Goal: Task Accomplishment & Management: Manage account settings

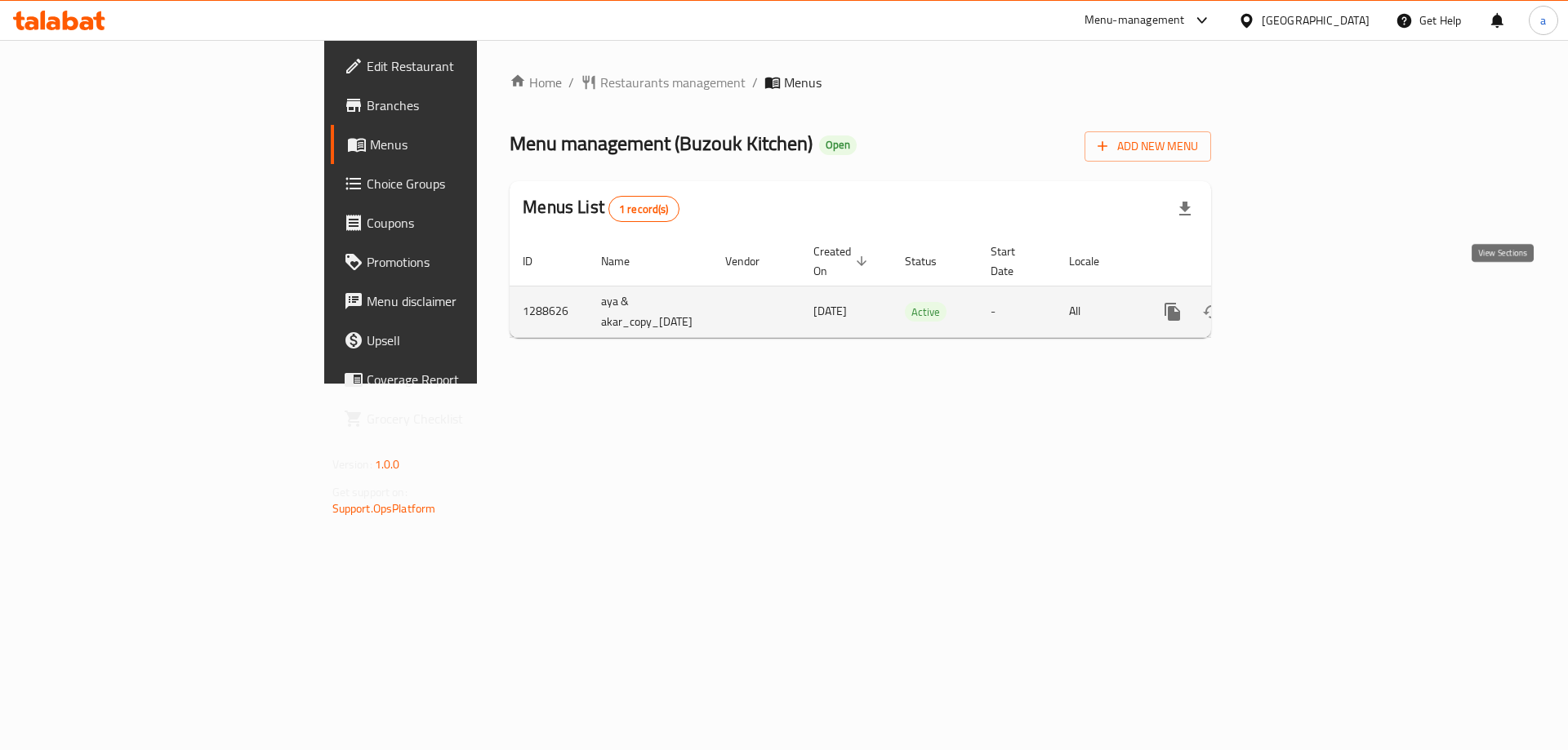
click at [1300, 302] on icon "enhanced table" at bounding box center [1290, 311] width 19 height 19
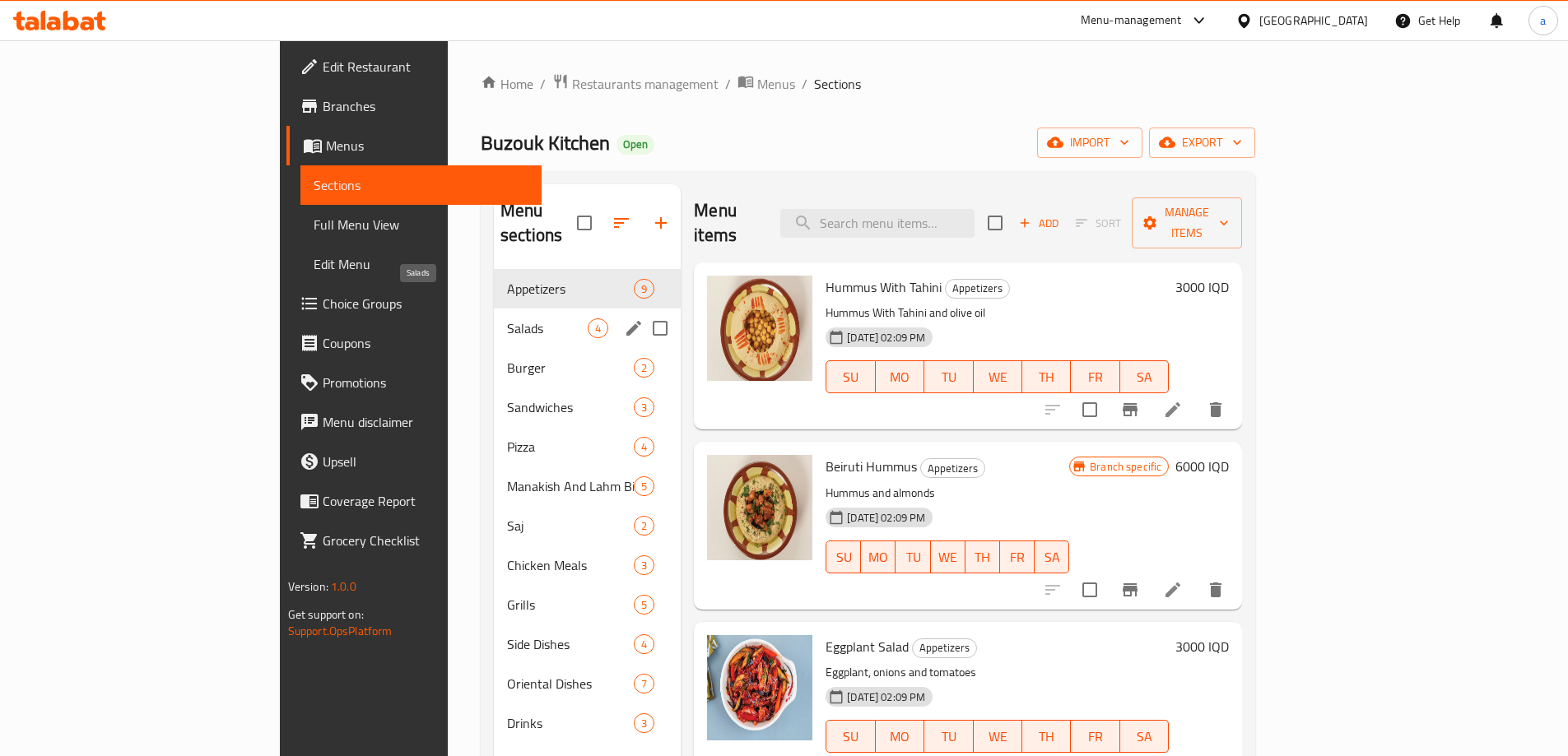
click at [507, 318] on span "Salads" at bounding box center [547, 328] width 81 height 20
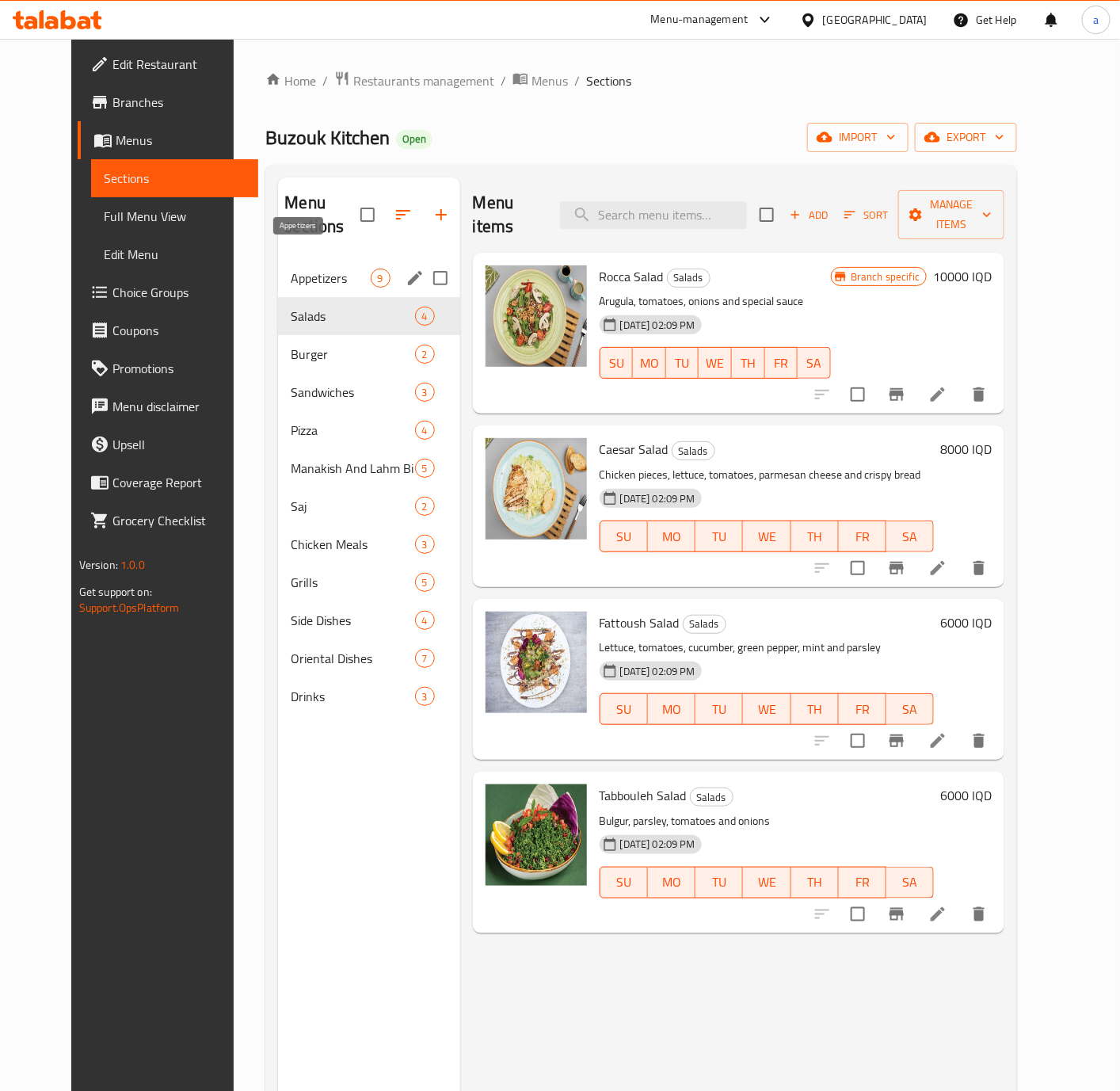
click at [292, 269] on span "Appetizers" at bounding box center [331, 278] width 80 height 19
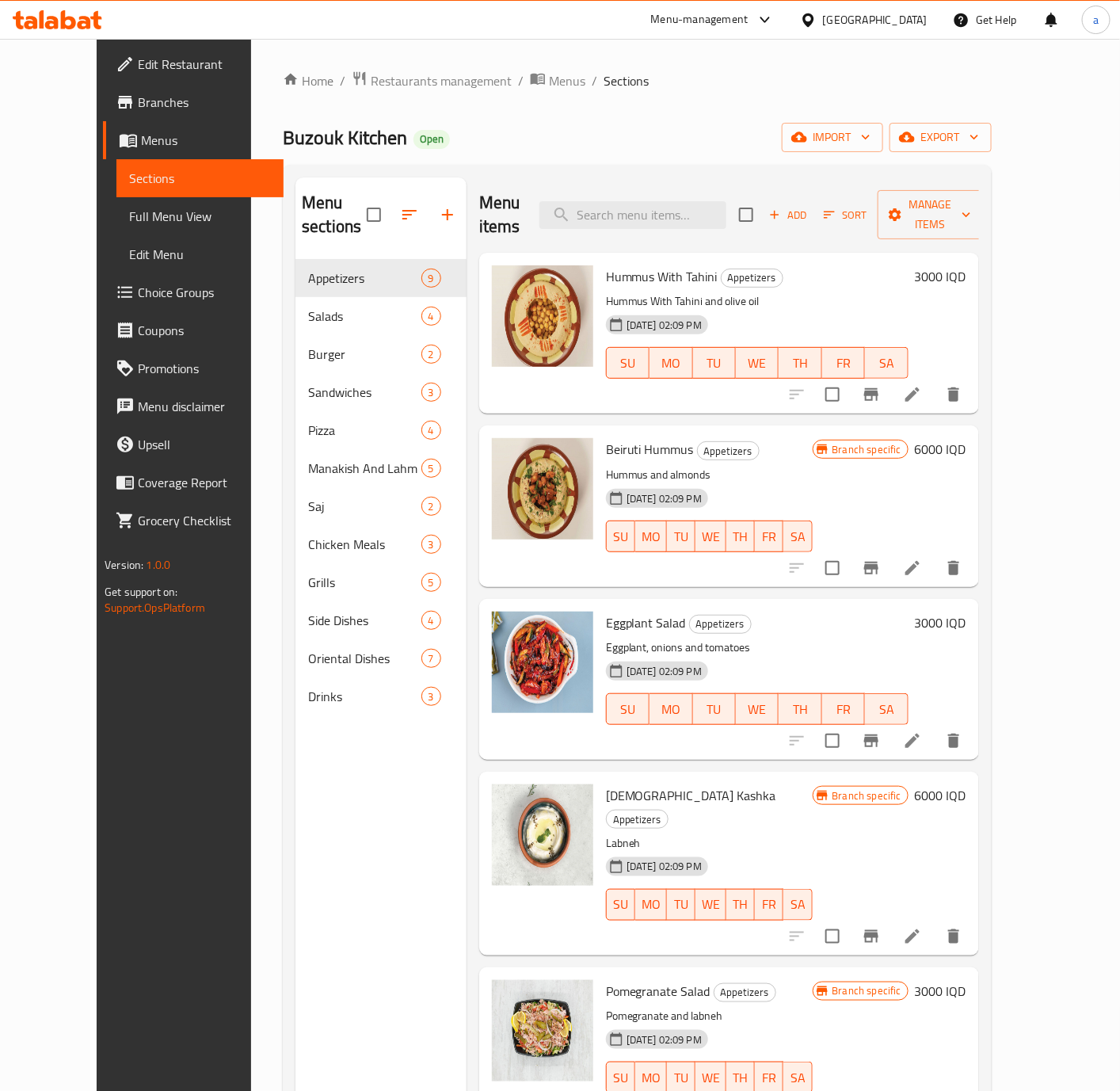
click at [967, 265] on h6 "3000 IQD" at bounding box center [941, 277] width 51 height 22
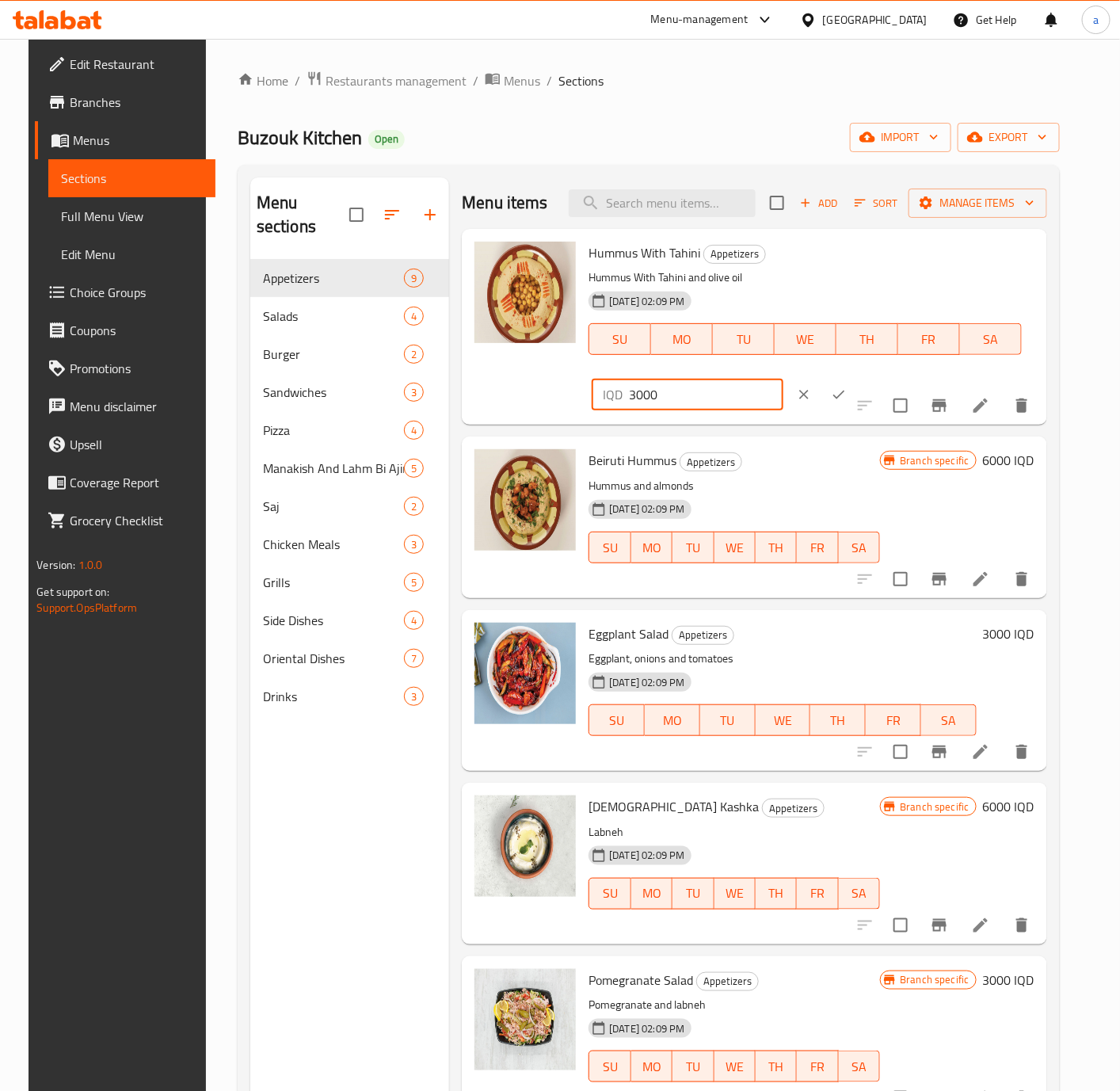
drag, startPoint x: 694, startPoint y: 402, endPoint x: 587, endPoint y: 416, distance: 107.9
click at [587, 416] on div "Hummus With Tahini Appetizers Hummus With Tahini and olive oil 13-05-2025 02:09…" at bounding box center [811, 327] width 458 height 183
type input "4000"
click at [32, 480] on div "Coverage Report" at bounding box center [123, 482] width 184 height 38
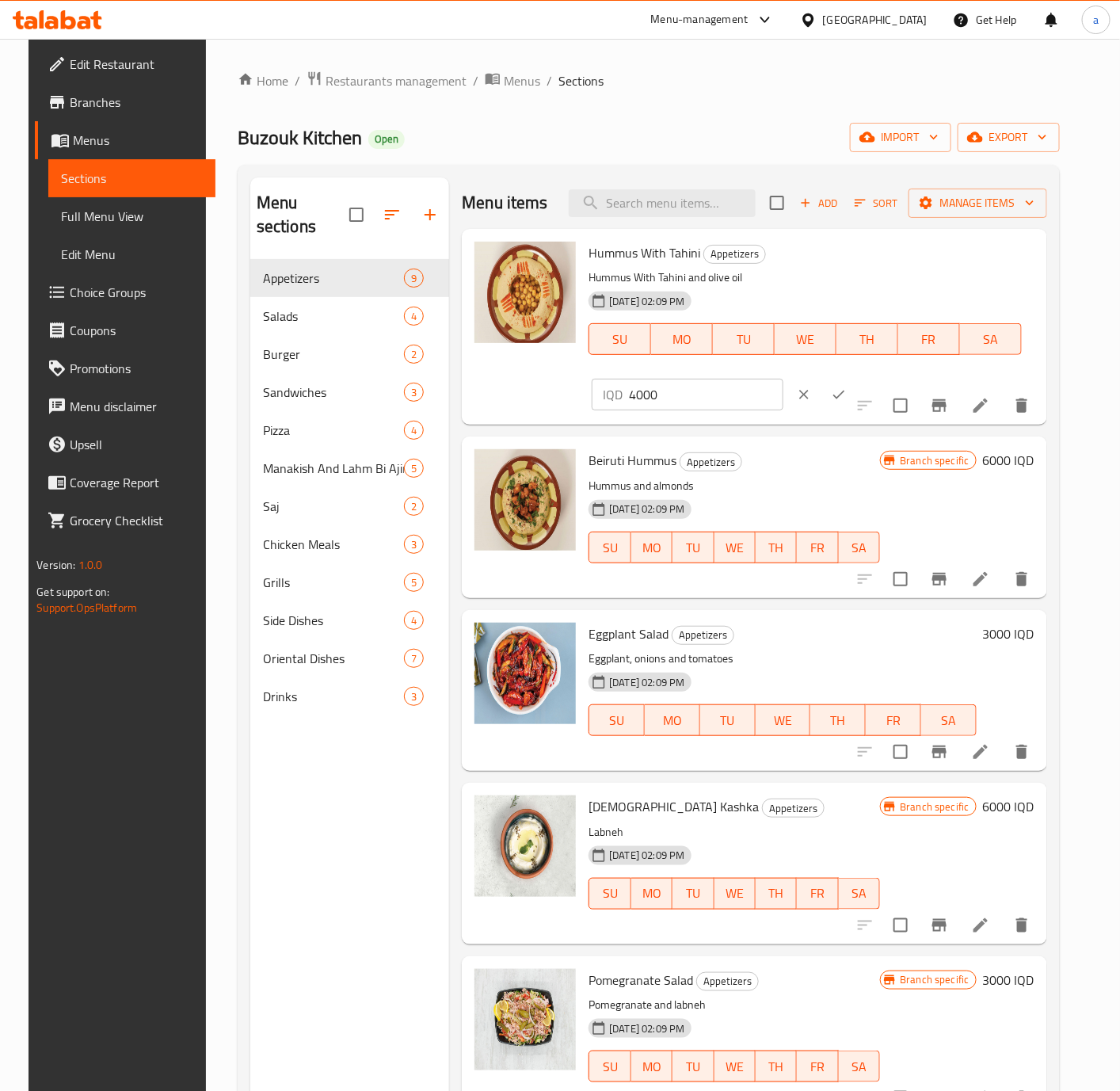
click at [0, 480] on html "​ Menu-management Iraq Get Help a Edit Restaurant Branches Menus Sections Full …" at bounding box center [560, 546] width 1120 height 1091
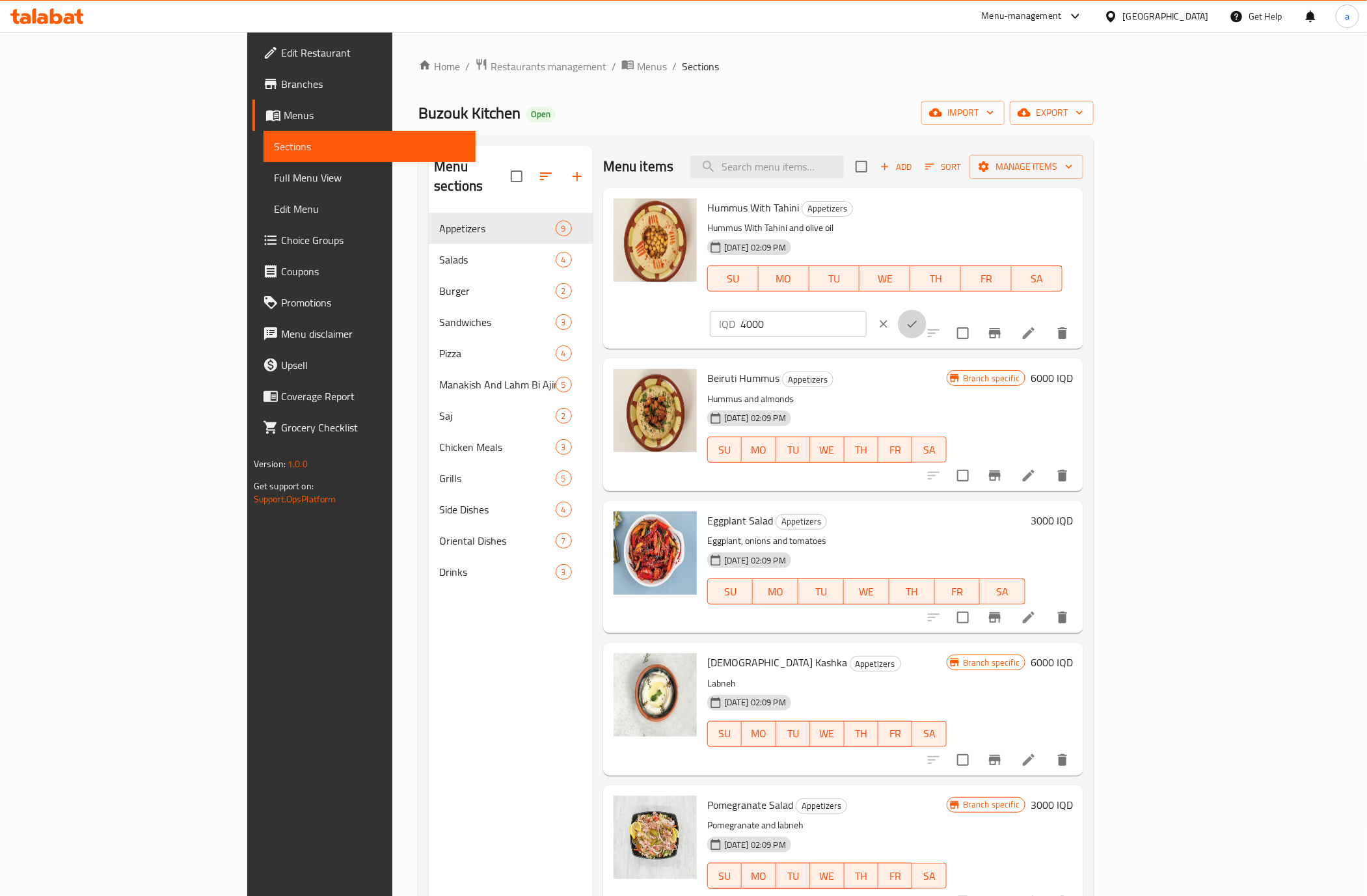
click at [918, 318] on icon "ok" at bounding box center [912, 324] width 13 height 13
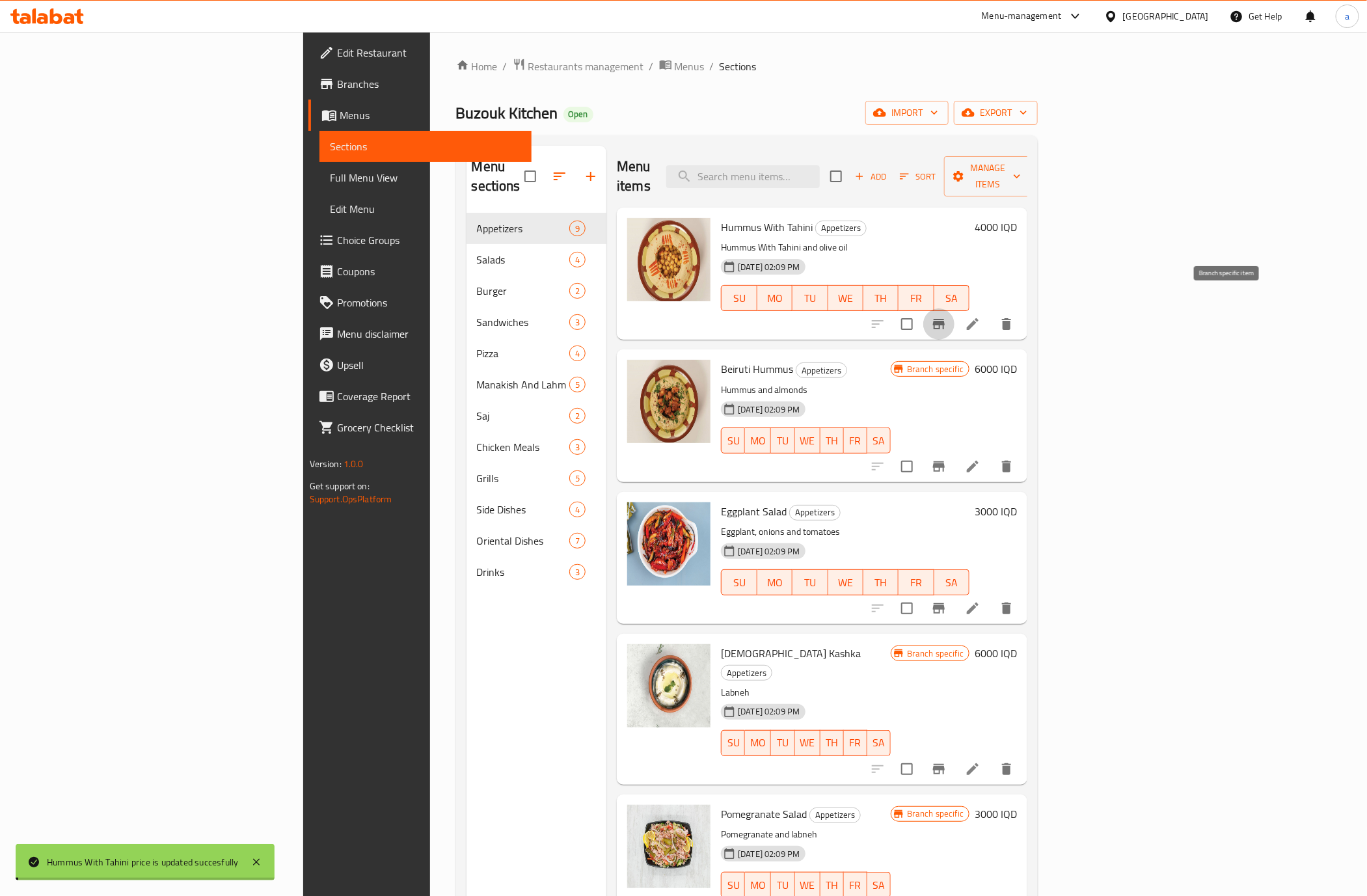
click at [945, 319] on icon "Branch-specific-item" at bounding box center [939, 324] width 12 height 11
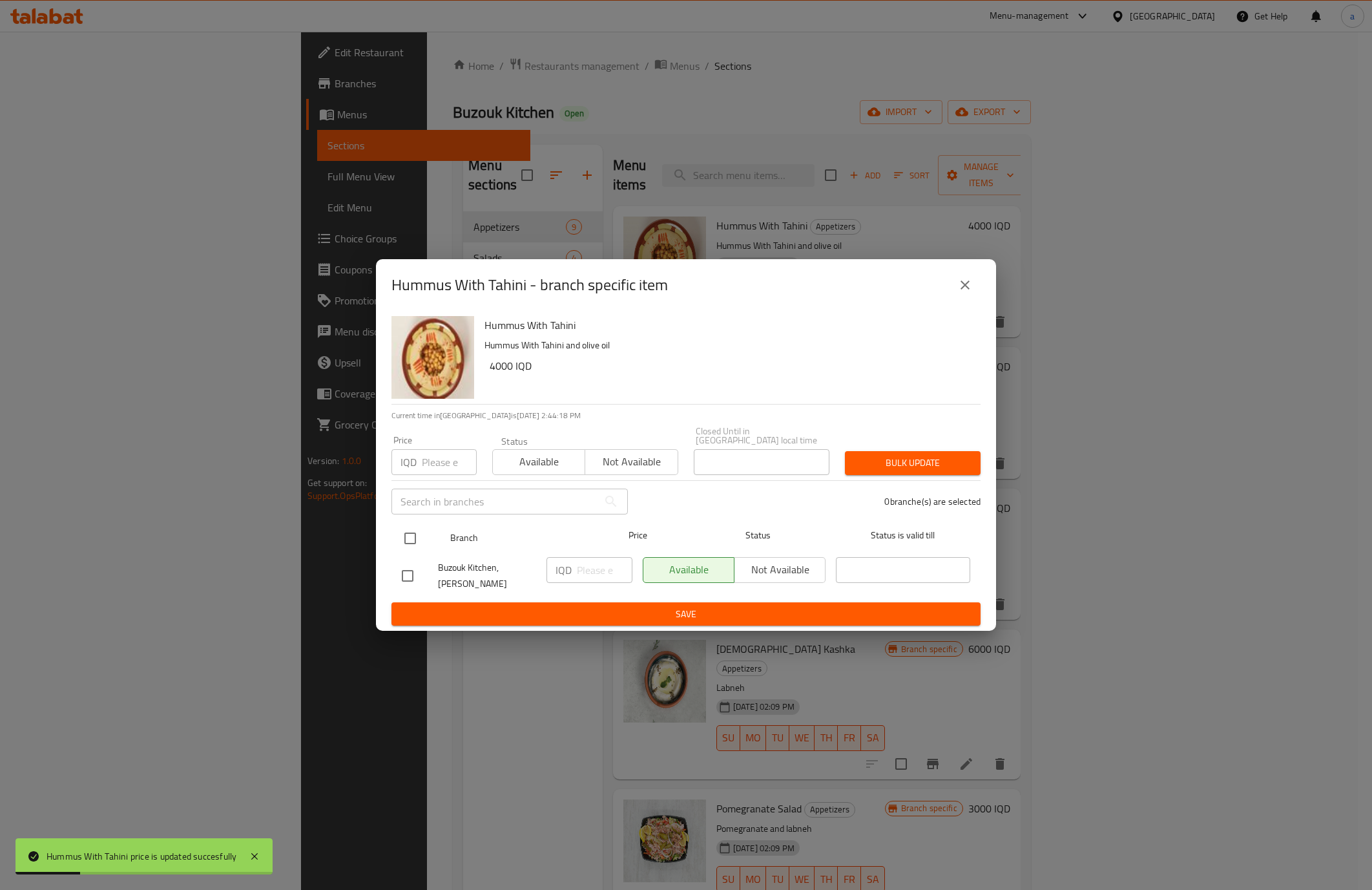
click at [406, 538] on input "checkbox" at bounding box center [410, 538] width 27 height 27
checkbox input "true"
click at [593, 569] on input "number" at bounding box center [605, 570] width 56 height 26
type input "4000"
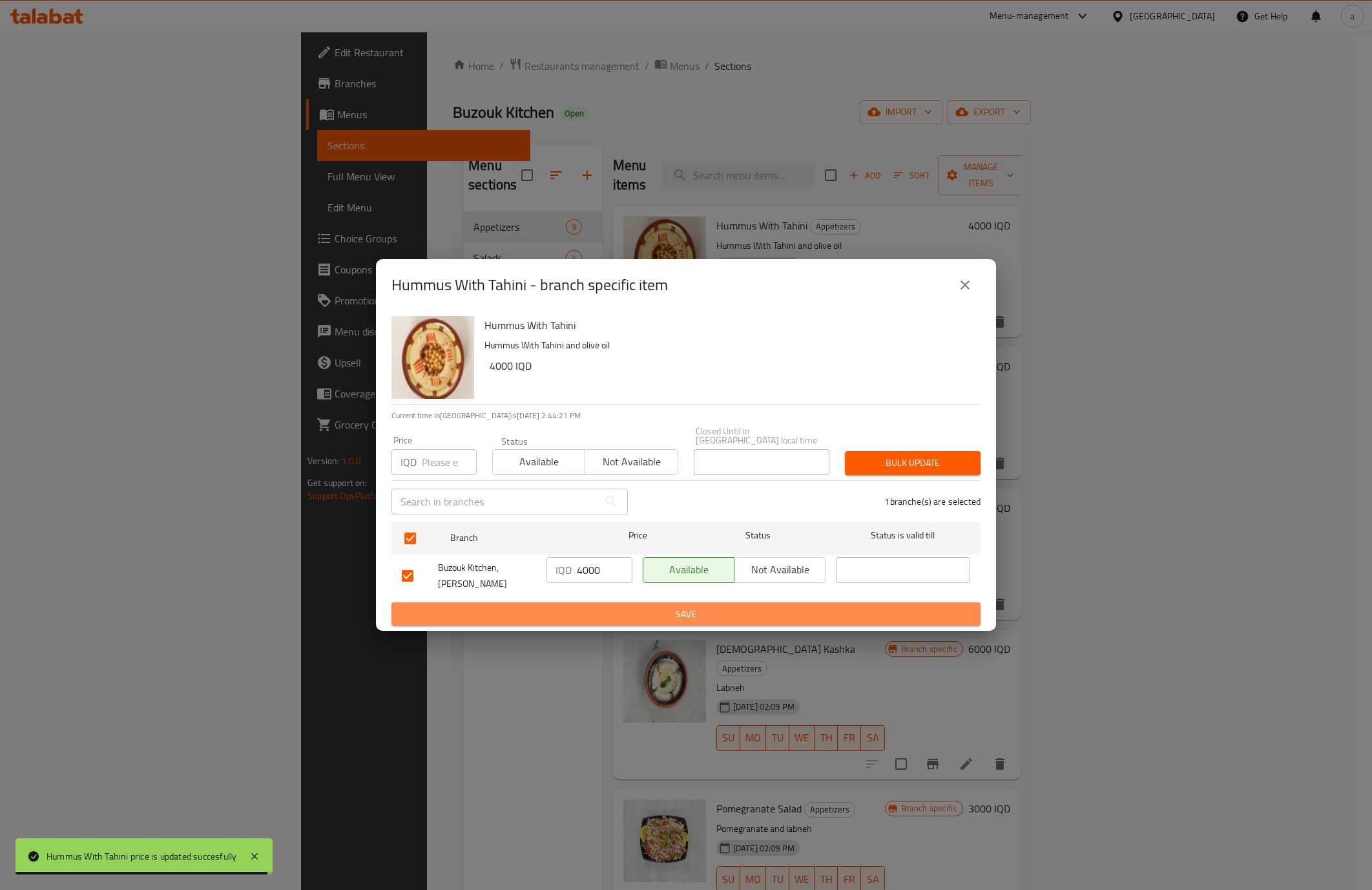
click at [605, 593] on span "Save" at bounding box center [686, 614] width 568 height 16
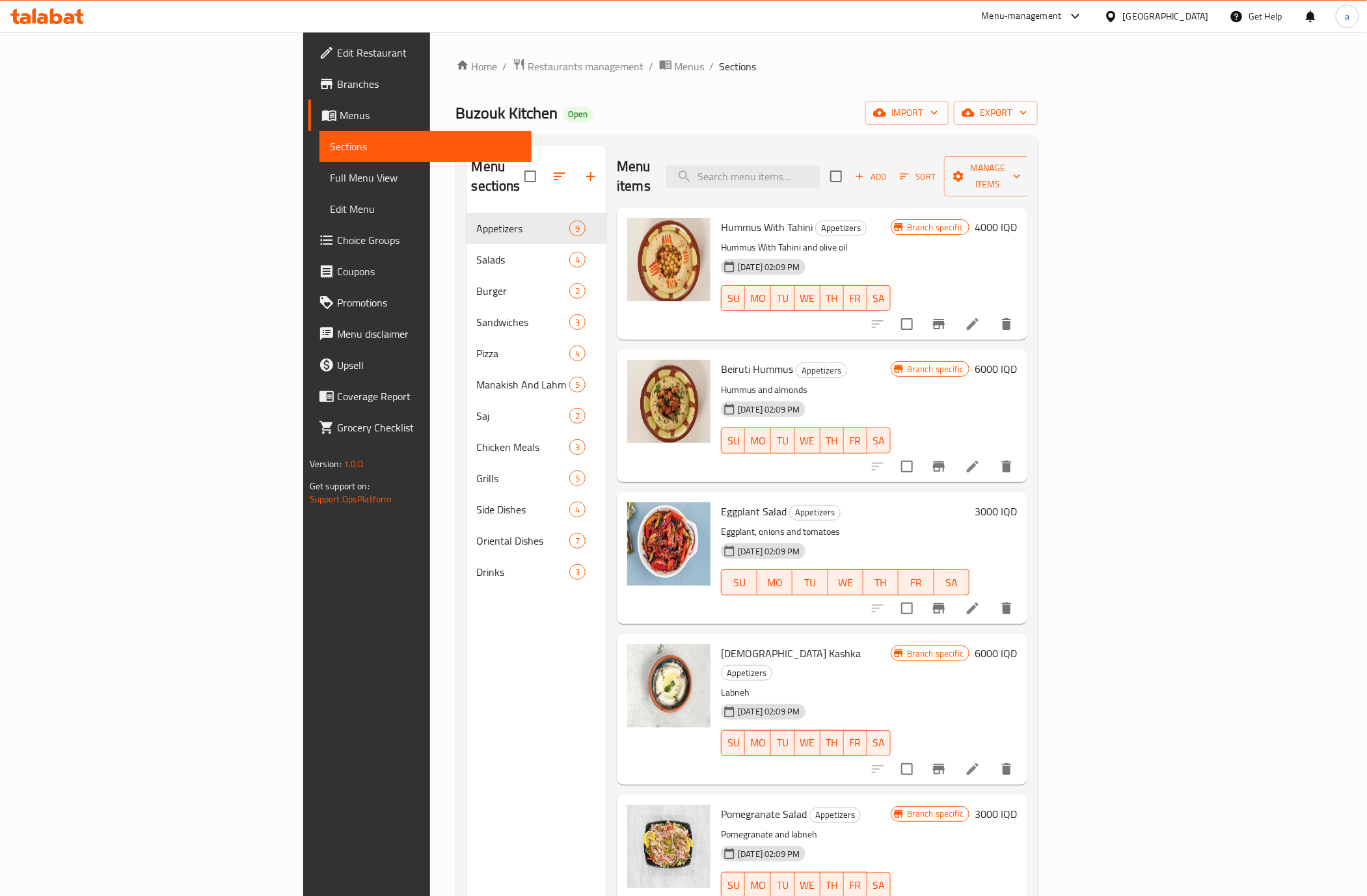
scroll to position [129, 0]
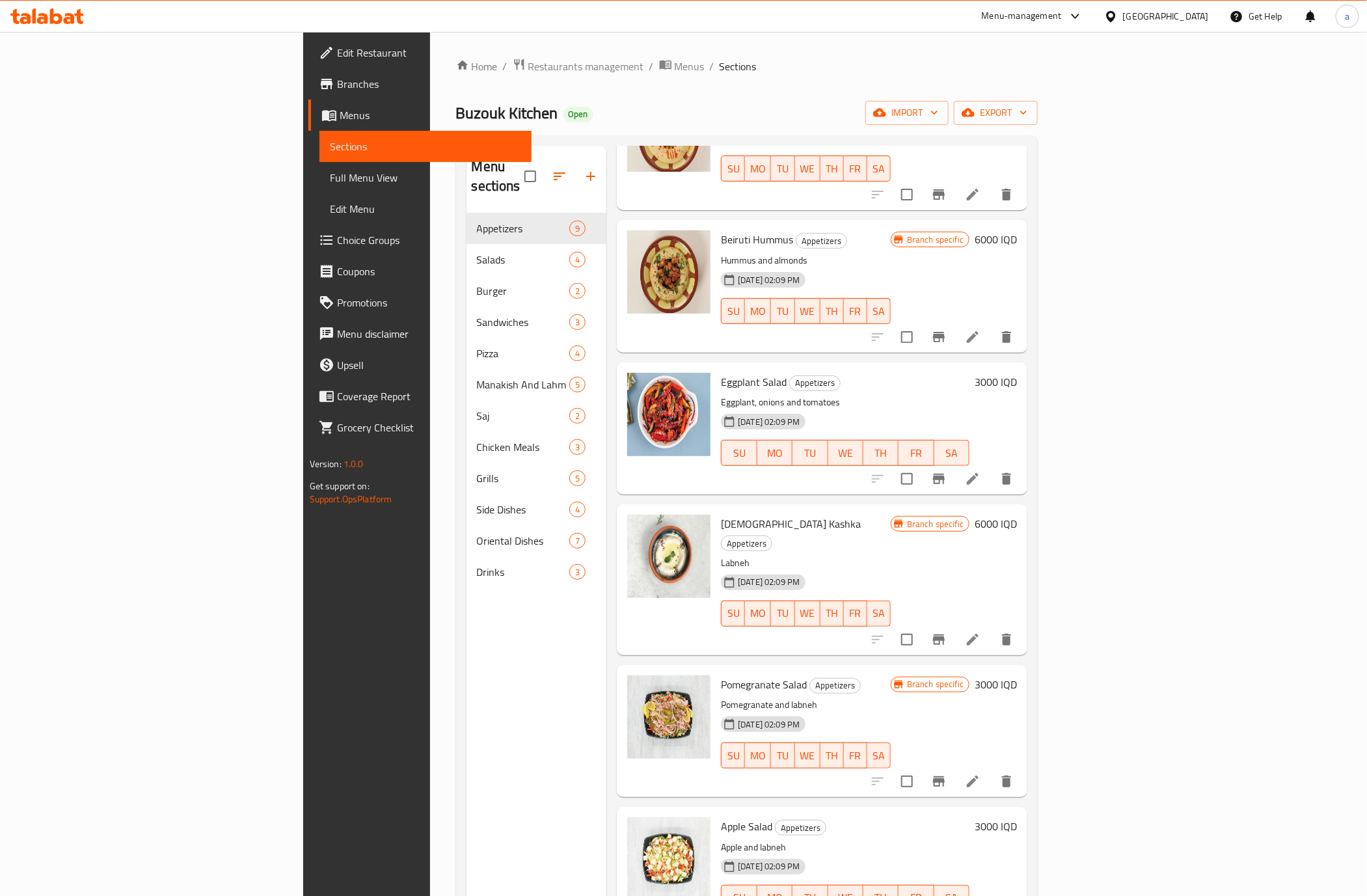
click at [1017, 373] on h6 "3000 IQD" at bounding box center [996, 382] width 42 height 18
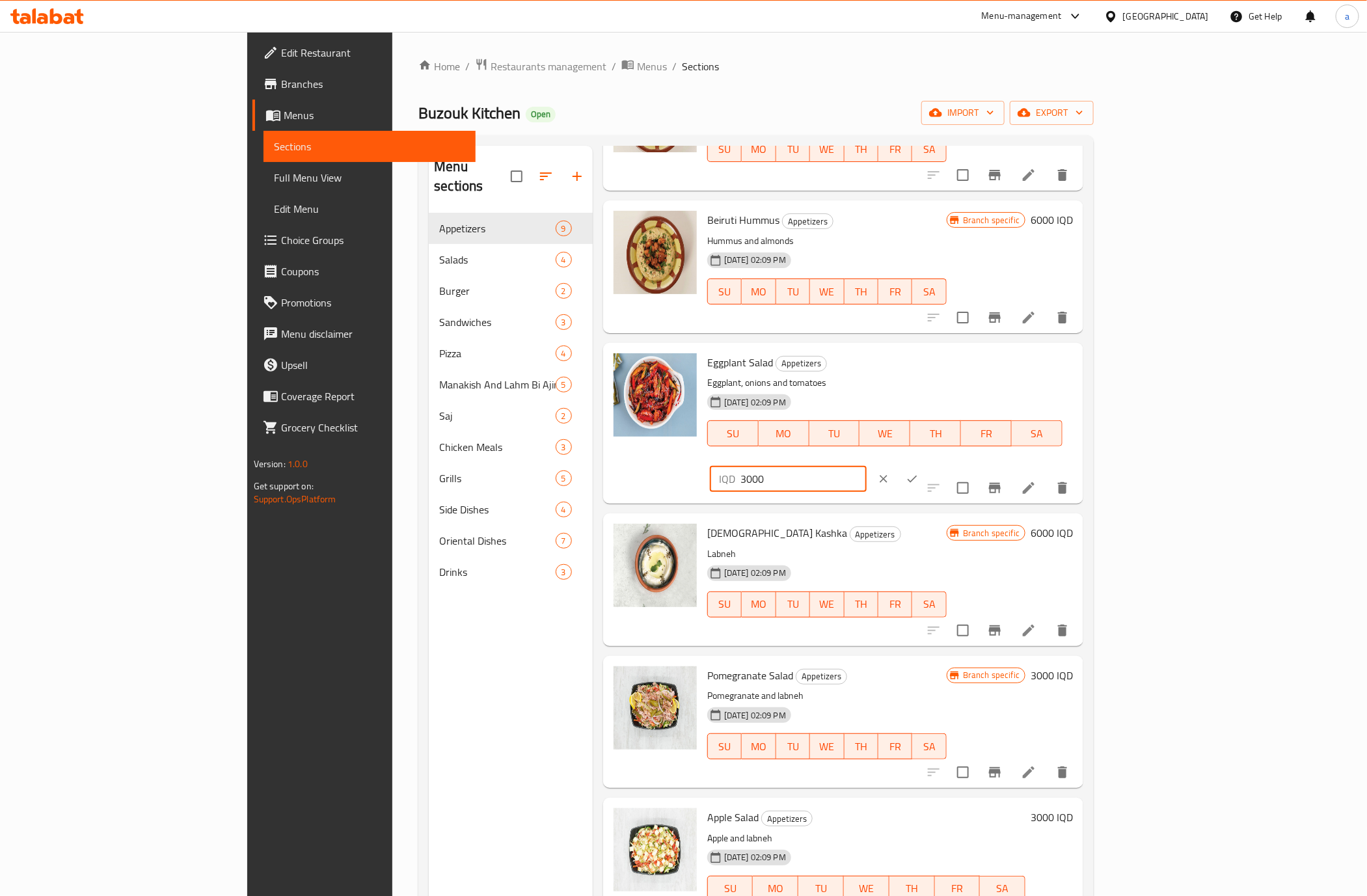
drag, startPoint x: 1190, startPoint y: 378, endPoint x: 1127, endPoint y: 381, distance: 63.1
click at [945, 465] on div "IQD 3000 ​" at bounding box center [827, 479] width 236 height 29
drag, startPoint x: 1136, startPoint y: 367, endPoint x: 1127, endPoint y: 366, distance: 9.1
click at [866, 466] on div "IQD 4000 ​" at bounding box center [788, 479] width 157 height 26
type input "4000"
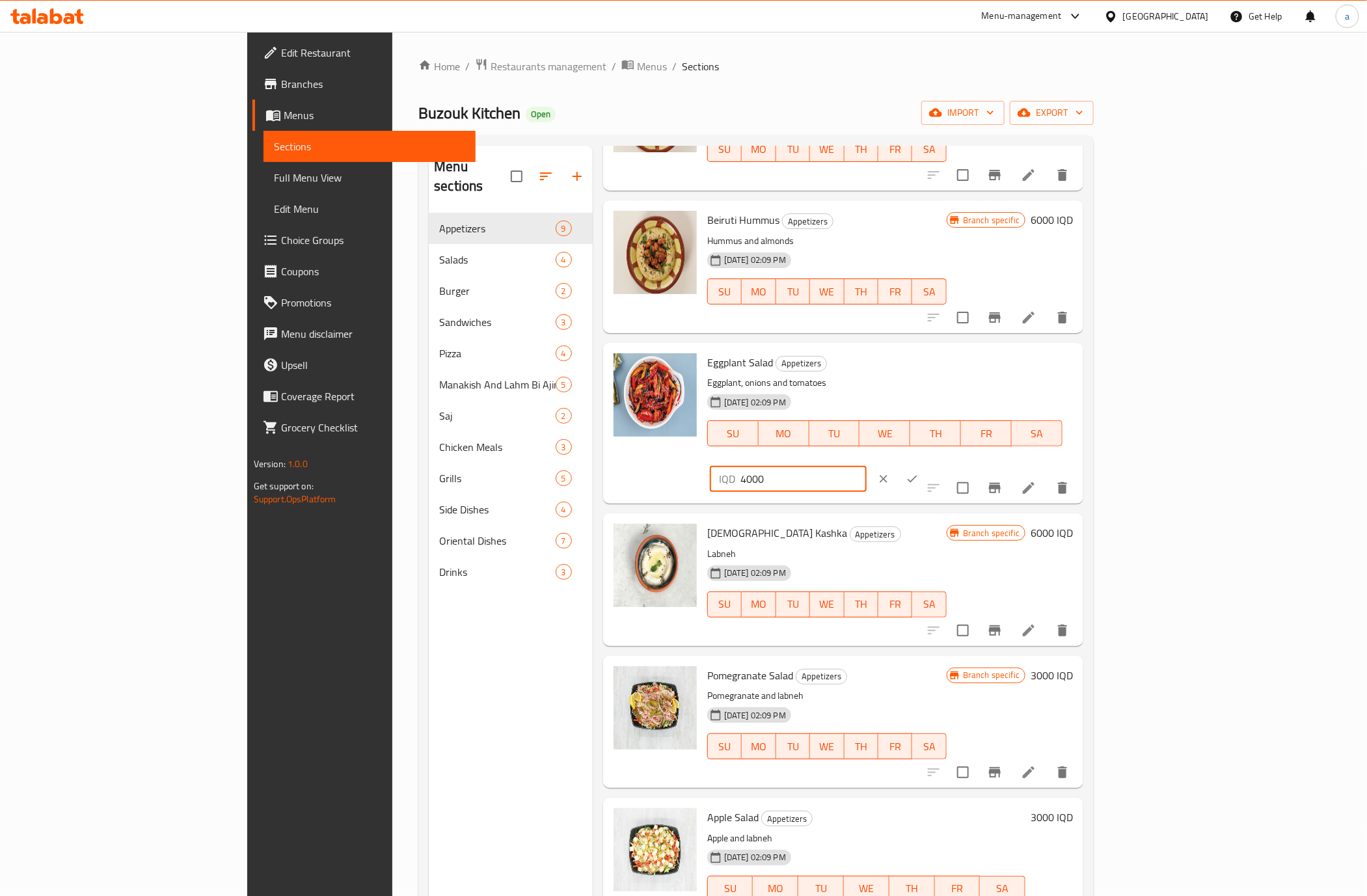
click at [918, 473] on icon "ok" at bounding box center [912, 479] width 13 height 13
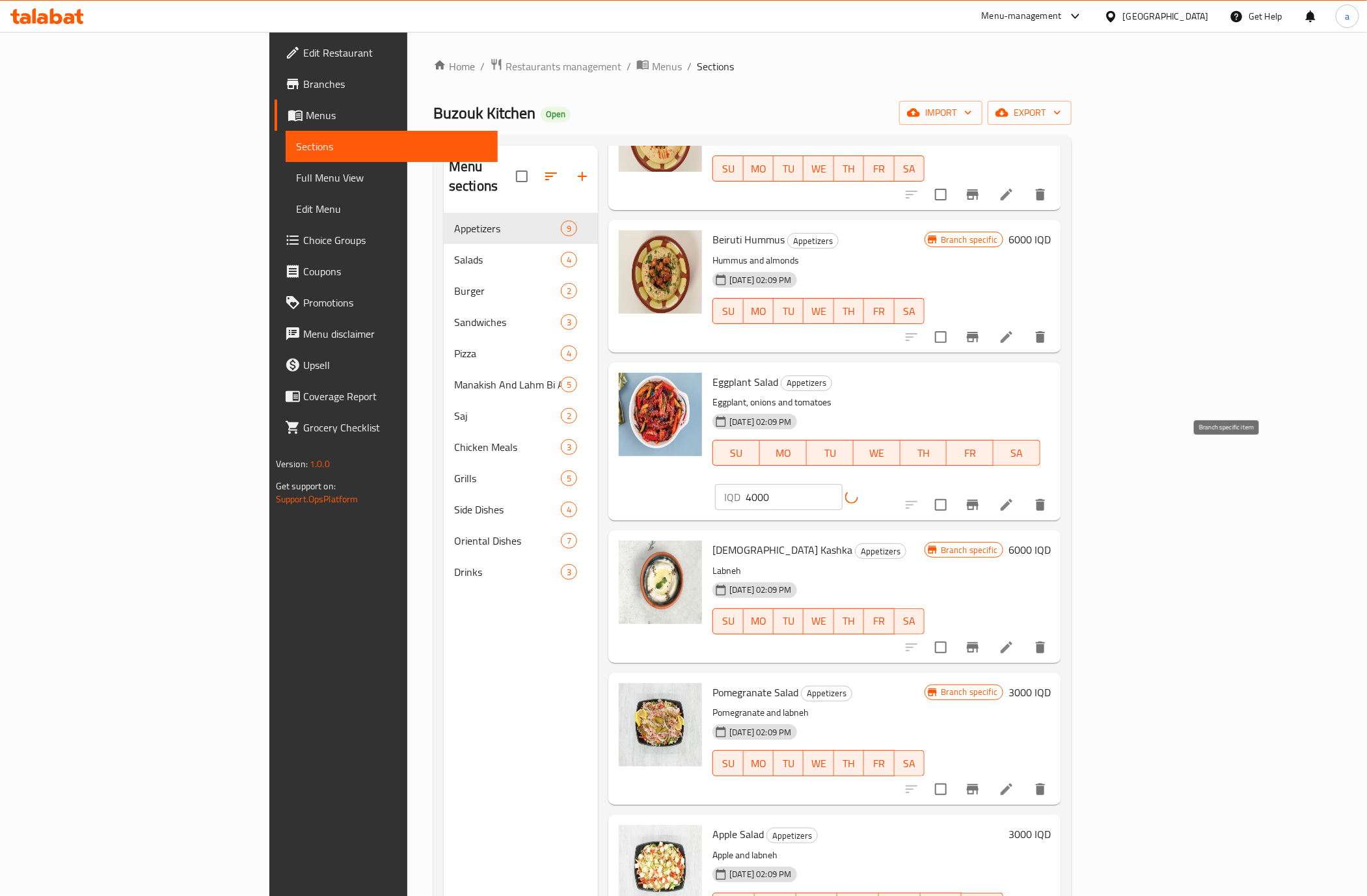
click at [980, 497] on icon "Branch-specific-item" at bounding box center [973, 505] width 15 height 15
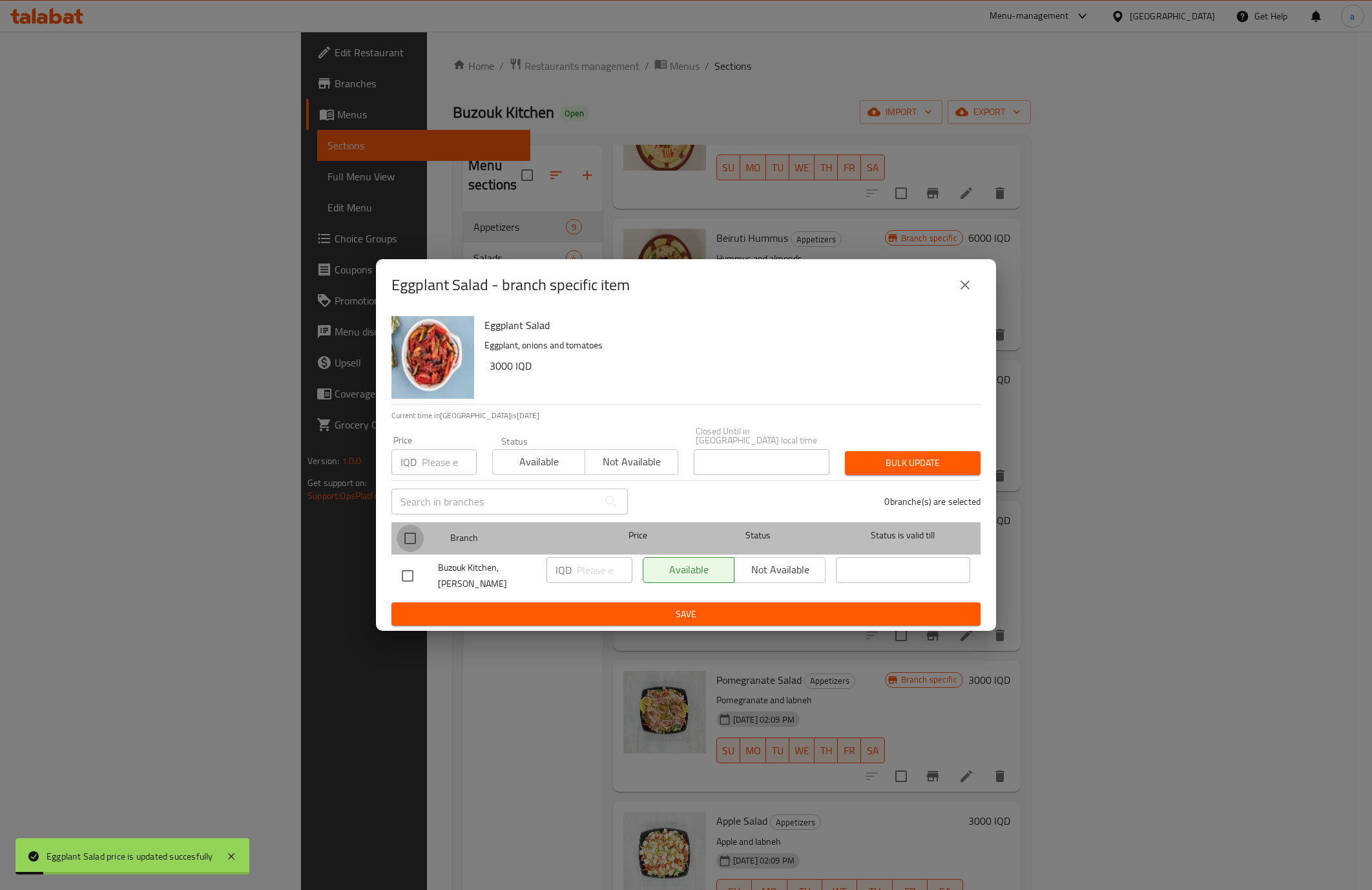
click at [419, 530] on input "checkbox" at bounding box center [410, 538] width 27 height 27
checkbox input "true"
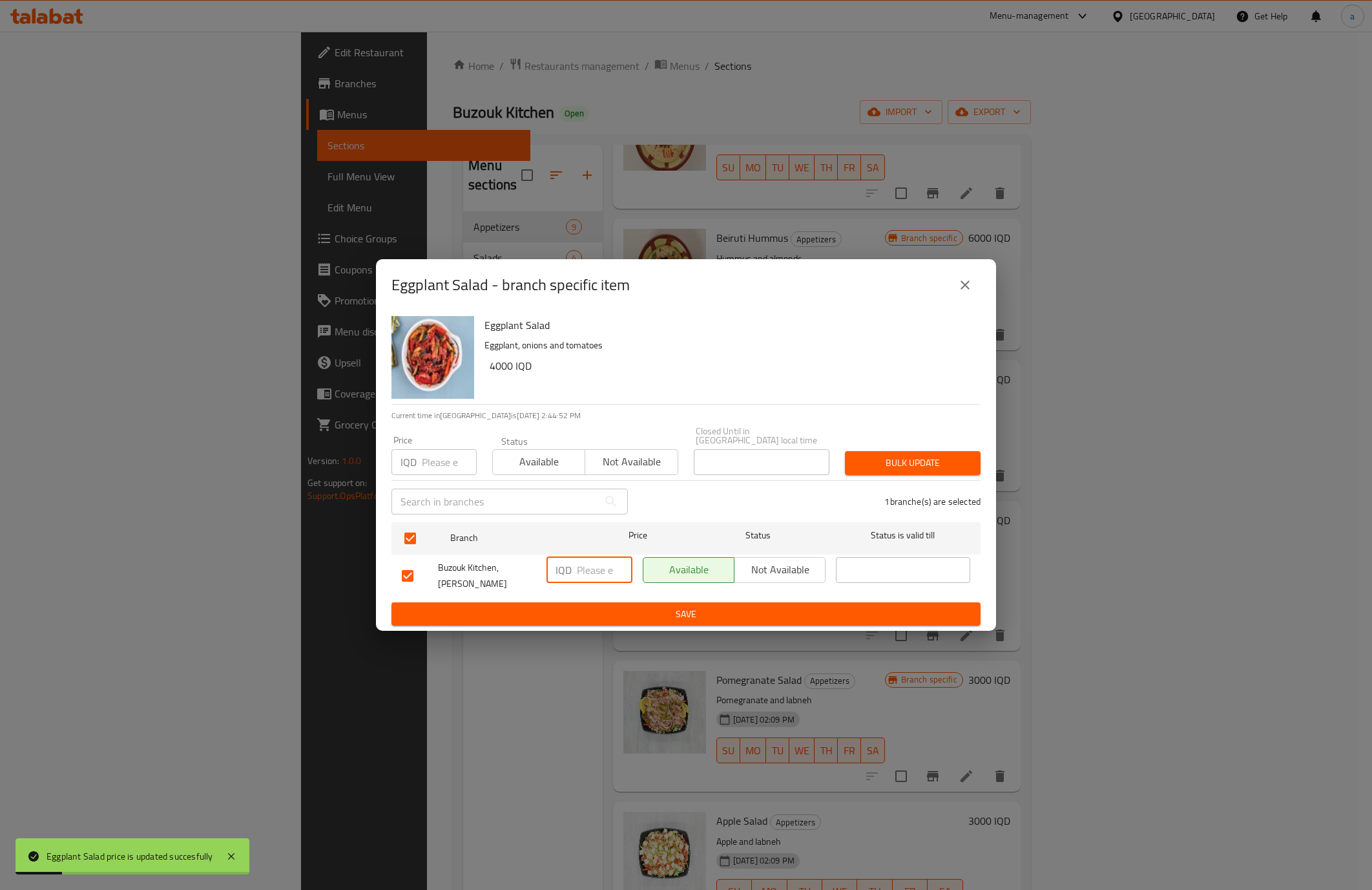
click at [603, 568] on input "number" at bounding box center [605, 570] width 56 height 26
paste input "4000"
type input "4000"
click at [715, 593] on span "Save" at bounding box center [686, 614] width 568 height 16
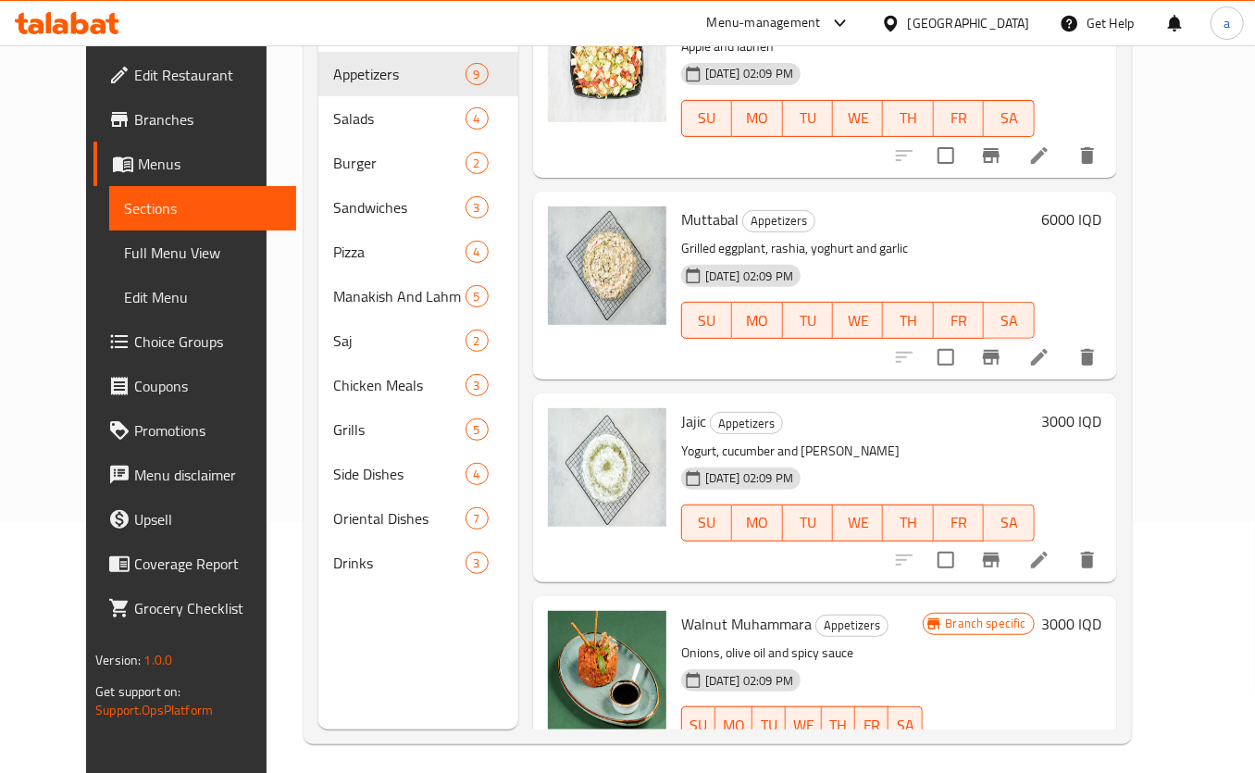
scroll to position [259, 0]
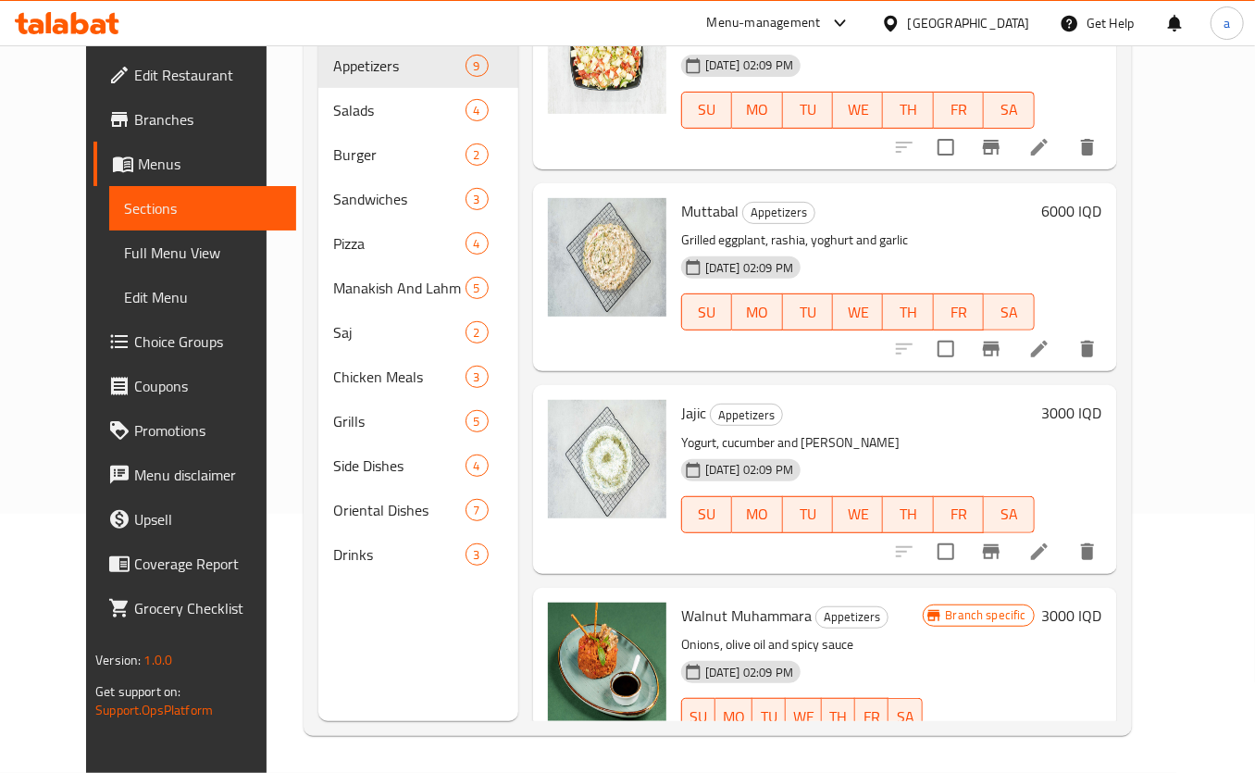
click at [1102, 400] on h6 "3000 IQD" at bounding box center [1072, 413] width 60 height 26
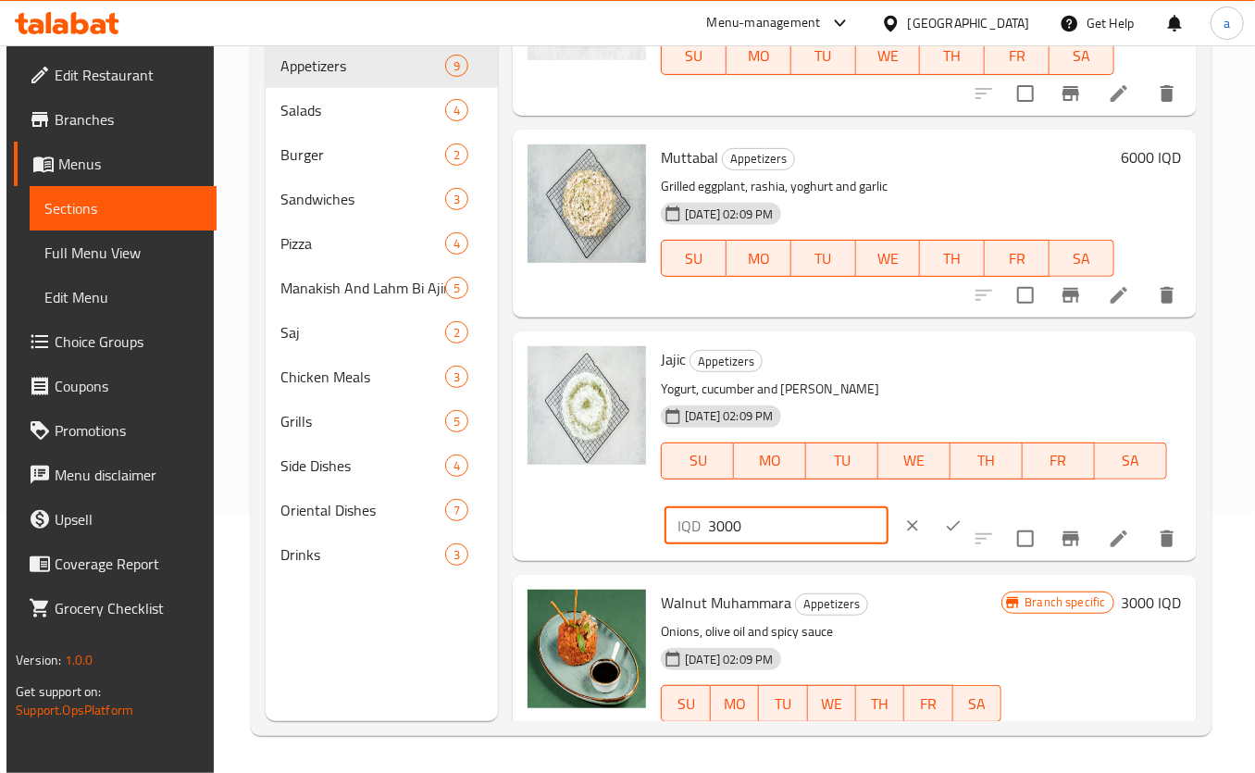
drag, startPoint x: 779, startPoint y: 514, endPoint x: 708, endPoint y: 527, distance: 72.6
click at [708, 527] on input "3000" at bounding box center [798, 525] width 180 height 37
type input "4000"
click at [933, 518] on button "ok" at bounding box center [953, 525] width 41 height 41
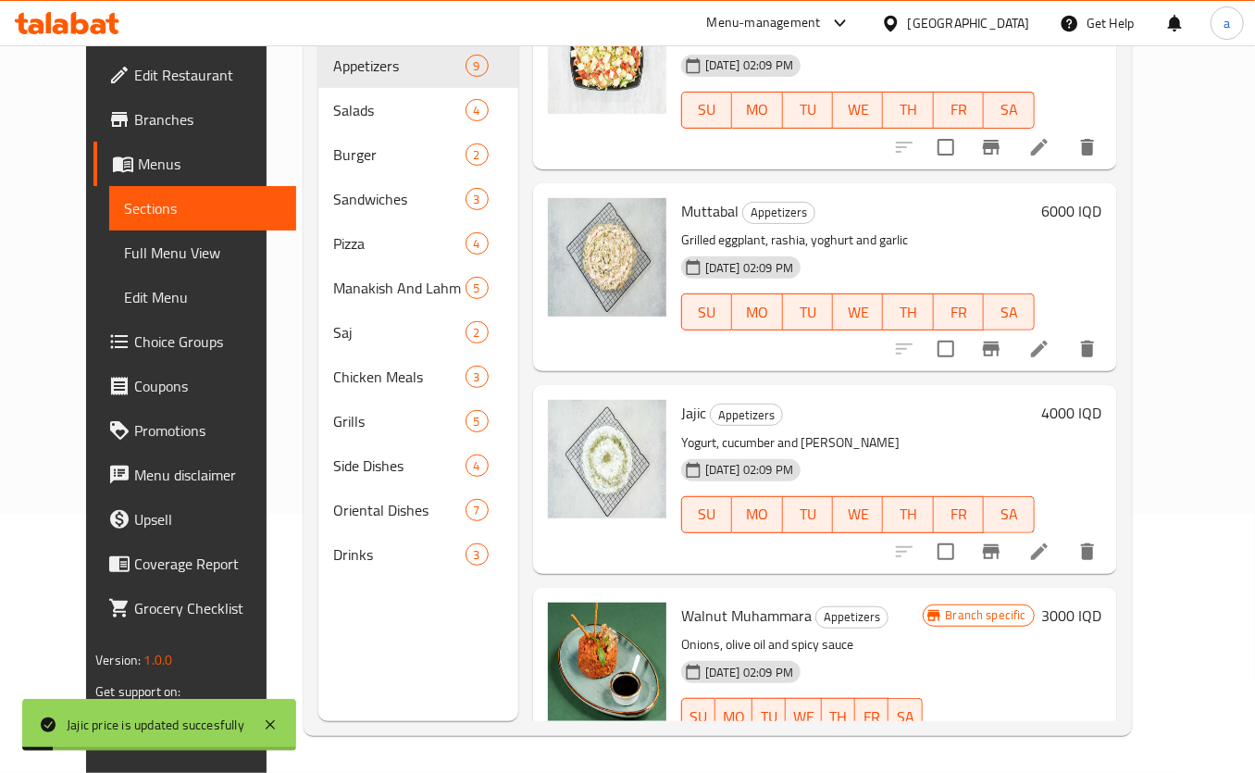
click at [999, 544] on icon "Branch-specific-item" at bounding box center [991, 551] width 17 height 15
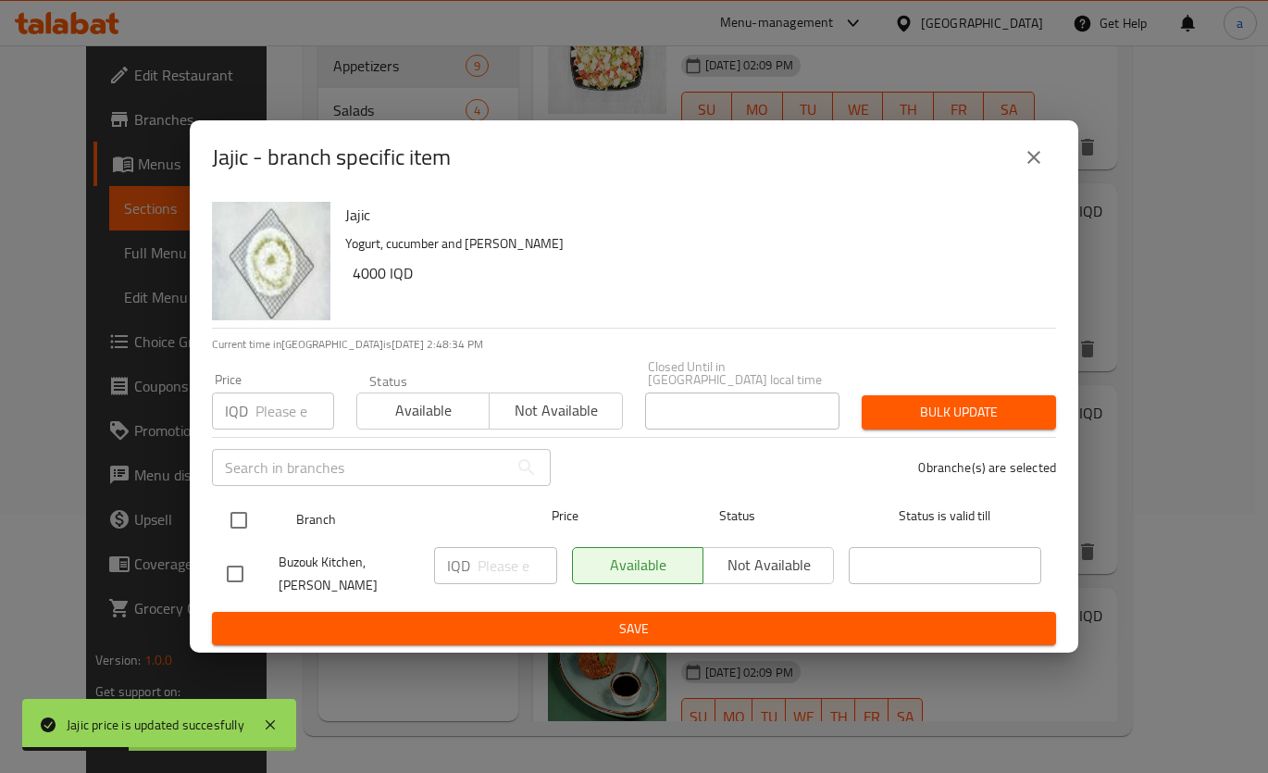
click at [232, 525] on input "checkbox" at bounding box center [238, 520] width 39 height 39
checkbox input "true"
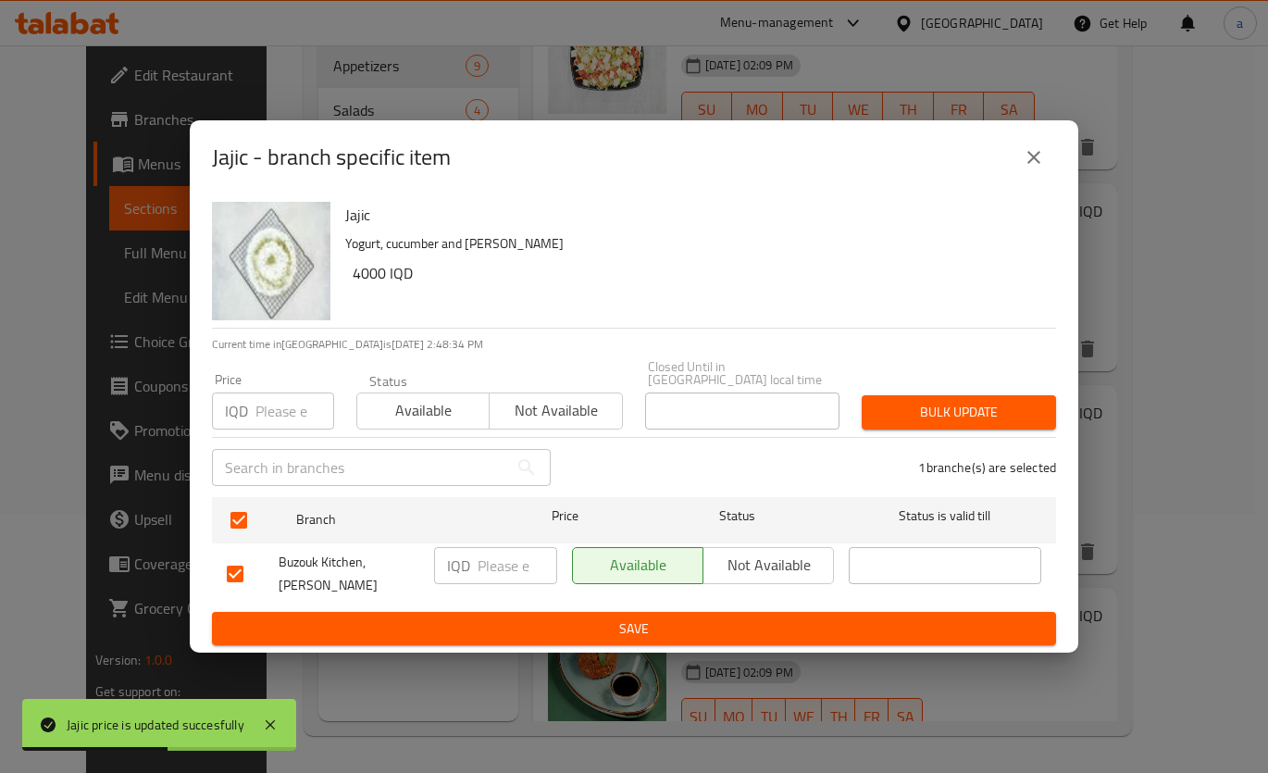
click at [453, 564] on p "IQD" at bounding box center [458, 565] width 23 height 22
click at [514, 574] on input "number" at bounding box center [517, 565] width 80 height 37
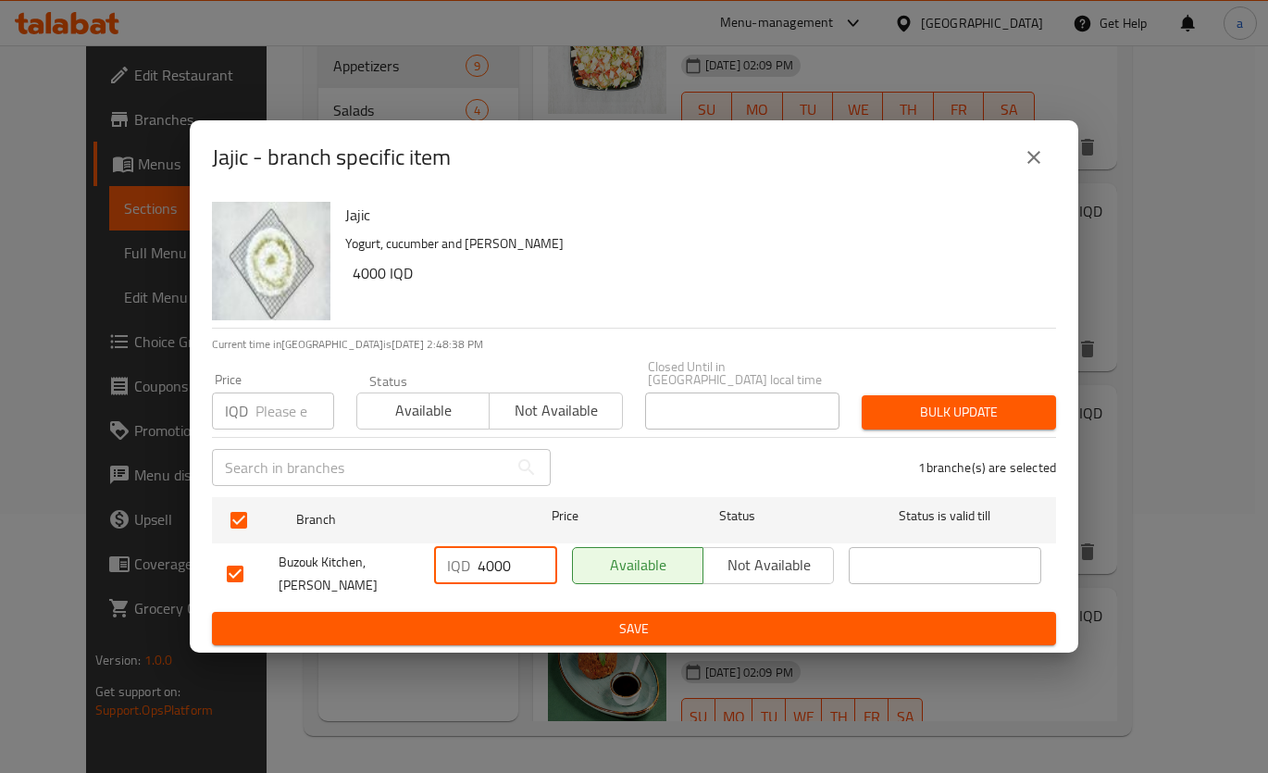
type input "4000"
click at [555, 617] on span "Save" at bounding box center [634, 628] width 814 height 23
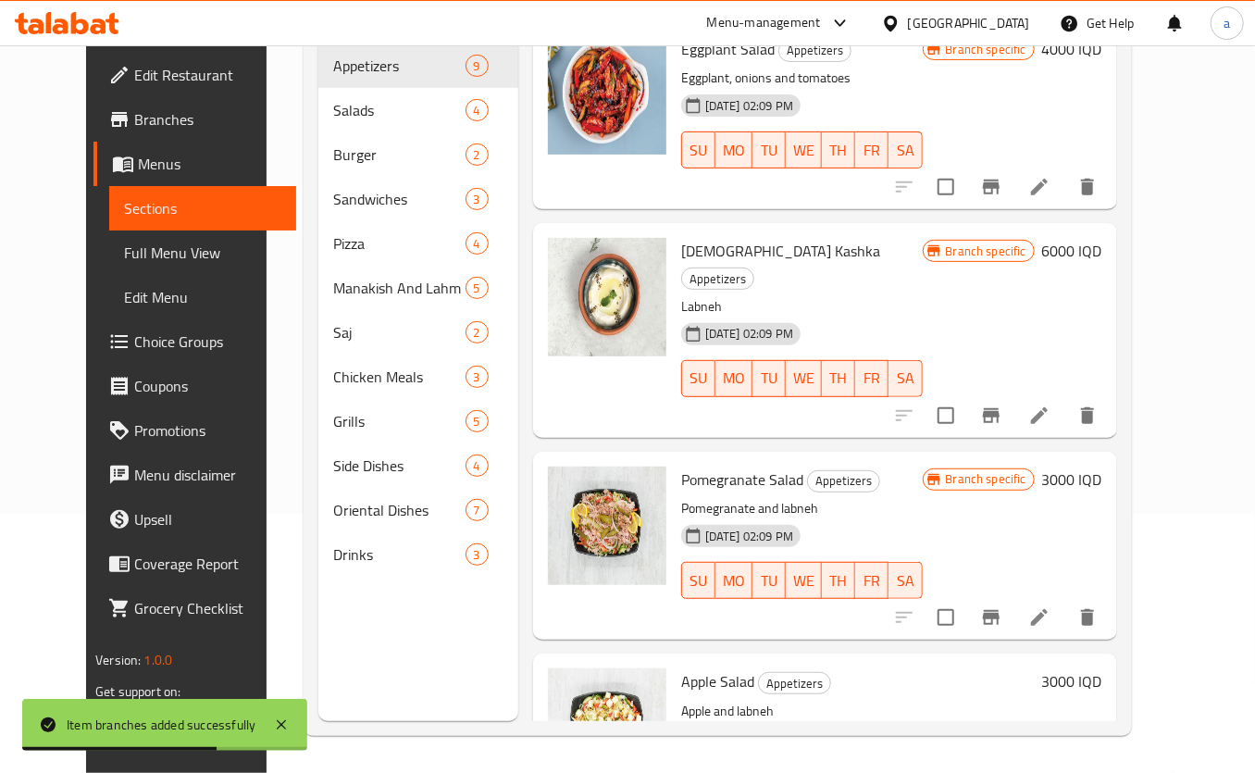
scroll to position [194, 0]
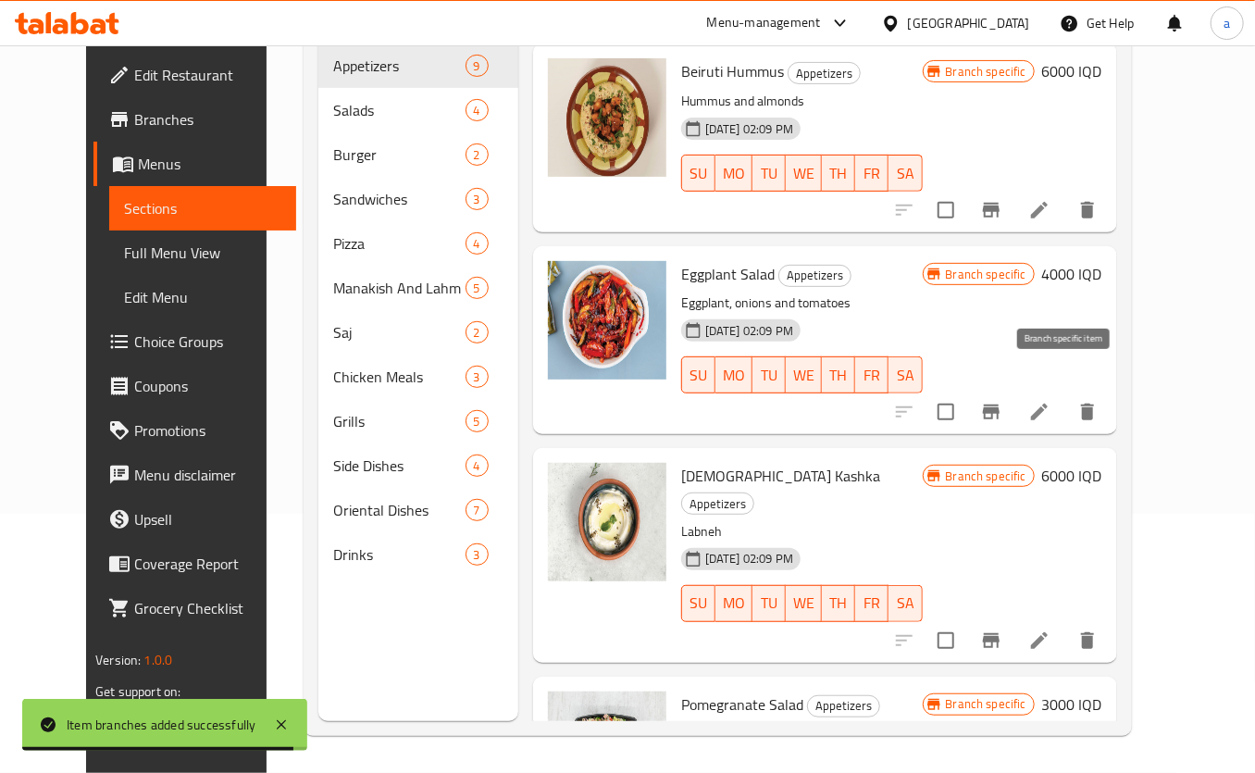
click at [999, 404] on icon "Branch-specific-item" at bounding box center [991, 411] width 17 height 15
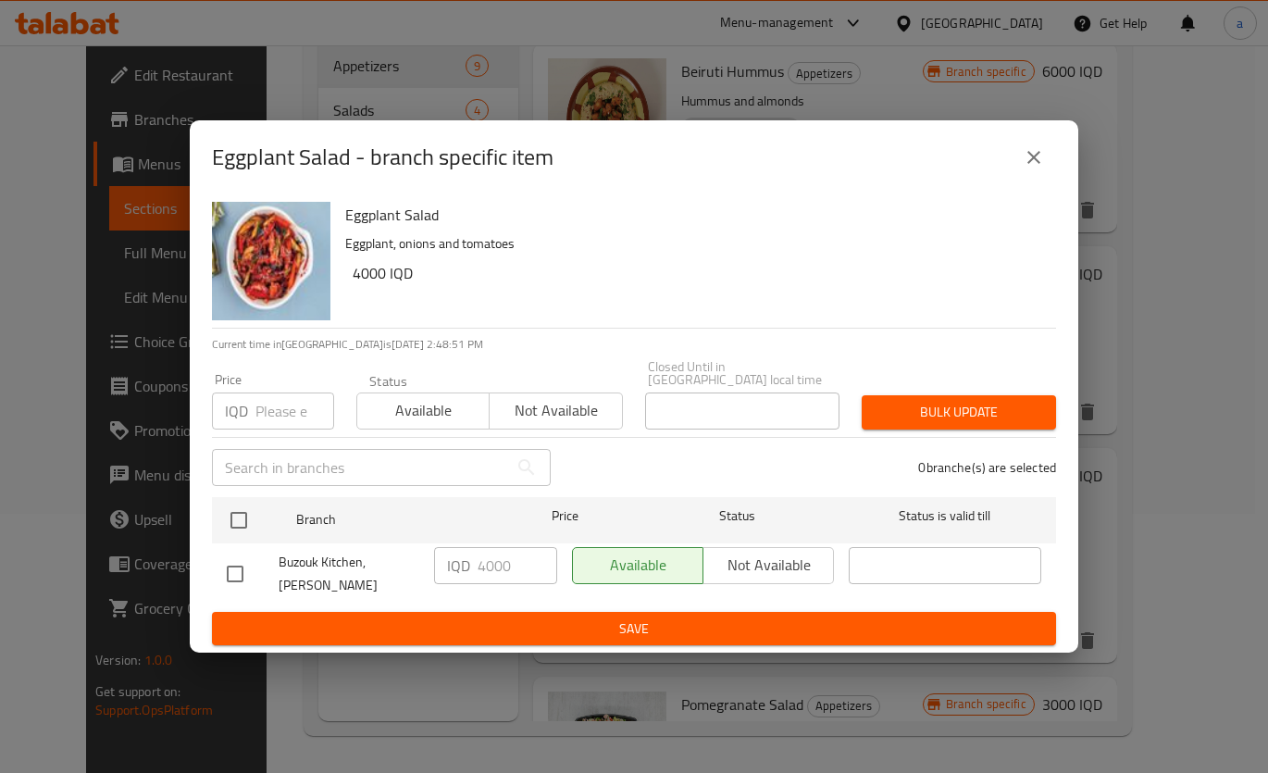
click at [1038, 168] on icon "close" at bounding box center [1033, 157] width 22 height 22
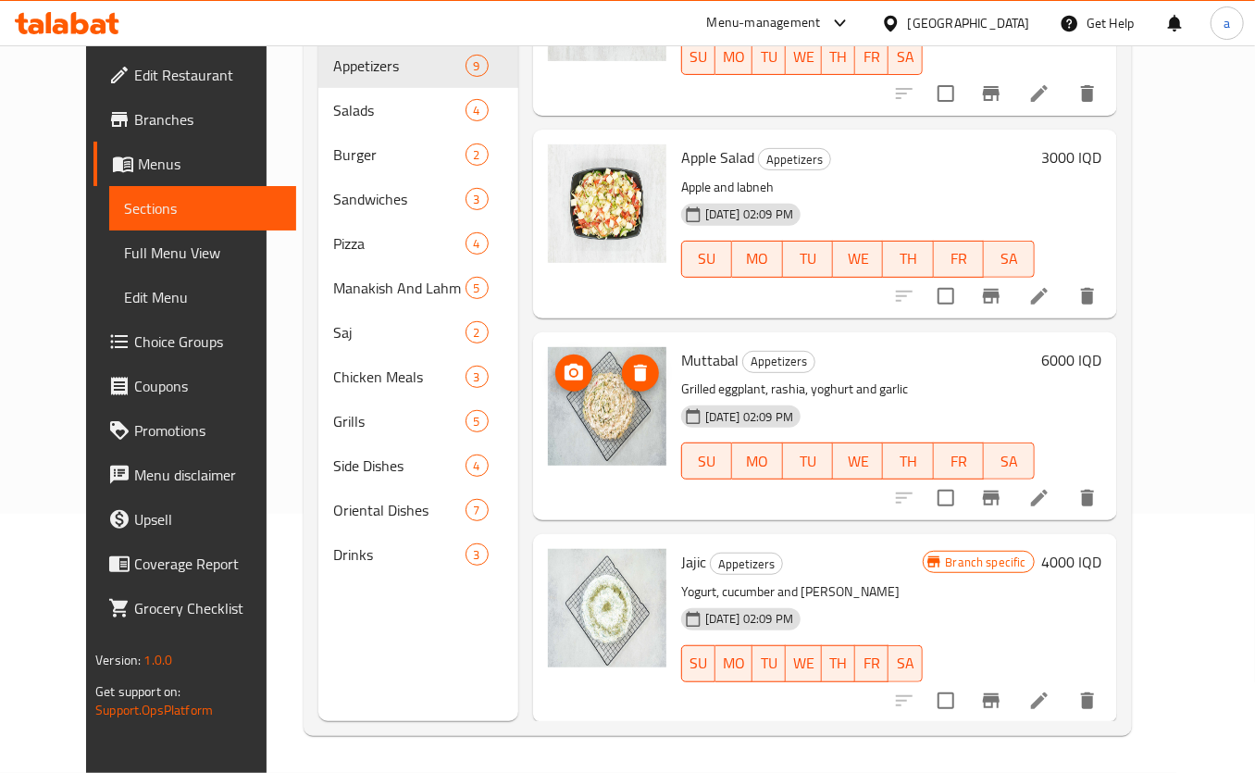
scroll to position [981, 0]
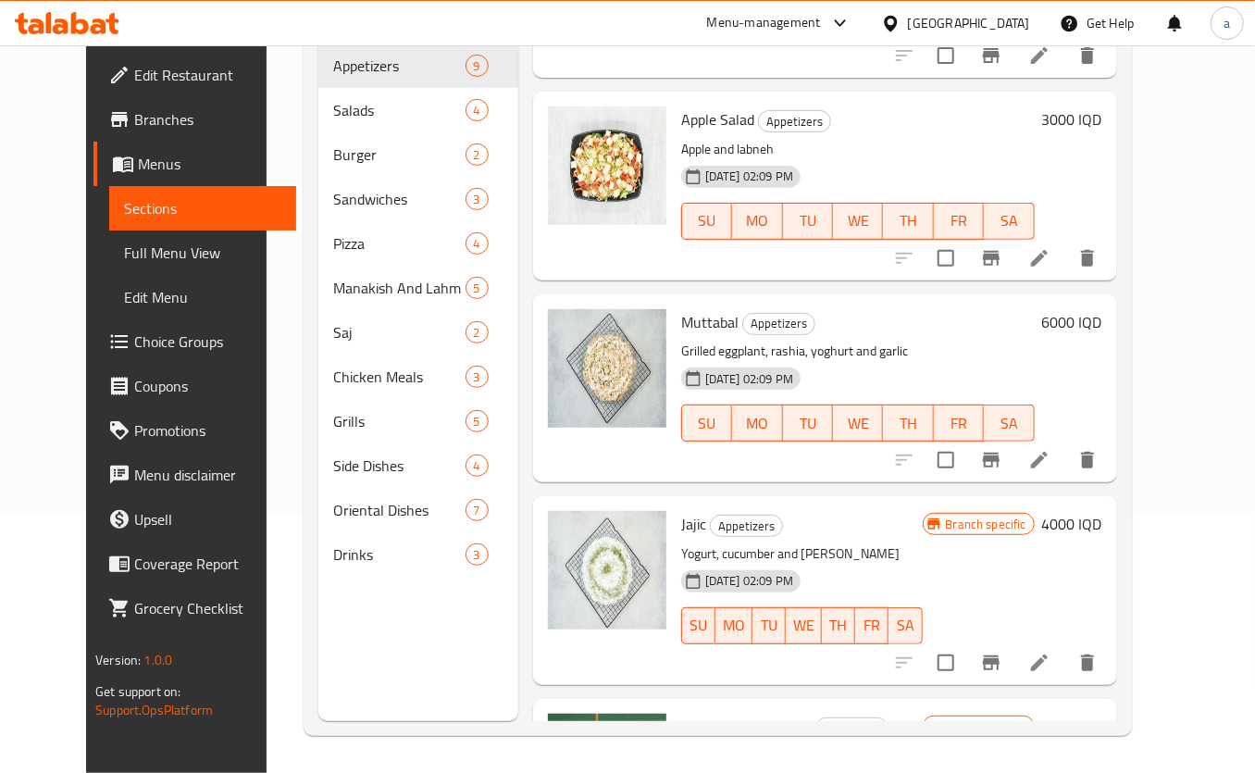
click at [1102, 309] on h6 "6000 IQD" at bounding box center [1072, 322] width 60 height 26
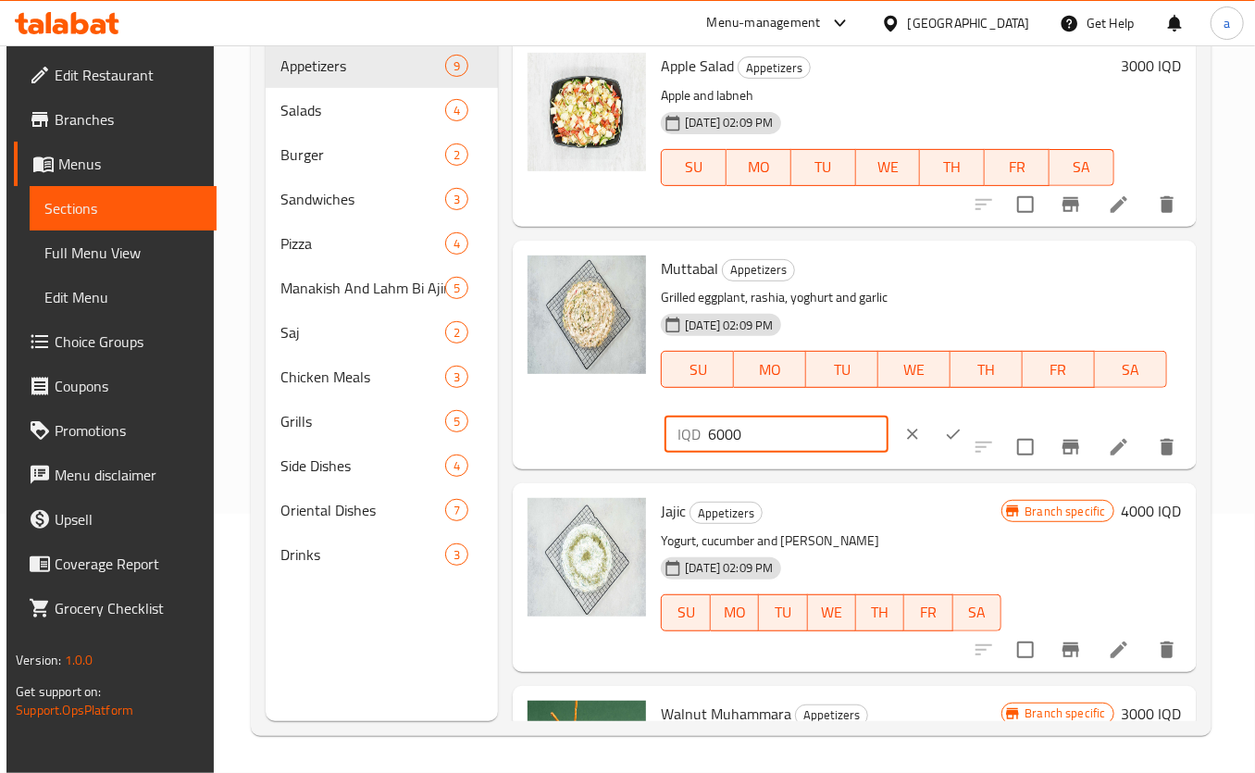
drag, startPoint x: 786, startPoint y: 433, endPoint x: 706, endPoint y: 431, distance: 79.6
click at [708, 431] on input "6000" at bounding box center [798, 433] width 180 height 37
type input "4000"
click at [946, 433] on icon "ok" at bounding box center [953, 434] width 14 height 10
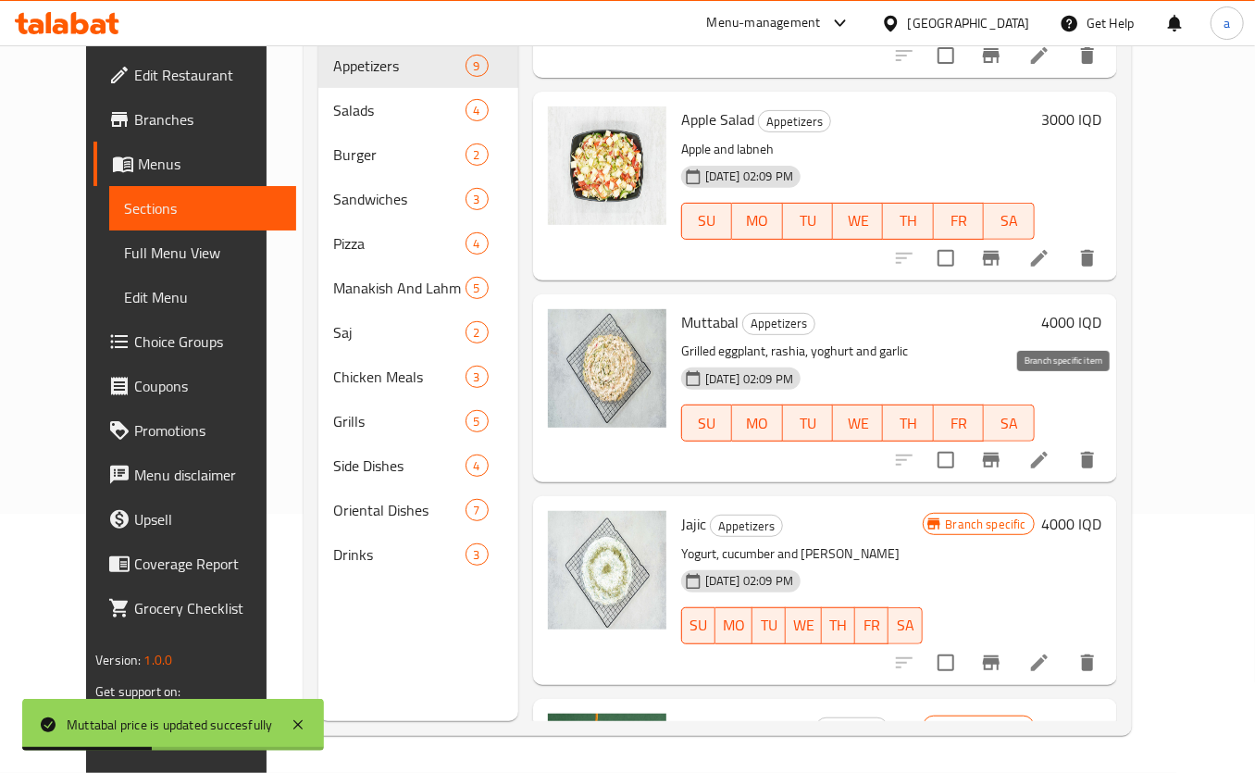
click at [999, 452] on icon "Branch-specific-item" at bounding box center [991, 459] width 17 height 15
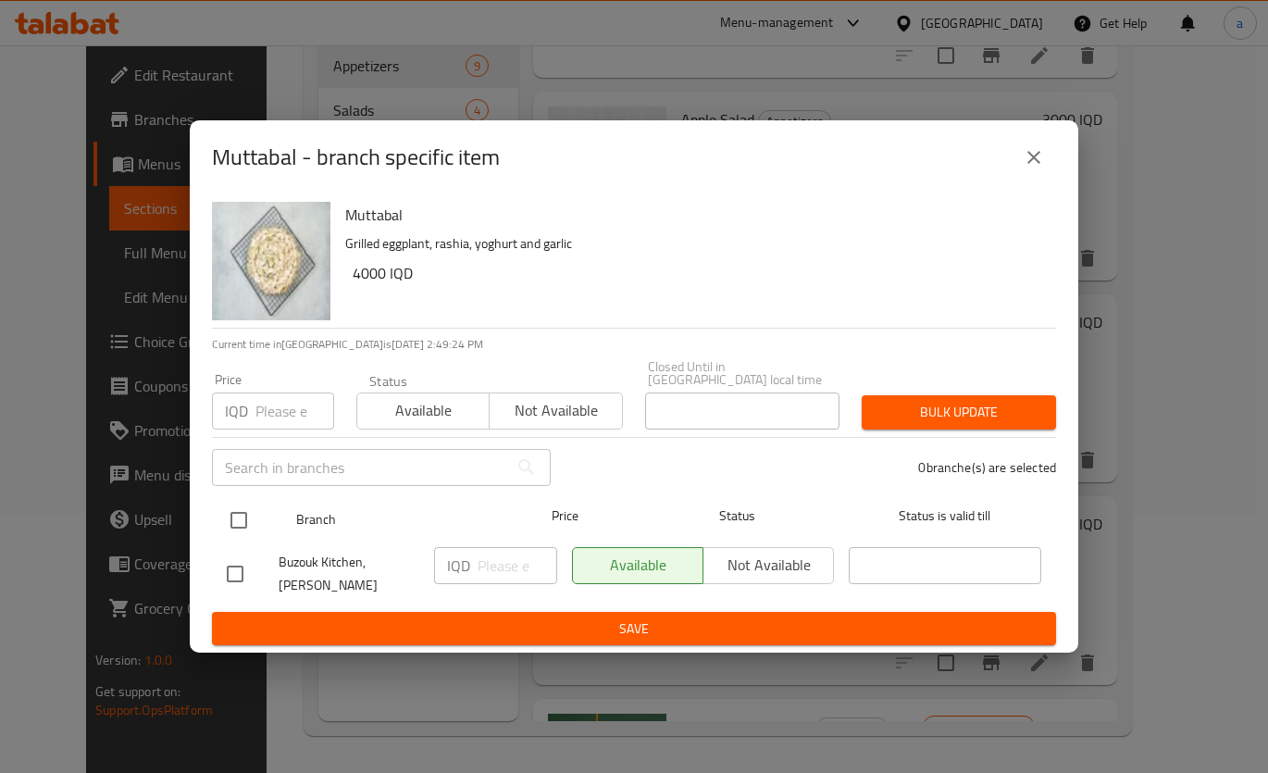
click at [253, 515] on input "checkbox" at bounding box center [238, 520] width 39 height 39
checkbox input "true"
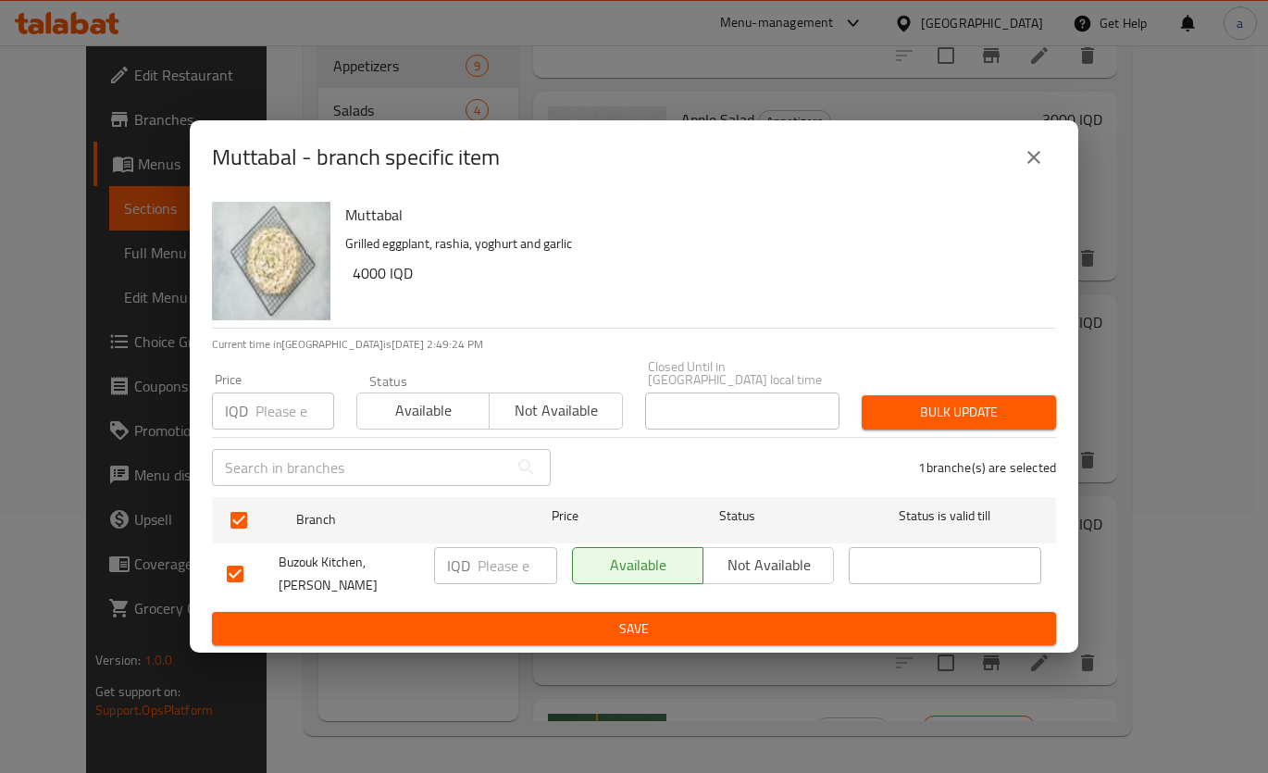
click at [491, 572] on input "number" at bounding box center [517, 565] width 80 height 37
type input "4000"
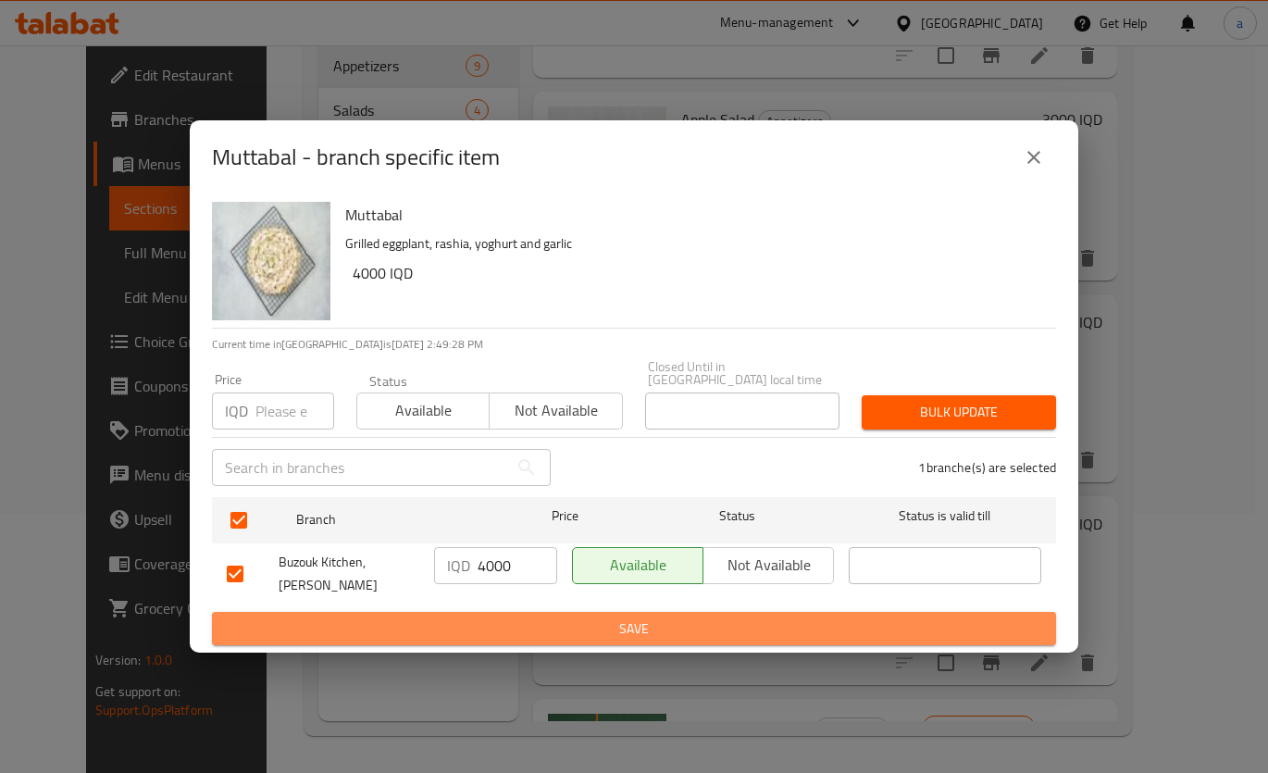
click at [492, 617] on span "Save" at bounding box center [634, 628] width 814 height 23
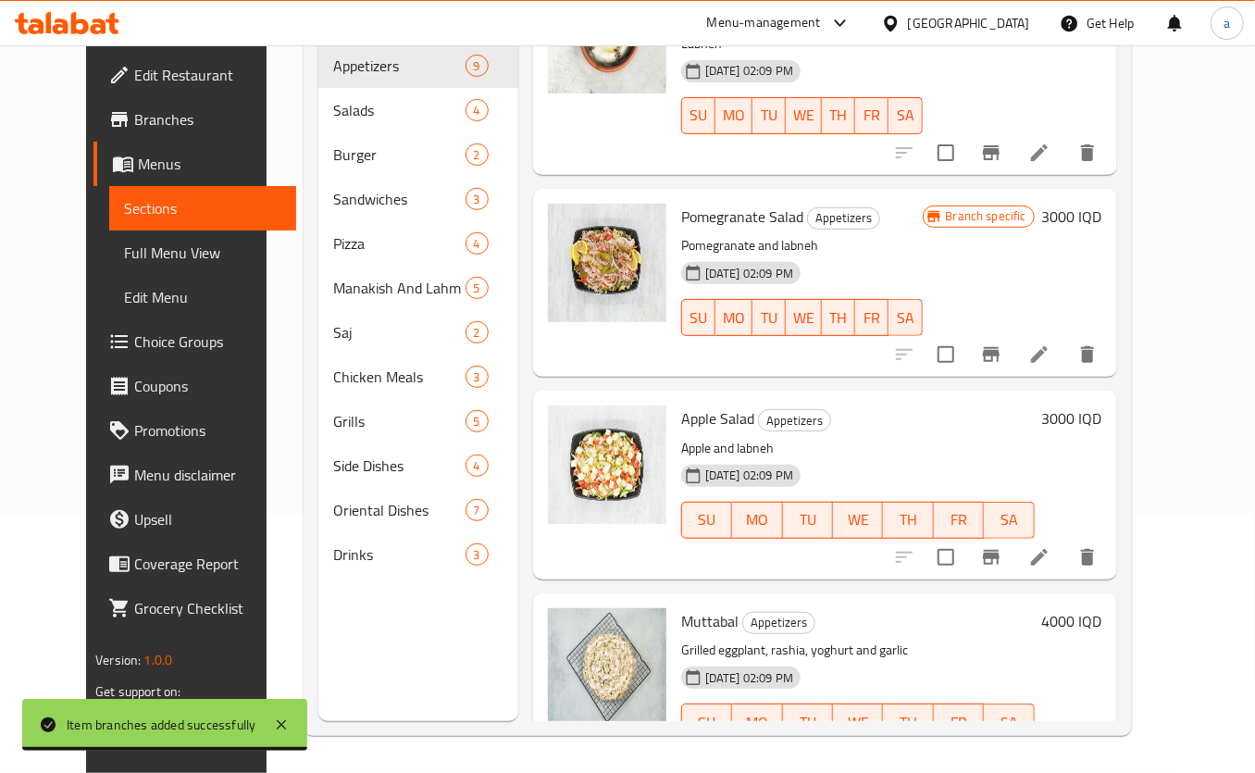
scroll to position [644, 0]
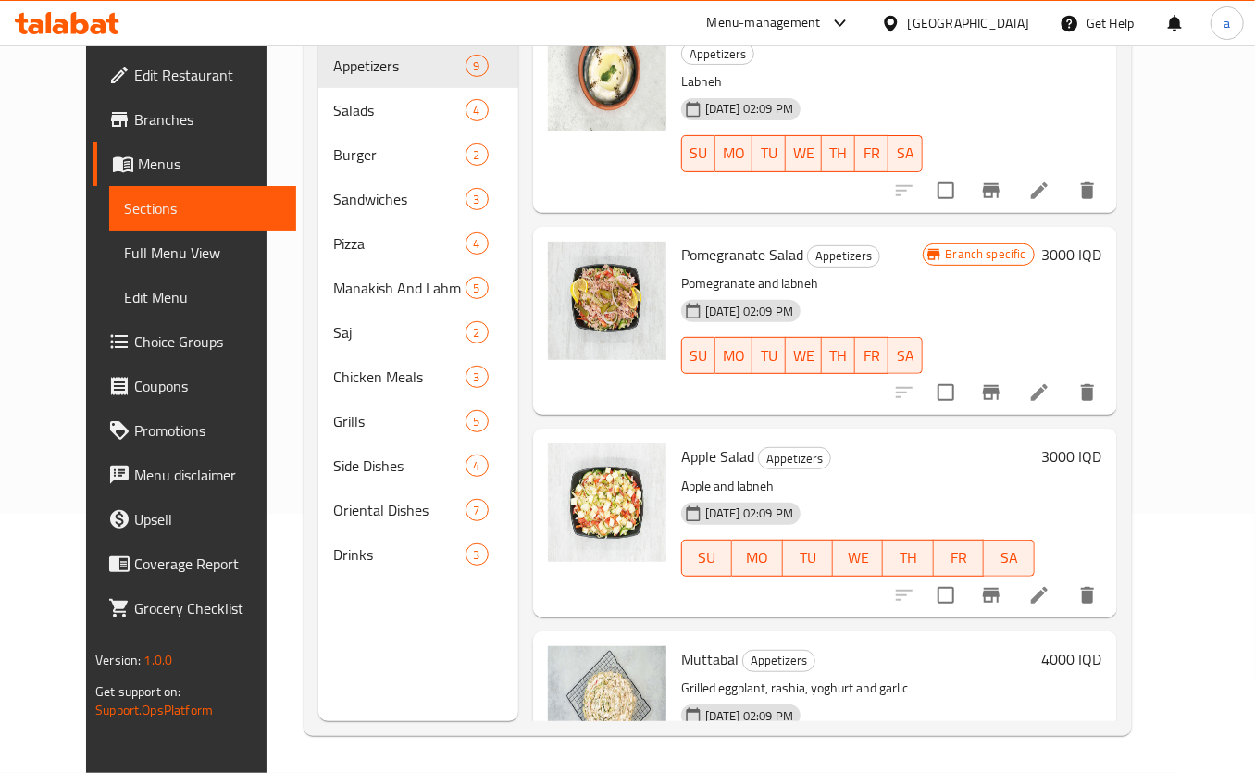
click at [1102, 443] on h6 "3000 IQD" at bounding box center [1072, 456] width 60 height 26
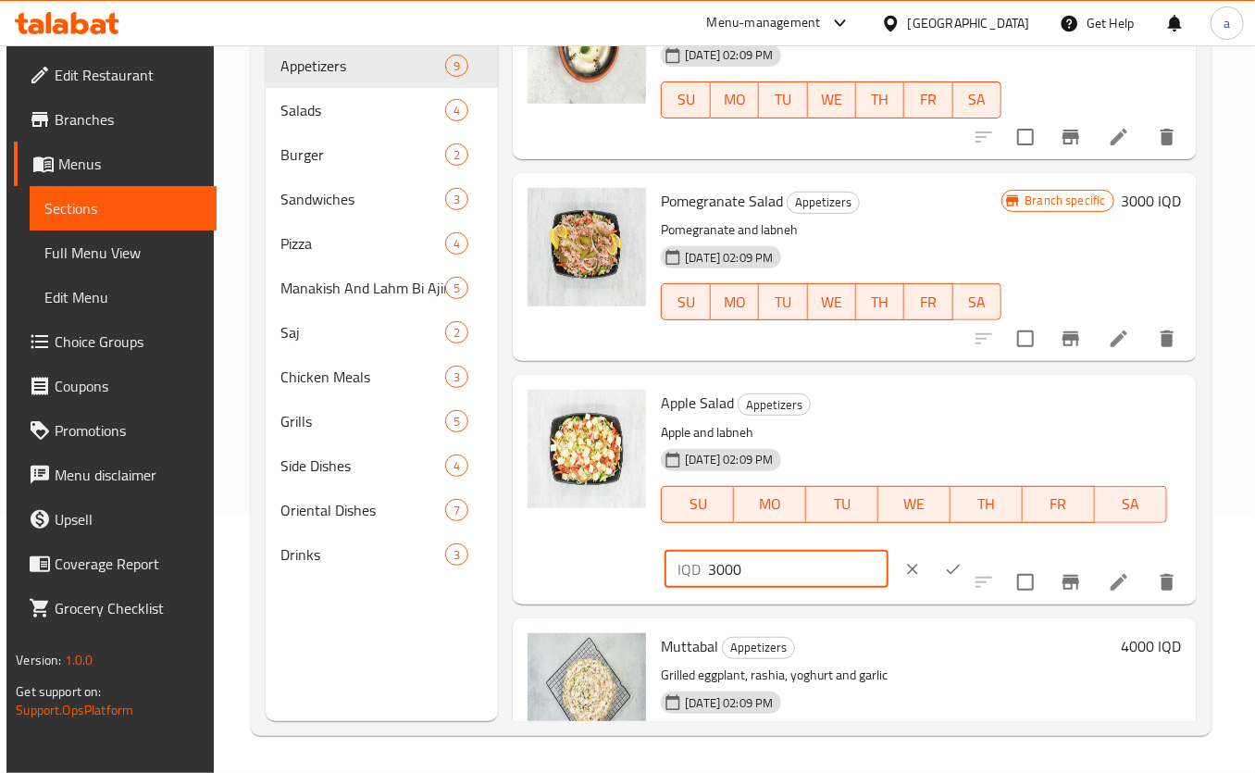
drag, startPoint x: 768, startPoint y: 560, endPoint x: 694, endPoint y: 580, distance: 76.8
click at [686, 580] on div "IQD 3000 ​" at bounding box center [775, 569] width 223 height 37
type input "4000"
click at [933, 555] on button "ok" at bounding box center [953, 569] width 41 height 41
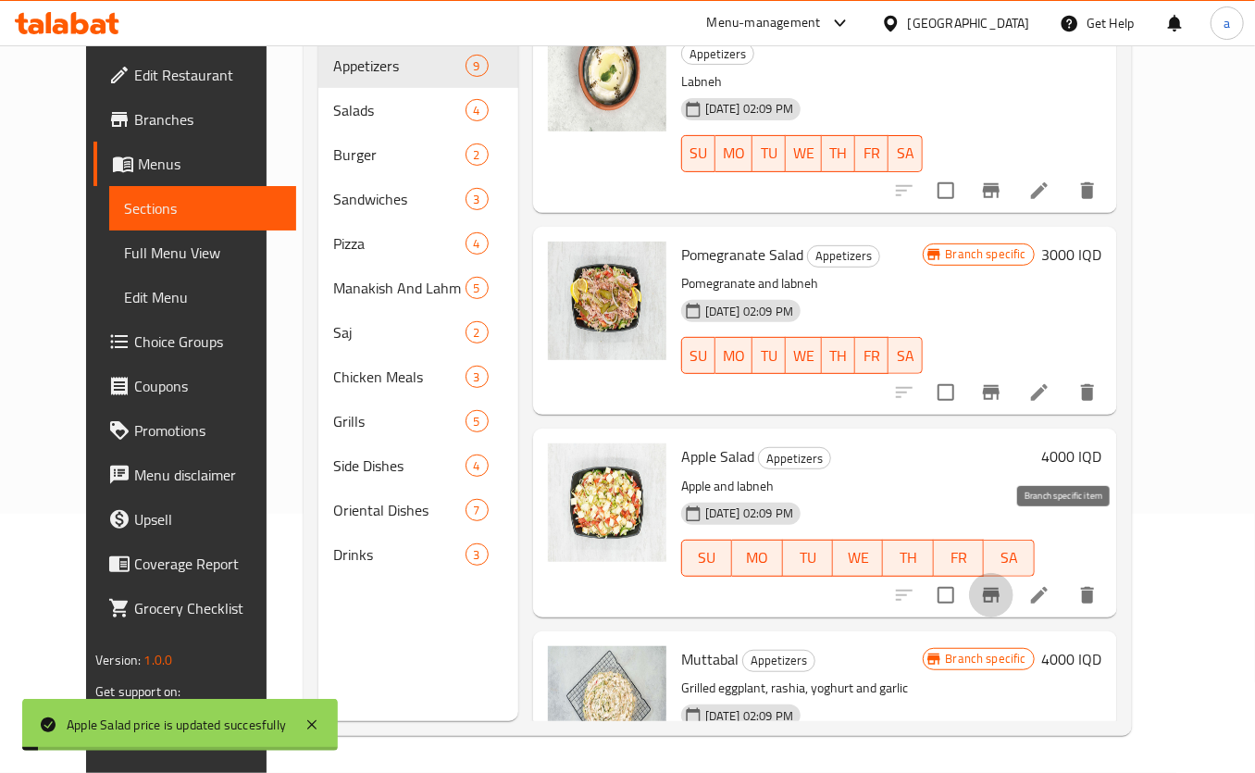
click at [1002, 584] on icon "Branch-specific-item" at bounding box center [991, 595] width 22 height 22
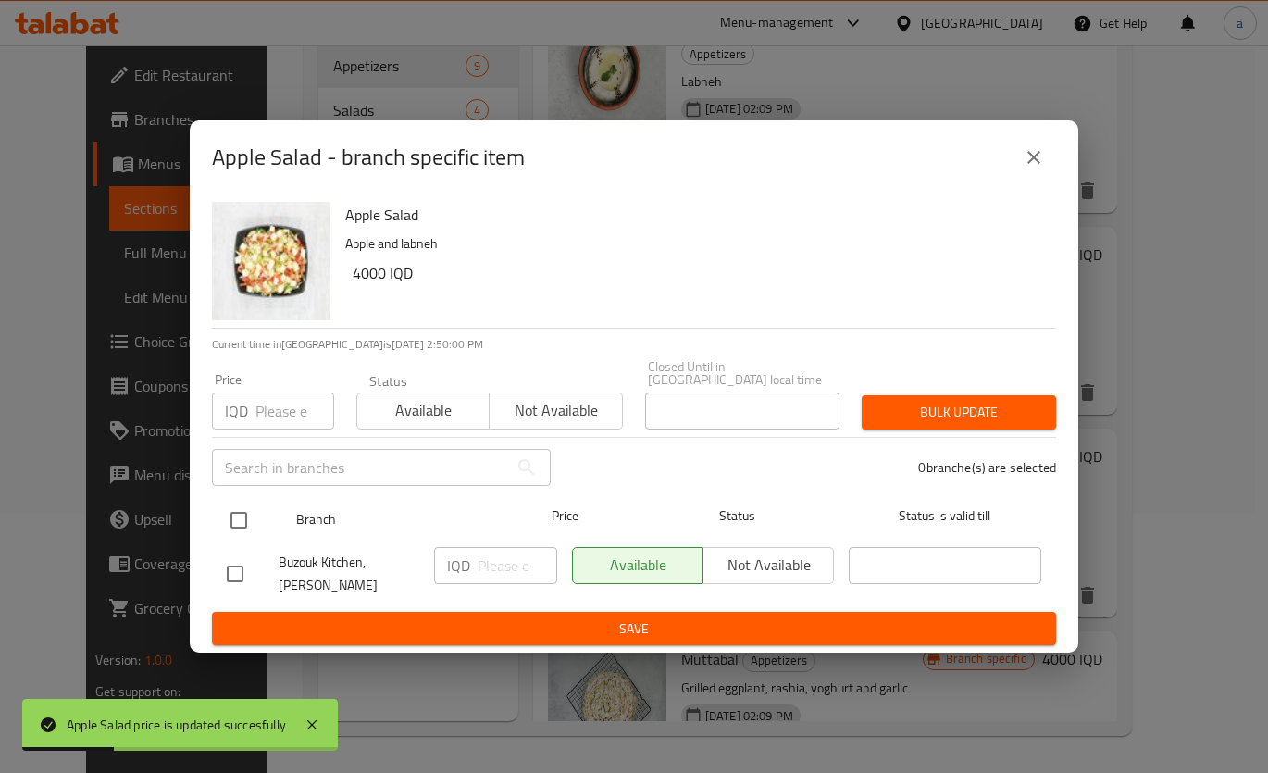
click at [226, 511] on input "checkbox" at bounding box center [238, 520] width 39 height 39
checkbox input "true"
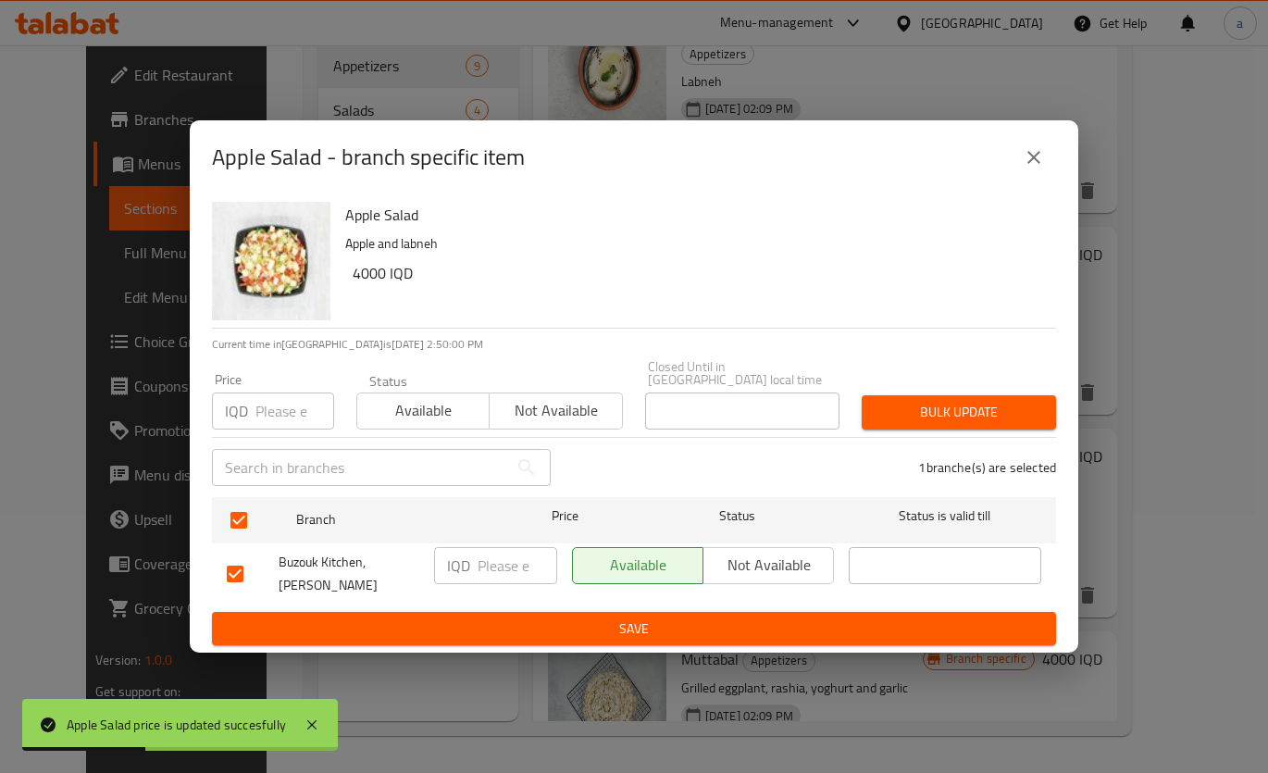
click at [501, 565] on input "number" at bounding box center [517, 565] width 80 height 37
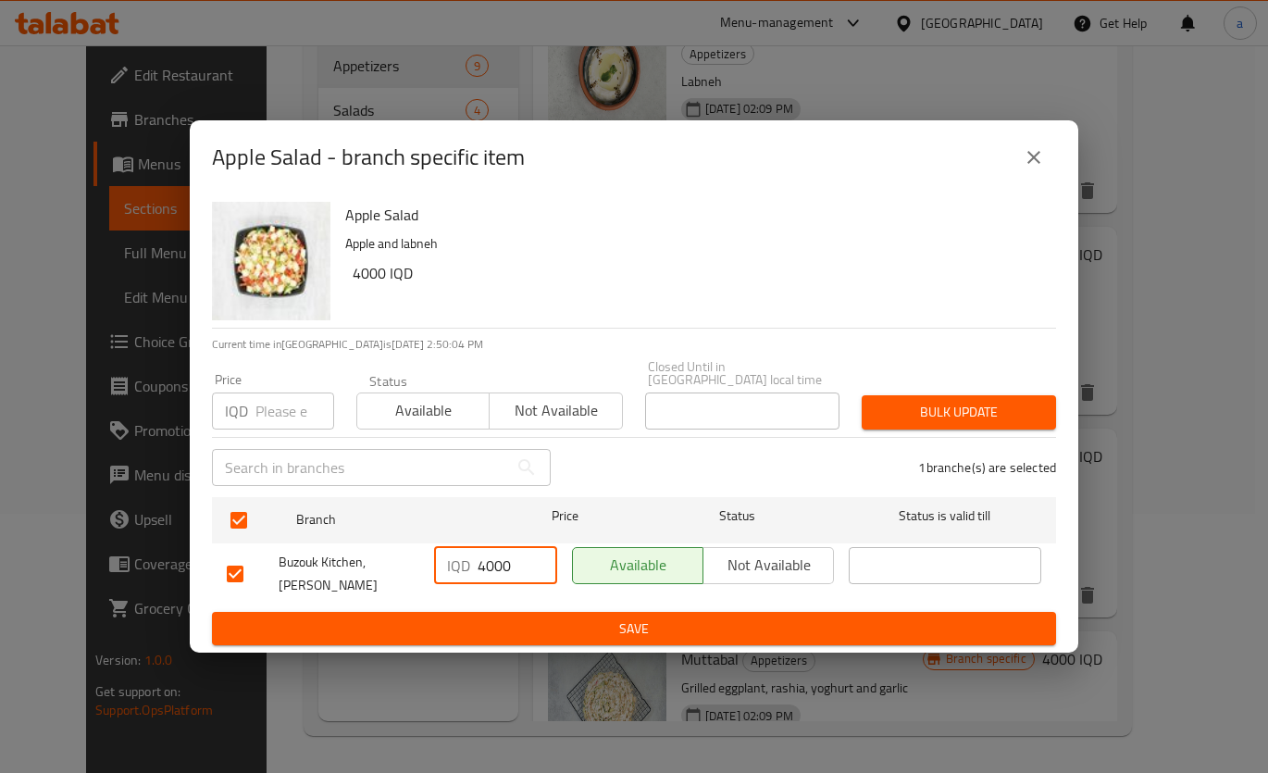
type input "4000"
click at [532, 617] on span "Save" at bounding box center [634, 628] width 814 height 23
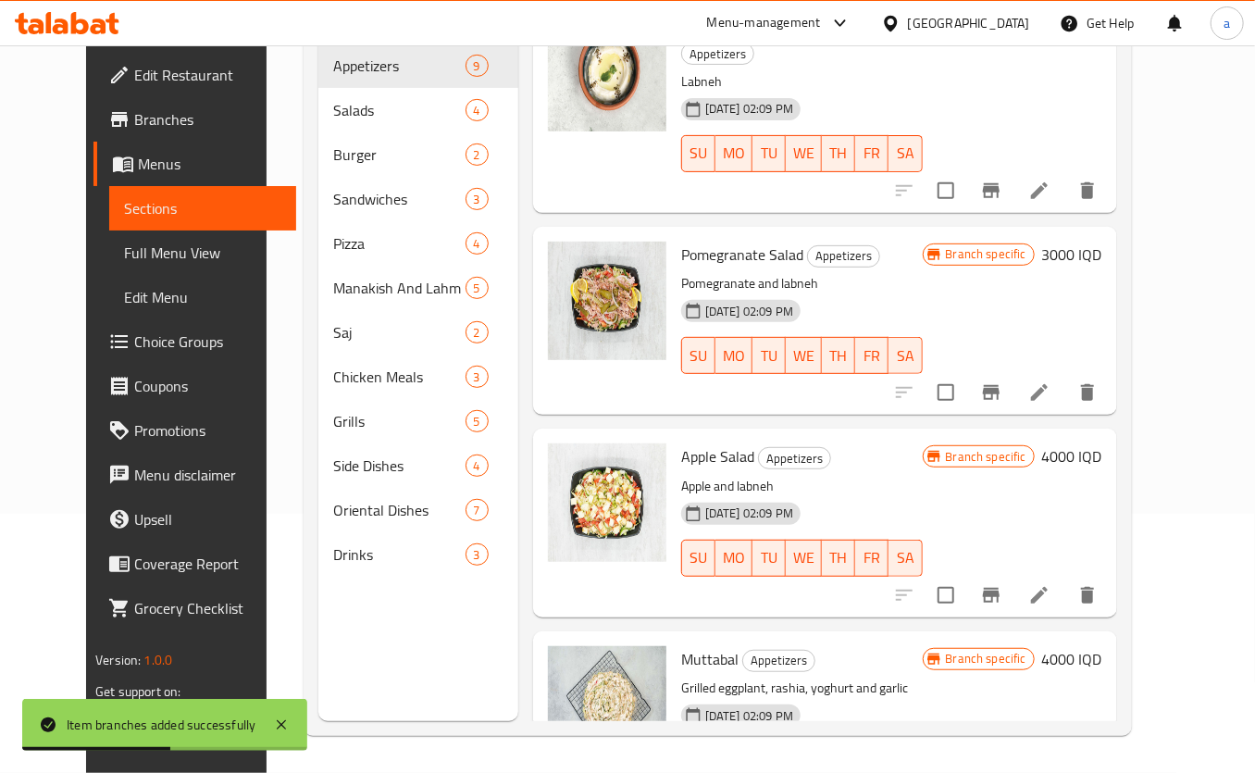
click at [1102, 241] on h6 "3000 IQD" at bounding box center [1072, 254] width 60 height 26
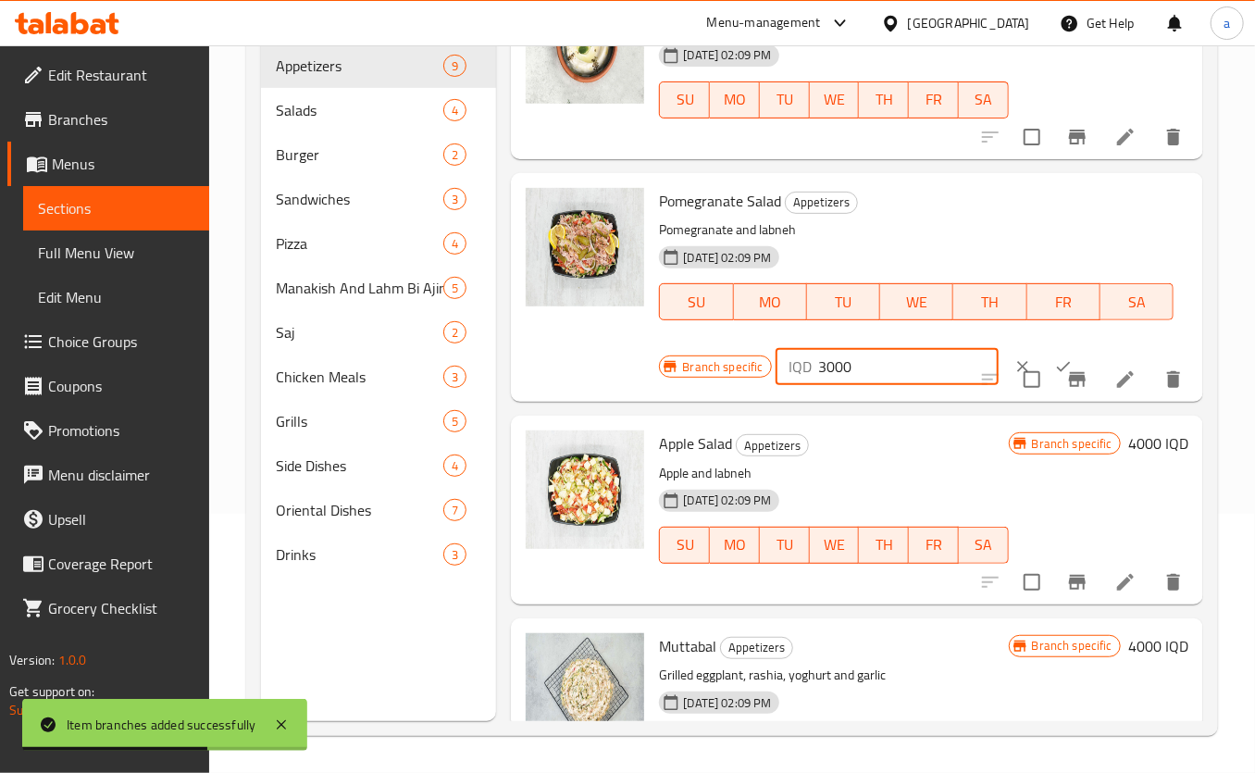
drag, startPoint x: 905, startPoint y: 354, endPoint x: 788, endPoint y: 369, distance: 117.5
click at [788, 369] on div "IQD 3000 ​" at bounding box center [886, 366] width 223 height 37
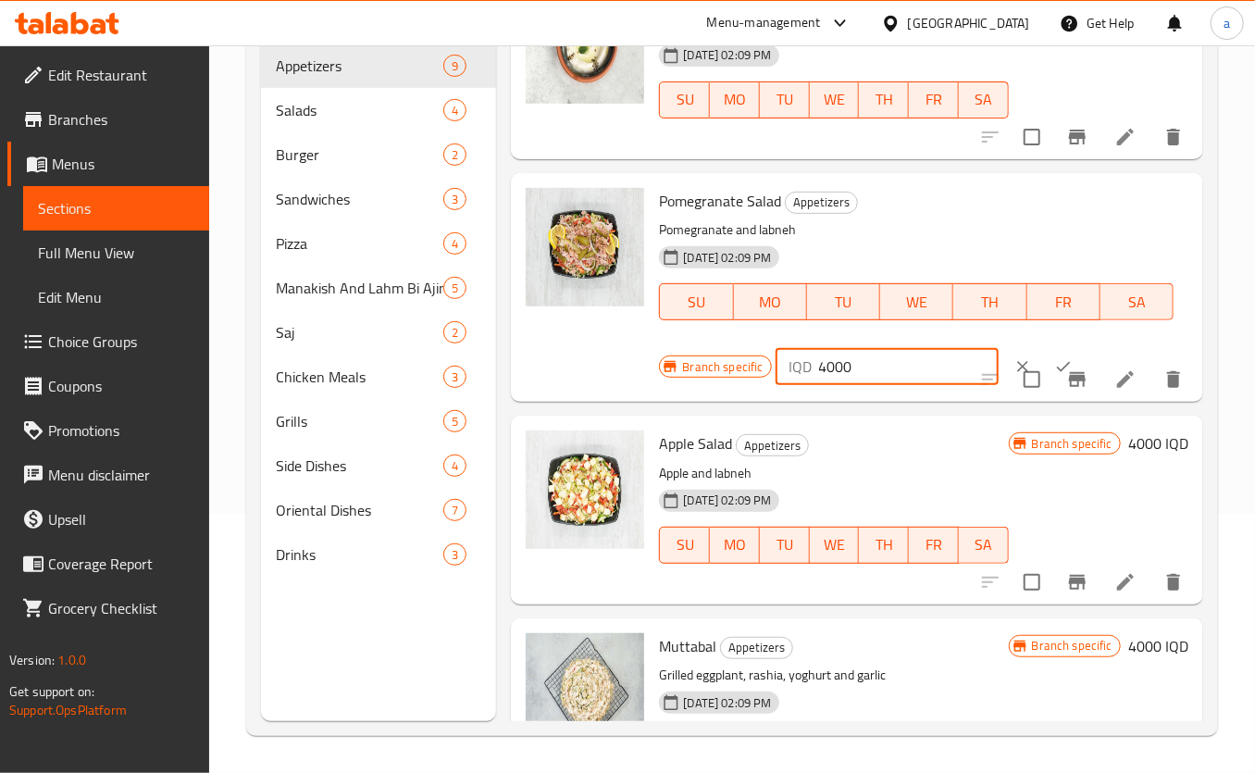
type input "4000"
click at [1035, 360] on input "checkbox" at bounding box center [1031, 379] width 39 height 39
click at [1027, 361] on input "checkbox" at bounding box center [1031, 379] width 39 height 39
checkbox input "false"
click at [1046, 358] on button "ok" at bounding box center [1063, 366] width 41 height 41
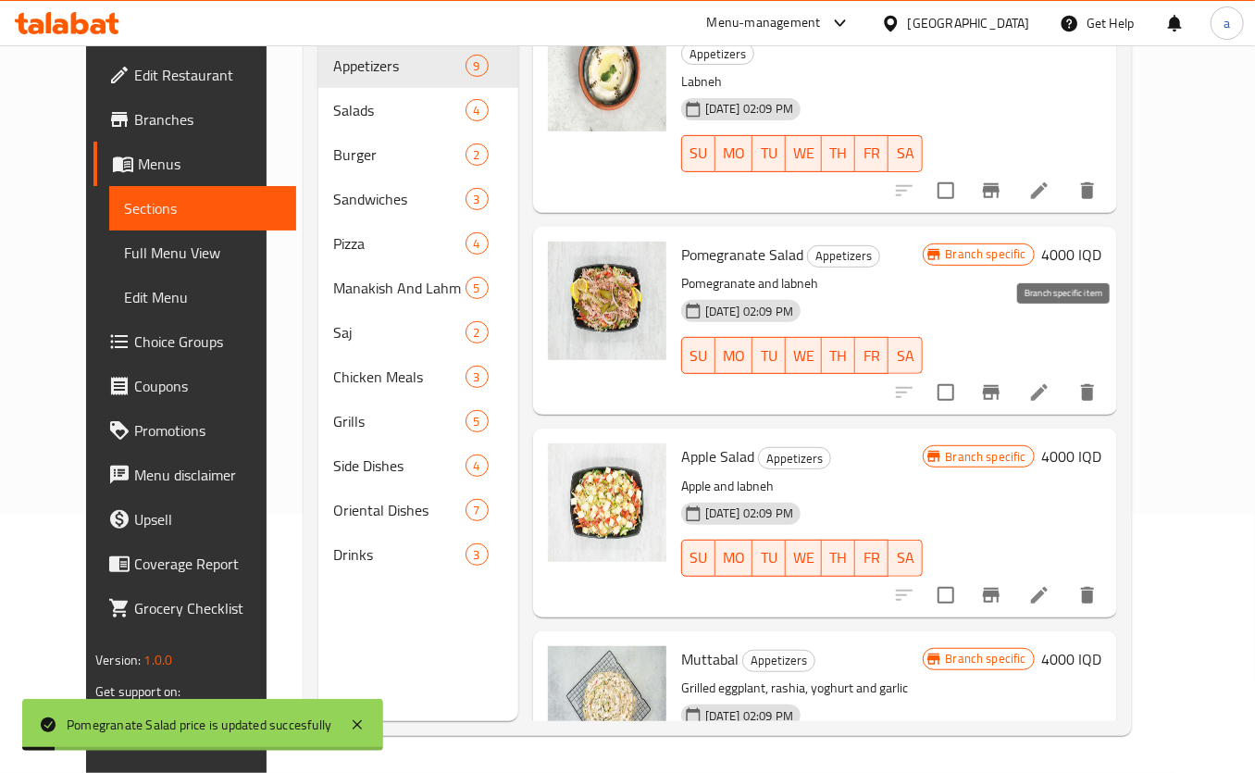
click at [1002, 381] on icon "Branch-specific-item" at bounding box center [991, 392] width 22 height 22
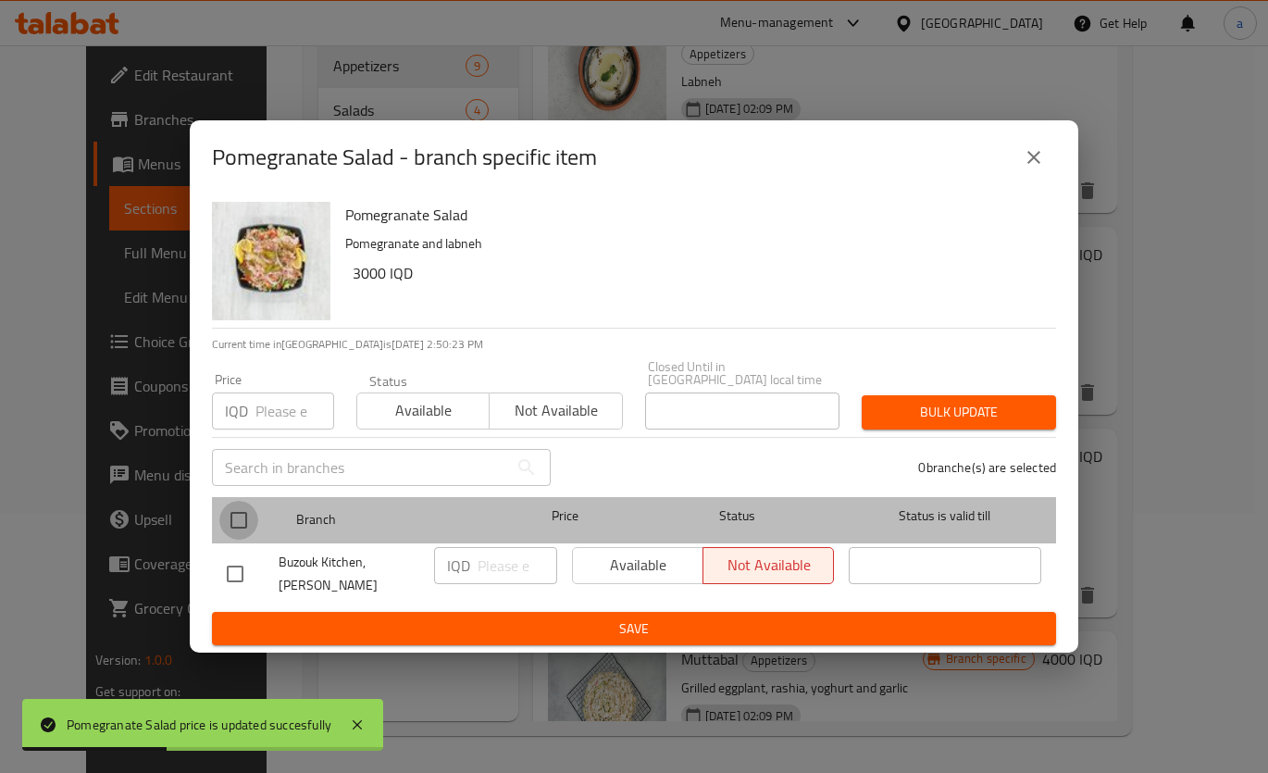
click at [242, 507] on input "checkbox" at bounding box center [238, 520] width 39 height 39
checkbox input "true"
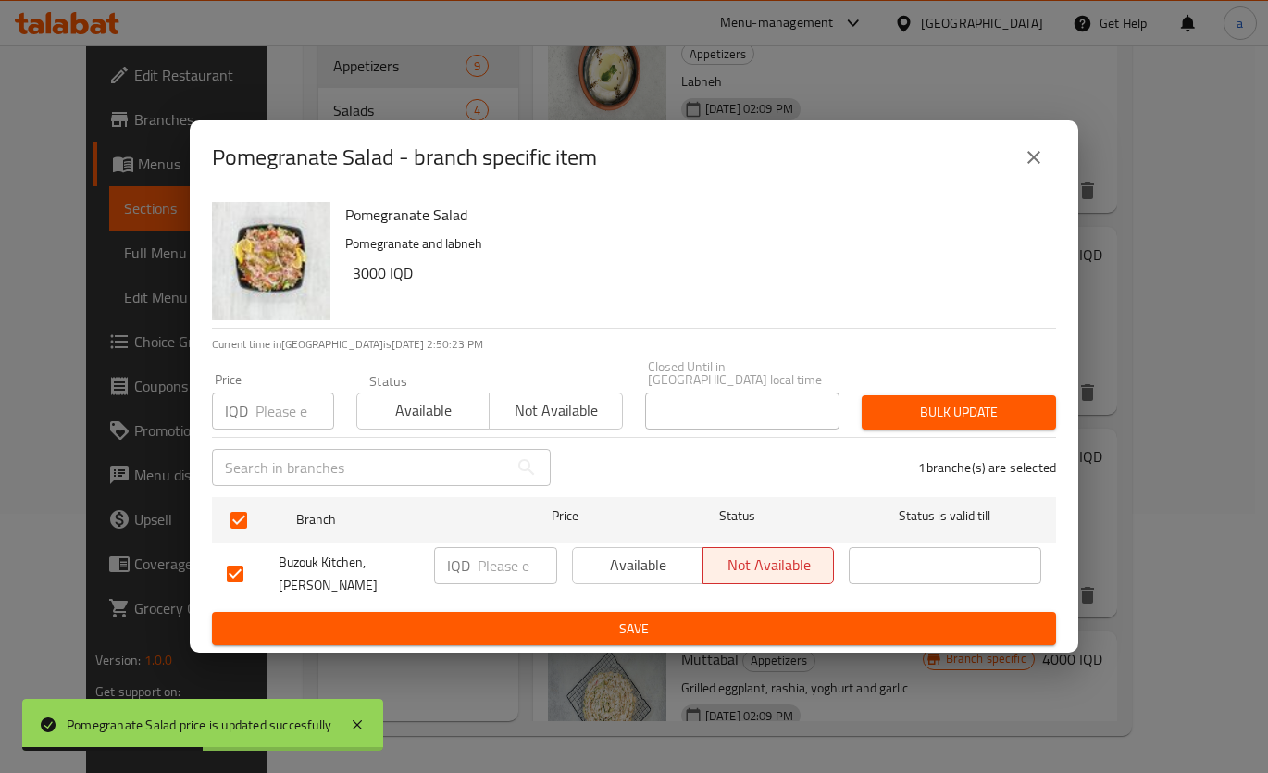
click at [485, 574] on input "number" at bounding box center [517, 565] width 80 height 37
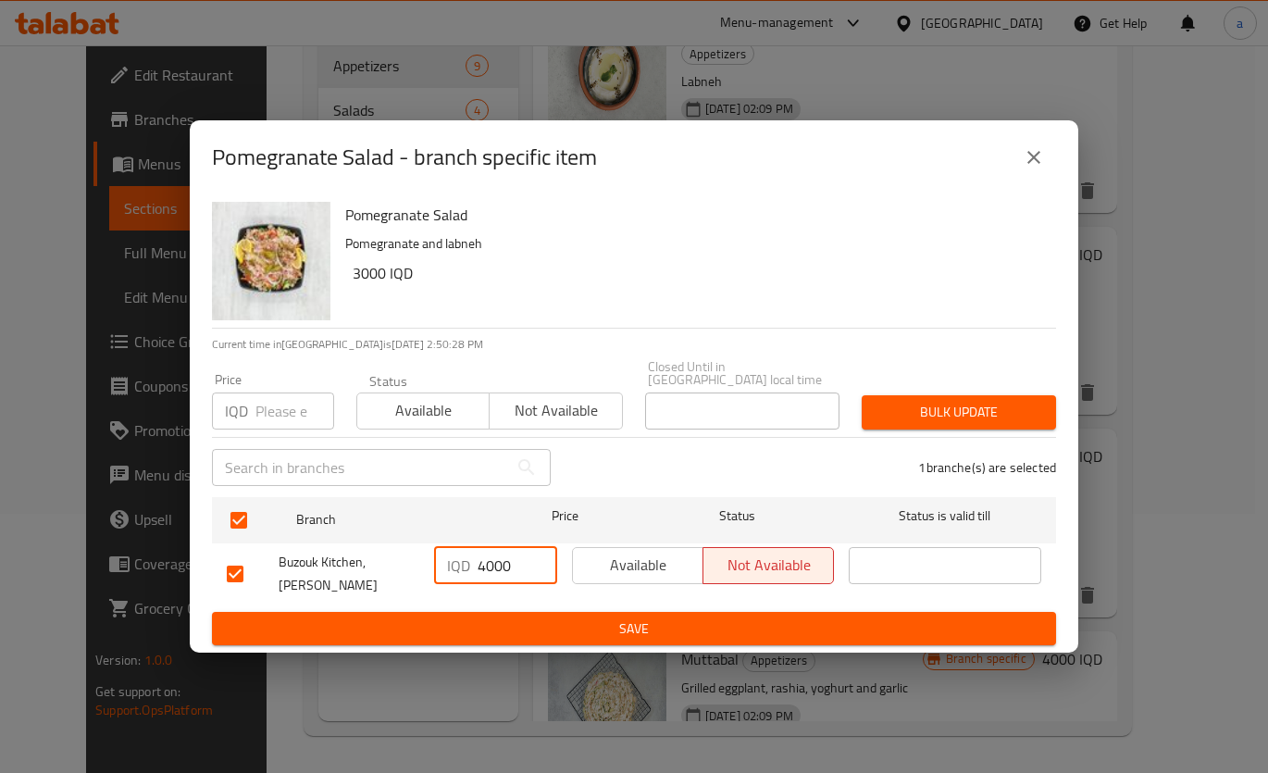
type input "4000"
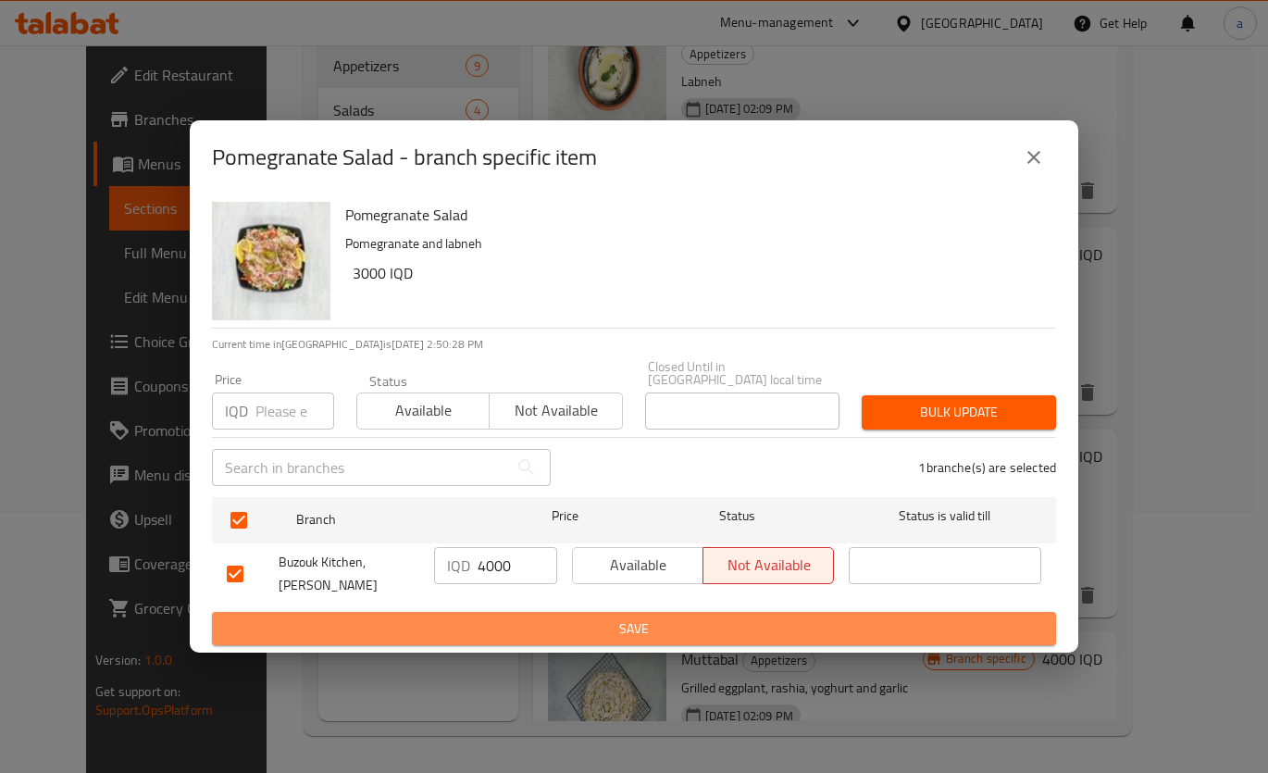
click at [564, 621] on span "Save" at bounding box center [634, 628] width 814 height 23
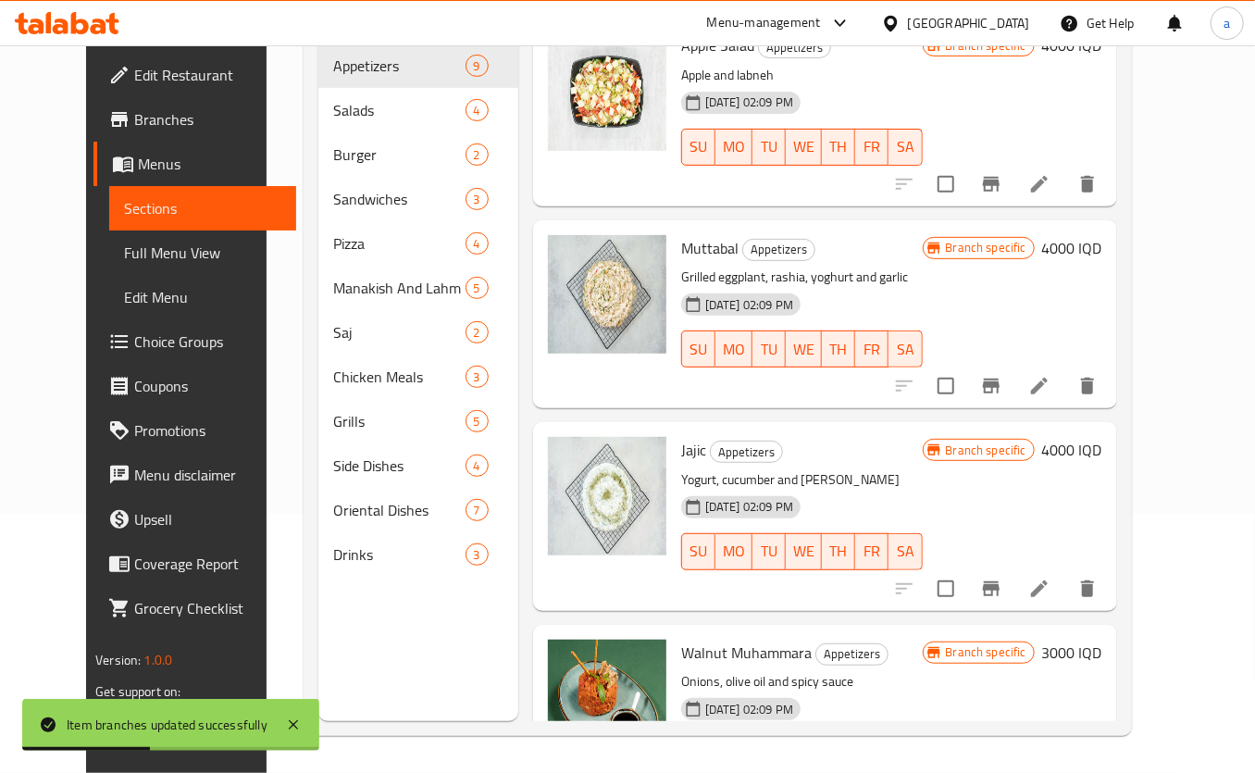
scroll to position [1092, 0]
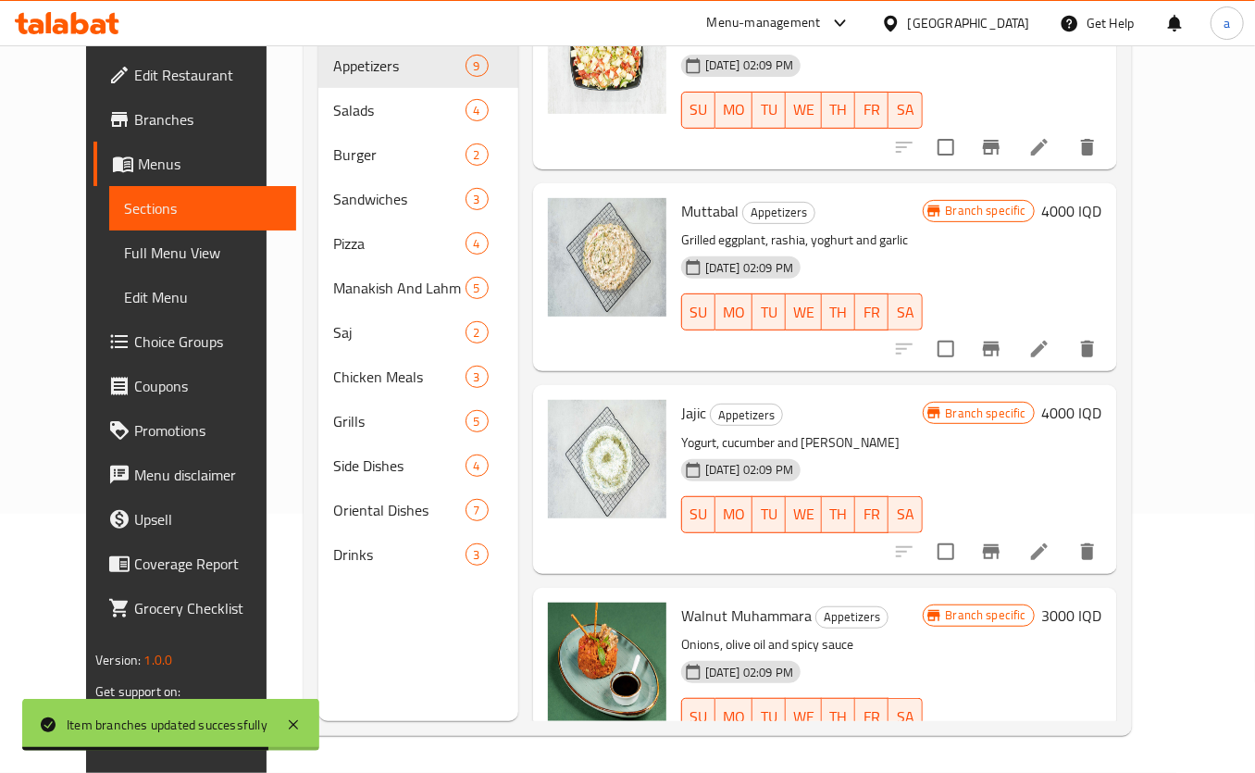
click at [1102, 602] on h6 "3000 IQD" at bounding box center [1072, 615] width 60 height 26
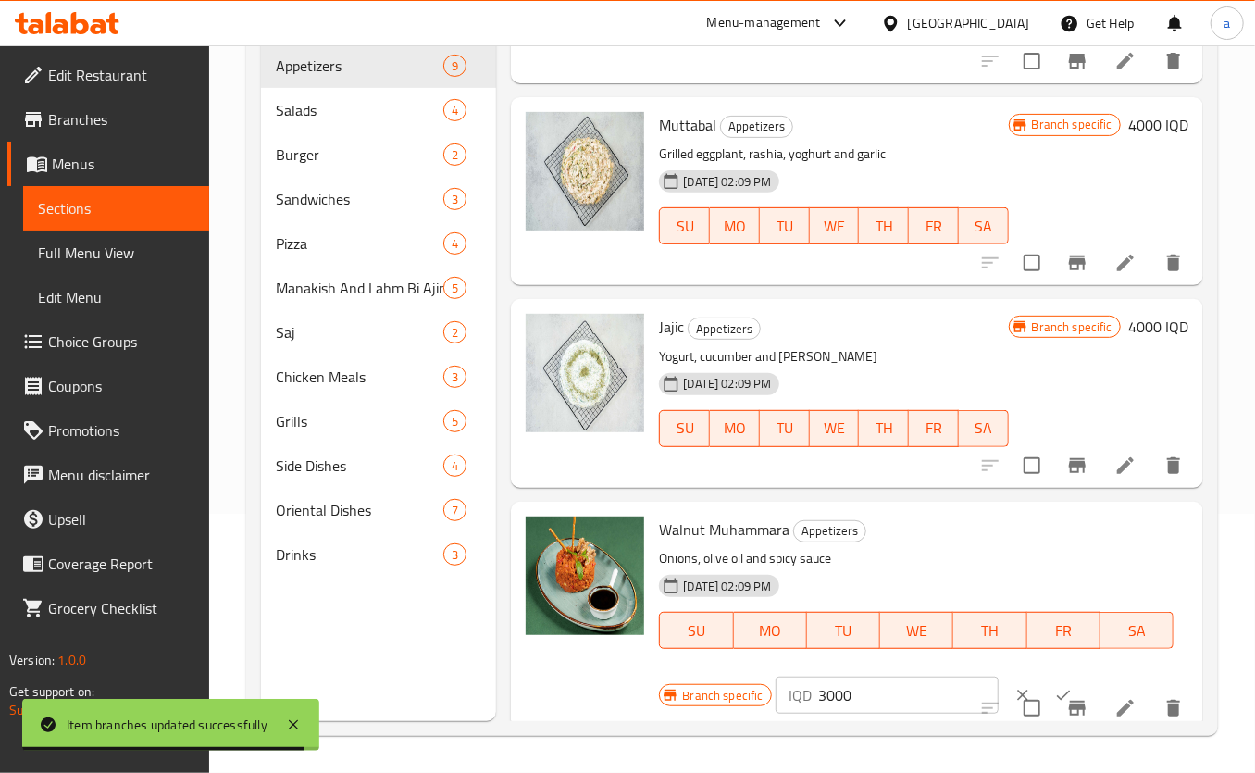
scroll to position [1133, 0]
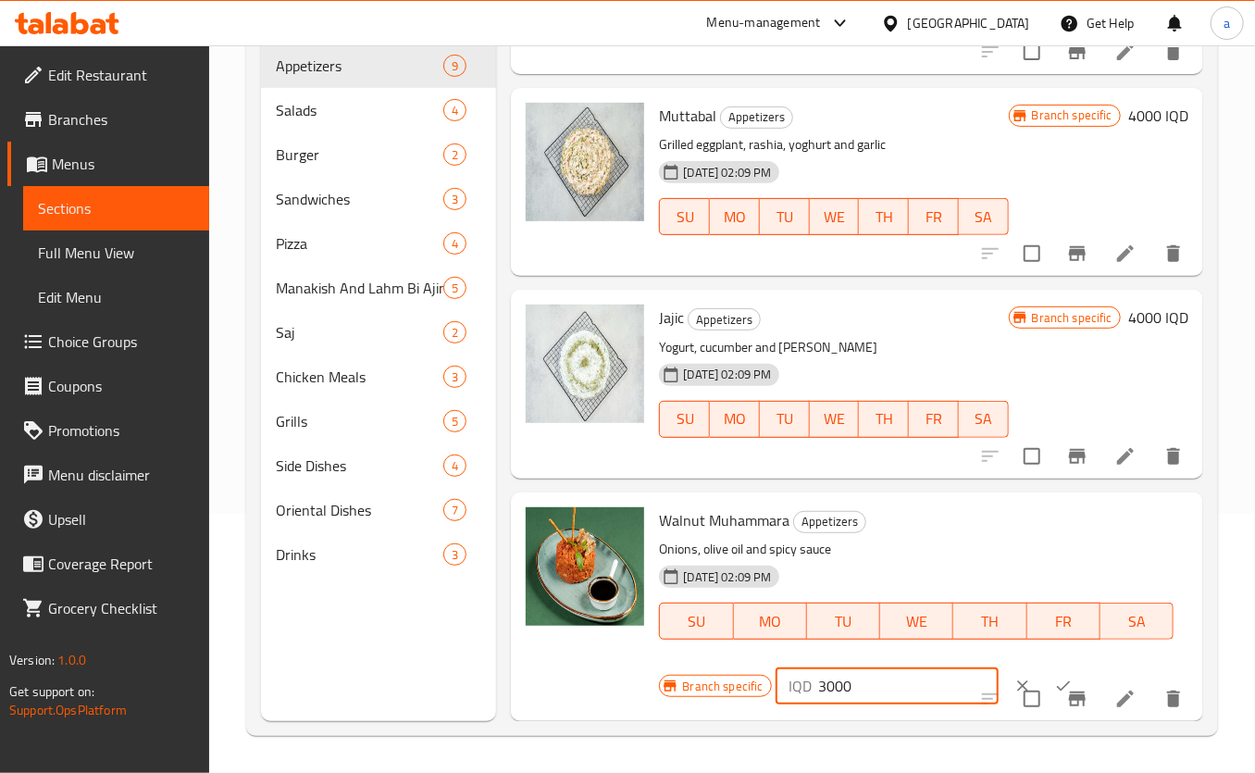
drag, startPoint x: 870, startPoint y: 689, endPoint x: 815, endPoint y: 703, distance: 56.3
click at [811, 703] on div "IQD 3000 ​" at bounding box center [942, 685] width 335 height 41
type input "4000"
click at [1054, 676] on icon "ok" at bounding box center [1063, 685] width 19 height 19
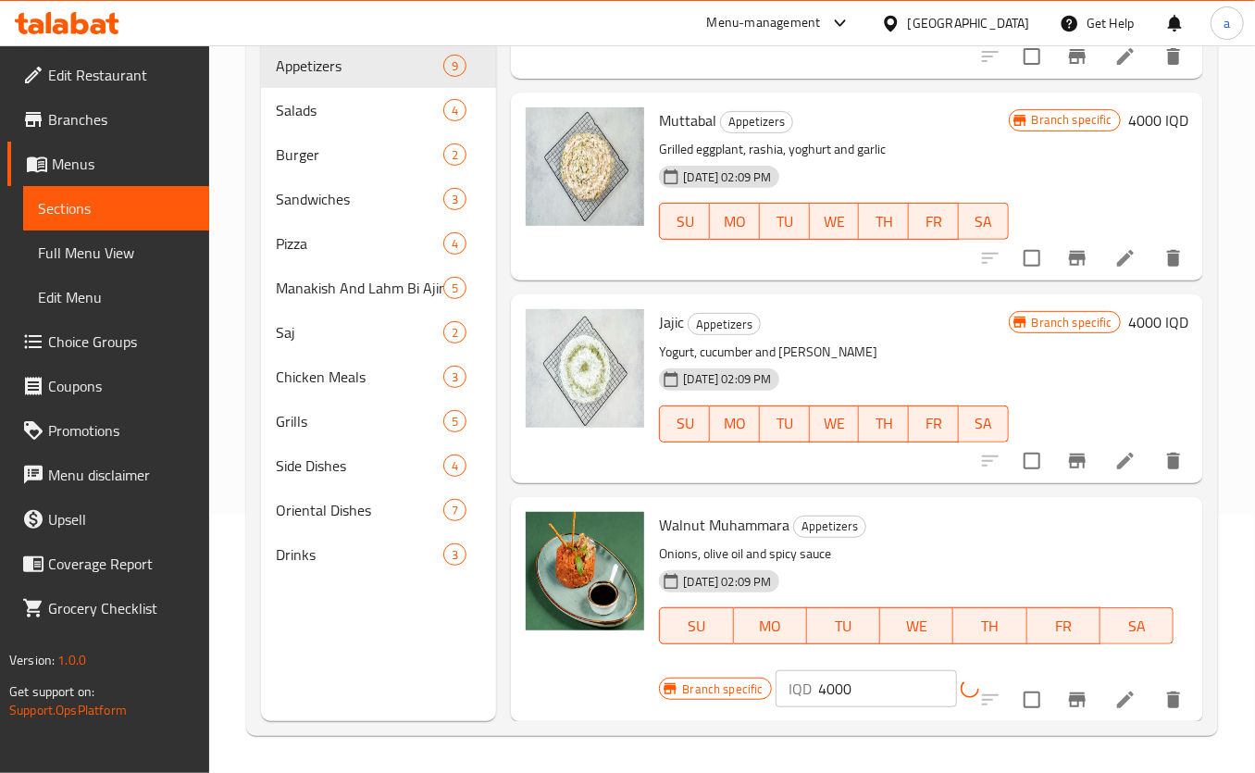
scroll to position [1092, 0]
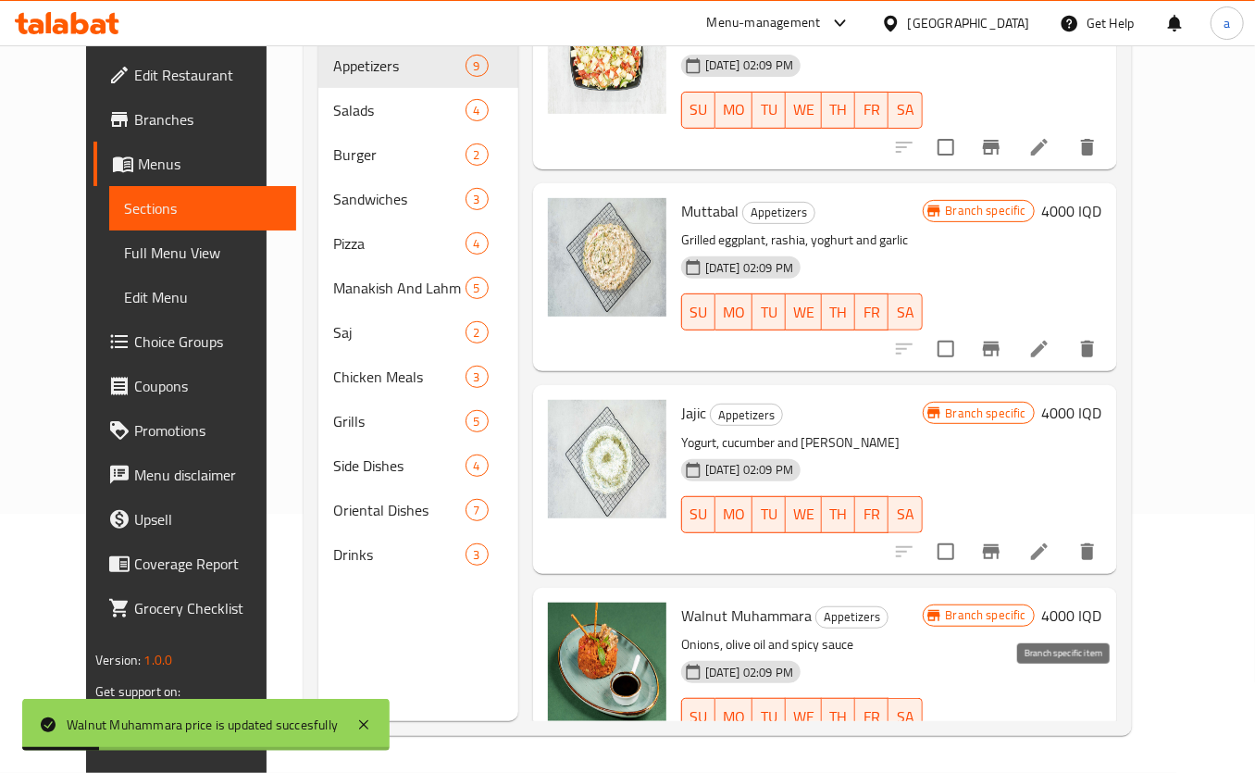
click at [1002, 742] on icon "Branch-specific-item" at bounding box center [991, 753] width 22 height 22
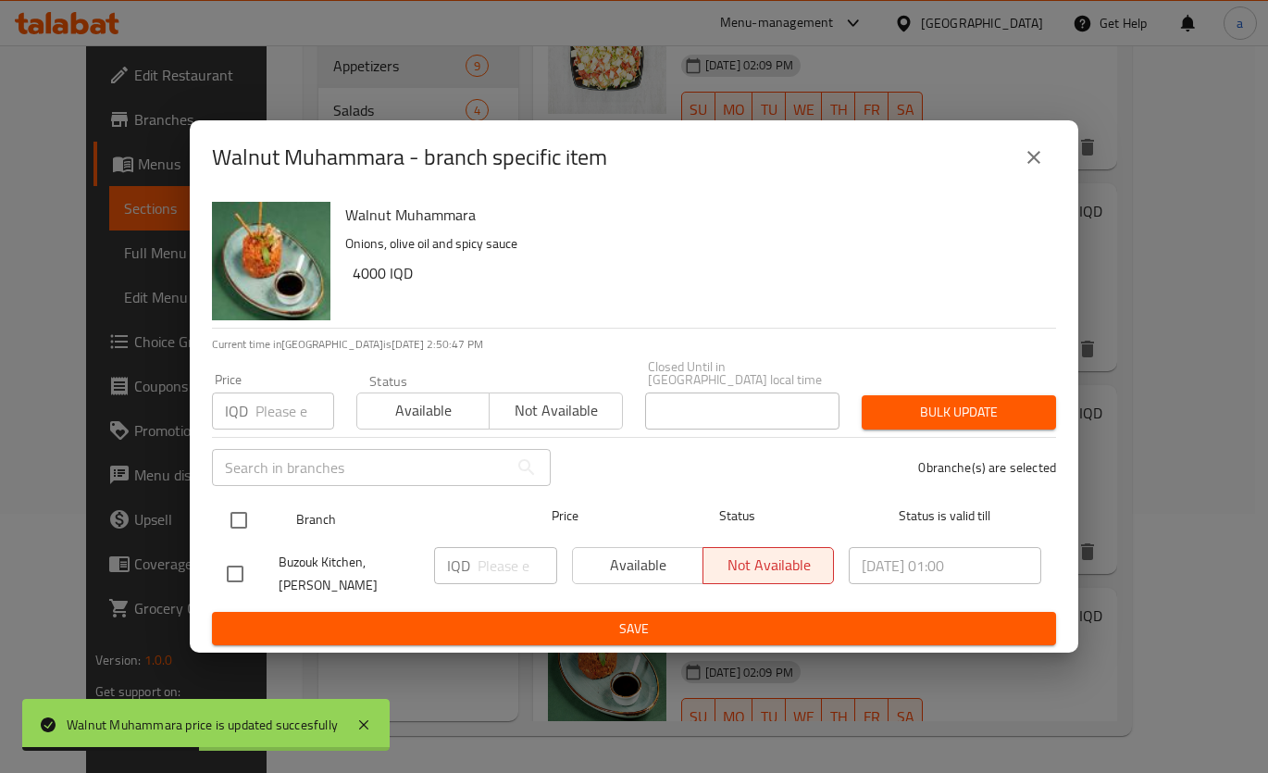
click at [250, 507] on input "checkbox" at bounding box center [238, 520] width 39 height 39
checkbox input "true"
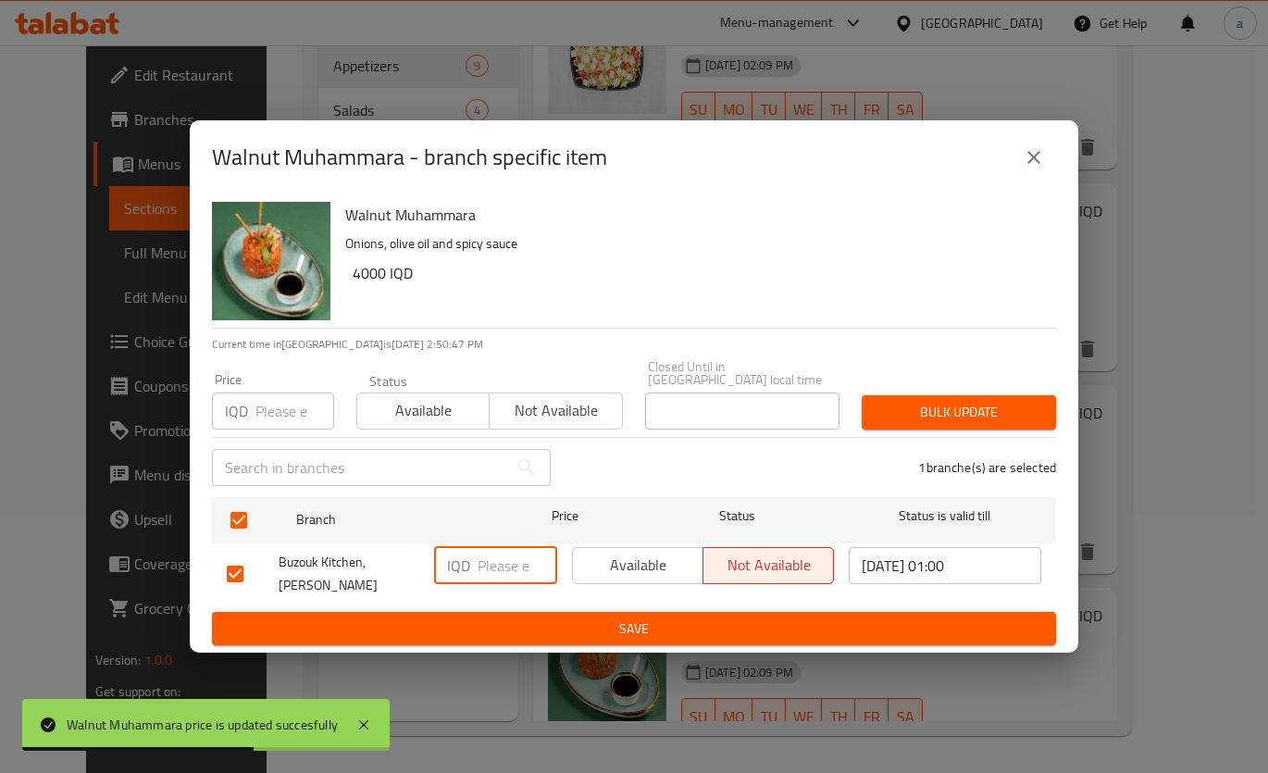
click at [490, 572] on input "number" at bounding box center [517, 565] width 80 height 37
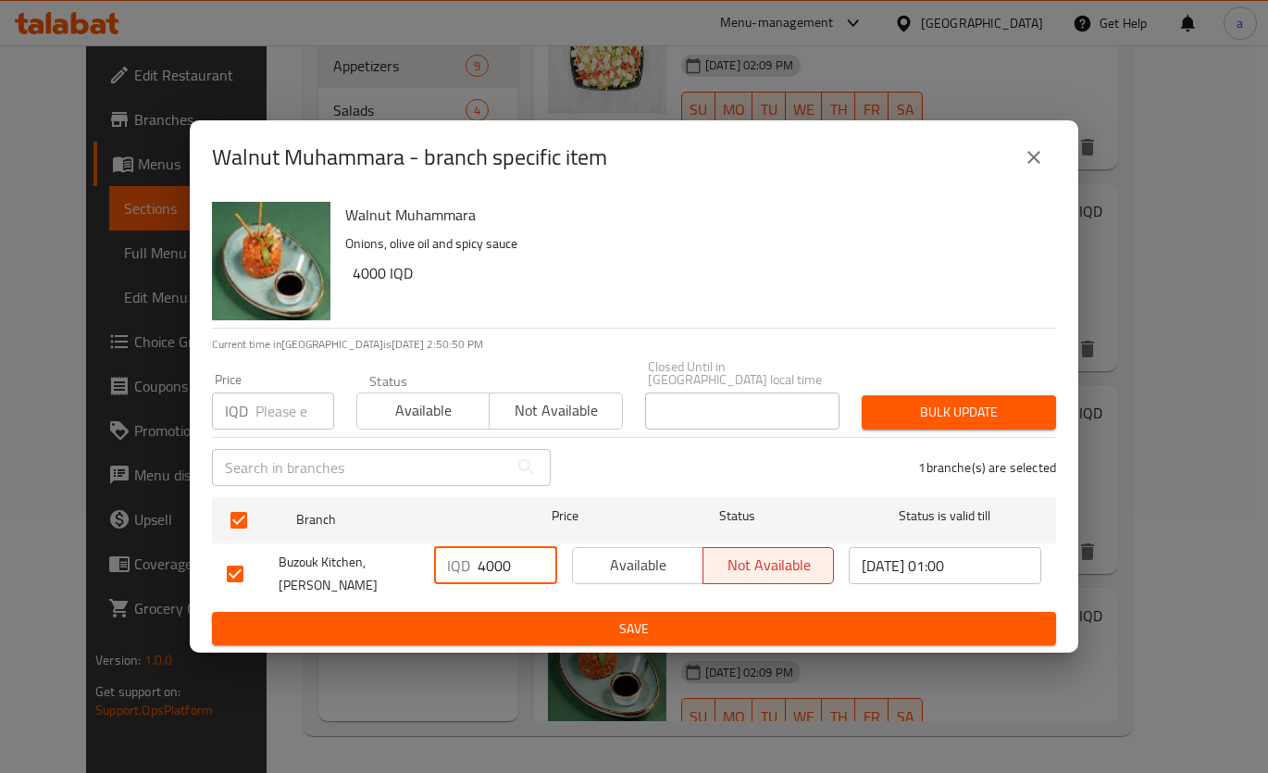
type input "4000"
click at [477, 620] on span "Save" at bounding box center [634, 628] width 814 height 23
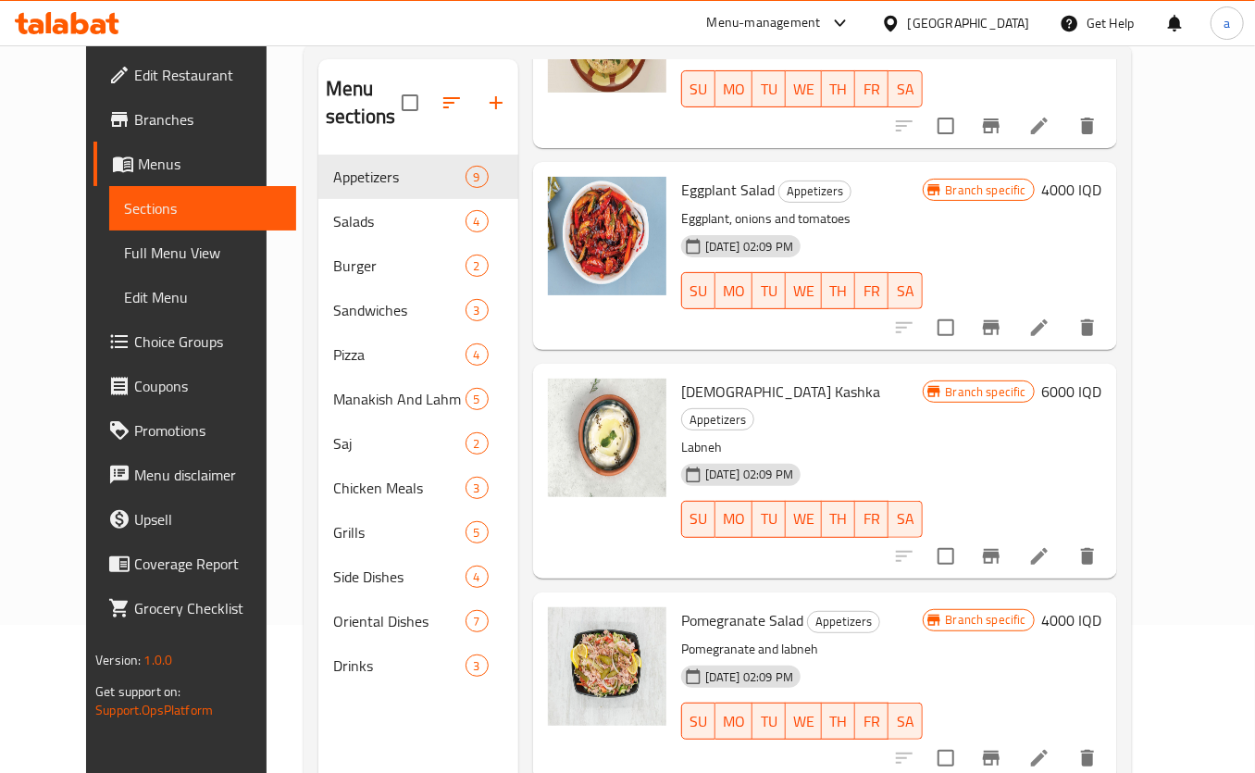
scroll to position [448, 0]
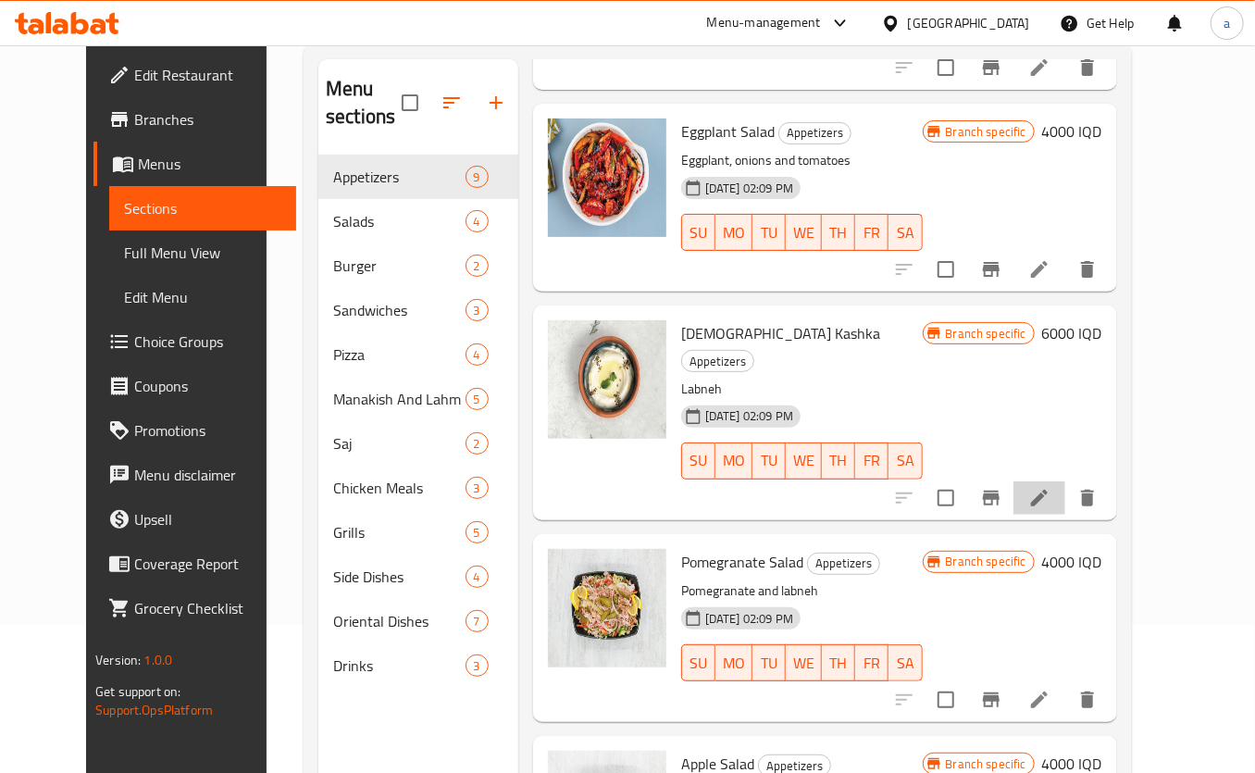
click at [1065, 481] on li at bounding box center [1039, 497] width 52 height 33
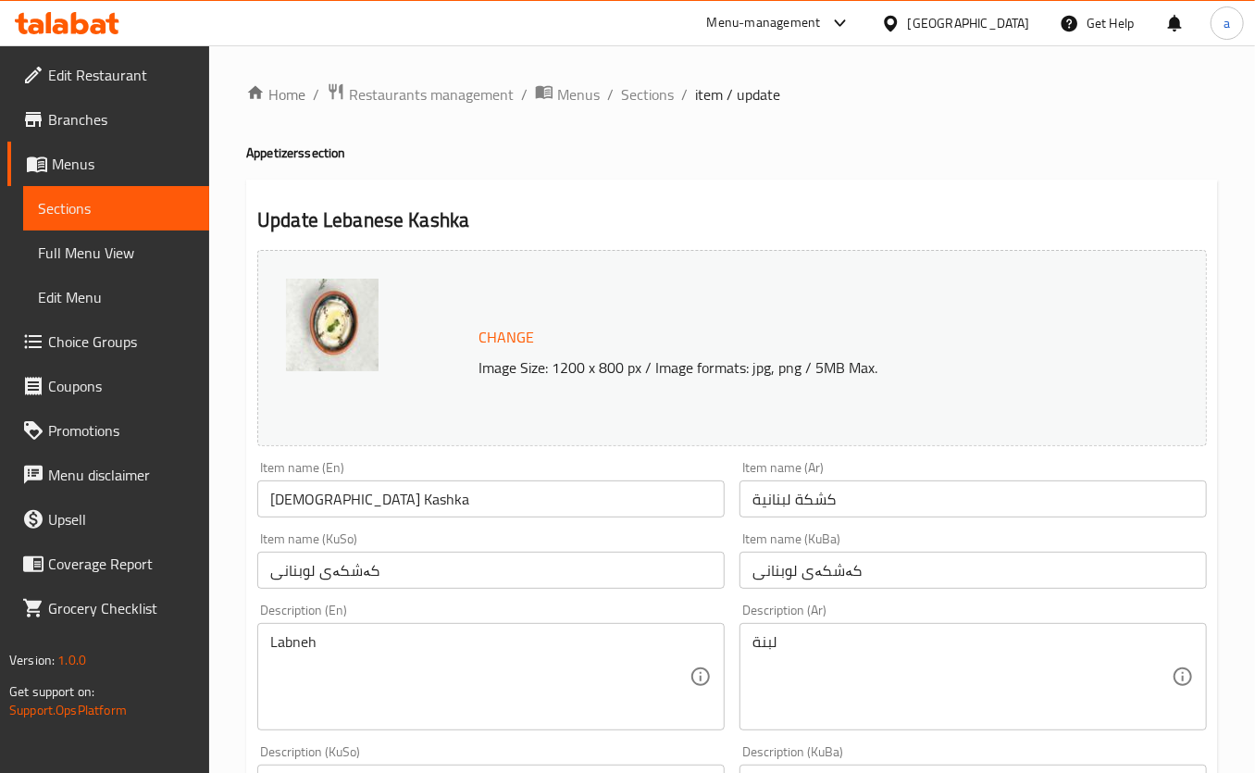
click at [705, 96] on span "item / update" at bounding box center [737, 94] width 85 height 22
click at [663, 98] on span "Sections" at bounding box center [647, 94] width 53 height 22
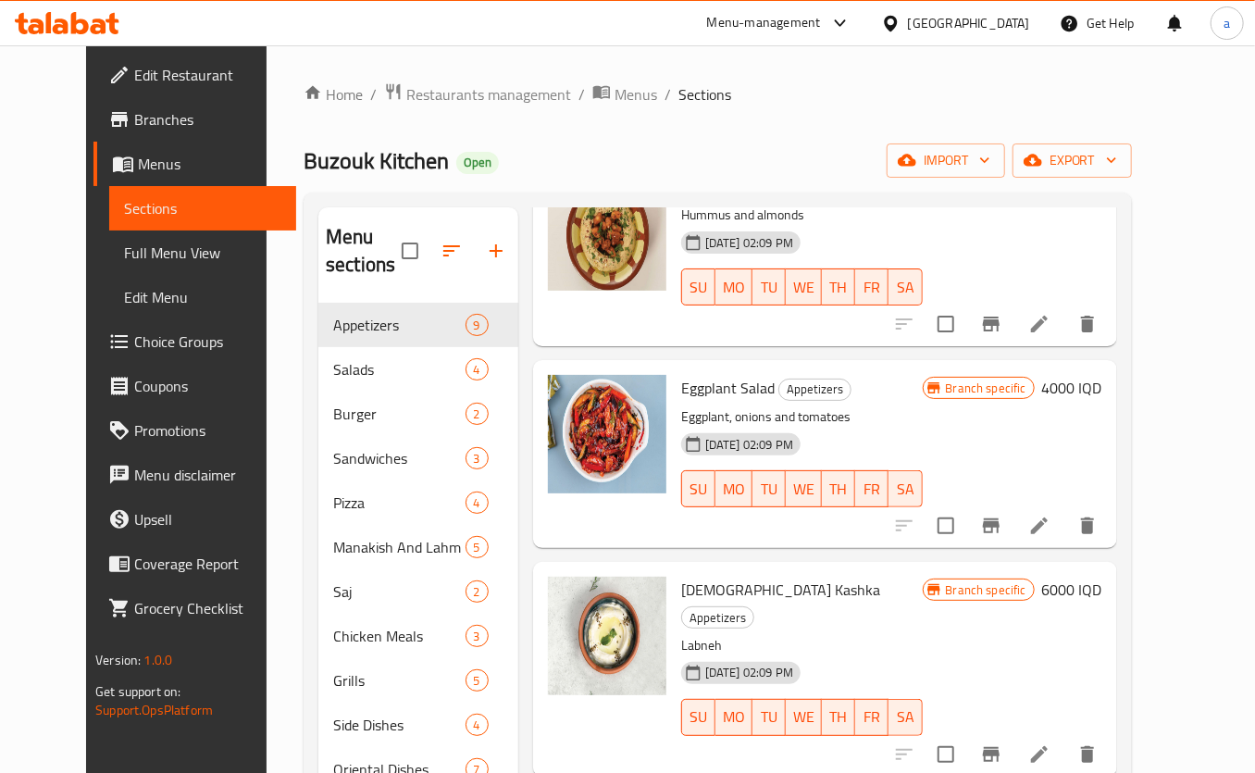
scroll to position [448, 0]
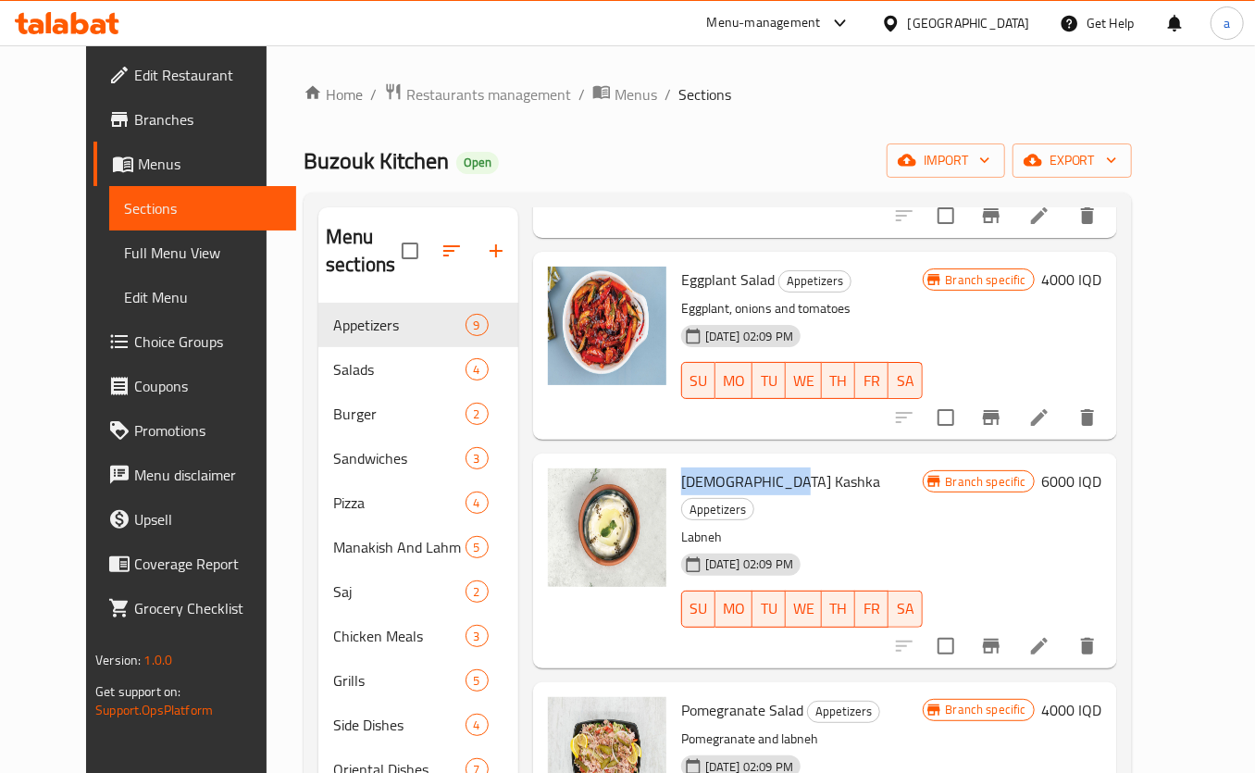
drag, startPoint x: 663, startPoint y: 454, endPoint x: 765, endPoint y: 456, distance: 102.7
click at [765, 467] on span "[DEMOGRAPHIC_DATA] Kashka" at bounding box center [780, 481] width 199 height 28
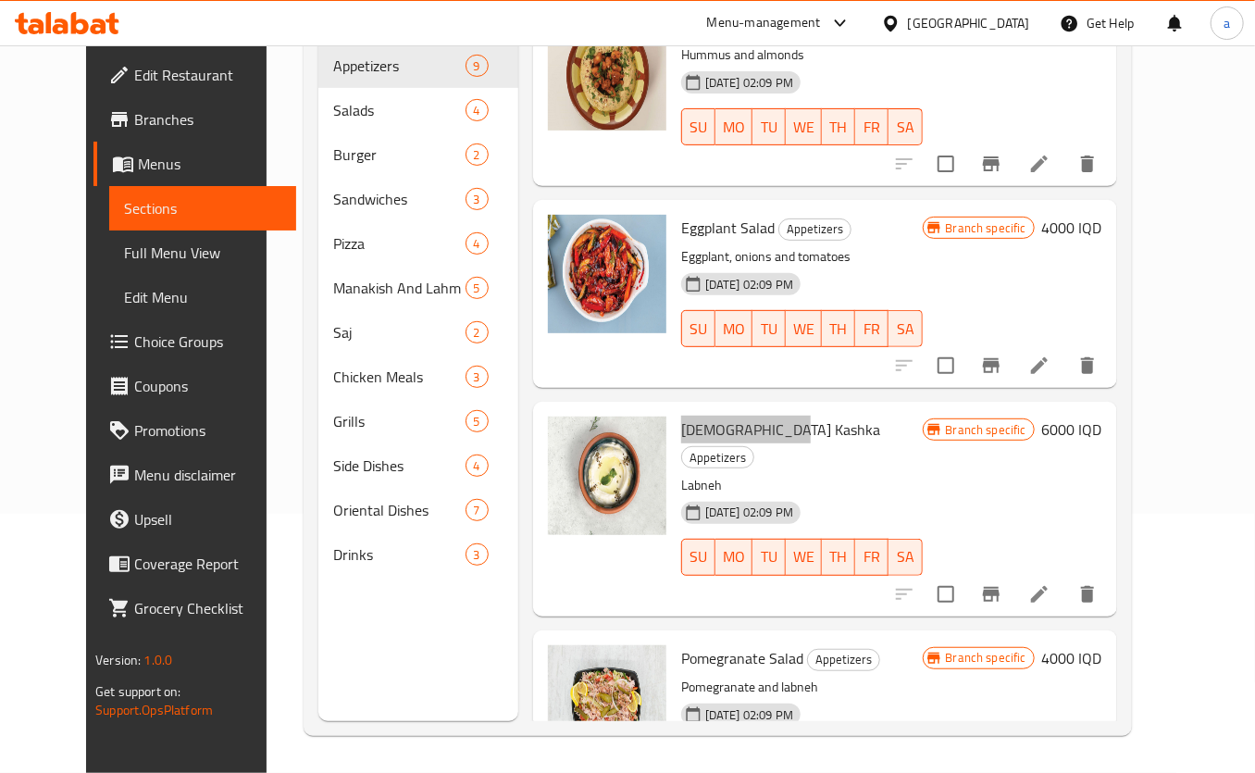
scroll to position [419, 0]
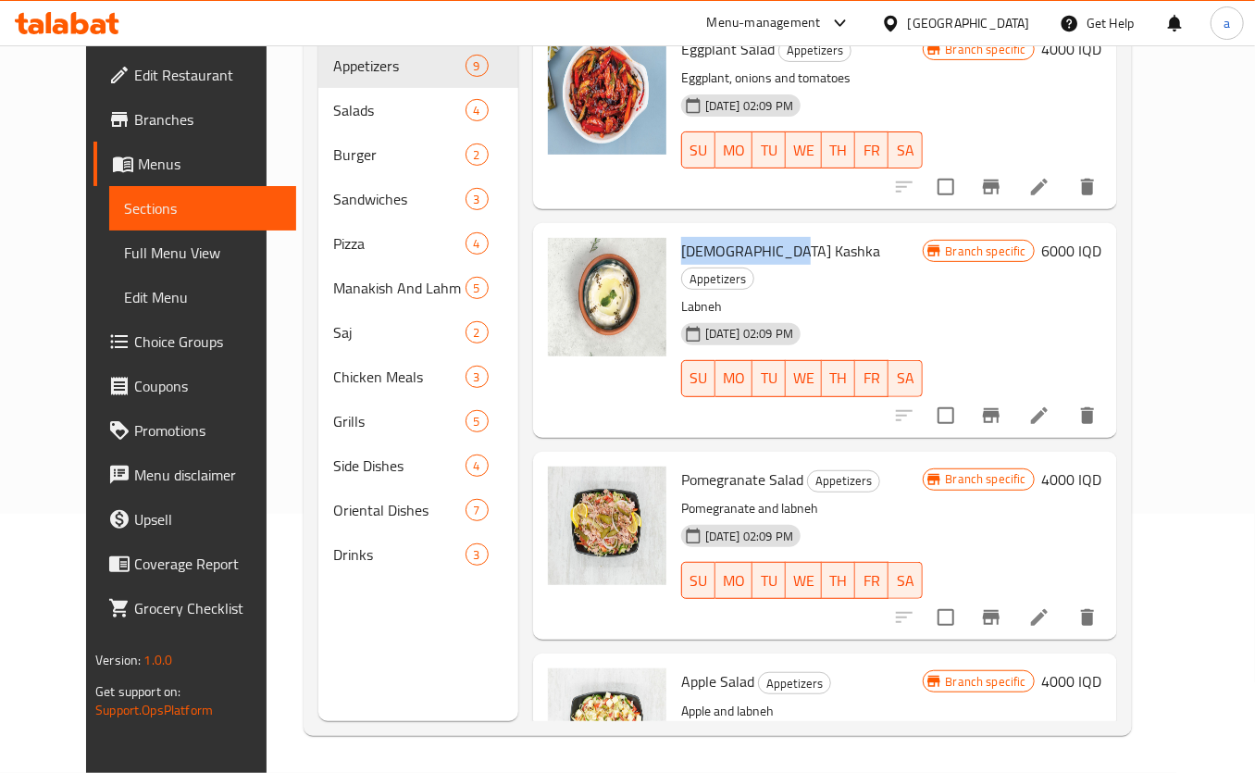
click at [1050, 404] on icon at bounding box center [1039, 415] width 22 height 22
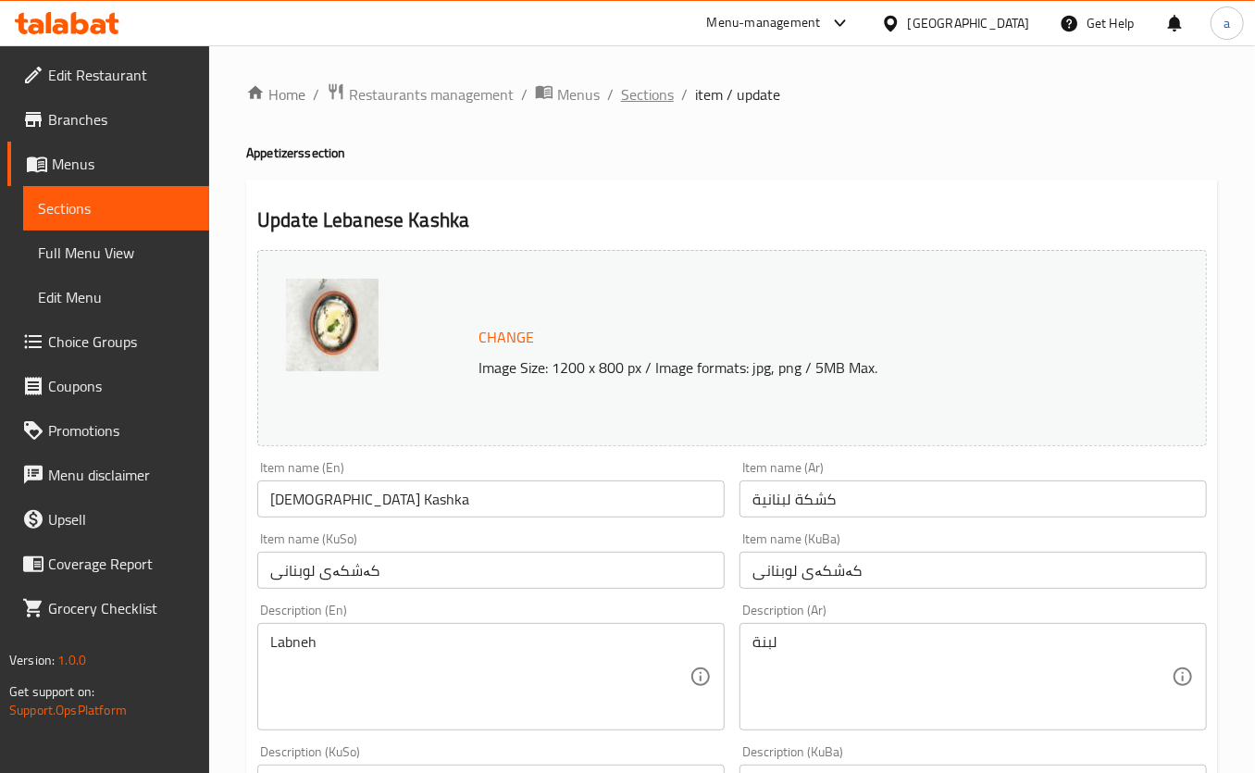
click at [663, 83] on span "Sections" at bounding box center [647, 94] width 53 height 22
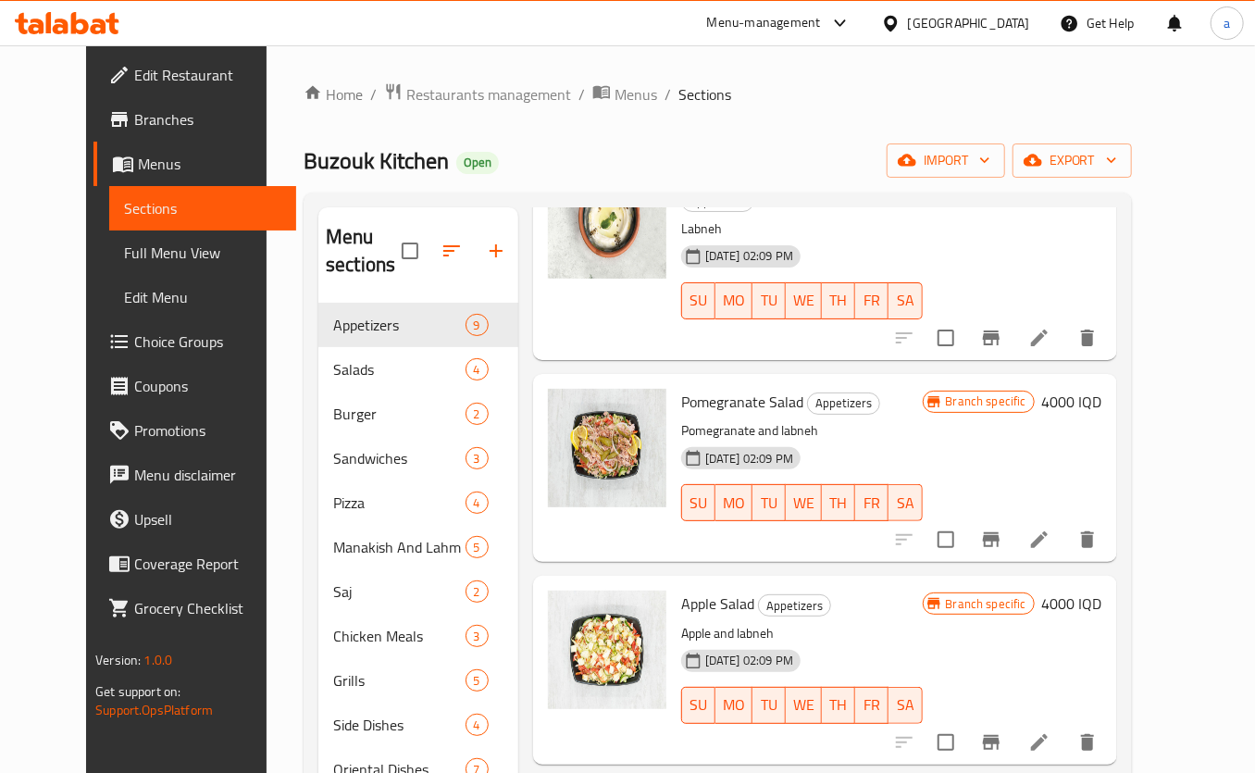
scroll to position [419, 0]
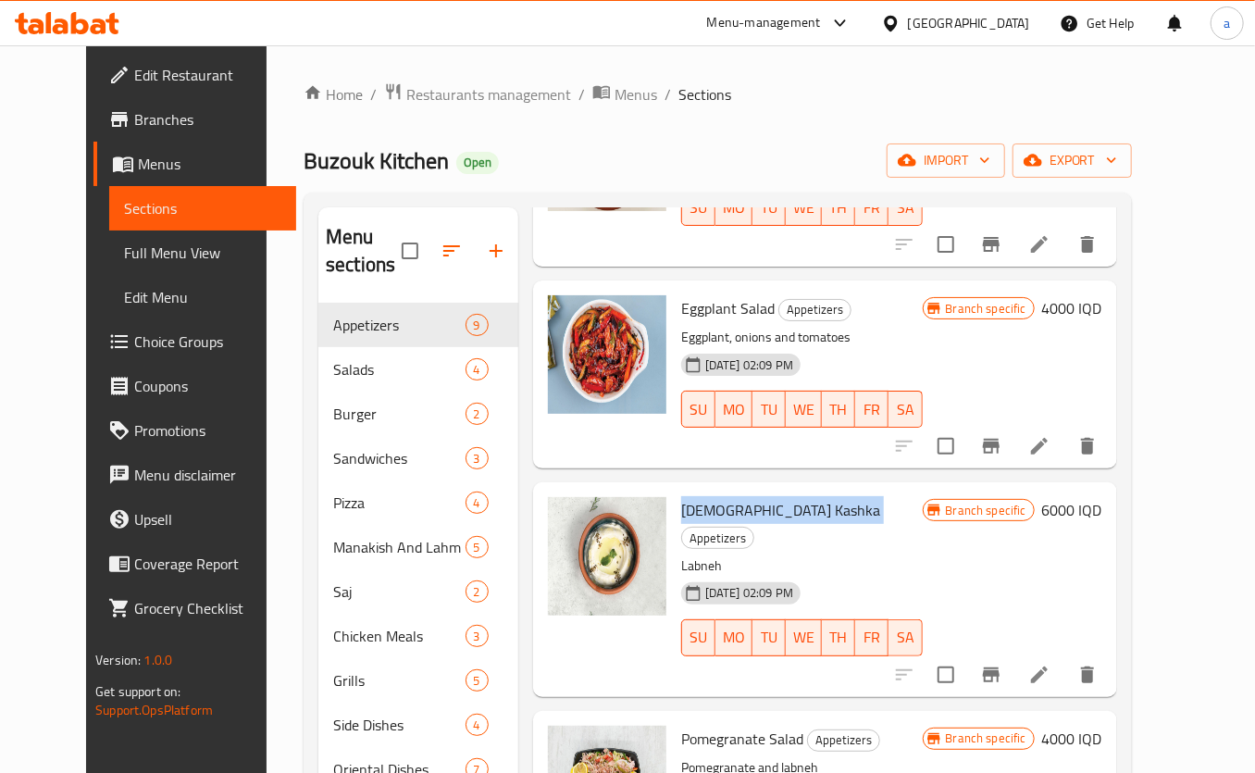
drag, startPoint x: 657, startPoint y: 481, endPoint x: 770, endPoint y: 476, distance: 113.0
click at [770, 489] on div "Lebanese Kashka Appetizers Labneh 13-05-2025 02:09 PM SU MO TU WE TH FR SA" at bounding box center [802, 588] width 256 height 199
click at [1050, 663] on icon at bounding box center [1039, 674] width 22 height 22
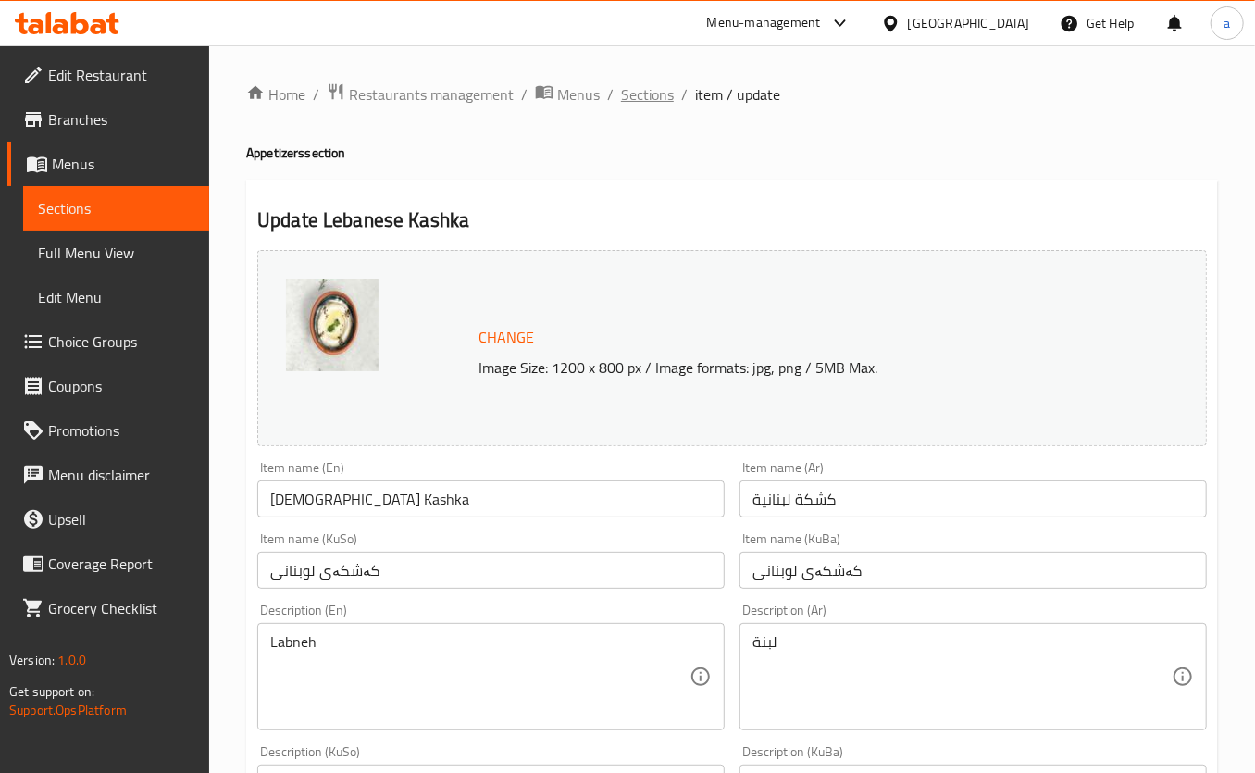
click at [626, 99] on span "Sections" at bounding box center [647, 94] width 53 height 22
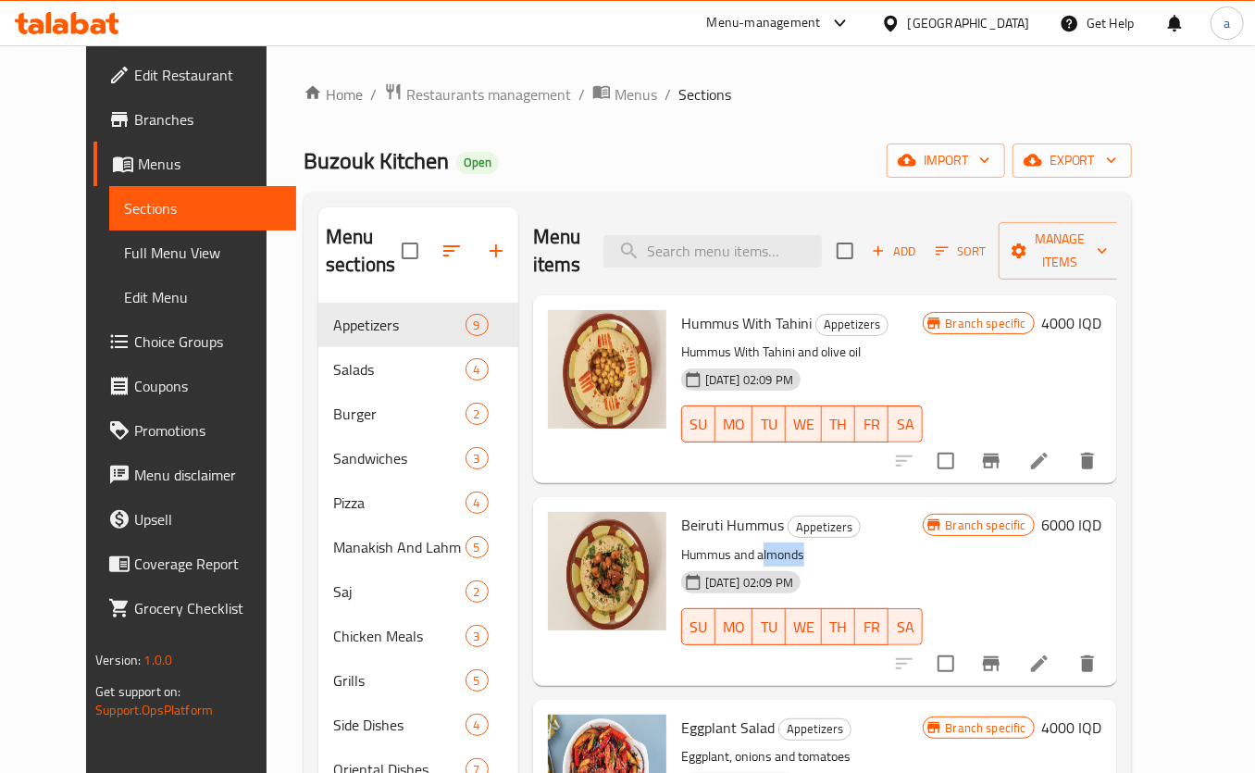
drag, startPoint x: 740, startPoint y: 527, endPoint x: 832, endPoint y: 535, distance: 91.9
click at [832, 543] on p "Hummus and almonds" at bounding box center [801, 554] width 241 height 23
click at [1050, 652] on icon at bounding box center [1039, 663] width 22 height 22
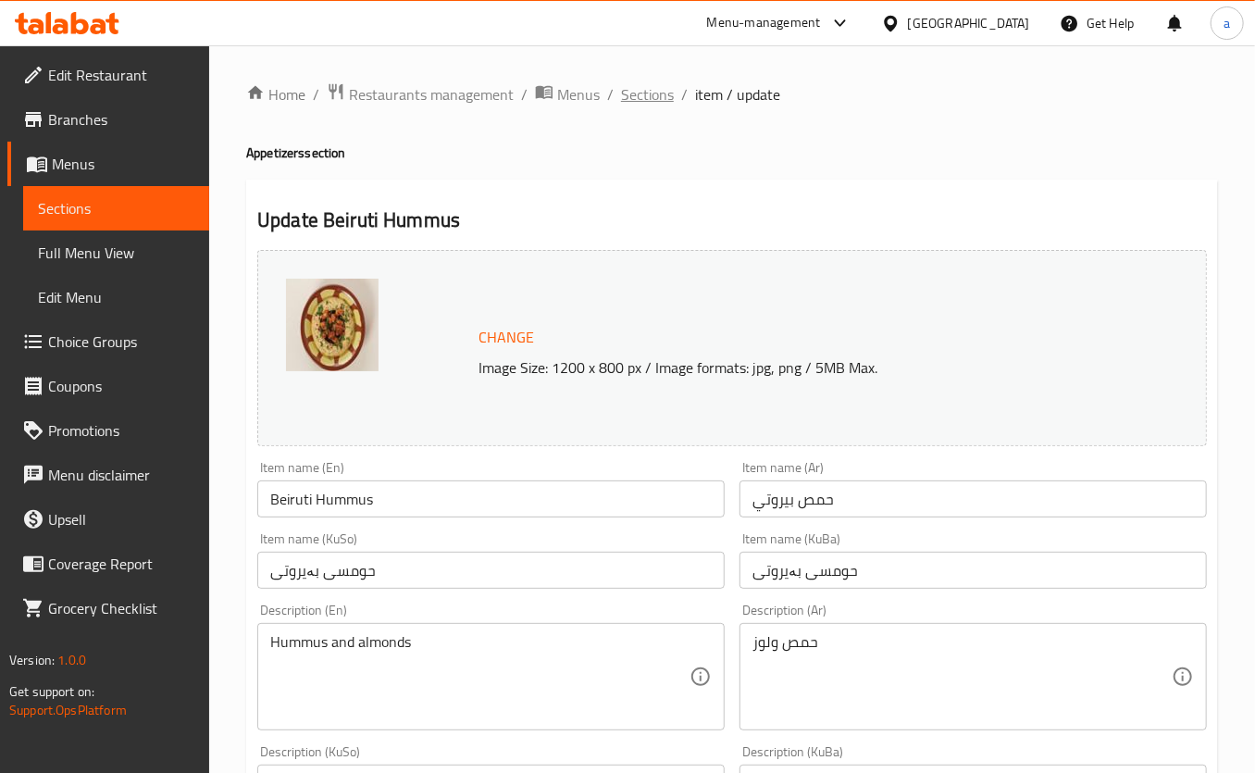
click at [648, 96] on span "Sections" at bounding box center [647, 94] width 53 height 22
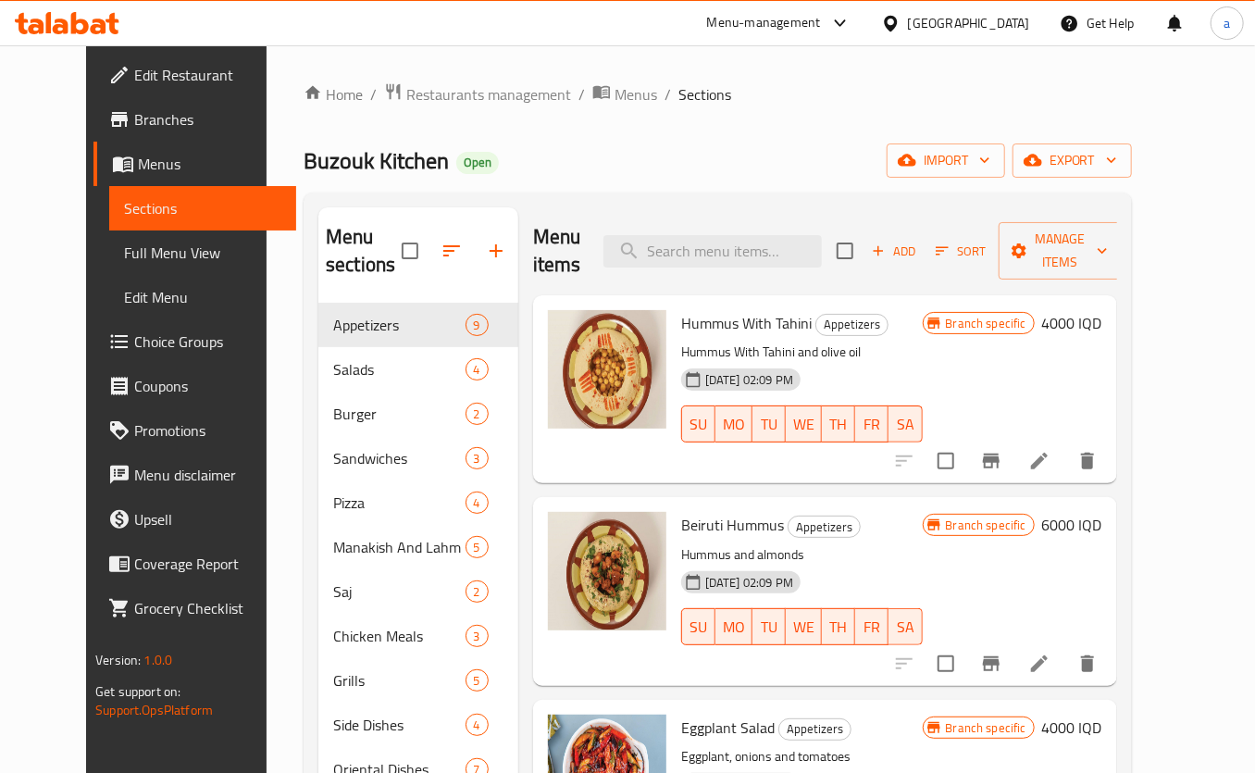
click at [688, 309] on span "Hummus With Tahini" at bounding box center [746, 323] width 130 height 28
copy span "Hummus"
click at [725, 235] on input "search" at bounding box center [712, 251] width 218 height 32
paste input "Hummus"
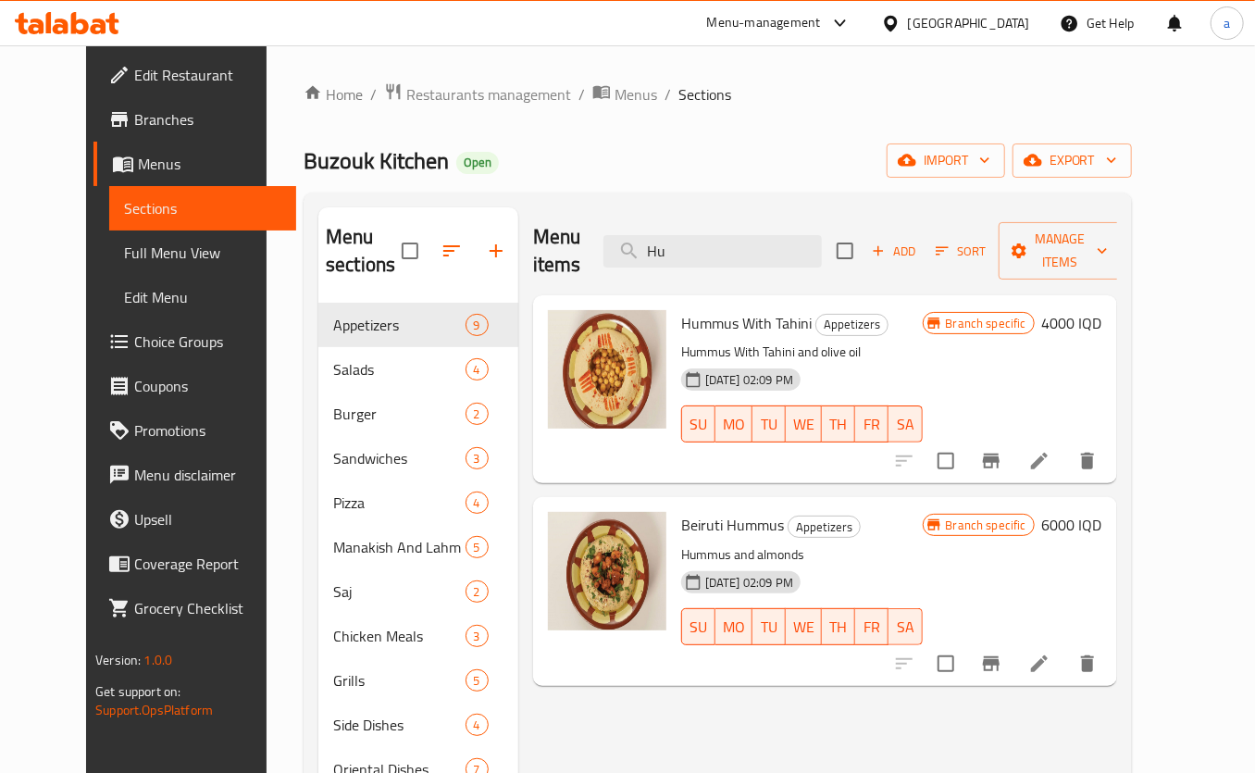
type input "H"
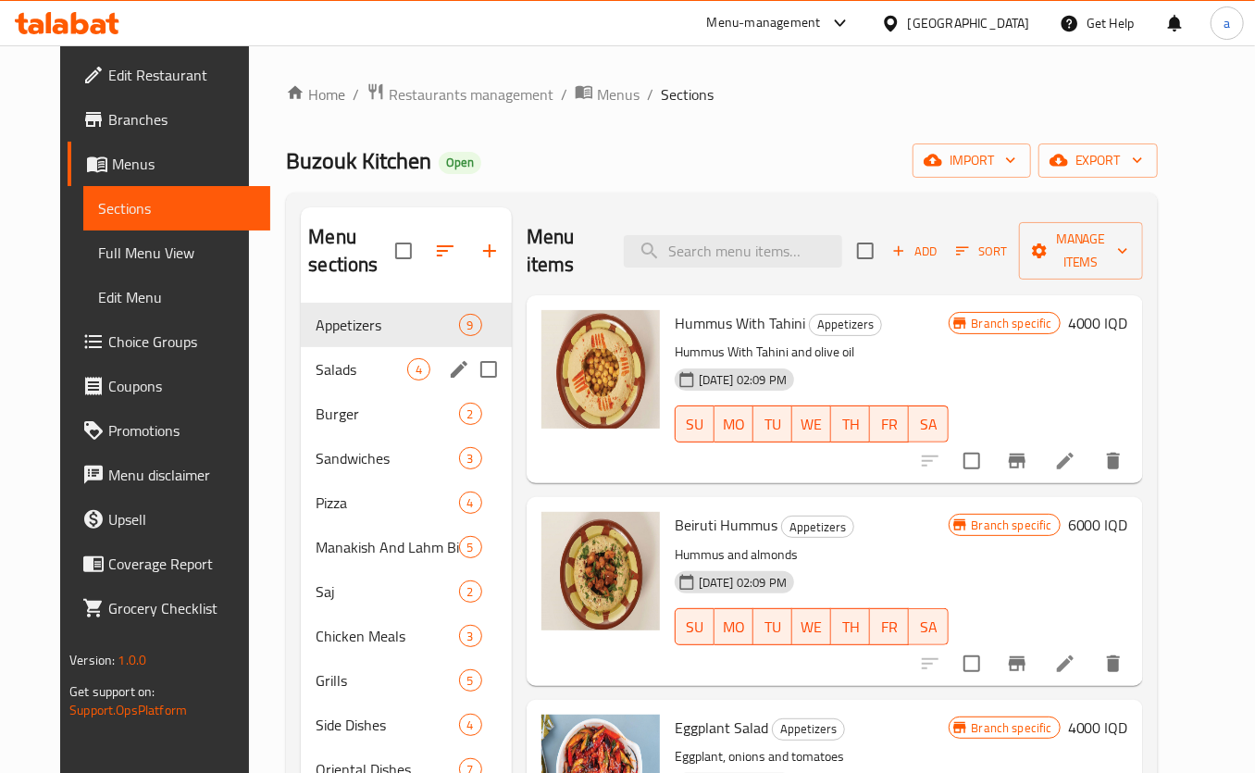
click at [365, 370] on span "Salads" at bounding box center [361, 369] width 91 height 22
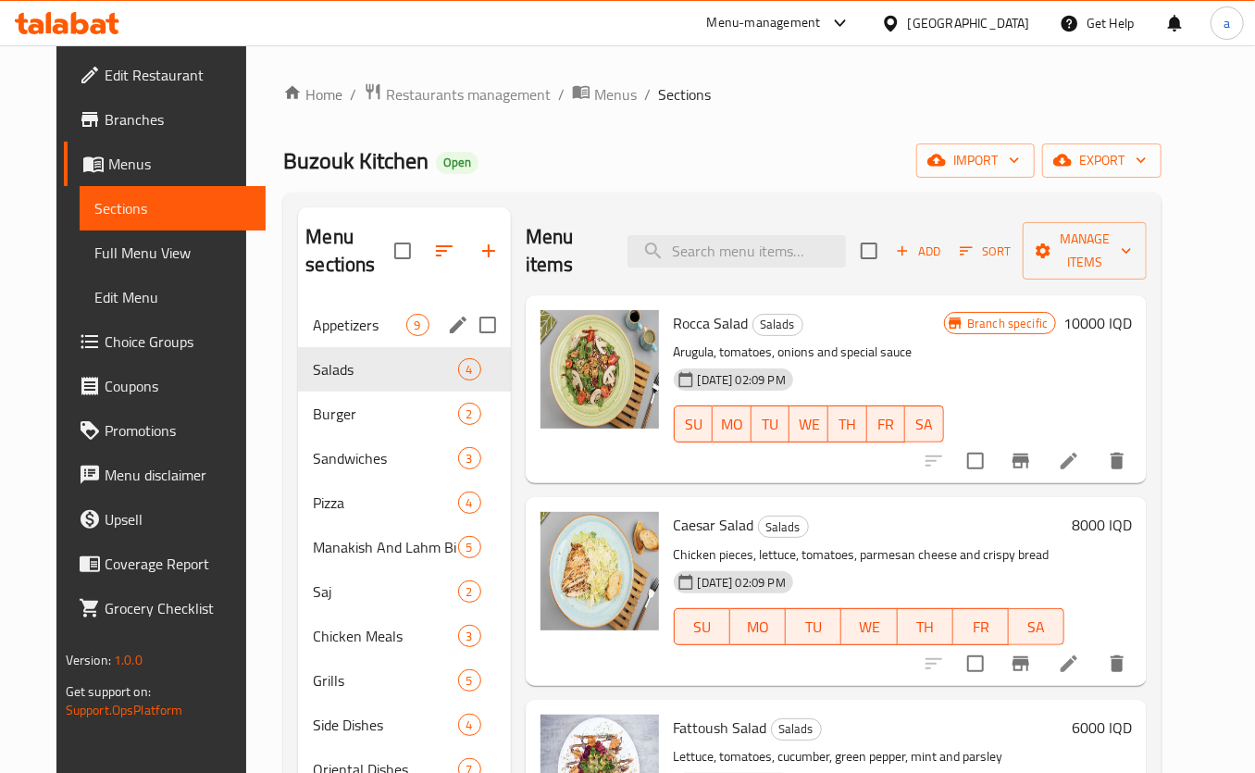
click at [342, 323] on span "Appetizers" at bounding box center [359, 325] width 93 height 22
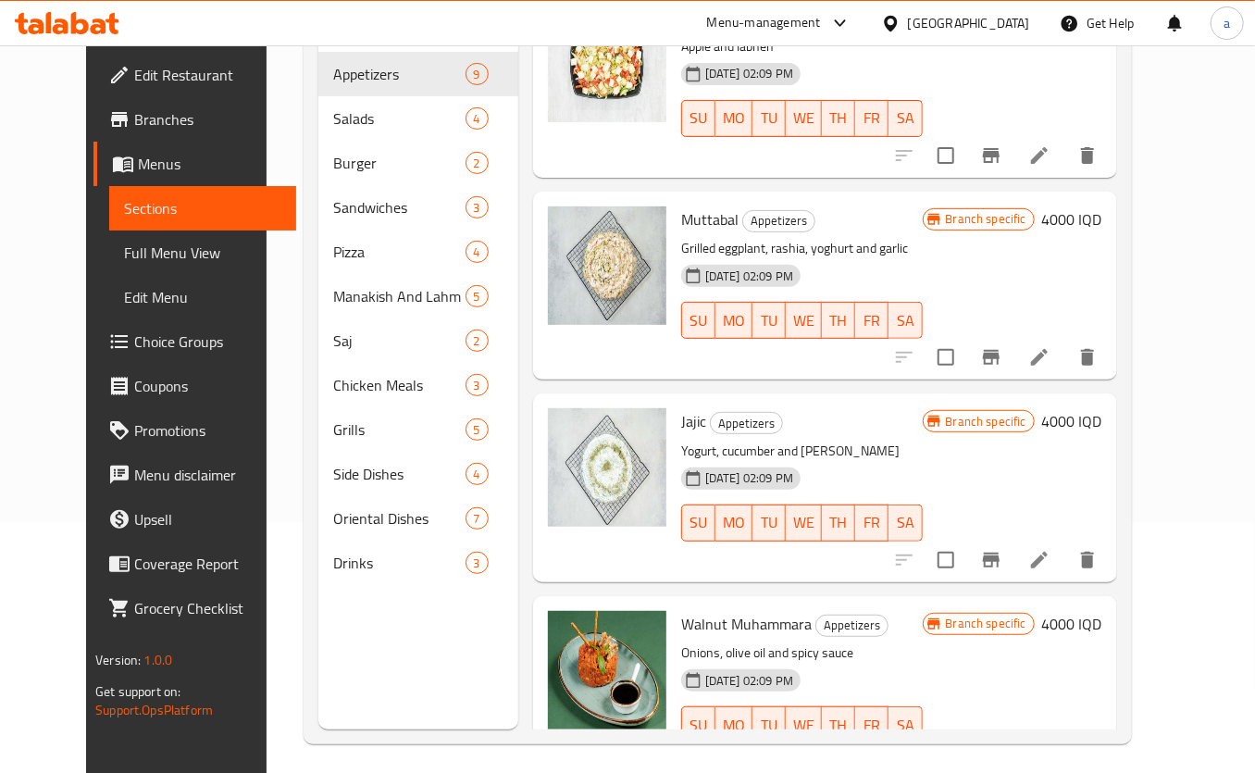
scroll to position [259, 0]
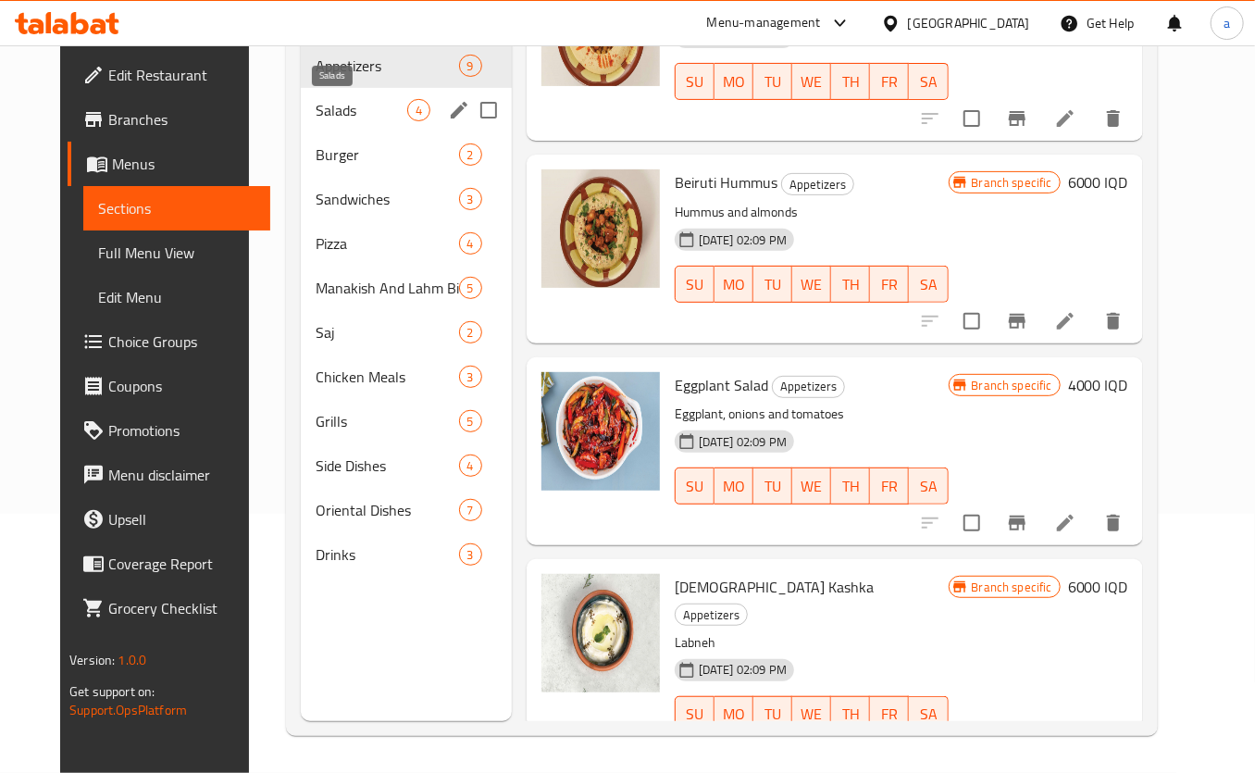
click at [316, 109] on span "Salads" at bounding box center [361, 110] width 91 height 22
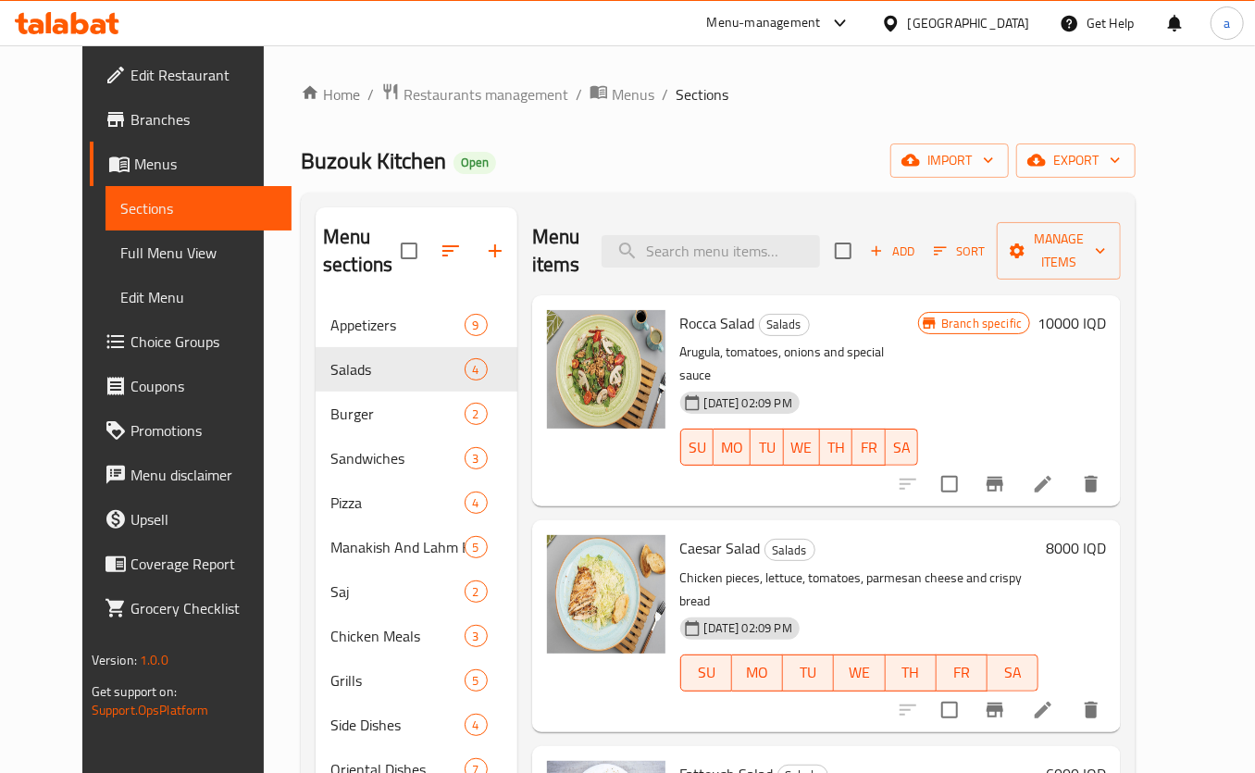
click at [1106, 310] on h6 "10000 IQD" at bounding box center [1071, 323] width 68 height 26
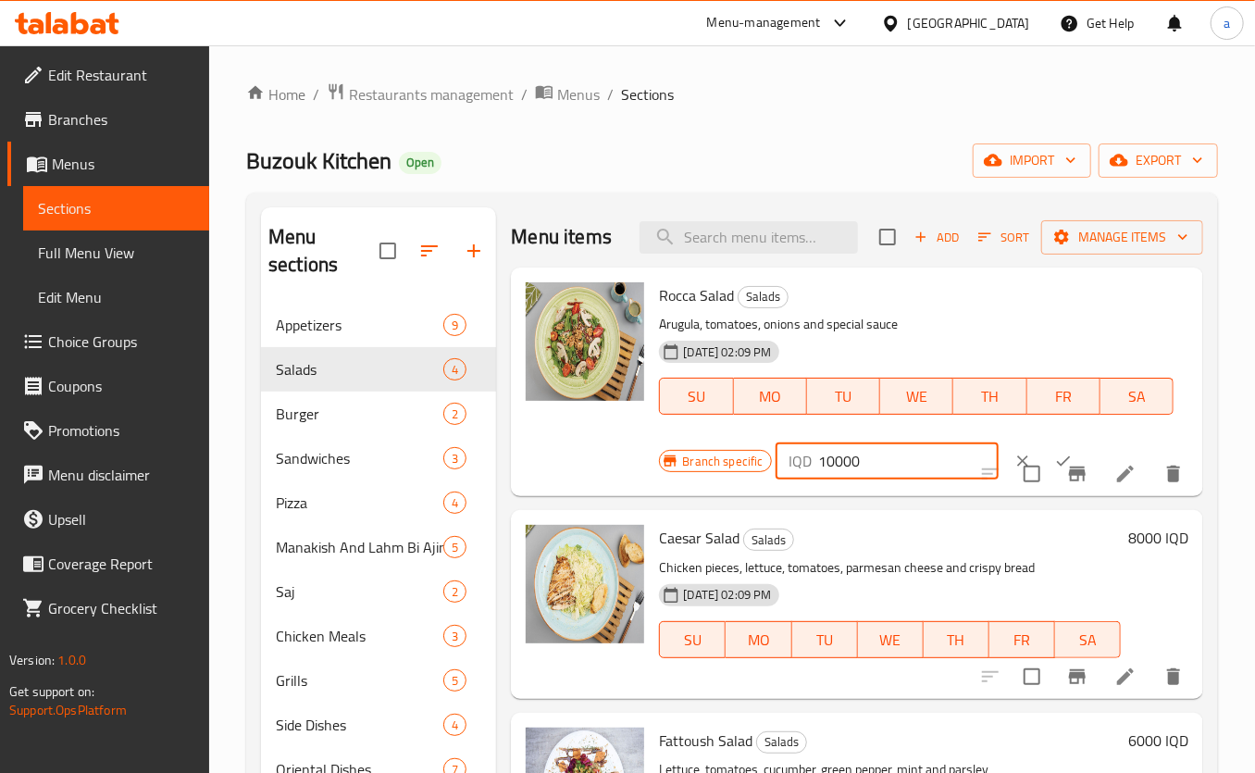
drag, startPoint x: 863, startPoint y: 459, endPoint x: 806, endPoint y: 472, distance: 58.8
click at [806, 472] on div "IQD 10000 ​" at bounding box center [886, 460] width 223 height 37
type input "8000"
click at [1043, 451] on button "ok" at bounding box center [1063, 460] width 41 height 41
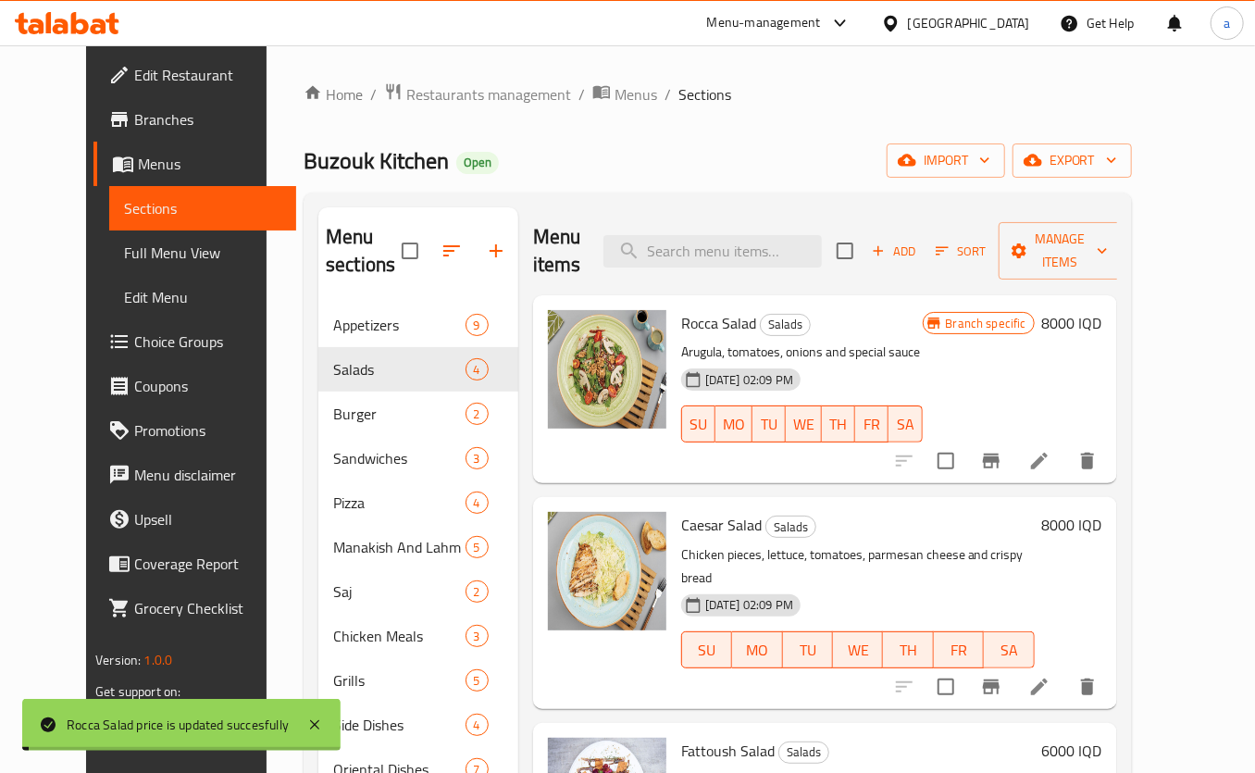
click at [1065, 463] on div "Menu items Add Sort Manage items Rocca Salad Salads Arugula, tomatoes, onions a…" at bounding box center [817, 593] width 599 height 773
click at [1013, 445] on button "Branch-specific-item" at bounding box center [991, 461] width 44 height 44
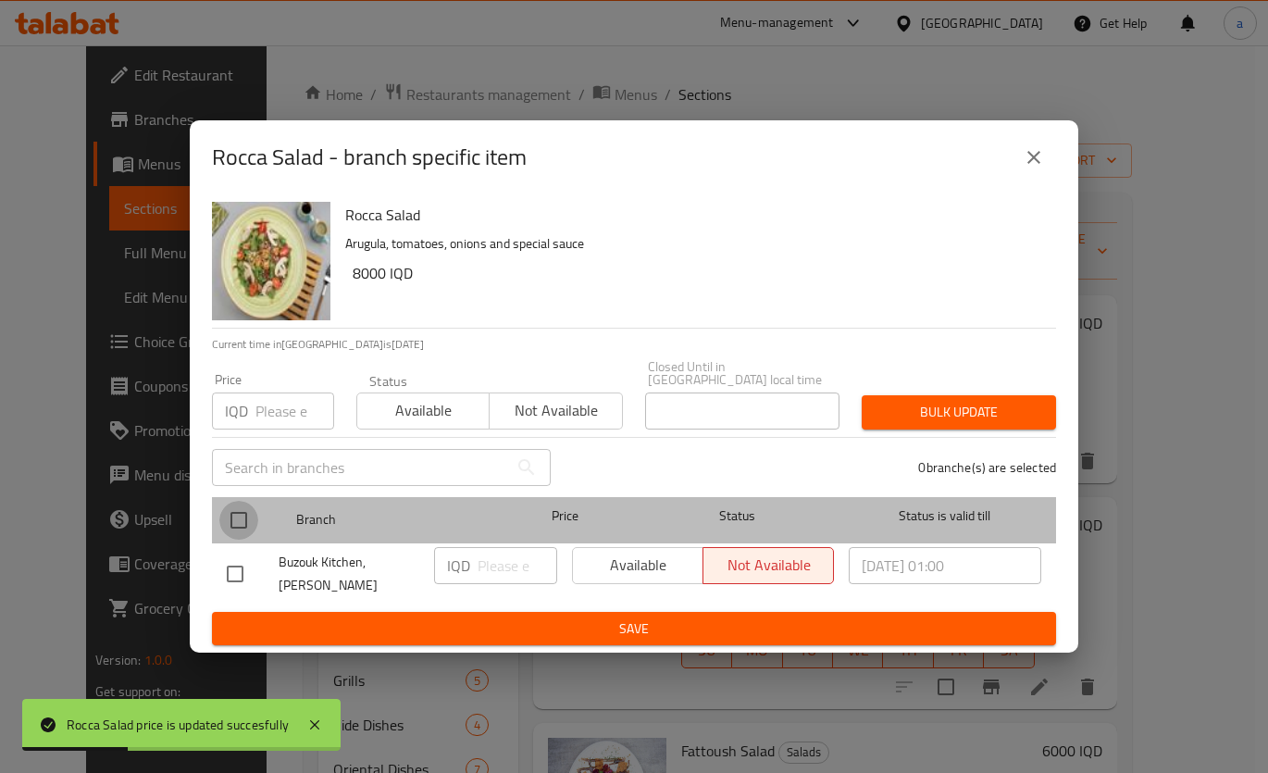
click at [240, 508] on input "checkbox" at bounding box center [238, 520] width 39 height 39
checkbox input "true"
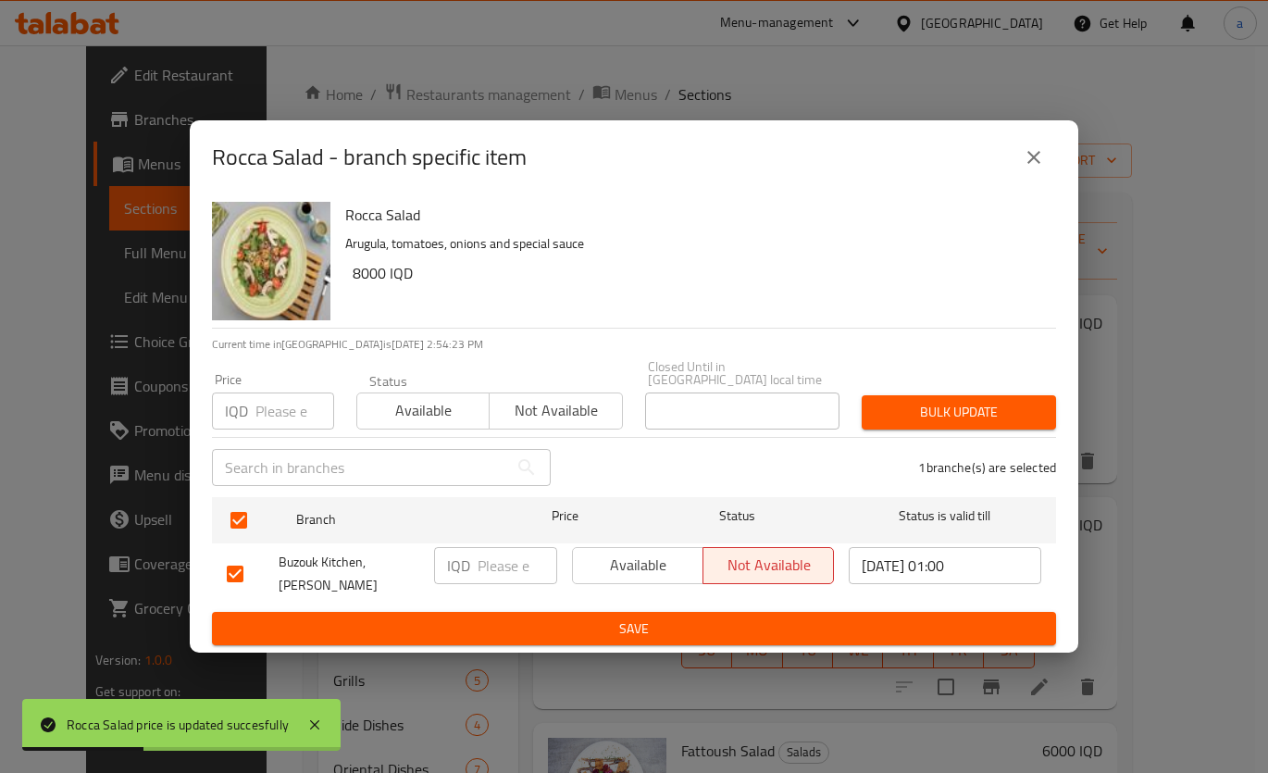
click at [487, 577] on input "number" at bounding box center [517, 565] width 80 height 37
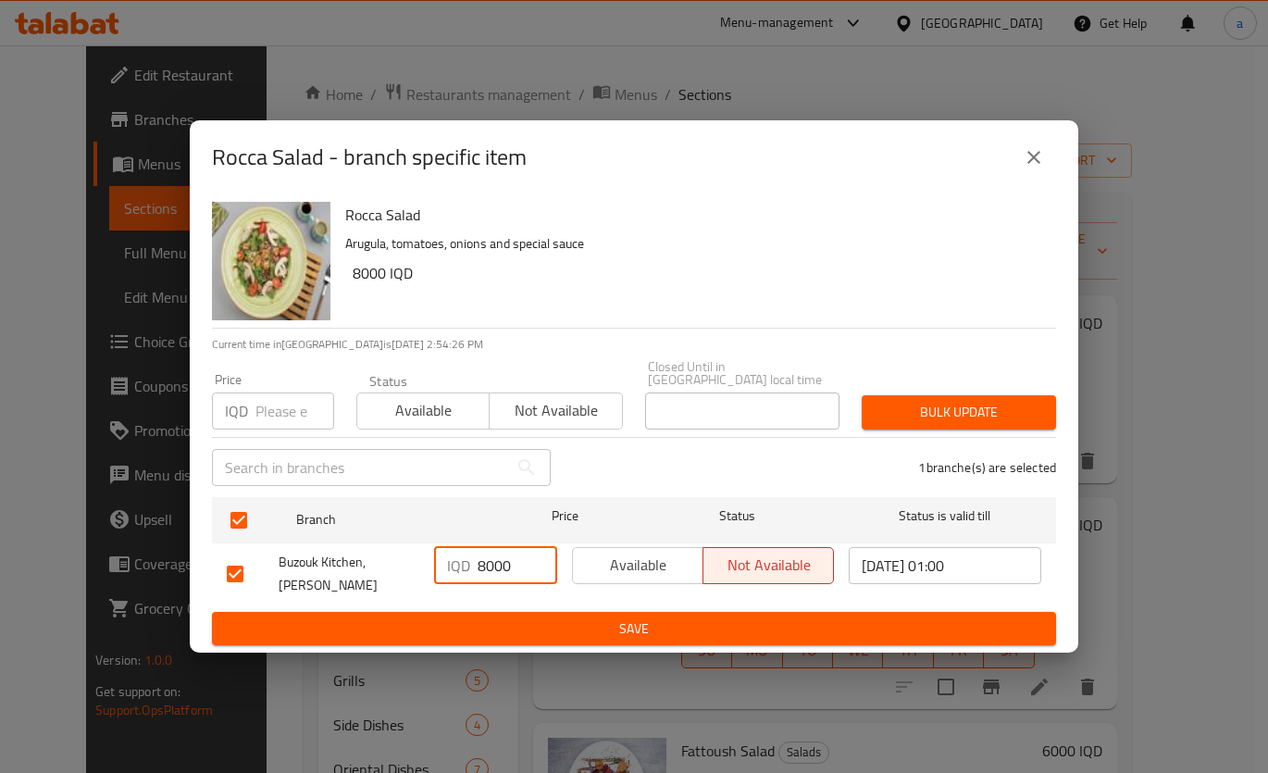
type input "8000"
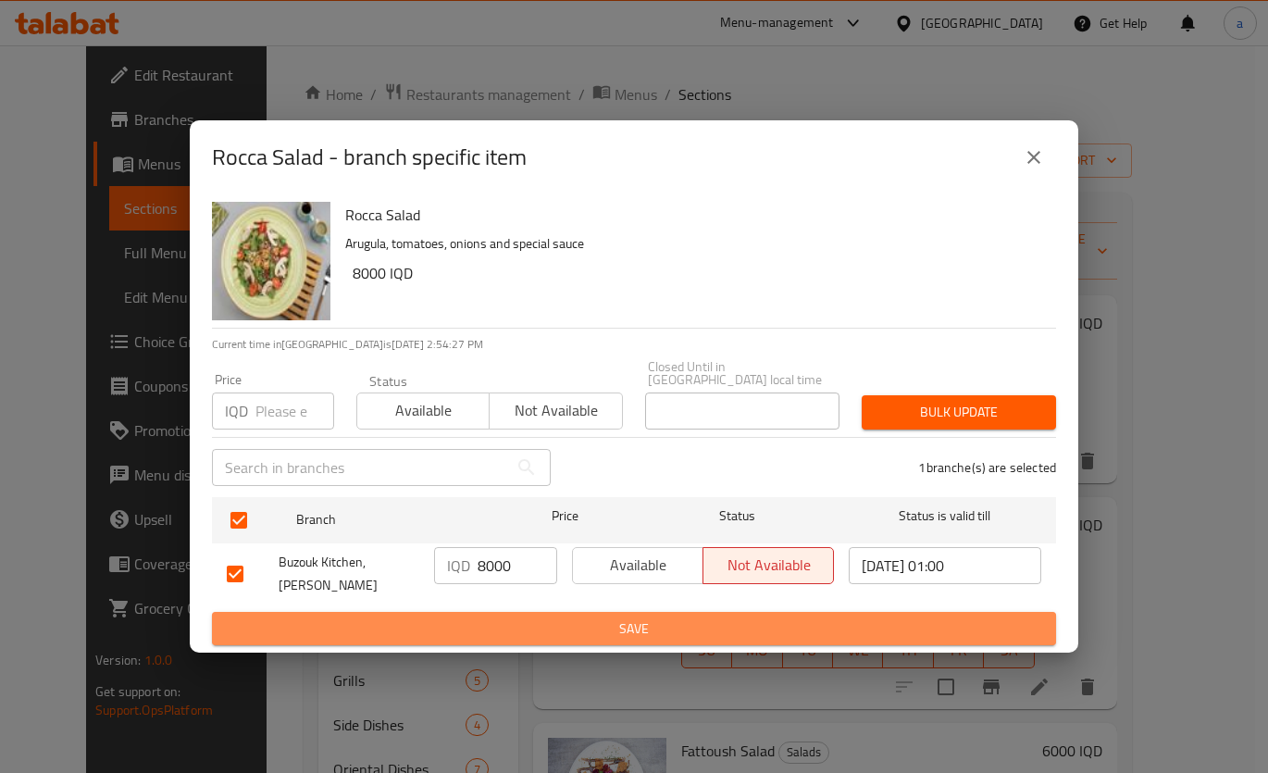
click at [514, 617] on span "Save" at bounding box center [634, 628] width 814 height 23
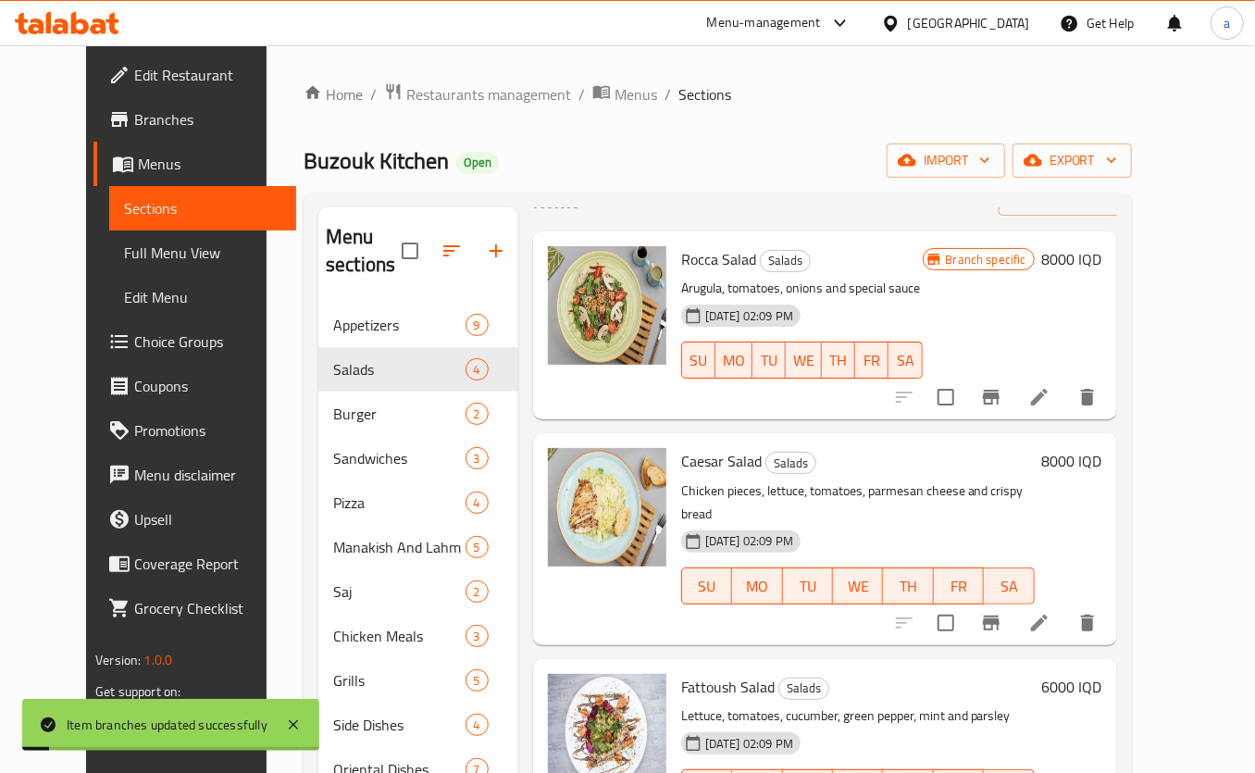
scroll to position [82, 0]
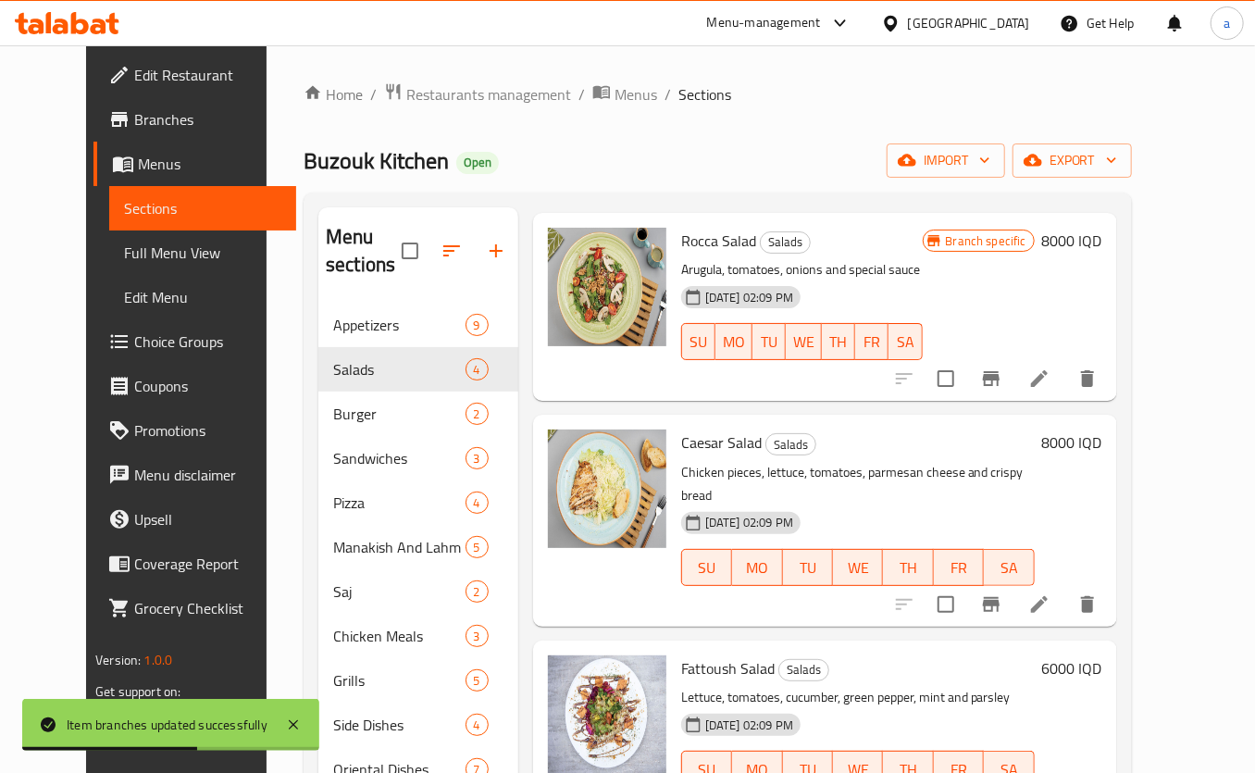
click at [1102, 429] on h6 "8000 IQD" at bounding box center [1072, 442] width 60 height 26
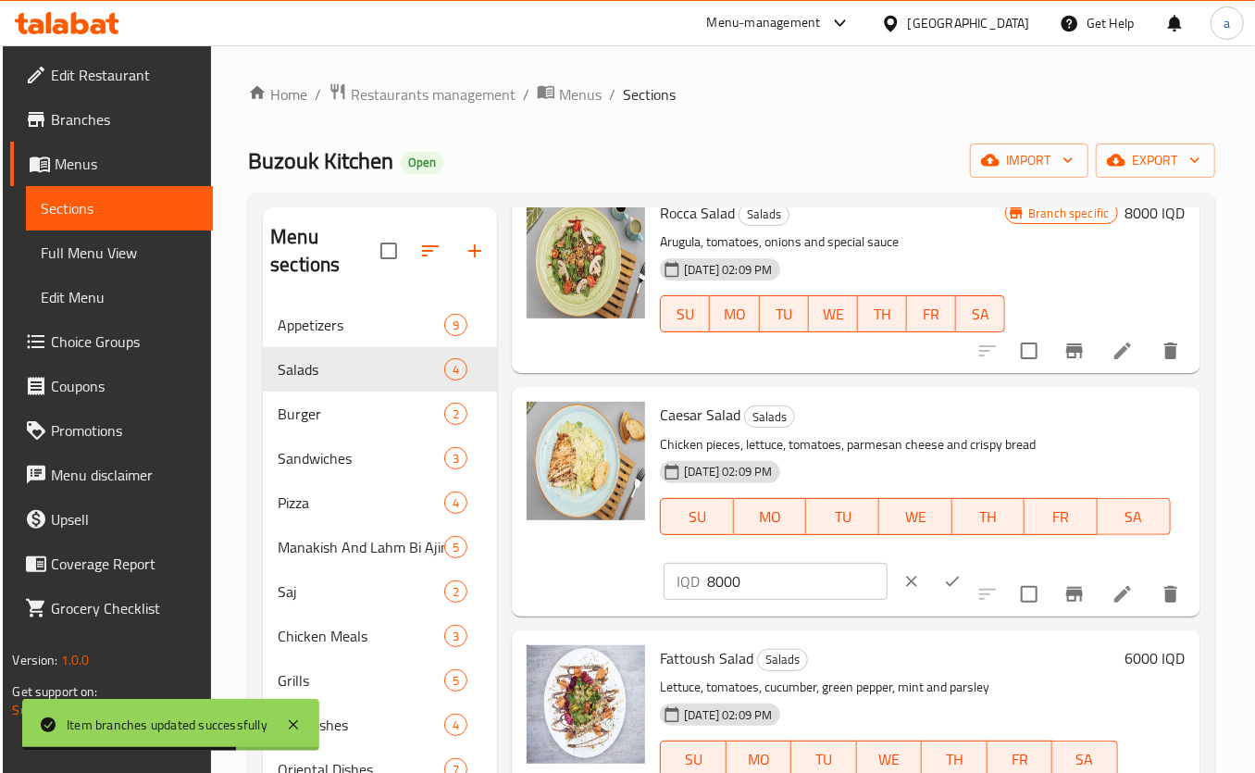
drag, startPoint x: 811, startPoint y: 571, endPoint x: 689, endPoint y: 589, distance: 123.5
click at [689, 588] on div "IQD 8000 ​" at bounding box center [774, 581] width 223 height 37
click at [696, 611] on div "Caesar Salad Salads Chicken pieces, lettuce, tomatoes, parmesan cheese and cris…" at bounding box center [855, 501] width 687 height 229
drag, startPoint x: 712, startPoint y: 586, endPoint x: 690, endPoint y: 583, distance: 22.4
click at [690, 584] on div "IQD 8000 ​" at bounding box center [774, 581] width 223 height 37
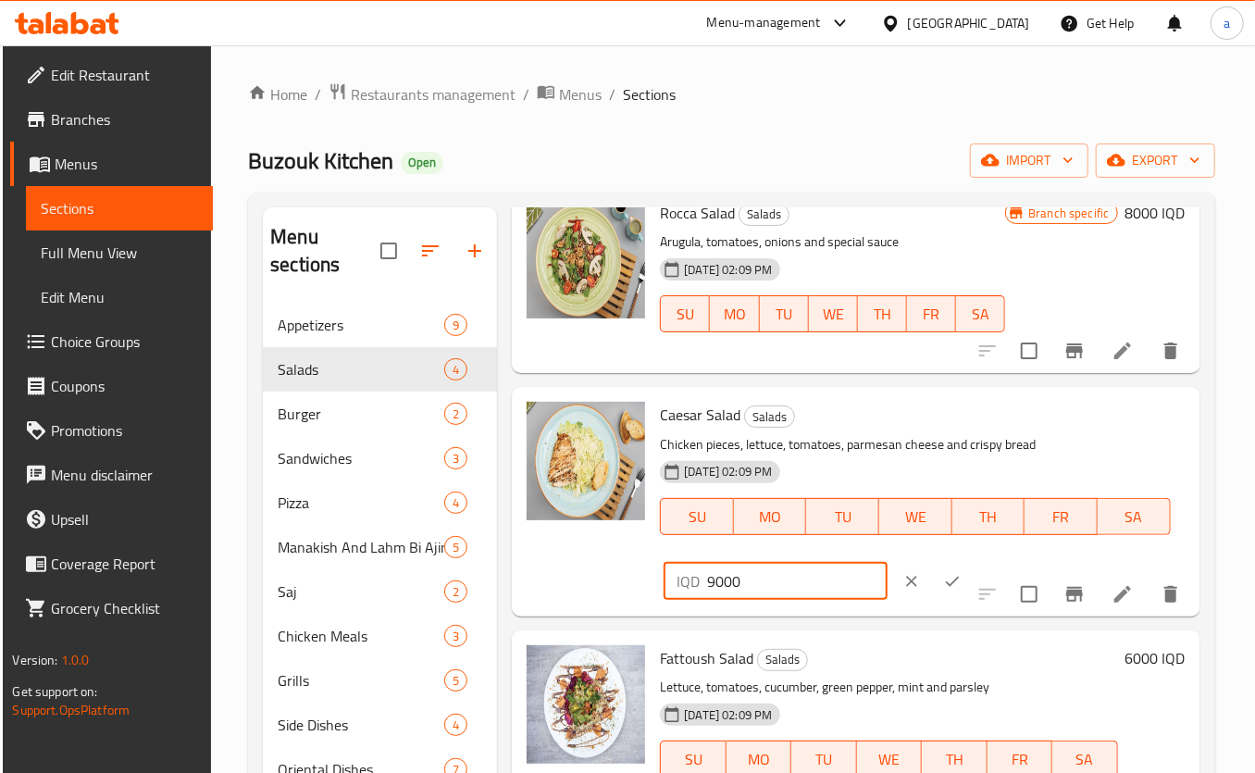
type input "9000"
click at [935, 573] on button "ok" at bounding box center [952, 581] width 41 height 41
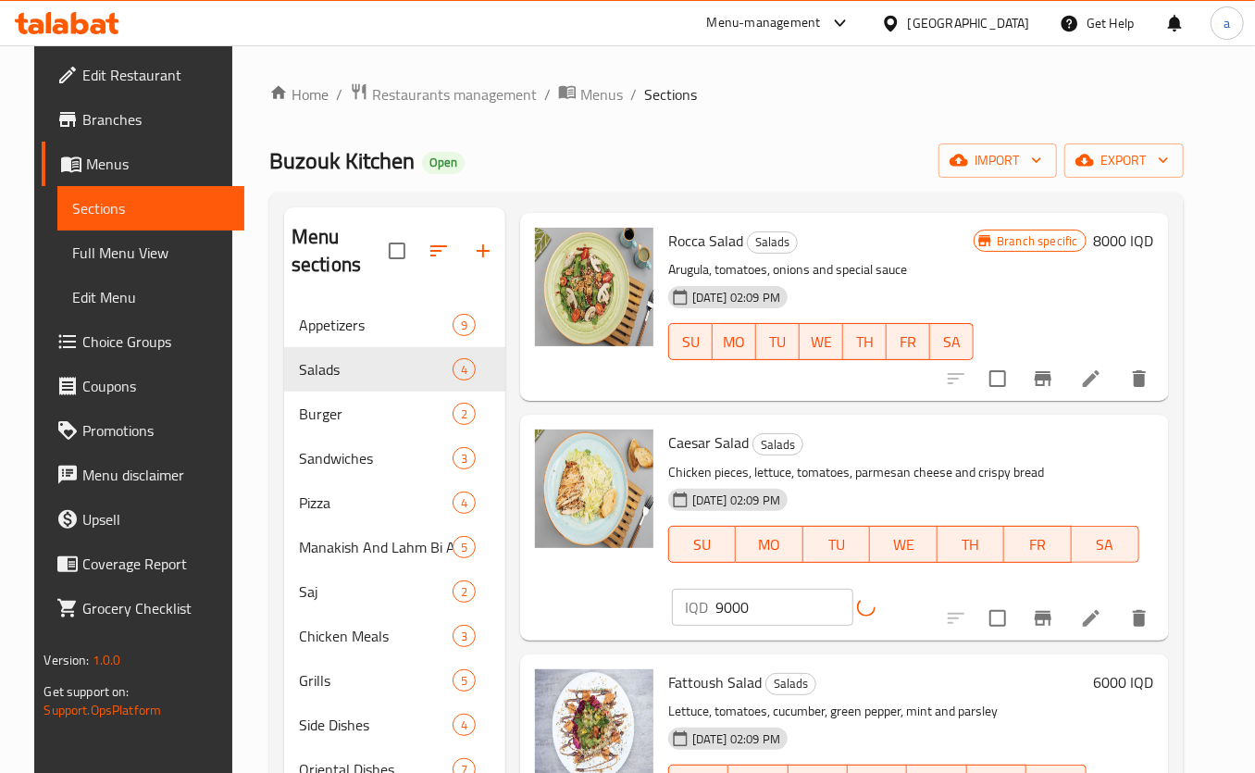
click at [1066, 578] on div "Menu items Add Sort Manage items Rocca Salad Salads Arugula, tomatoes, onions a…" at bounding box center [836, 593] width 663 height 773
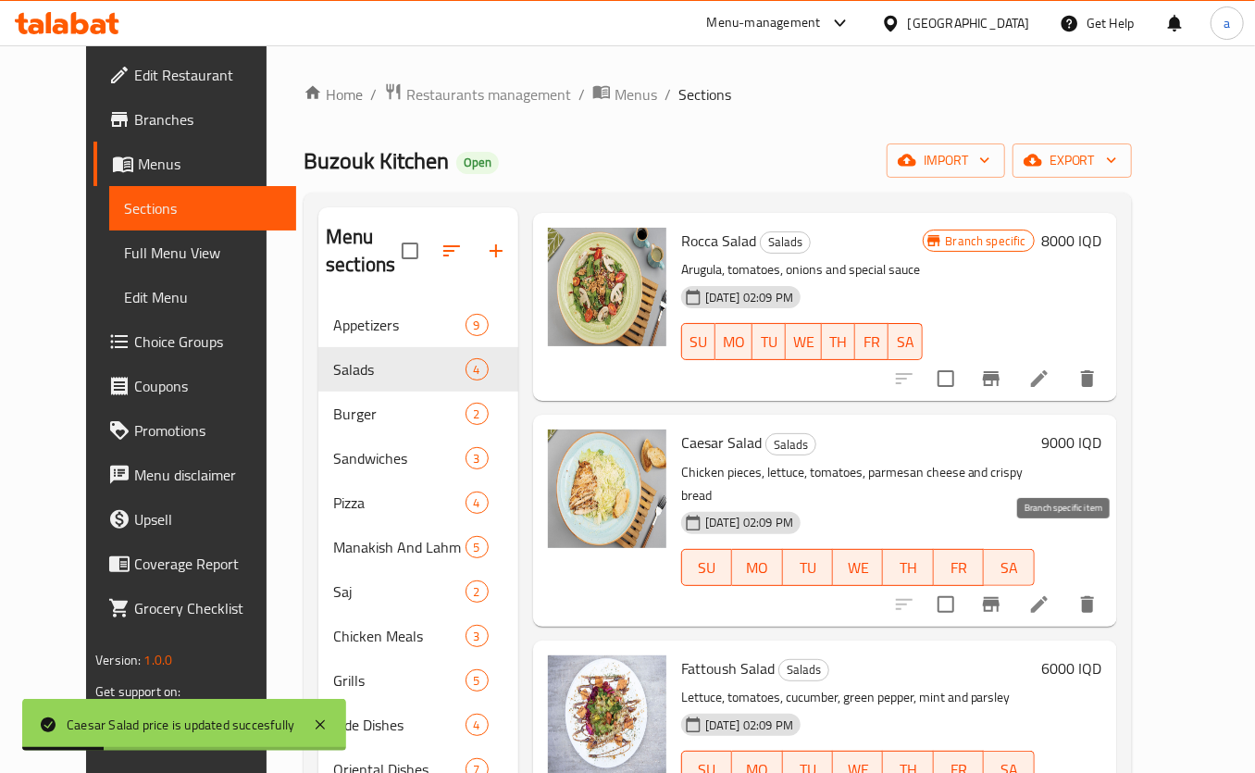
click at [999, 597] on icon "Branch-specific-item" at bounding box center [991, 604] width 17 height 15
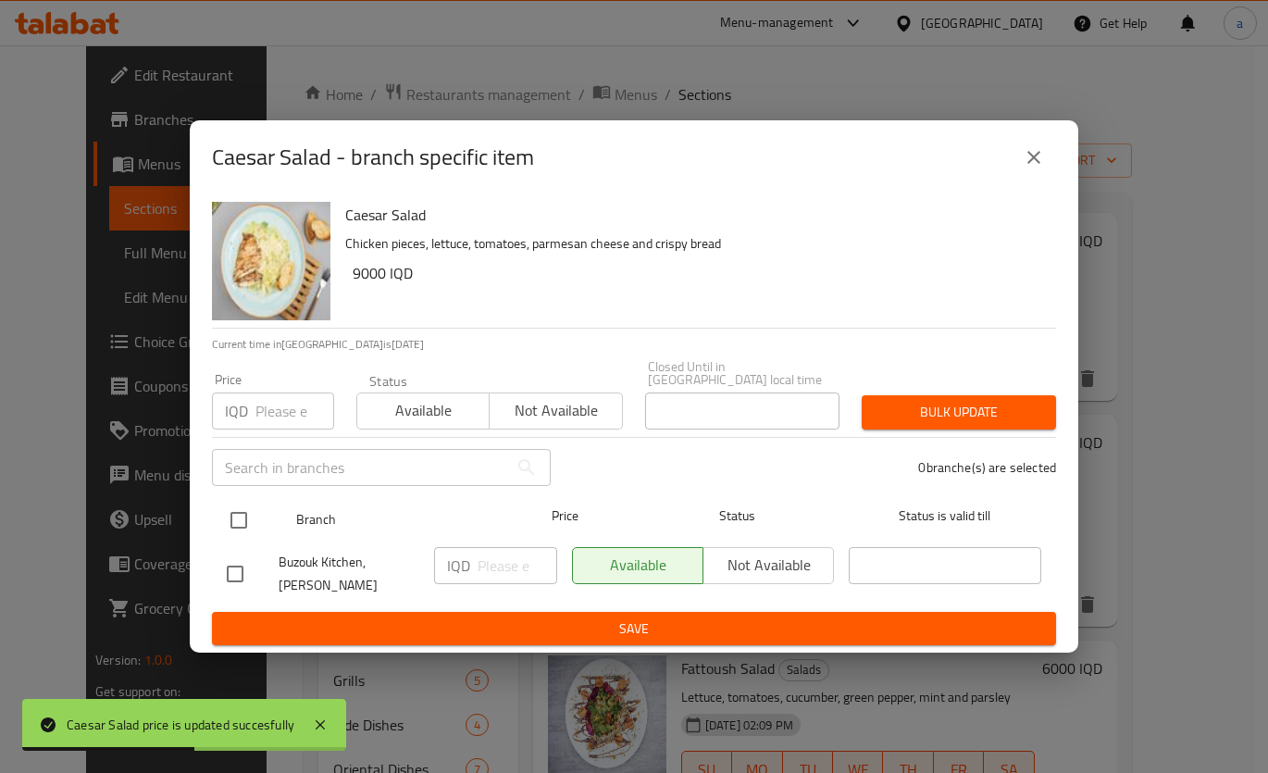
click at [236, 510] on input "checkbox" at bounding box center [238, 520] width 39 height 39
checkbox input "true"
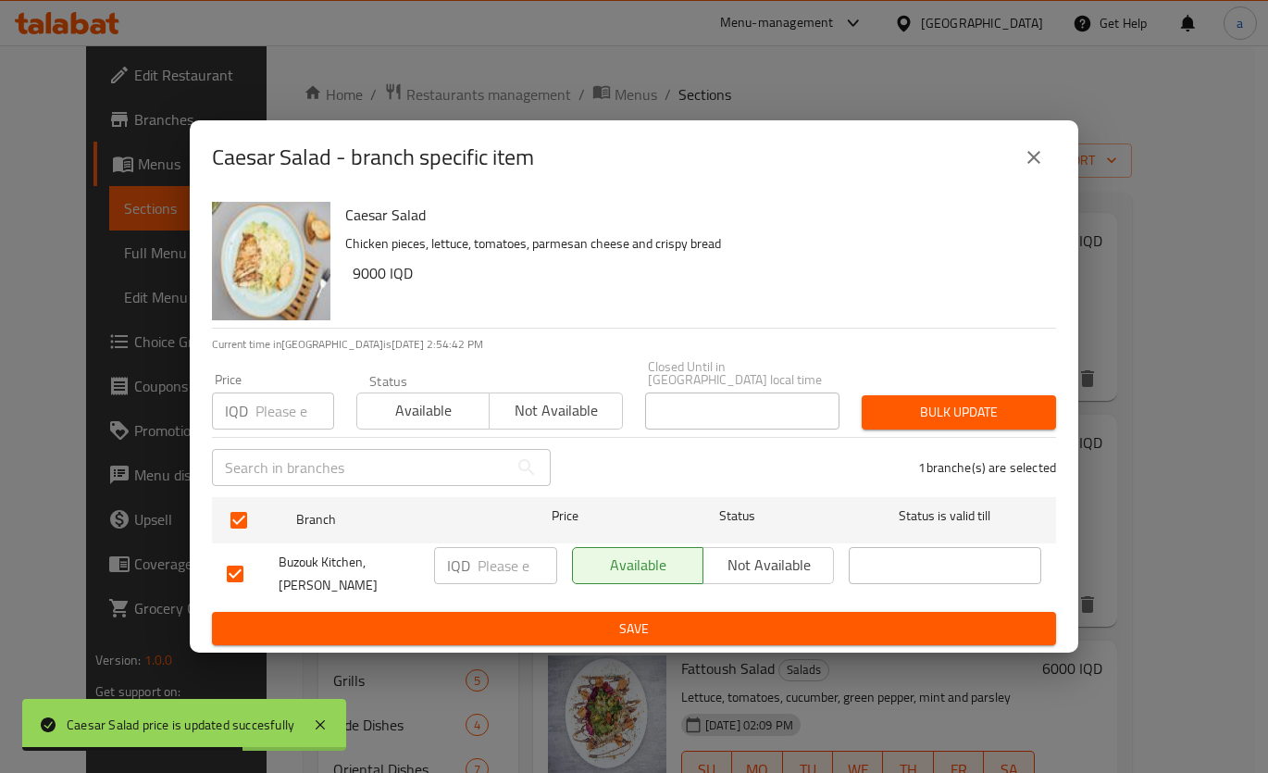
click at [482, 568] on input "number" at bounding box center [517, 565] width 80 height 37
type input "9000"
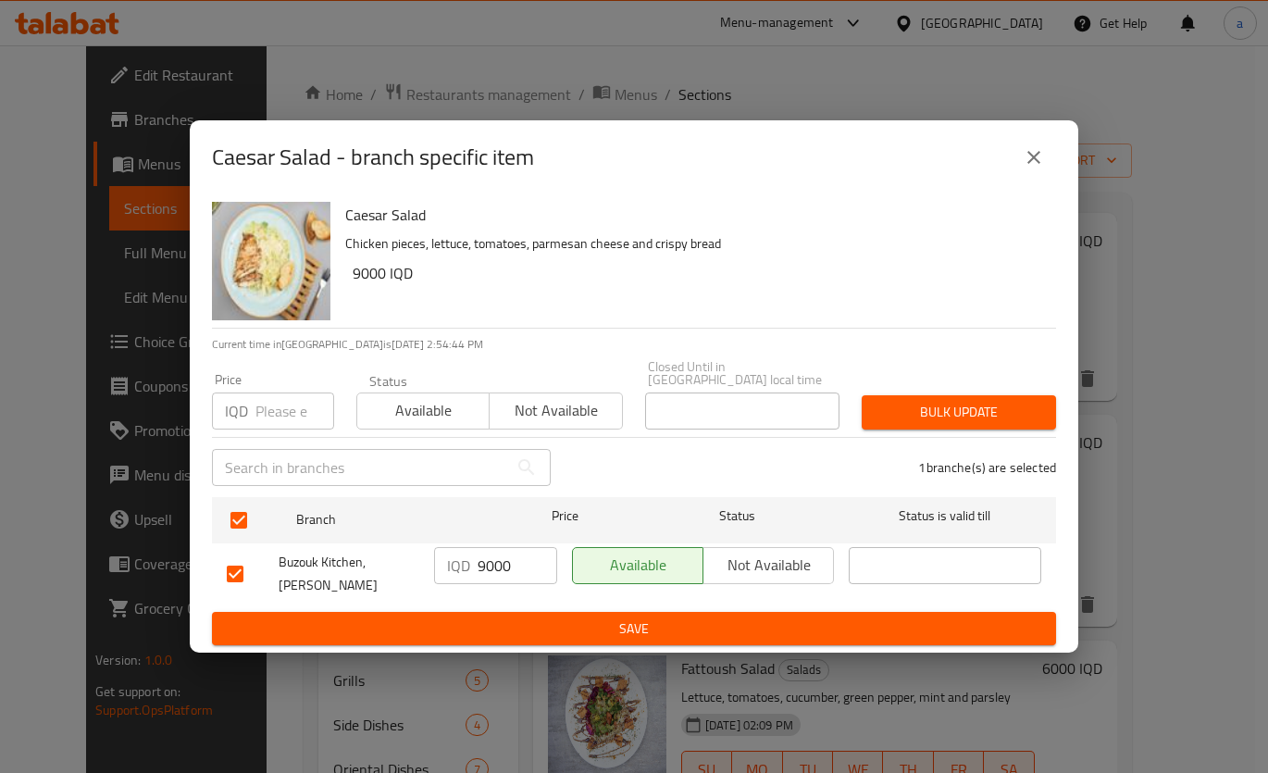
click at [490, 593] on ul "Branch Price Status Status is valid till Buzouk Kitchen, Al Ashar IQD 9000 ​ Av…" at bounding box center [634, 550] width 844 height 122
click at [514, 617] on span "Save" at bounding box center [634, 628] width 814 height 23
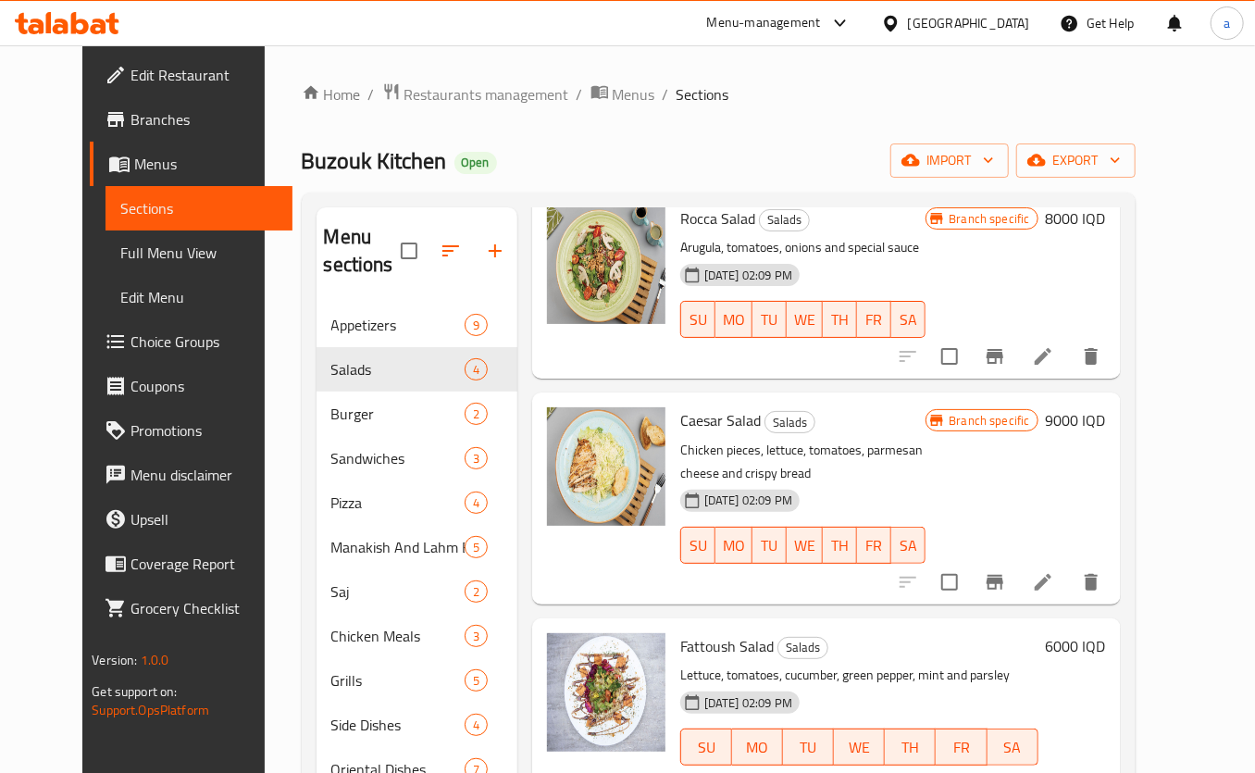
scroll to position [224, 0]
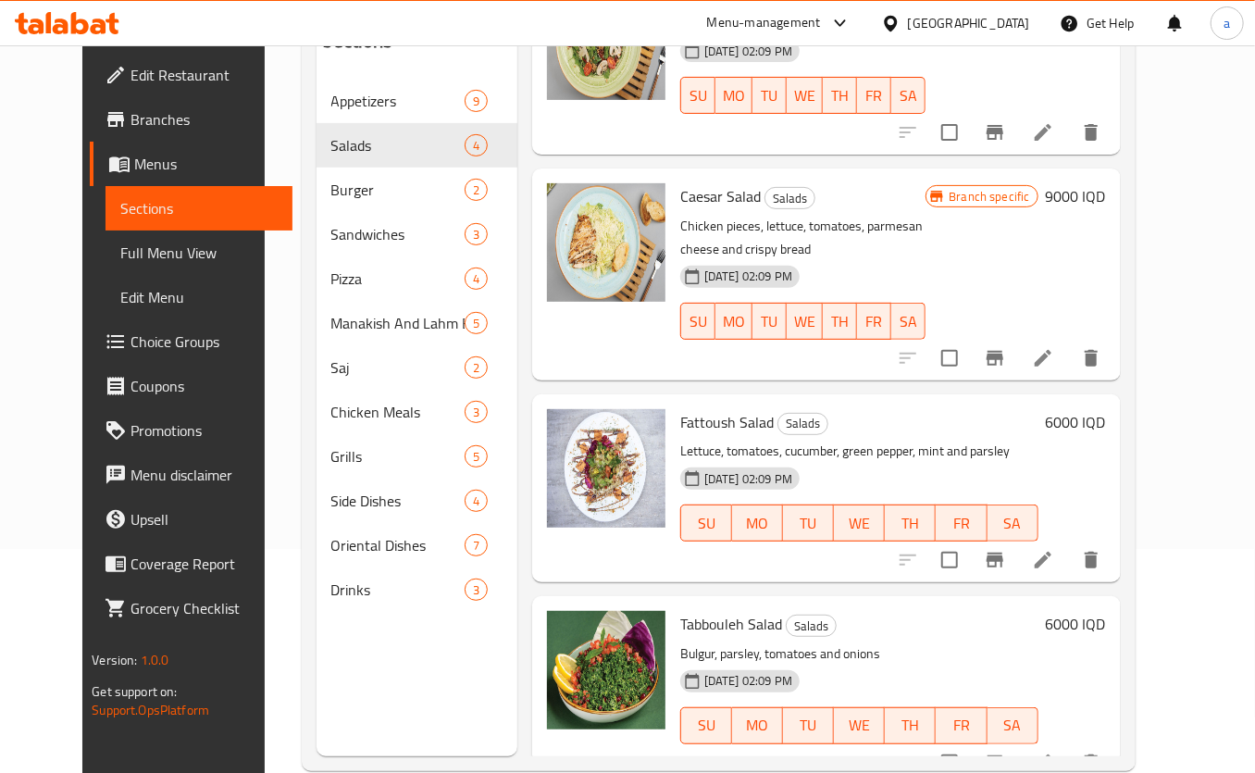
click at [1106, 409] on h6 "6000 IQD" at bounding box center [1076, 422] width 60 height 26
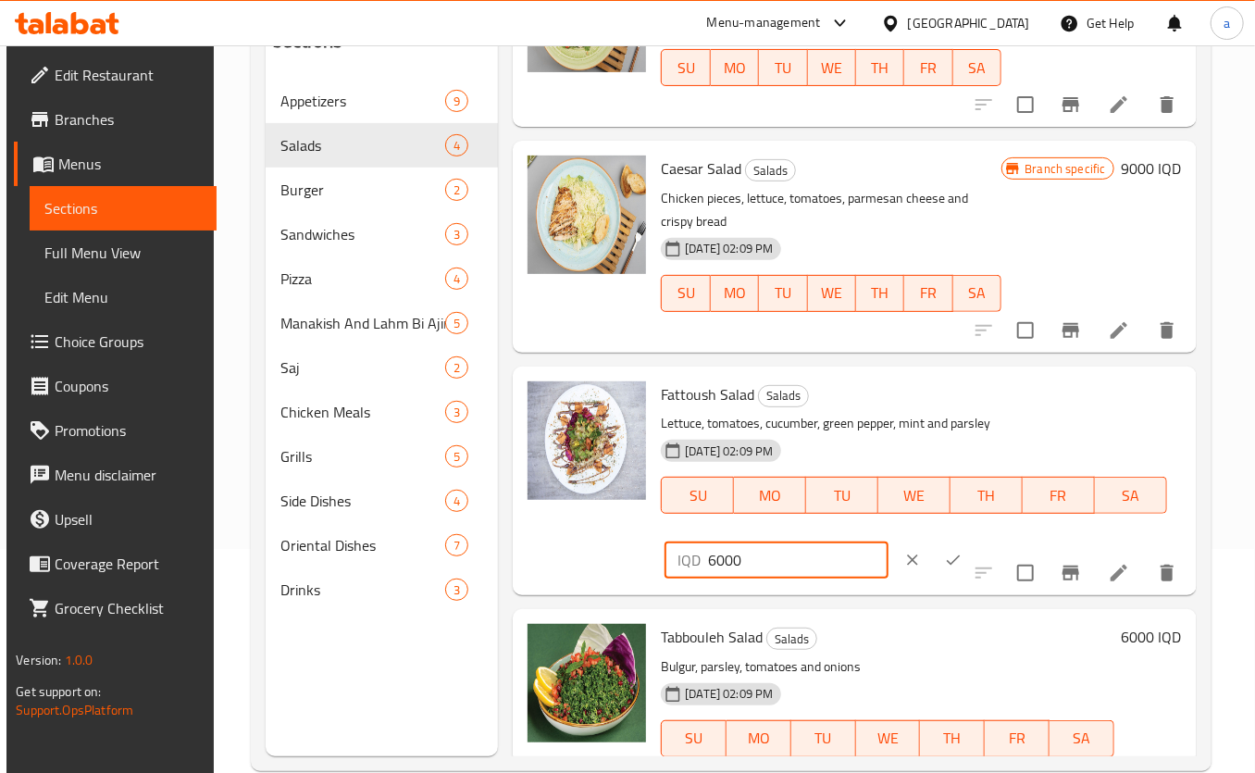
drag, startPoint x: 757, startPoint y: 556, endPoint x: 679, endPoint y: 558, distance: 77.7
click at [679, 558] on div "IQD 6000 ​" at bounding box center [775, 559] width 223 height 37
click at [701, 558] on div "IQD 6000 ​" at bounding box center [775, 559] width 223 height 37
click at [709, 562] on input "6000" at bounding box center [798, 559] width 180 height 37
click at [703, 561] on div "IQD 6000 ​" at bounding box center [775, 559] width 223 height 37
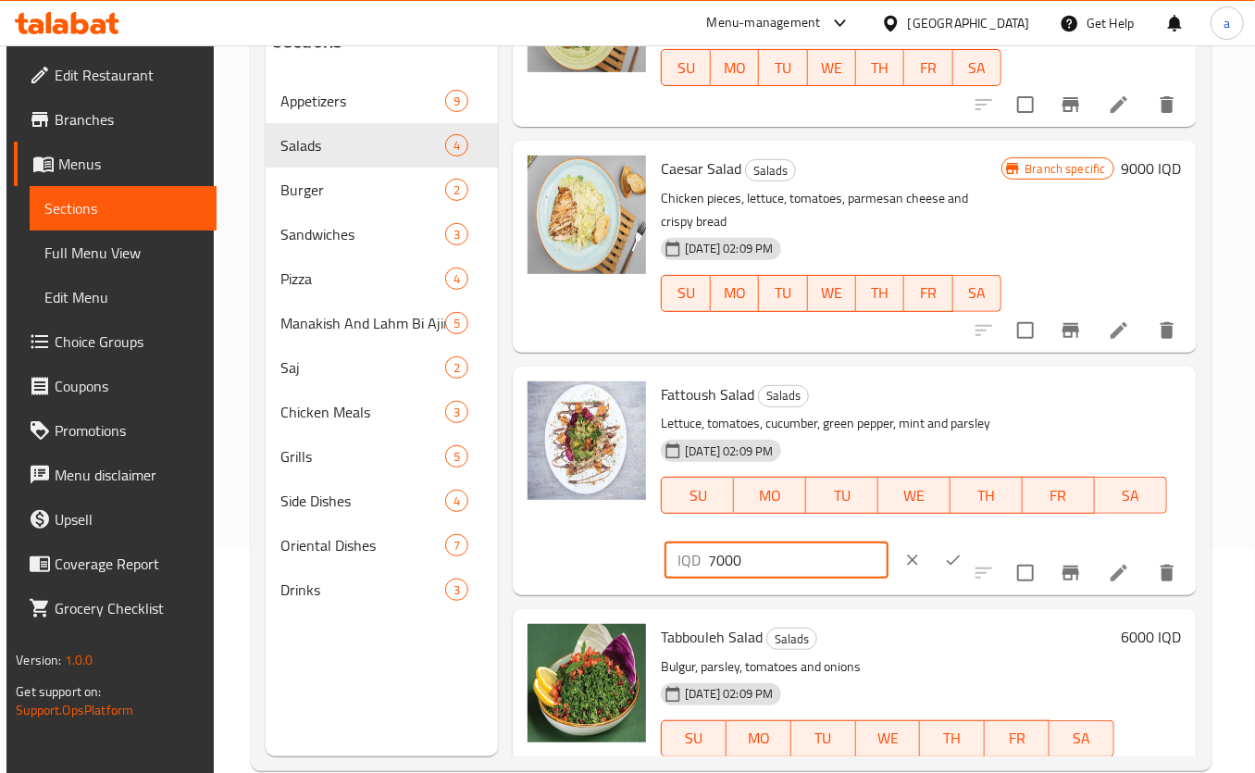
type input "7000"
click at [944, 558] on icon "ok" at bounding box center [953, 560] width 19 height 19
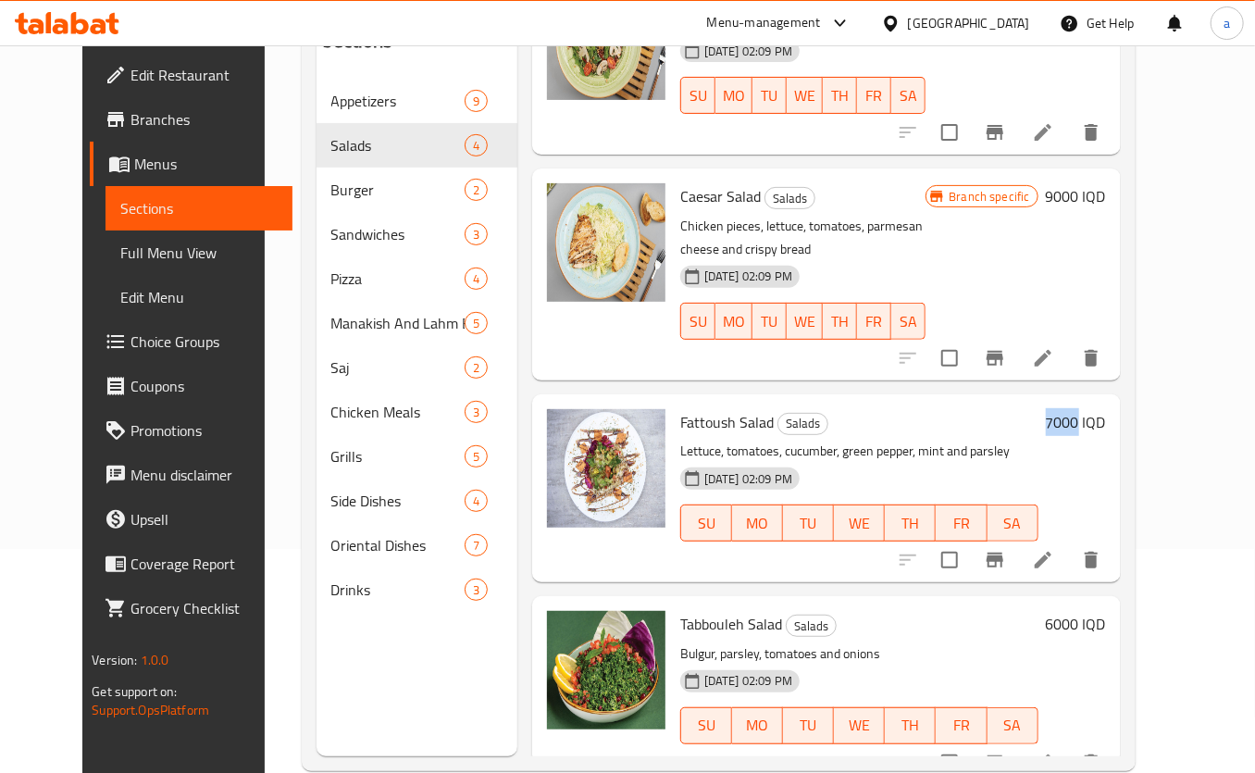
drag, startPoint x: 1120, startPoint y: 393, endPoint x: 1150, endPoint y: 394, distance: 30.5
click at [1106, 409] on h6 "7000 IQD" at bounding box center [1076, 422] width 60 height 26
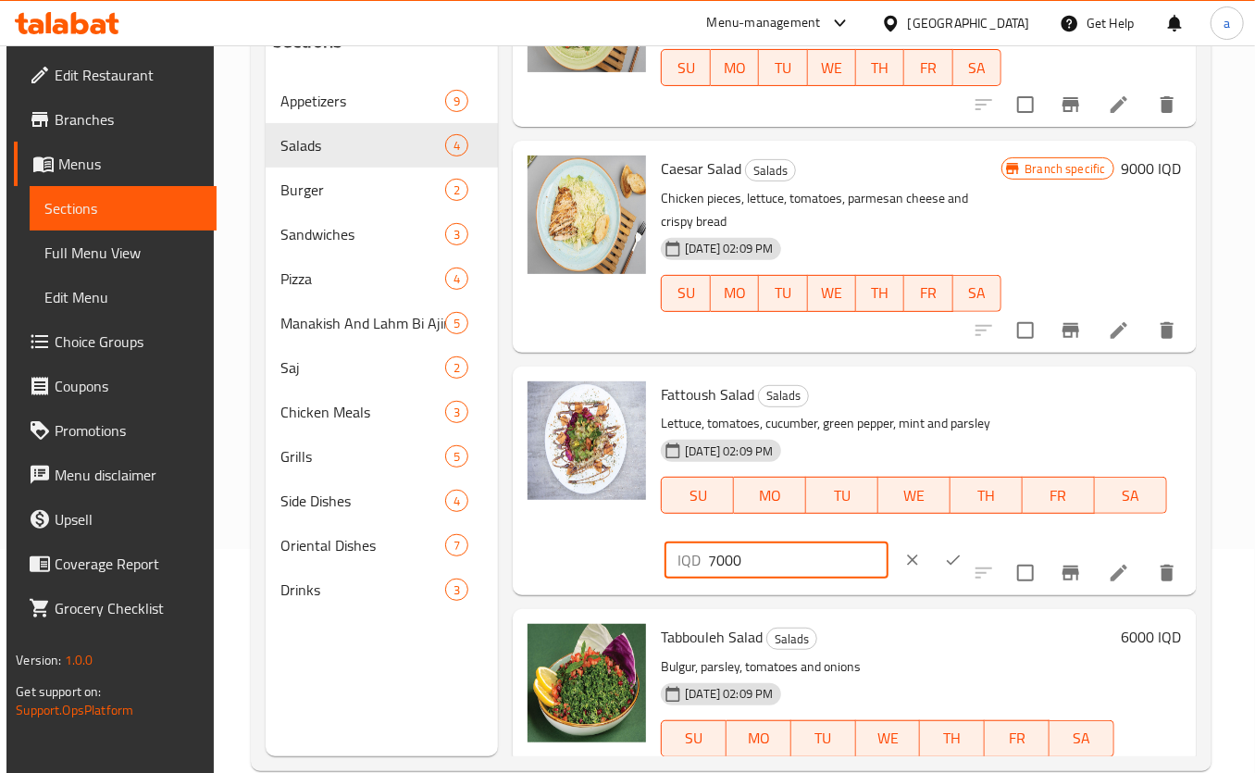
drag, startPoint x: 810, startPoint y: 557, endPoint x: 692, endPoint y: 579, distance: 119.6
click at [692, 579] on div "Fattoush Salad Salads Lettuce, tomatoes, cucumber, green pepper, mint and parsl…" at bounding box center [920, 481] width 535 height 214
click at [944, 562] on icon "ok" at bounding box center [953, 560] width 19 height 19
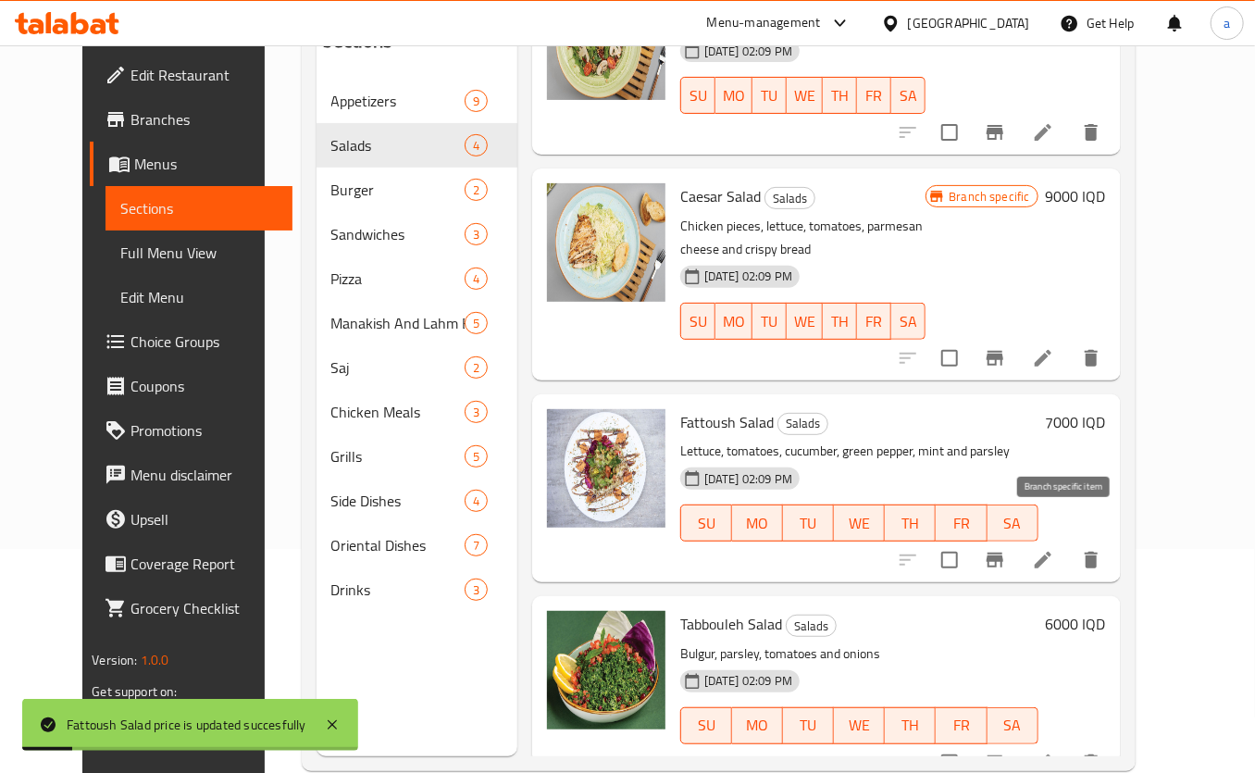
click at [1006, 549] on icon "Branch-specific-item" at bounding box center [995, 560] width 22 height 22
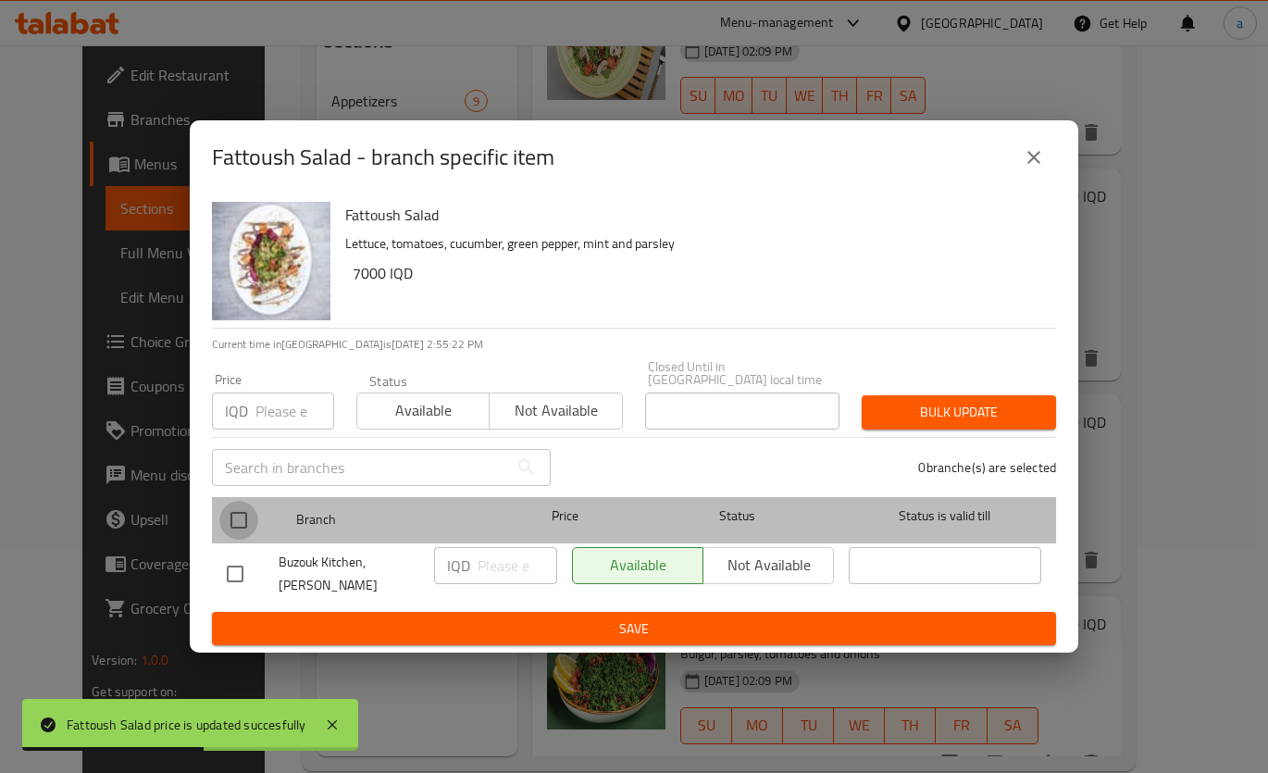
click at [229, 516] on input "checkbox" at bounding box center [238, 520] width 39 height 39
checkbox input "true"
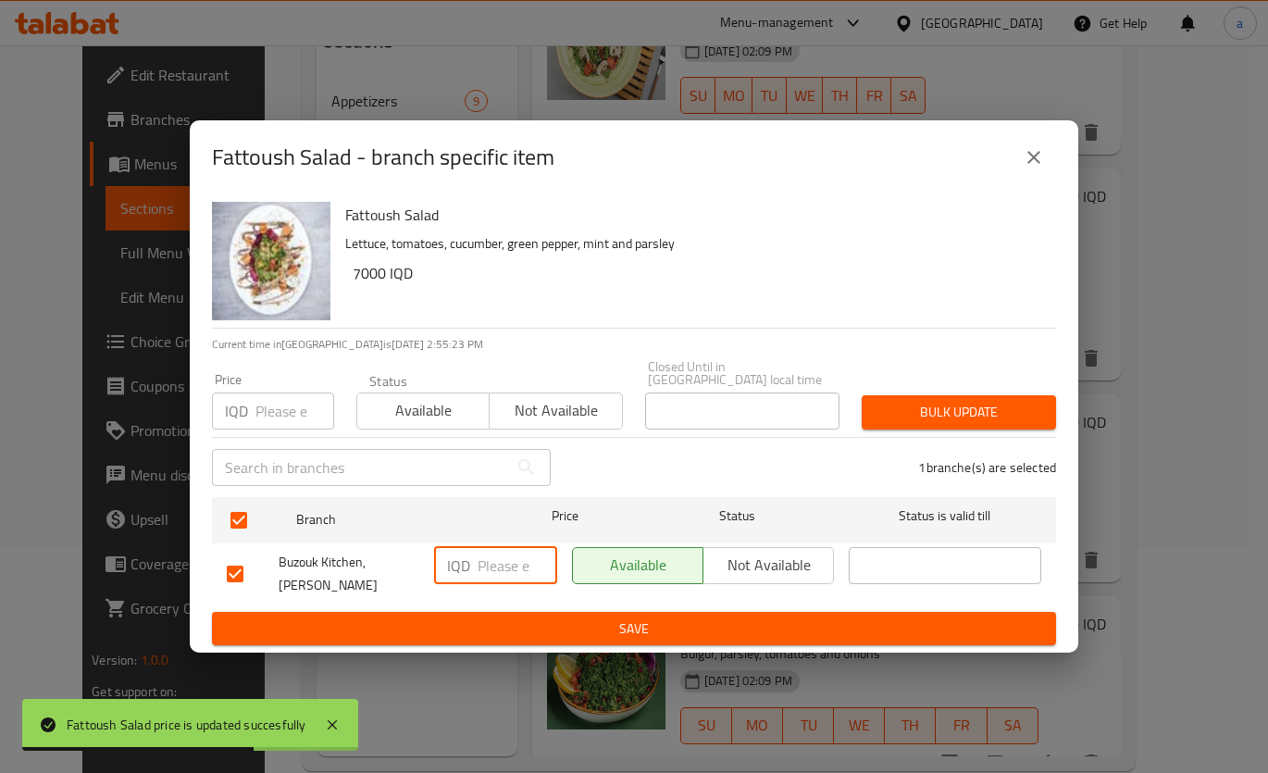
click at [502, 563] on input "number" at bounding box center [517, 565] width 80 height 37
paste input "7000"
type input "7000"
click at [540, 617] on span "Save" at bounding box center [634, 628] width 814 height 23
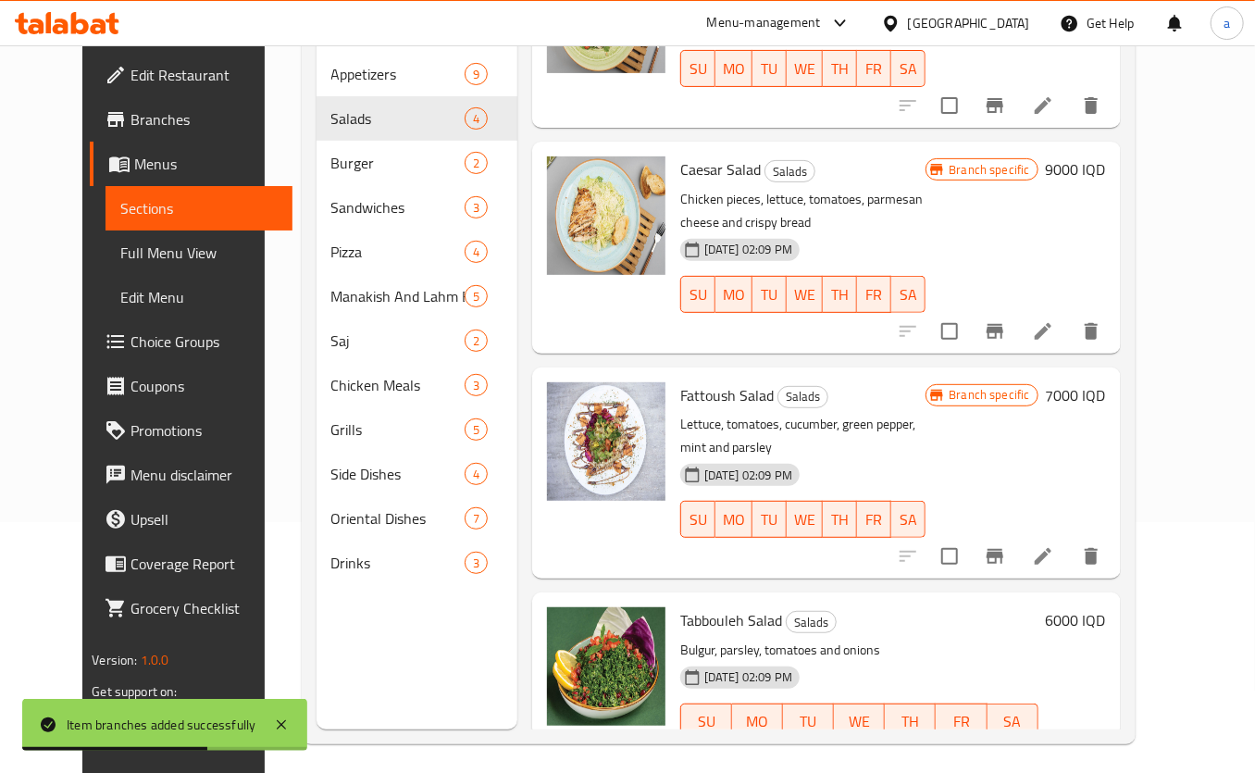
scroll to position [259, 0]
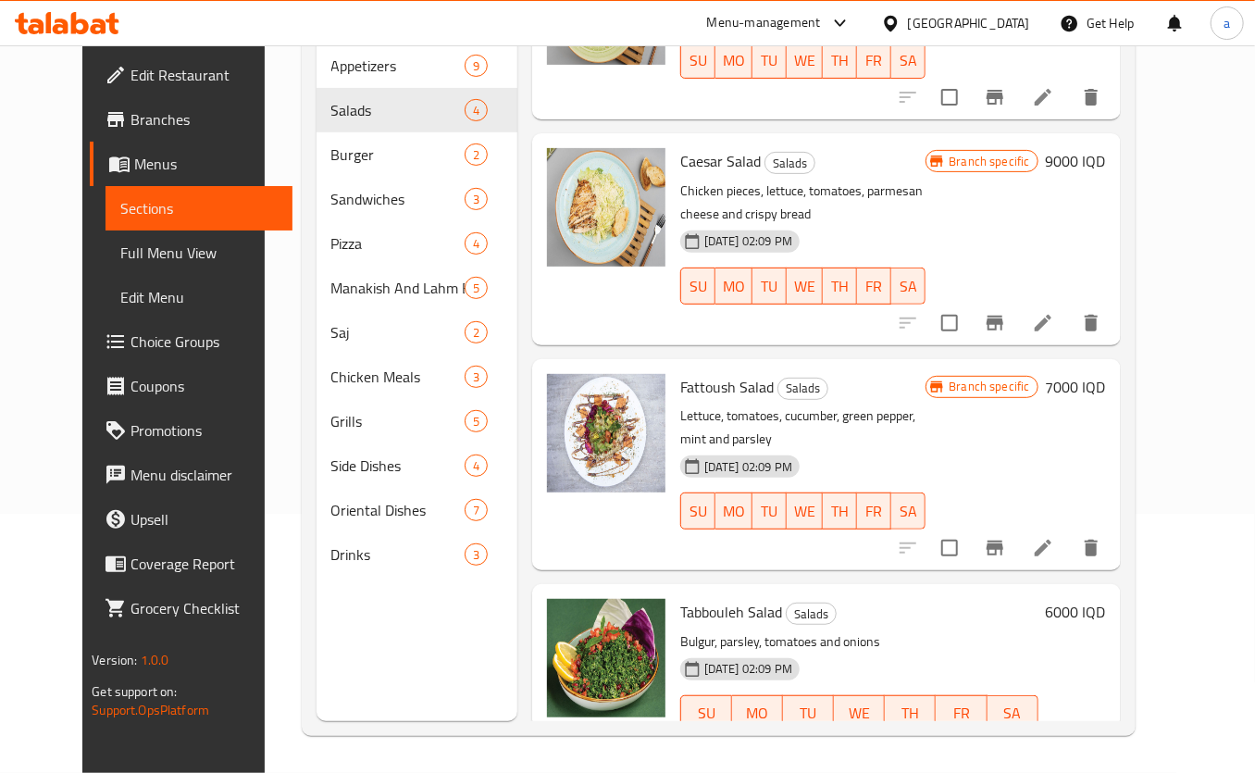
click at [1106, 599] on h6 "6000 IQD" at bounding box center [1076, 612] width 60 height 26
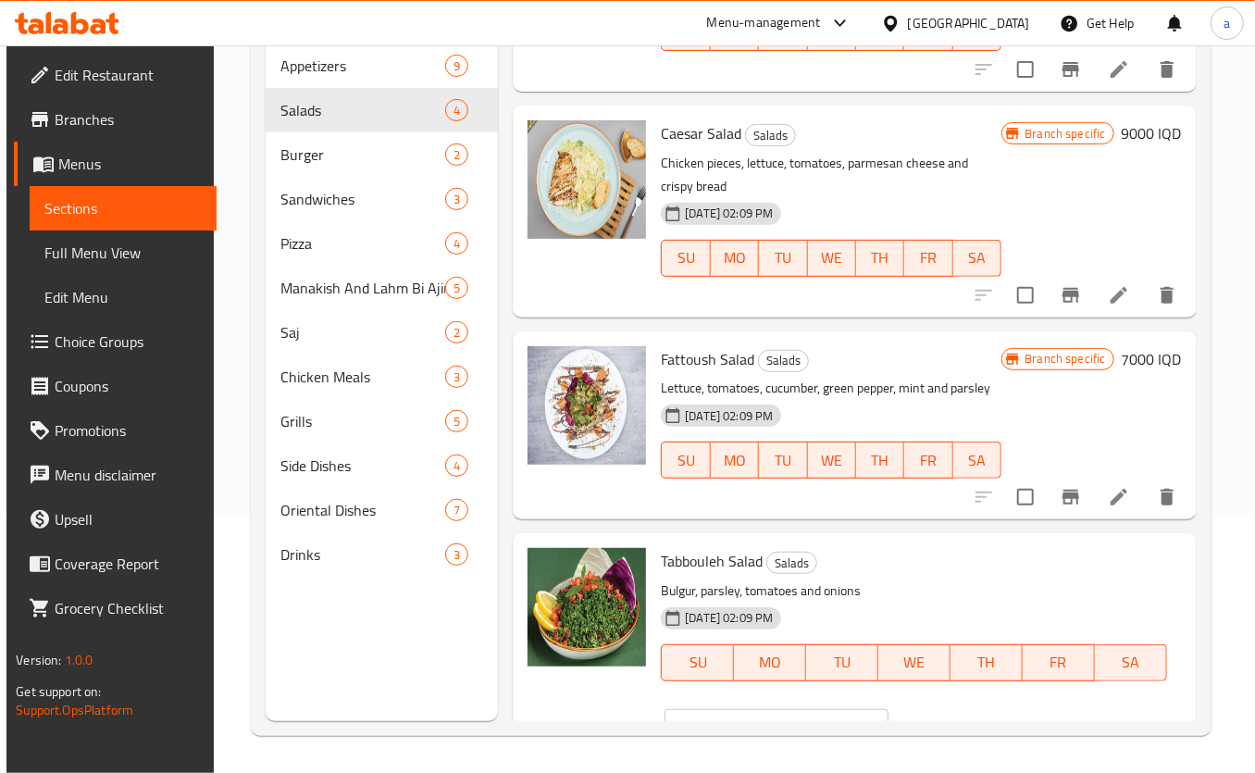
scroll to position [146, 0]
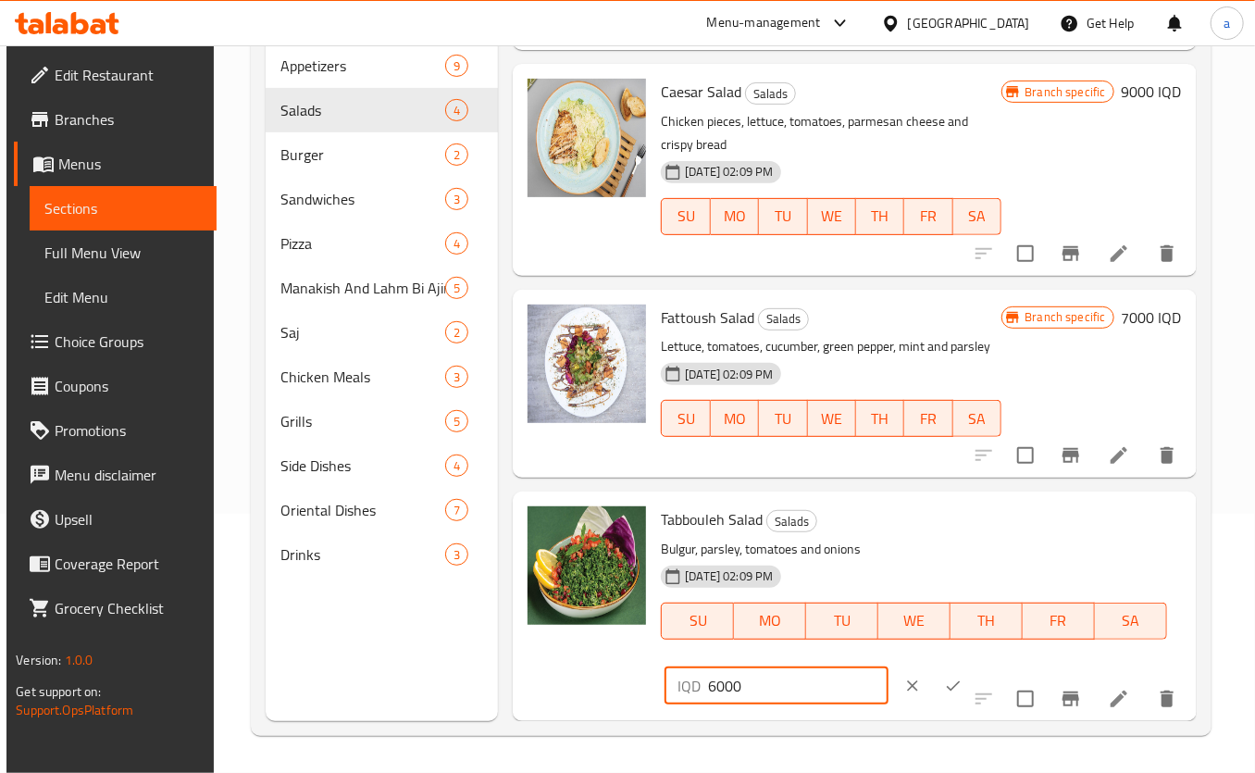
drag, startPoint x: 712, startPoint y: 680, endPoint x: 695, endPoint y: 683, distance: 16.9
click at [695, 683] on div "IQD 6000 ​" at bounding box center [775, 685] width 223 height 37
type input "7000"
click at [944, 684] on icon "ok" at bounding box center [953, 685] width 19 height 19
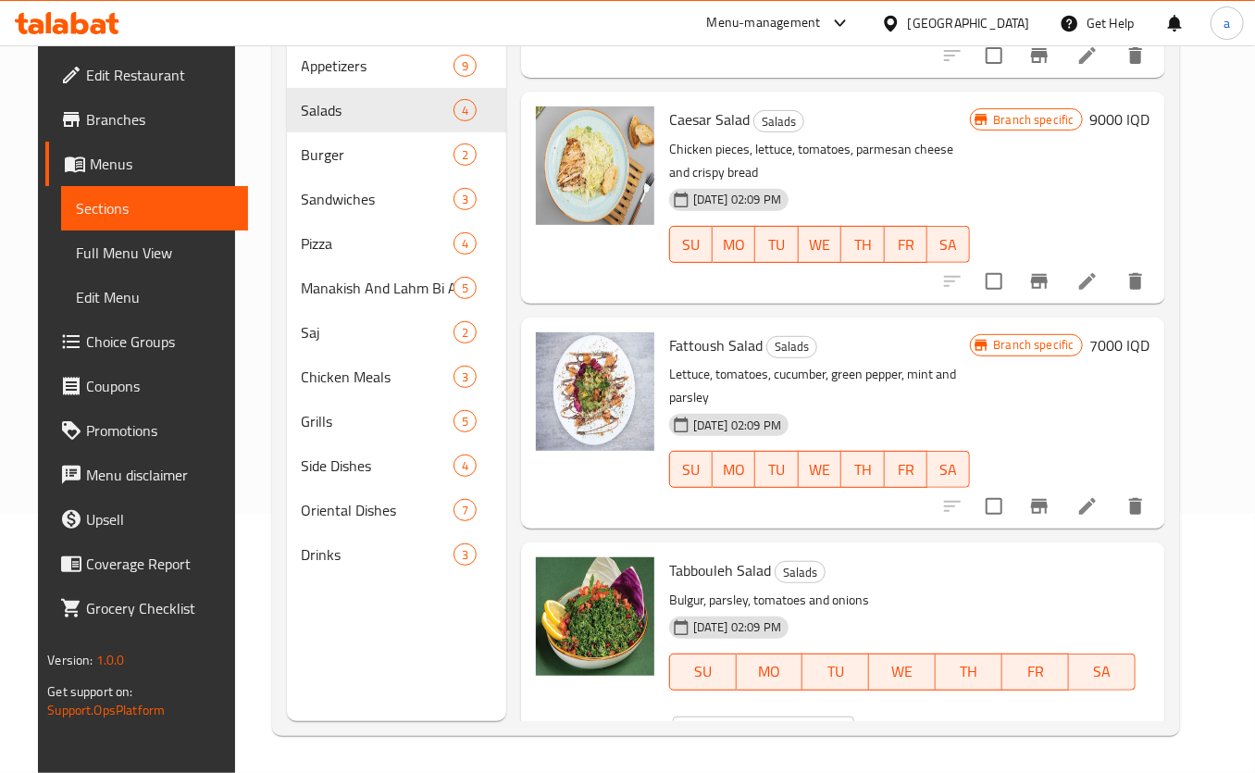
scroll to position [105, 0]
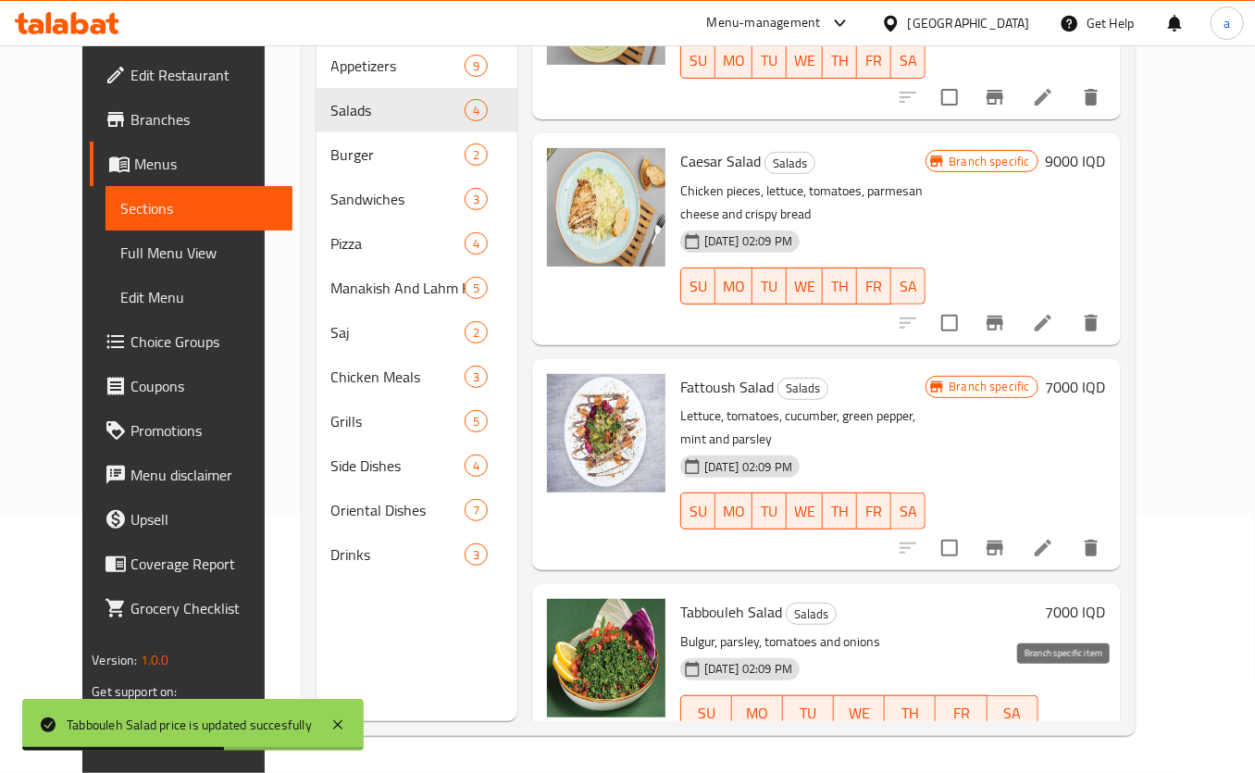
click at [1006, 739] on icon "Branch-specific-item" at bounding box center [995, 750] width 22 height 22
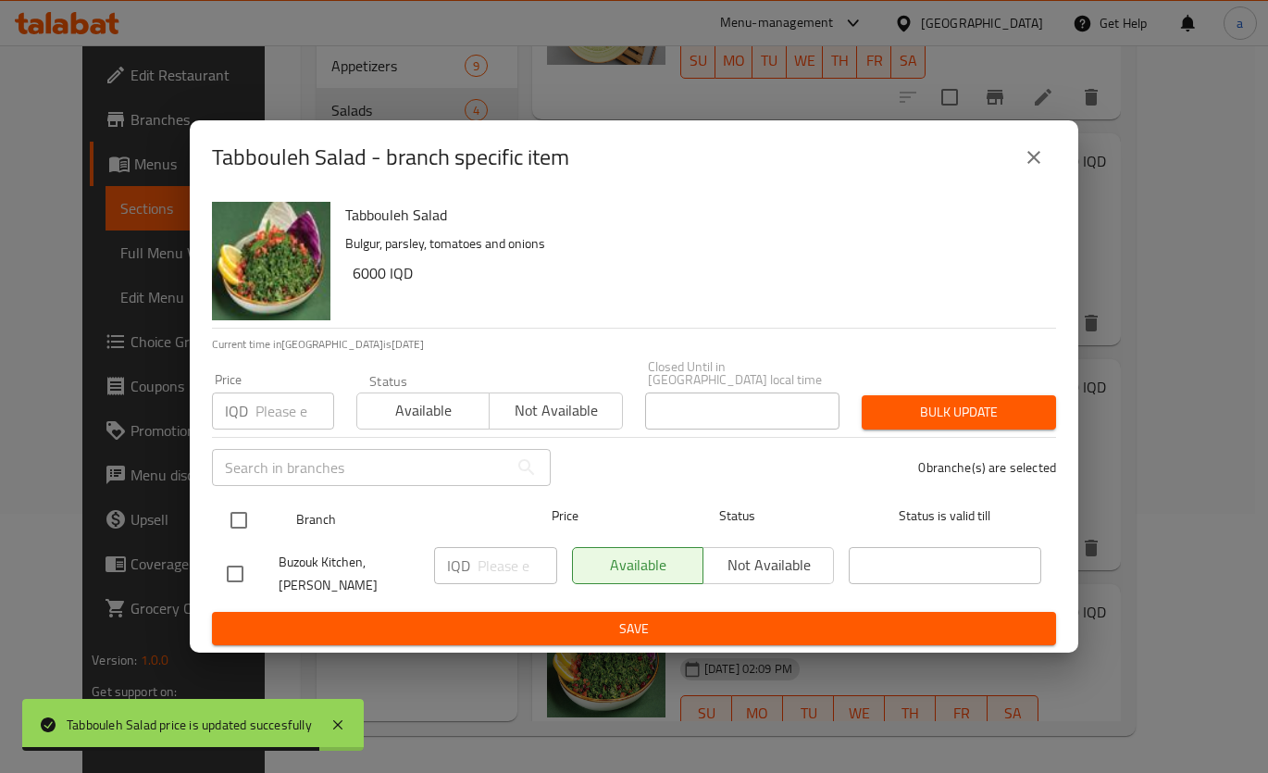
click at [239, 513] on input "checkbox" at bounding box center [238, 520] width 39 height 39
checkbox input "true"
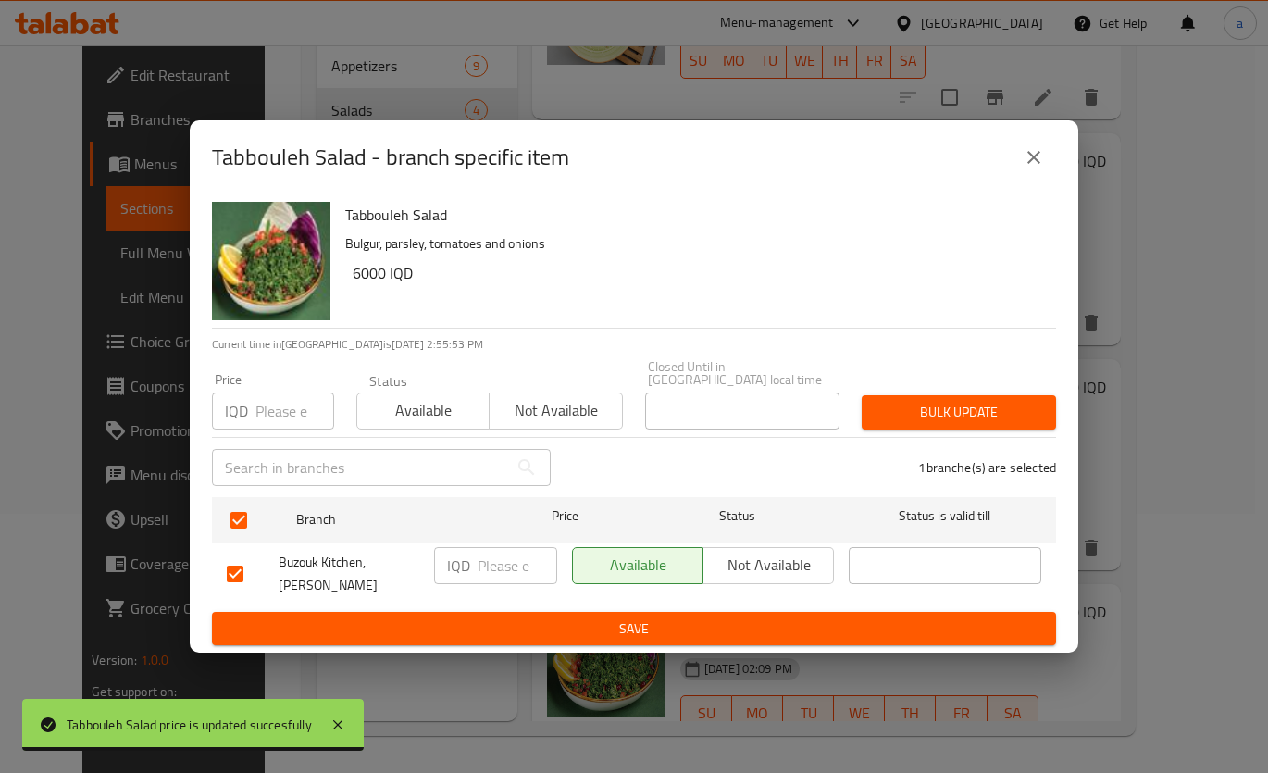
drag, startPoint x: 500, startPoint y: 566, endPoint x: 489, endPoint y: 601, distance: 36.9
click at [500, 567] on input "number" at bounding box center [517, 565] width 80 height 37
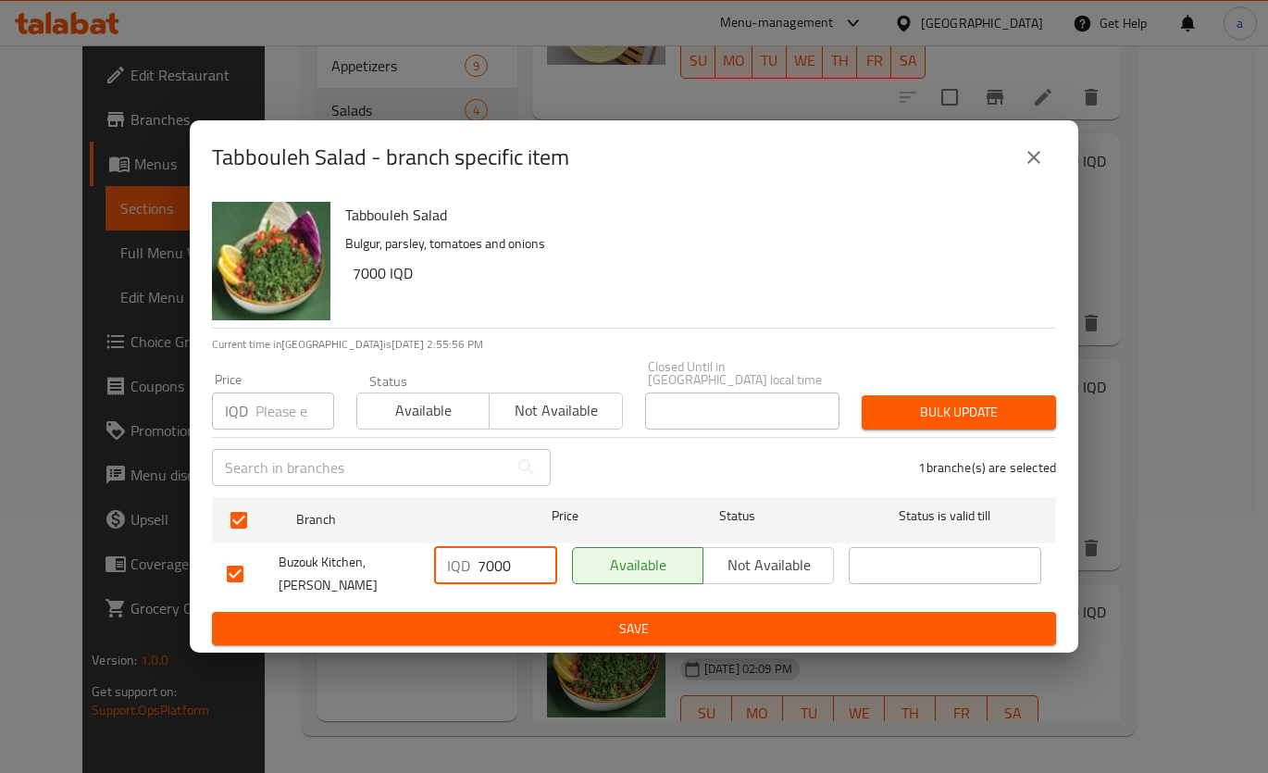
type input "7000"
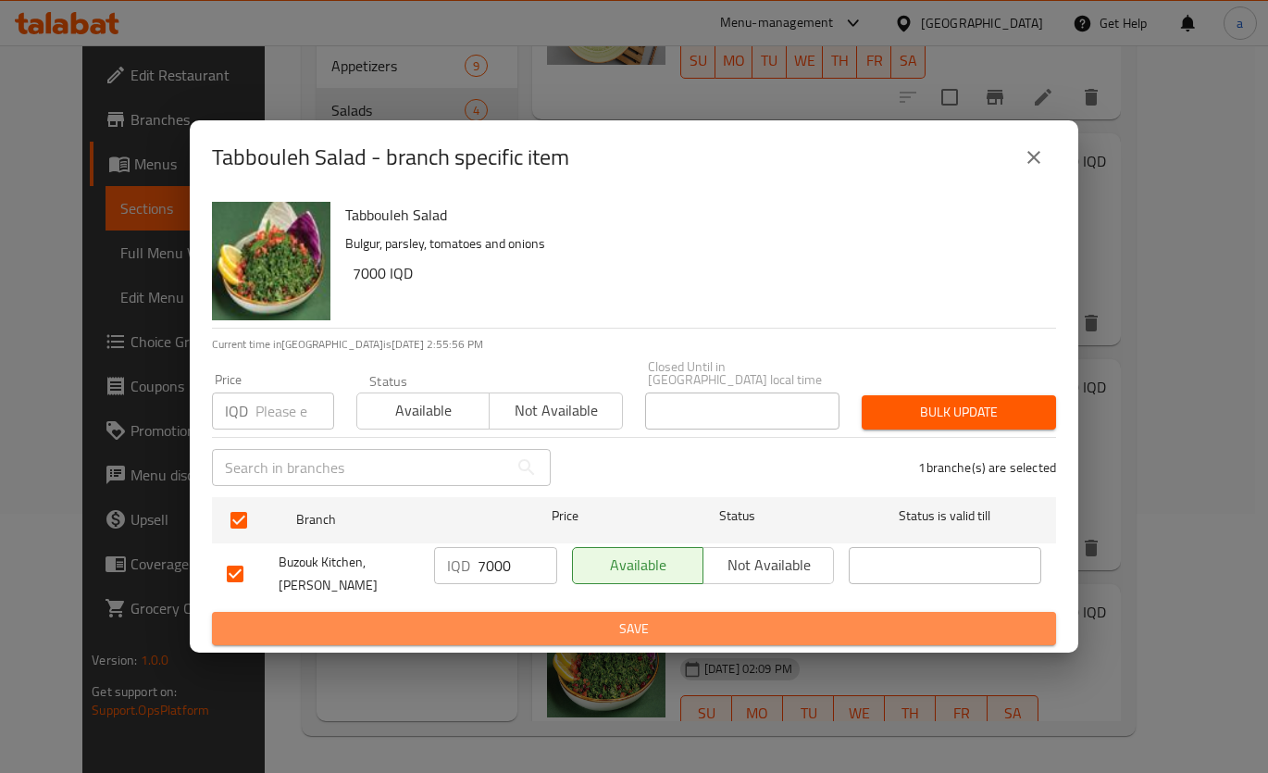
click at [684, 617] on span "Save" at bounding box center [634, 628] width 814 height 23
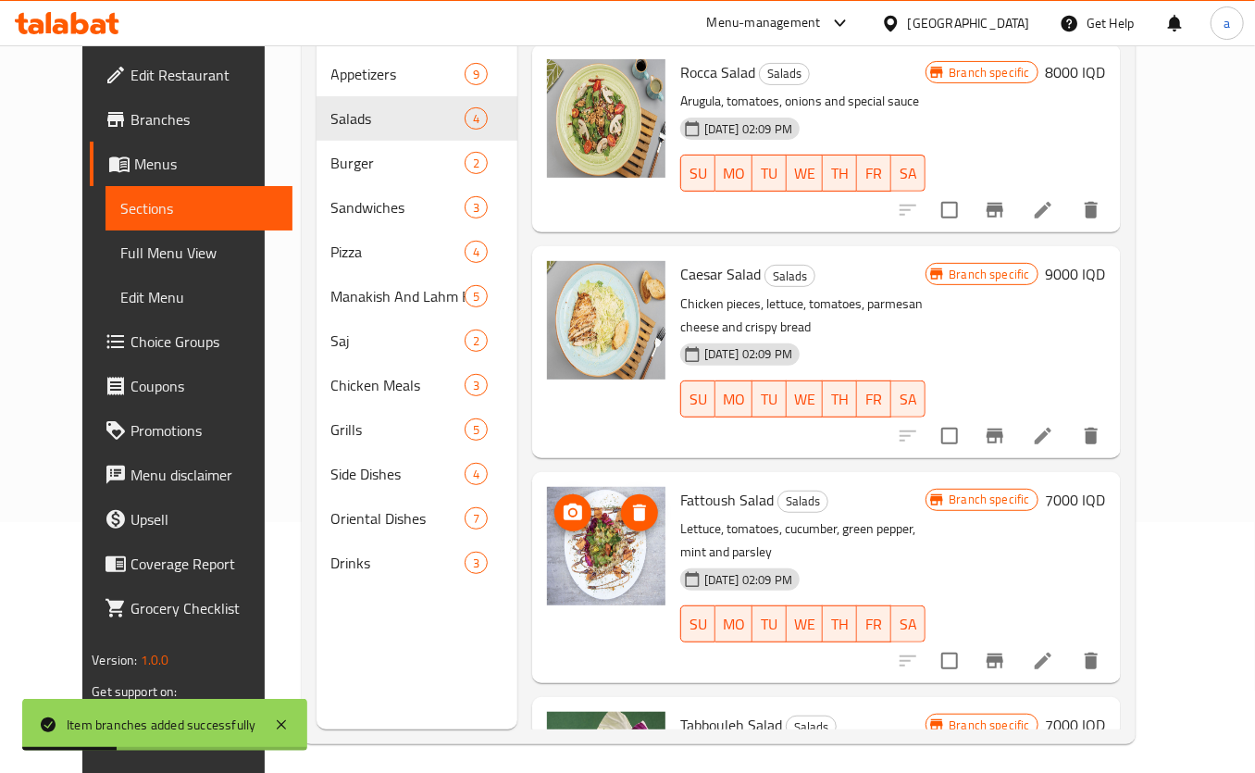
scroll to position [0, 0]
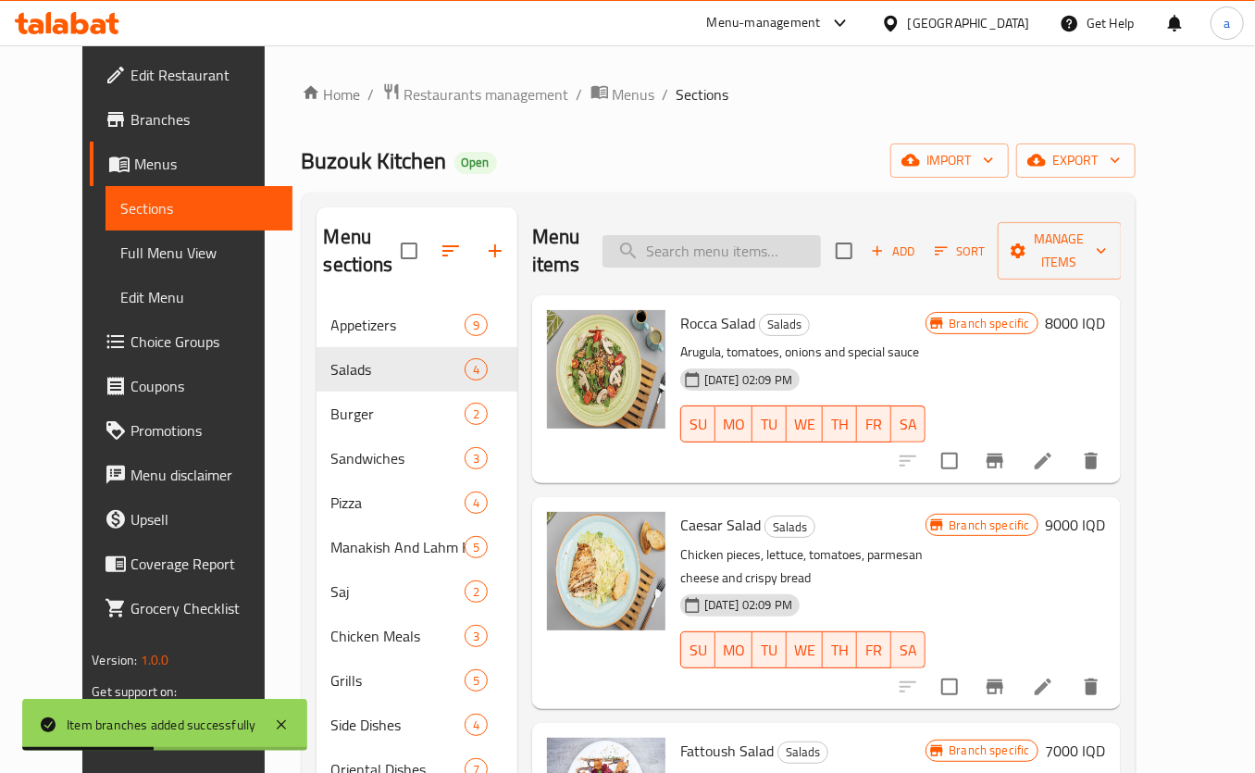
click at [708, 219] on div "Menu items Add Sort Manage items" at bounding box center [826, 251] width 588 height 88
click at [712, 235] on input "search" at bounding box center [711, 251] width 218 height 32
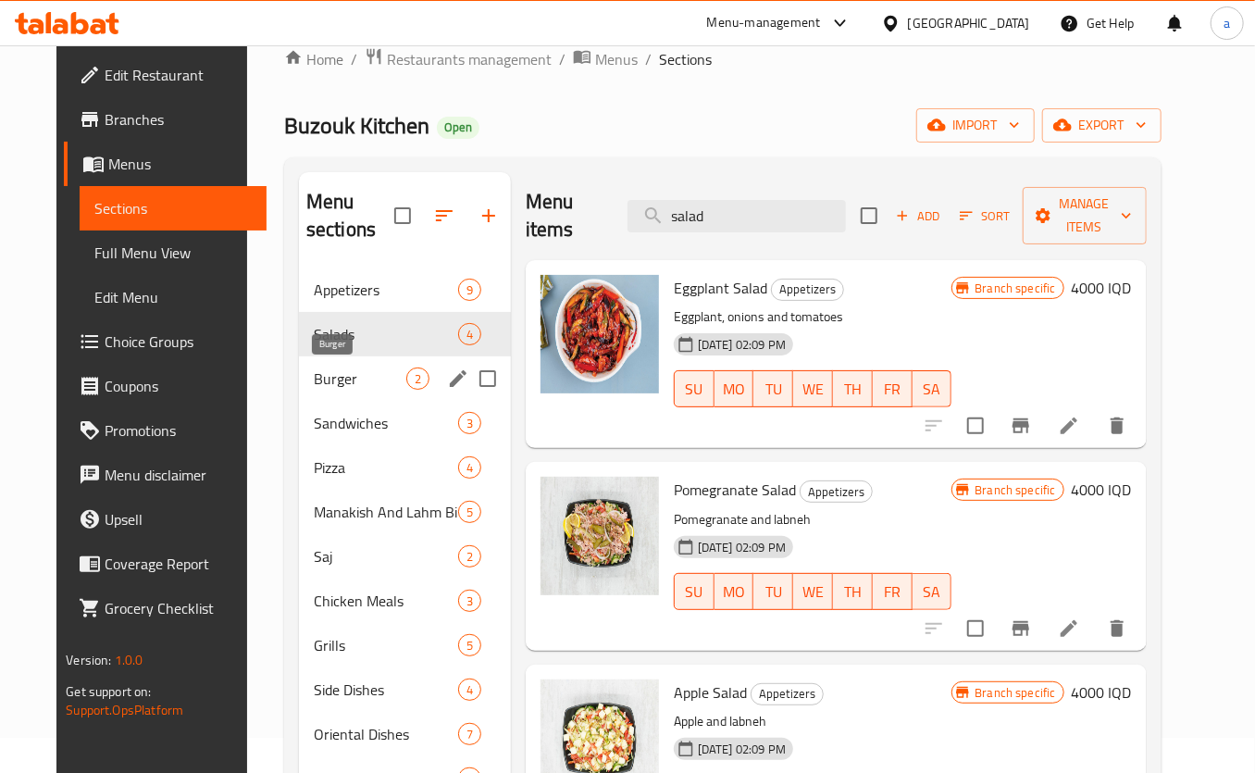
scroll to position [148, 0]
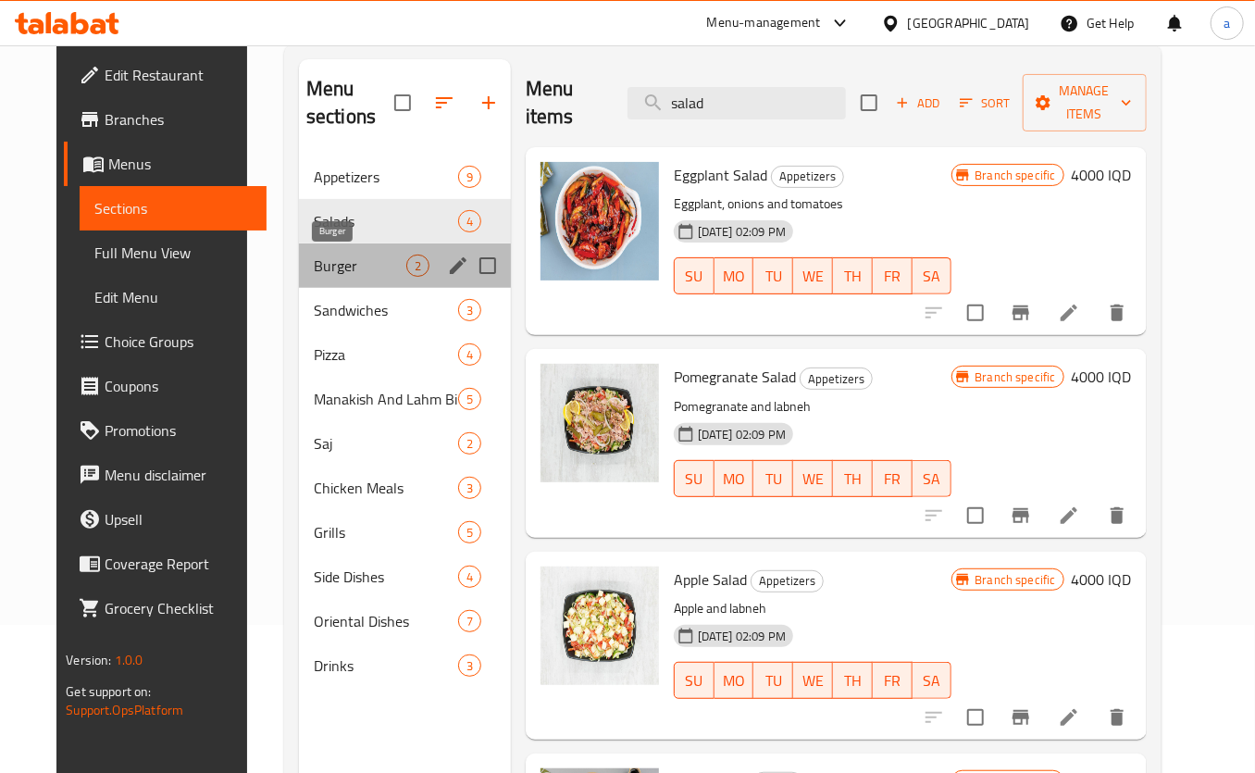
click at [339, 272] on span "Burger" at bounding box center [360, 265] width 93 height 22
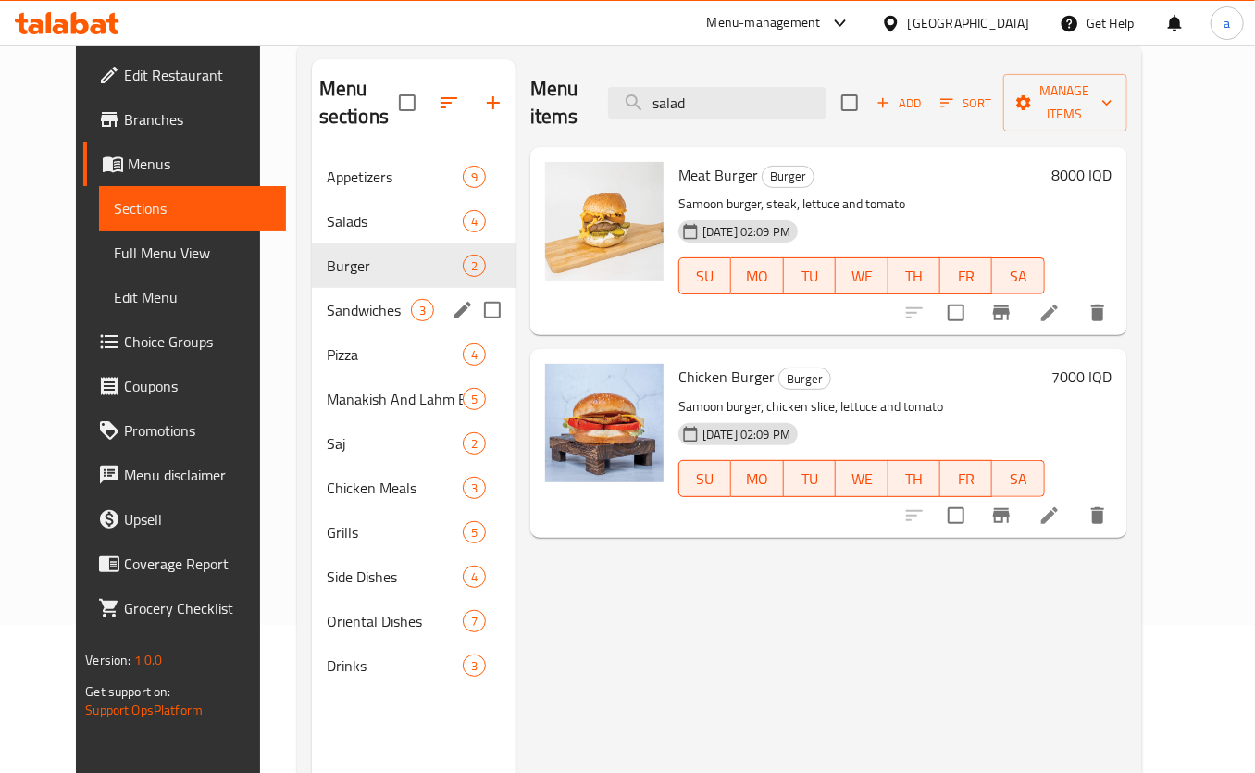
click at [347, 321] on span "Sandwiches" at bounding box center [369, 310] width 84 height 22
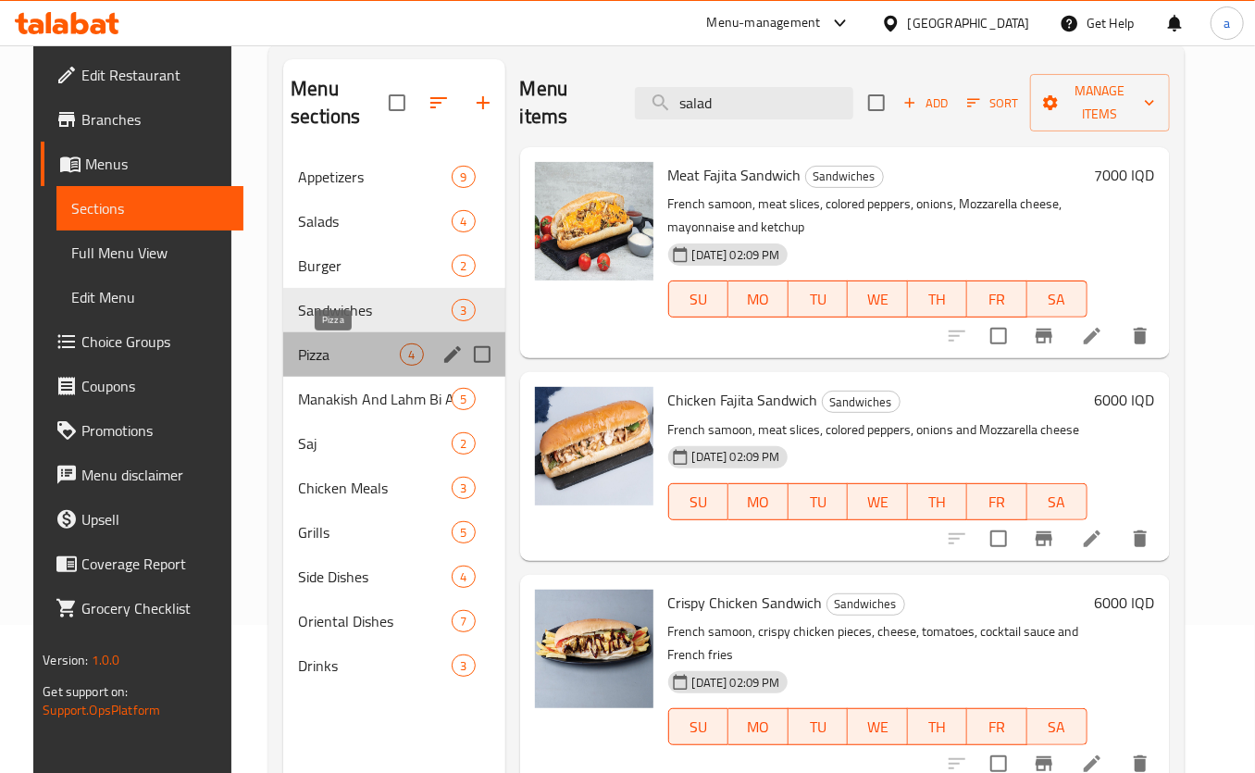
click at [343, 348] on span "Pizza" at bounding box center [349, 354] width 102 height 22
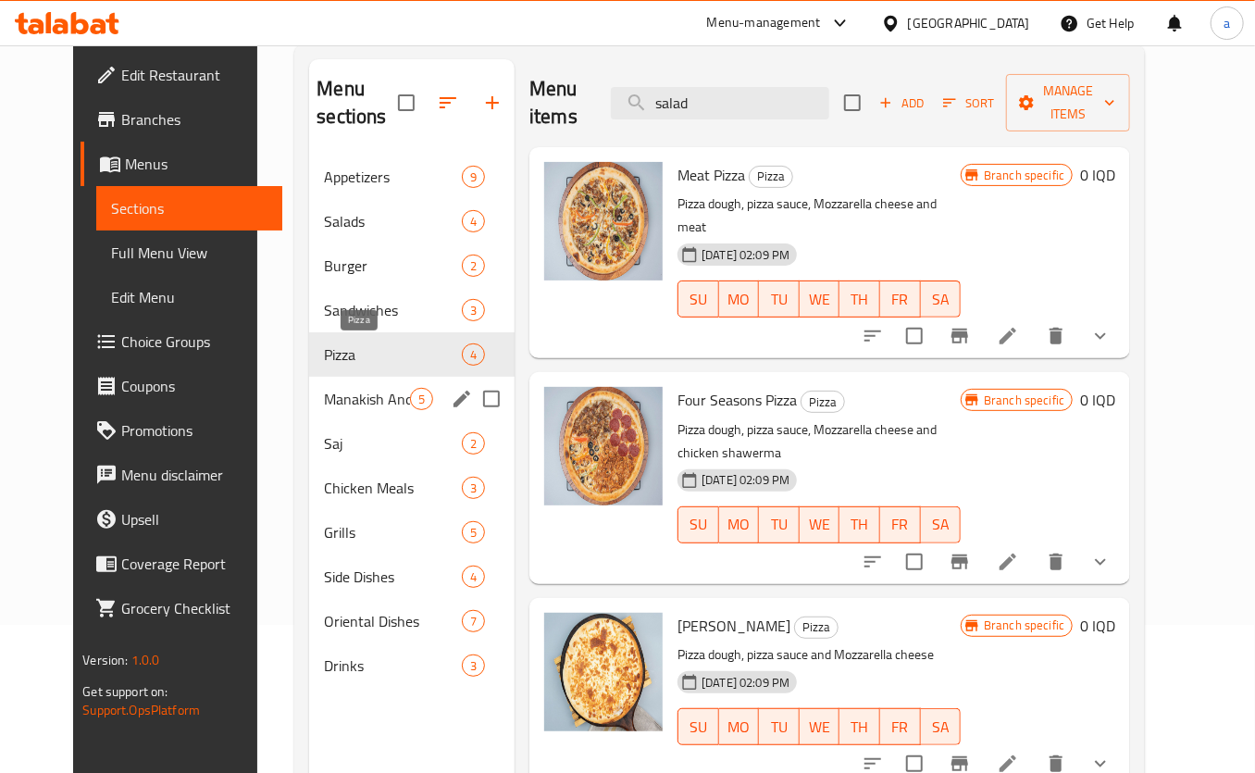
click at [339, 384] on div "Manakish And Lahm Bi Ajin 5" at bounding box center [411, 399] width 205 height 44
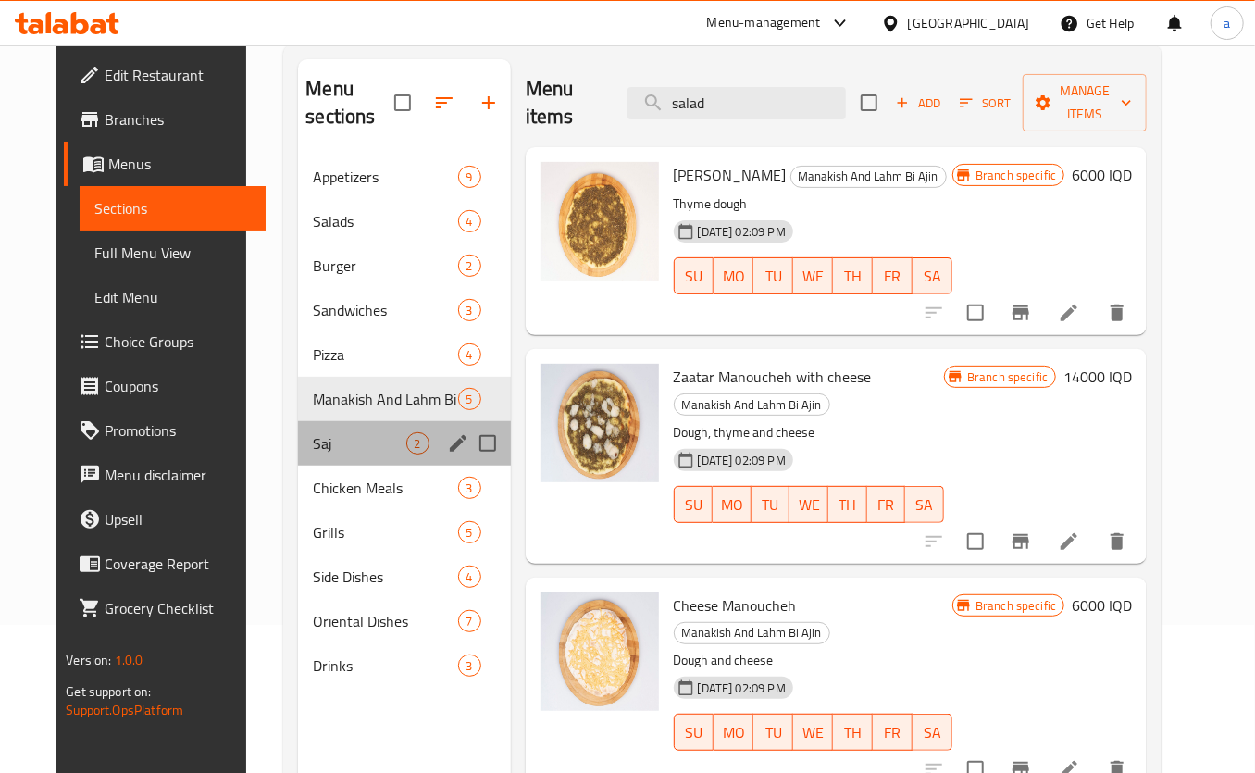
drag, startPoint x: 345, startPoint y: 425, endPoint x: 342, endPoint y: 294, distance: 130.5
click at [345, 426] on div "Saj 2" at bounding box center [404, 443] width 212 height 44
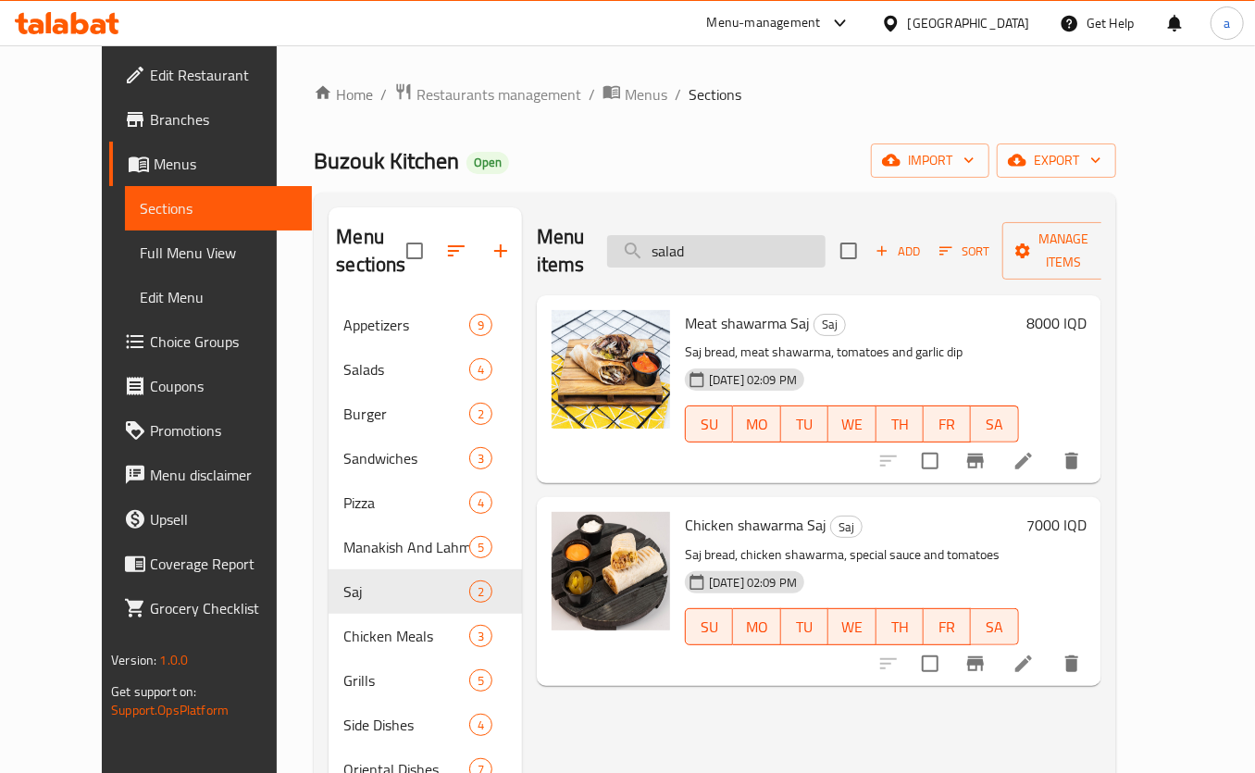
drag, startPoint x: 760, startPoint y: 233, endPoint x: 679, endPoint y: 250, distance: 82.2
click at [679, 250] on input "salad" at bounding box center [716, 251] width 218 height 32
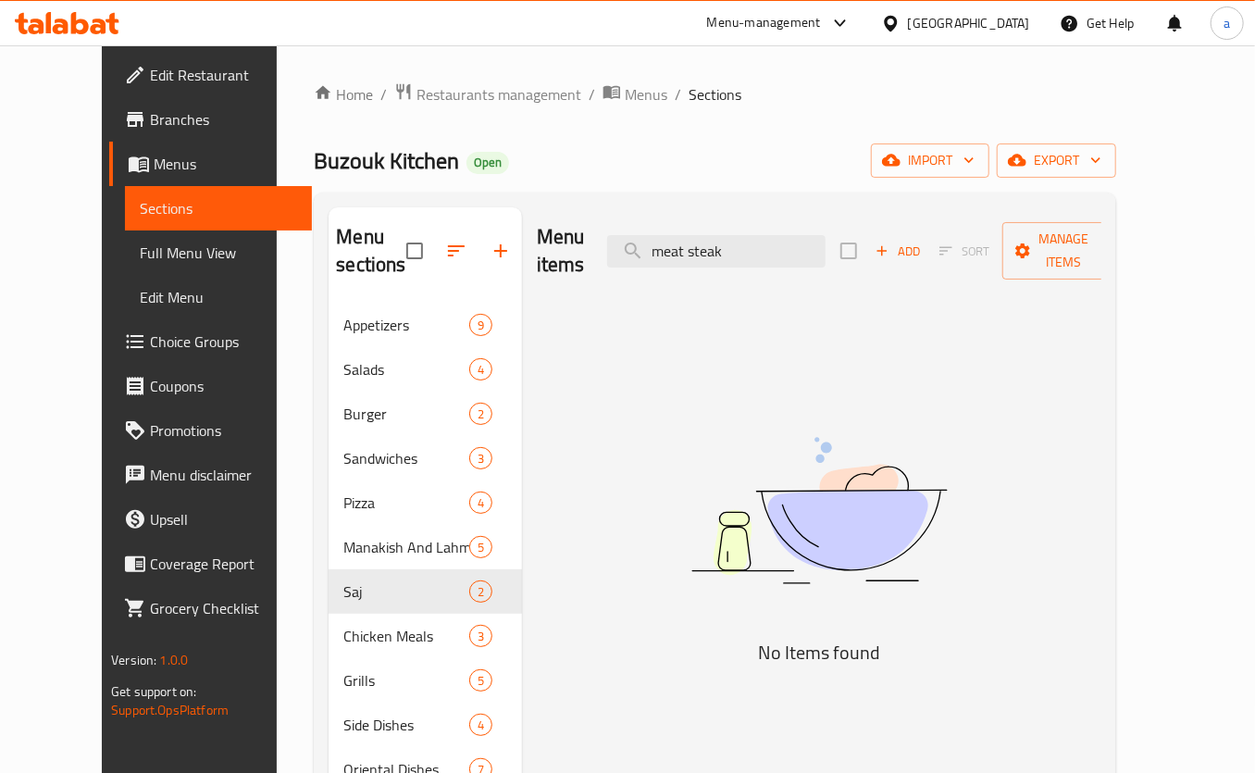
click at [399, 291] on div "Menu sections" at bounding box center [424, 251] width 193 height 88
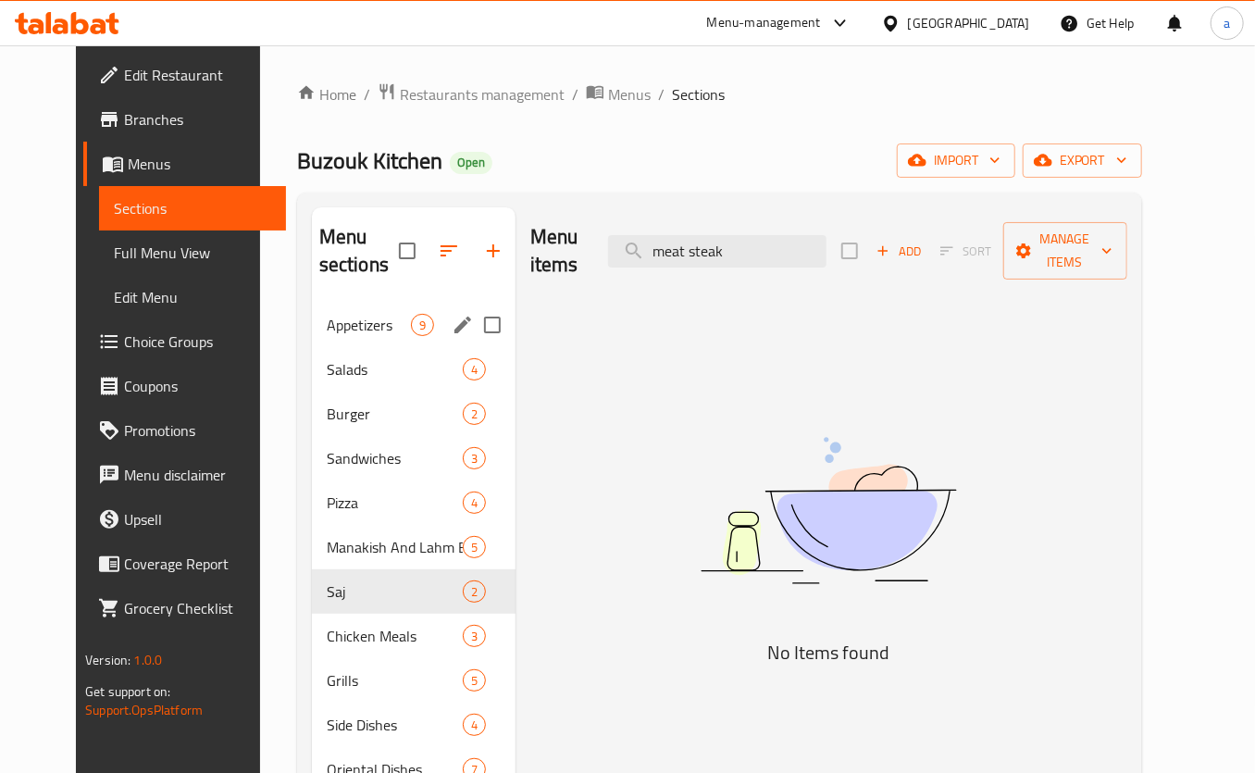
click at [382, 316] on span "Appetizers" at bounding box center [369, 325] width 84 height 22
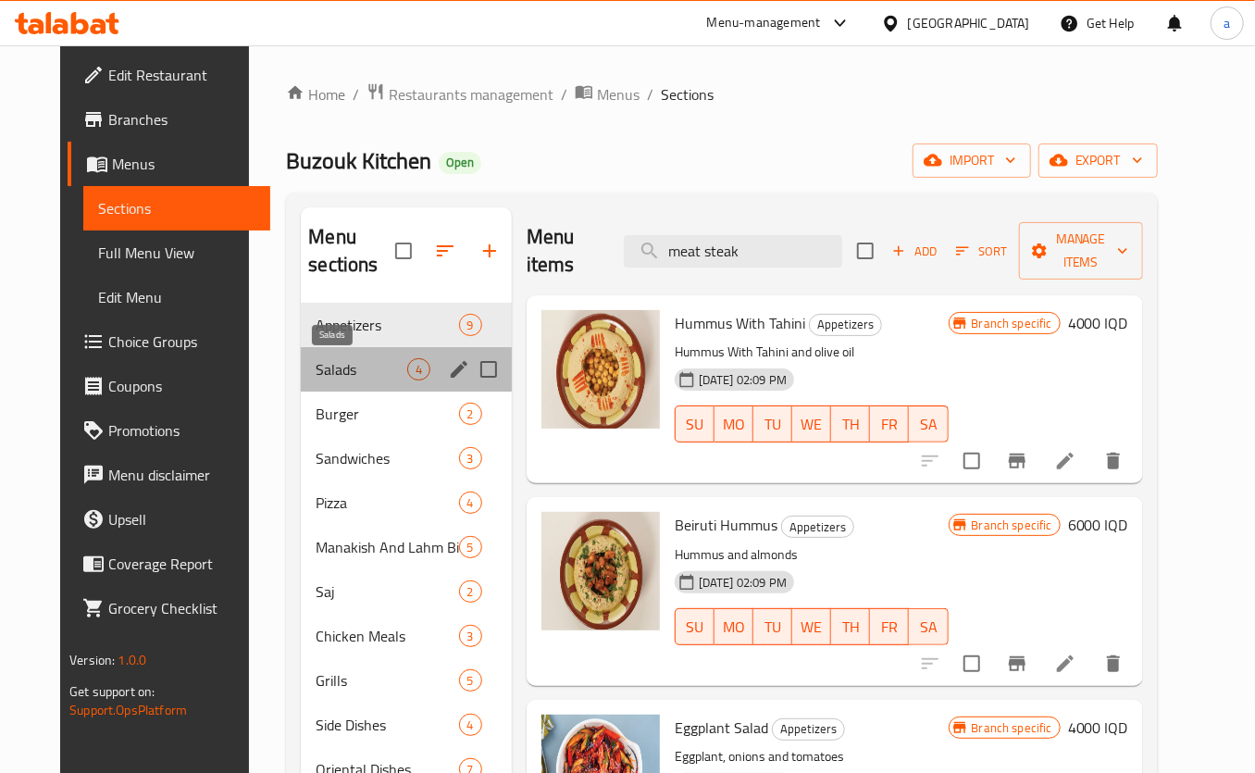
click at [352, 359] on span "Salads" at bounding box center [361, 369] width 91 height 22
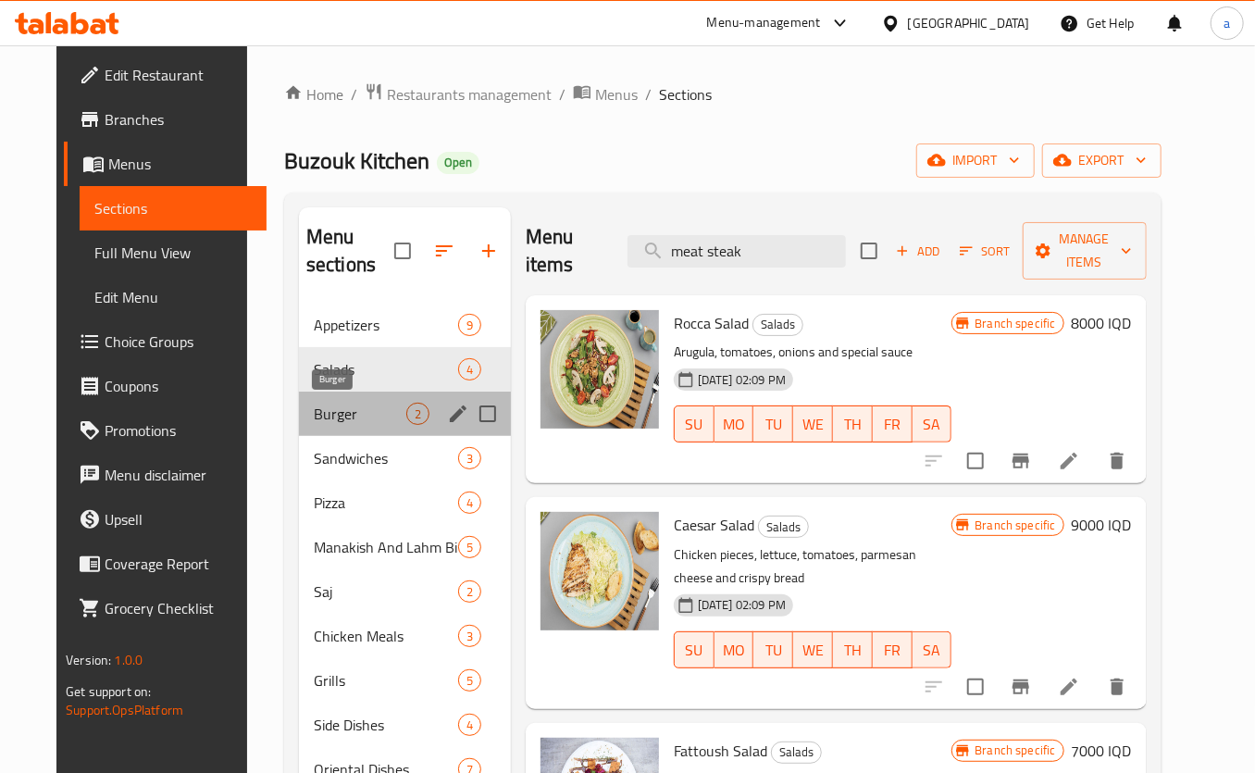
click at [363, 417] on span "Burger" at bounding box center [360, 413] width 93 height 22
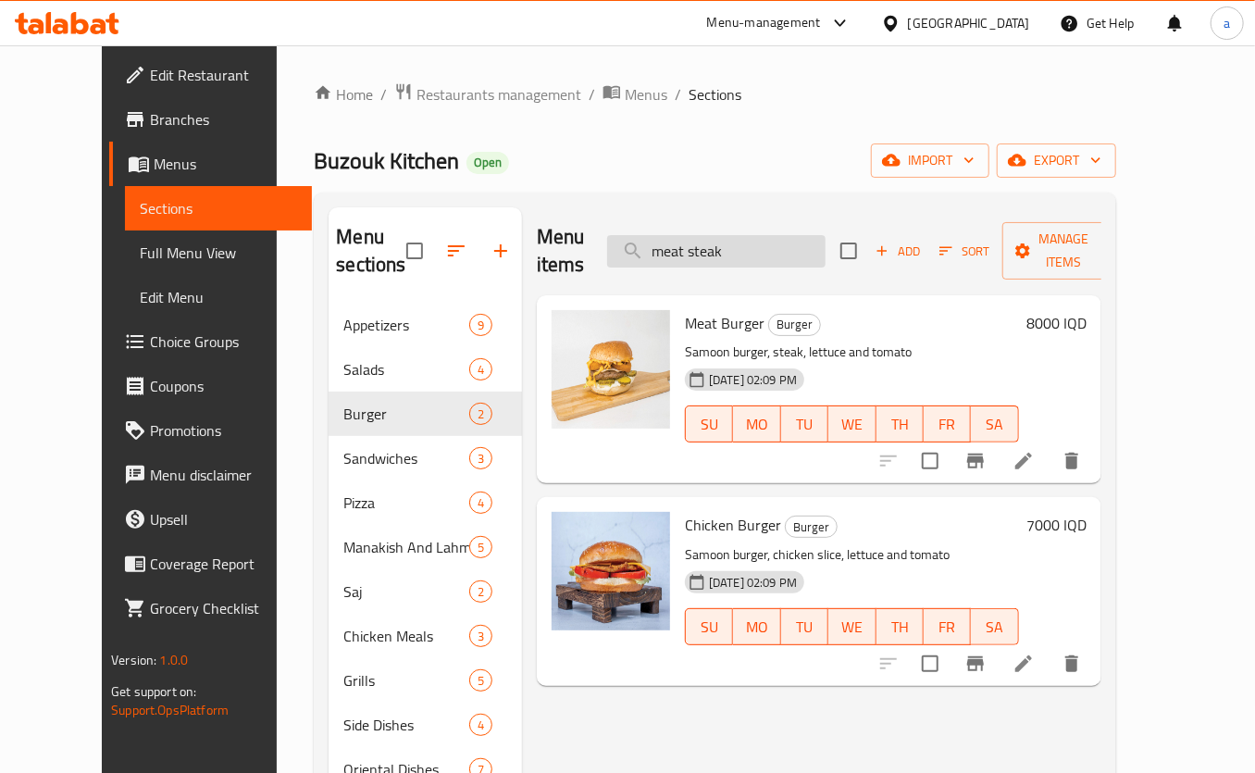
click at [789, 241] on input "meat steak" at bounding box center [716, 251] width 218 height 32
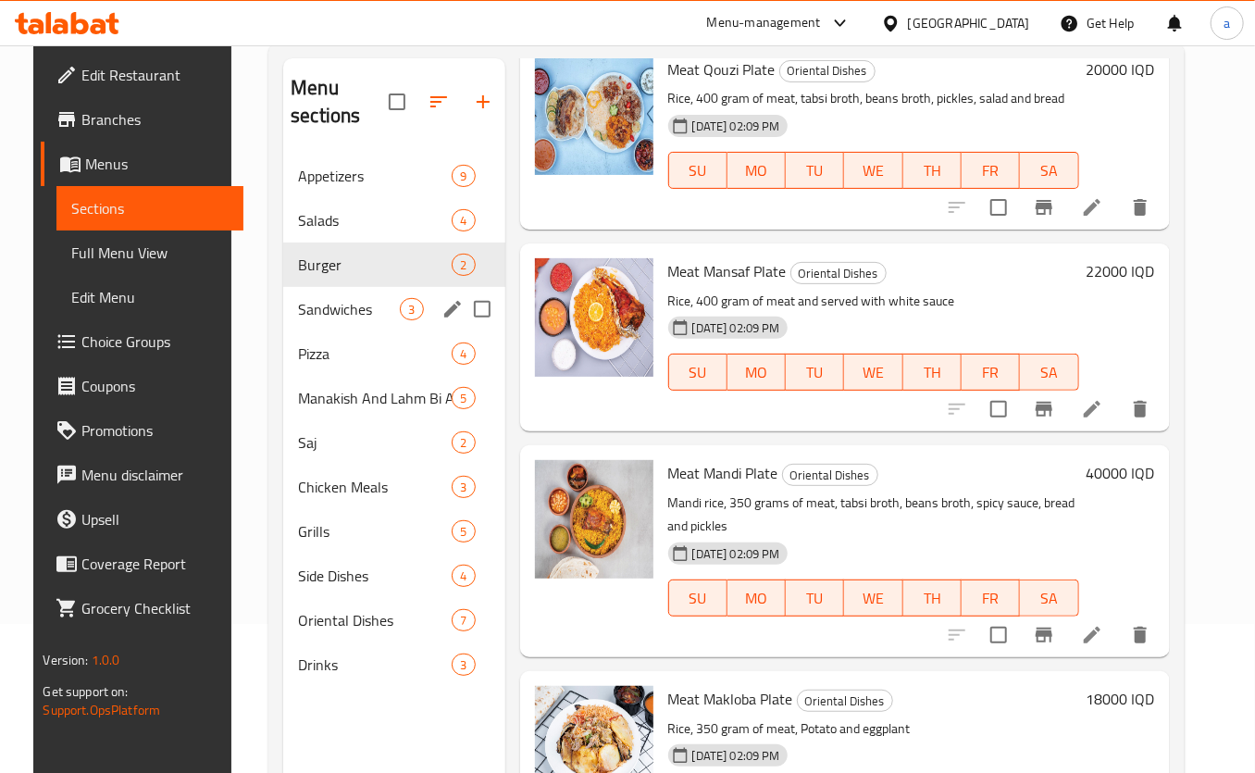
scroll to position [111, 0]
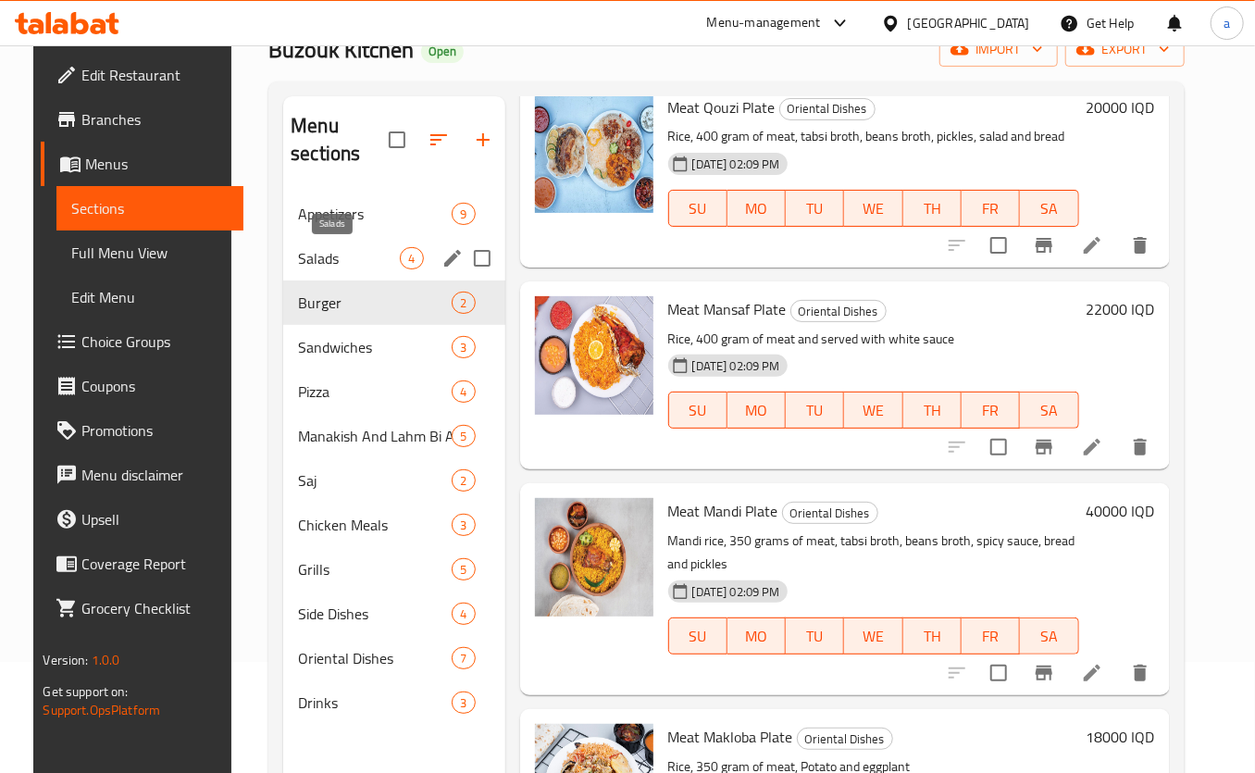
drag, startPoint x: 346, startPoint y: 251, endPoint x: 361, endPoint y: 324, distance: 74.6
click at [346, 251] on span "Salads" at bounding box center [349, 258] width 102 height 22
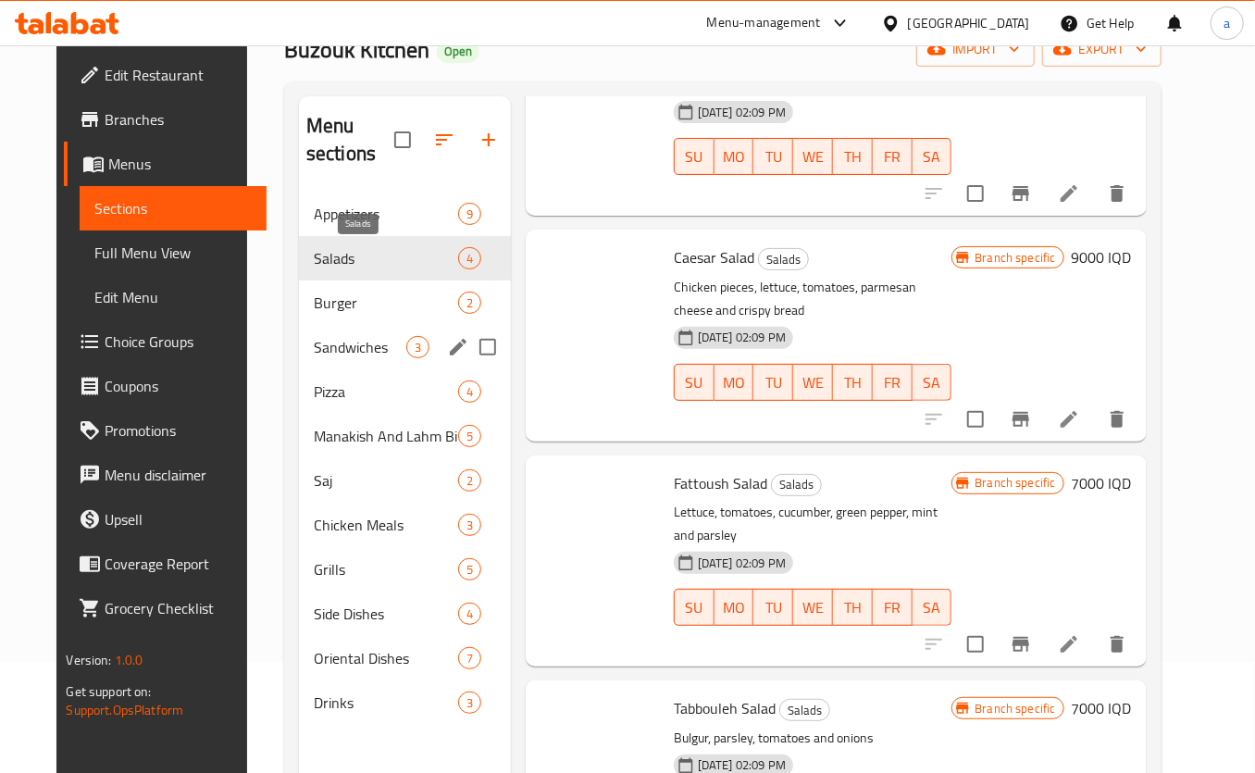
scroll to position [105, 0]
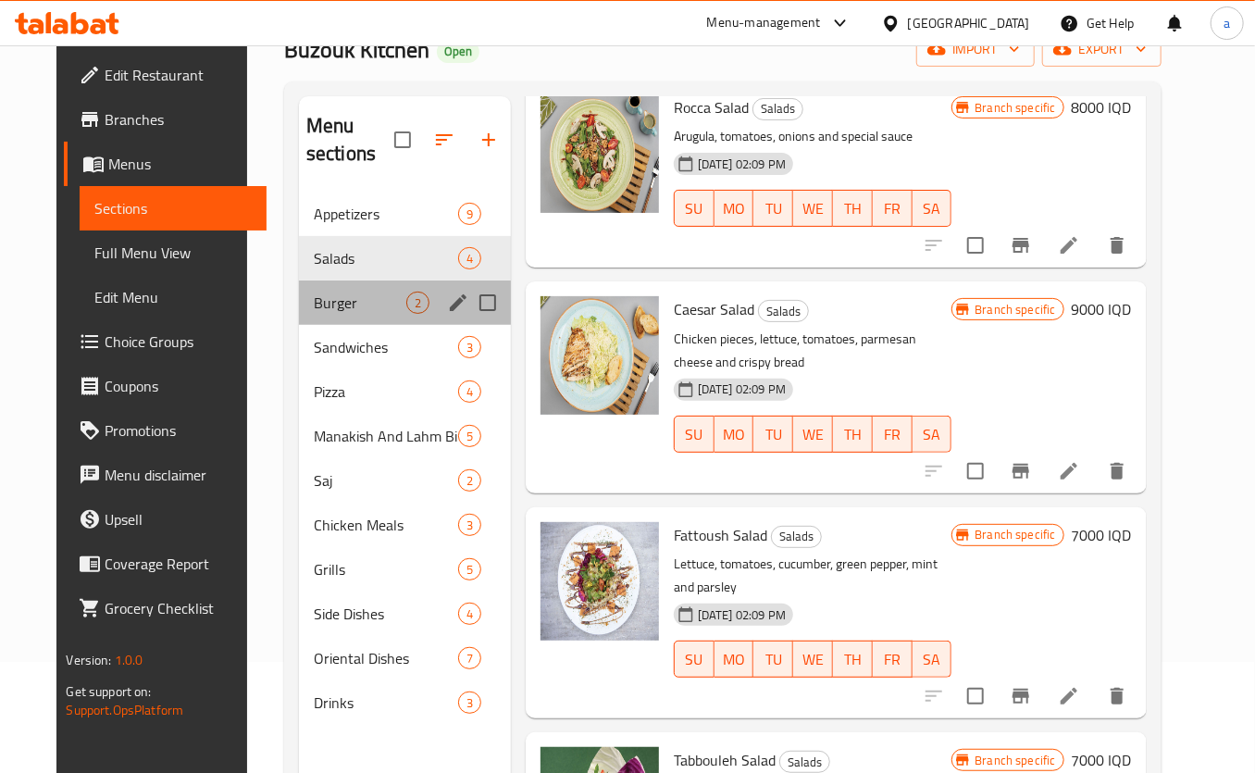
click at [367, 321] on div "Burger 2" at bounding box center [405, 302] width 212 height 44
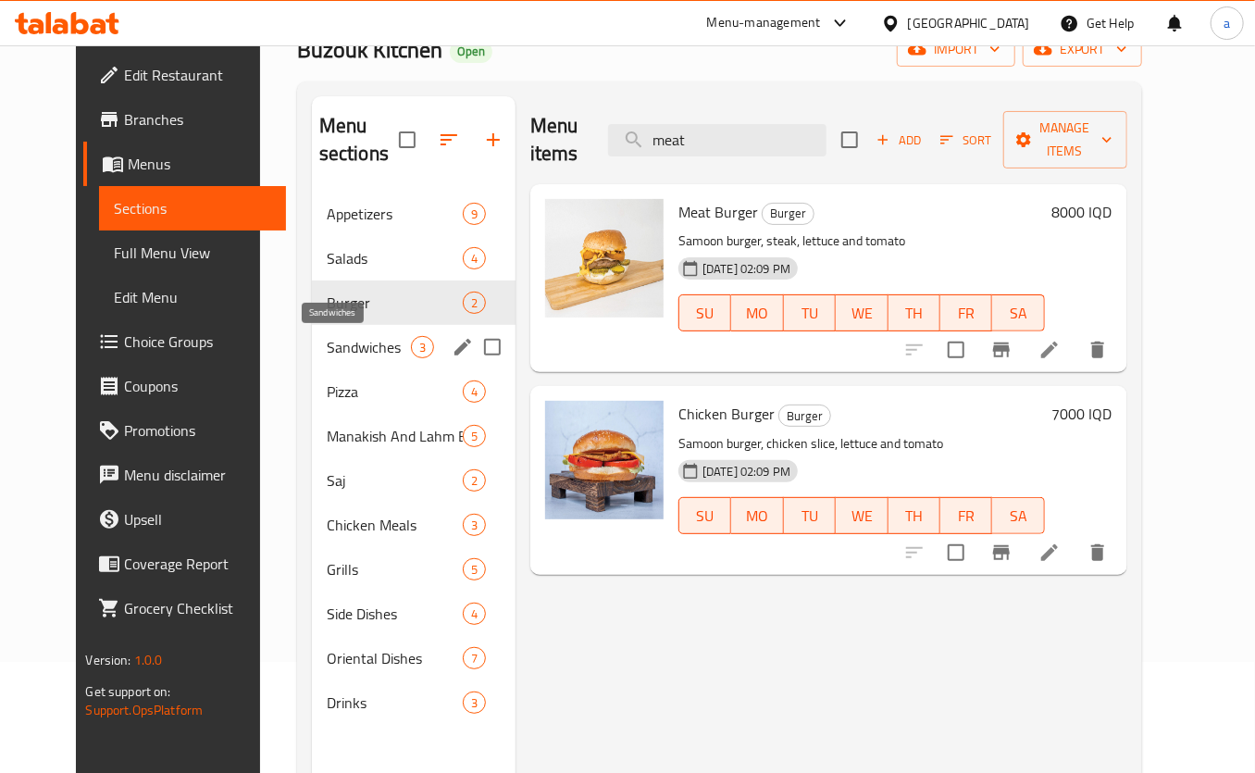
click at [363, 342] on span "Sandwiches" at bounding box center [369, 347] width 84 height 22
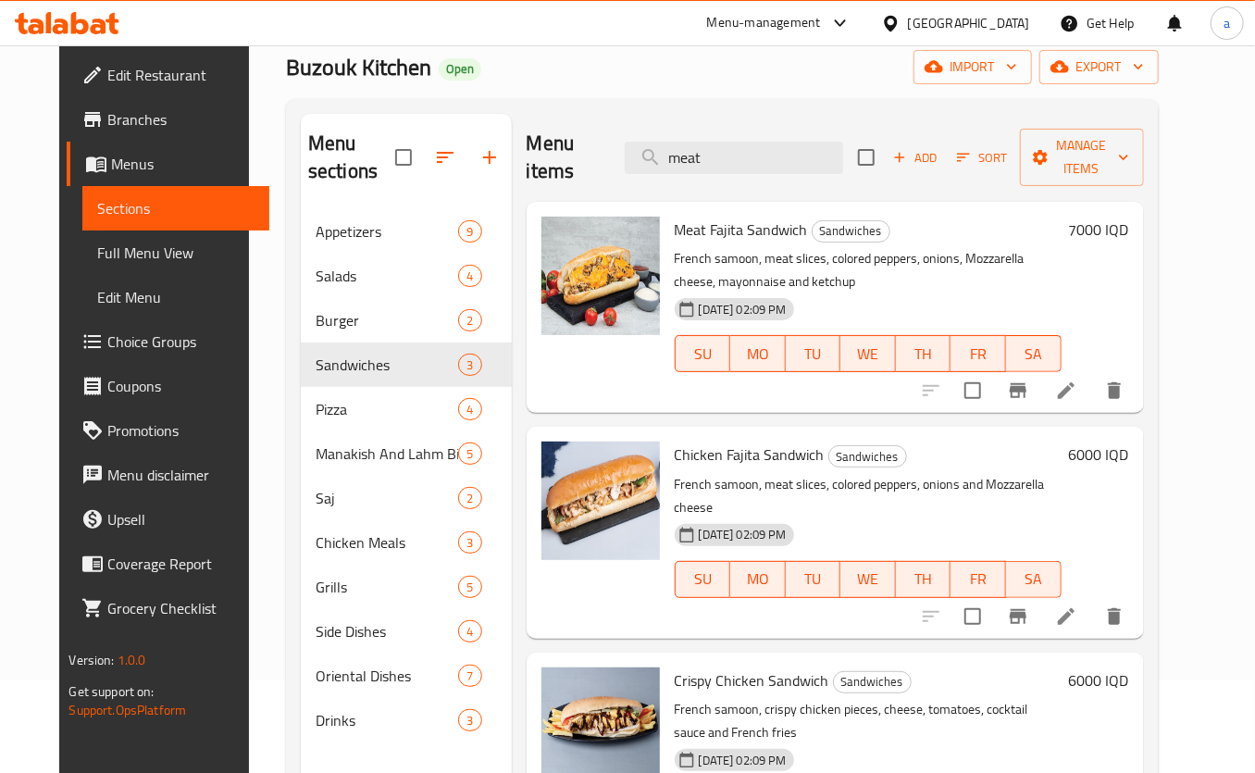
scroll to position [148, 0]
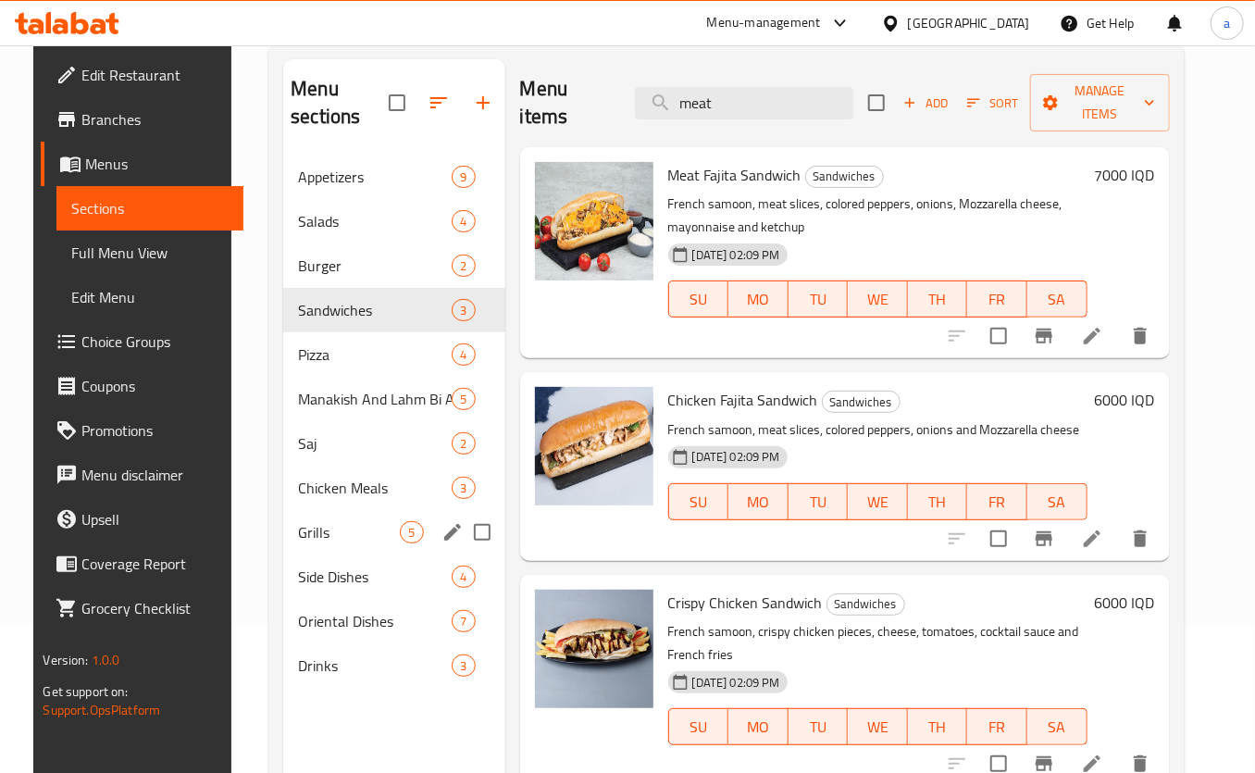
click at [341, 541] on span "Grills" at bounding box center [349, 532] width 102 height 22
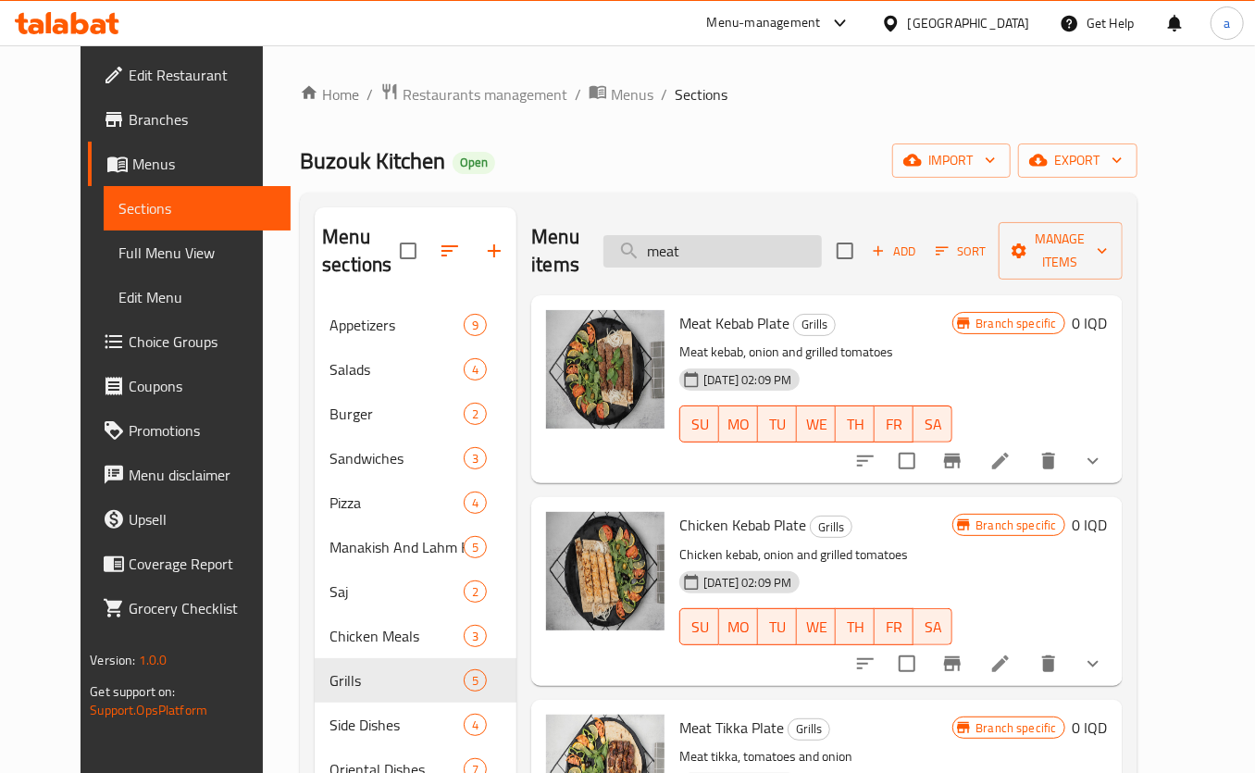
drag, startPoint x: 729, startPoint y: 242, endPoint x: 689, endPoint y: 252, distance: 40.8
click at [689, 252] on input "meat" at bounding box center [712, 251] width 218 height 32
type input "m"
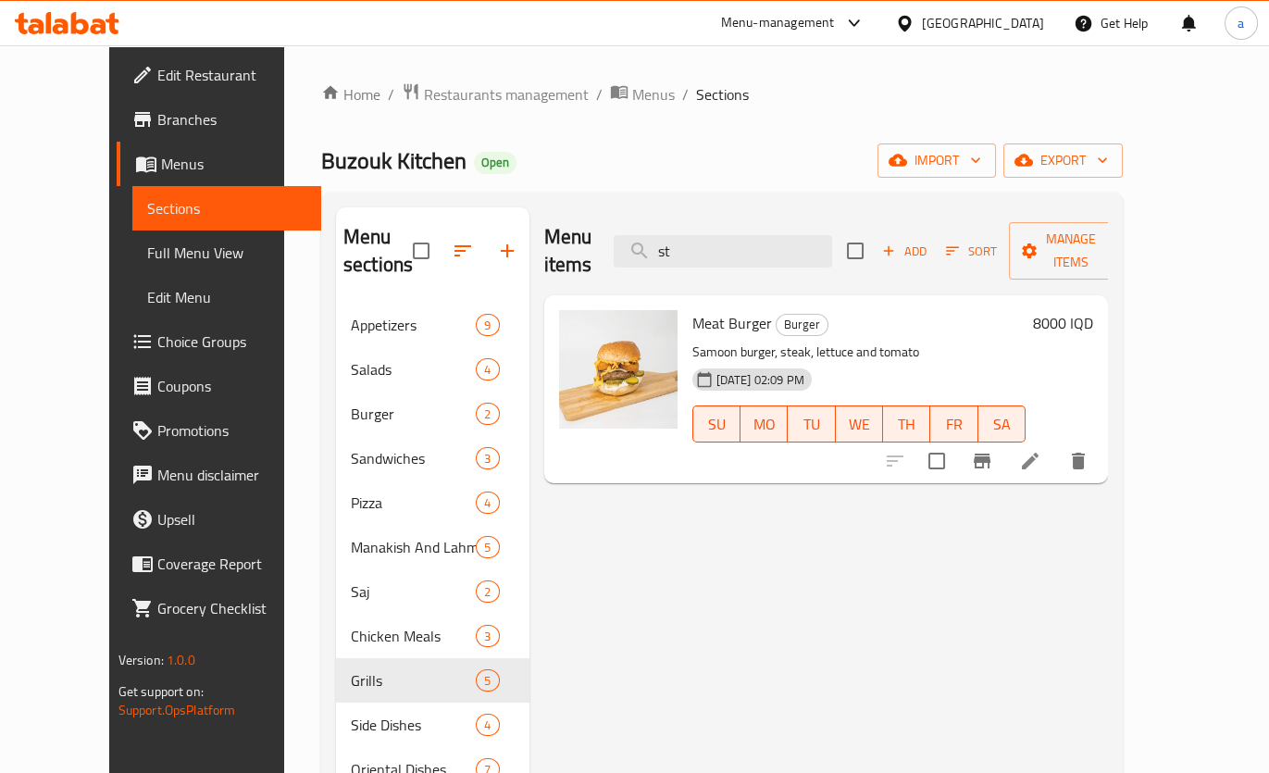
type input "s"
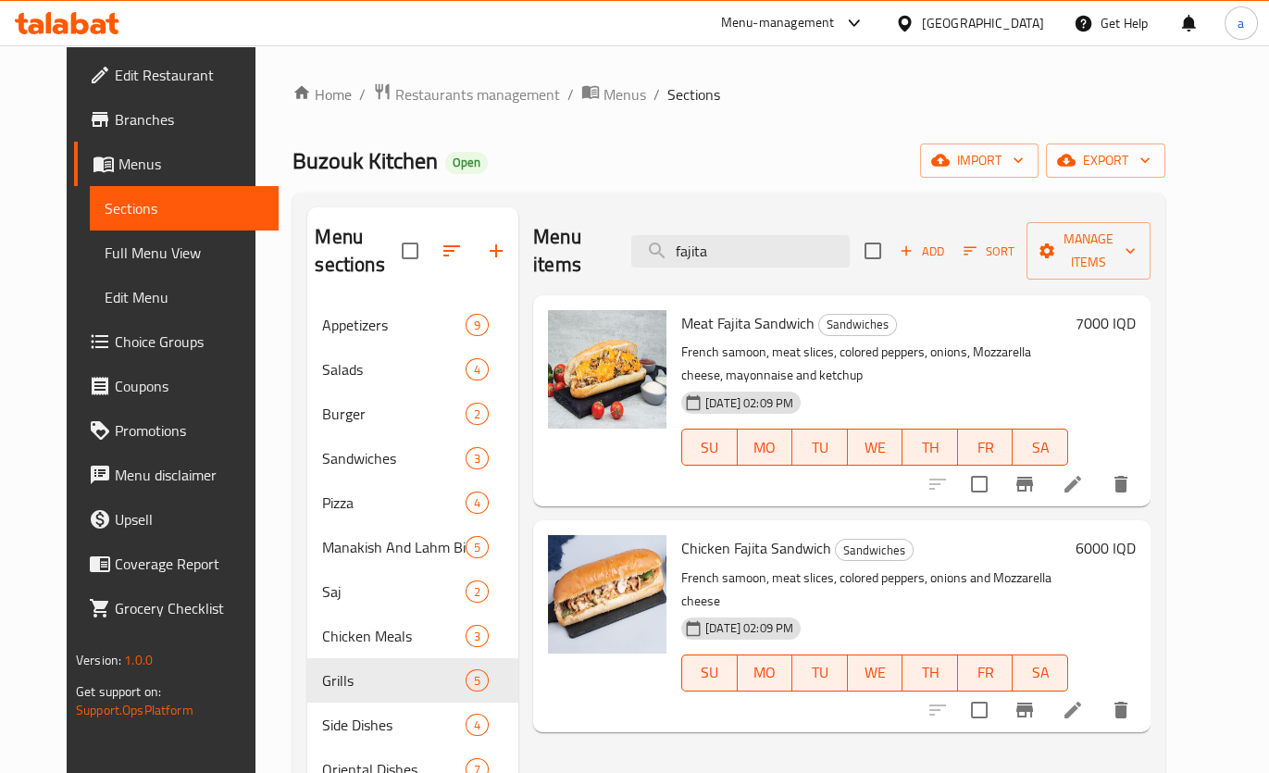
type input "fajita"
click at [749, 235] on input "fajita" at bounding box center [740, 251] width 218 height 32
drag, startPoint x: 749, startPoint y: 229, endPoint x: 673, endPoint y: 234, distance: 76.9
click at [673, 235] on input "fajita" at bounding box center [740, 251] width 218 height 32
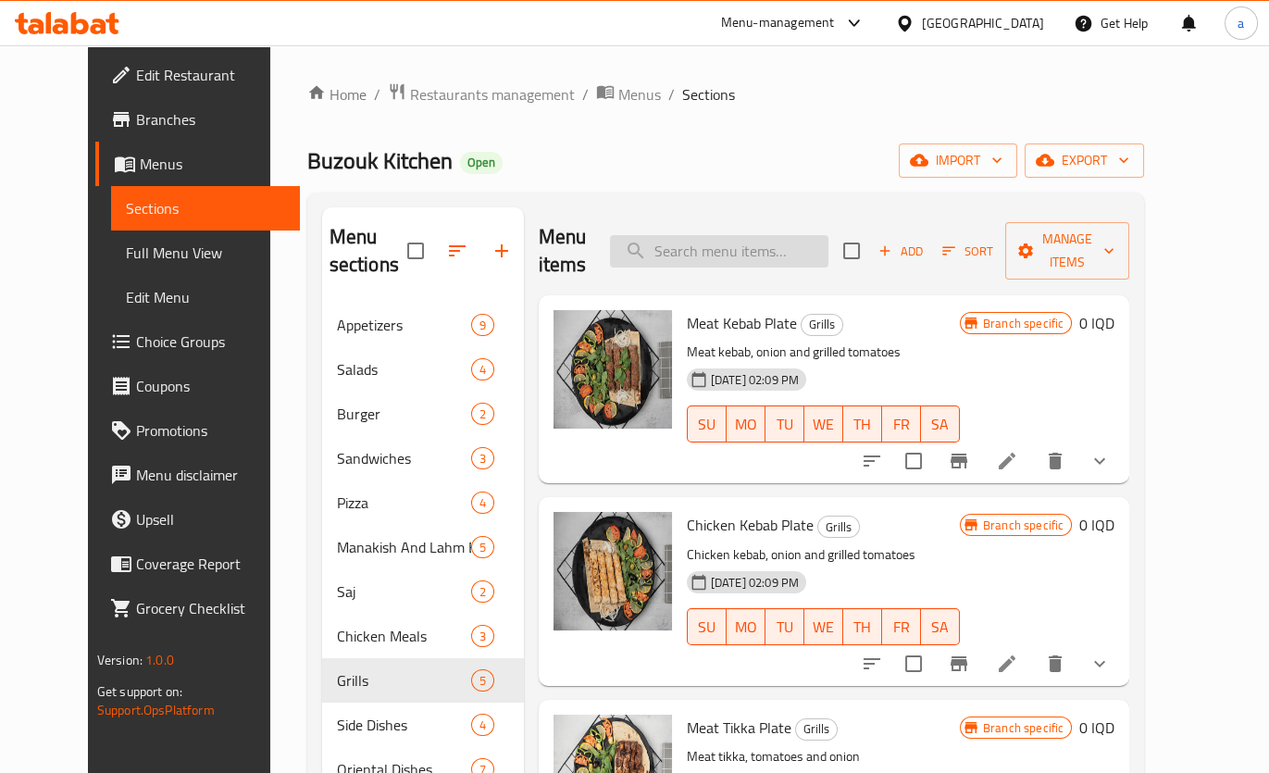
click at [771, 243] on input "search" at bounding box center [719, 251] width 218 height 32
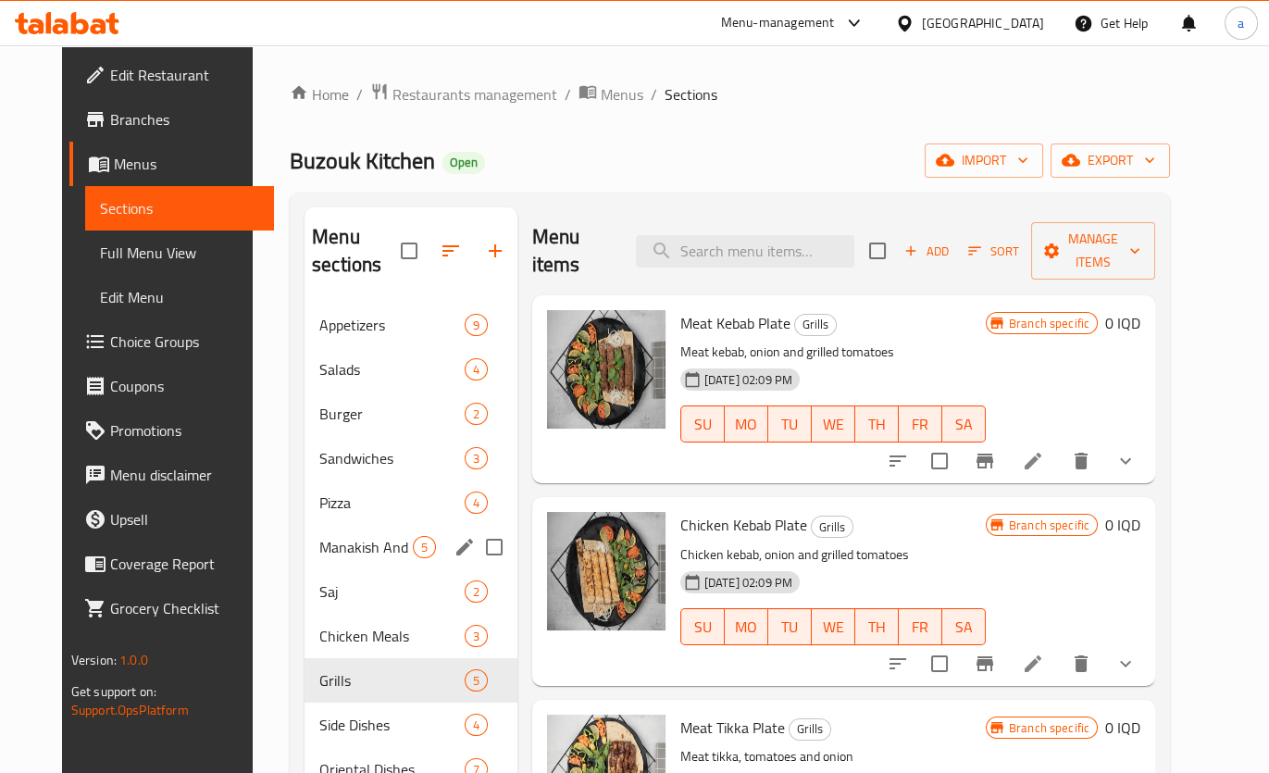
scroll to position [224, 0]
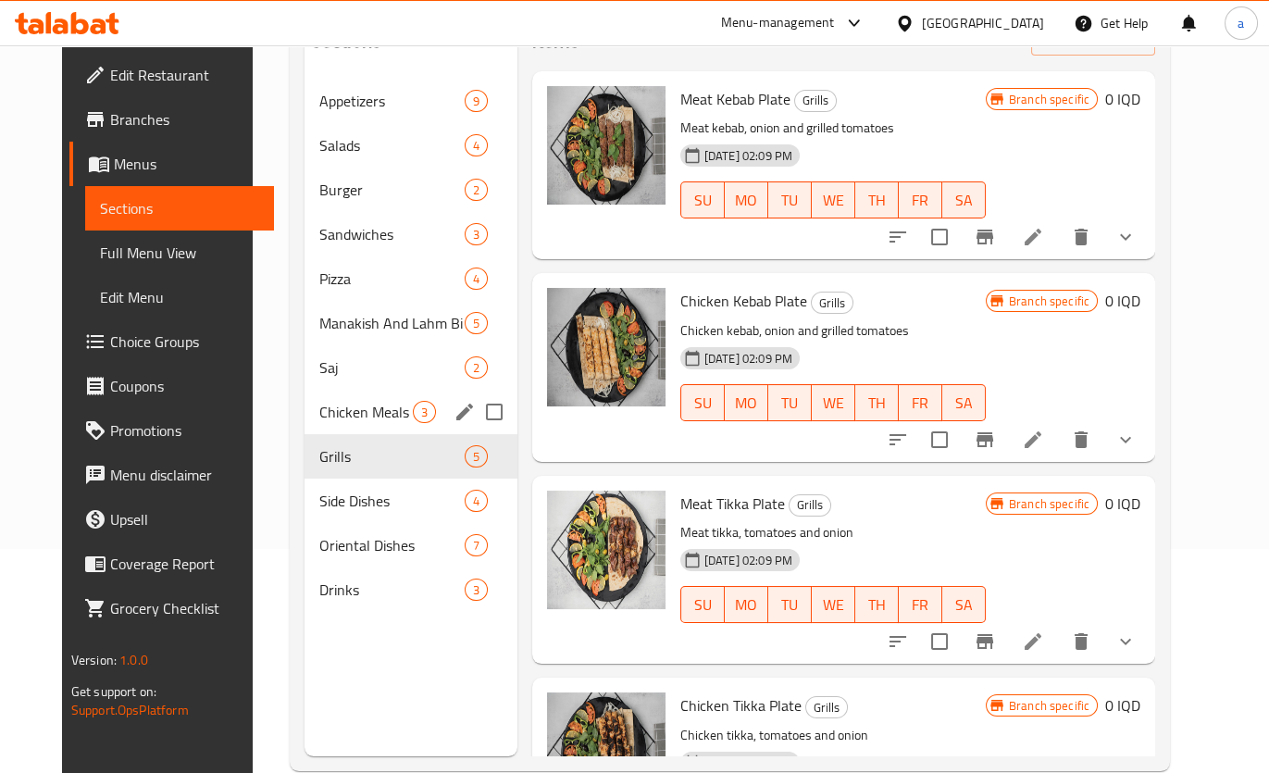
click at [402, 423] on div "Chicken Meals 3" at bounding box center [410, 412] width 213 height 44
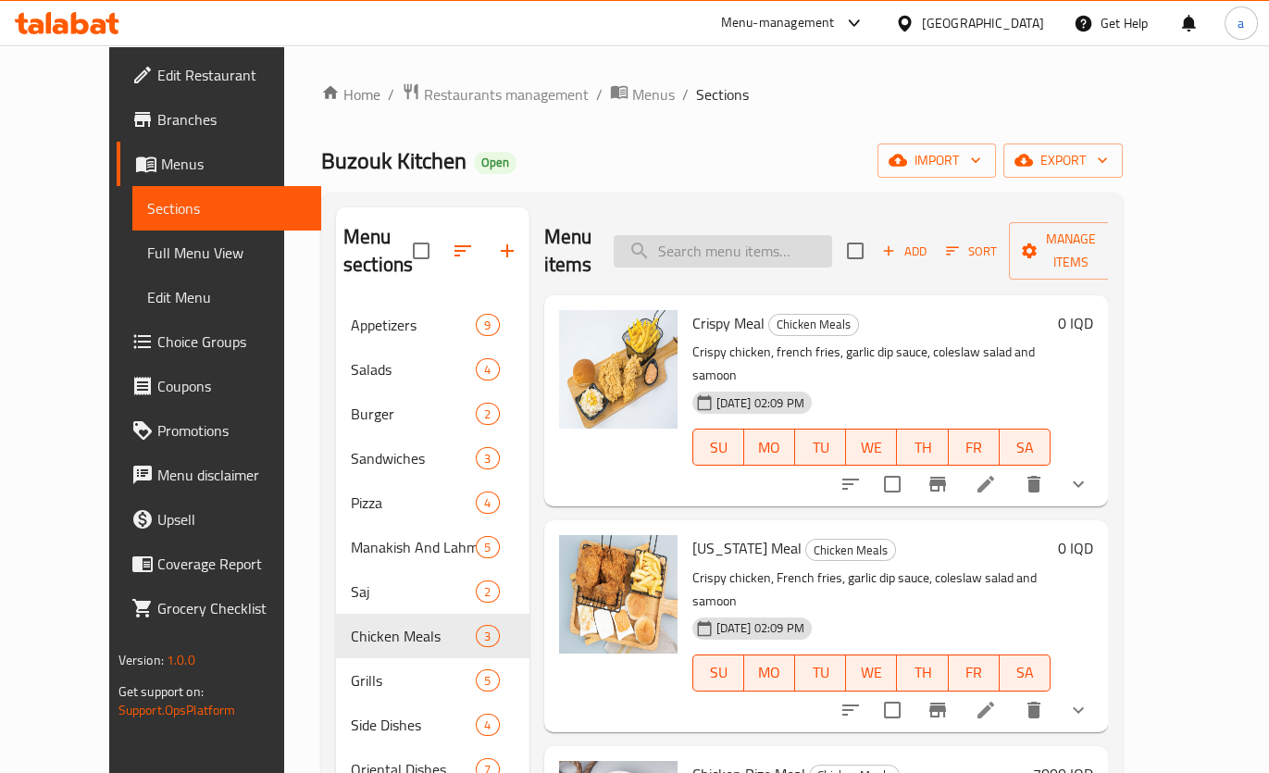
click at [769, 236] on input "search" at bounding box center [722, 251] width 218 height 32
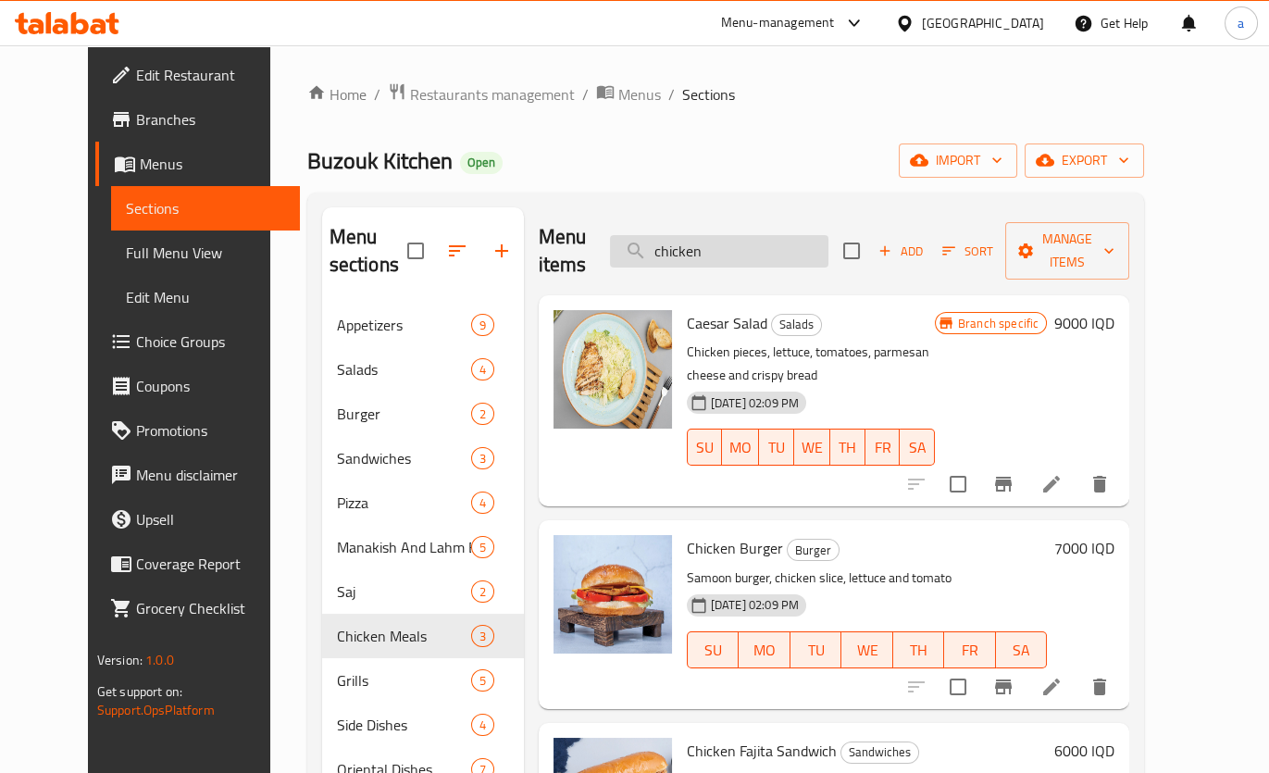
drag, startPoint x: 743, startPoint y: 242, endPoint x: 663, endPoint y: 245, distance: 80.5
click at [663, 245] on input "chicken" at bounding box center [719, 251] width 218 height 32
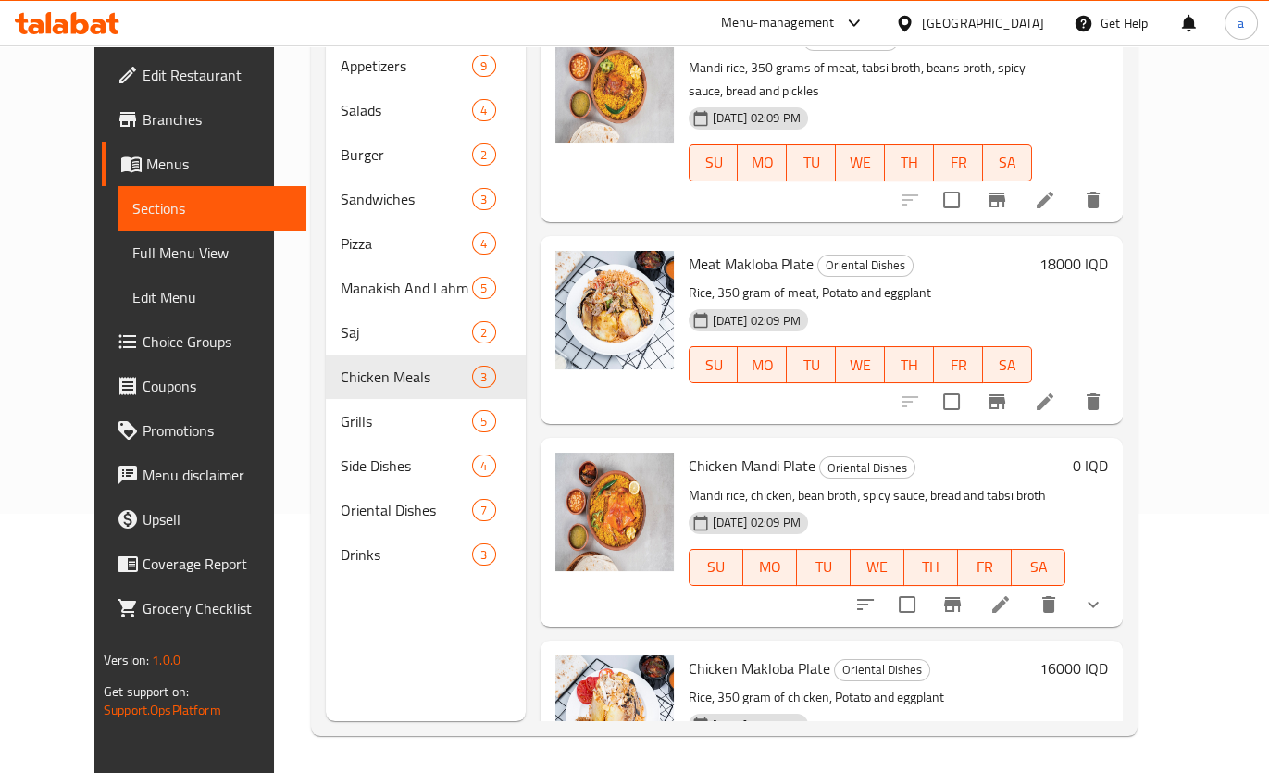
scroll to position [688, 0]
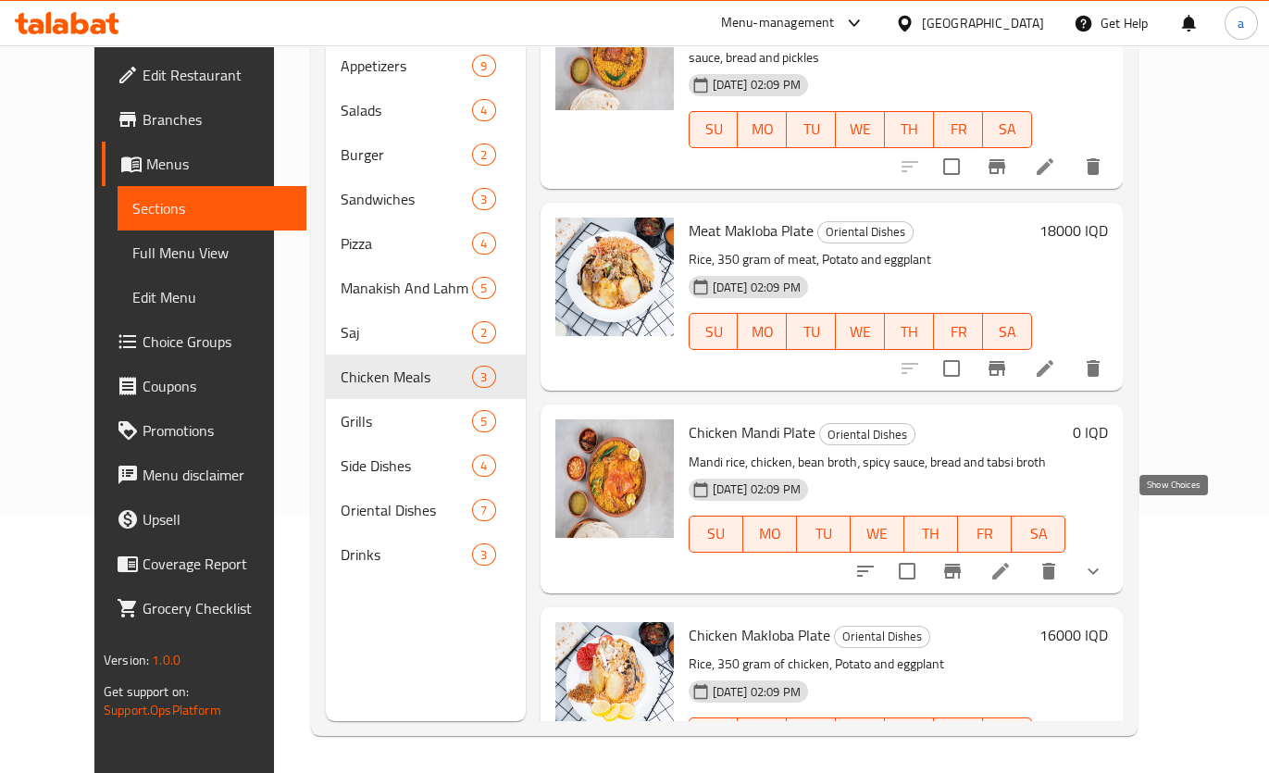
type input "rice"
click at [1115, 549] on button "show more" at bounding box center [1093, 571] width 44 height 44
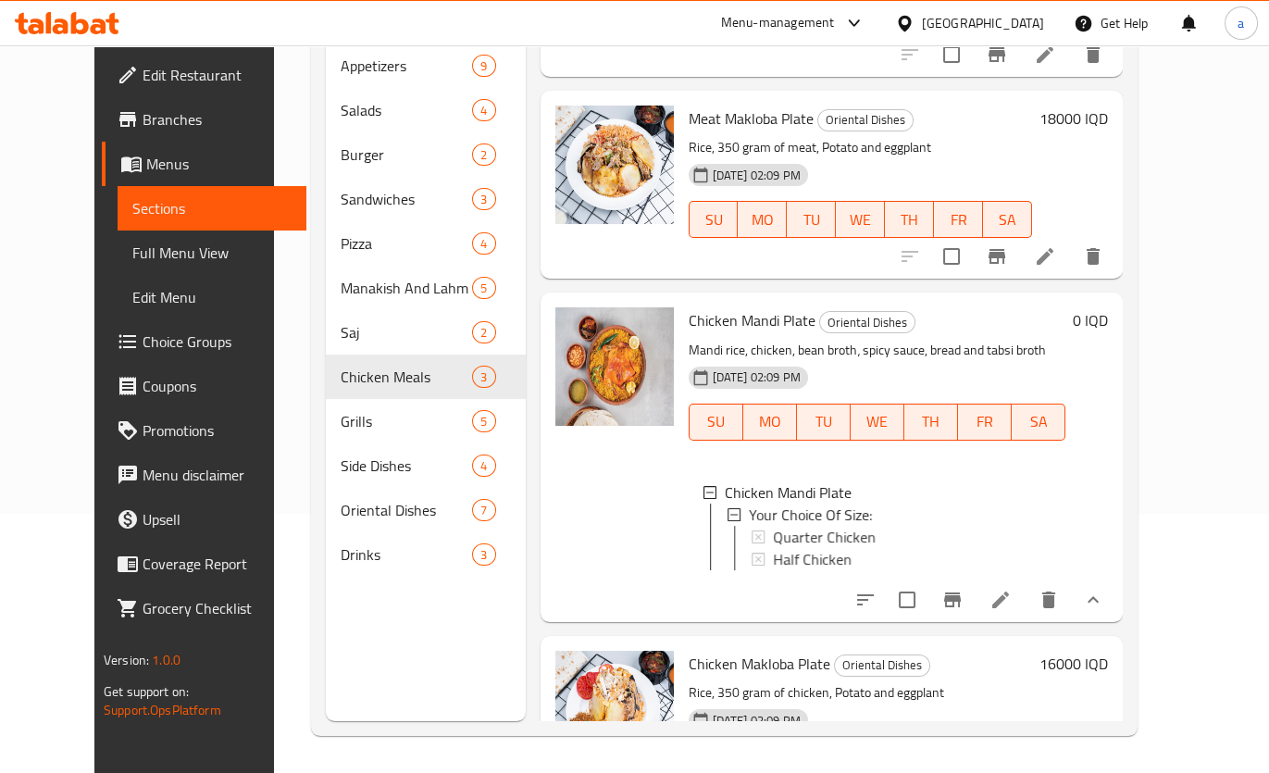
scroll to position [913, 0]
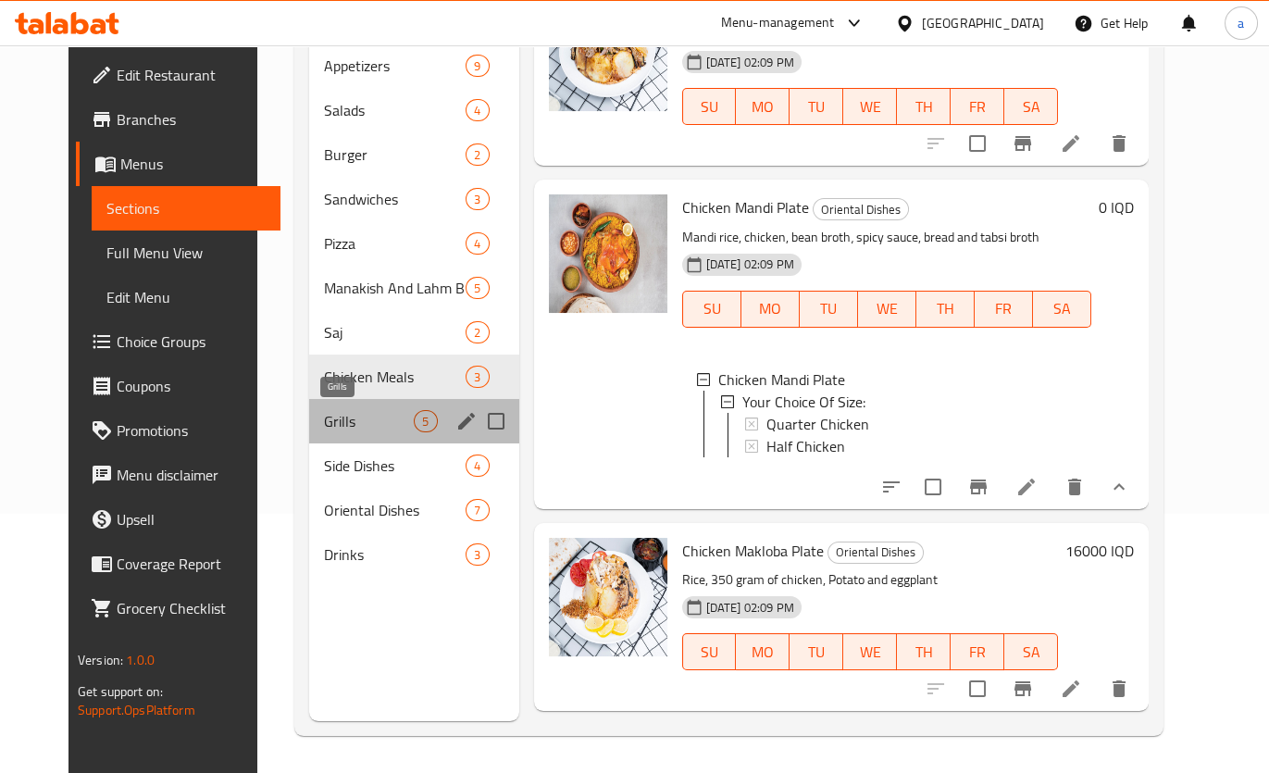
click at [328, 413] on span "Grills" at bounding box center [369, 421] width 91 height 22
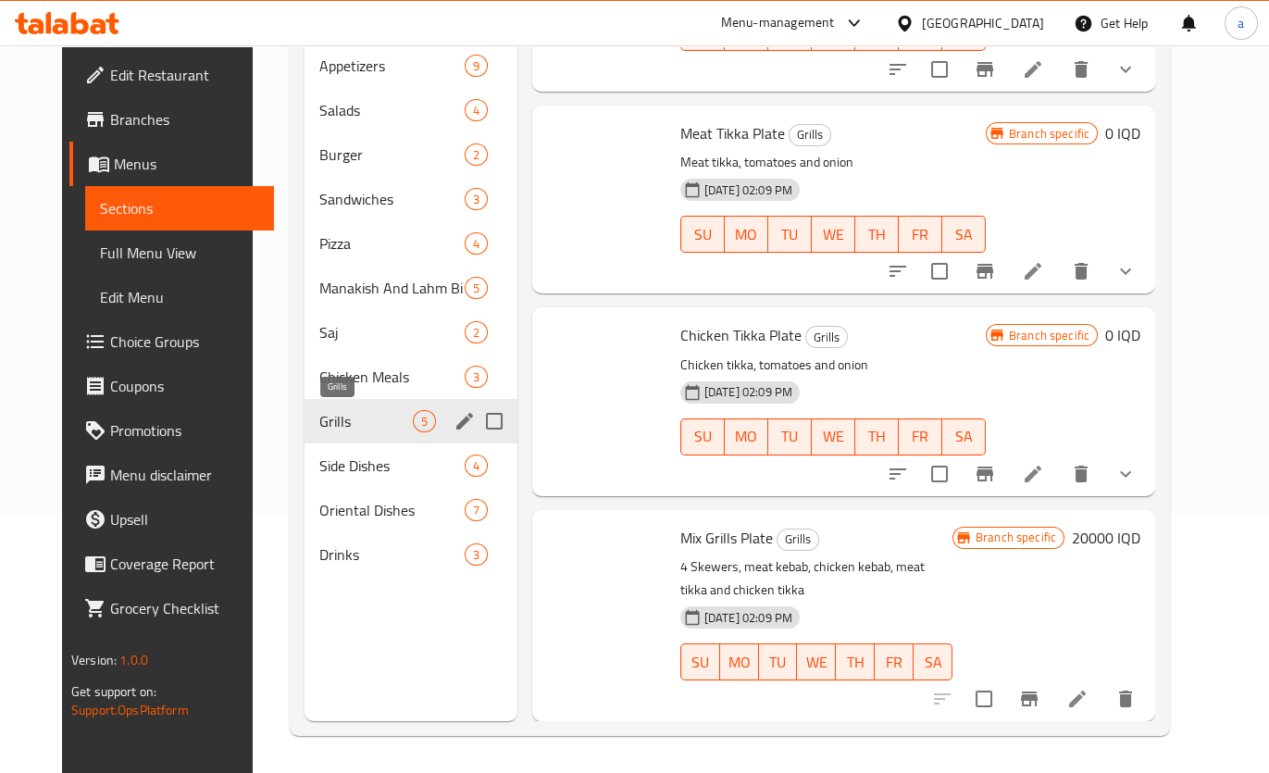
scroll to position [307, 0]
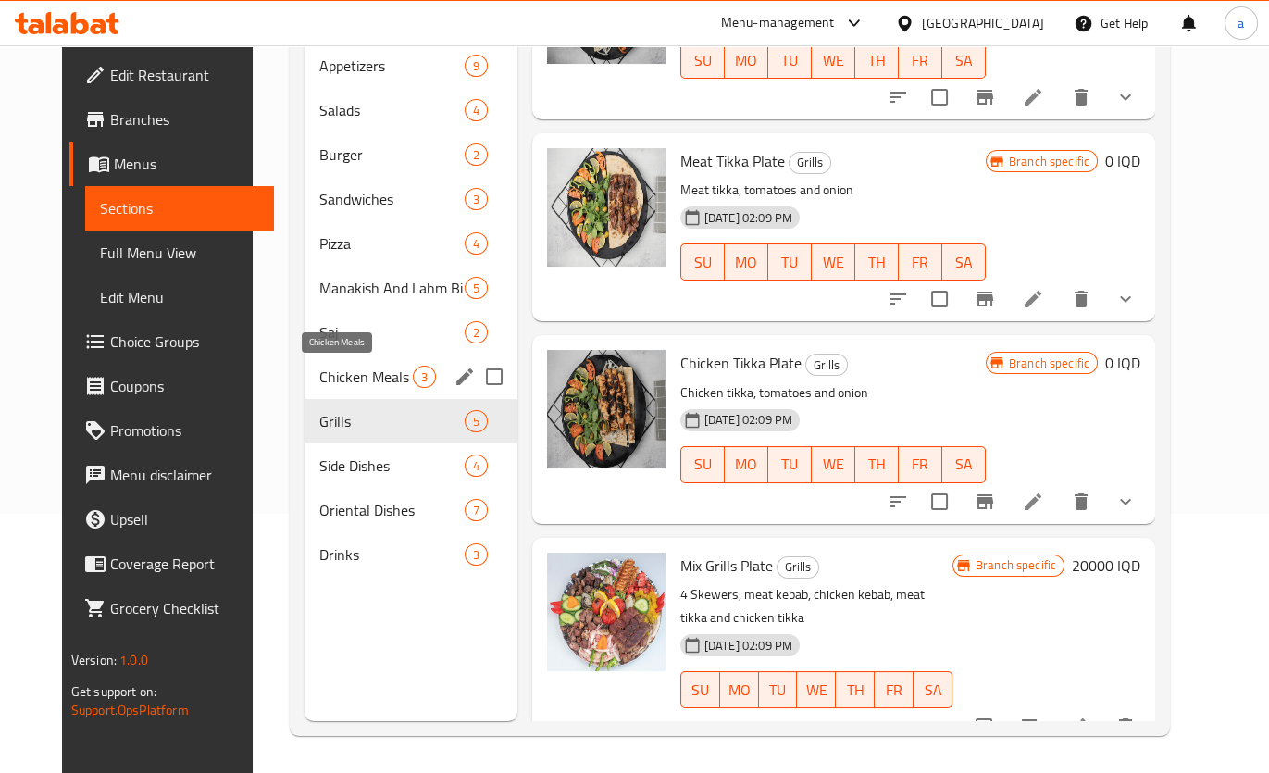
click at [340, 379] on span "Chicken Meals" at bounding box center [365, 376] width 93 height 22
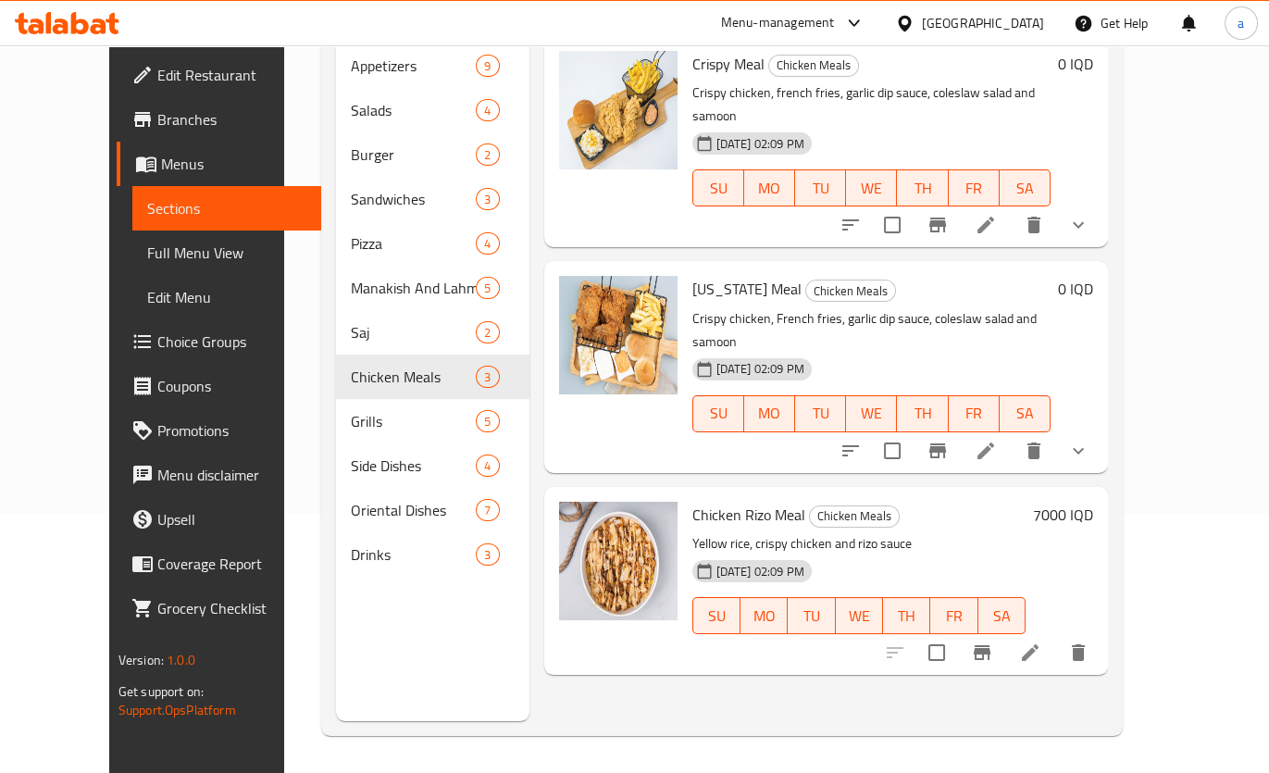
scroll to position [148, 0]
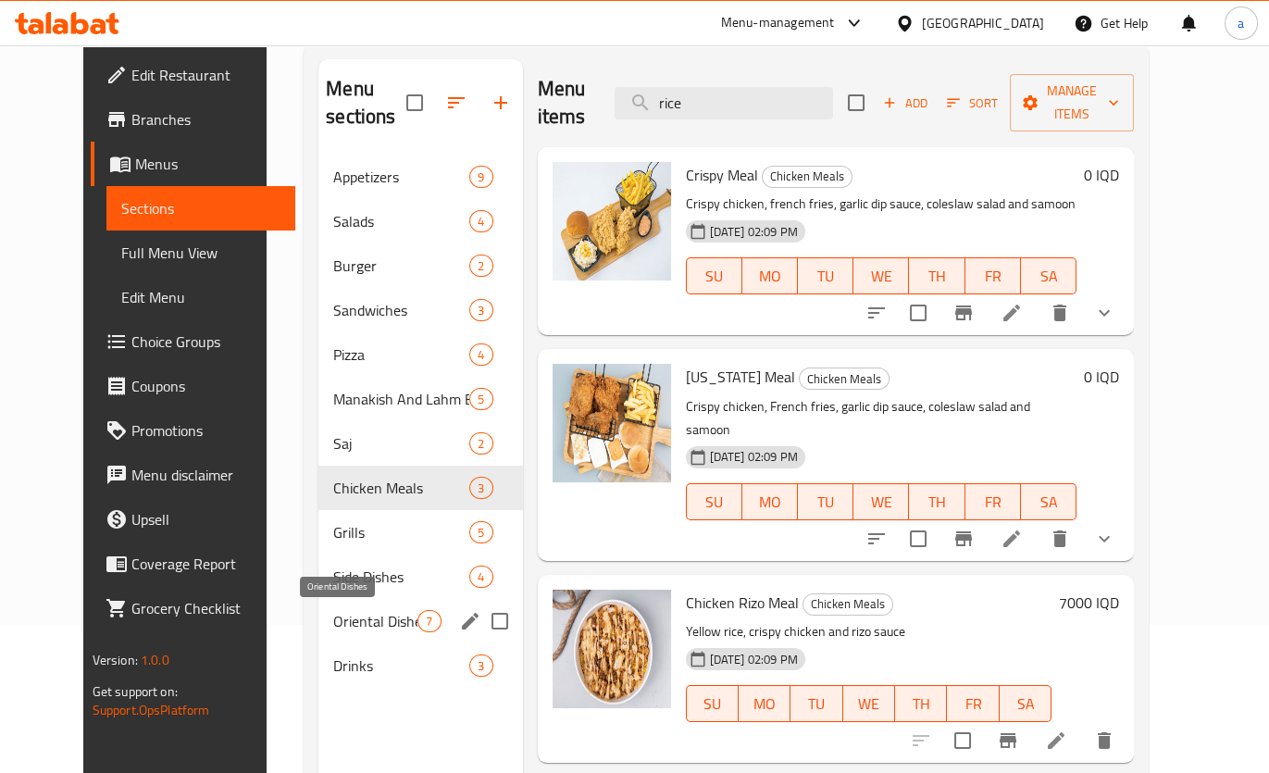
click at [342, 611] on span "Oriental Dishes" at bounding box center [375, 621] width 84 height 22
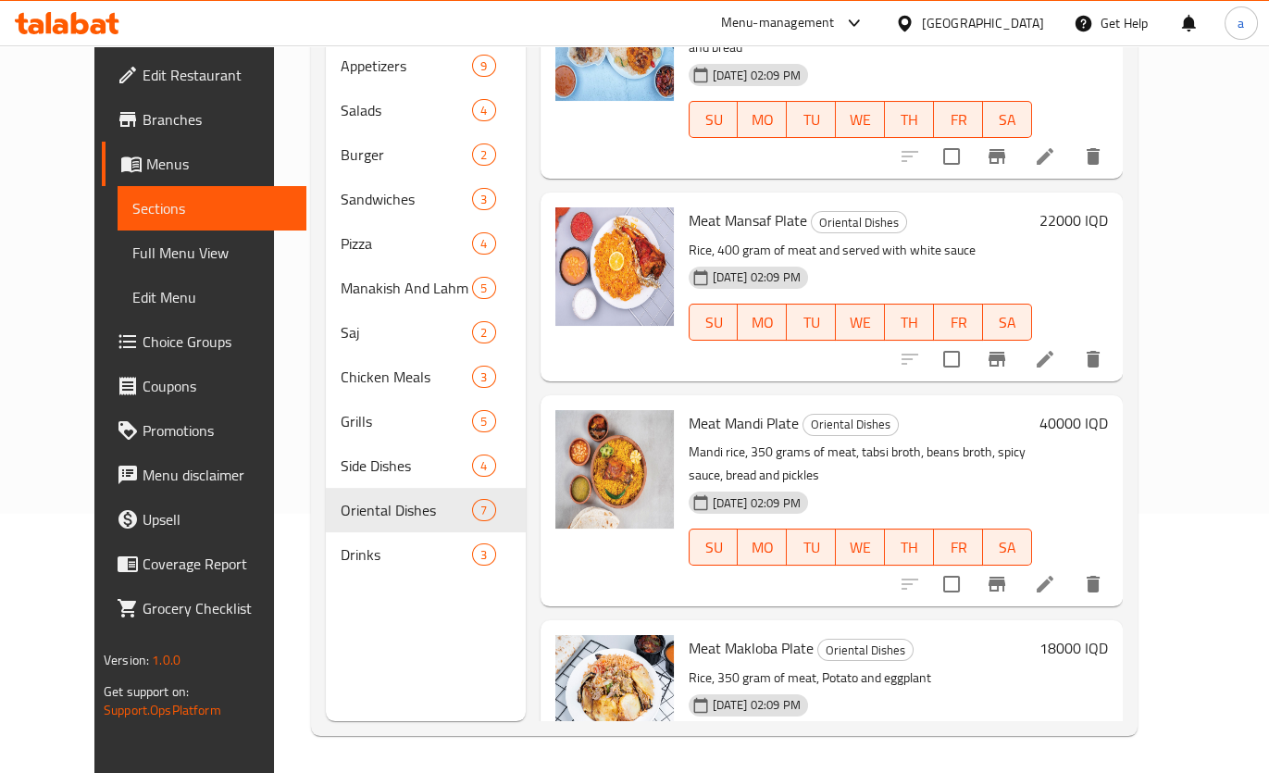
scroll to position [336, 0]
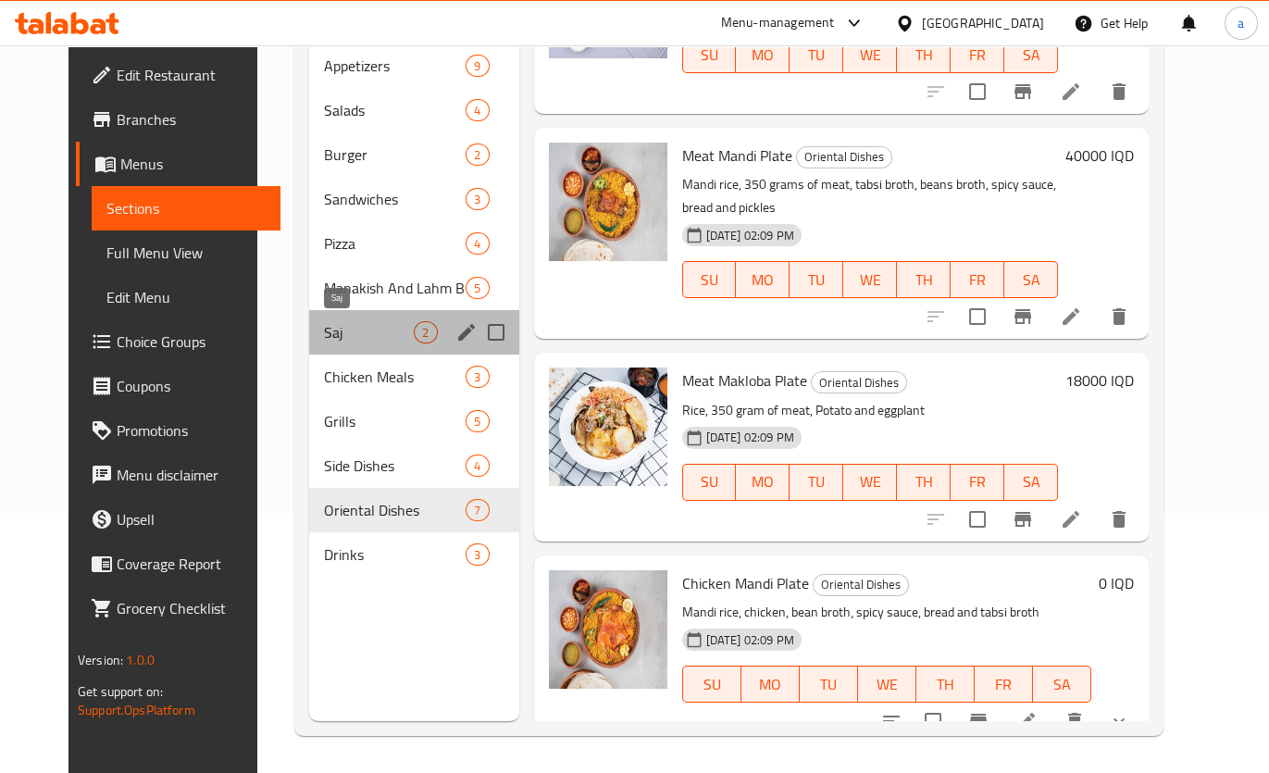
click at [324, 325] on span "Saj" at bounding box center [369, 332] width 91 height 22
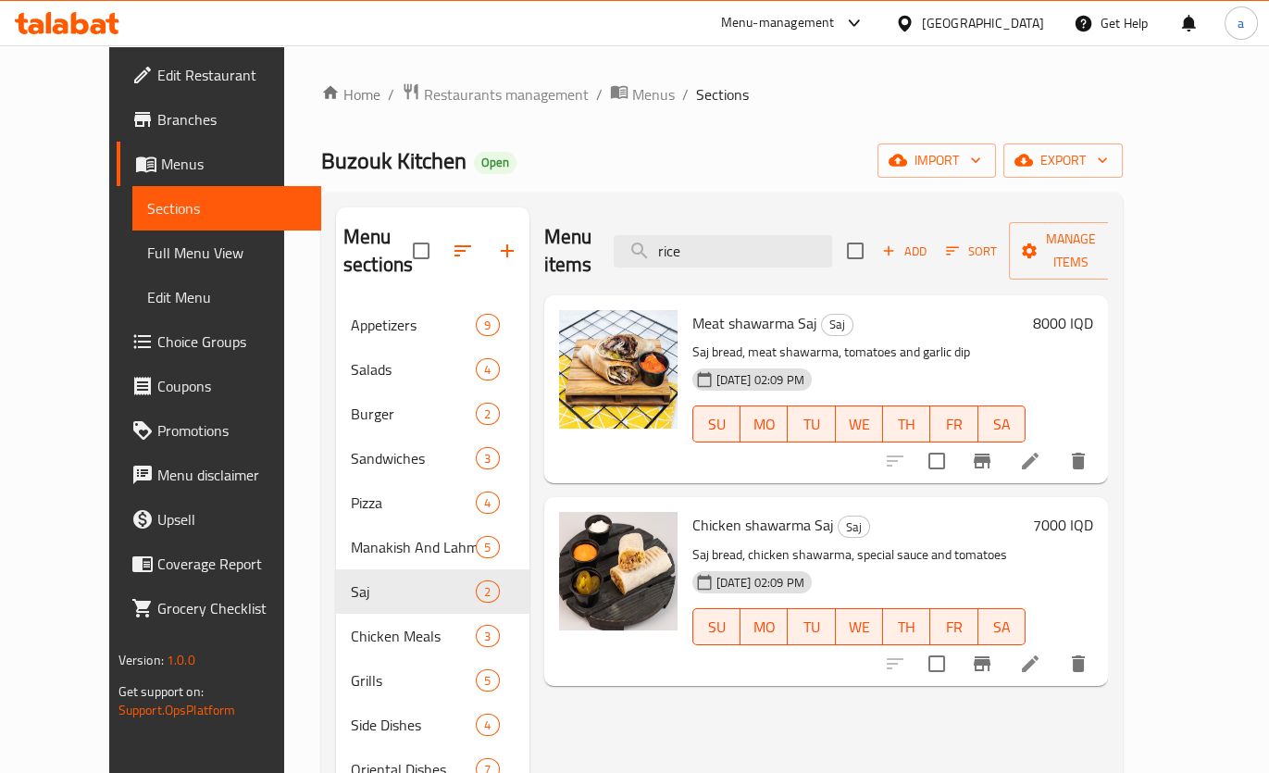
click at [1093, 310] on h6 "8000 IQD" at bounding box center [1063, 323] width 60 height 26
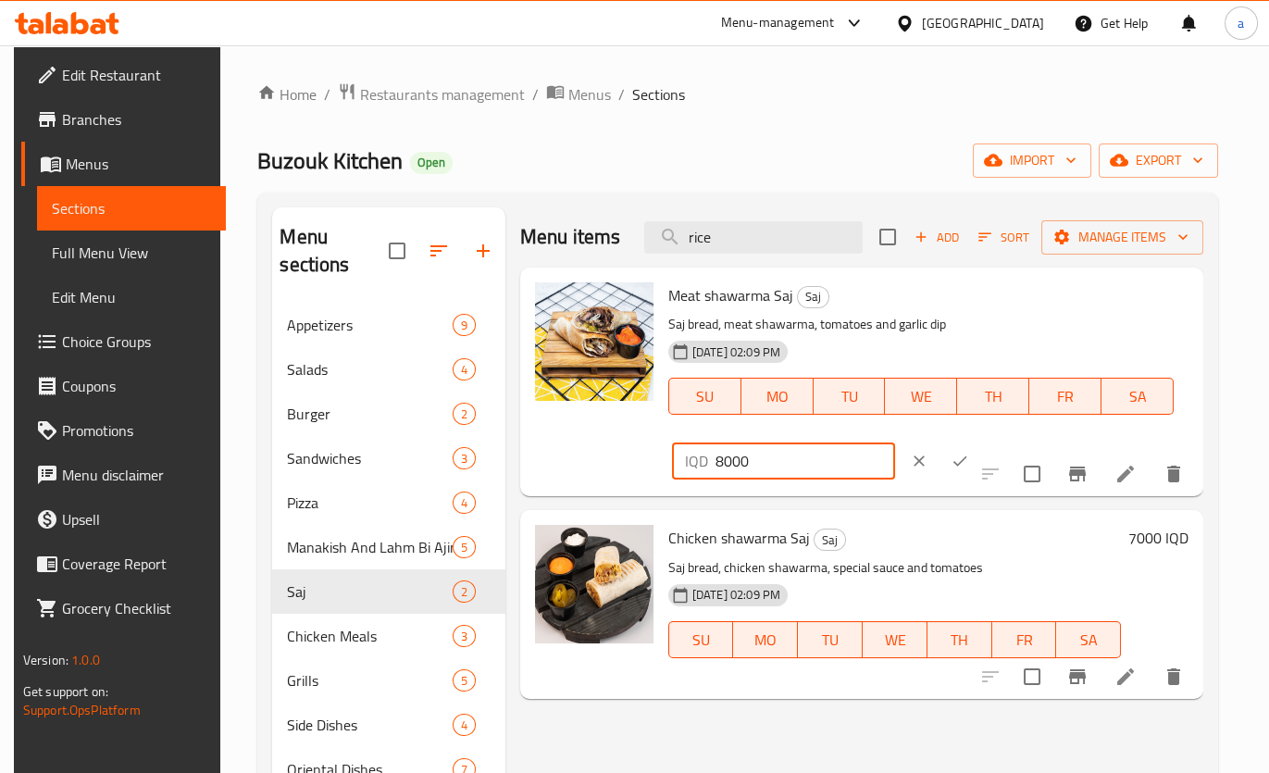
click at [895, 442] on input "8000" at bounding box center [805, 460] width 180 height 37
type input "9000"
click at [969, 452] on icon "ok" at bounding box center [959, 461] width 19 height 19
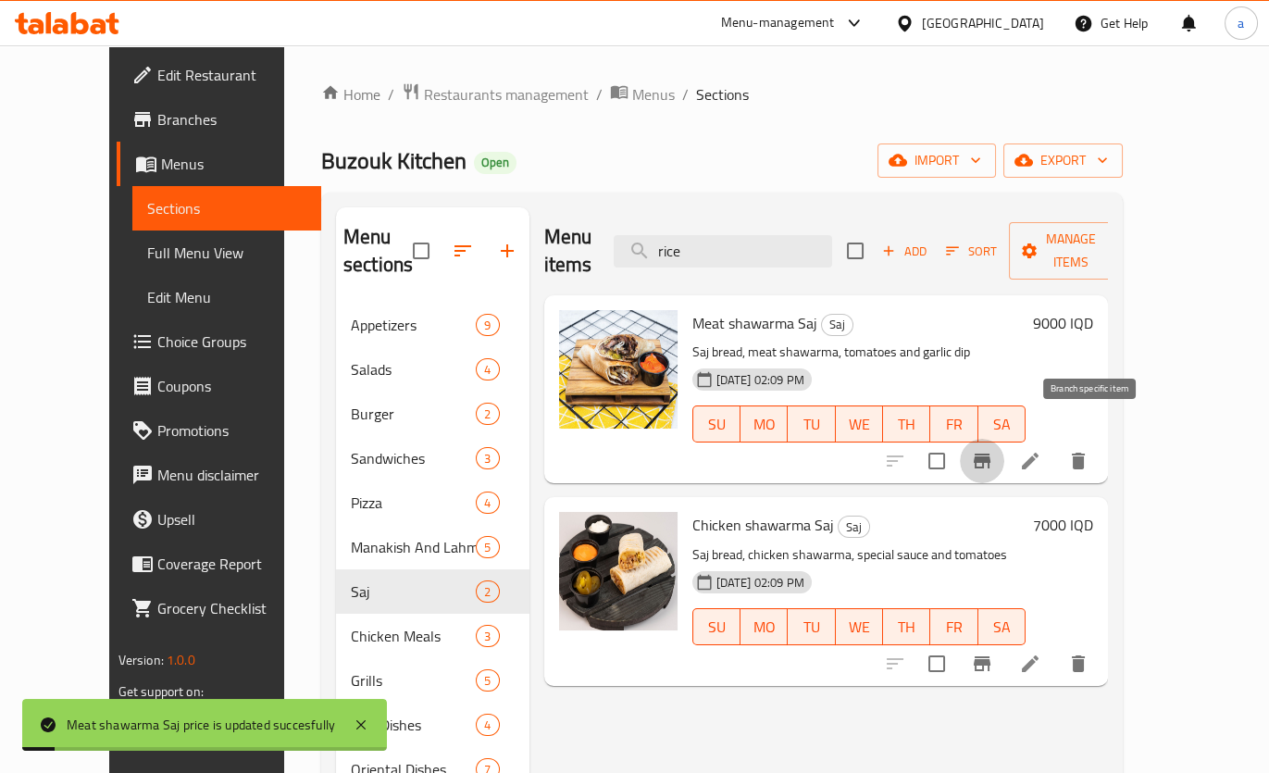
click at [990, 453] on icon "Branch-specific-item" at bounding box center [981, 460] width 17 height 15
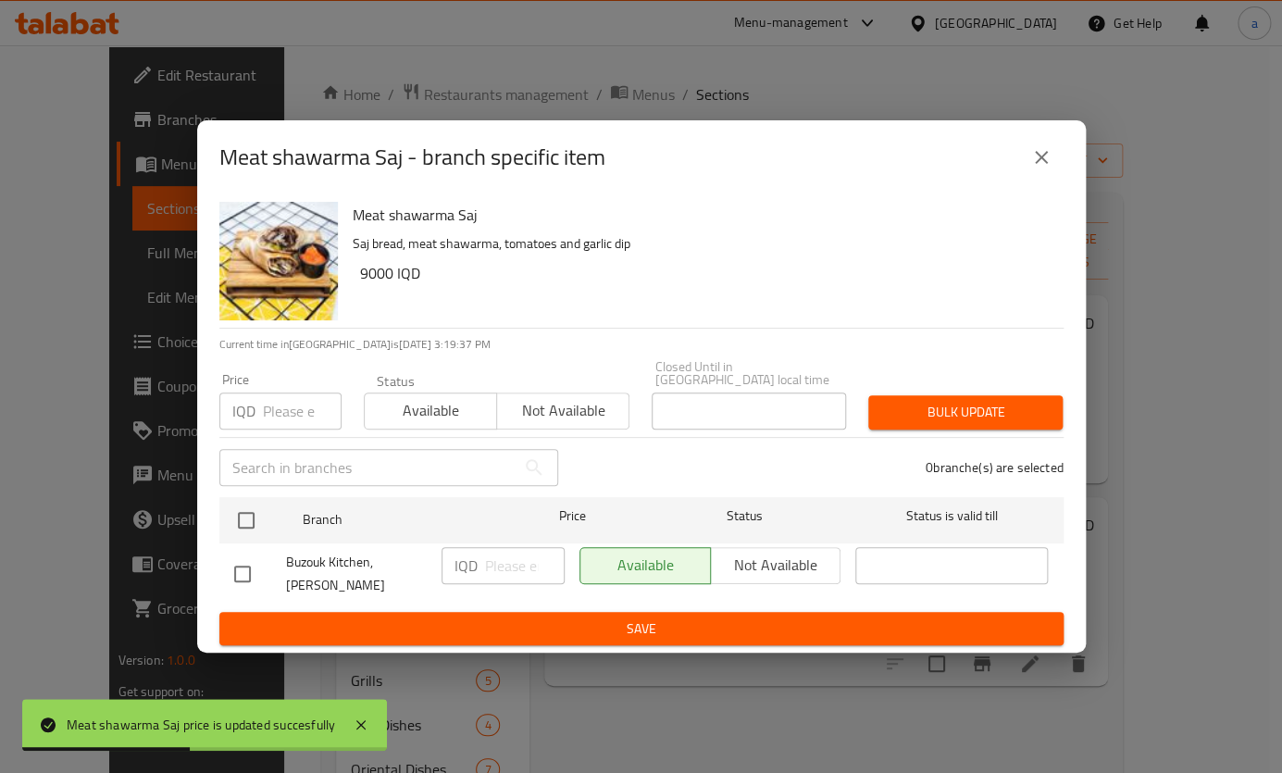
click at [477, 563] on div "IQD ​" at bounding box center [502, 565] width 123 height 37
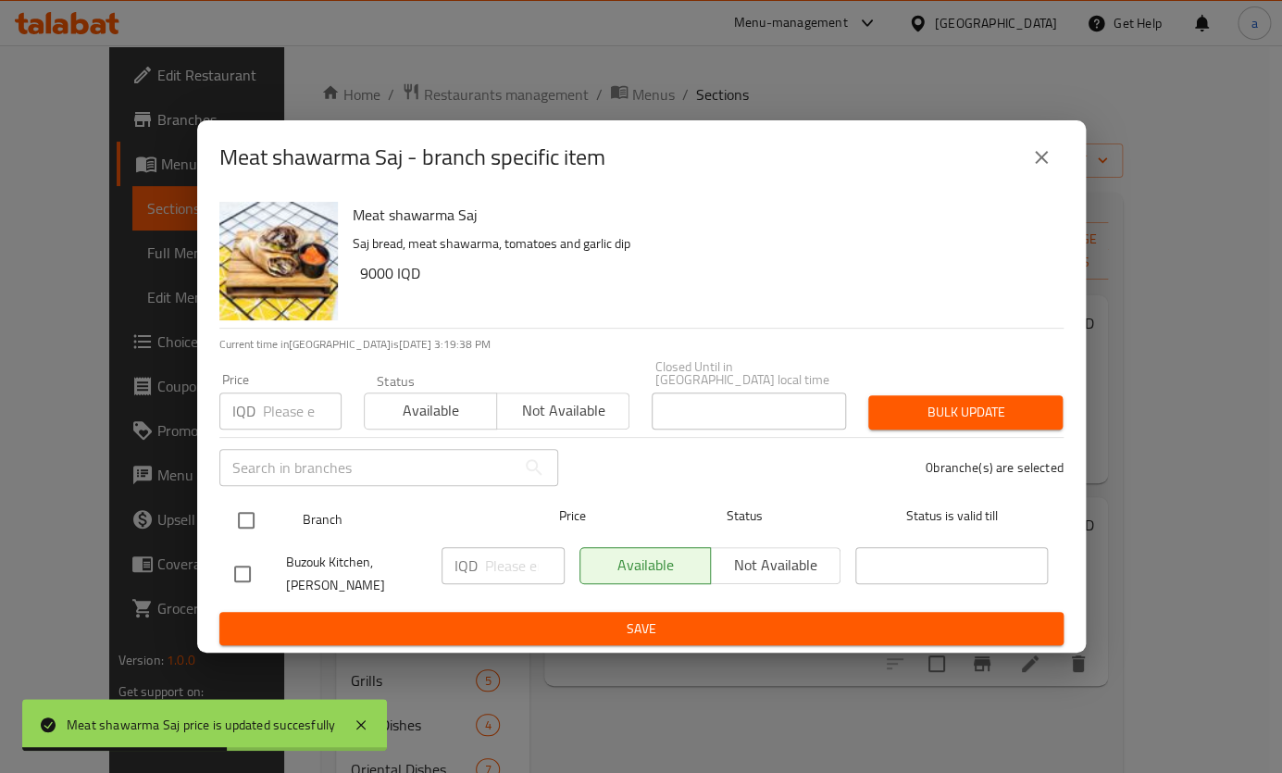
click at [227, 519] on input "checkbox" at bounding box center [246, 520] width 39 height 39
checkbox input "true"
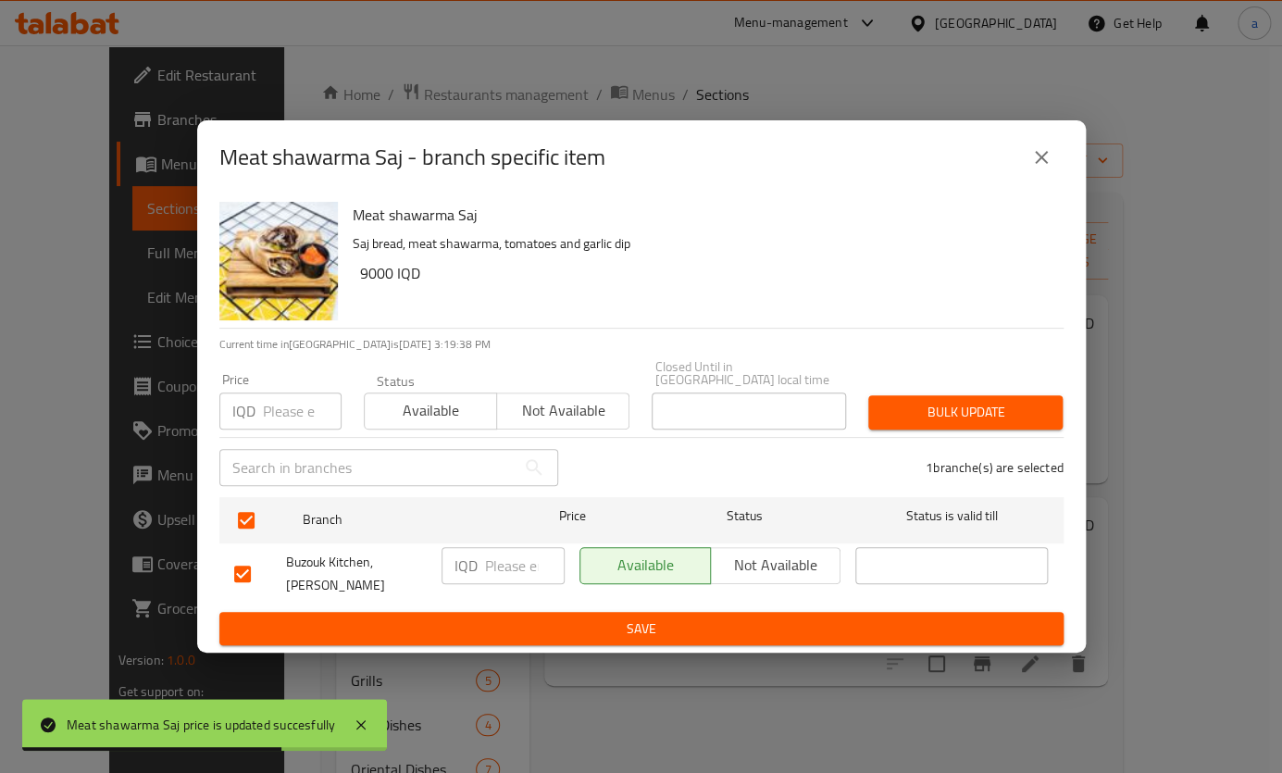
click at [512, 567] on input "number" at bounding box center [525, 565] width 80 height 37
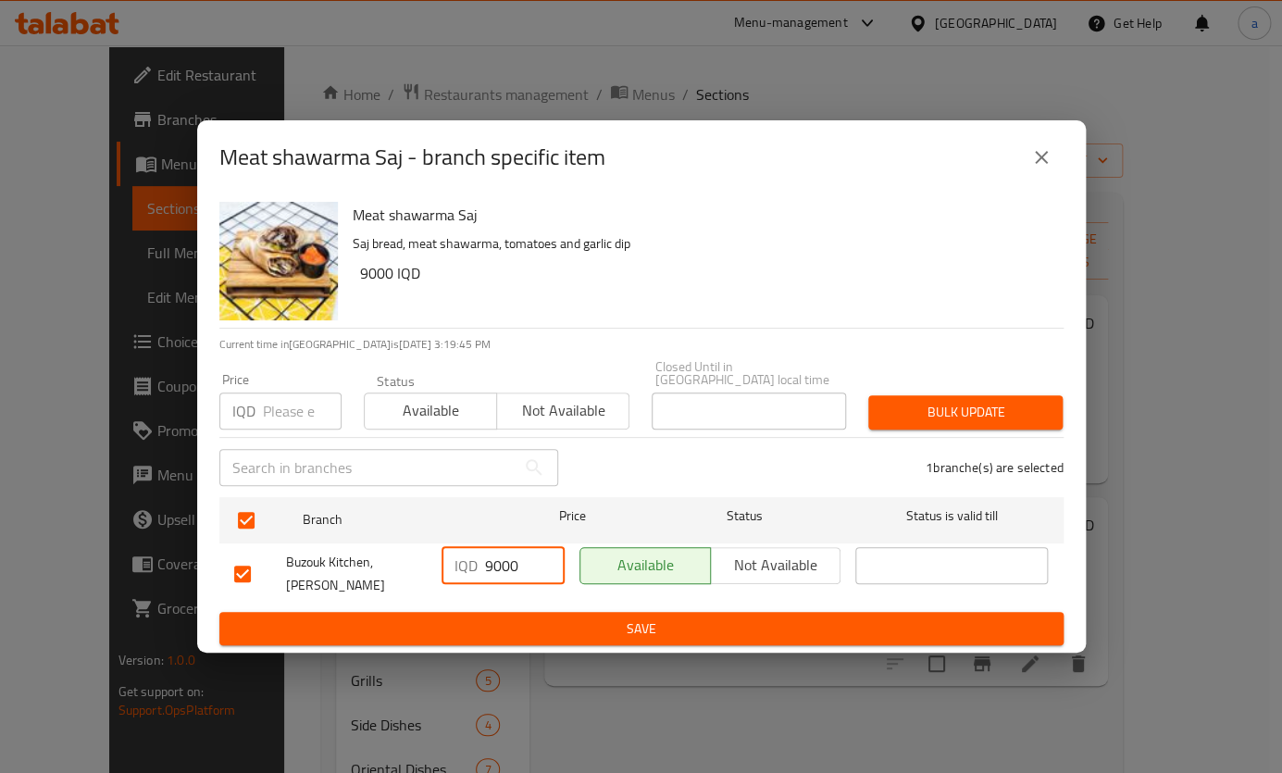
type input "9000"
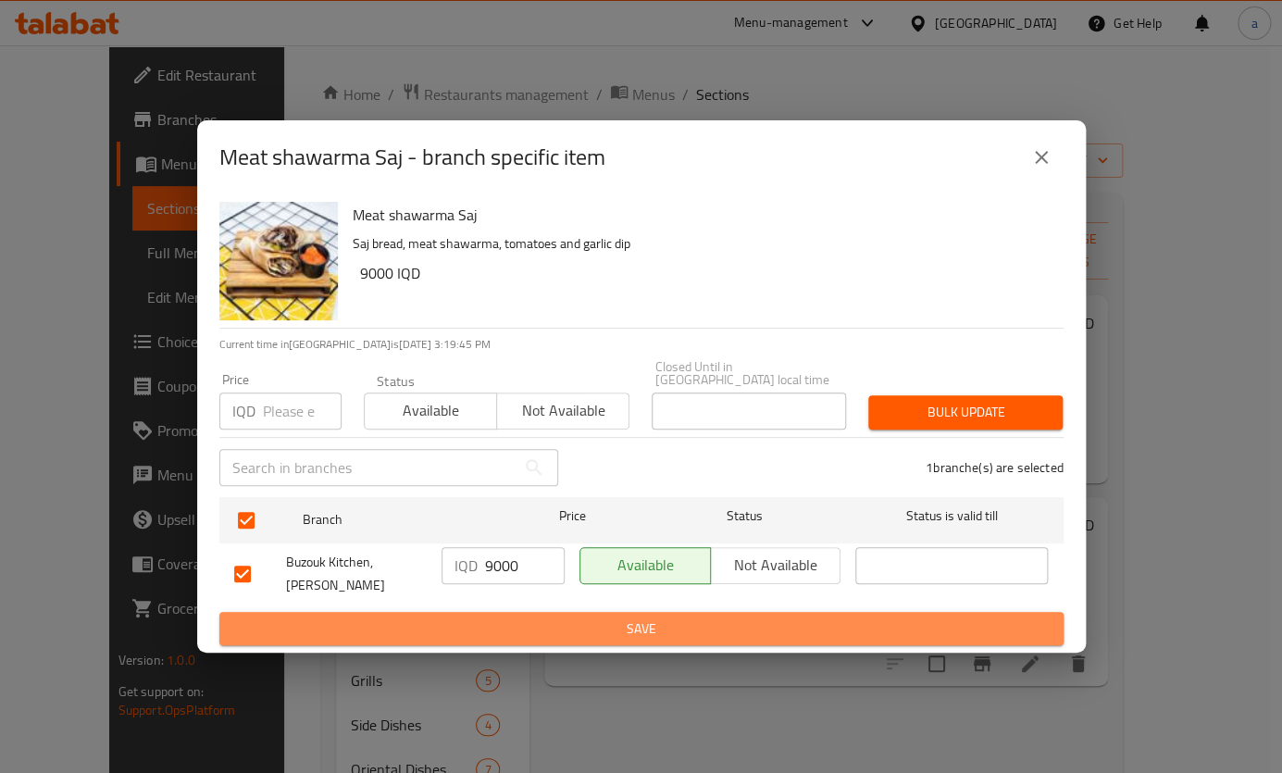
click at [499, 617] on span "Save" at bounding box center [641, 628] width 814 height 23
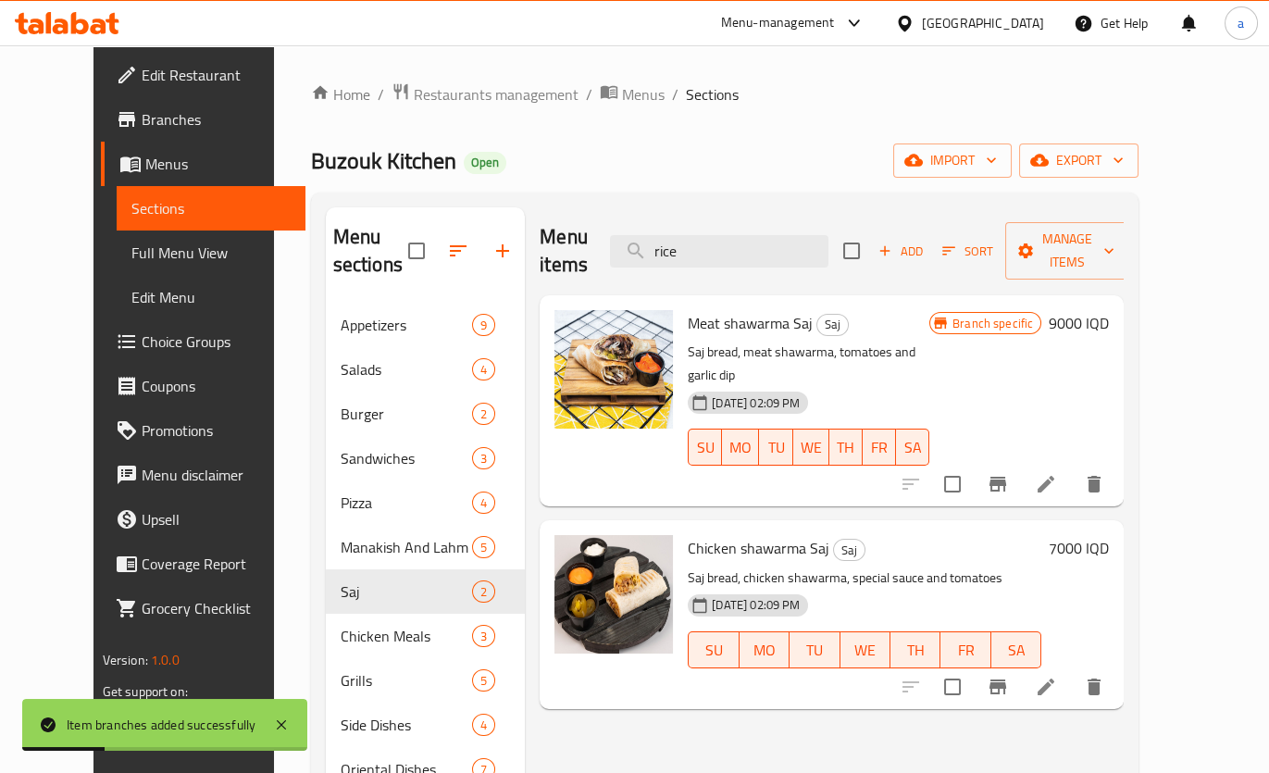
click at [1108, 535] on h6 "7000 IQD" at bounding box center [1078, 548] width 60 height 26
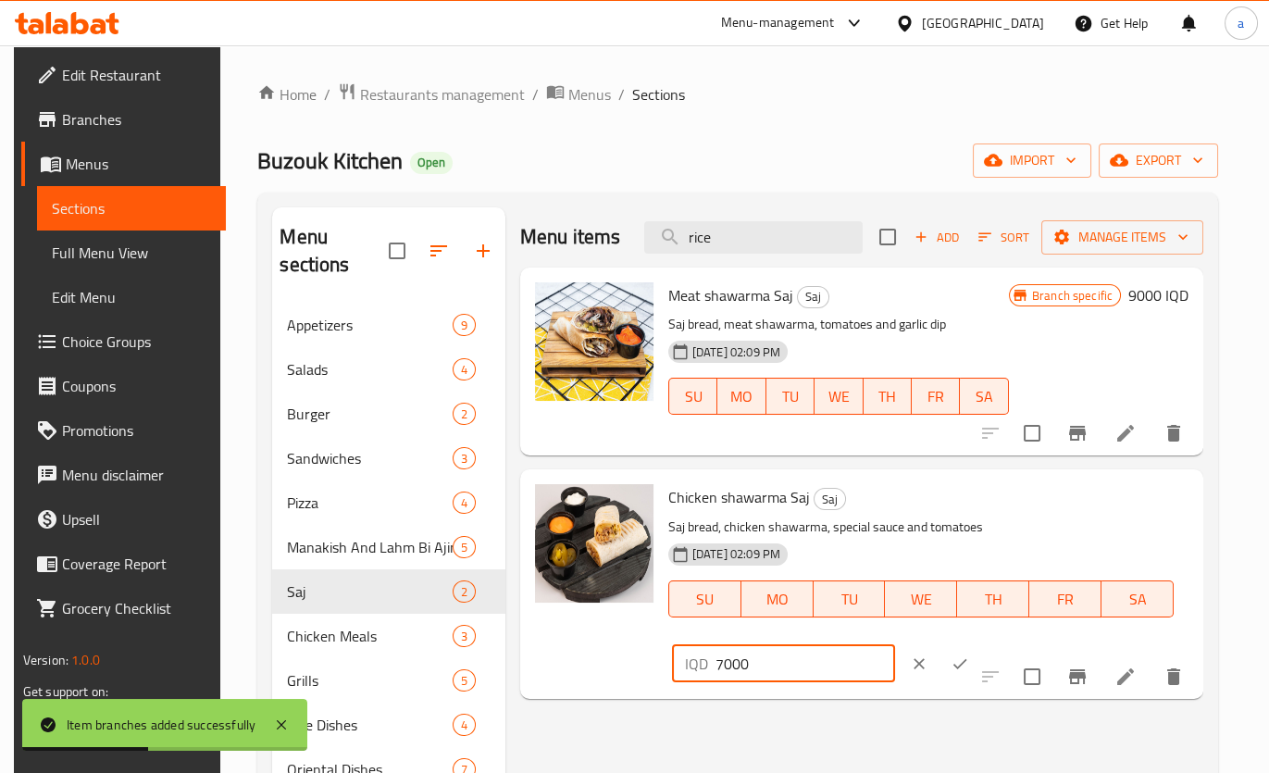
click at [895, 645] on input "7000" at bounding box center [805, 663] width 180 height 37
type input "8000"
click at [969, 654] on icon "ok" at bounding box center [959, 663] width 19 height 19
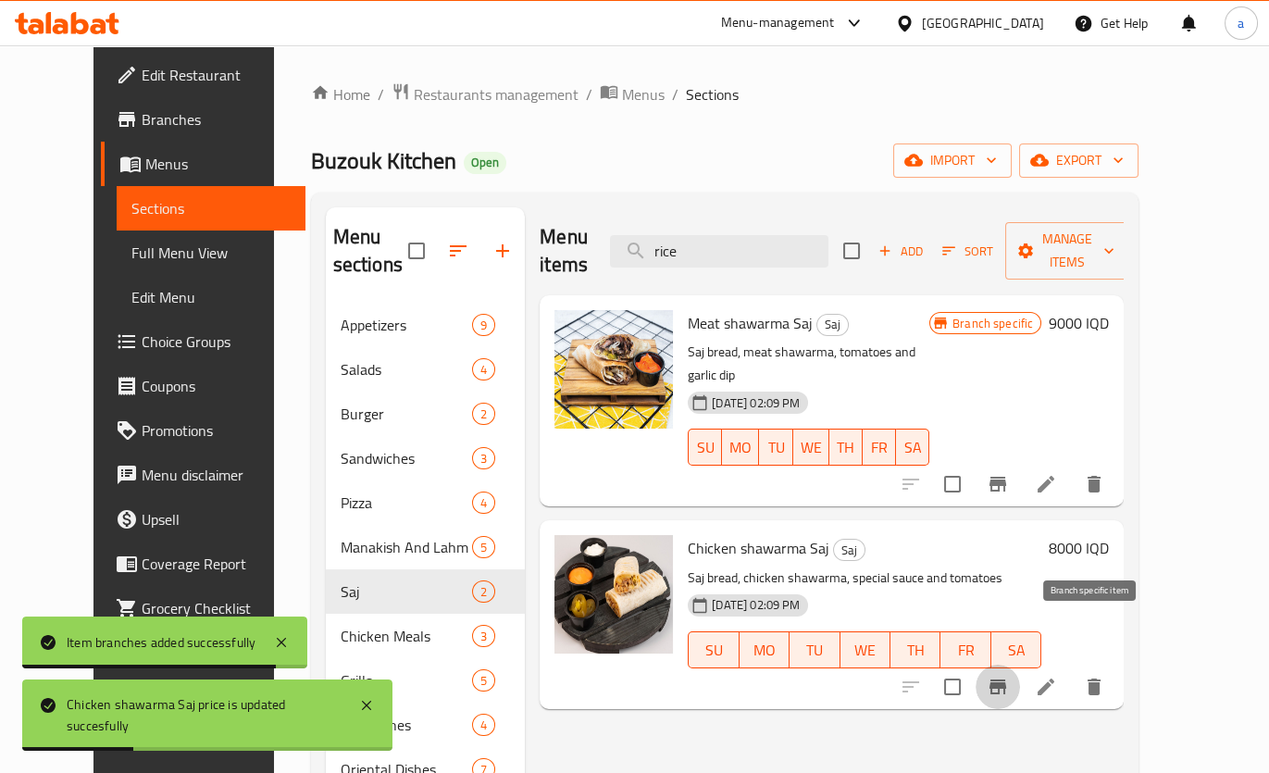
click at [1009, 675] on icon "Branch-specific-item" at bounding box center [997, 686] width 22 height 22
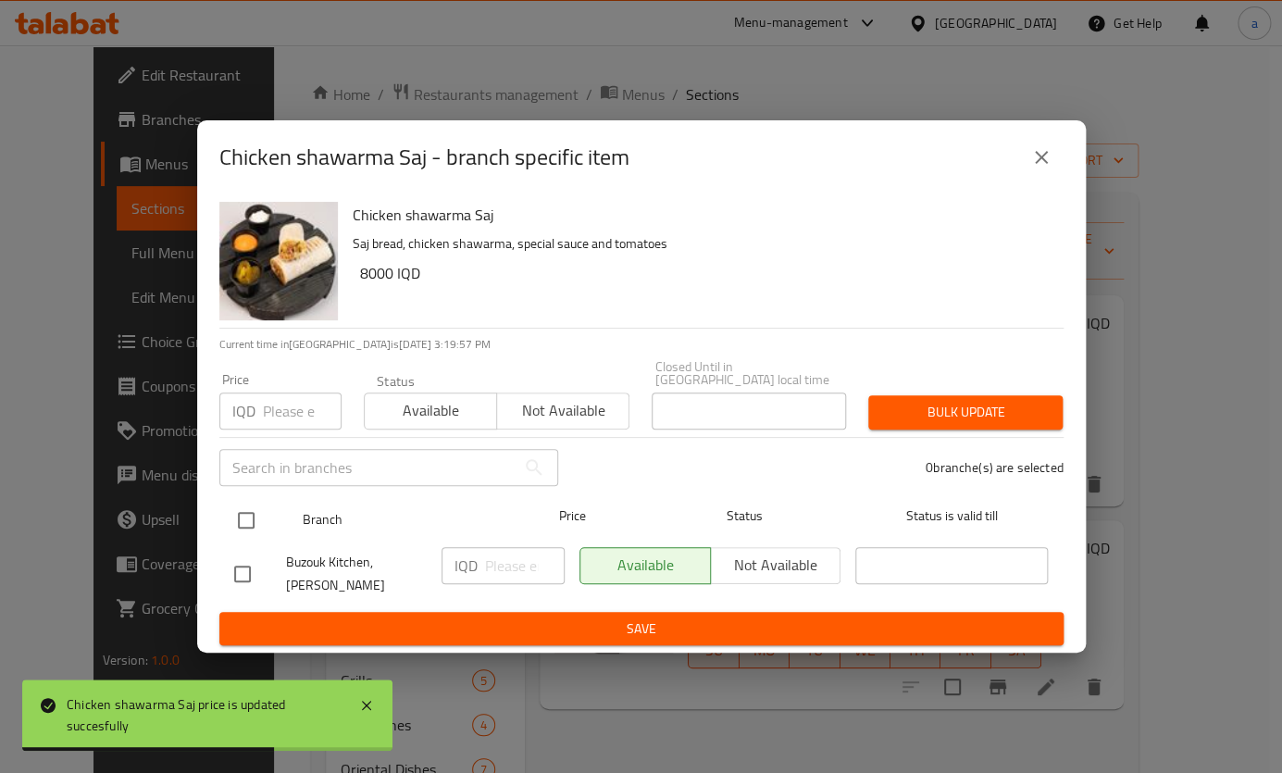
click at [245, 515] on input "checkbox" at bounding box center [246, 520] width 39 height 39
checkbox input "true"
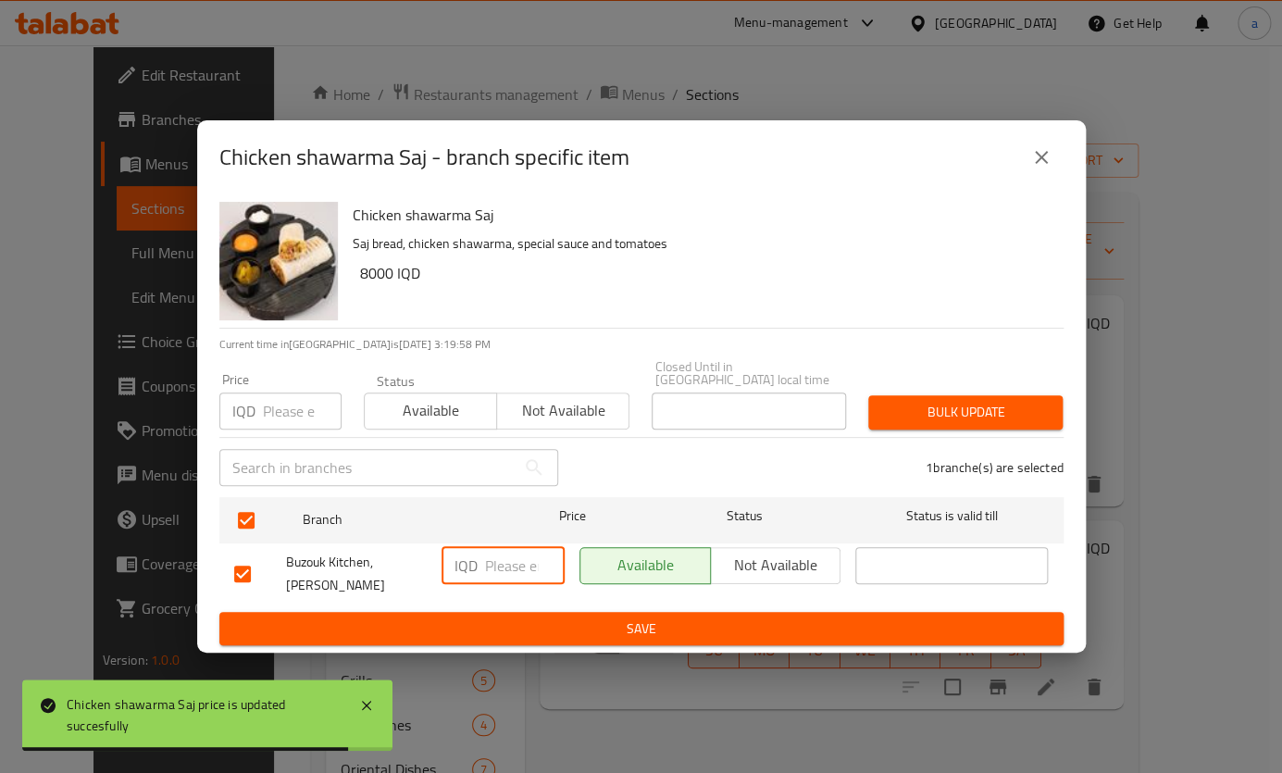
click at [487, 567] on input "number" at bounding box center [525, 565] width 80 height 37
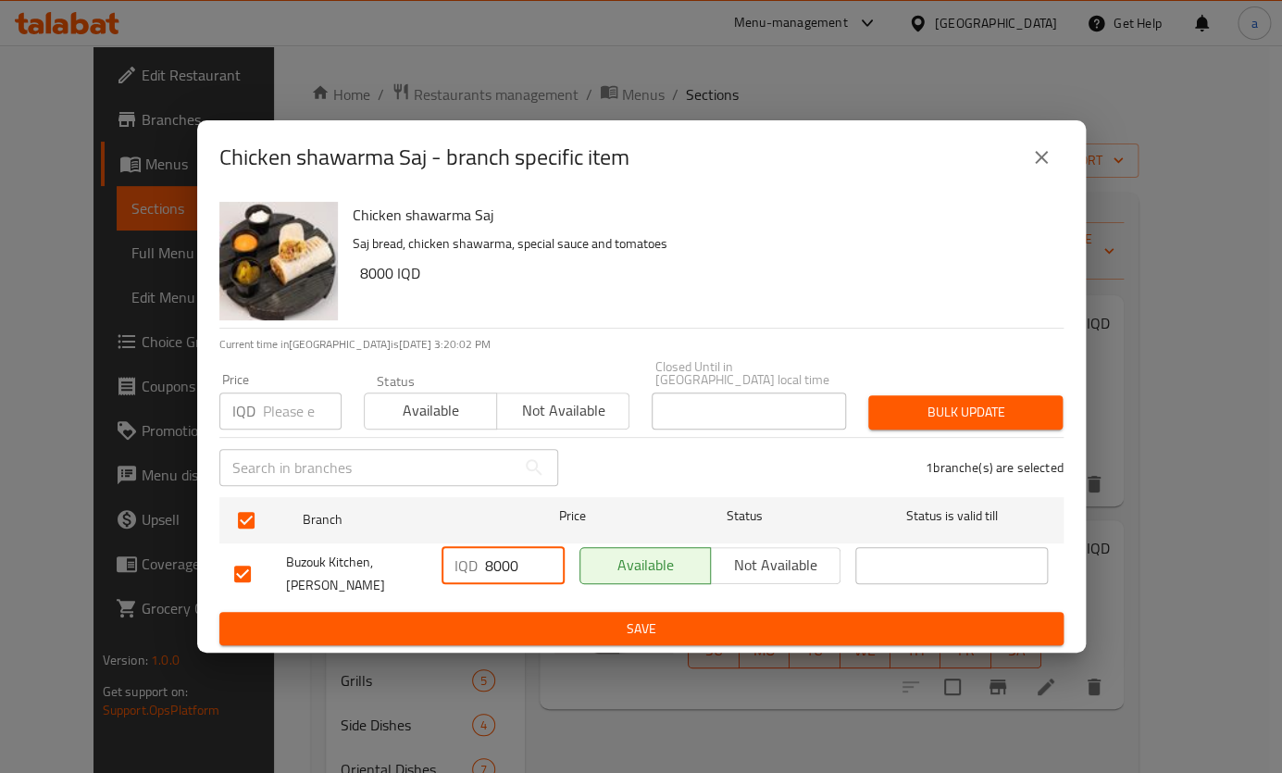
type input "8000"
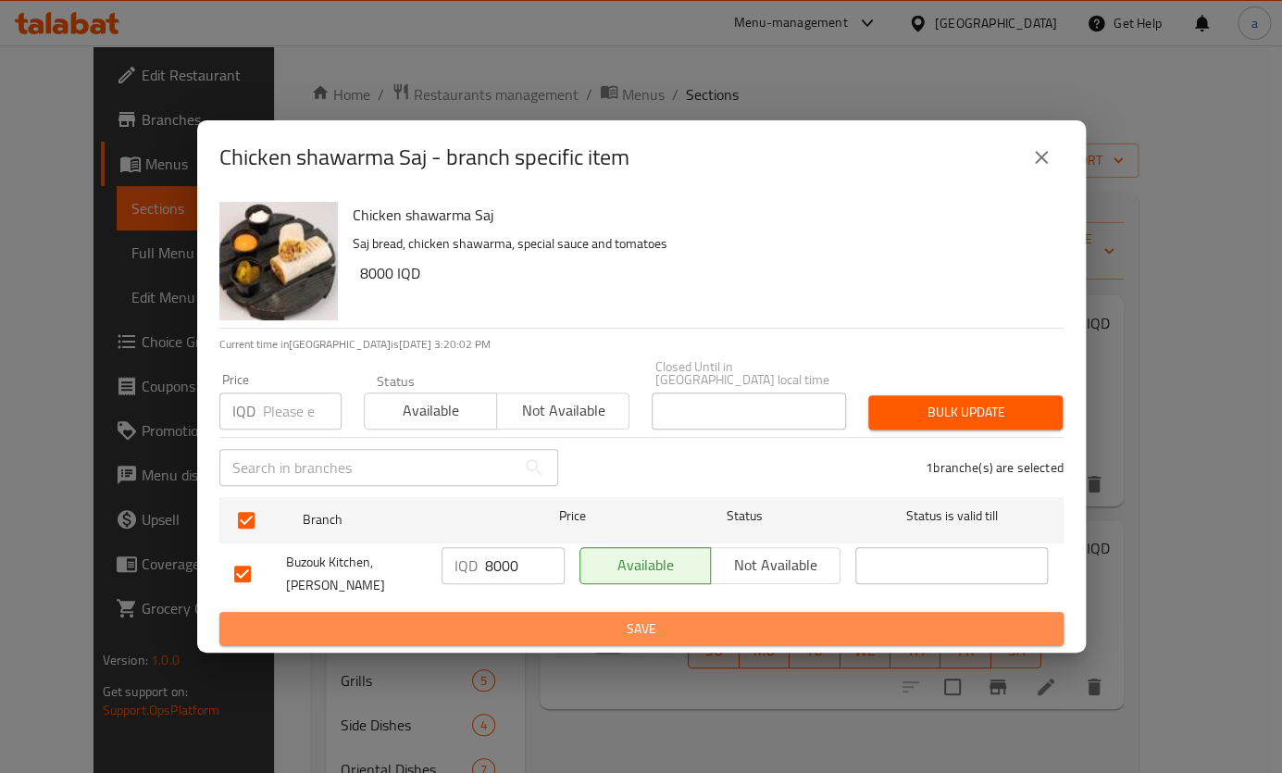
click at [506, 612] on button "Save" at bounding box center [641, 629] width 844 height 34
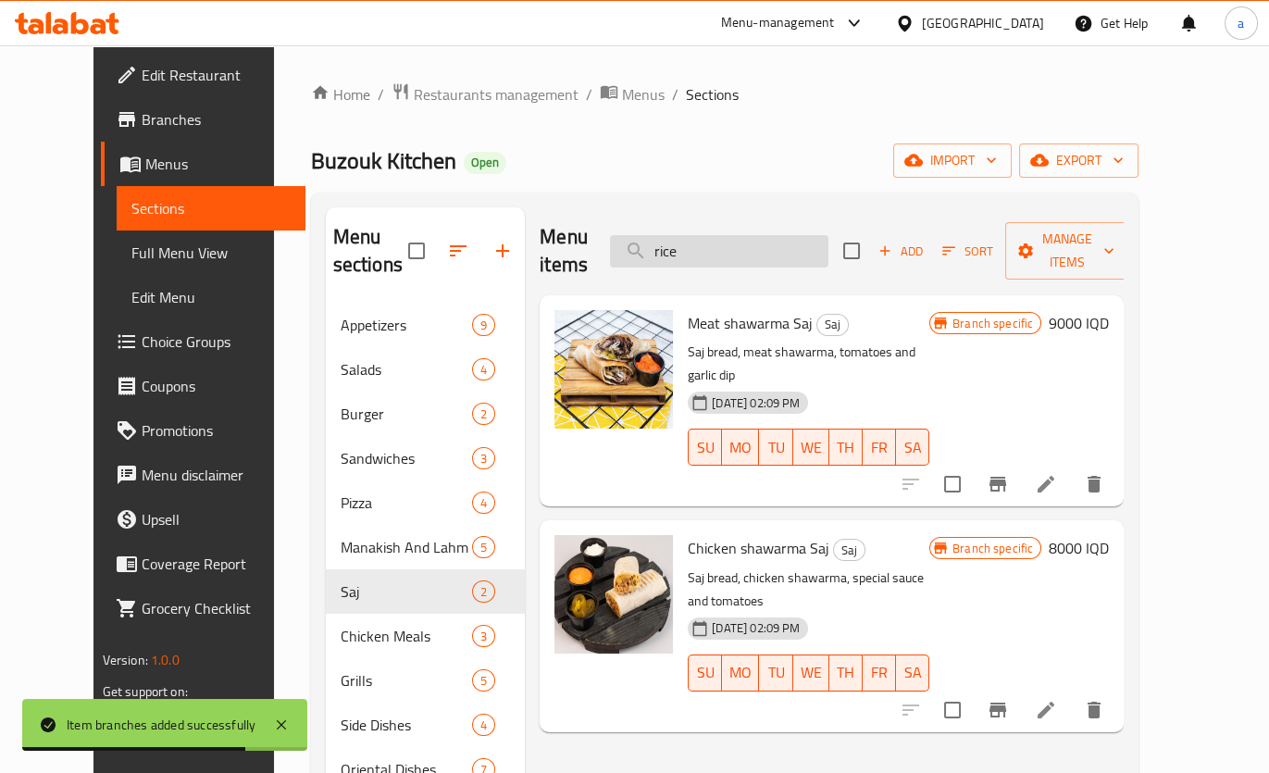
drag, startPoint x: 686, startPoint y: 250, endPoint x: 670, endPoint y: 250, distance: 15.7
click at [670, 250] on div "Menu items rice Add Sort Manage items" at bounding box center [831, 251] width 584 height 88
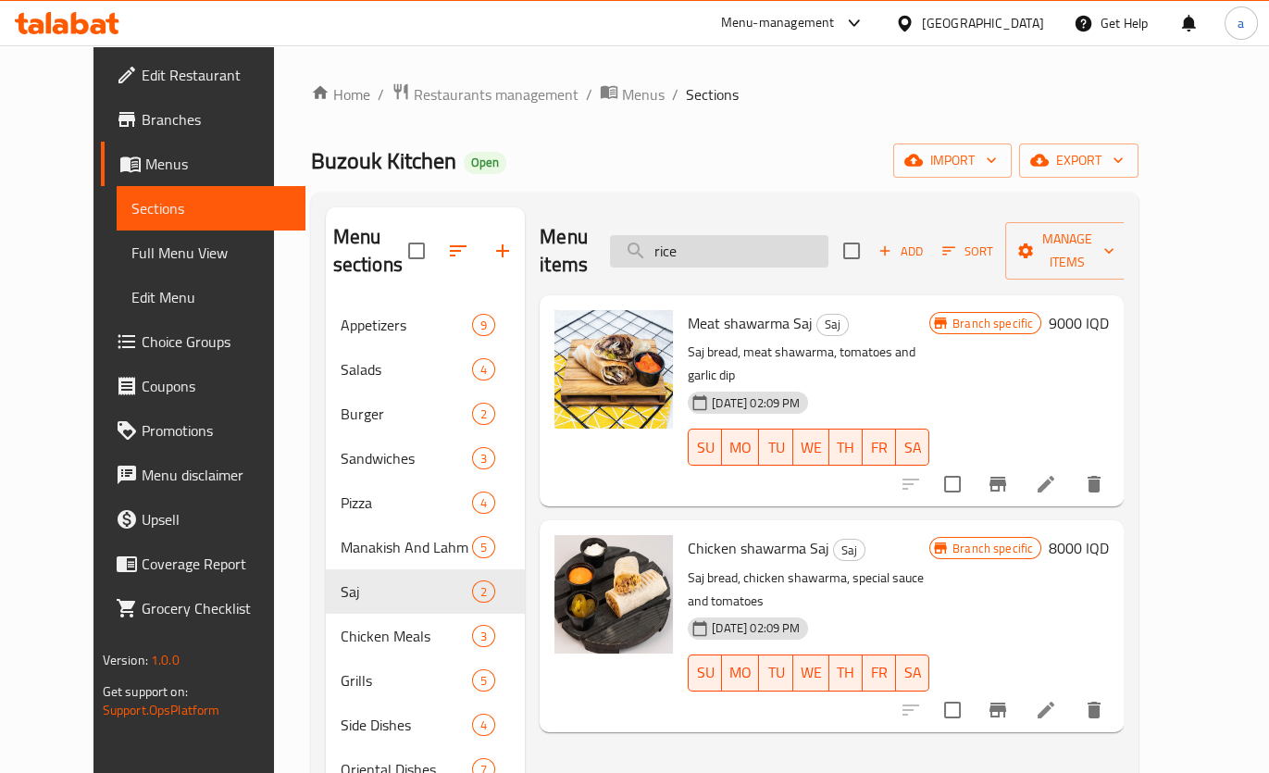
click at [718, 235] on input "rice" at bounding box center [719, 251] width 218 height 32
type input "r"
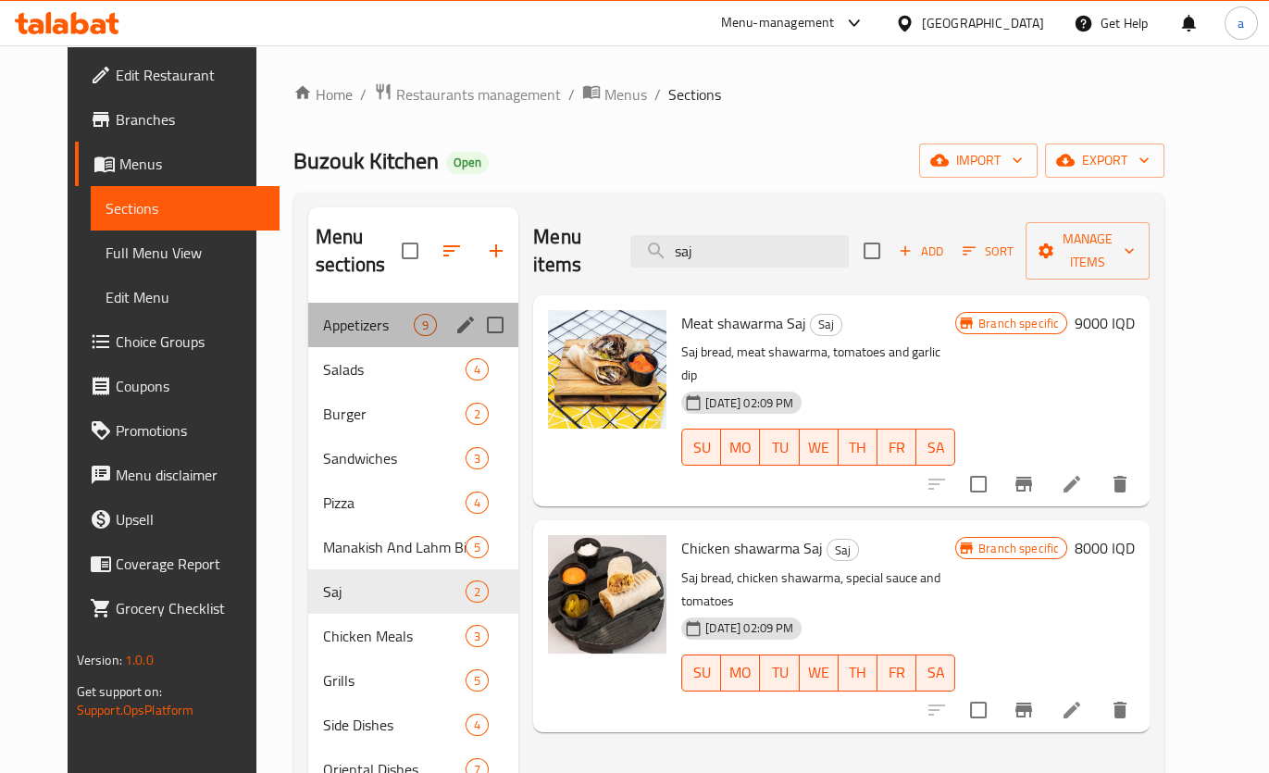
click at [379, 305] on div "Appetizers 9" at bounding box center [413, 325] width 210 height 44
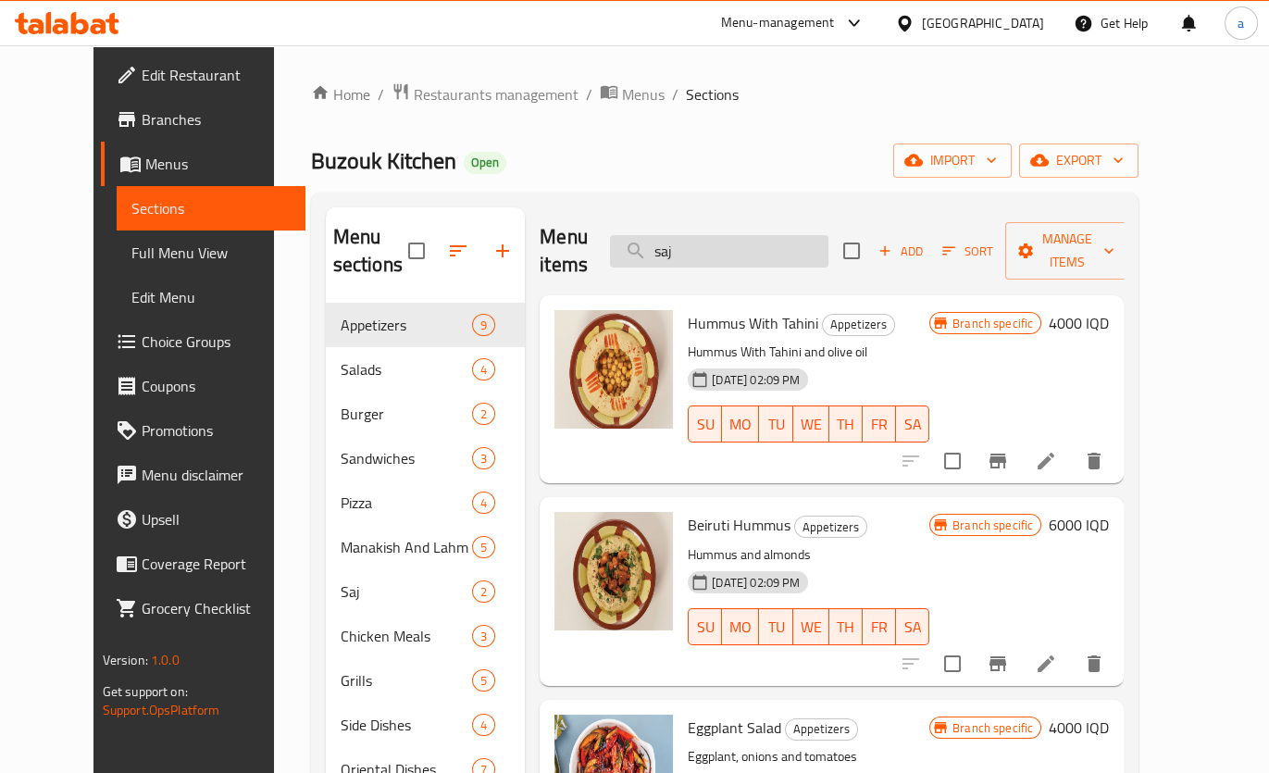
click at [729, 235] on input "saj" at bounding box center [719, 251] width 218 height 32
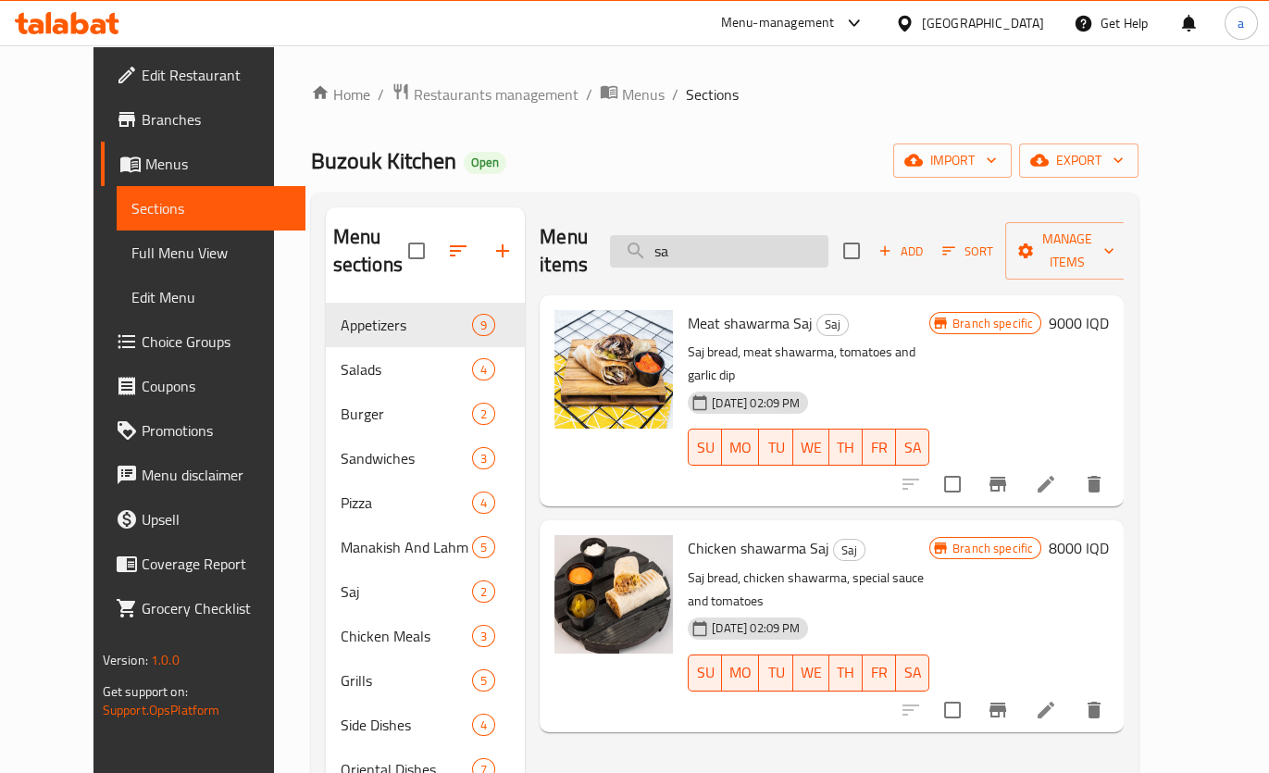
type input "s"
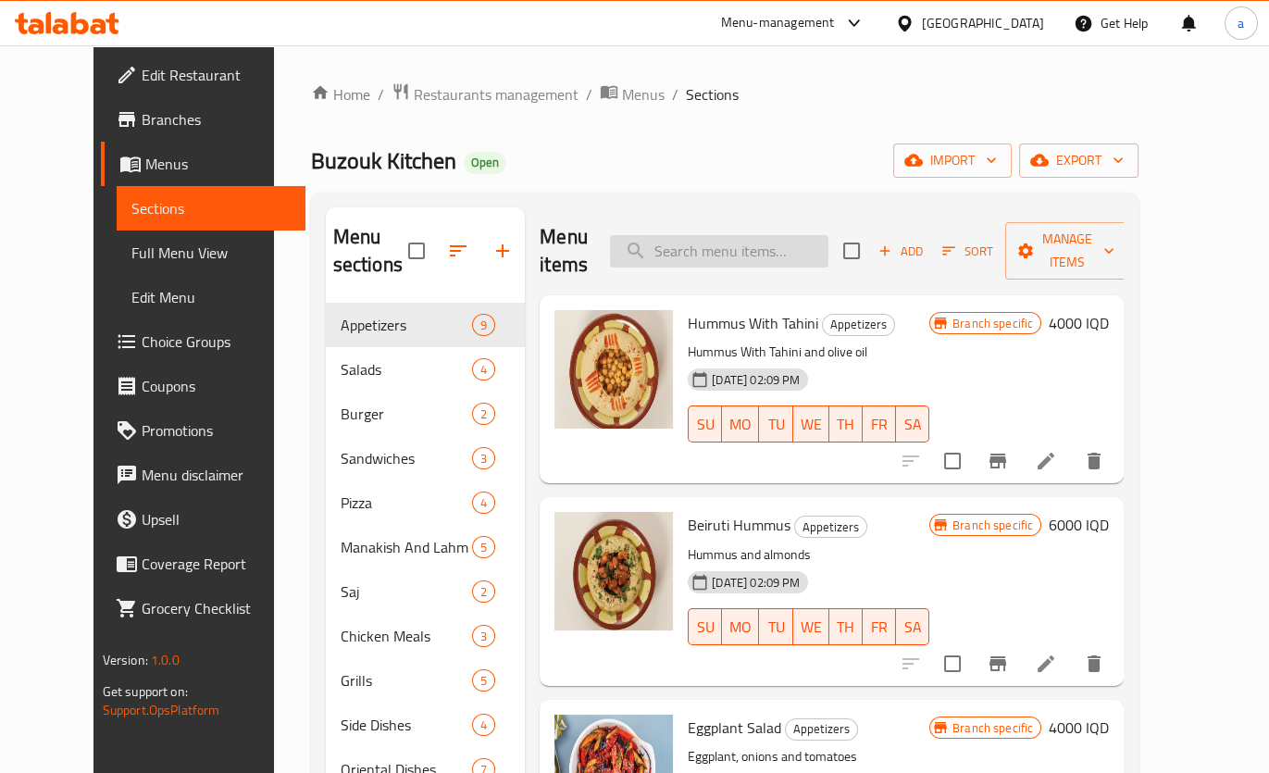
click at [722, 248] on input "search" at bounding box center [719, 251] width 218 height 32
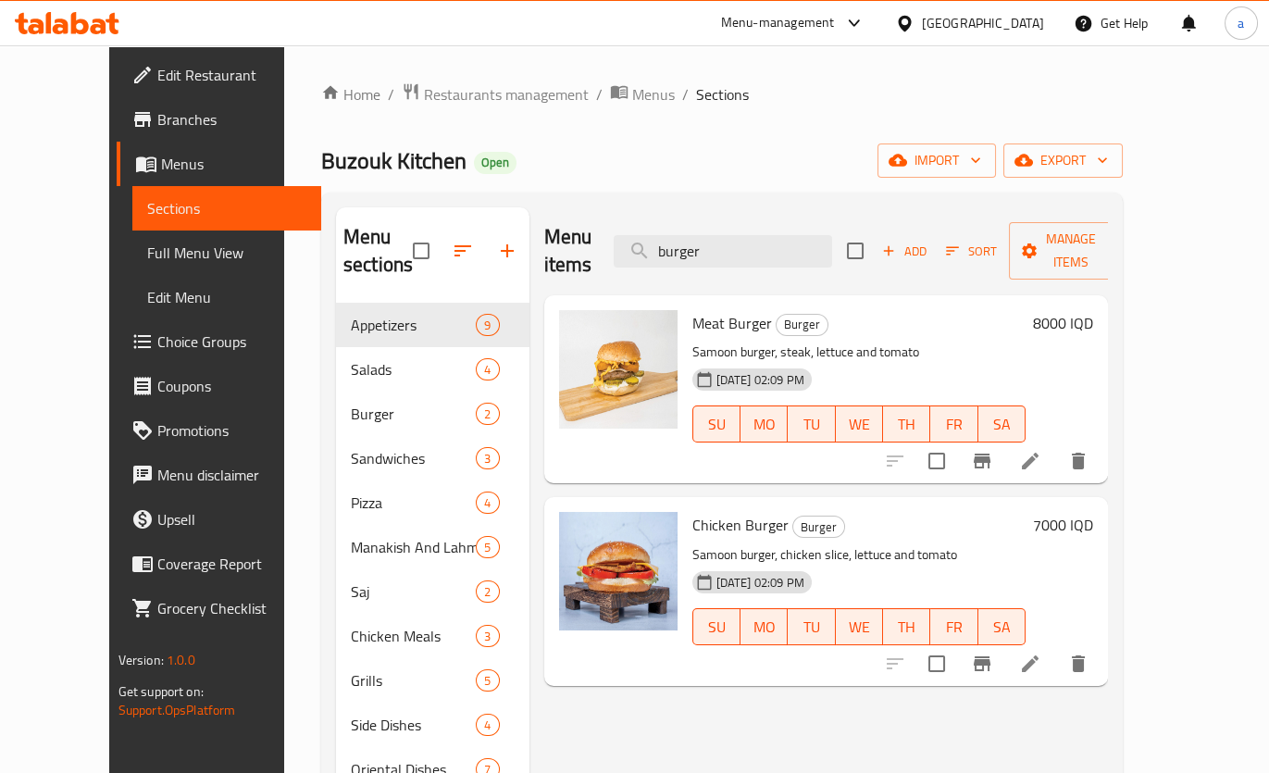
type input "burger"
click at [1093, 310] on h6 "8000 IQD" at bounding box center [1063, 323] width 60 height 26
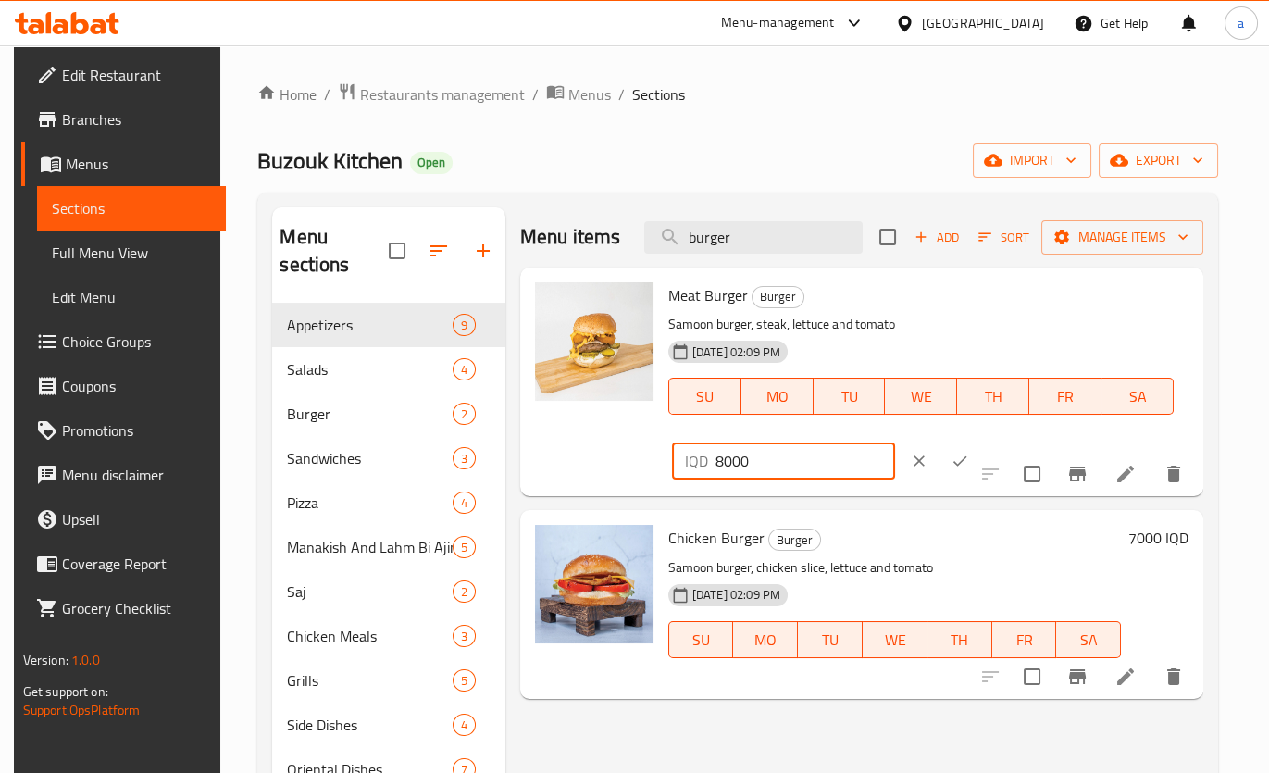
drag, startPoint x: 955, startPoint y: 303, endPoint x: 934, endPoint y: 312, distance: 22.9
click at [895, 442] on div "IQD 8000 ​" at bounding box center [783, 460] width 223 height 37
click at [895, 442] on input "9000" at bounding box center [805, 460] width 180 height 37
type input "9000"
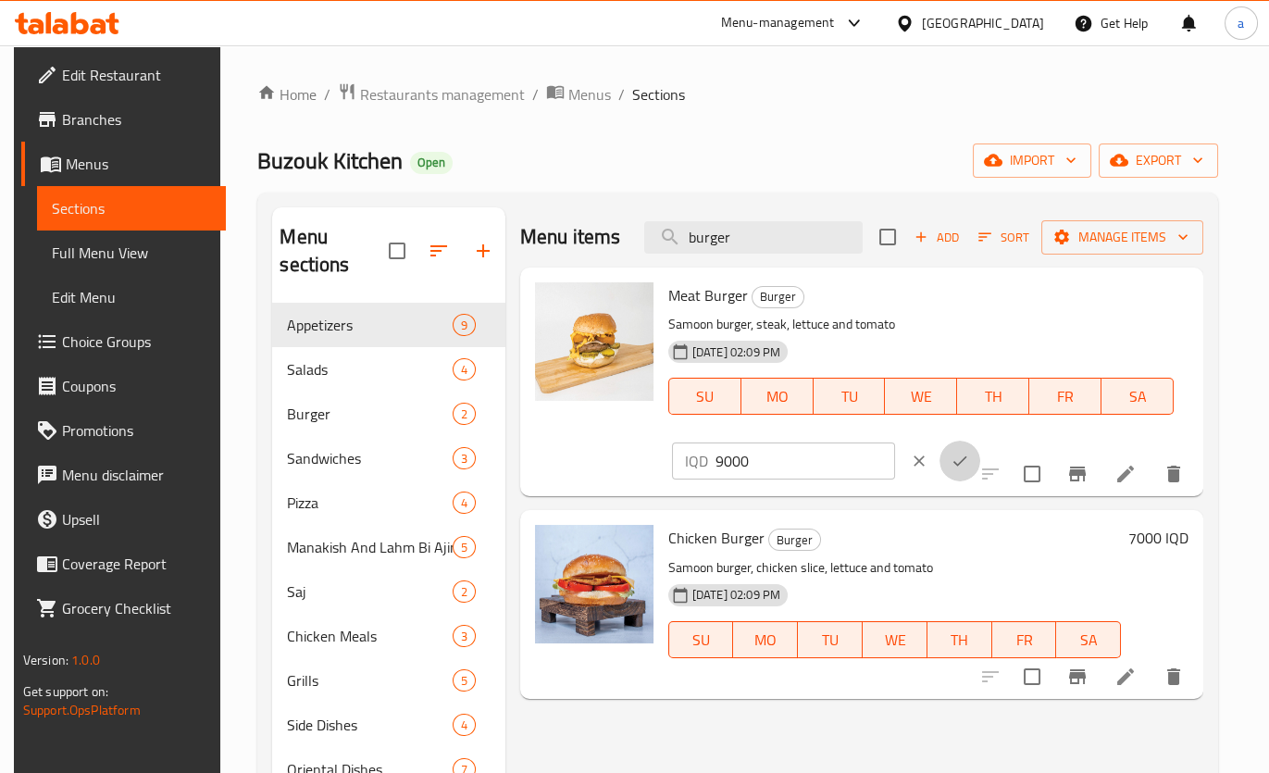
click at [969, 452] on icon "ok" at bounding box center [959, 461] width 19 height 19
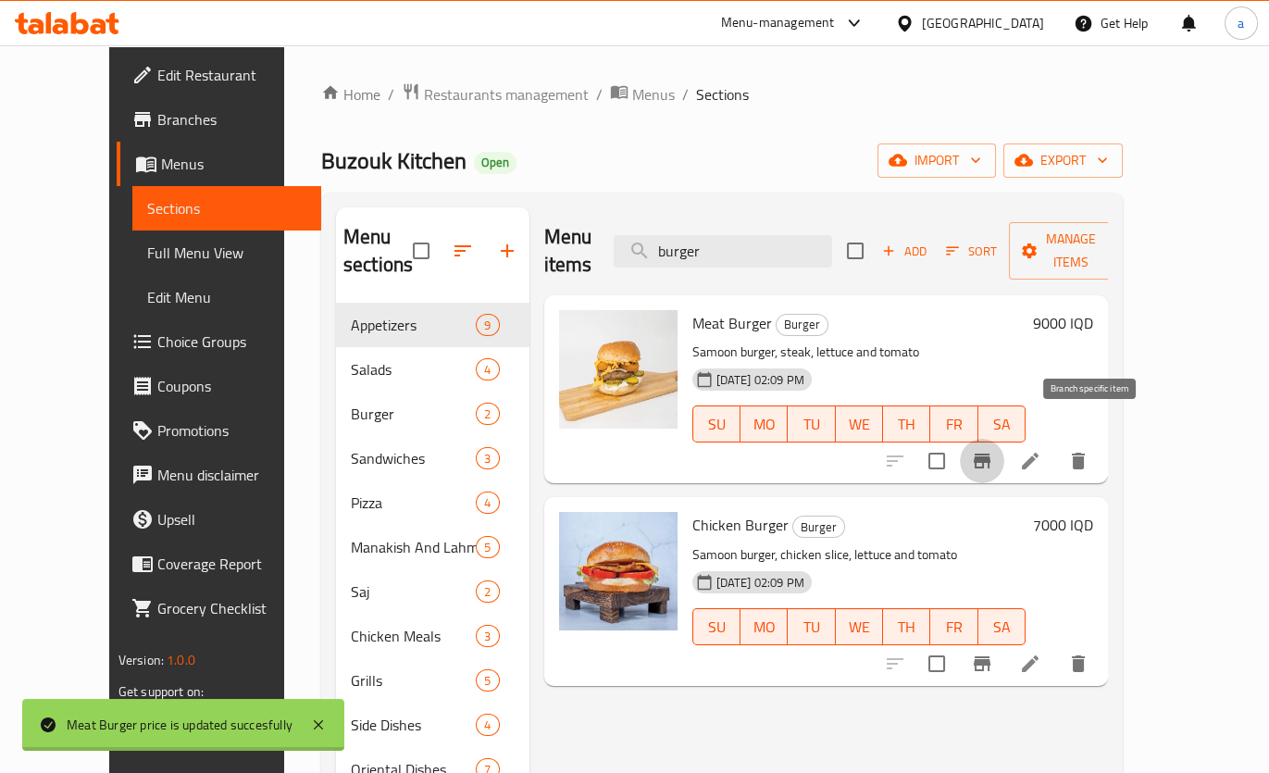
click at [1004, 439] on button "Branch-specific-item" at bounding box center [982, 461] width 44 height 44
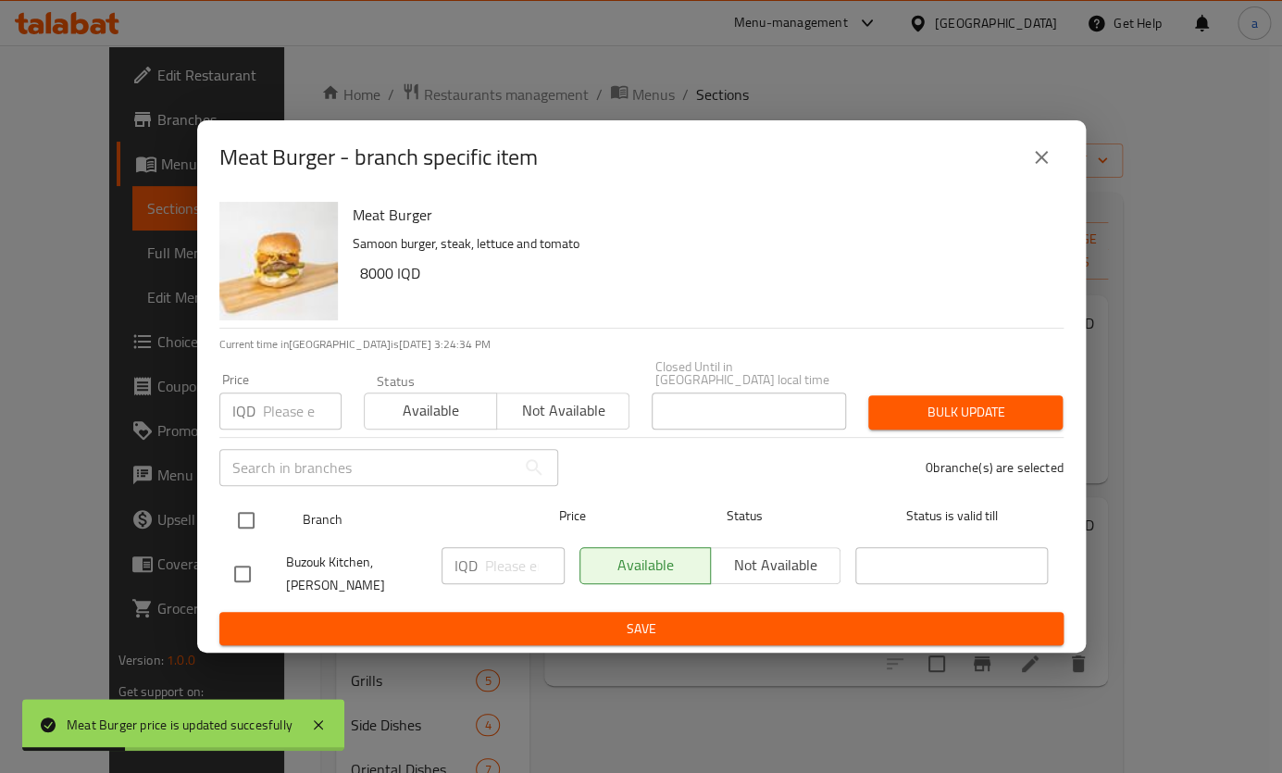
click at [241, 525] on input "checkbox" at bounding box center [246, 520] width 39 height 39
checkbox input "true"
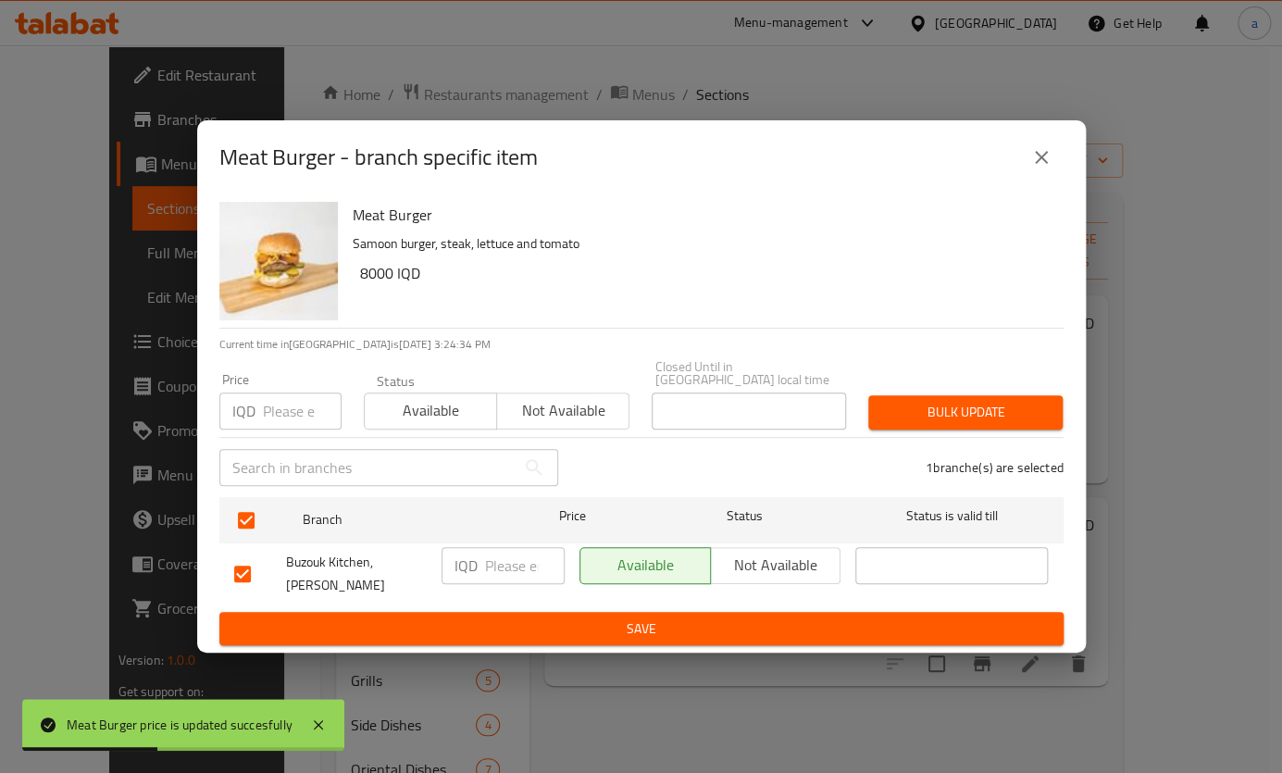
click at [488, 575] on input "number" at bounding box center [525, 565] width 80 height 37
paste input "9000"
type input "9000"
click at [656, 617] on span "Save" at bounding box center [641, 628] width 814 height 23
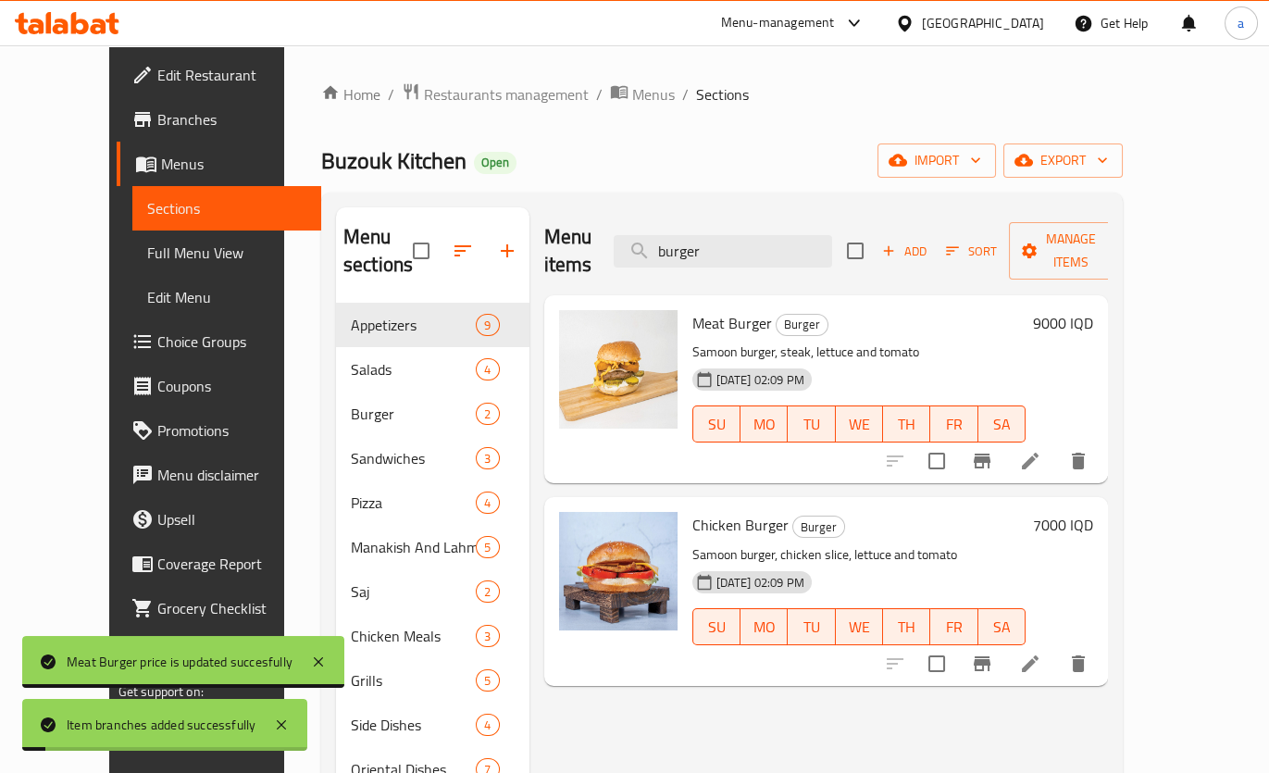
click at [1093, 512] on h6 "7000 IQD" at bounding box center [1063, 525] width 60 height 26
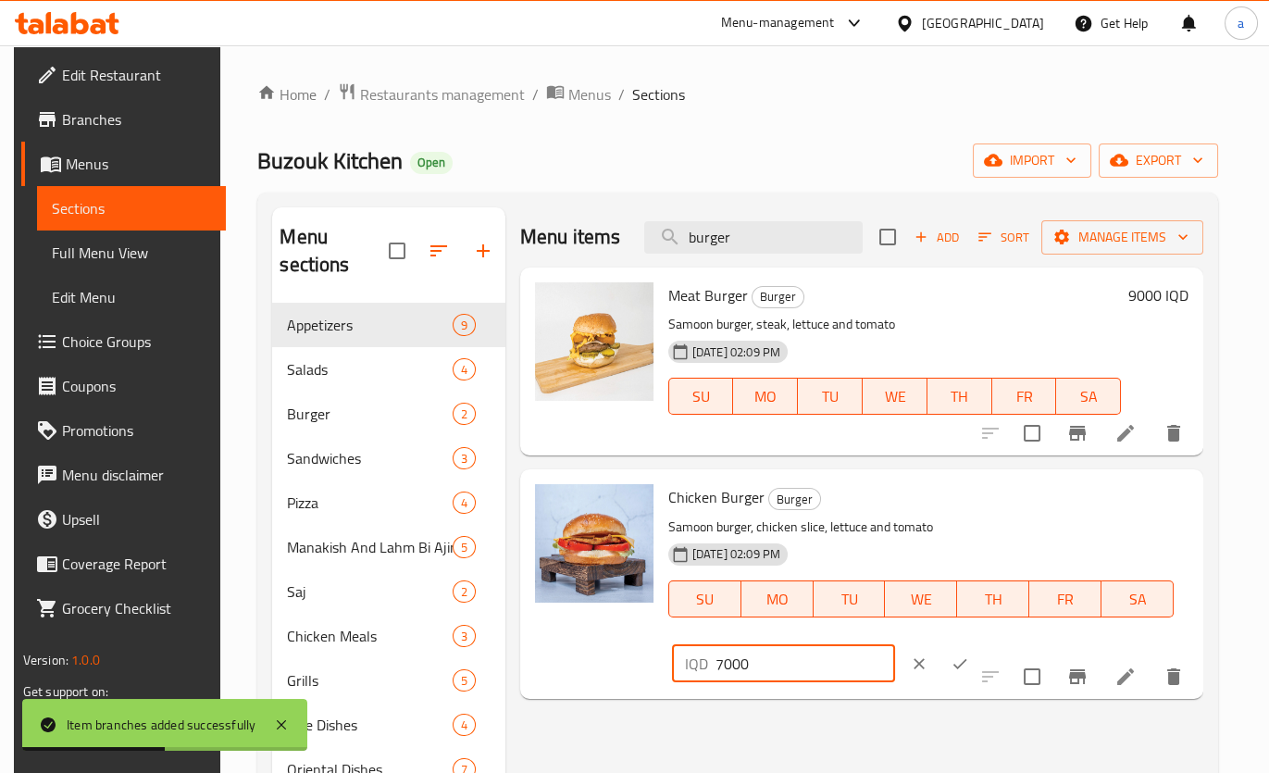
click at [895, 645] on input "7000" at bounding box center [805, 663] width 180 height 37
drag, startPoint x: 1000, startPoint y: 510, endPoint x: 903, endPoint y: 526, distance: 98.4
click at [903, 643] on div "IQD 8000 ​" at bounding box center [837, 663] width 339 height 41
type input "8000"
click at [969, 654] on icon "ok" at bounding box center [959, 663] width 19 height 19
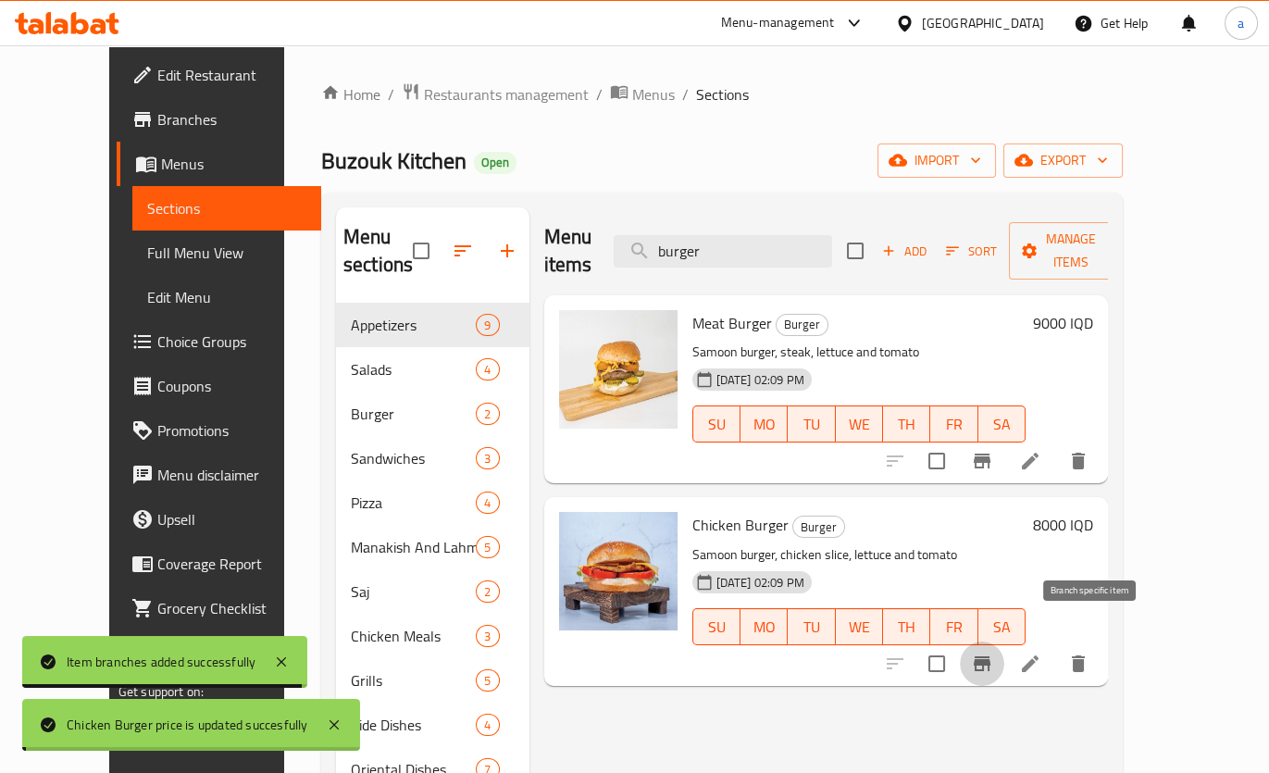
click at [1004, 641] on button "Branch-specific-item" at bounding box center [982, 663] width 44 height 44
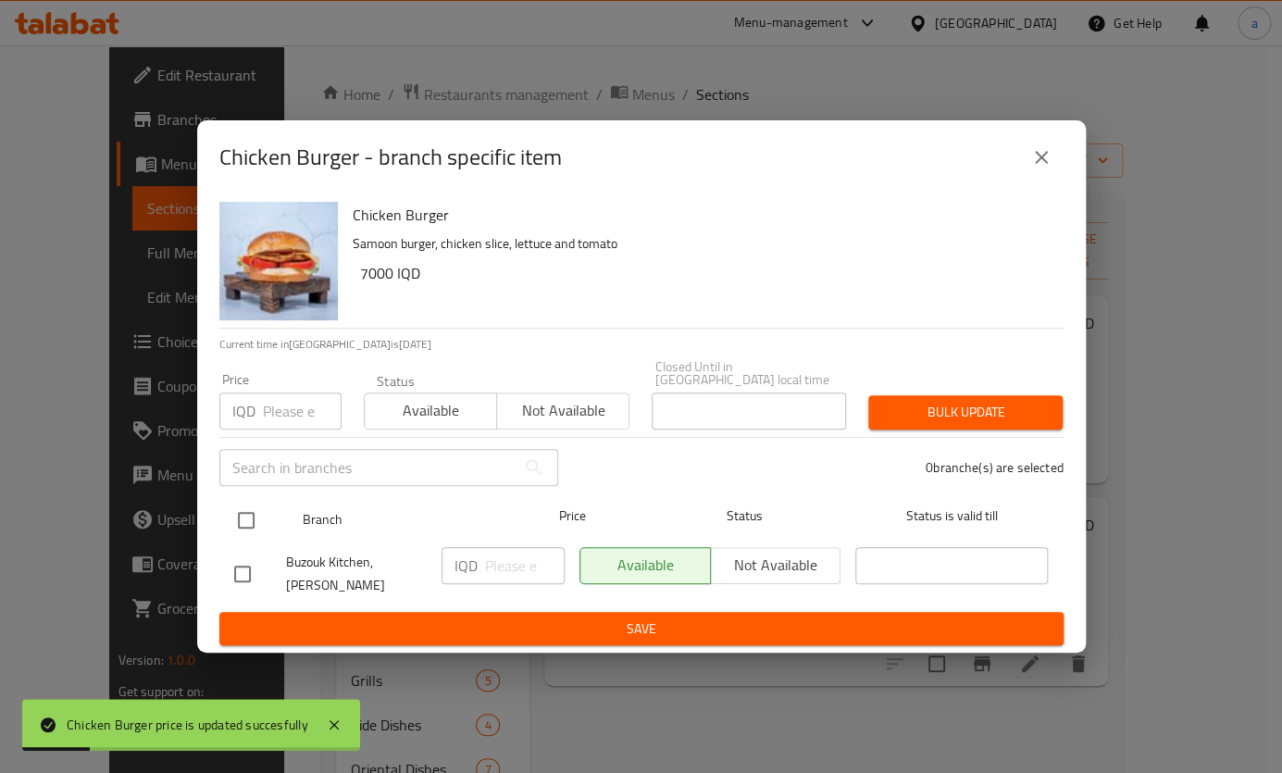
click at [246, 512] on input "checkbox" at bounding box center [246, 520] width 39 height 39
checkbox input "true"
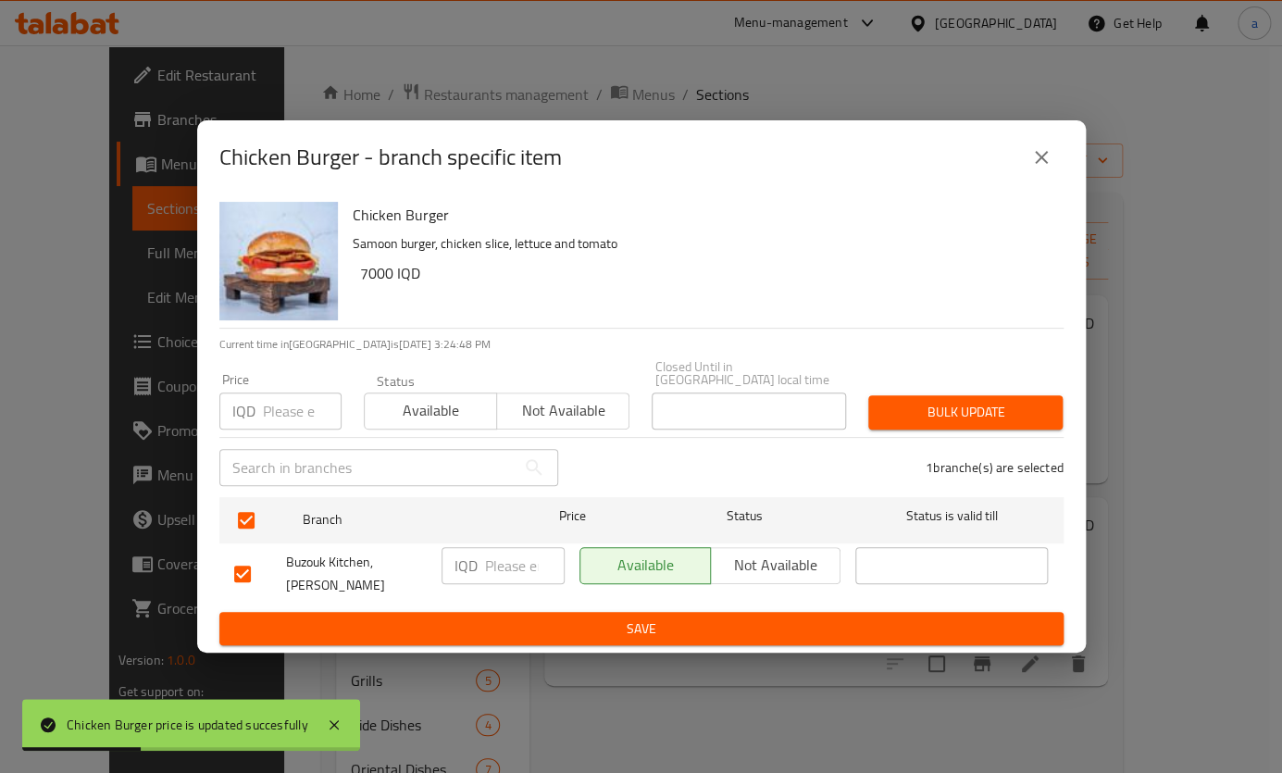
click at [485, 566] on input "number" at bounding box center [525, 565] width 80 height 37
paste input "8000"
type input "8000"
click at [592, 617] on span "Save" at bounding box center [641, 628] width 814 height 23
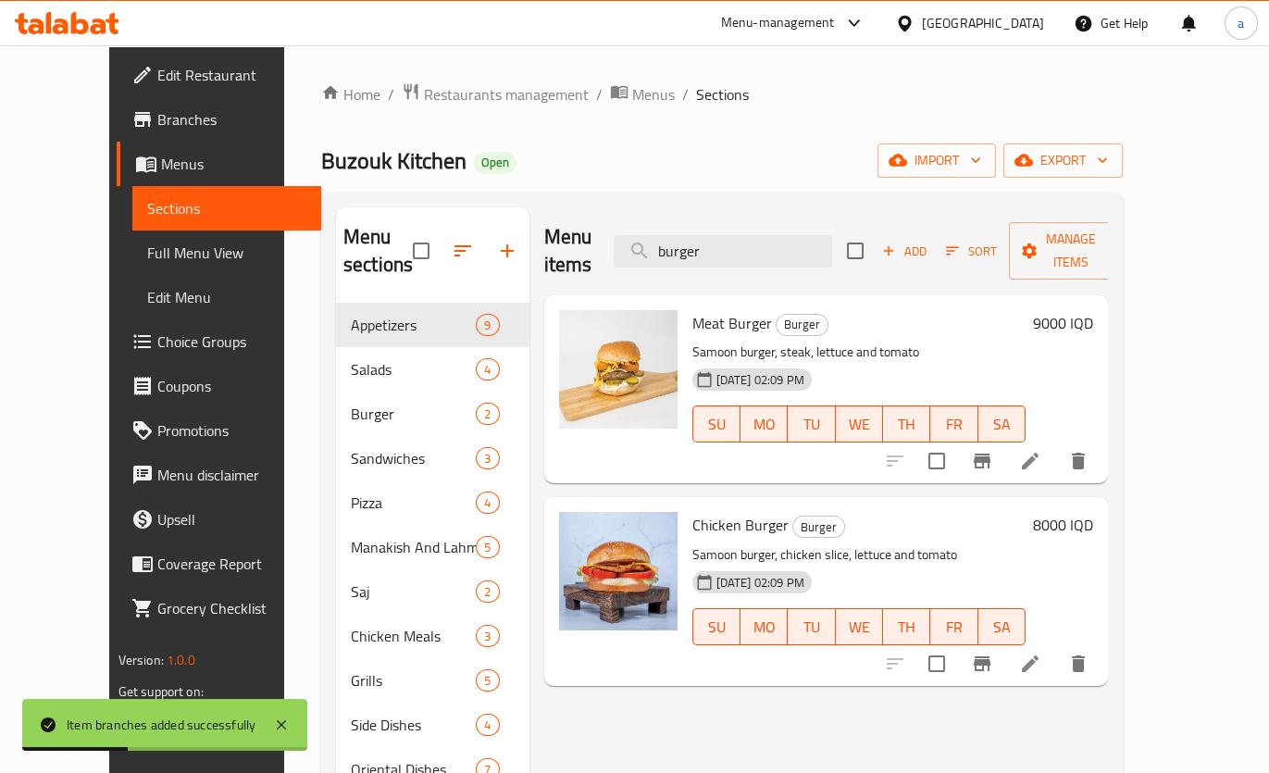
drag, startPoint x: 759, startPoint y: 243, endPoint x: 662, endPoint y: 254, distance: 97.7
click at [662, 254] on div "Menu items burger Add Sort Manage items" at bounding box center [826, 251] width 564 height 88
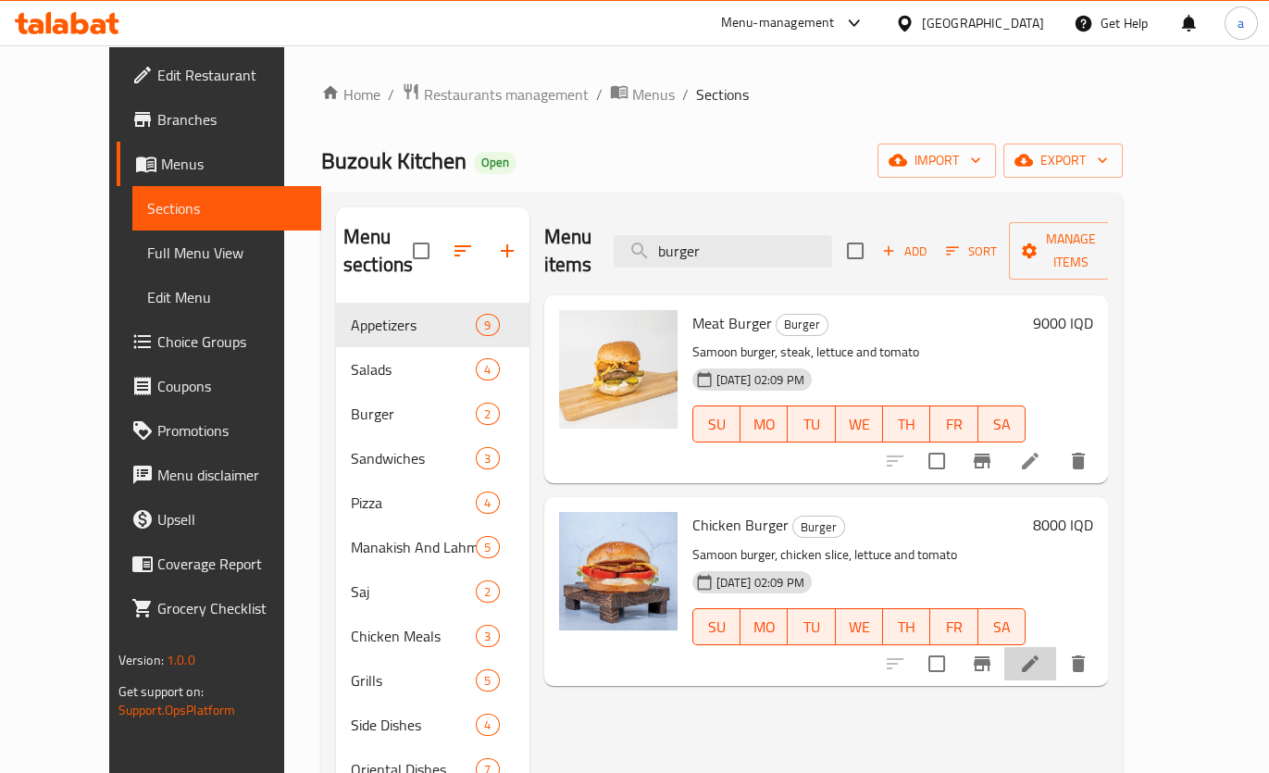
click at [1041, 652] on icon at bounding box center [1030, 663] width 22 height 22
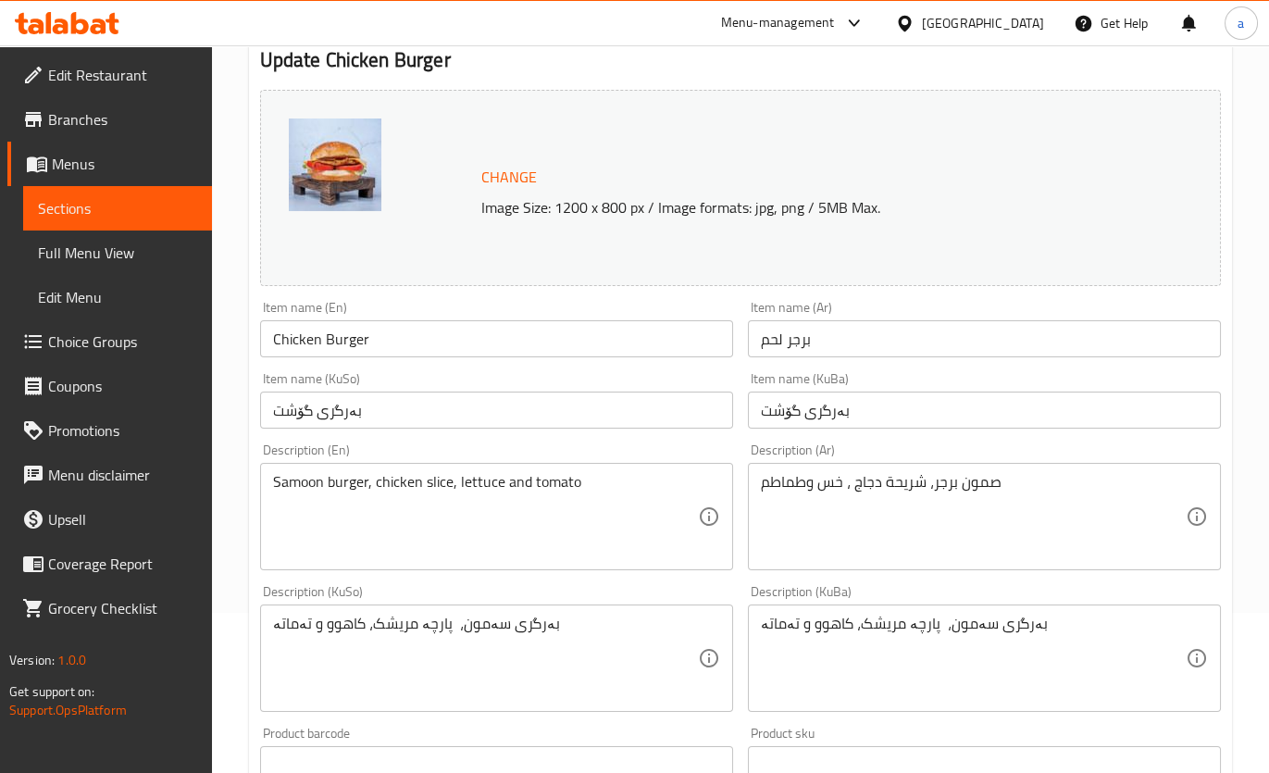
scroll to position [336, 0]
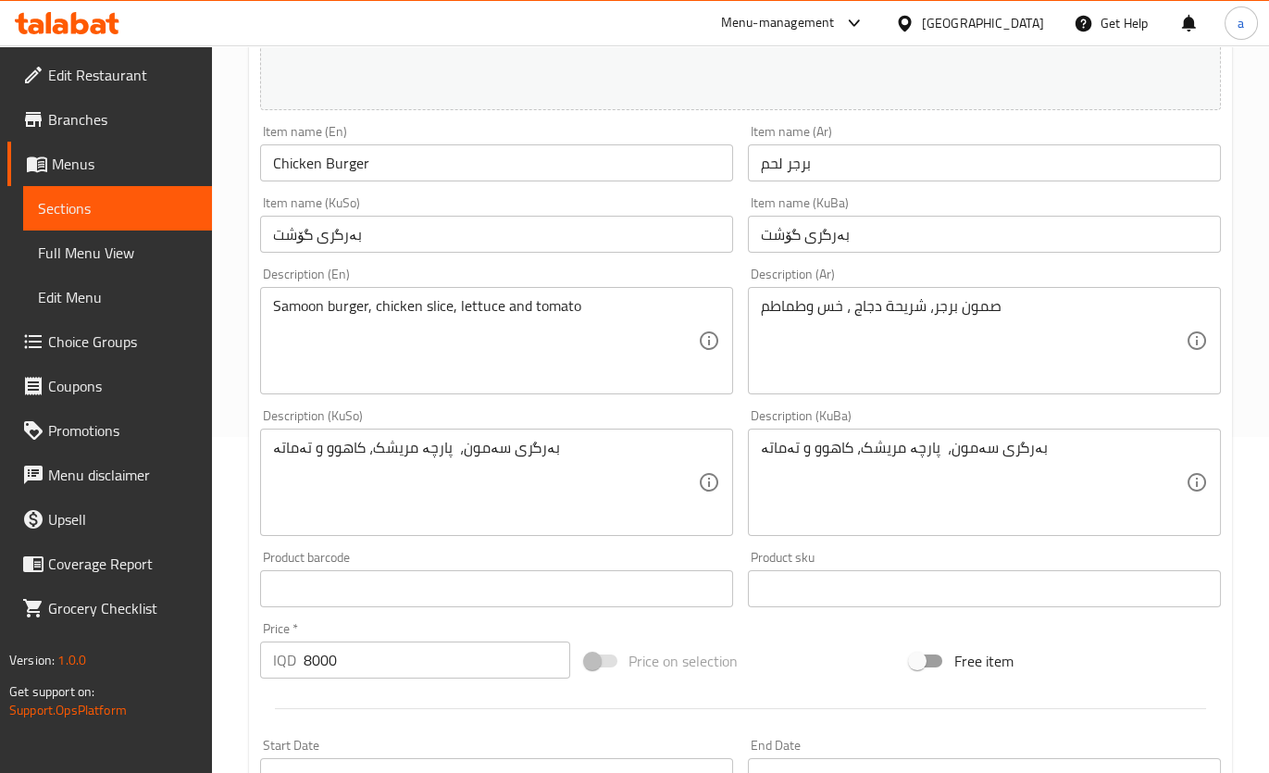
click at [189, 207] on span "Sections" at bounding box center [117, 208] width 159 height 22
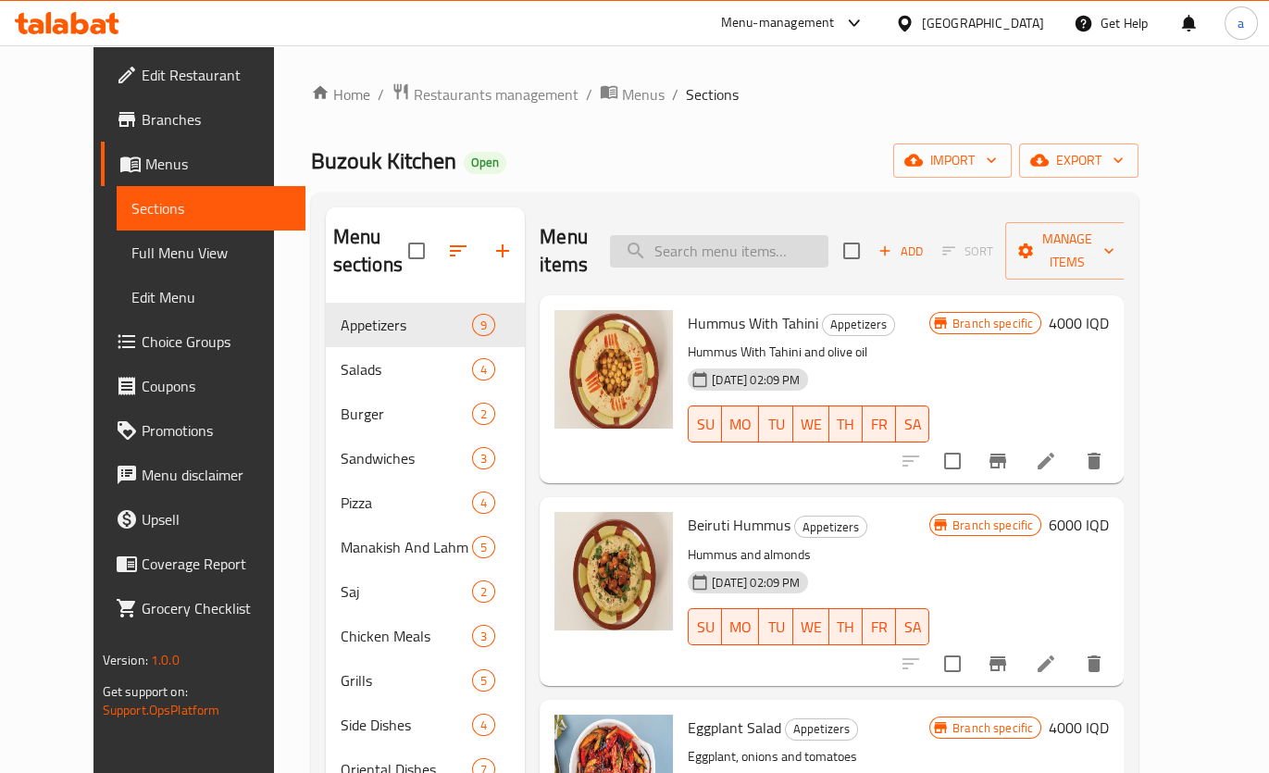
click at [799, 235] on input "search" at bounding box center [719, 251] width 218 height 32
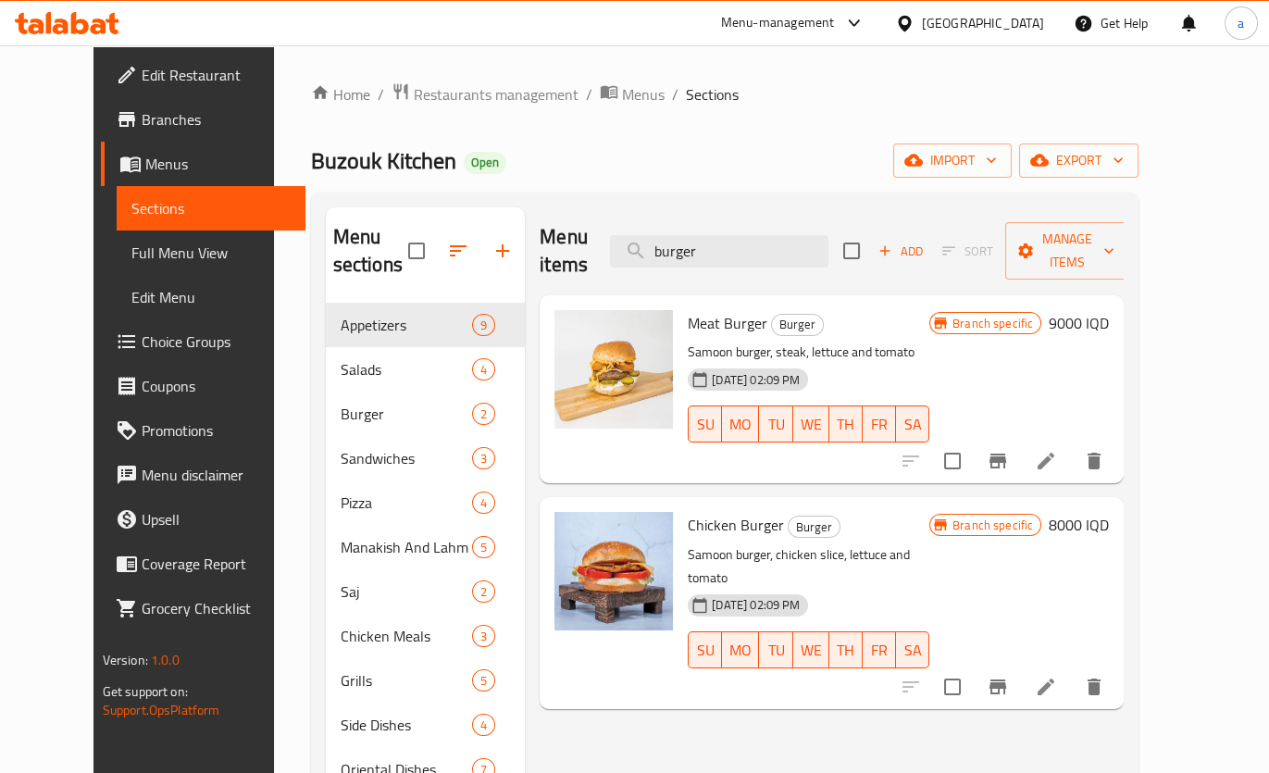
type input "burger"
click at [1108, 512] on h6 "8000 IQD" at bounding box center [1078, 525] width 60 height 26
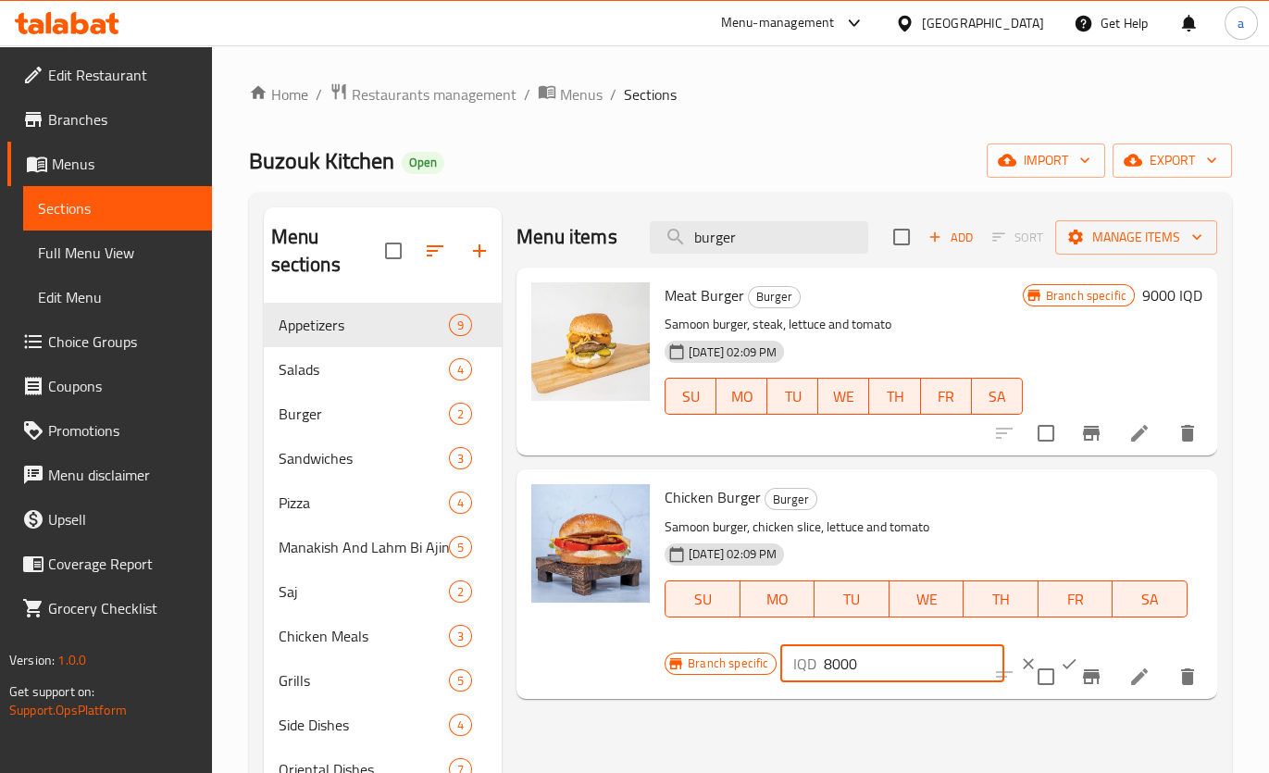
click at [823, 663] on input "8000" at bounding box center [913, 663] width 180 height 37
type input "7000"
click at [1035, 660] on input "checkbox" at bounding box center [1045, 676] width 39 height 39
click at [1035, 669] on input "checkbox" at bounding box center [1045, 676] width 39 height 39
checkbox input "false"
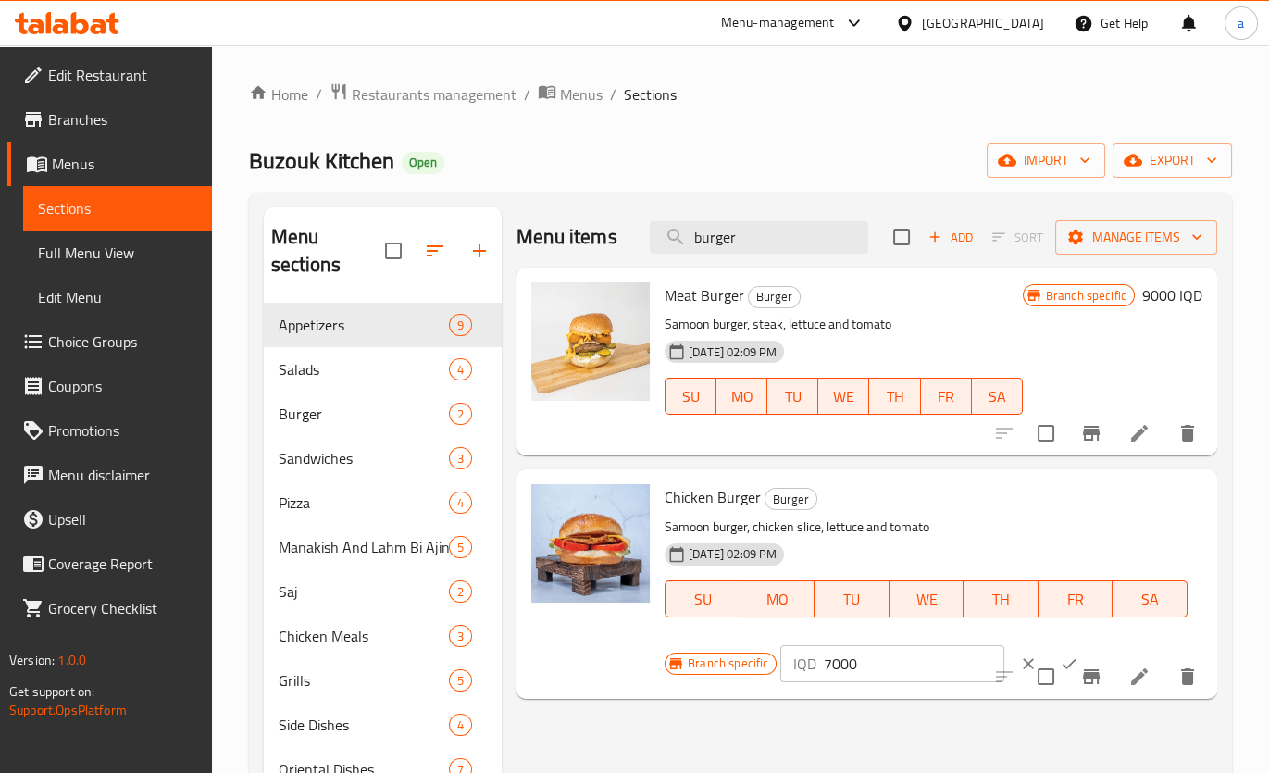
click at [1048, 649] on button "ok" at bounding box center [1068, 663] width 41 height 41
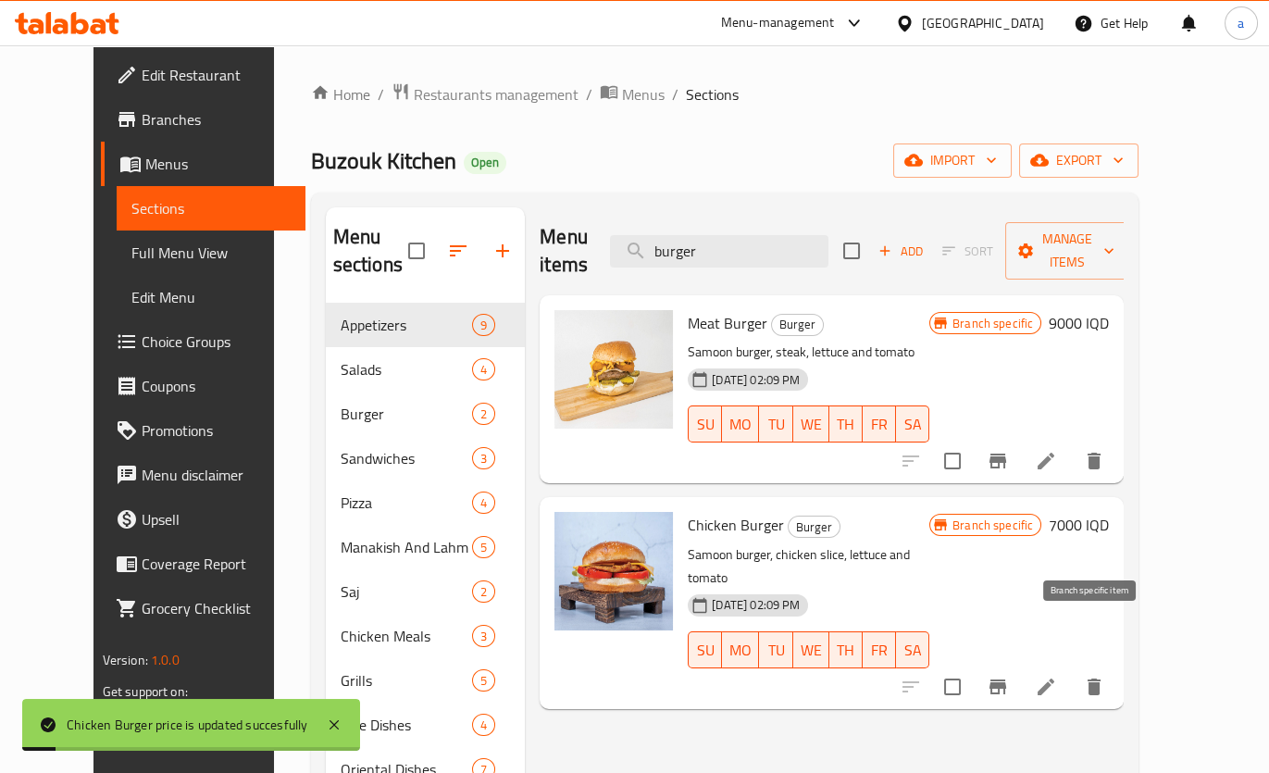
click at [1009, 675] on icon "Branch-specific-item" at bounding box center [997, 686] width 22 height 22
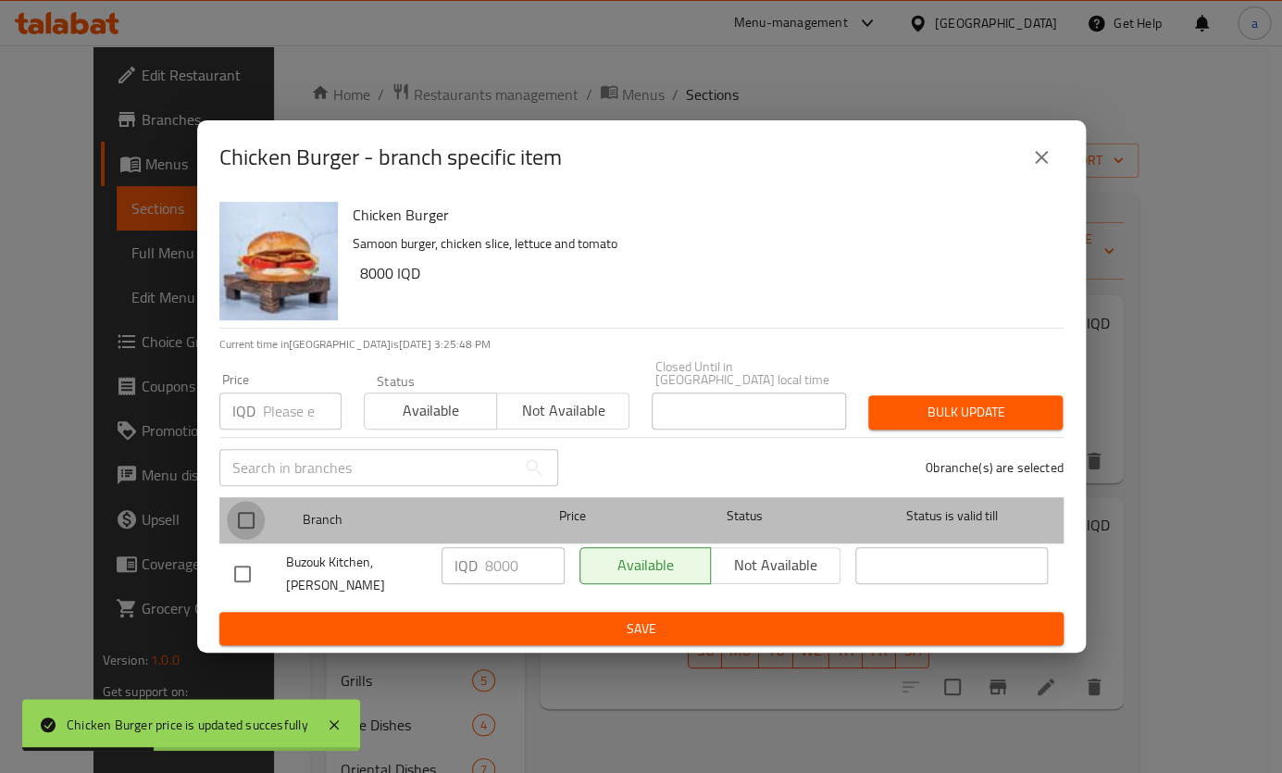
click at [246, 518] on input "checkbox" at bounding box center [246, 520] width 39 height 39
checkbox input "true"
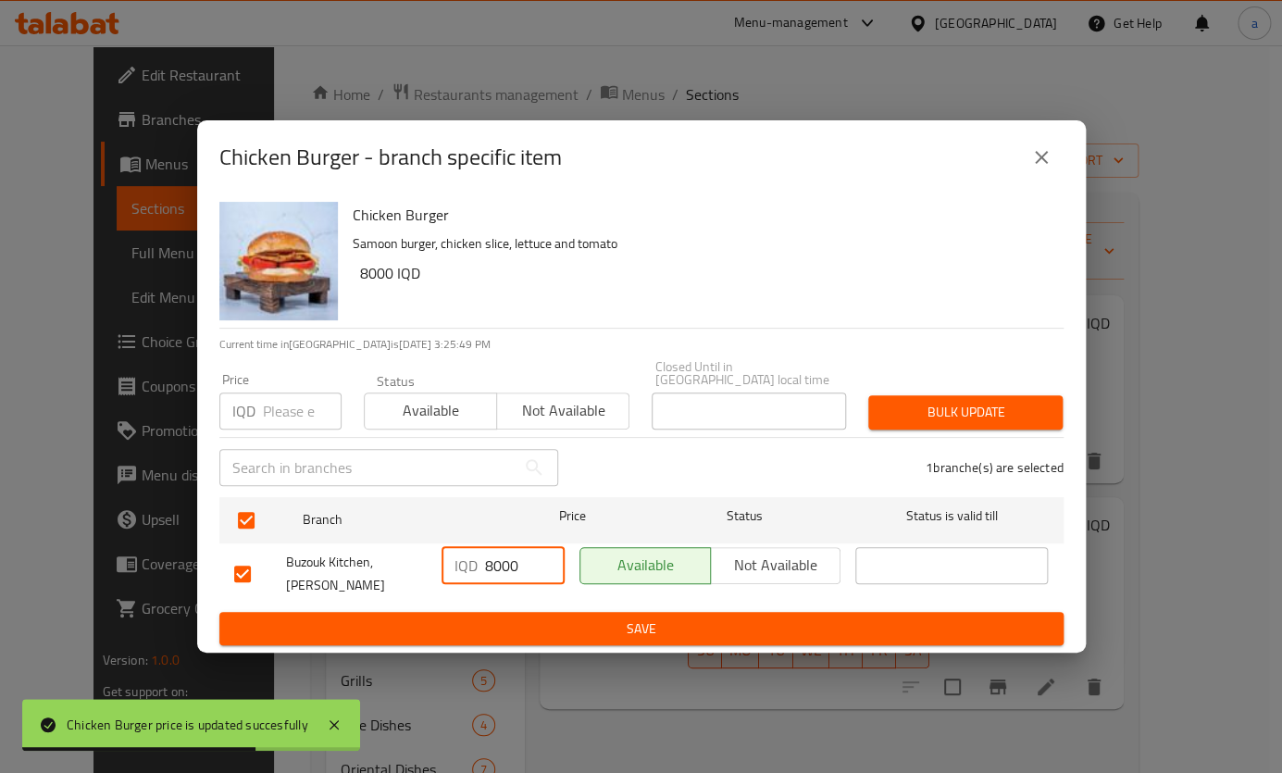
click at [485, 569] on input "8000" at bounding box center [525, 565] width 80 height 37
type input "7000"
click at [526, 617] on span "Save" at bounding box center [641, 628] width 814 height 23
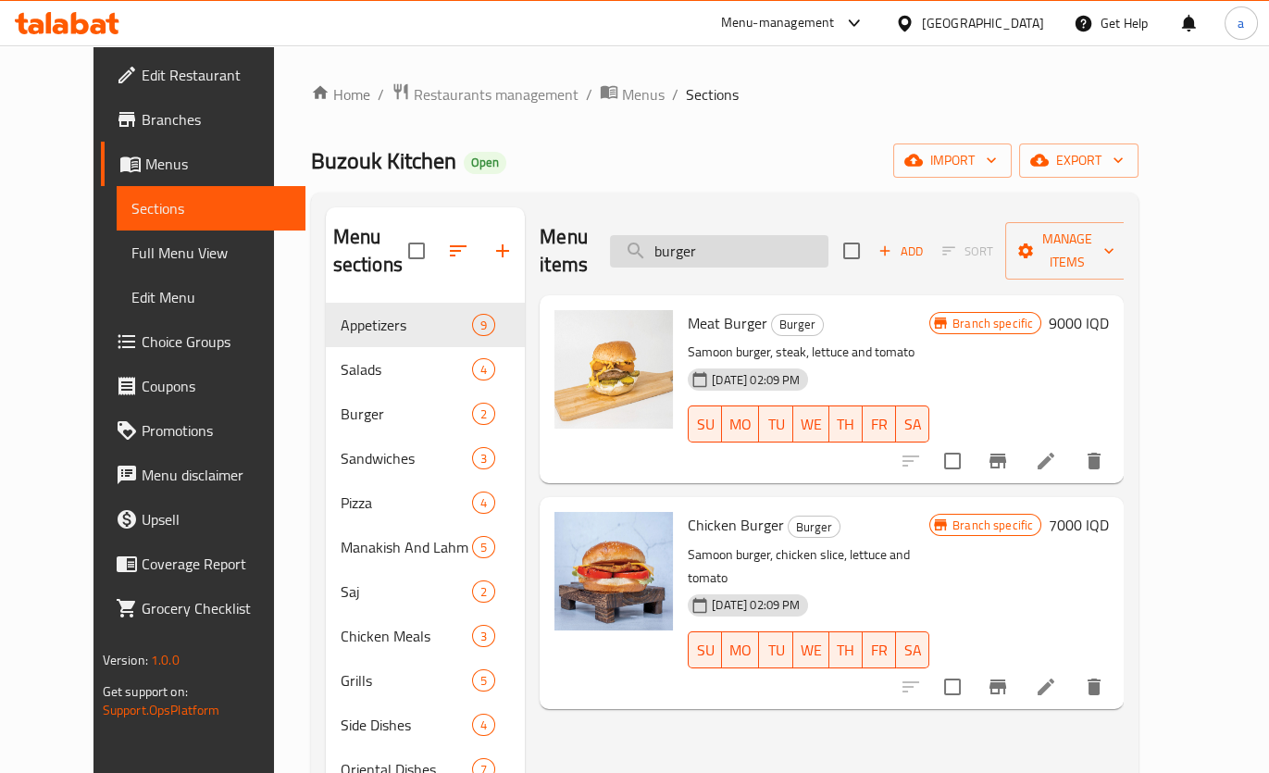
drag, startPoint x: 768, startPoint y: 239, endPoint x: 680, endPoint y: 250, distance: 88.6
click at [680, 250] on input "burger" at bounding box center [719, 251] width 218 height 32
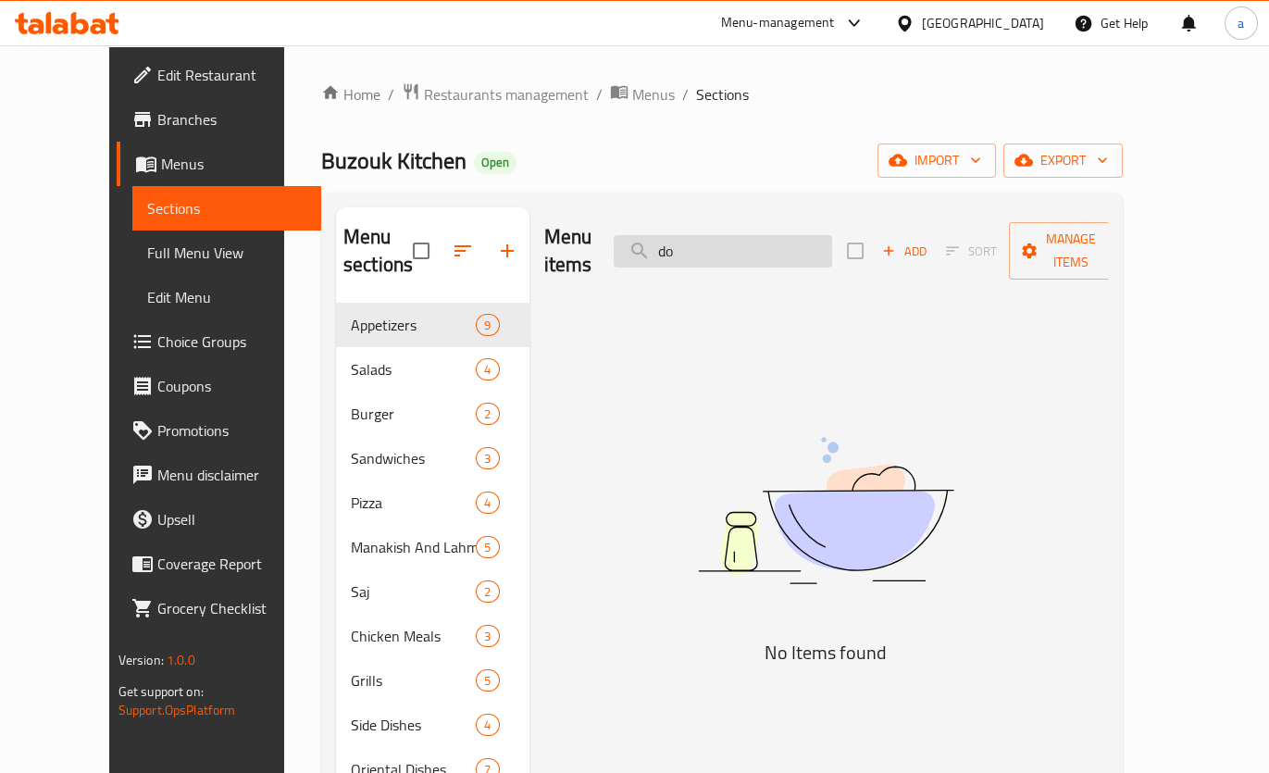
type input "d"
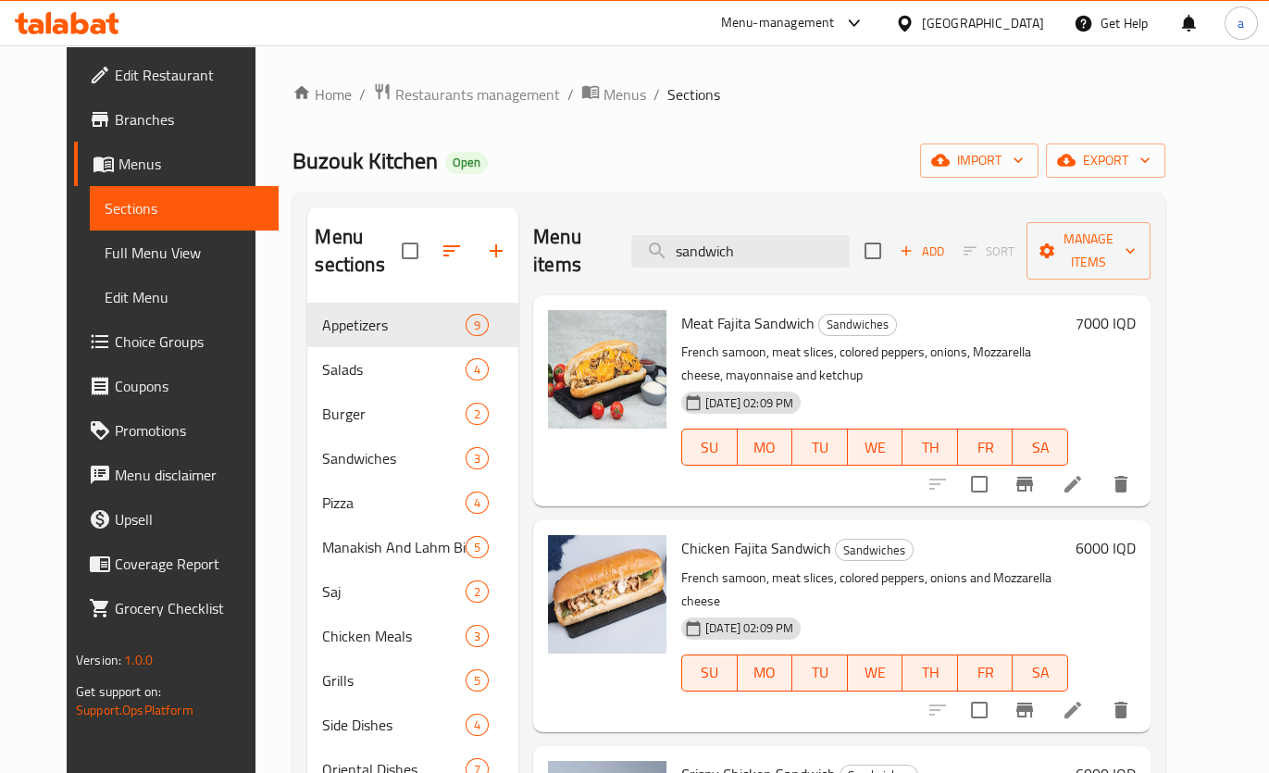
type input "sandwich"
click at [1135, 310] on h6 "7000 IQD" at bounding box center [1105, 323] width 60 height 26
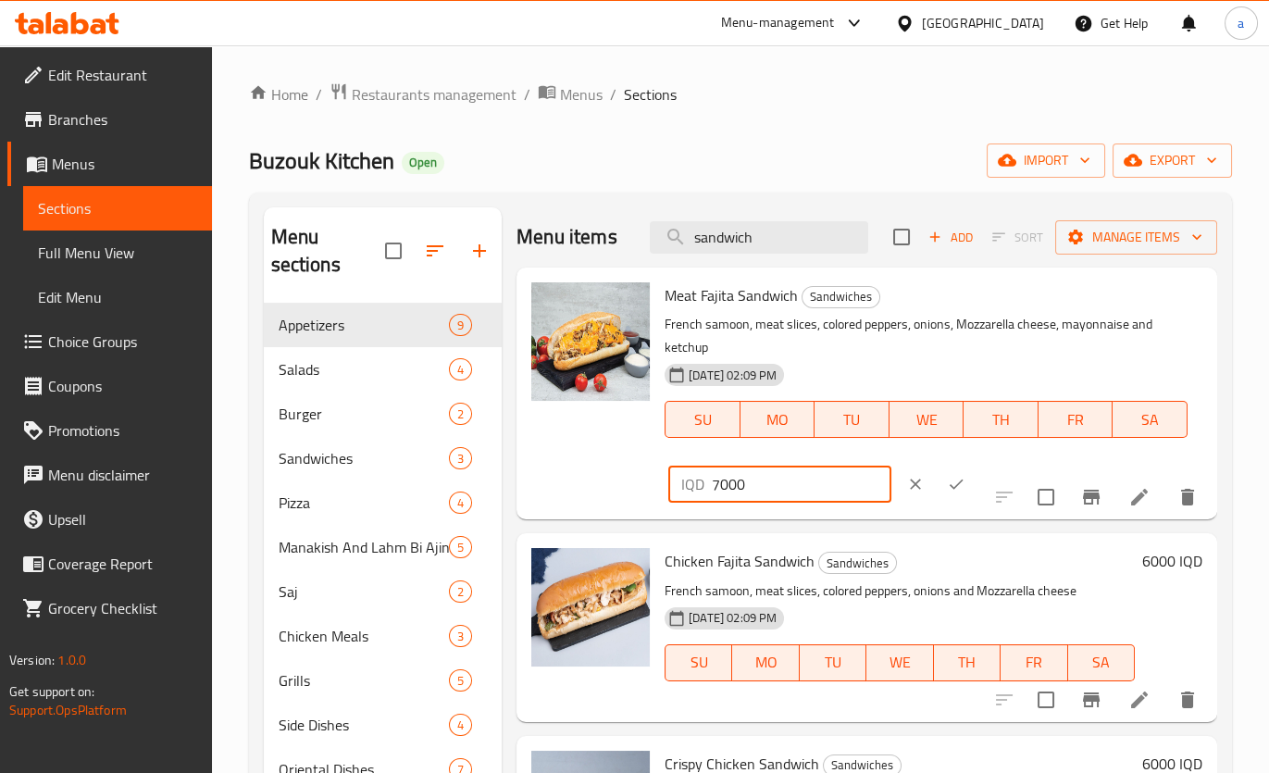
click at [891, 465] on input "7000" at bounding box center [802, 483] width 180 height 37
click at [891, 465] on input "8000" at bounding box center [802, 483] width 180 height 37
type input "8000"
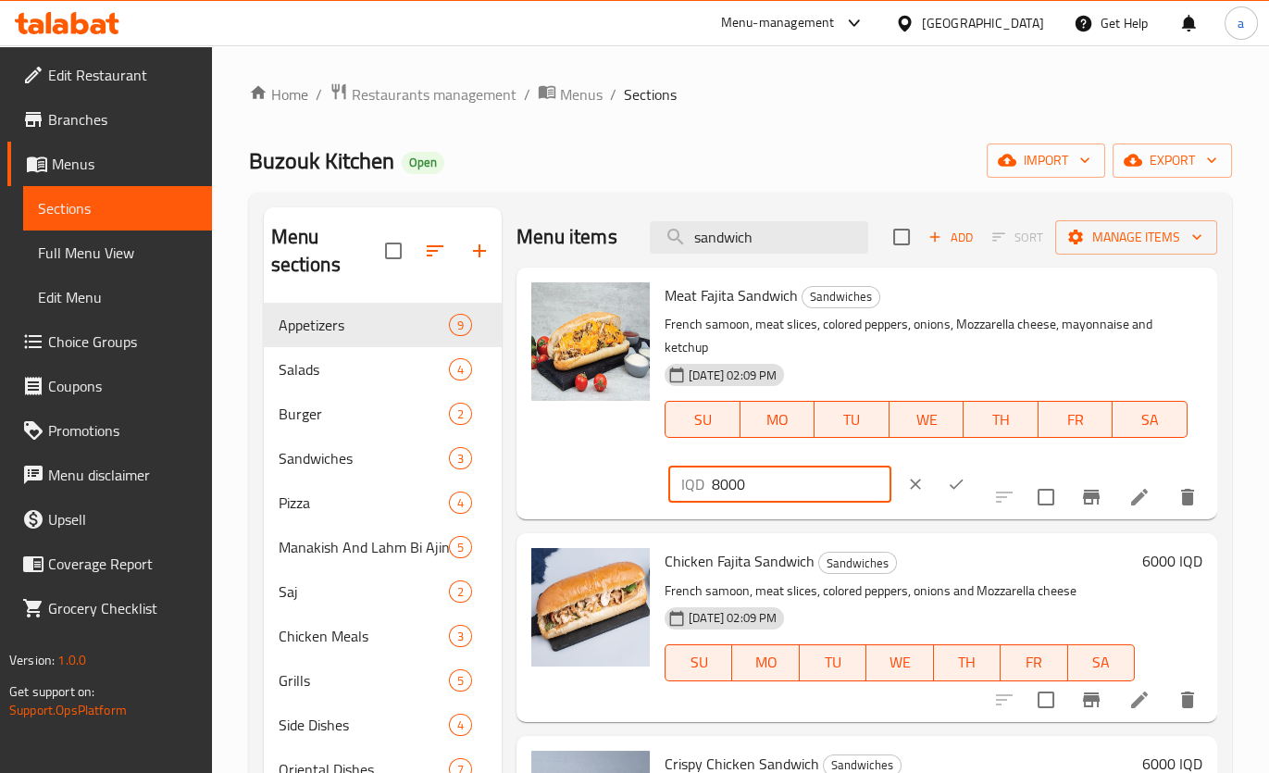
click at [965, 475] on icon "ok" at bounding box center [956, 484] width 19 height 19
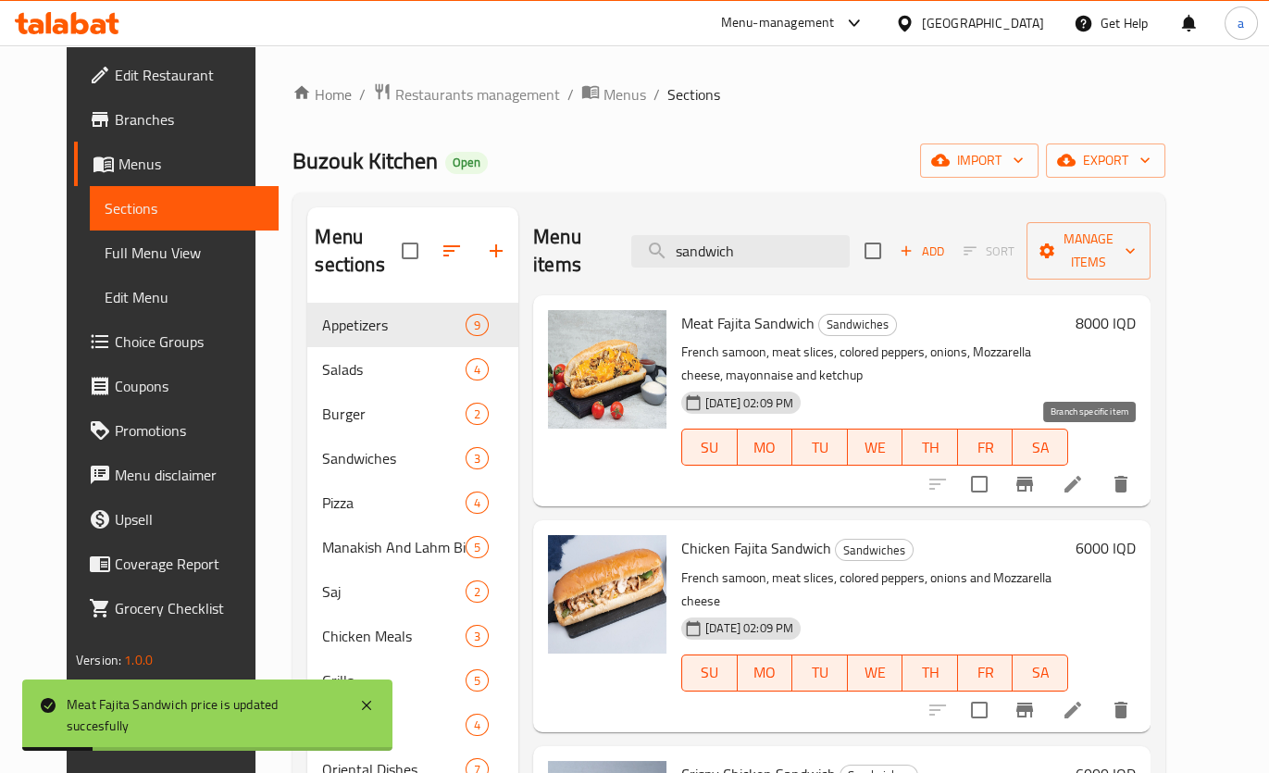
click at [1046, 462] on button "Branch-specific-item" at bounding box center [1024, 484] width 44 height 44
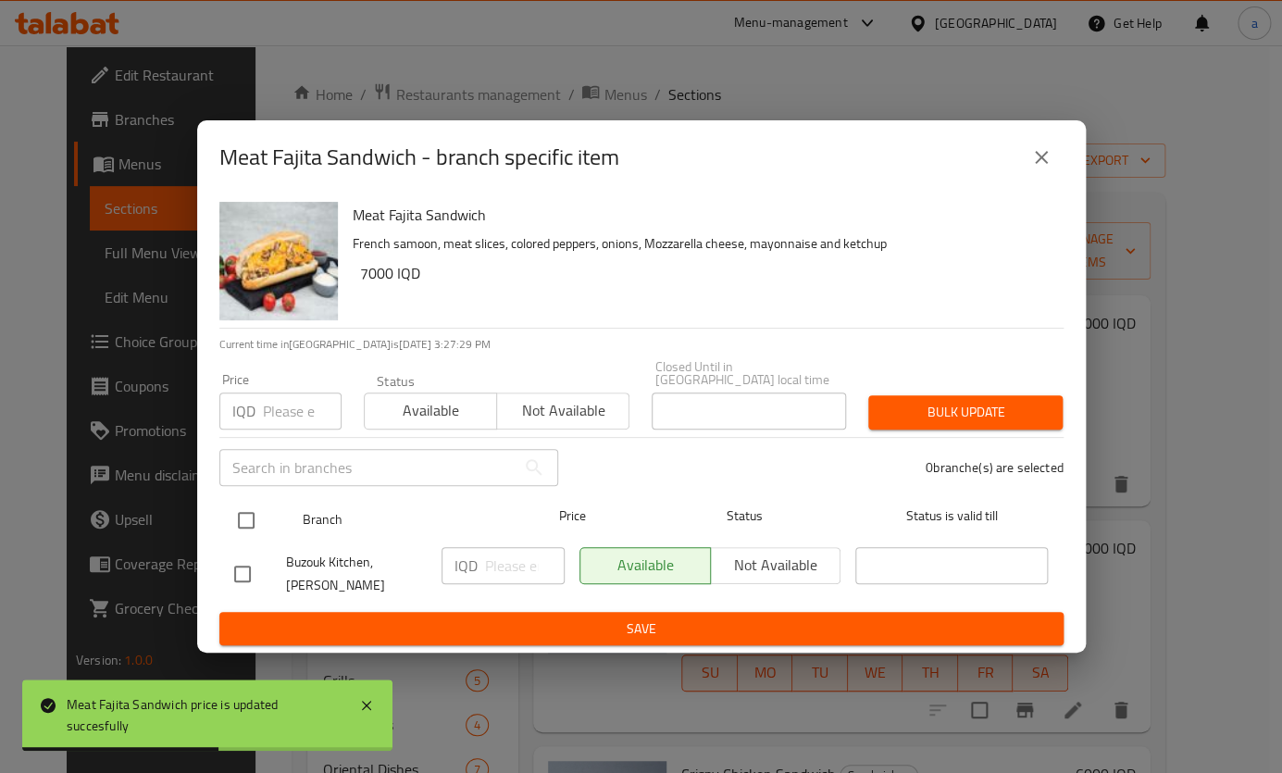
click at [271, 520] on div at bounding box center [261, 520] width 69 height 54
click at [253, 513] on input "checkbox" at bounding box center [246, 520] width 39 height 39
checkbox input "true"
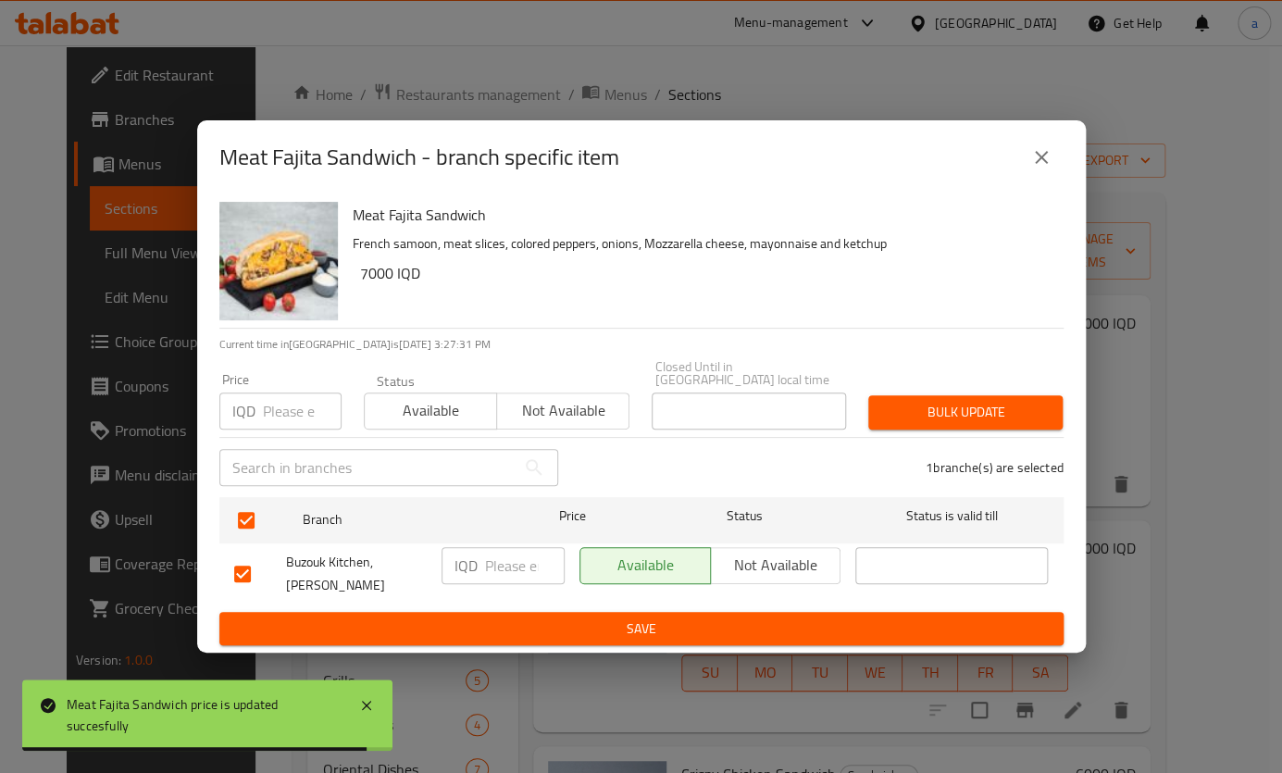
click at [494, 559] on input "number" at bounding box center [525, 565] width 80 height 37
paste input "8000"
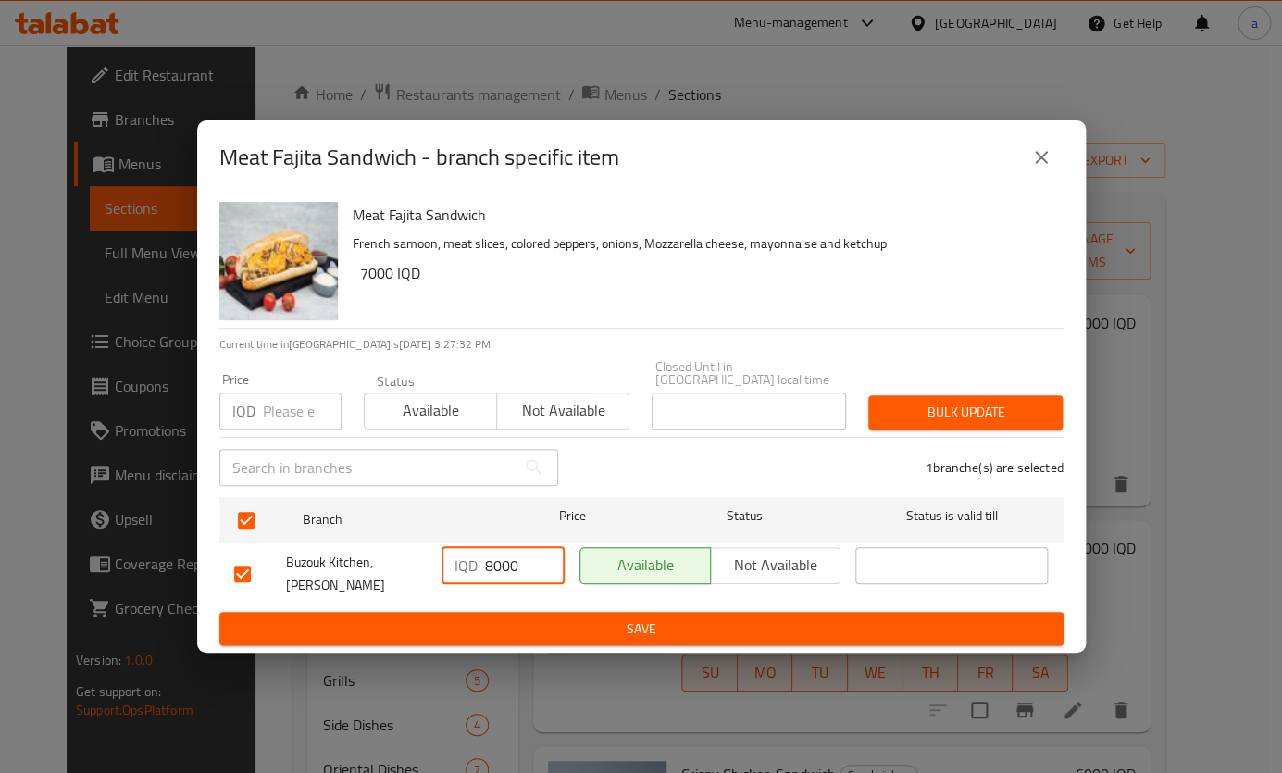
type input "8000"
click at [642, 620] on span "Save" at bounding box center [641, 628] width 814 height 23
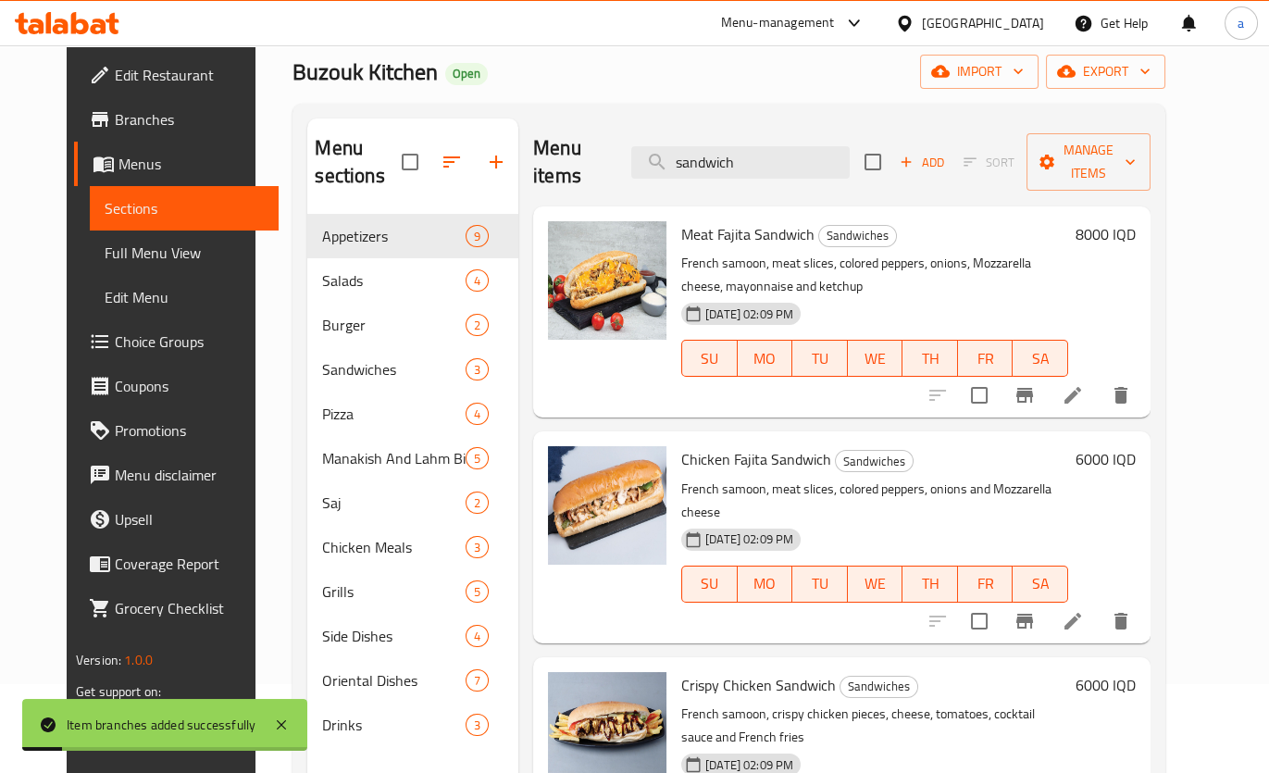
scroll to position [111, 0]
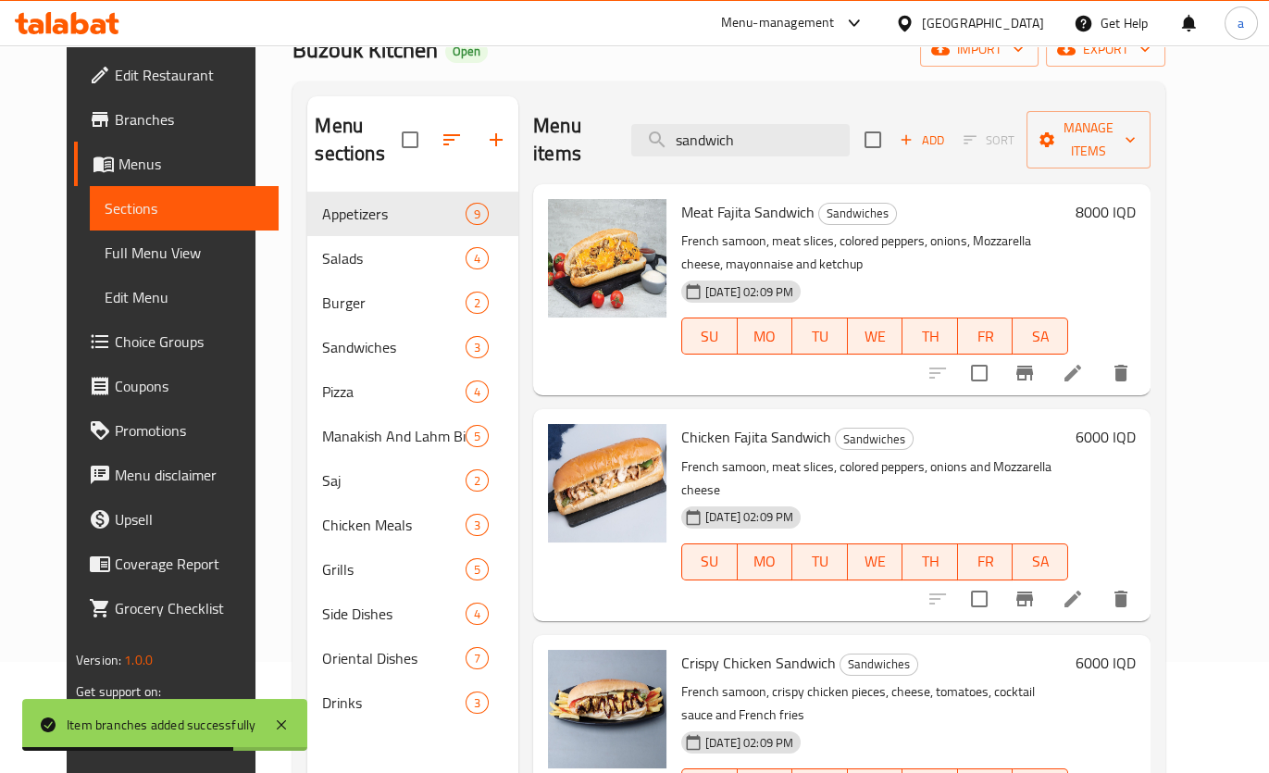
click at [1135, 424] on h6 "6000 IQD" at bounding box center [1105, 437] width 60 height 26
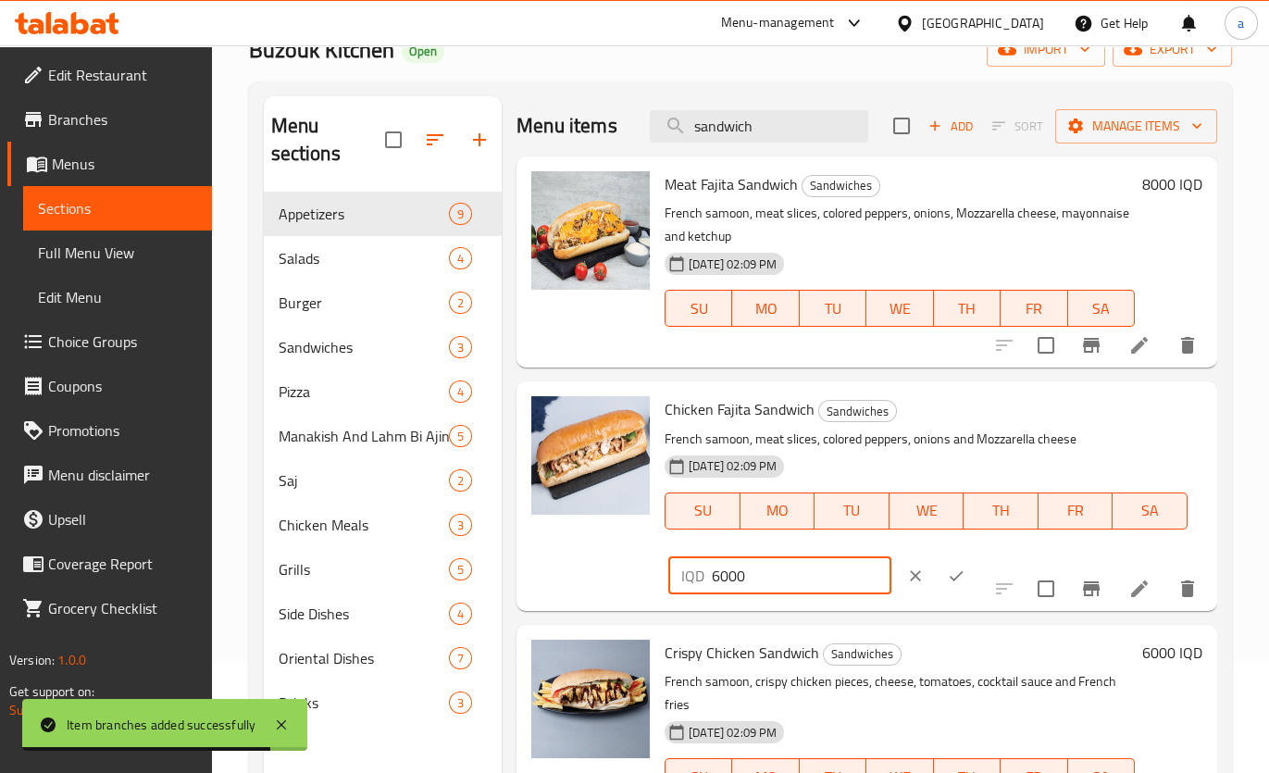
click at [891, 557] on input "6000" at bounding box center [802, 575] width 180 height 37
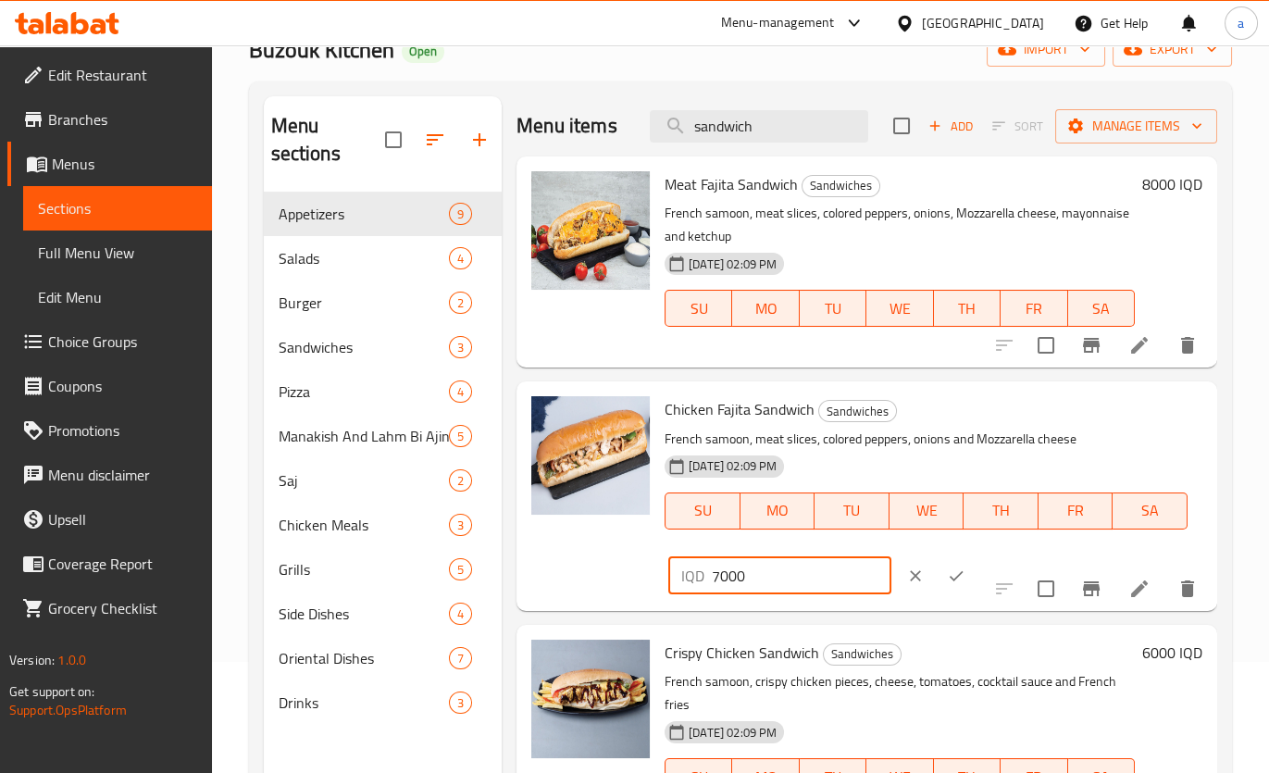
click at [891, 557] on input "7000" at bounding box center [802, 575] width 180 height 37
type input "7000"
click at [965, 566] on icon "ok" at bounding box center [956, 575] width 19 height 19
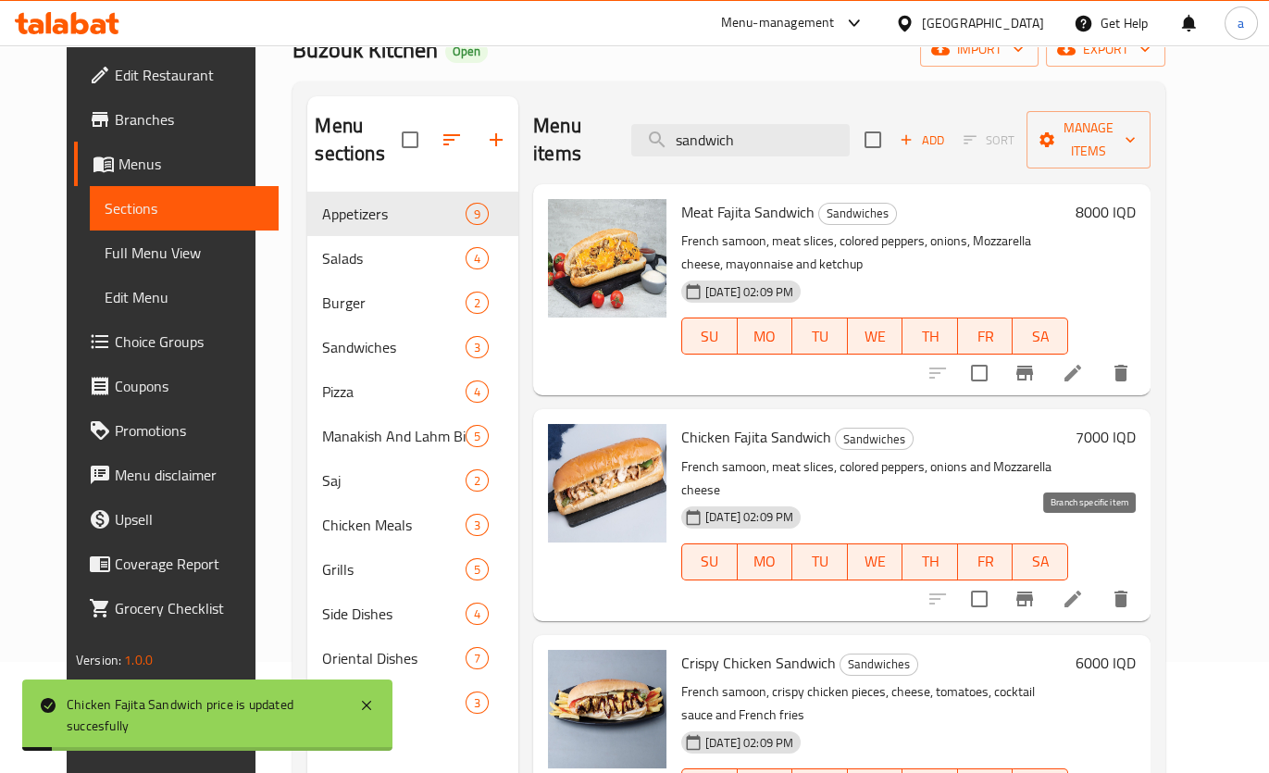
click at [1033, 591] on icon "Branch-specific-item" at bounding box center [1024, 598] width 17 height 15
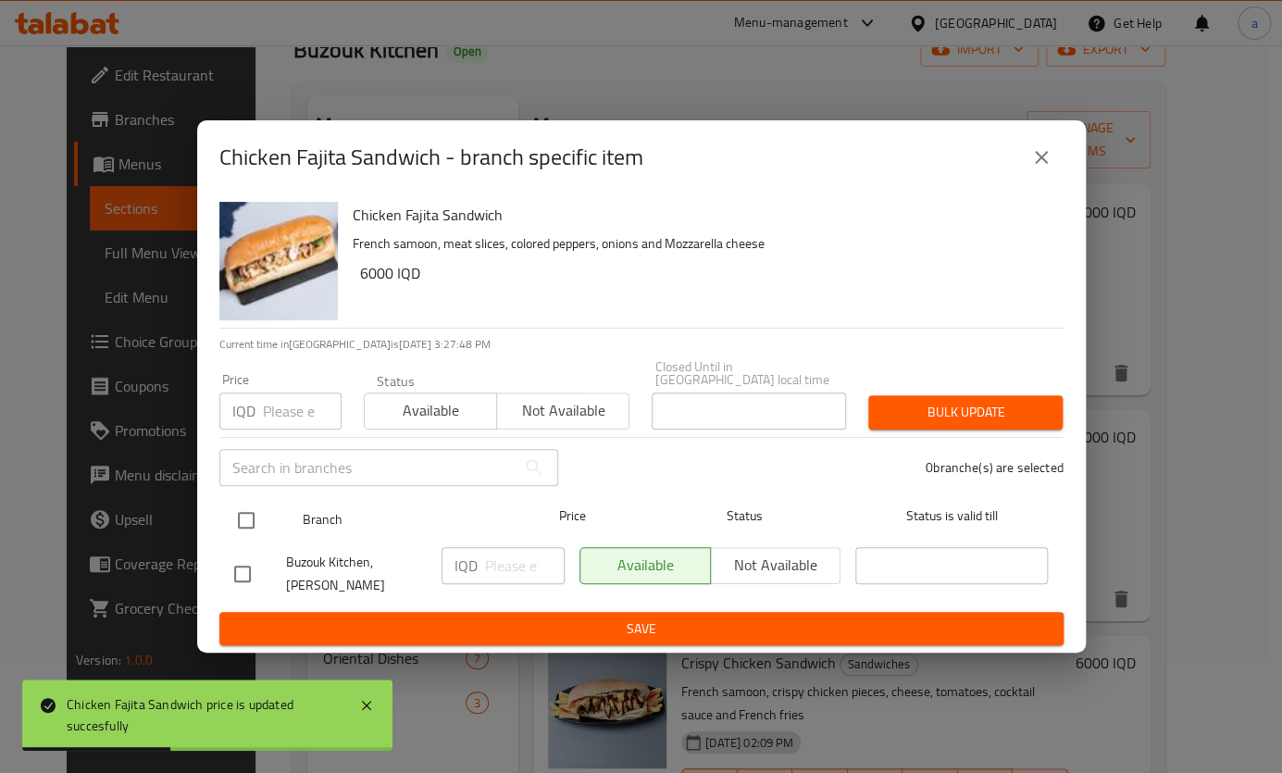
click at [244, 522] on input "checkbox" at bounding box center [246, 520] width 39 height 39
checkbox input "true"
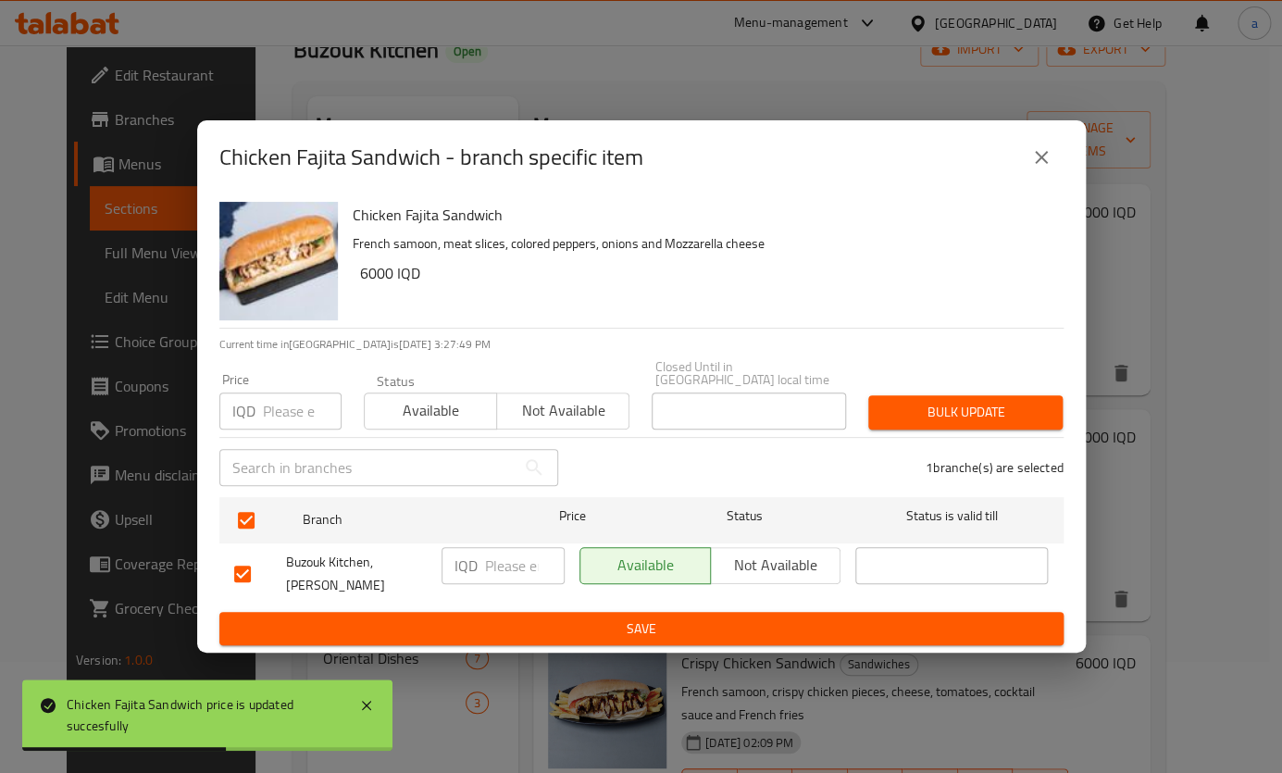
drag, startPoint x: 471, startPoint y: 581, endPoint x: 483, endPoint y: 573, distance: 14.6
click at [472, 580] on div "IQD ​" at bounding box center [502, 565] width 123 height 37
click at [500, 563] on input "number" at bounding box center [525, 565] width 80 height 37
paste input "7000"
type input "7000"
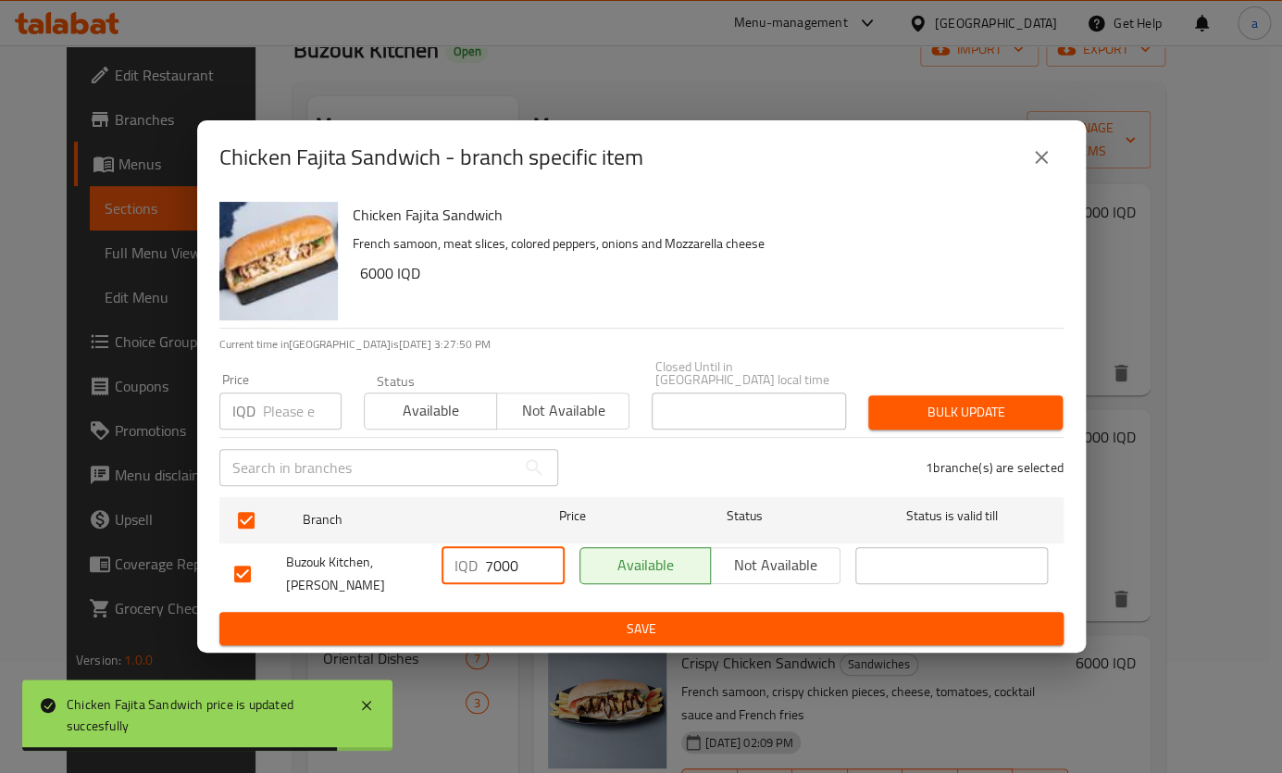
click at [618, 617] on span "Save" at bounding box center [641, 628] width 814 height 23
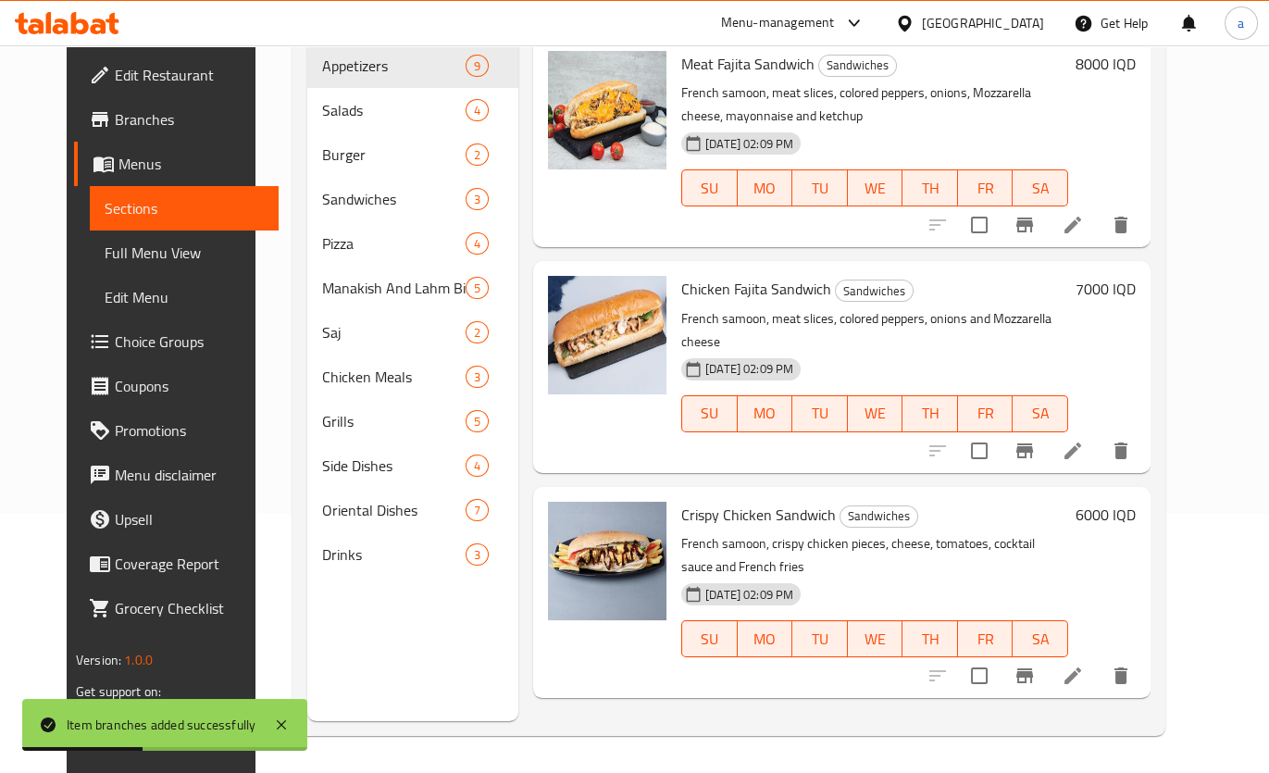
scroll to position [259, 0]
click at [1135, 502] on h6 "6000 IQD" at bounding box center [1105, 515] width 60 height 26
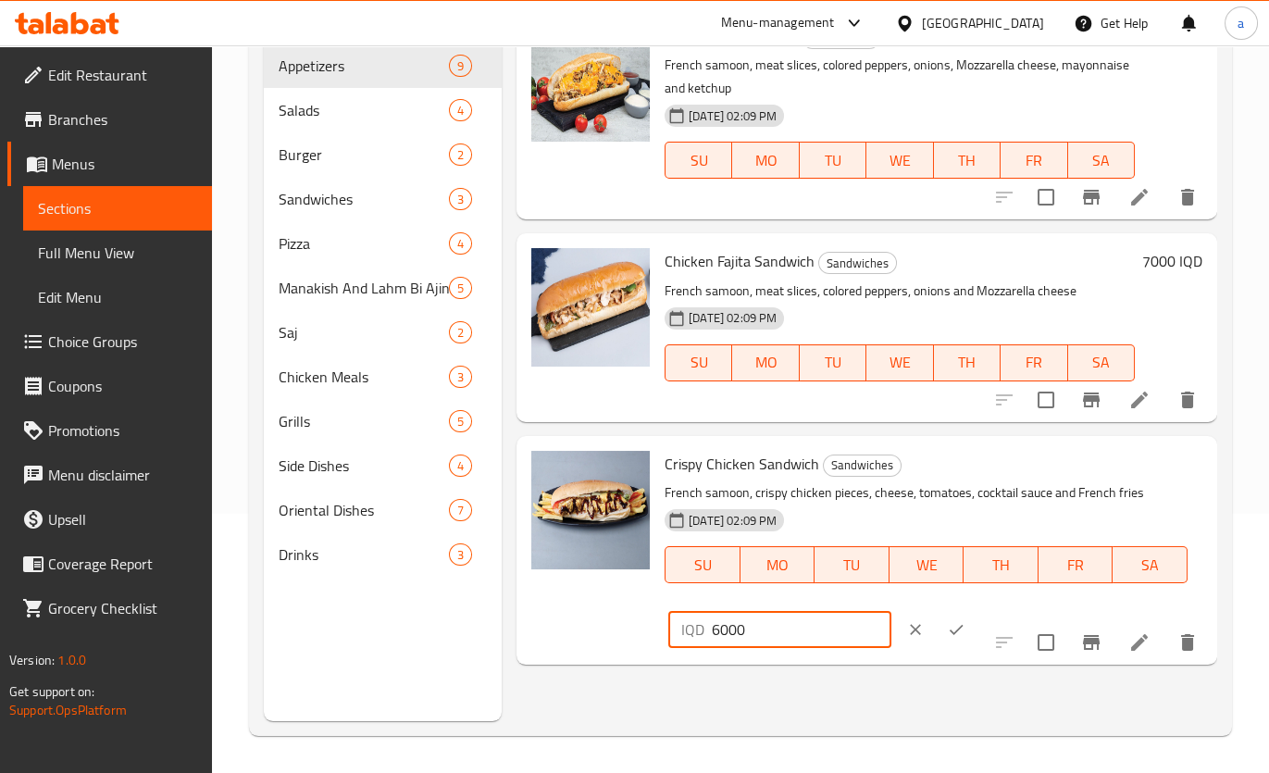
click at [891, 611] on input "6000" at bounding box center [802, 629] width 180 height 37
click at [891, 611] on input "7000" at bounding box center [802, 629] width 180 height 37
type input "7000"
click at [976, 609] on button "ok" at bounding box center [955, 629] width 41 height 41
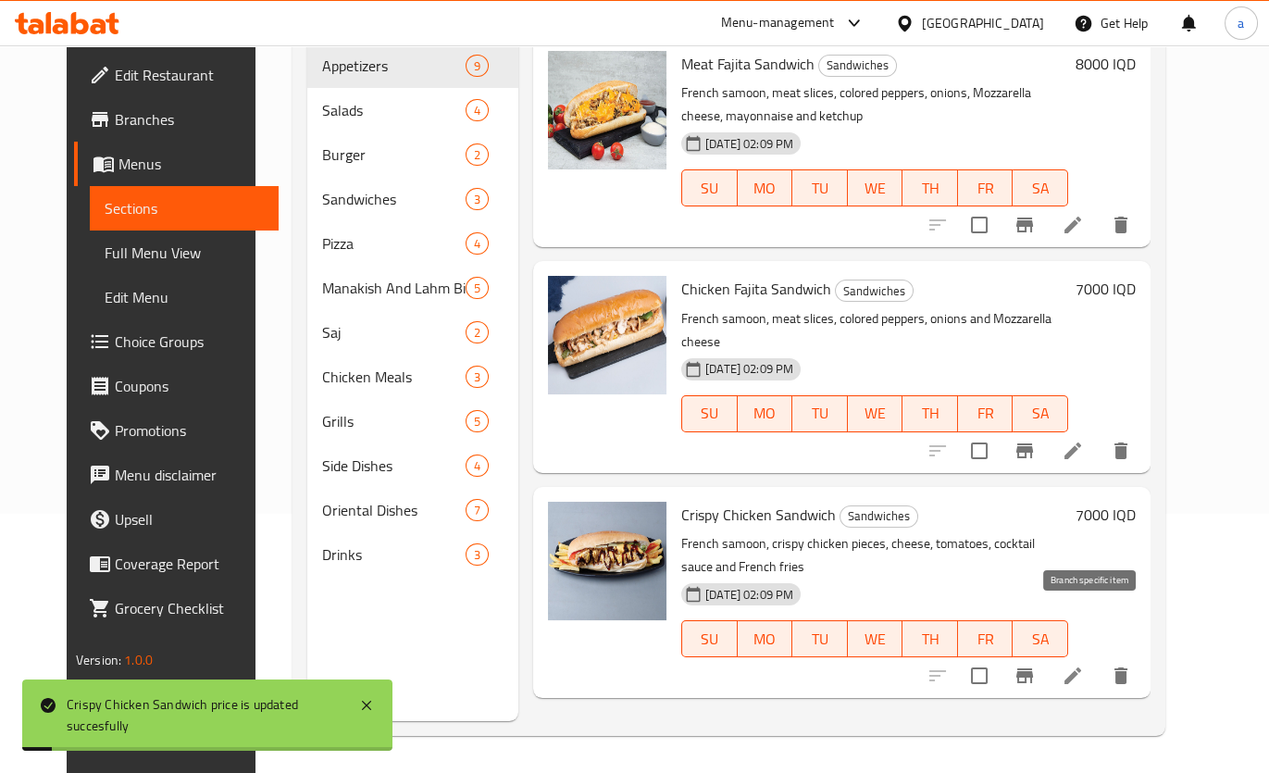
click at [1046, 653] on button "Branch-specific-item" at bounding box center [1024, 675] width 44 height 44
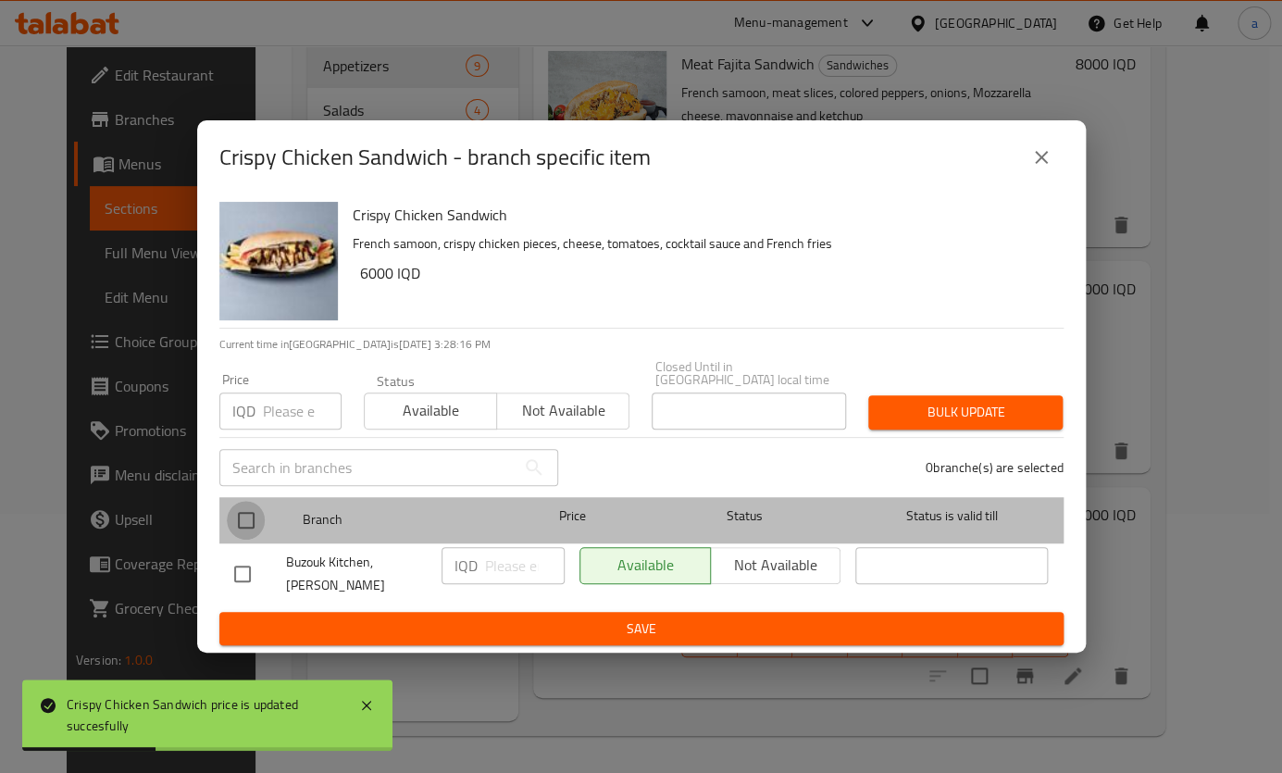
click at [258, 523] on input "checkbox" at bounding box center [246, 520] width 39 height 39
checkbox input "true"
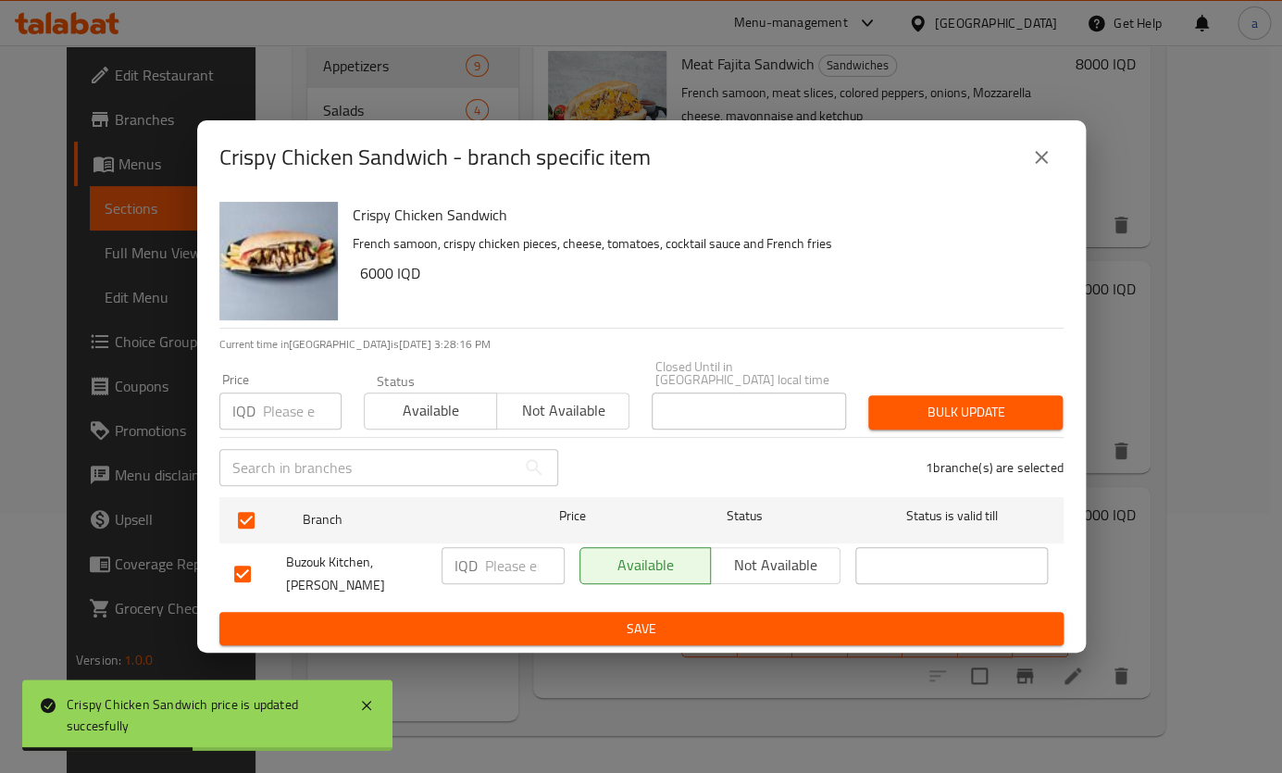
click at [494, 576] on input "number" at bounding box center [525, 565] width 80 height 37
paste input "7000"
type input "7000"
click at [578, 617] on span "Save" at bounding box center [641, 628] width 814 height 23
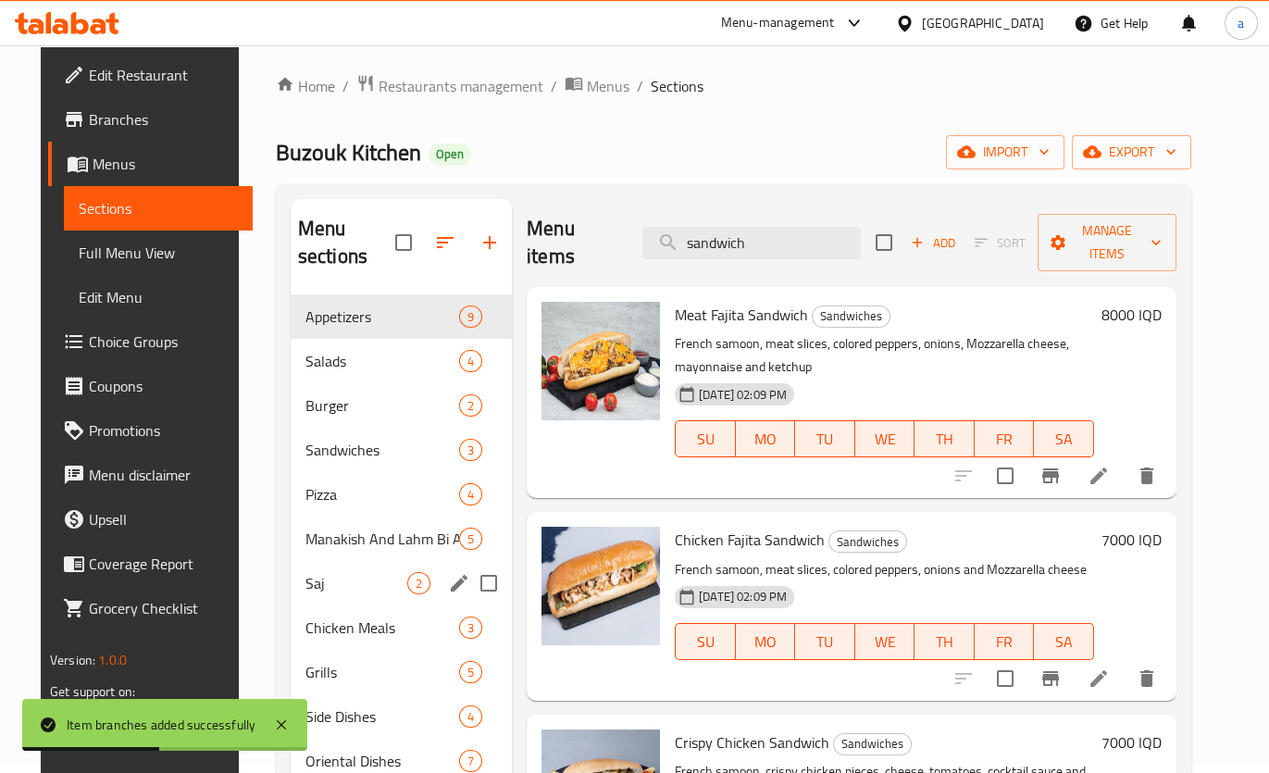
scroll to position [0, 0]
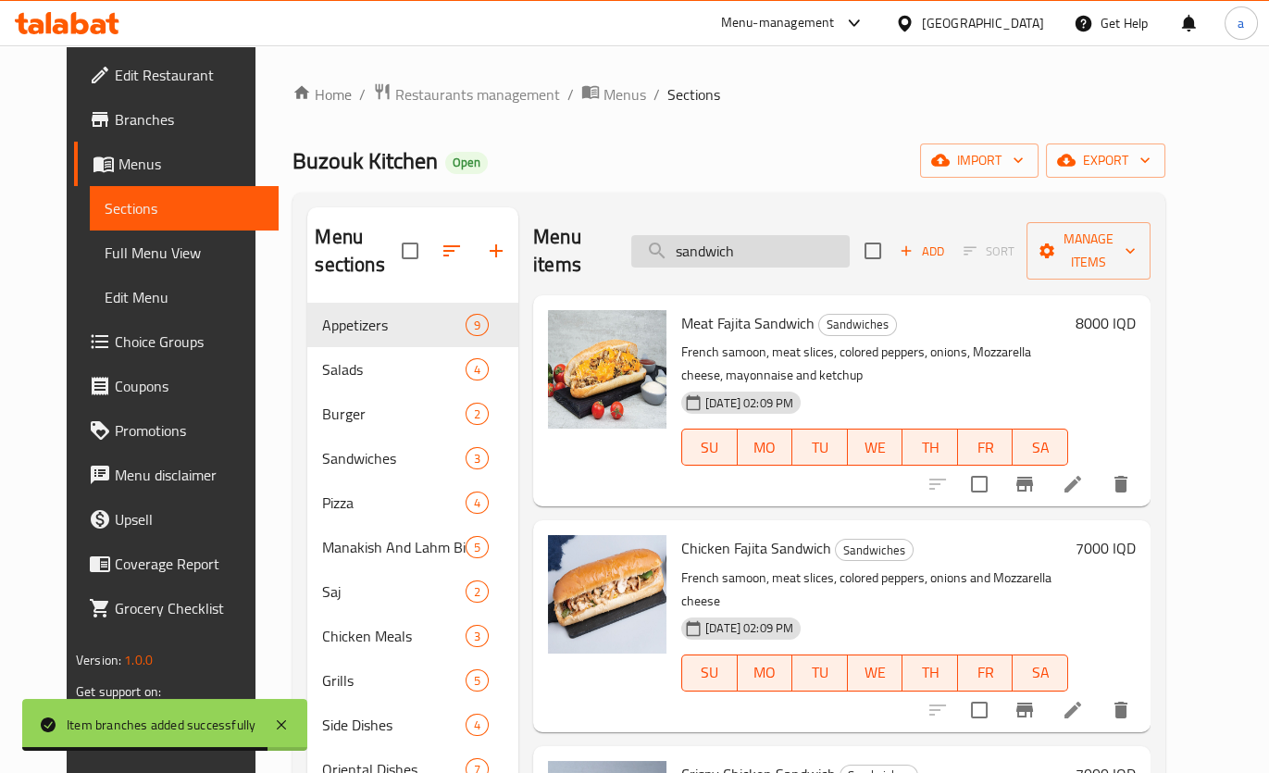
drag, startPoint x: 749, startPoint y: 242, endPoint x: 663, endPoint y: 243, distance: 86.1
click at [663, 243] on input "sandwich" at bounding box center [740, 251] width 218 height 32
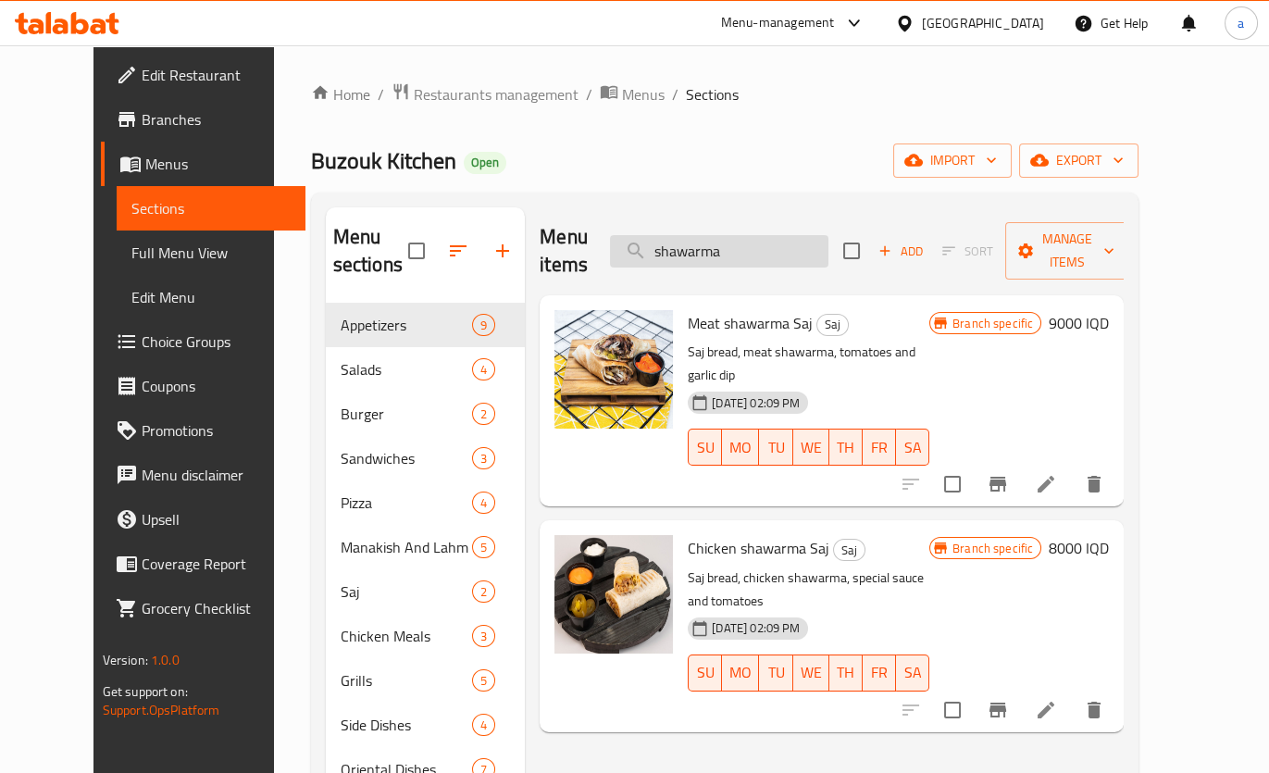
click at [762, 236] on input "shawarma" at bounding box center [719, 251] width 218 height 32
click at [691, 235] on input "shawarma" at bounding box center [719, 251] width 218 height 32
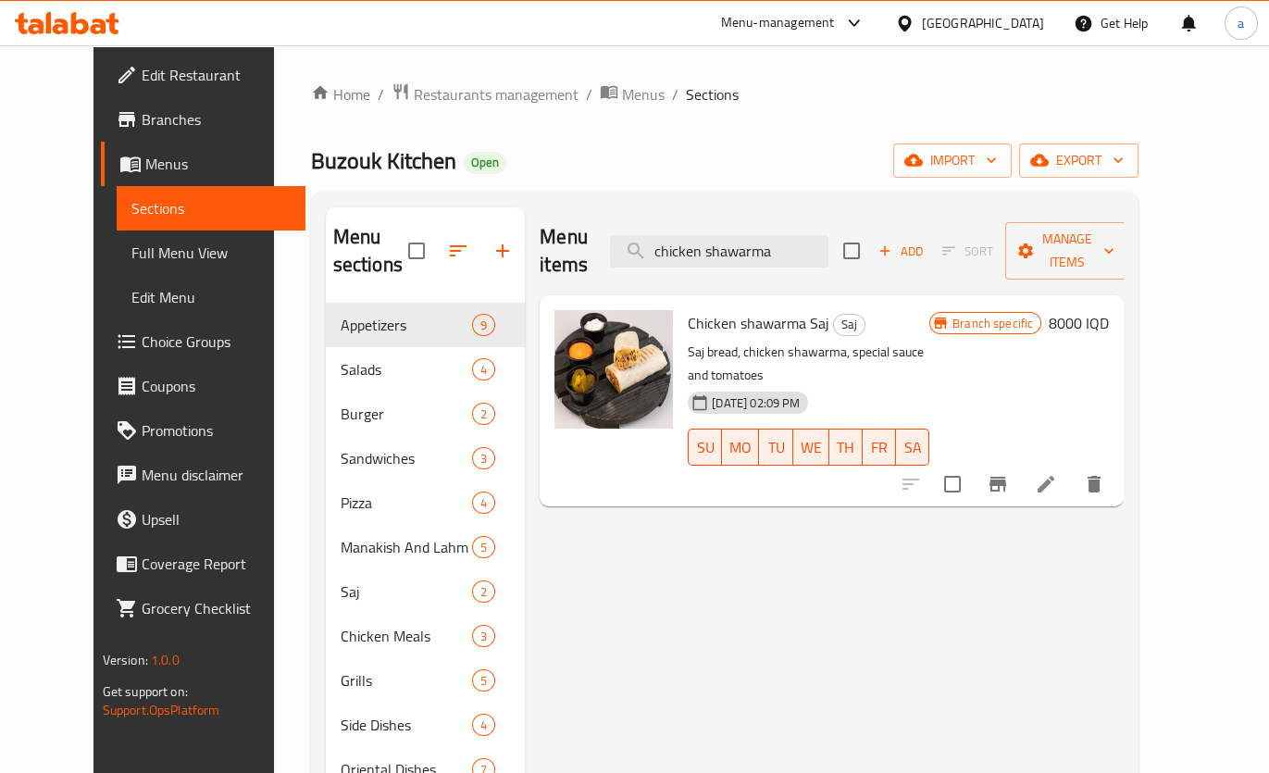
drag, startPoint x: 819, startPoint y: 238, endPoint x: 676, endPoint y: 259, distance: 144.1
click at [676, 259] on div "Menu items chicken shawarma Add Sort Manage items" at bounding box center [831, 251] width 584 height 88
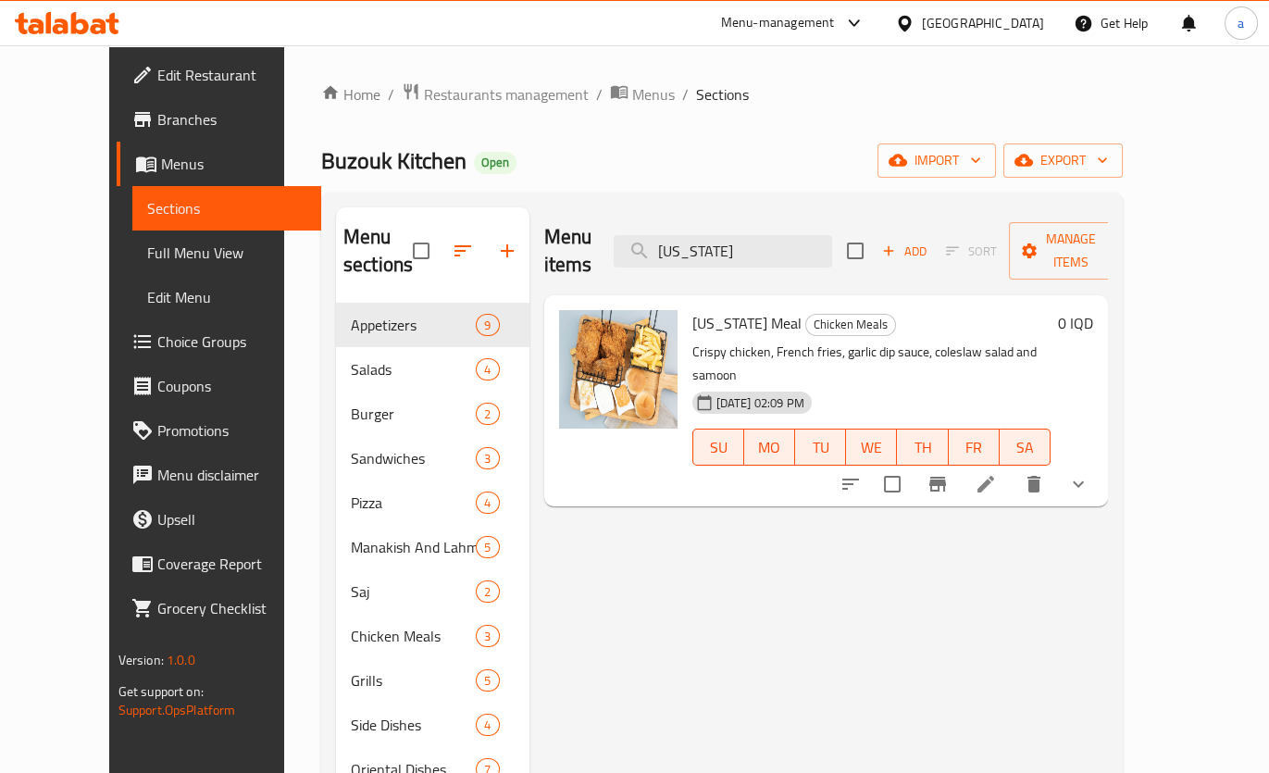
type input "kentucky"
click at [994, 476] on icon at bounding box center [985, 484] width 17 height 17
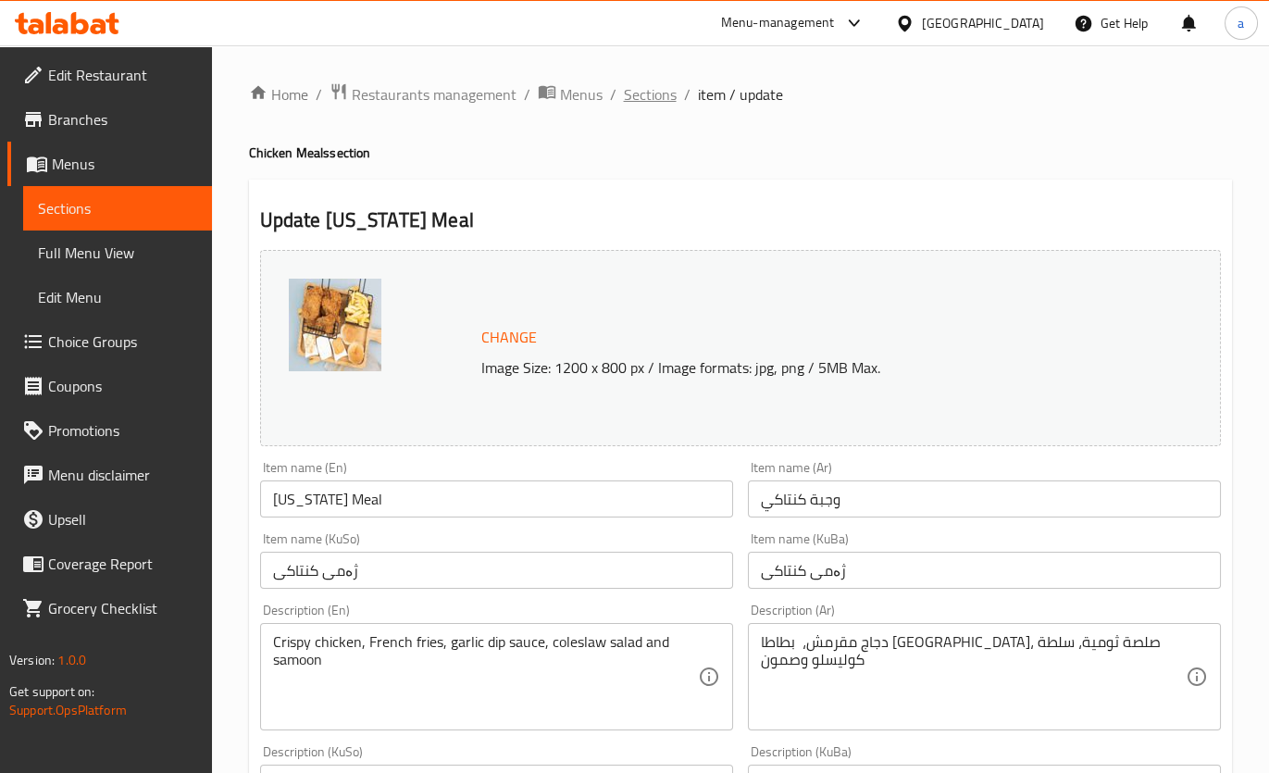
click at [657, 94] on span "Sections" at bounding box center [650, 94] width 53 height 22
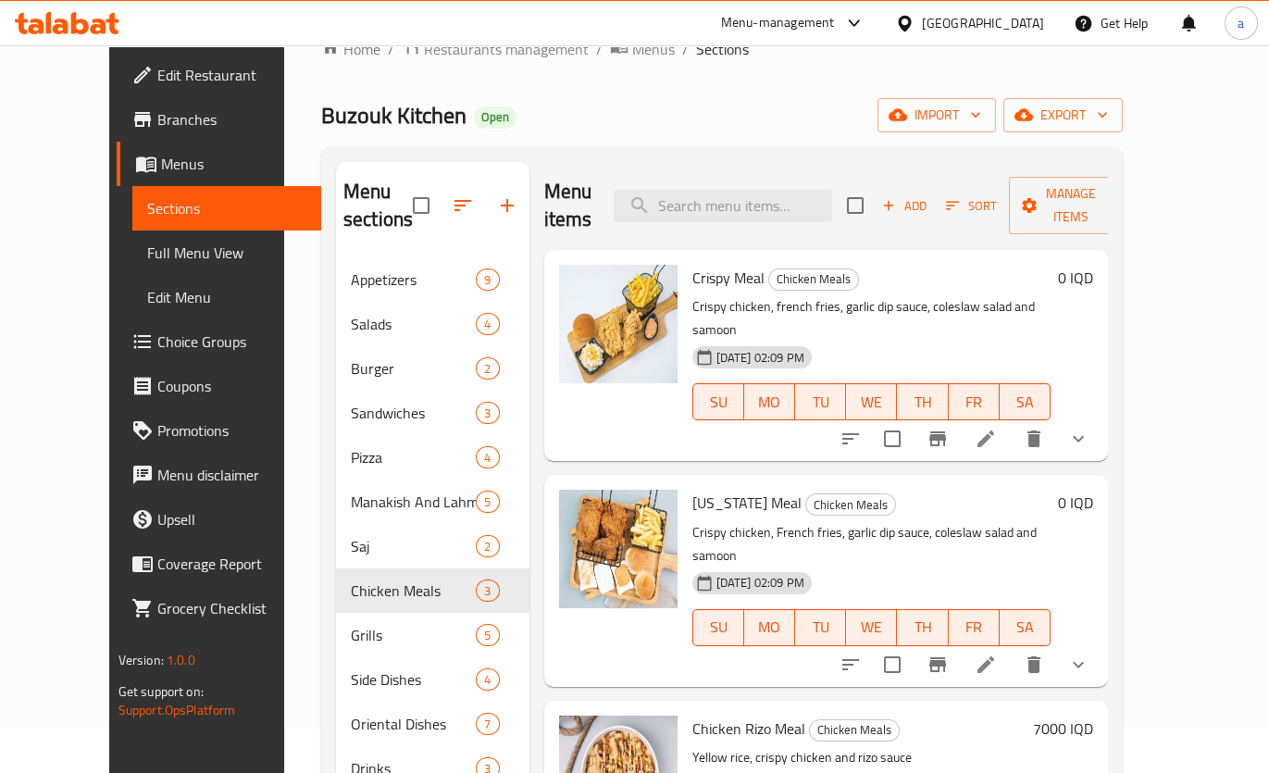
scroll to position [111, 0]
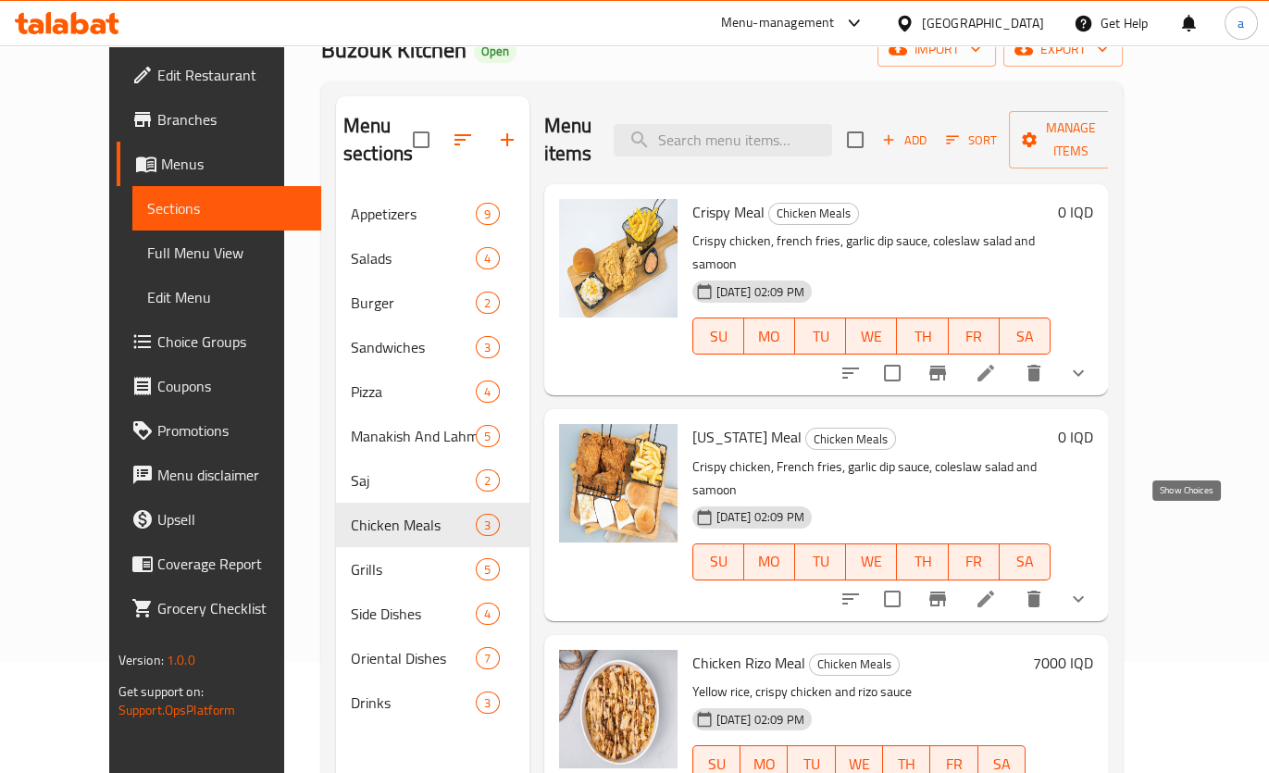
click at [1089, 588] on icon "show more" at bounding box center [1078, 599] width 22 height 22
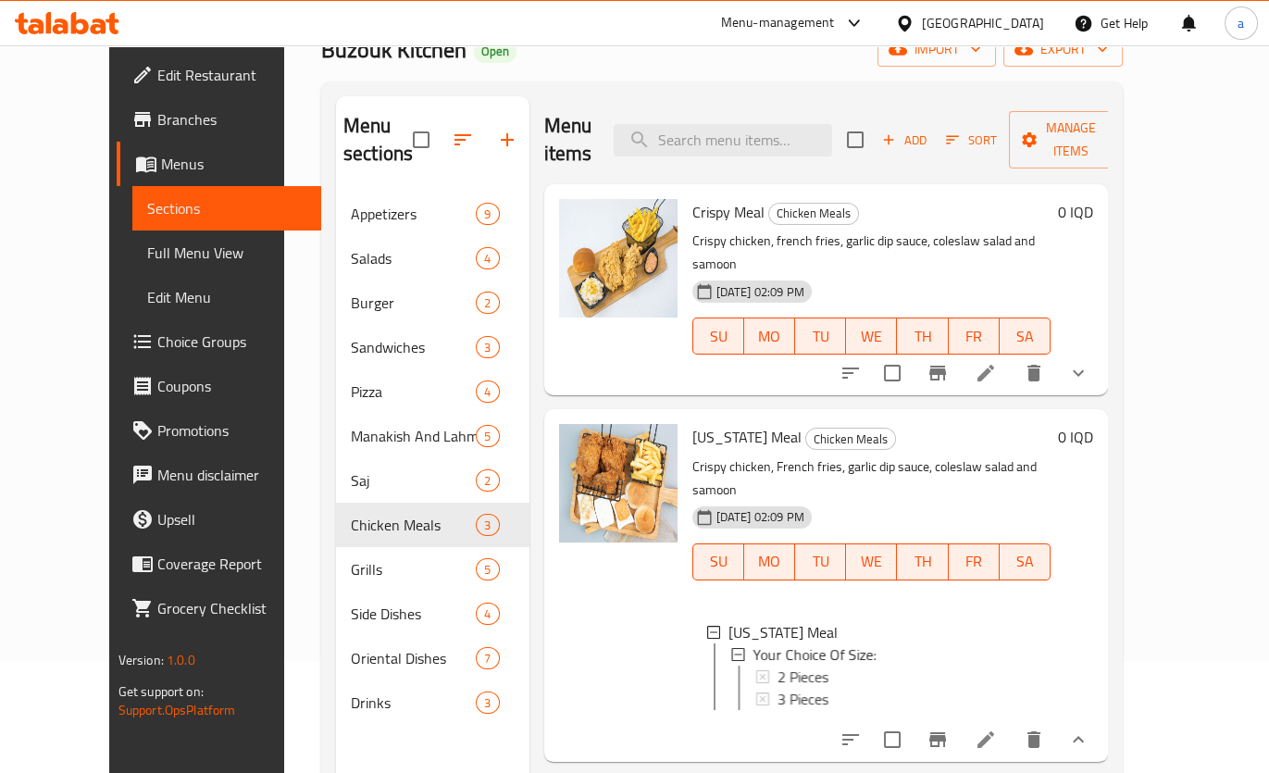
scroll to position [33, 0]
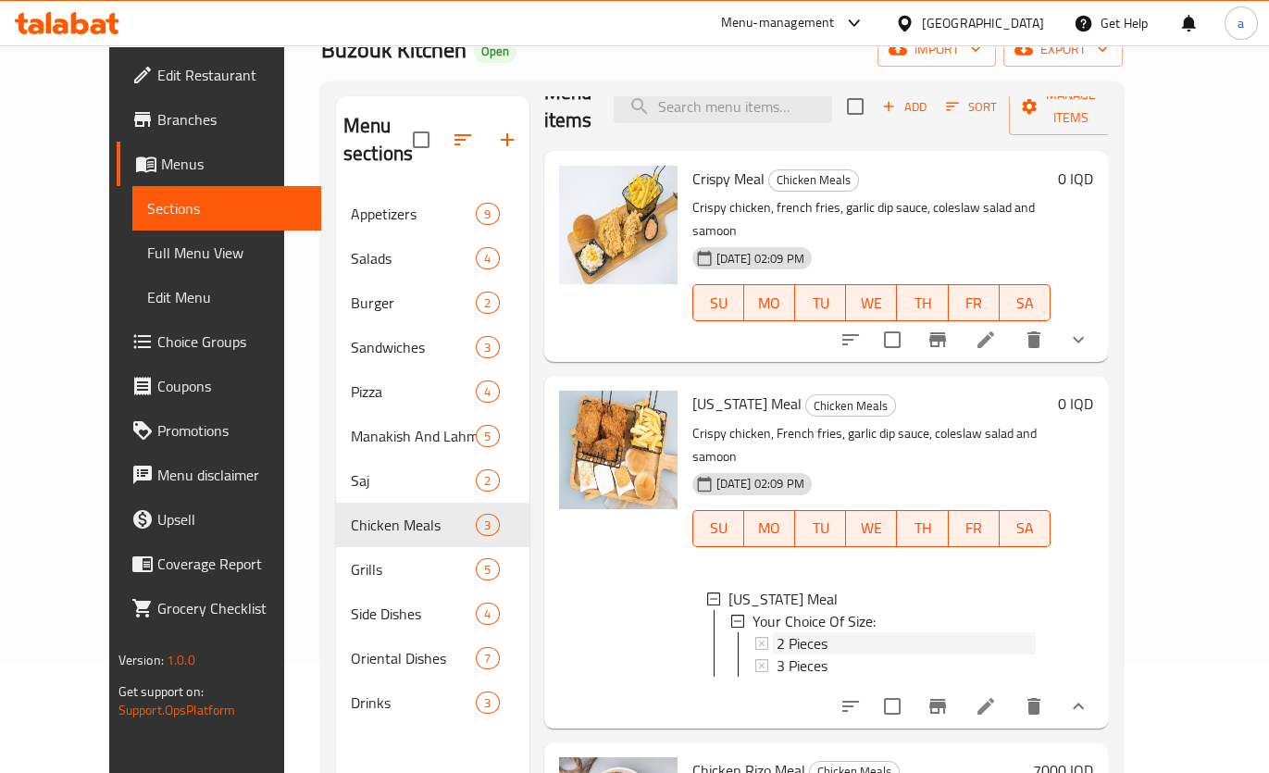
click at [786, 632] on span "2 Pieces" at bounding box center [801, 643] width 51 height 22
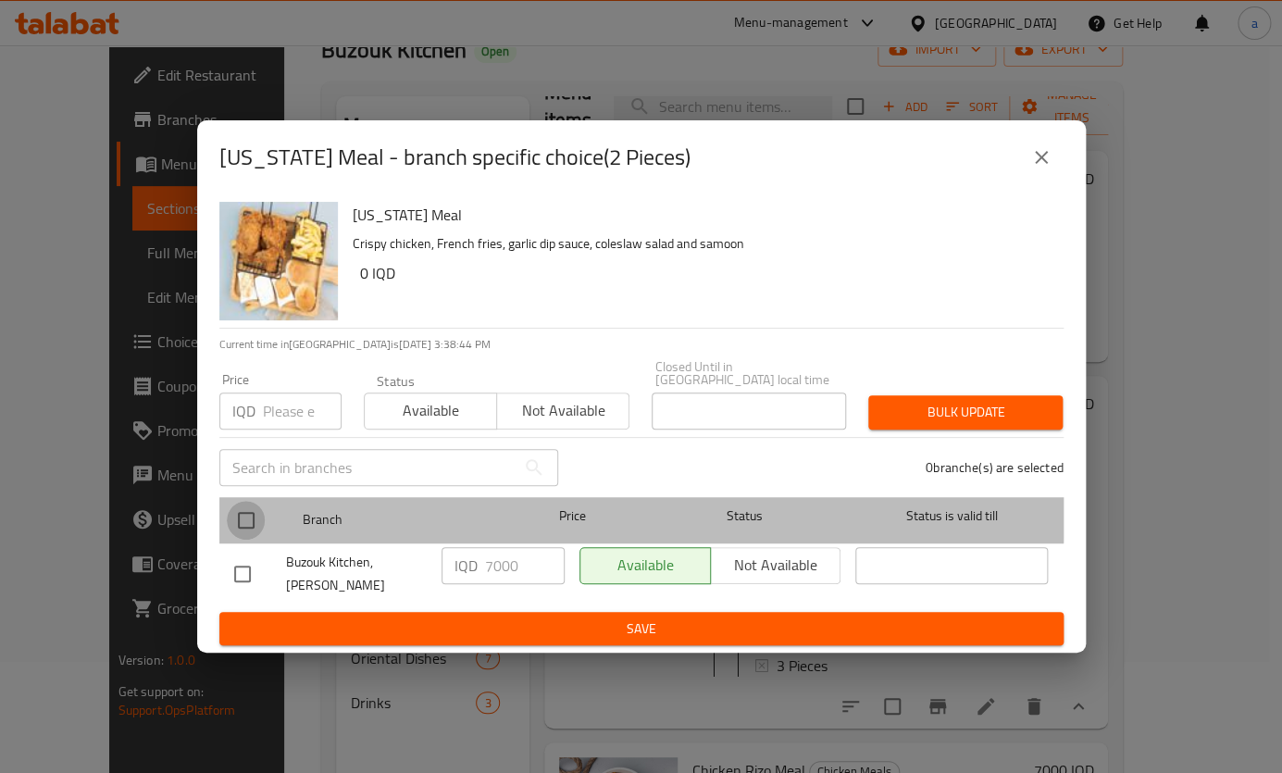
click at [254, 514] on input "checkbox" at bounding box center [246, 520] width 39 height 39
checkbox input "true"
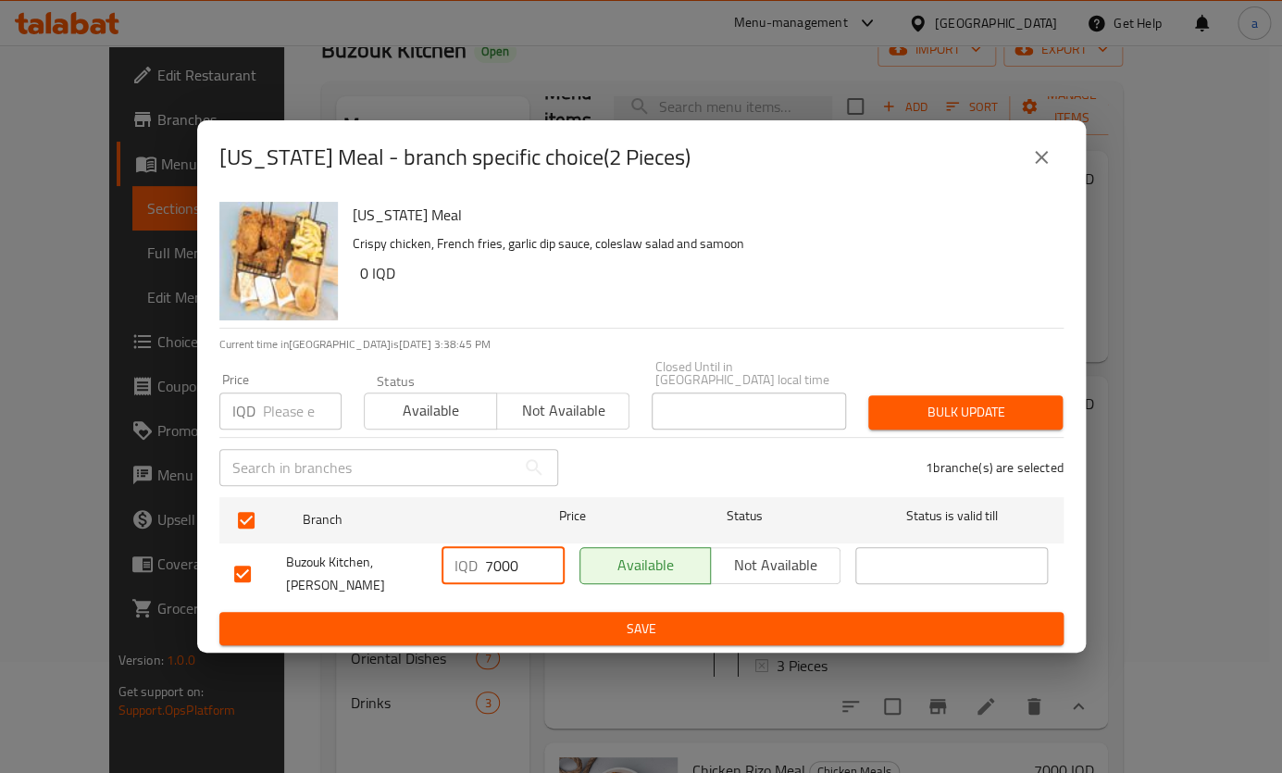
click at [486, 563] on input "7000" at bounding box center [525, 565] width 80 height 37
type input "8000"
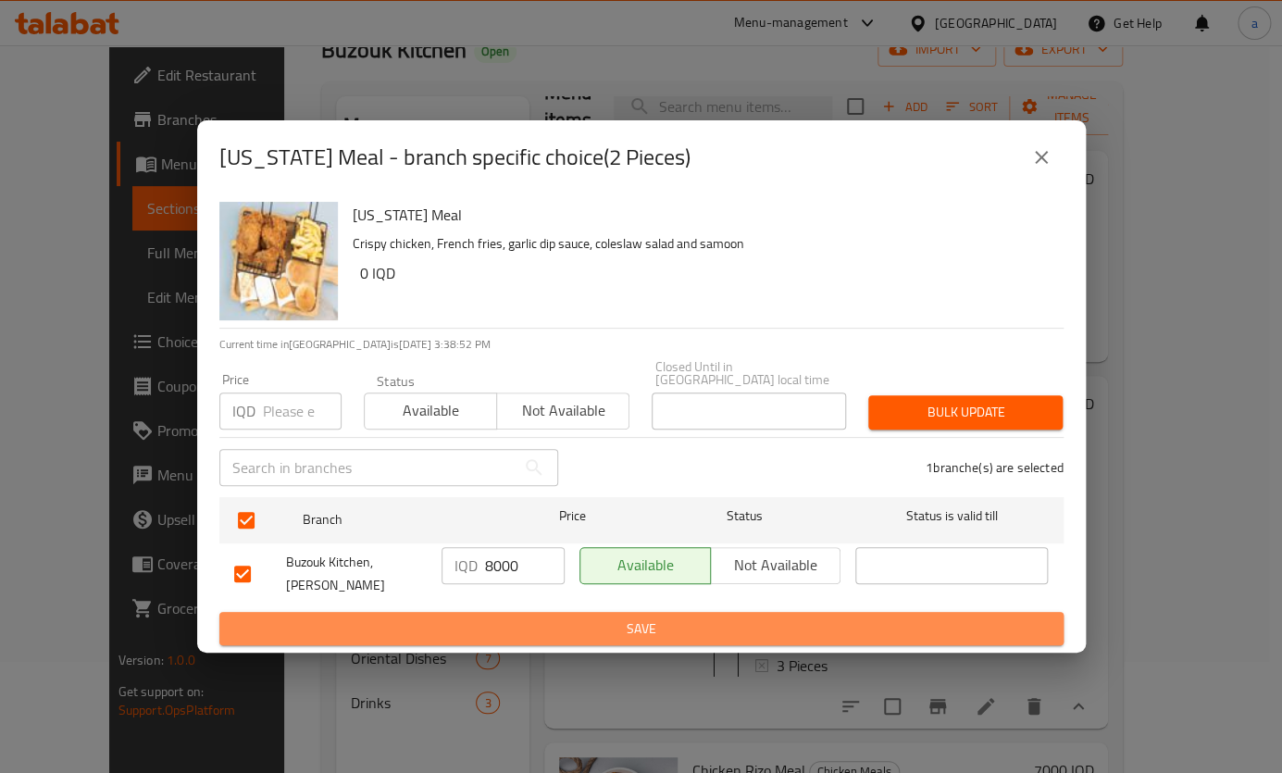
click at [410, 612] on button "Save" at bounding box center [641, 629] width 844 height 34
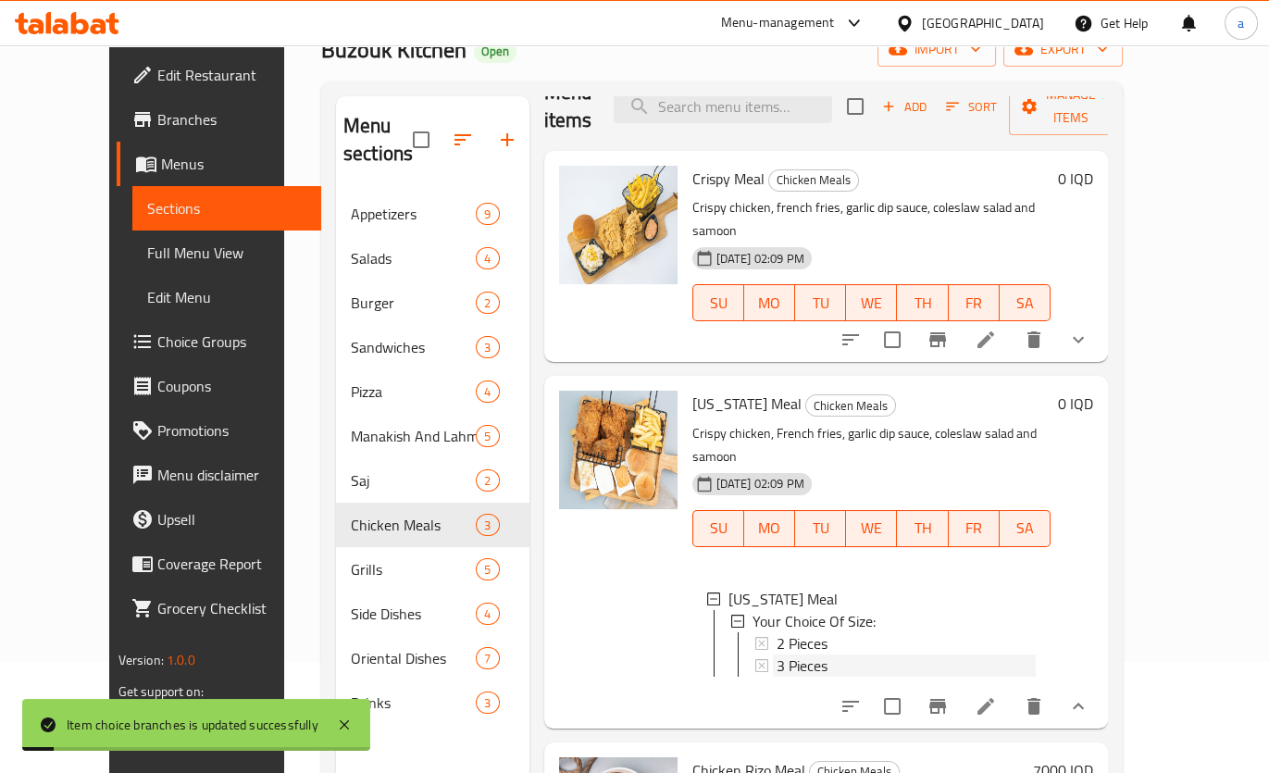
click at [801, 654] on div "3 Pieces" at bounding box center [906, 665] width 260 height 22
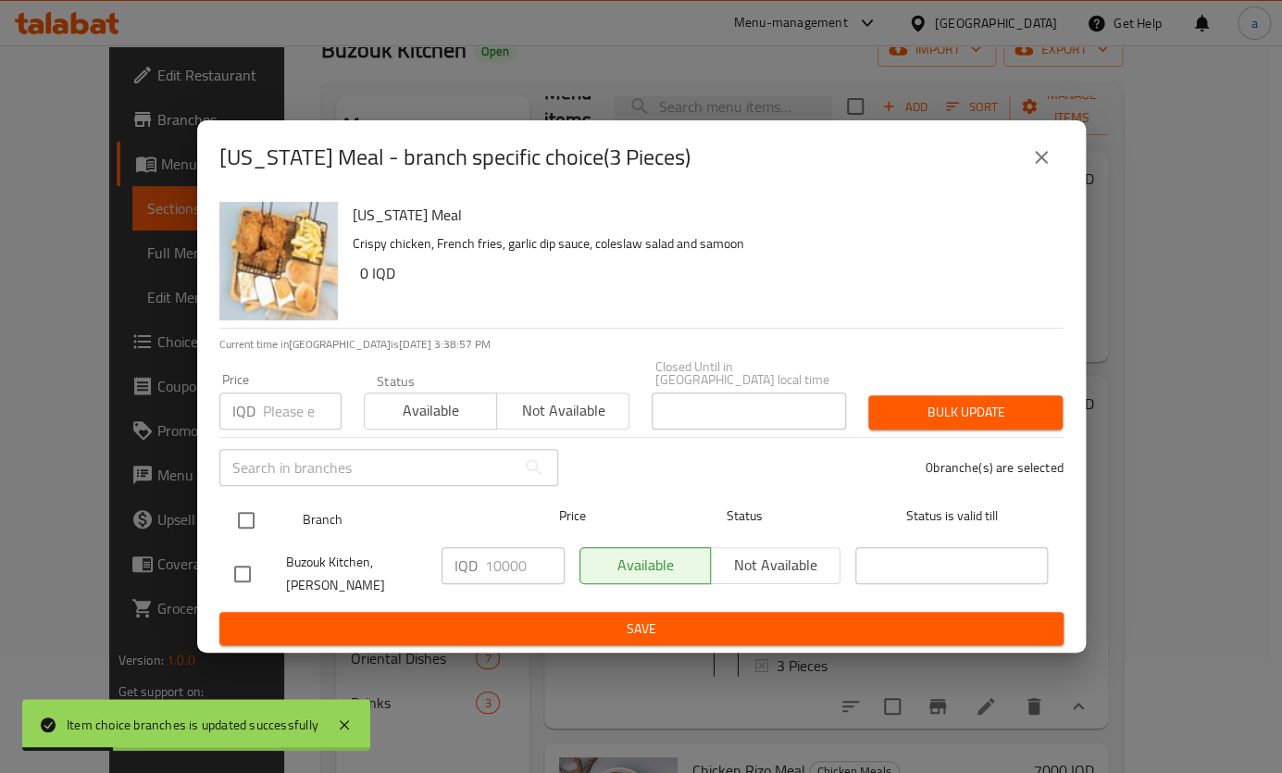
click at [237, 513] on input "checkbox" at bounding box center [246, 520] width 39 height 39
checkbox input "true"
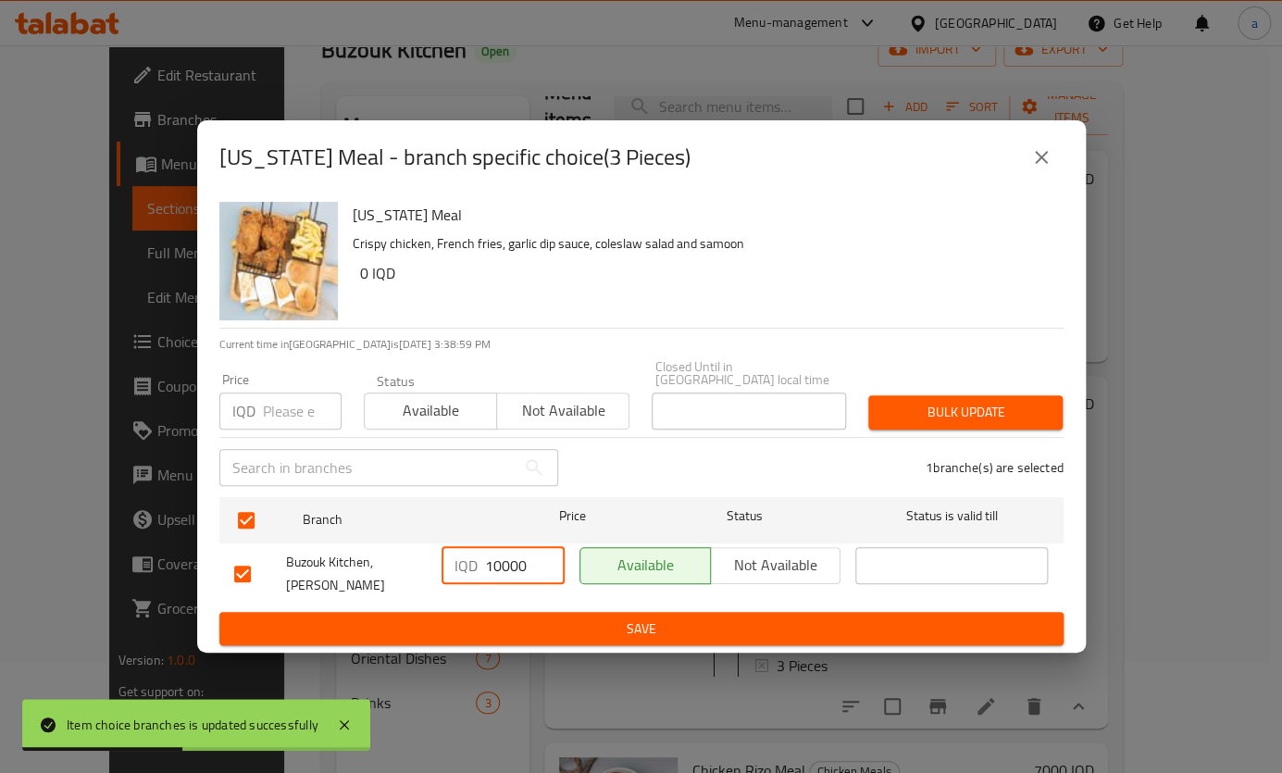
click at [500, 570] on input "10000" at bounding box center [525, 565] width 80 height 37
type input "11000"
click at [493, 612] on button "Save" at bounding box center [641, 629] width 844 height 34
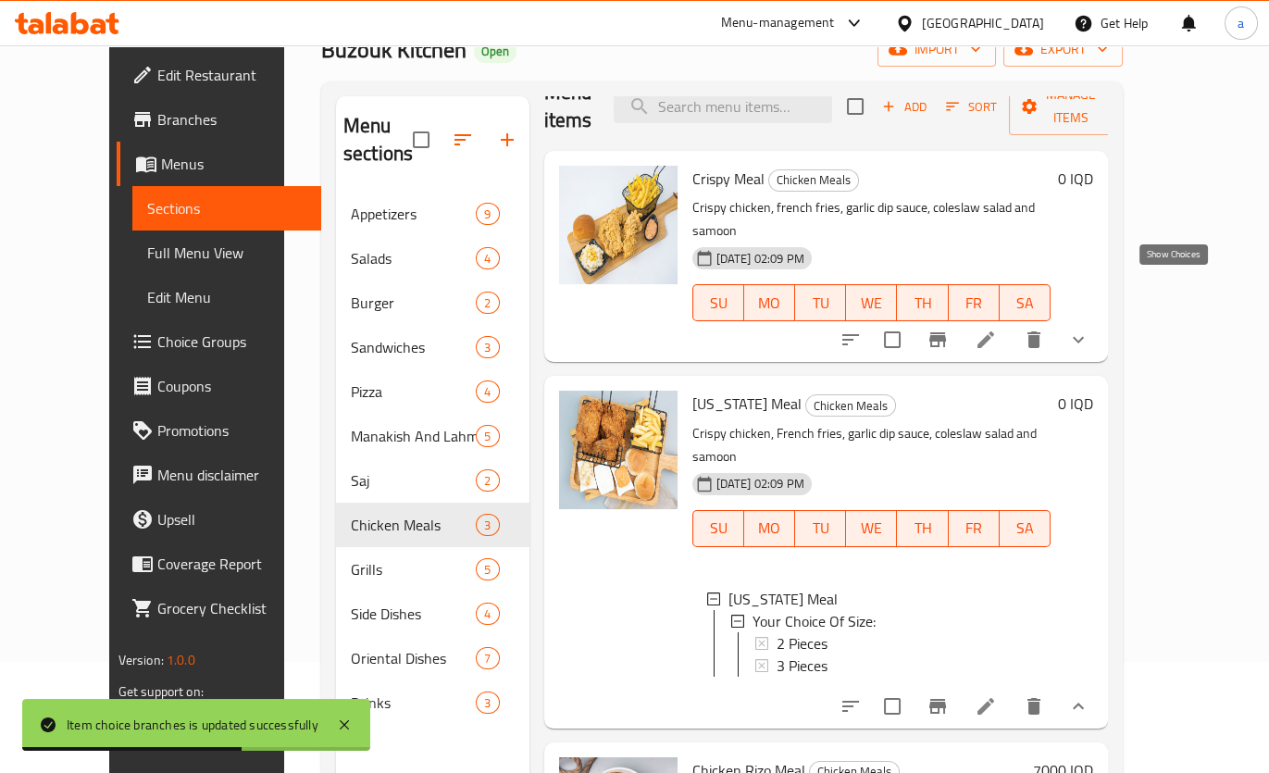
click at [1089, 328] on icon "show more" at bounding box center [1078, 339] width 22 height 22
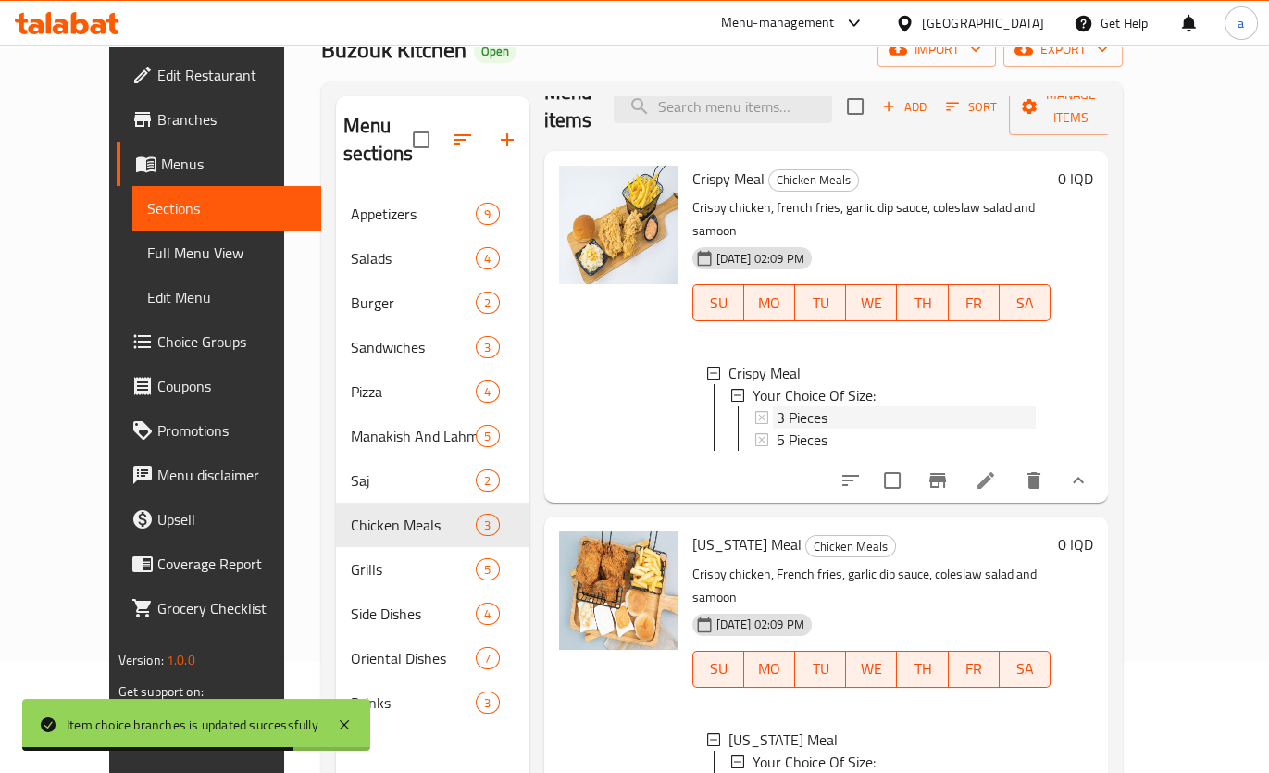
click at [787, 406] on span "3 Pieces" at bounding box center [801, 417] width 51 height 22
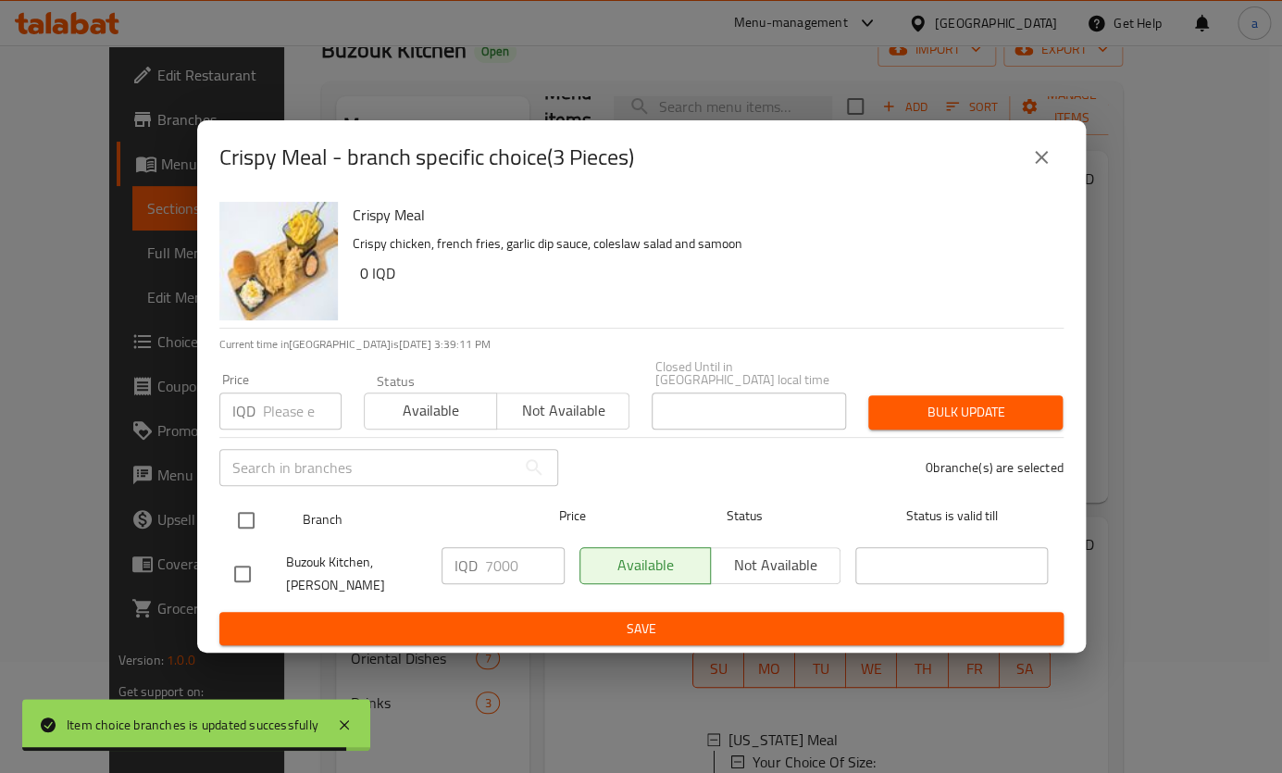
click at [257, 515] on input "checkbox" at bounding box center [246, 520] width 39 height 39
checkbox input "true"
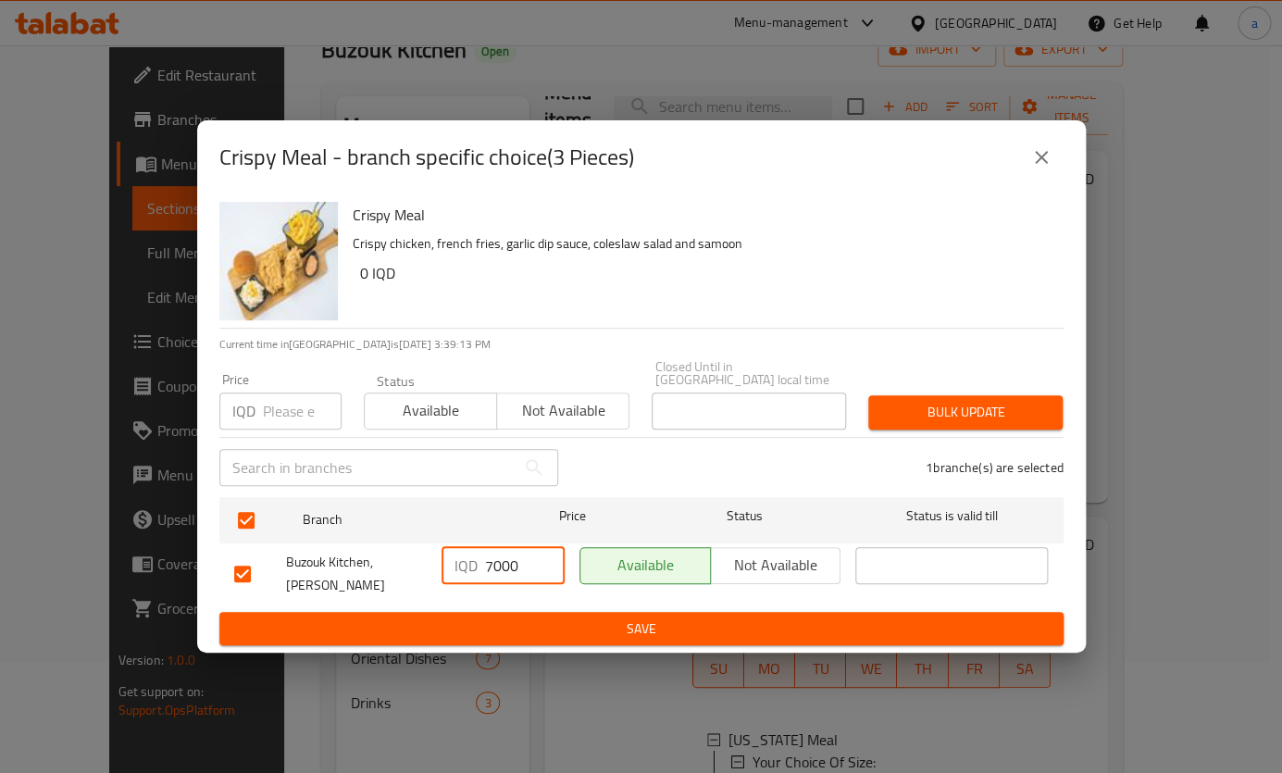
click at [485, 571] on input "7000" at bounding box center [525, 565] width 80 height 37
type input "8000"
click at [528, 617] on span "Save" at bounding box center [641, 628] width 814 height 23
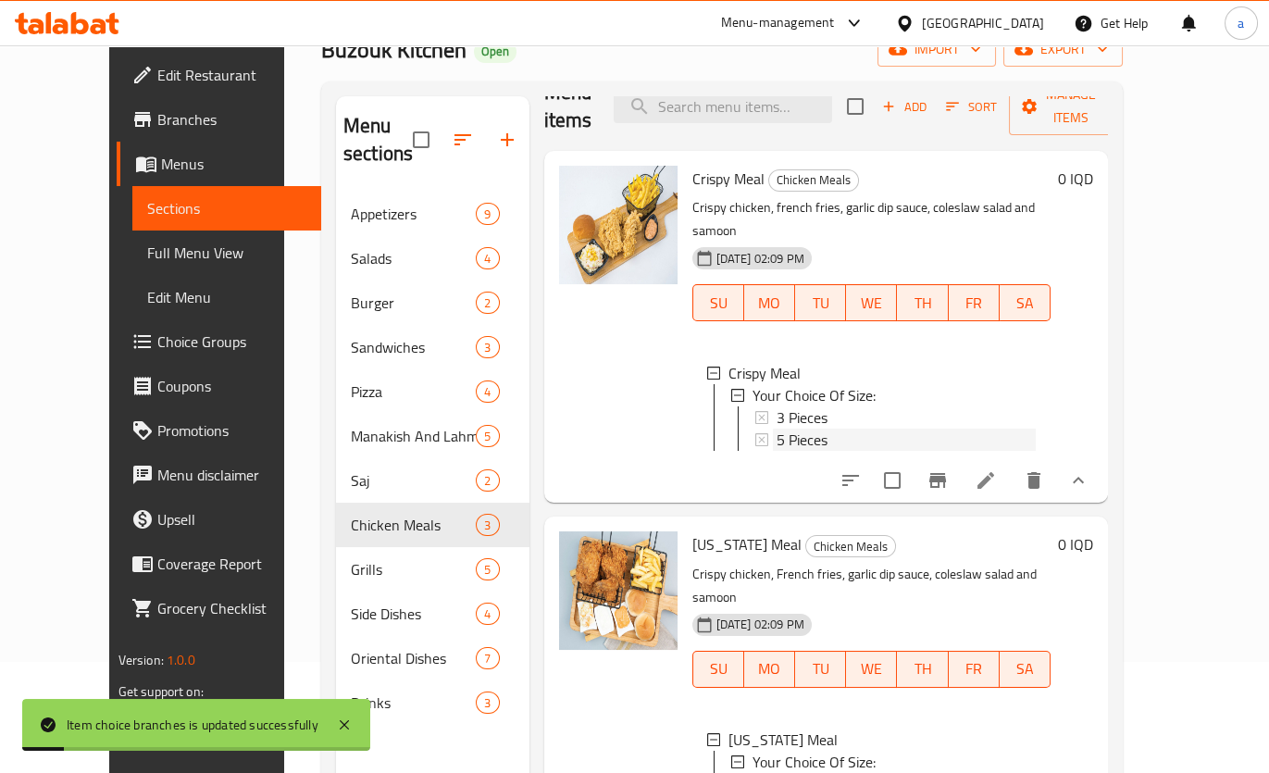
click at [779, 428] on span "5 Pieces" at bounding box center [801, 439] width 51 height 22
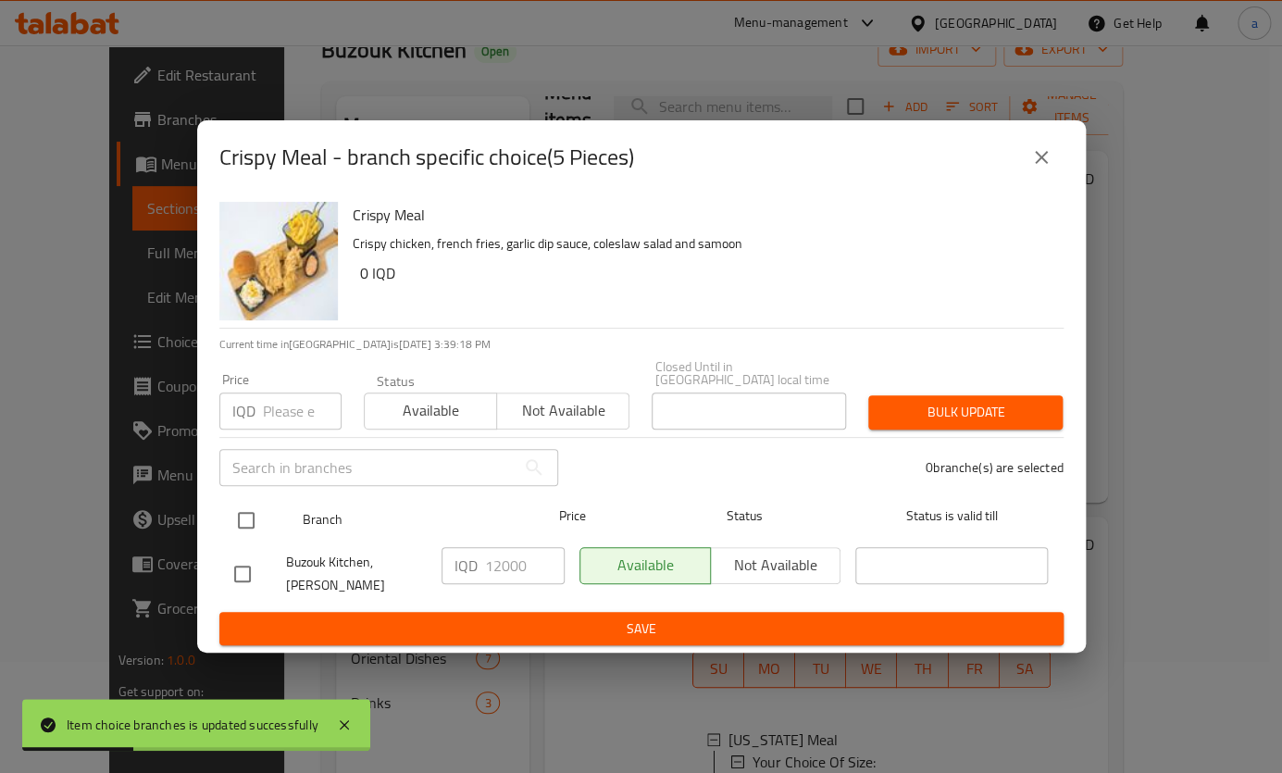
click at [251, 501] on input "checkbox" at bounding box center [246, 520] width 39 height 39
checkbox input "true"
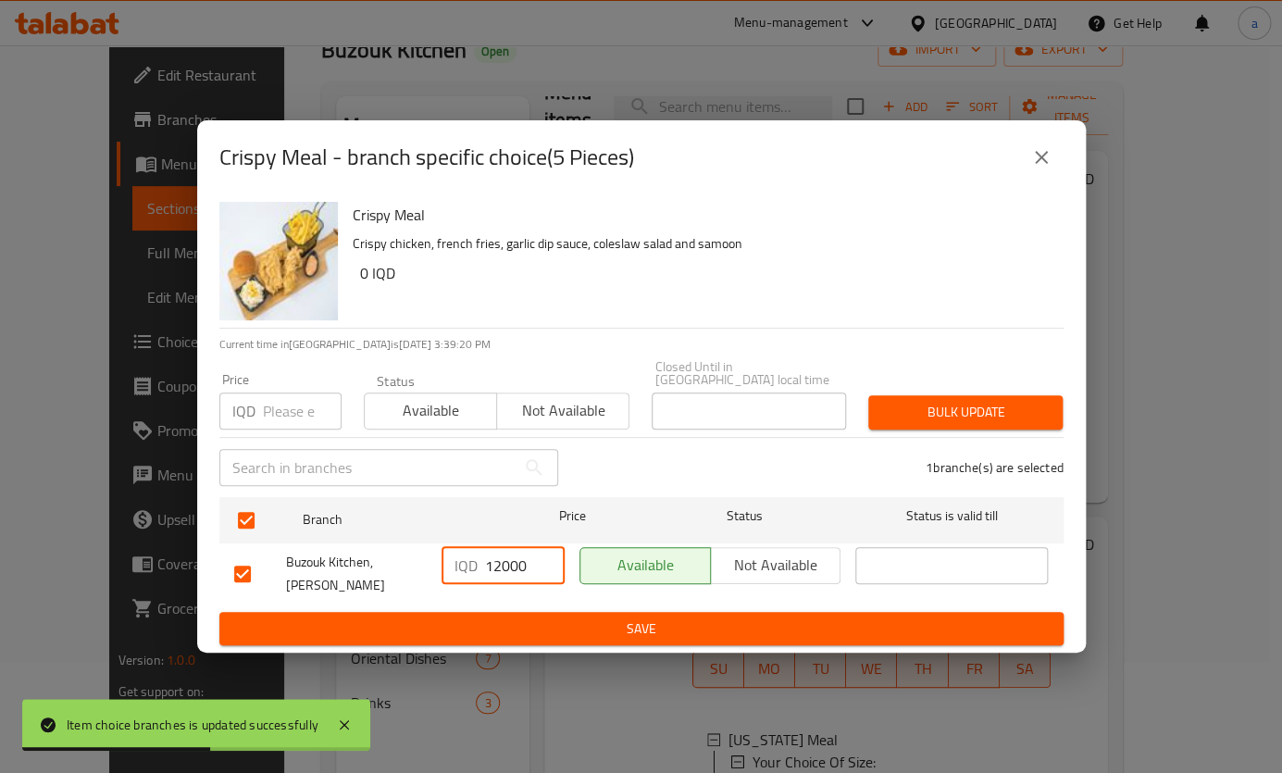
drag, startPoint x: 500, startPoint y: 569, endPoint x: 490, endPoint y: 568, distance: 9.3
click at [490, 568] on input "12000" at bounding box center [525, 565] width 80 height 37
type input "13000"
click at [488, 617] on span "Save" at bounding box center [641, 628] width 814 height 23
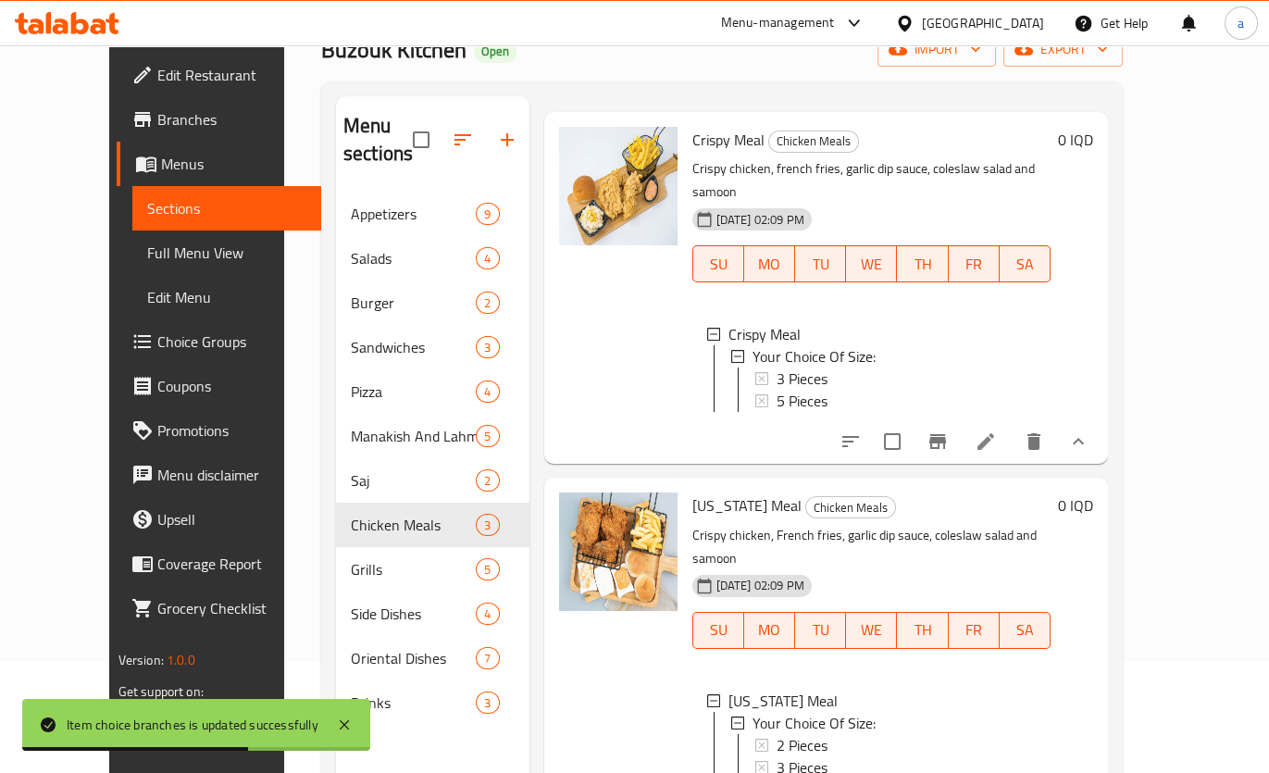
scroll to position [0, 0]
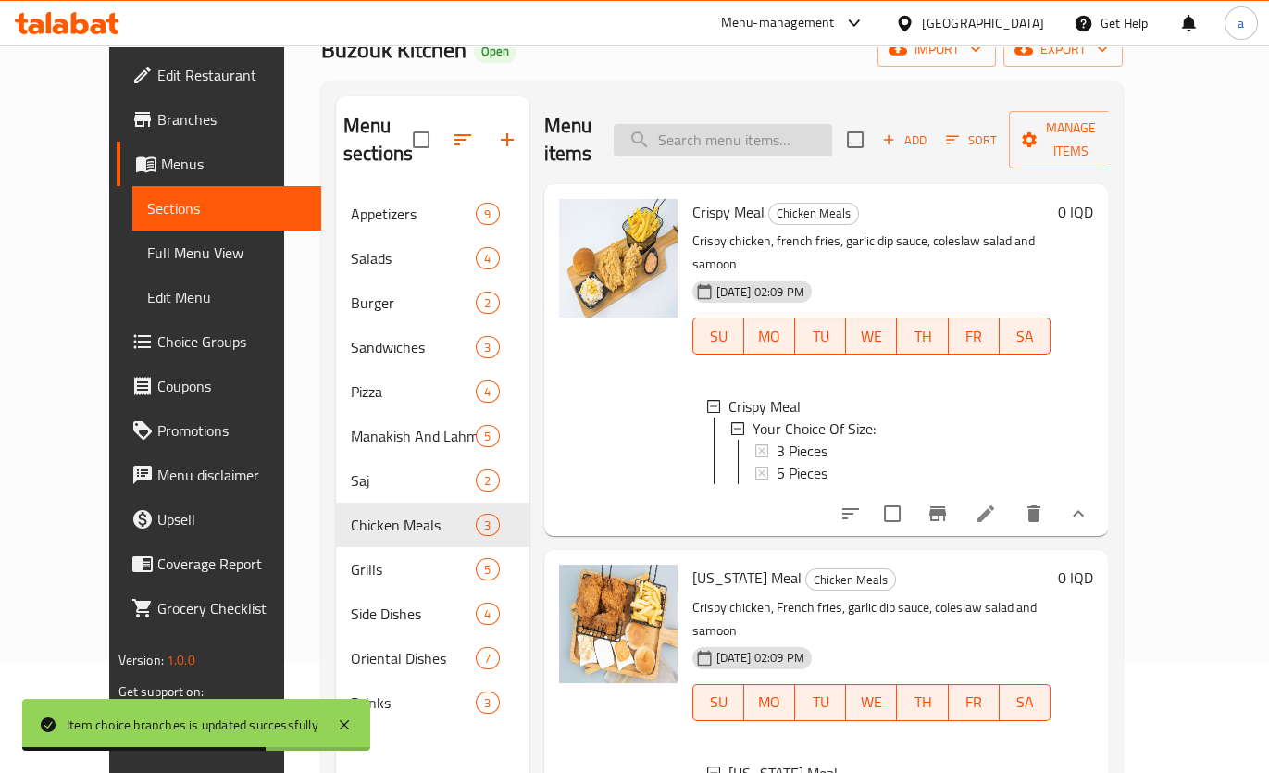
click at [751, 124] on input "search" at bounding box center [722, 140] width 218 height 32
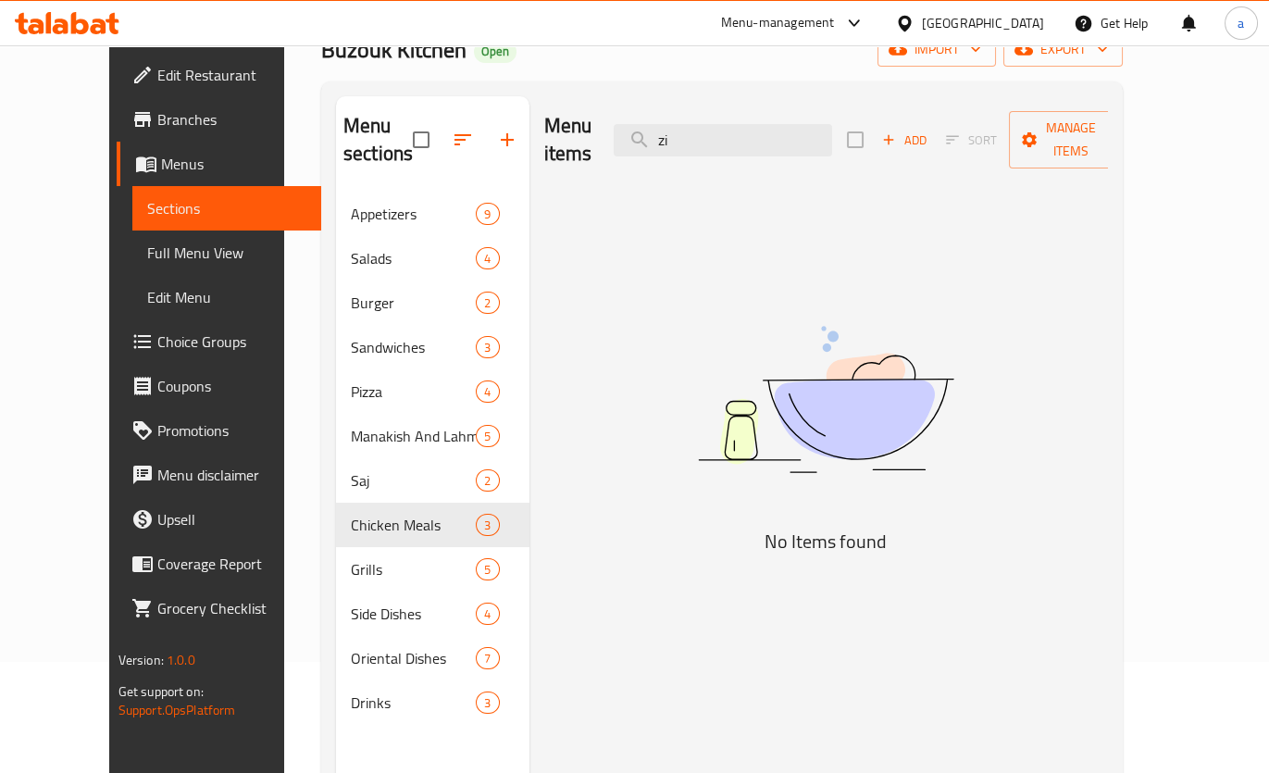
type input "z"
type input "f"
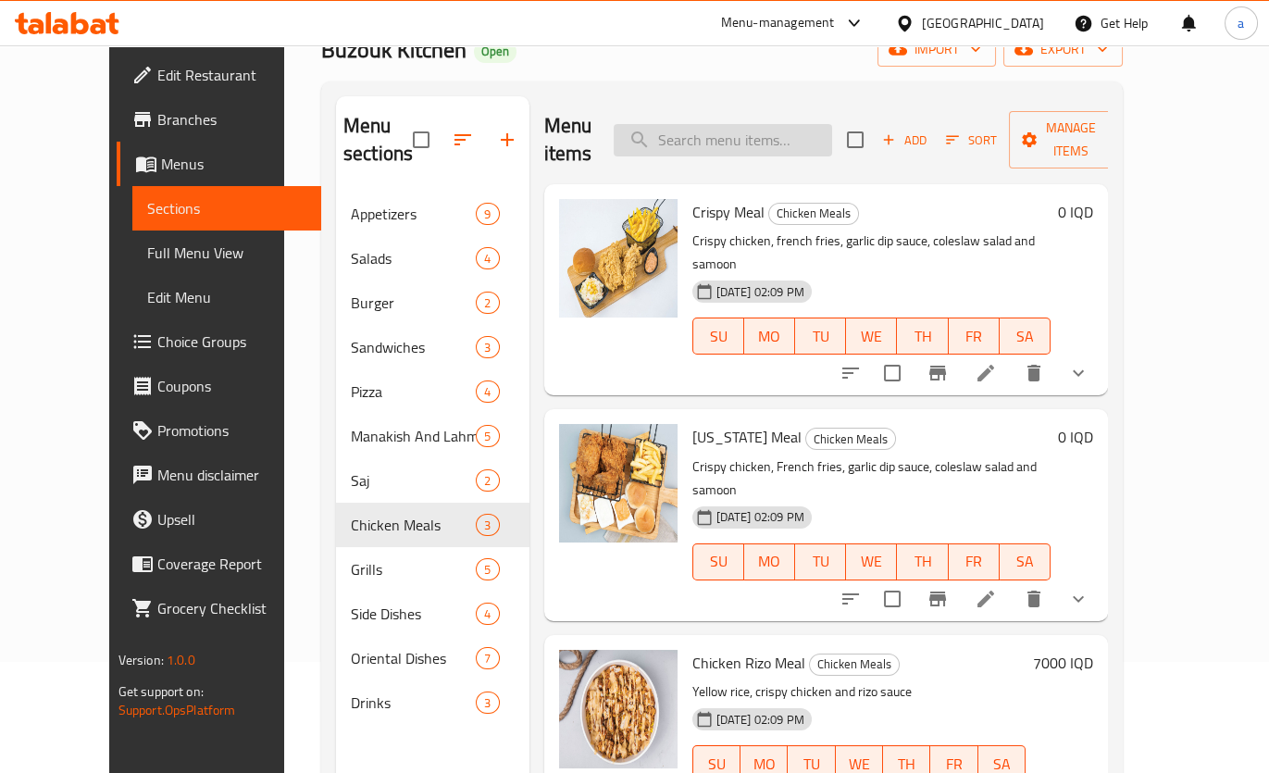
click at [707, 127] on input "search" at bounding box center [722, 140] width 218 height 32
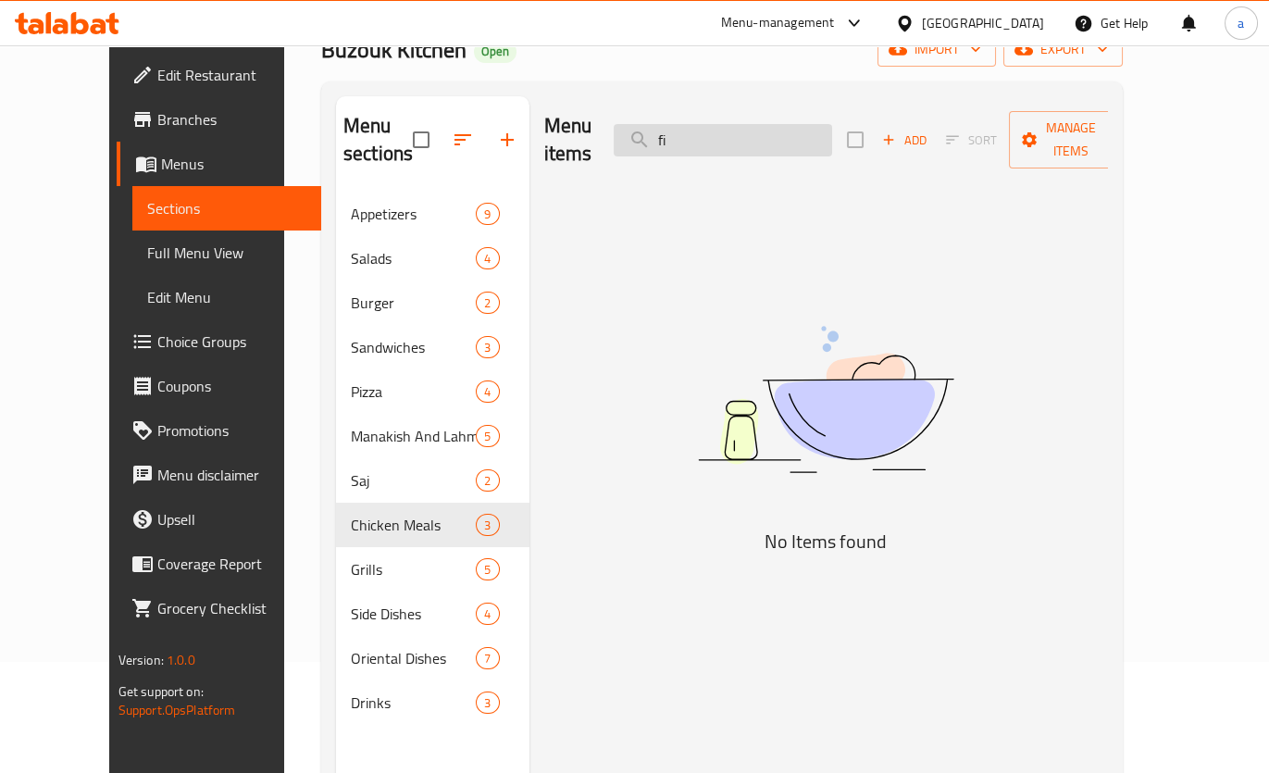
type input "f"
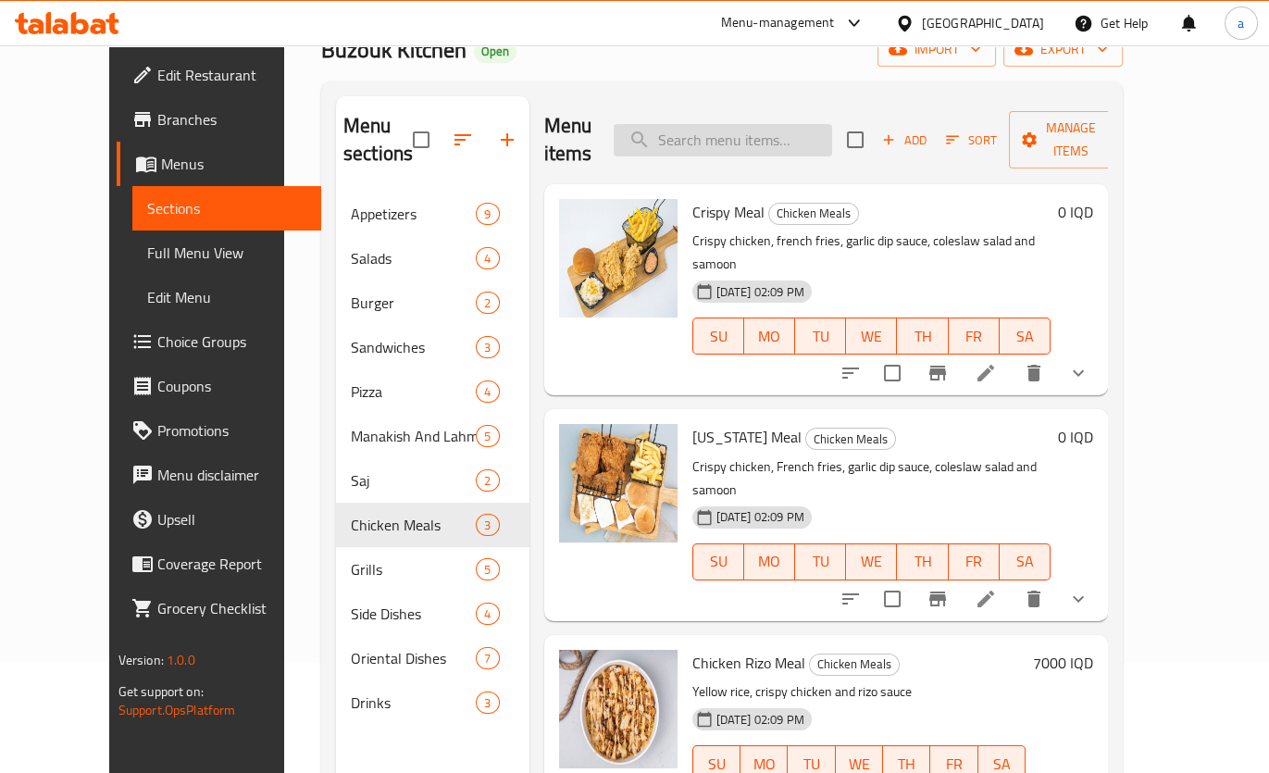
click at [675, 128] on input "search" at bounding box center [722, 140] width 218 height 32
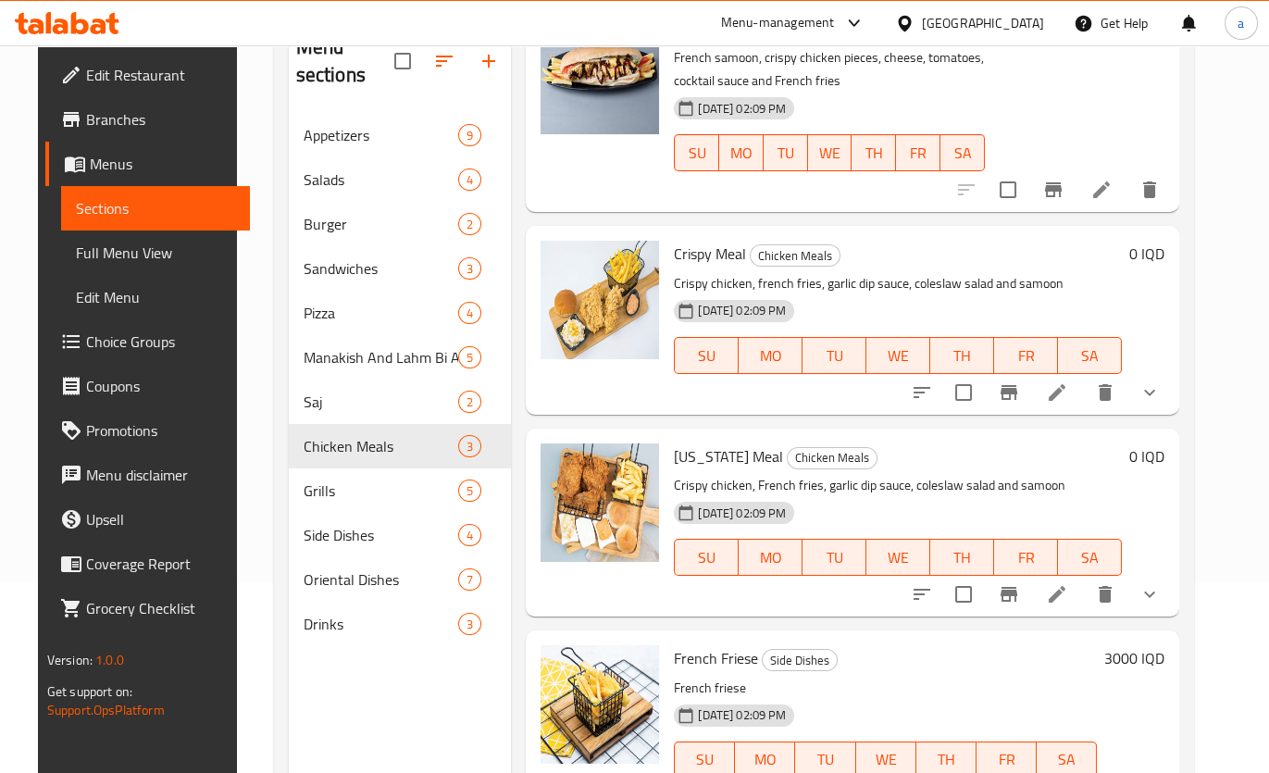
scroll to position [259, 0]
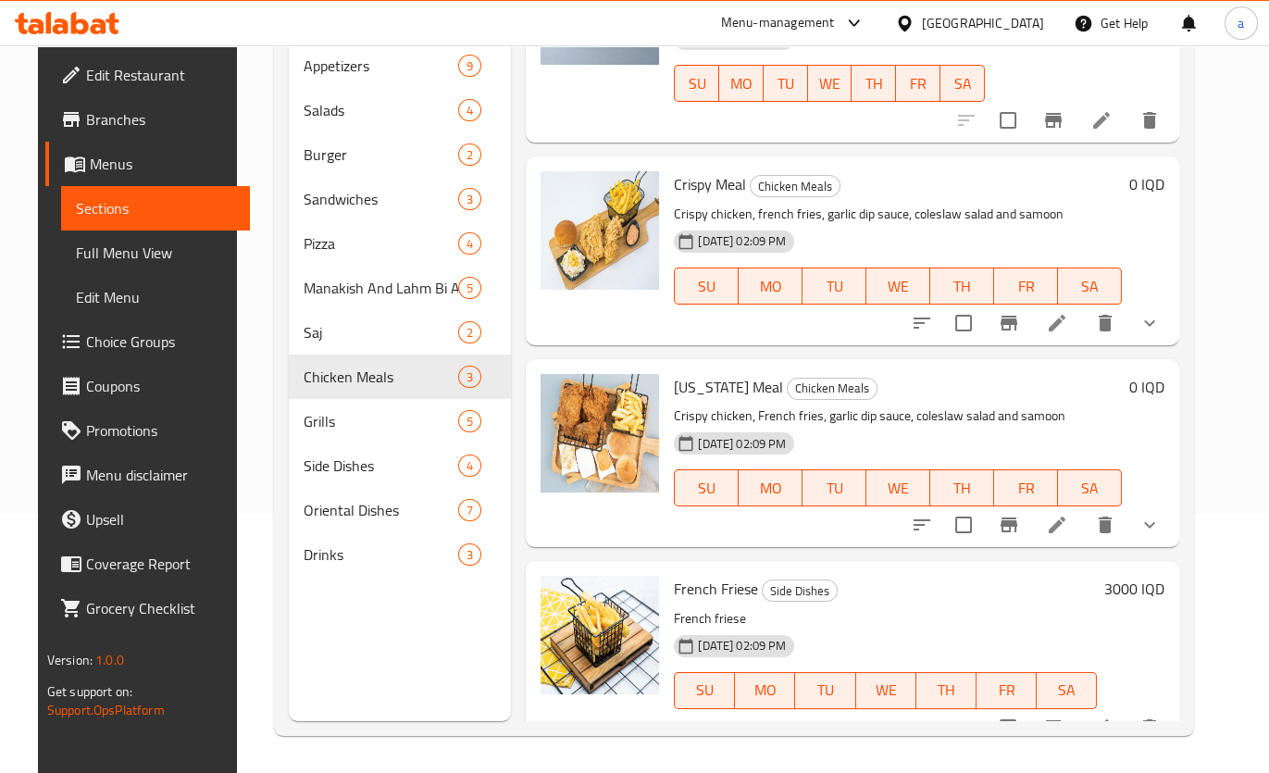
type input "french fries"
click at [1149, 576] on h6 "3000 IQD" at bounding box center [1134, 589] width 60 height 26
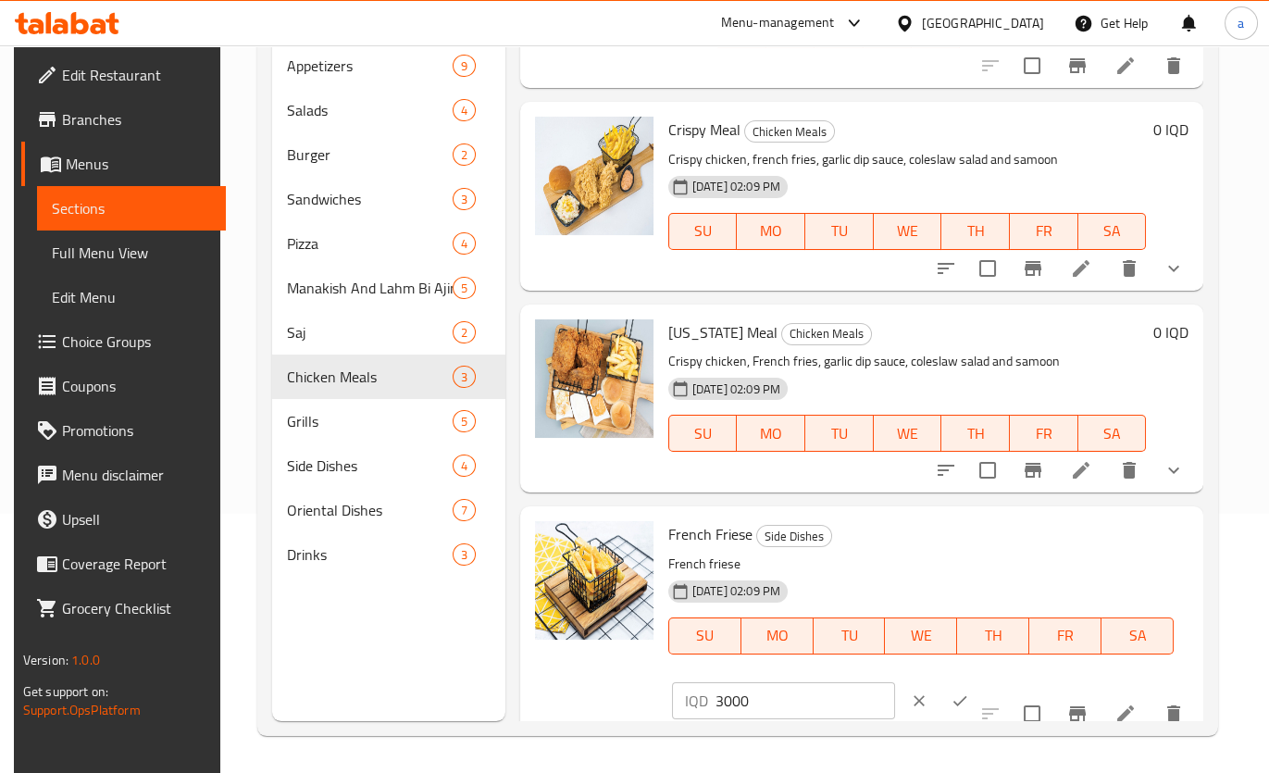
scroll to position [146, 0]
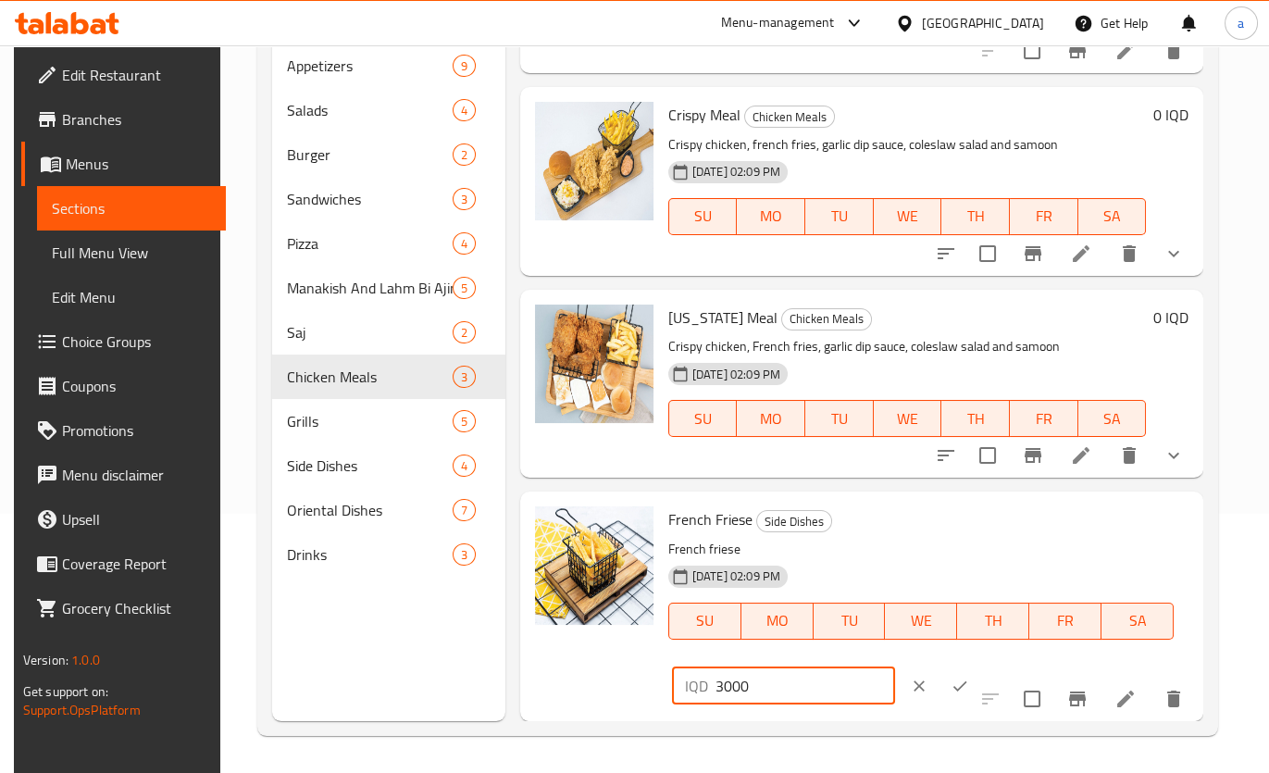
click at [715, 684] on input "3000" at bounding box center [805, 685] width 180 height 37
type input "4000"
click at [940, 683] on button "ok" at bounding box center [959, 685] width 41 height 41
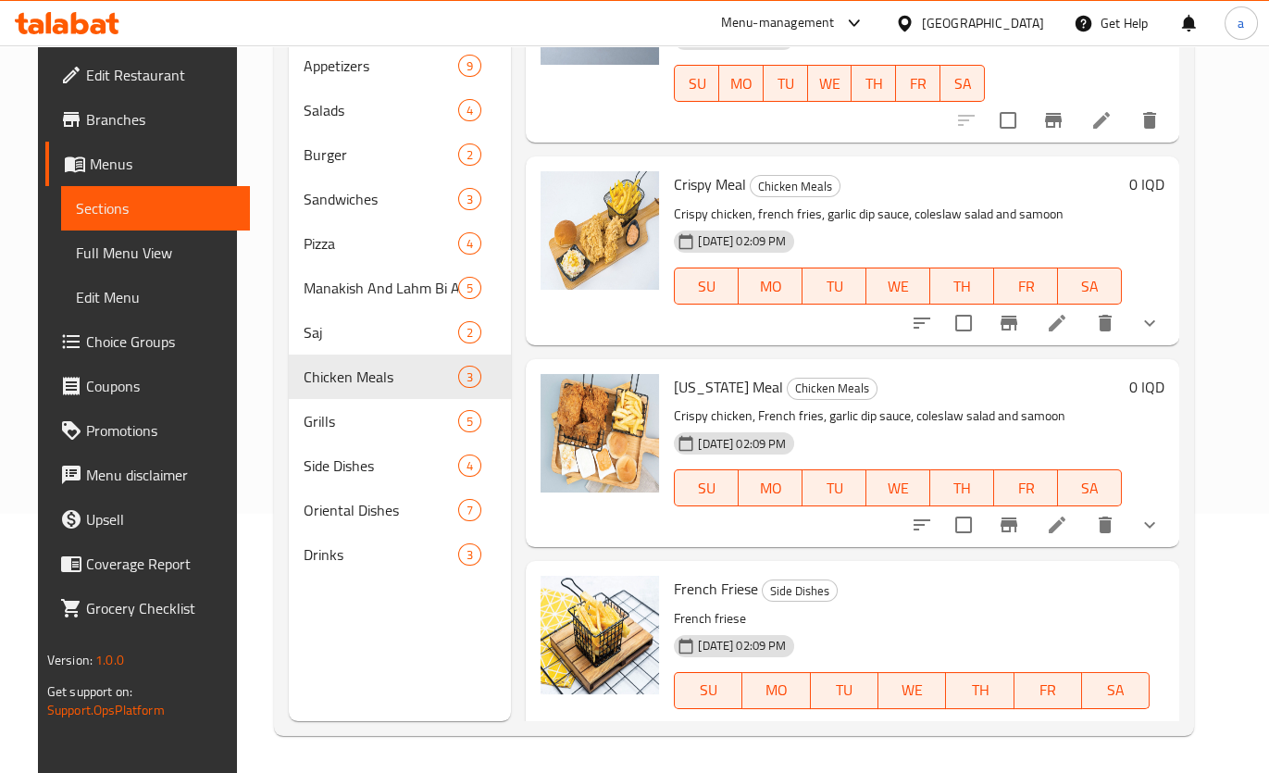
click at [859, 735] on input "4000" at bounding box center [790, 753] width 138 height 37
drag, startPoint x: 1035, startPoint y: 556, endPoint x: 1019, endPoint y: 563, distance: 17.9
click at [859, 735] on input "4000" at bounding box center [790, 753] width 138 height 37
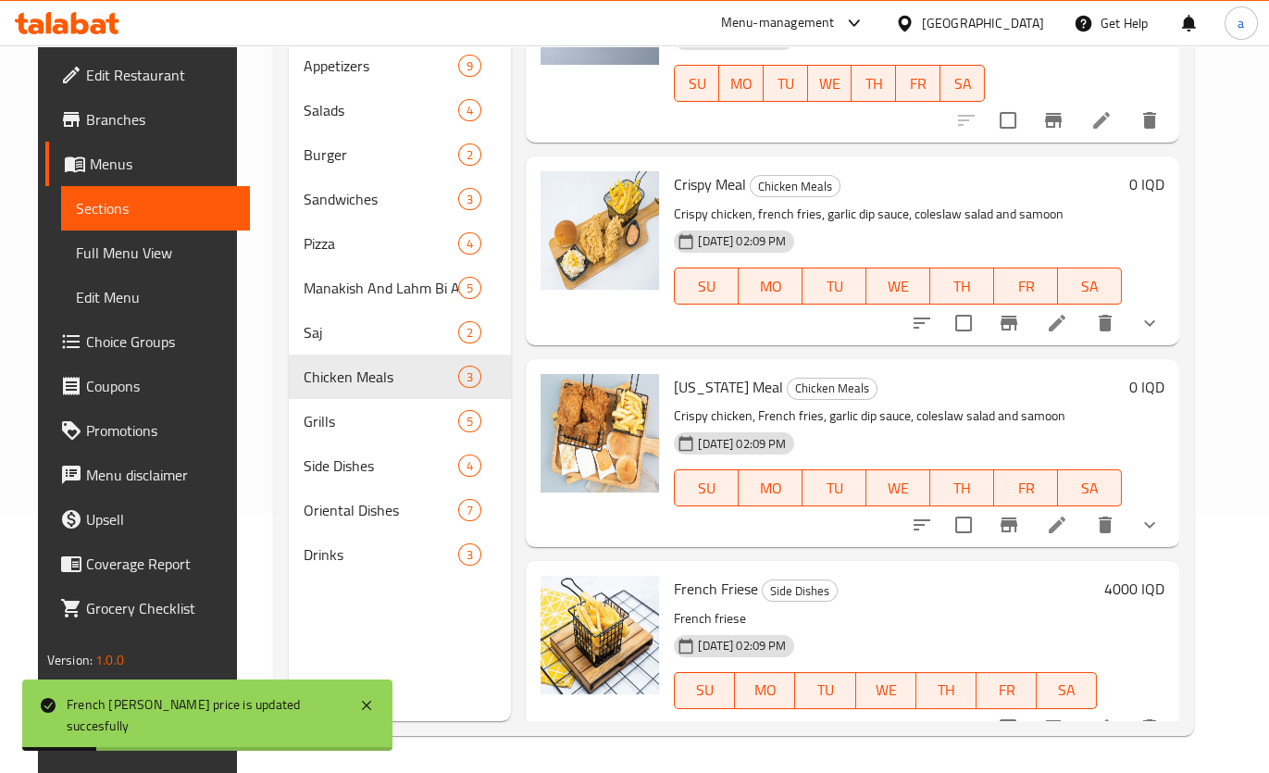
click at [1141, 576] on h6 "4000 IQD" at bounding box center [1134, 589] width 60 height 26
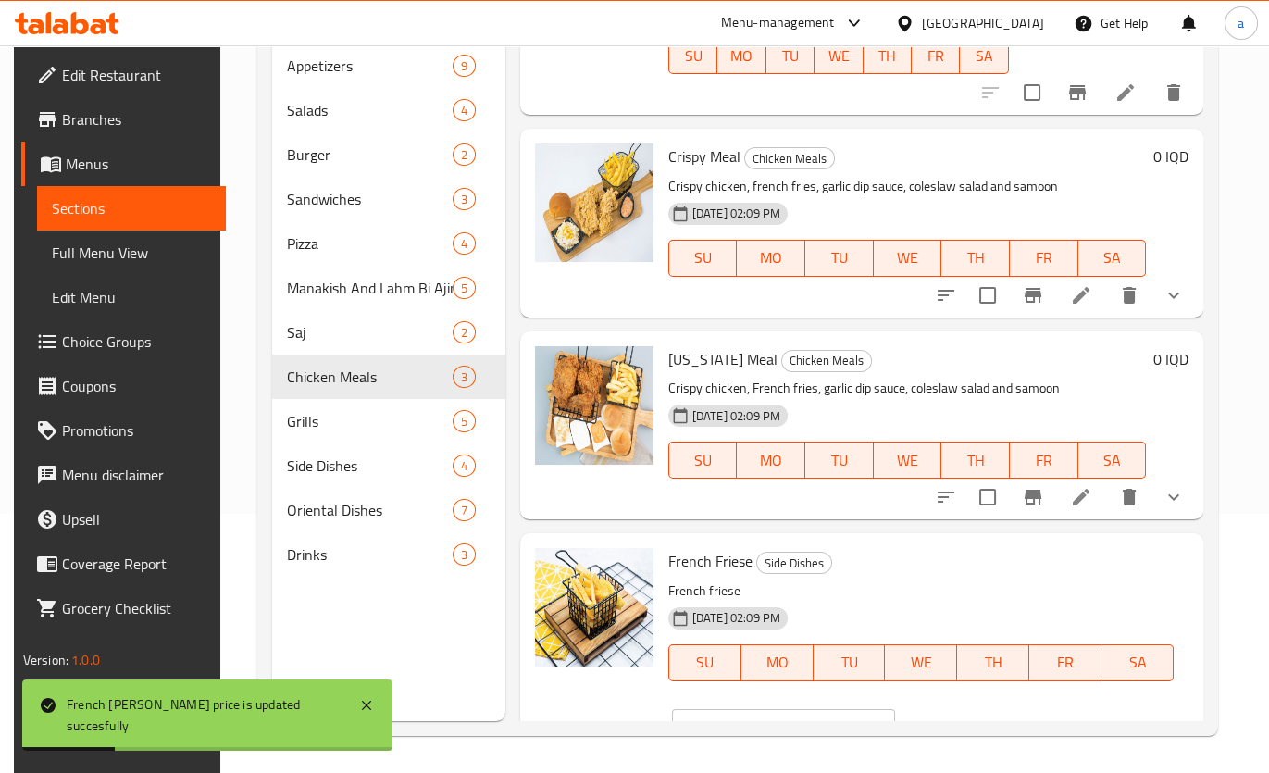
click at [1141, 561] on h6 "French Friese Side Dishes" at bounding box center [920, 561] width 505 height 26
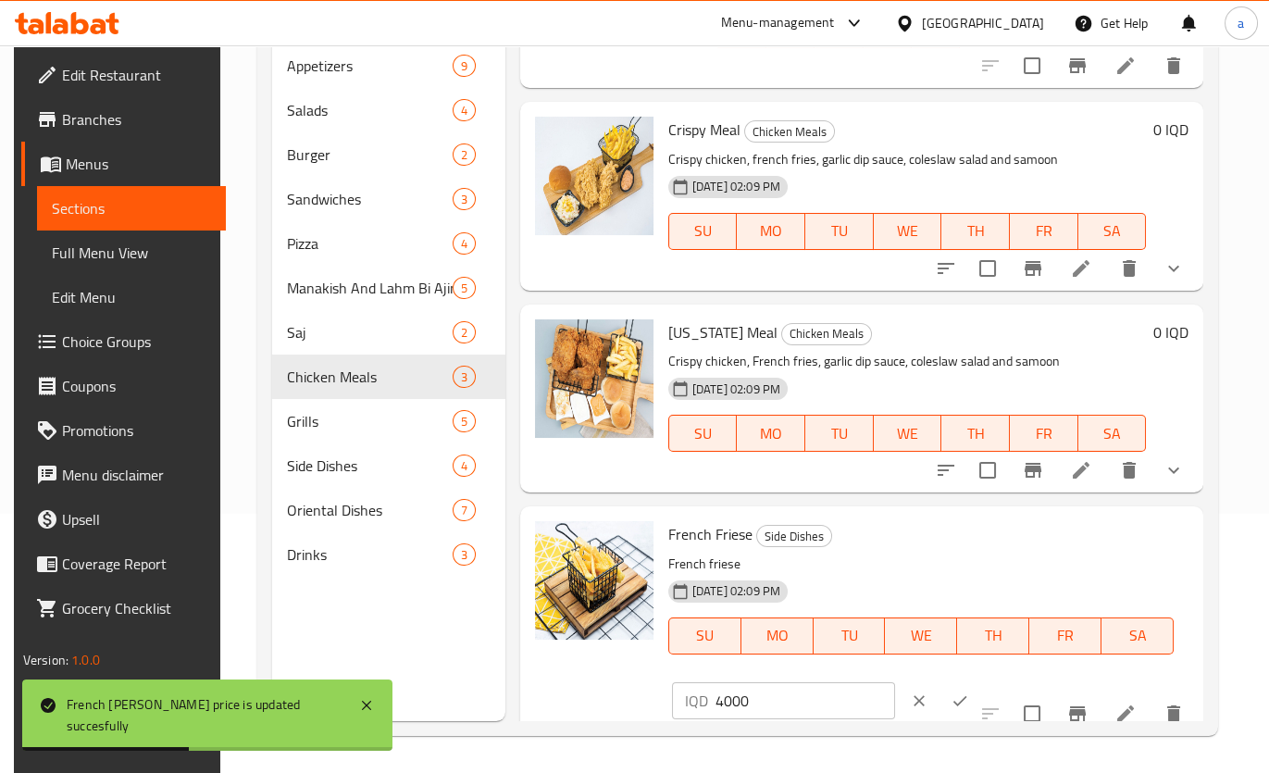
scroll to position [146, 0]
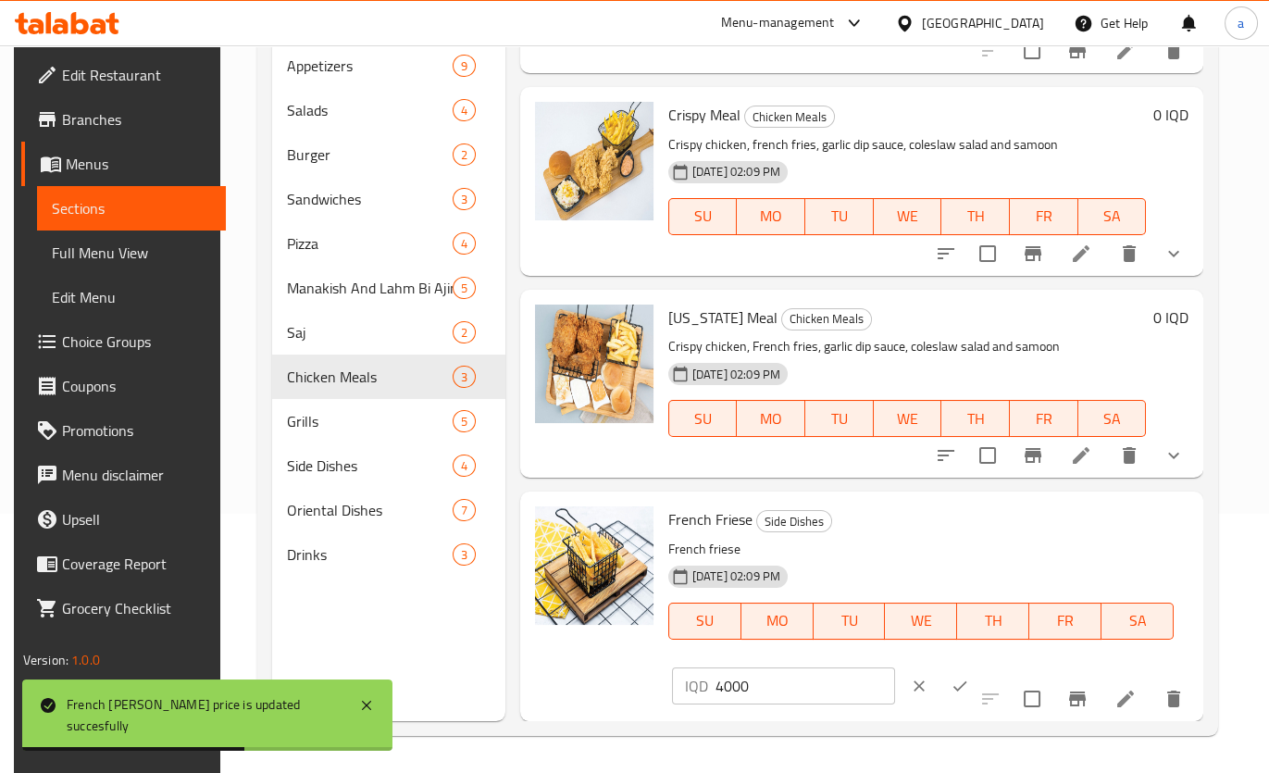
click at [725, 687] on input "4000" at bounding box center [805, 685] width 180 height 37
click at [910, 687] on icon "clear" at bounding box center [919, 685] width 19 height 19
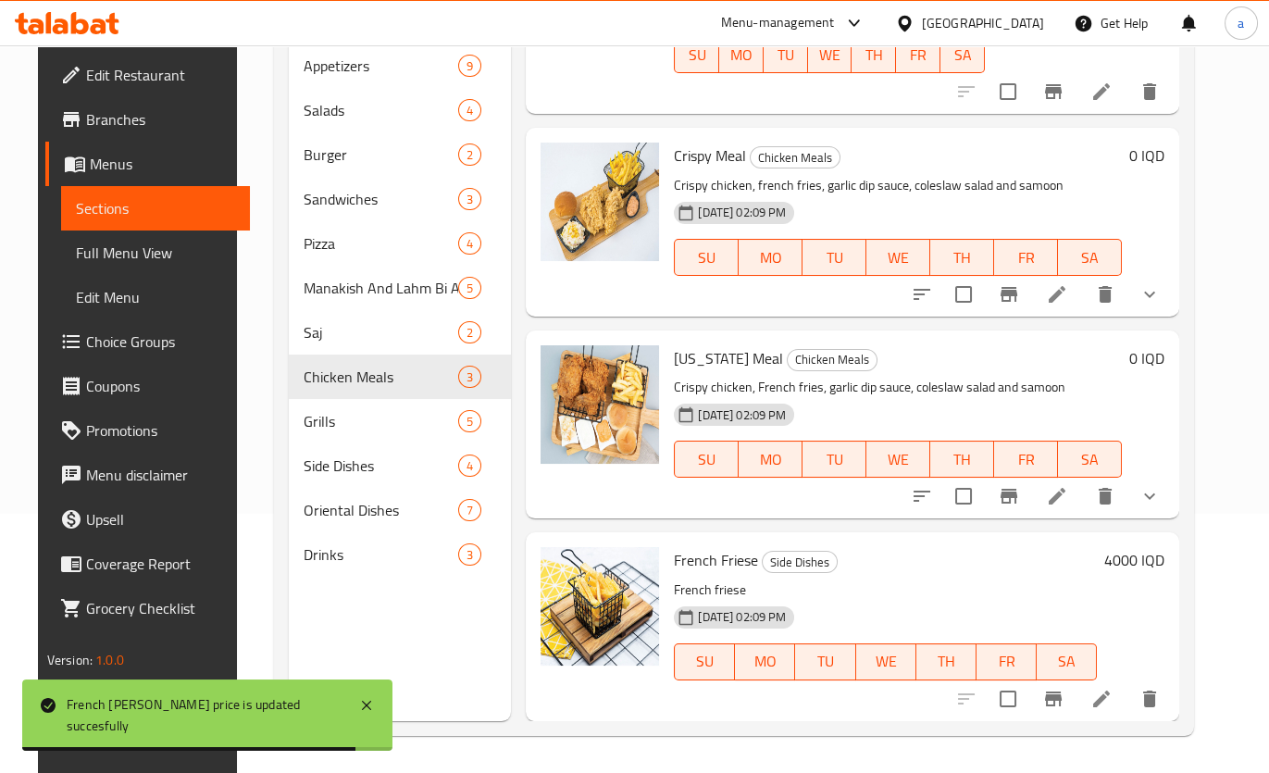
scroll to position [105, 0]
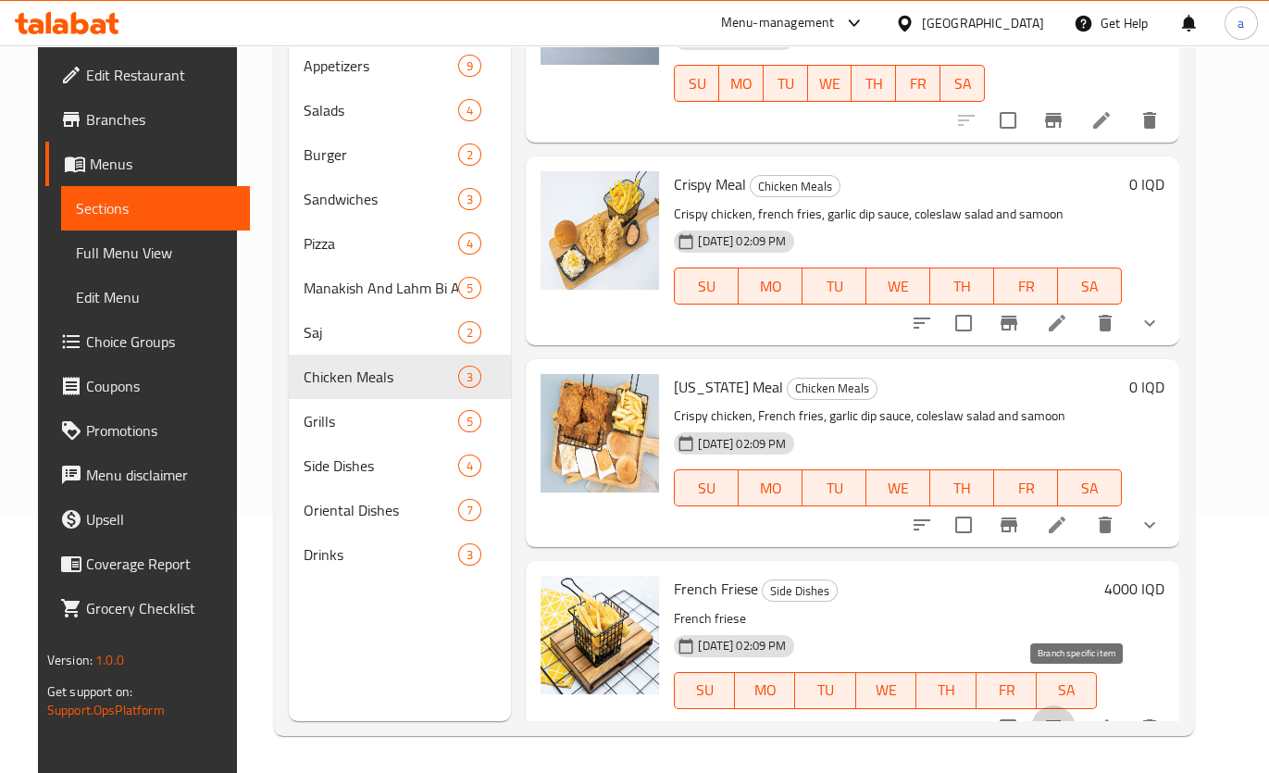
click at [1064, 716] on icon "Branch-specific-item" at bounding box center [1053, 727] width 22 height 22
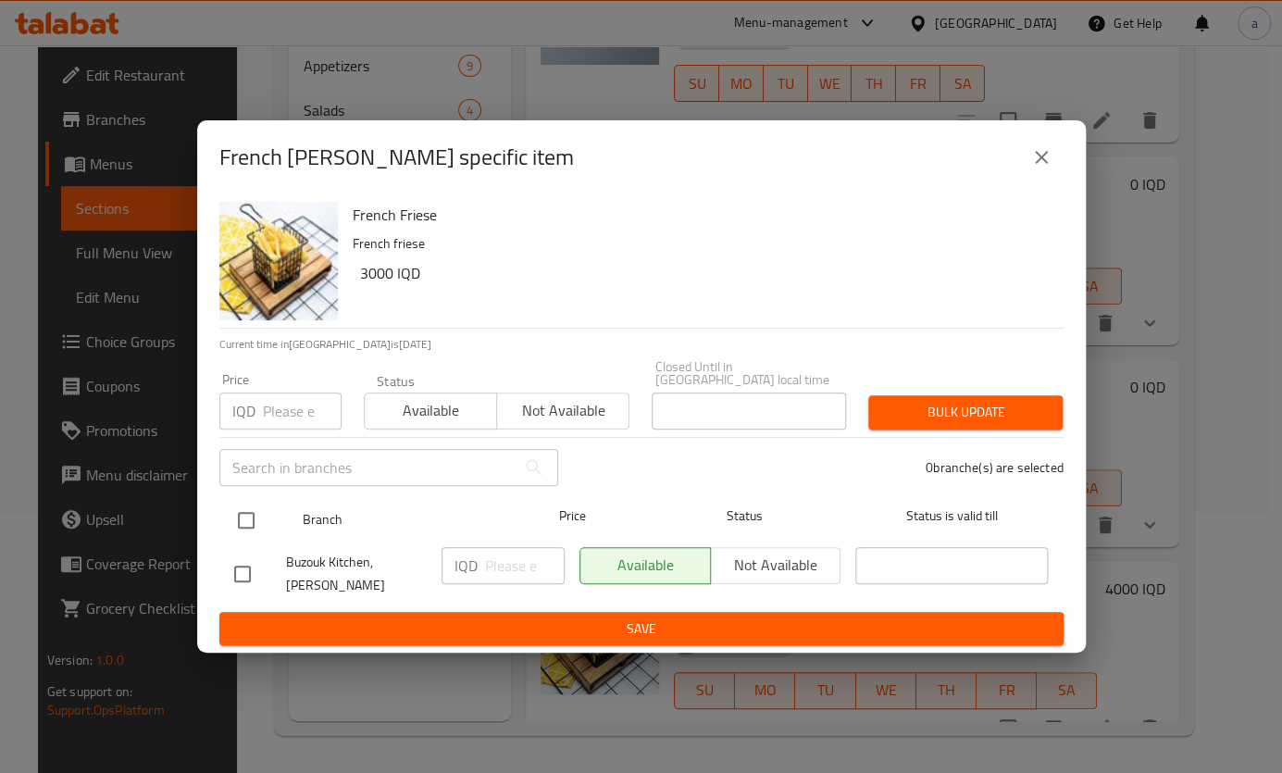
click at [252, 516] on input "checkbox" at bounding box center [246, 520] width 39 height 39
checkbox input "true"
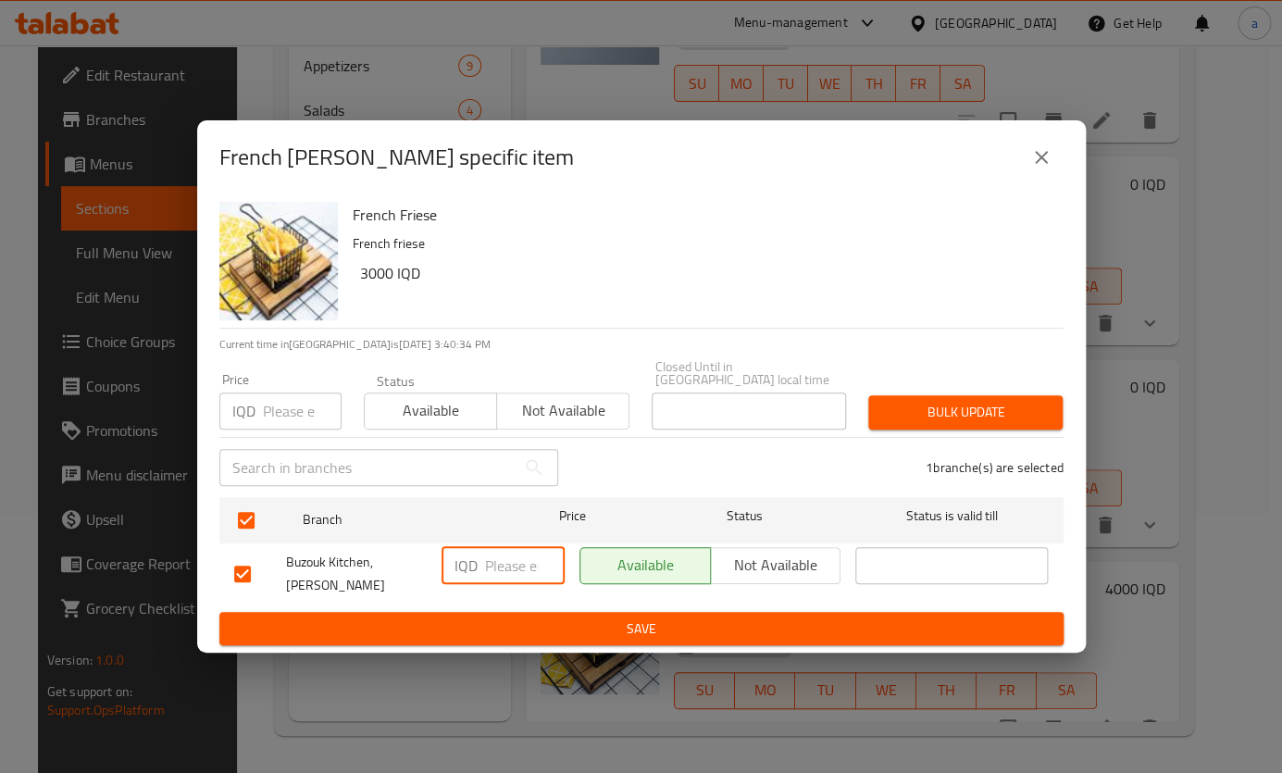
click at [518, 560] on input "number" at bounding box center [525, 565] width 80 height 37
paste input "4000"
type input "4000"
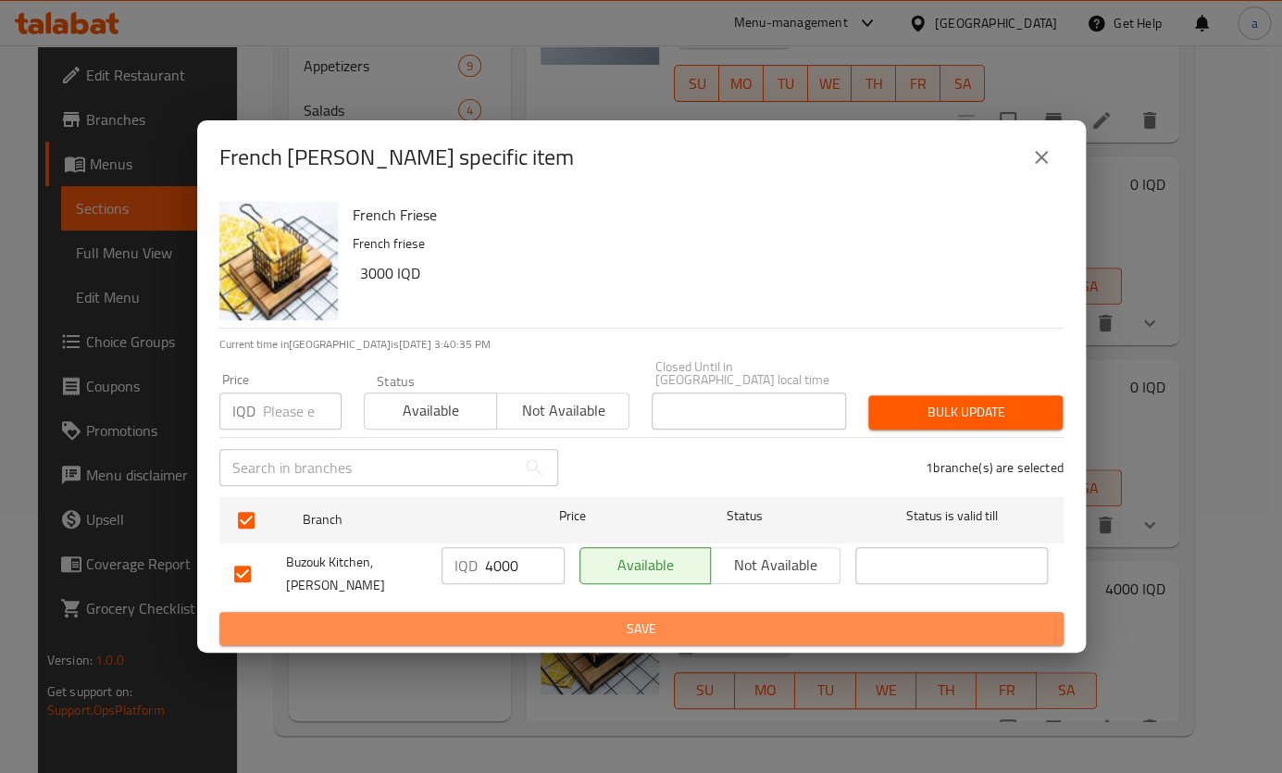
click at [547, 620] on span "Save" at bounding box center [641, 628] width 814 height 23
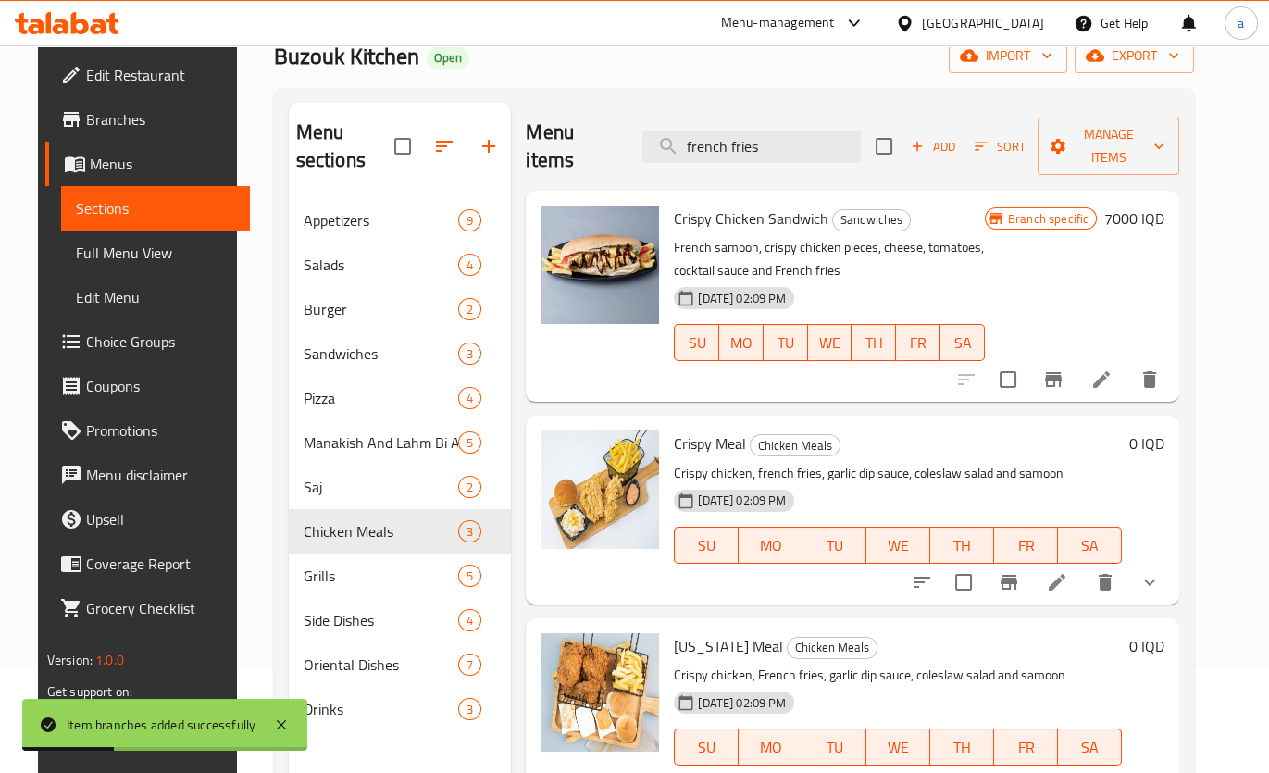
scroll to position [0, 0]
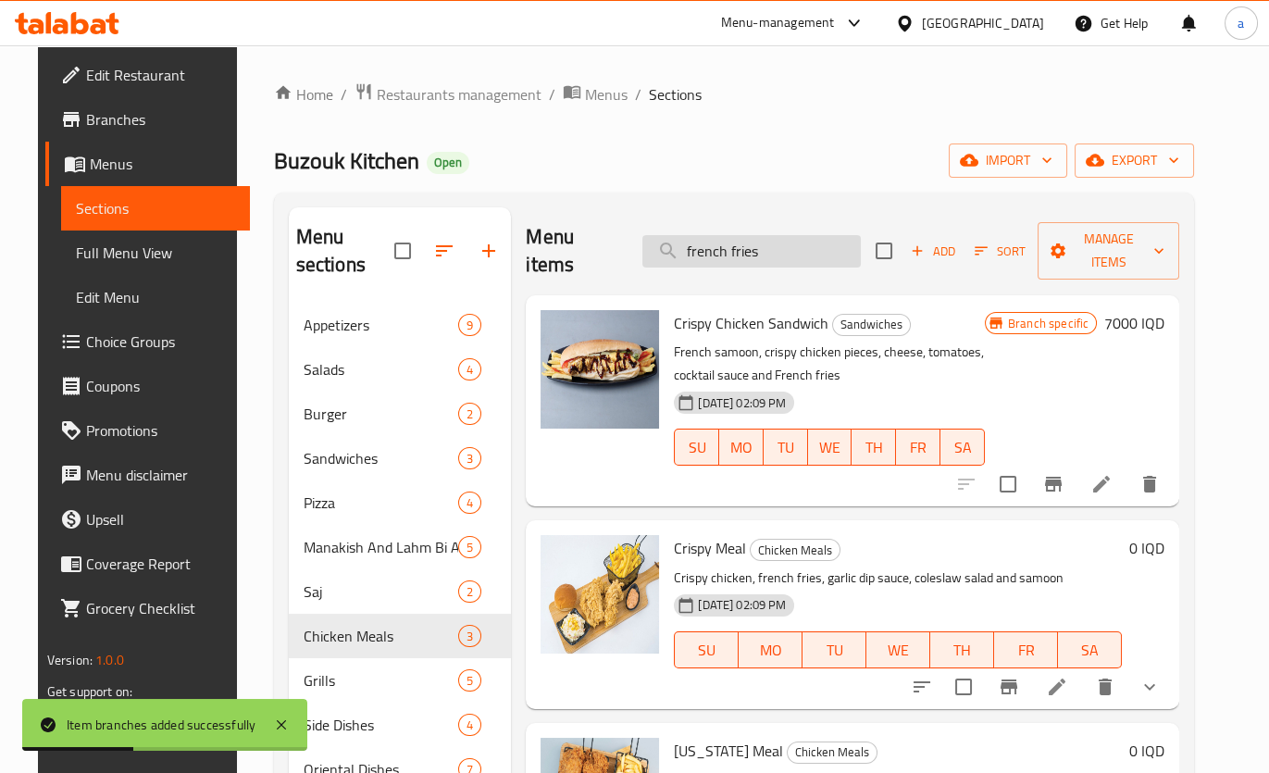
drag, startPoint x: 782, startPoint y: 247, endPoint x: 666, endPoint y: 246, distance: 115.7
click at [666, 246] on input "french fries" at bounding box center [751, 251] width 218 height 32
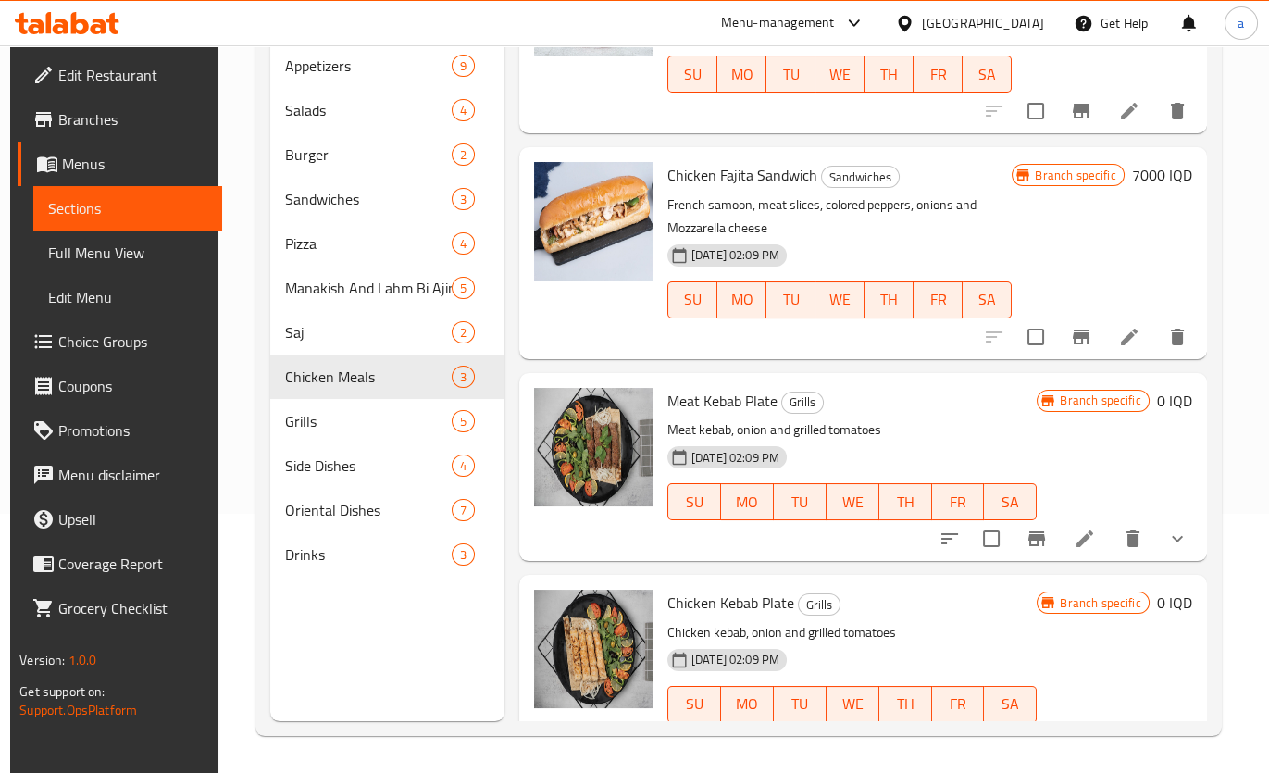
scroll to position [892, 0]
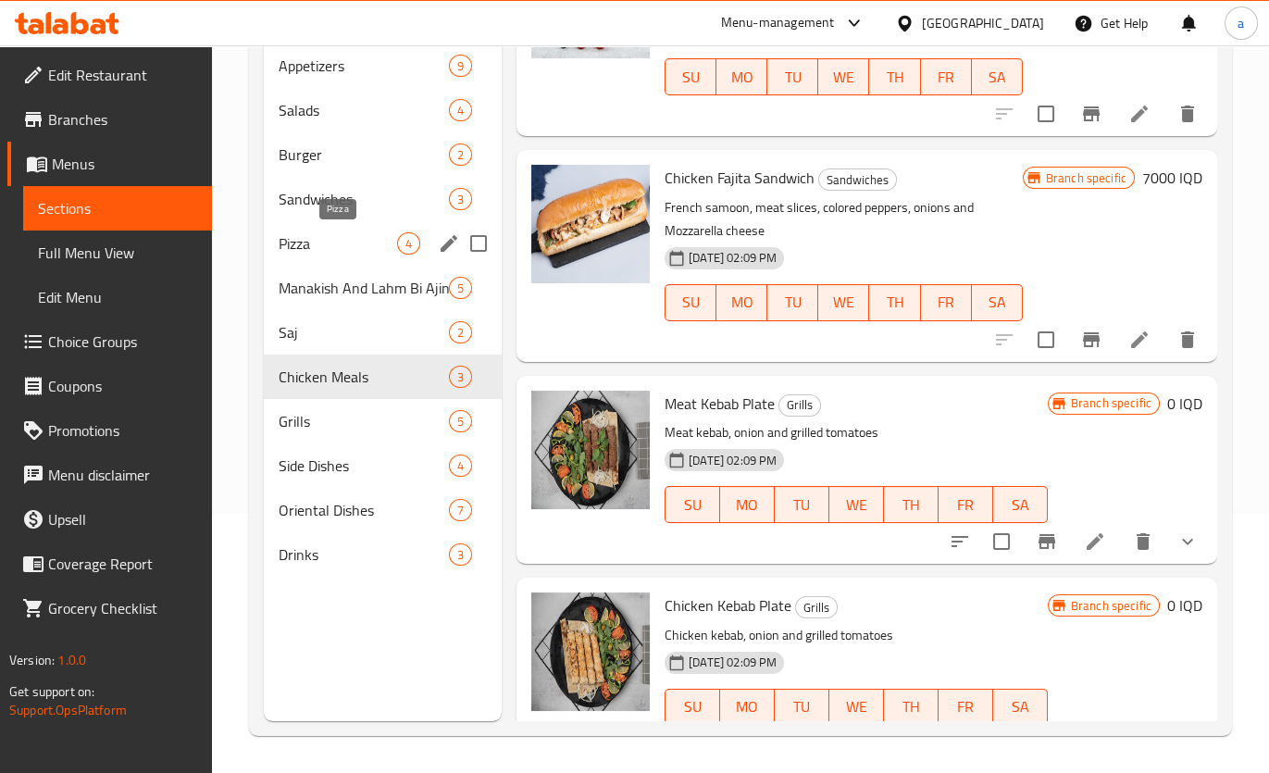
click at [346, 237] on span "Pizza" at bounding box center [338, 243] width 118 height 22
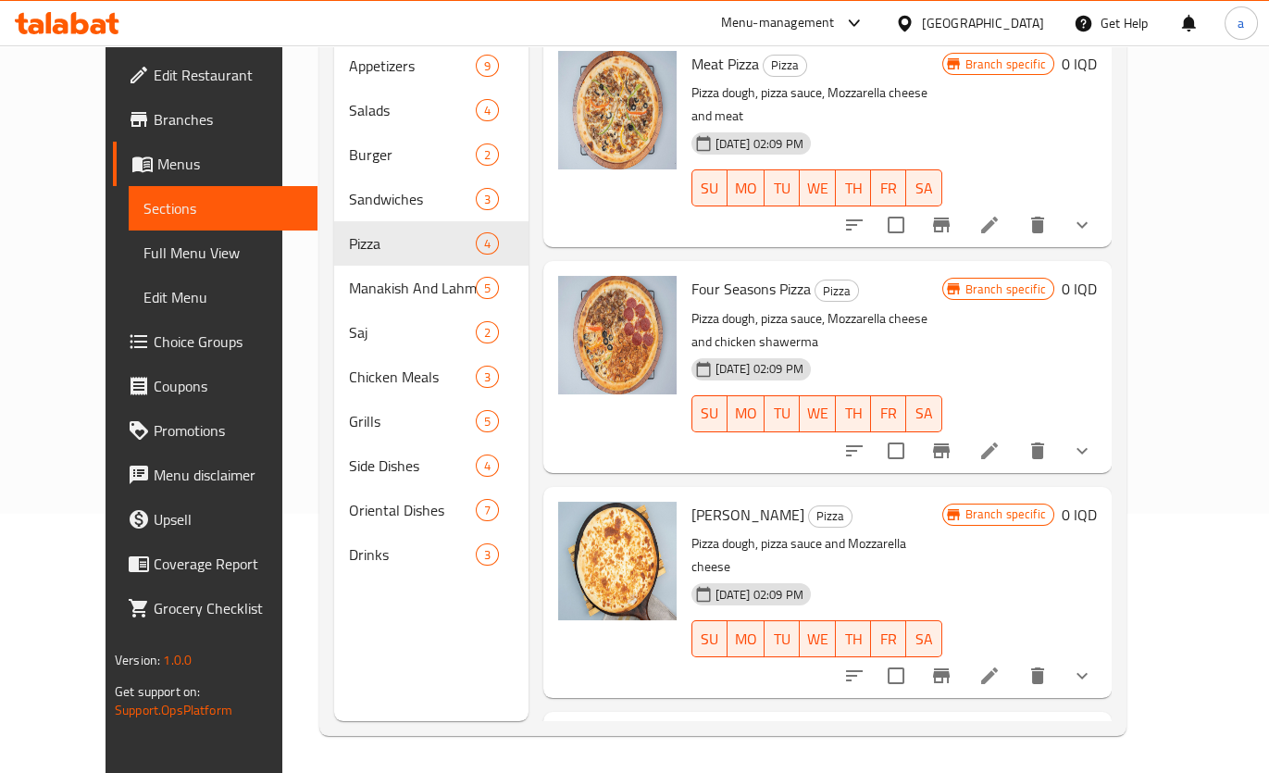
scroll to position [35, 0]
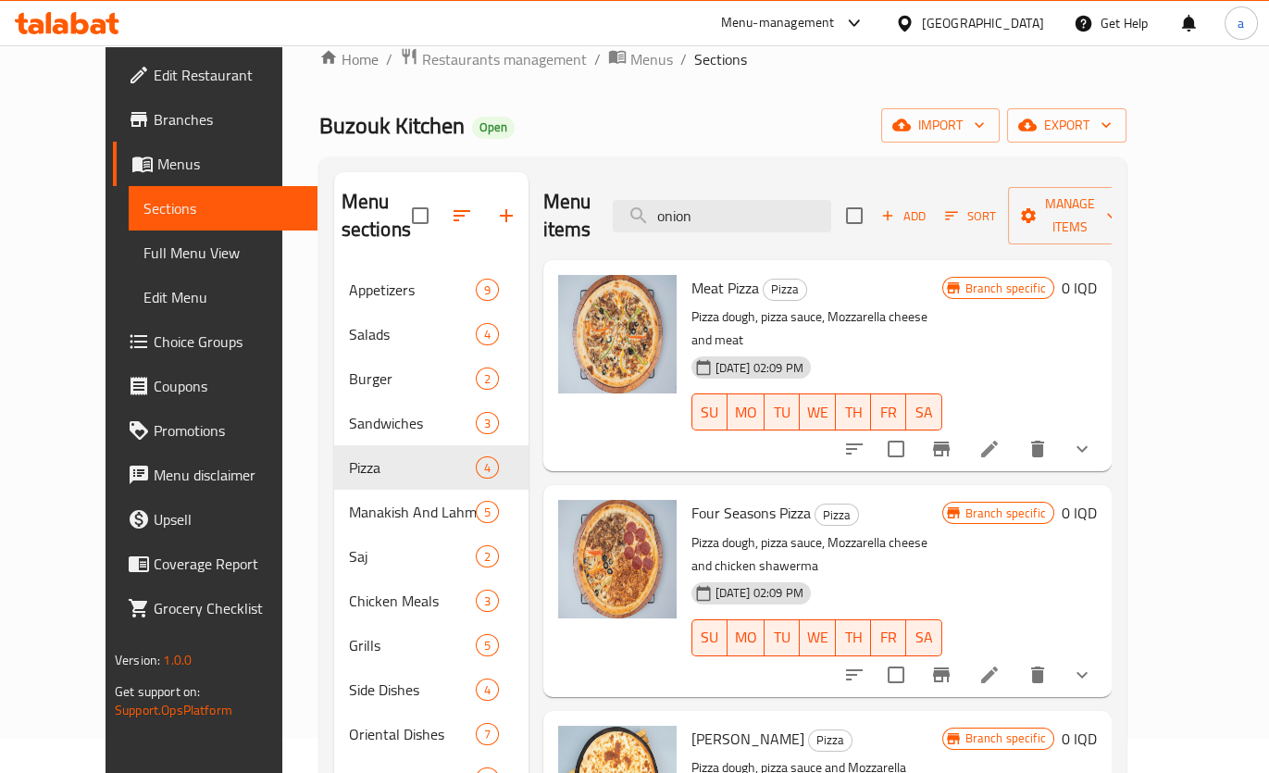
drag, startPoint x: 766, startPoint y: 212, endPoint x: 648, endPoint y: 220, distance: 118.7
click at [648, 220] on div "Menu items onion Add Sort Manage items" at bounding box center [827, 216] width 568 height 88
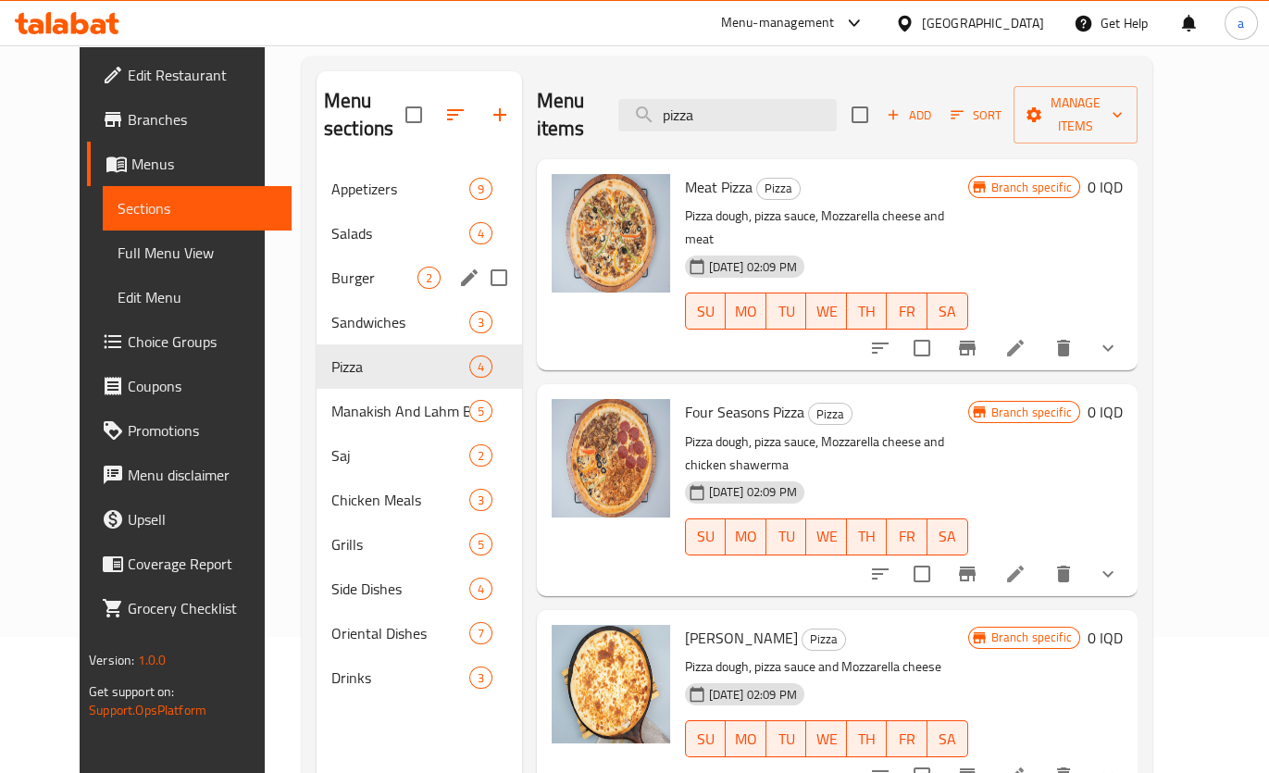
scroll to position [0, 0]
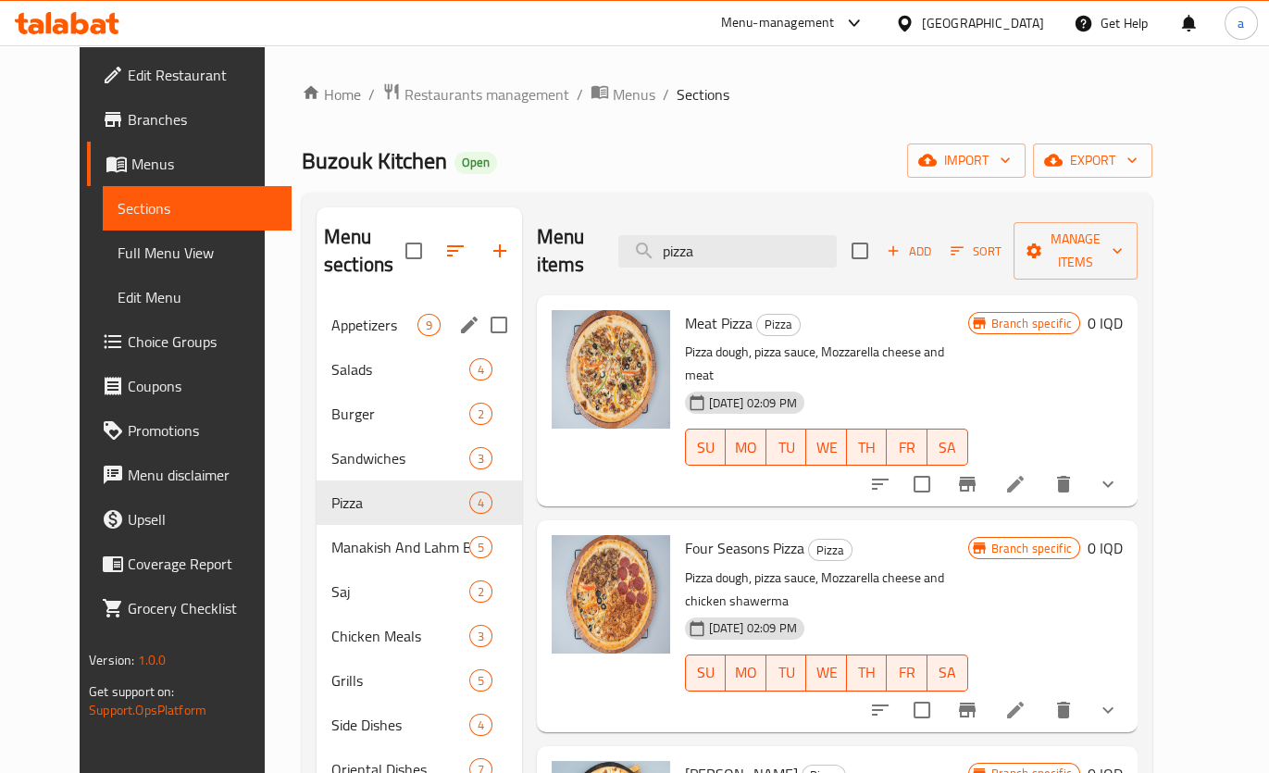
click at [334, 316] on span "Appetizers" at bounding box center [374, 325] width 86 height 22
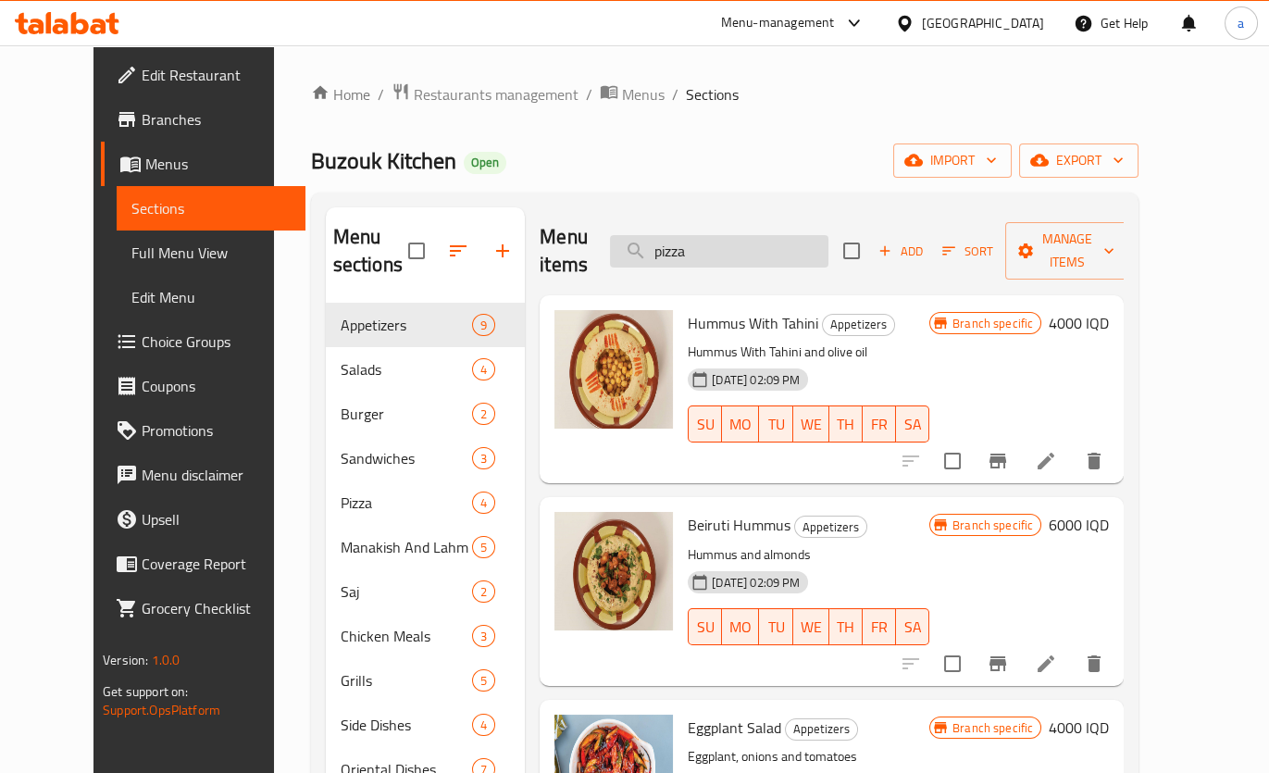
click at [773, 239] on input "pizza" at bounding box center [719, 251] width 218 height 32
type input "pizza"
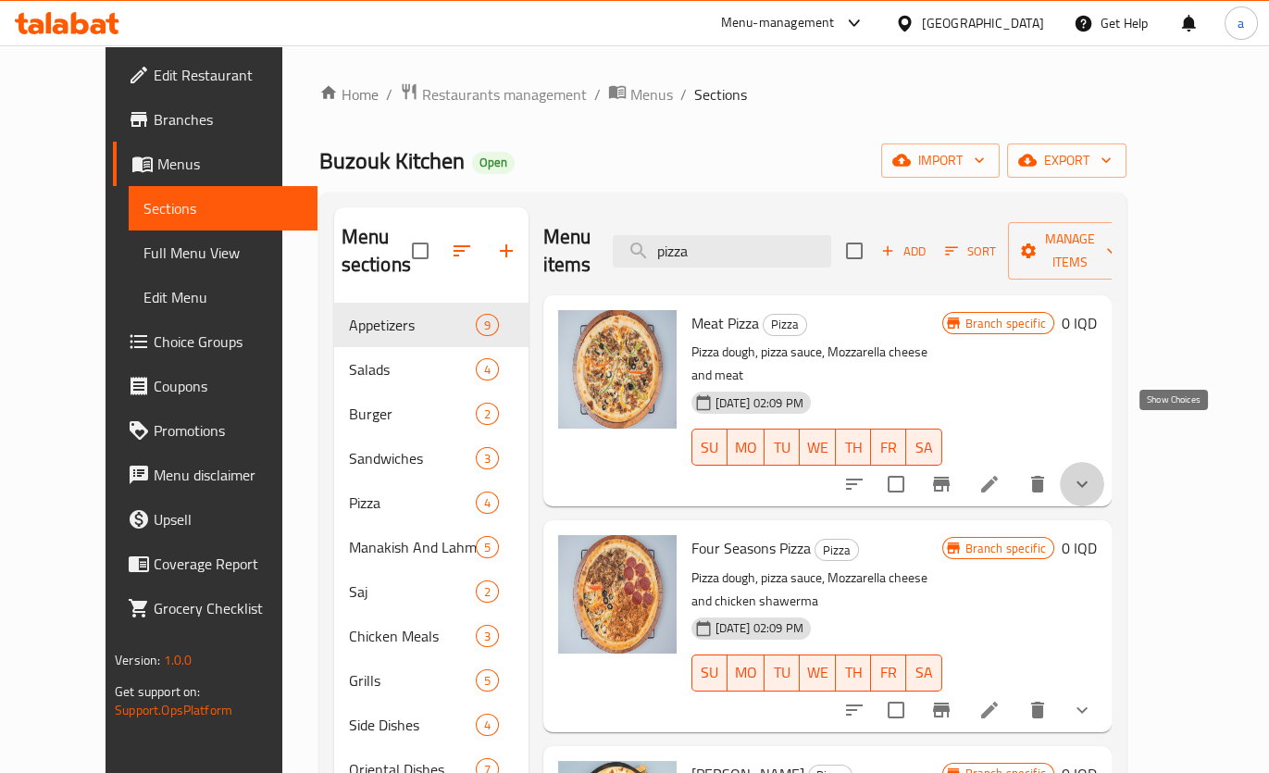
click at [1093, 473] on icon "show more" at bounding box center [1082, 484] width 22 height 22
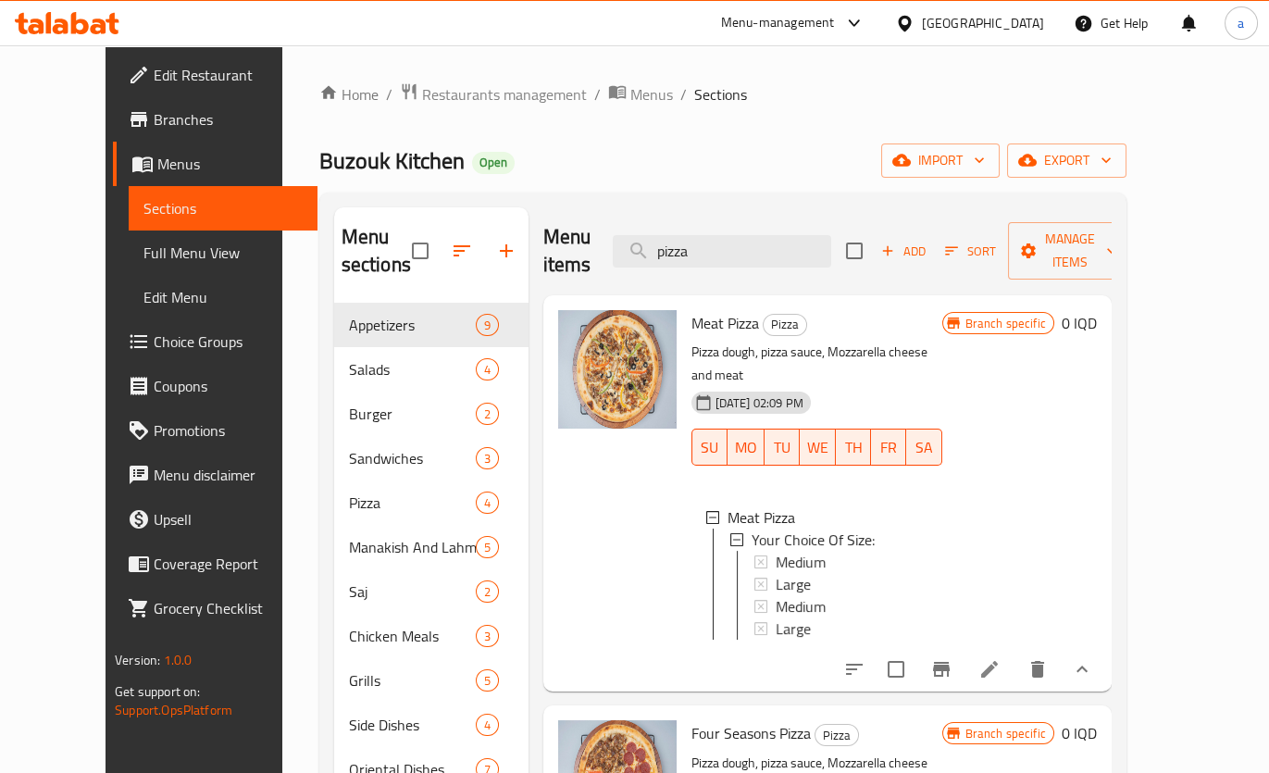
scroll to position [2, 0]
click at [804, 549] on div "Medium" at bounding box center [851, 560] width 152 height 22
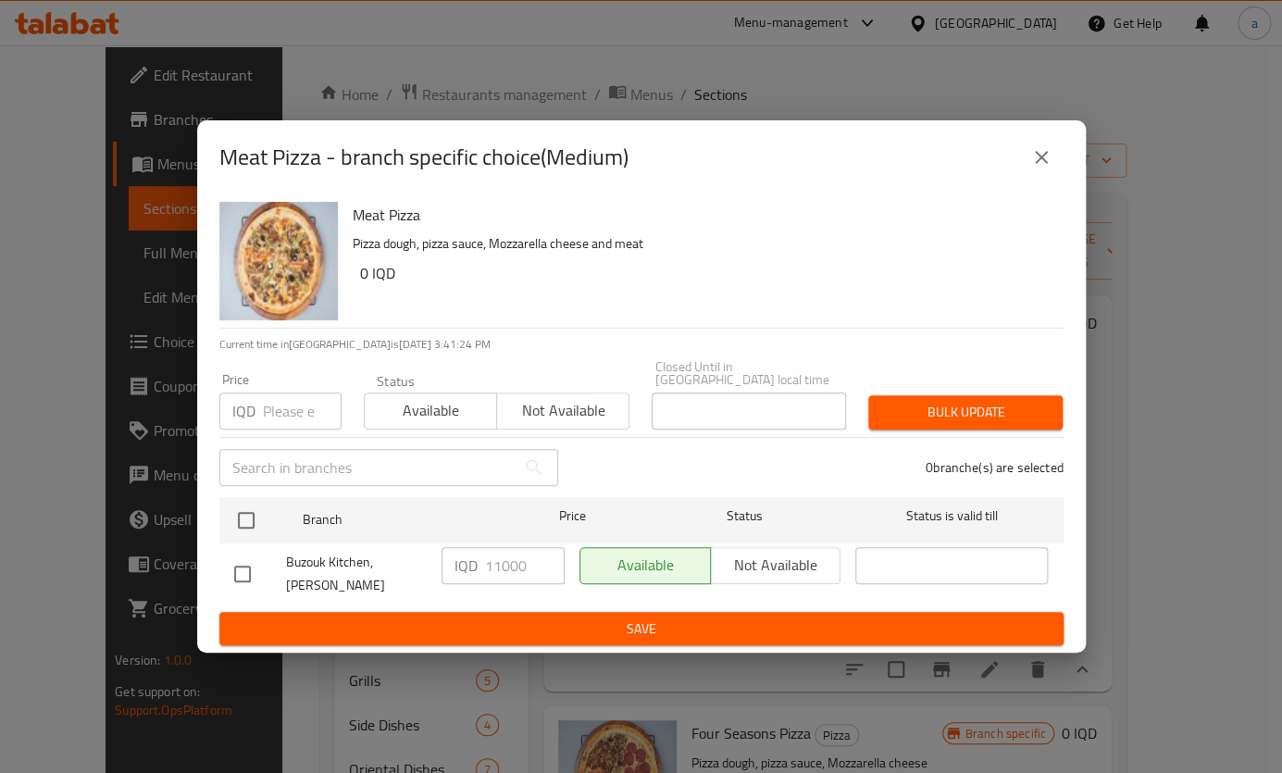
click at [1041, 164] on icon "close" at bounding box center [1040, 157] width 13 height 13
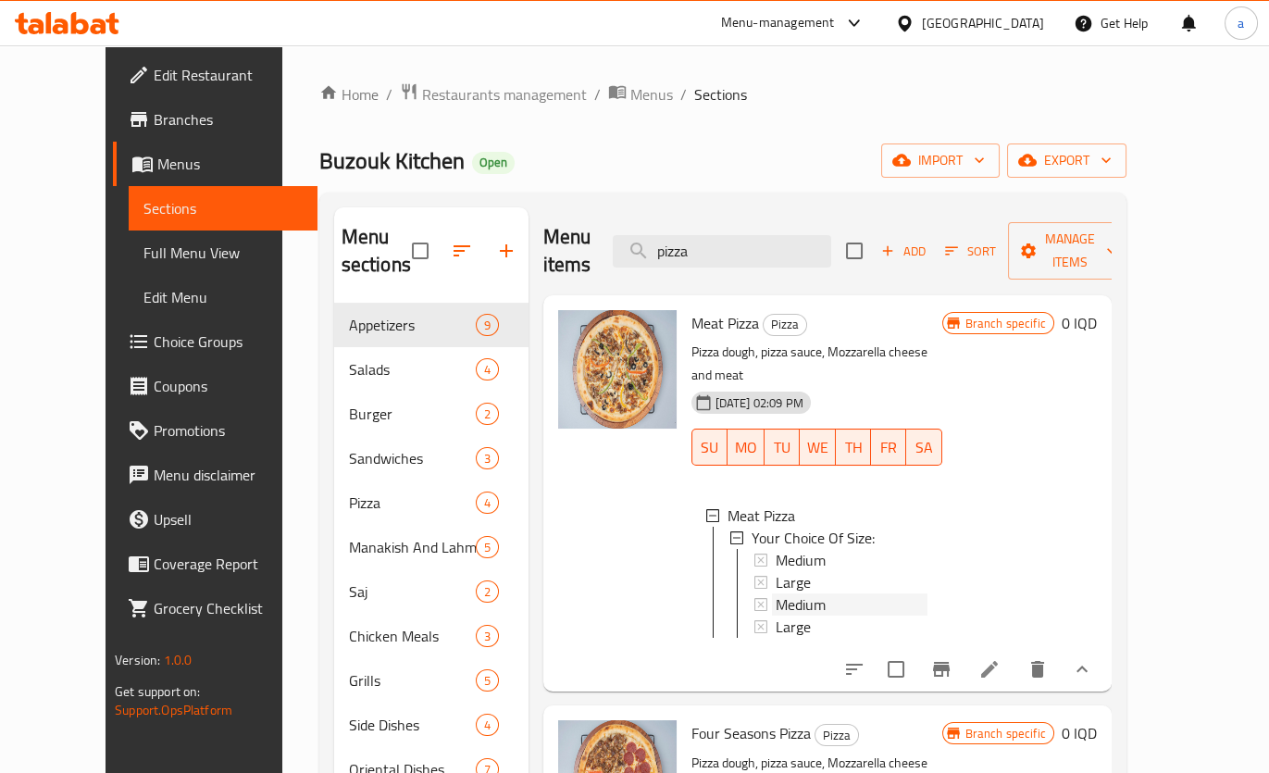
click at [775, 593] on span "Medium" at bounding box center [800, 604] width 50 height 22
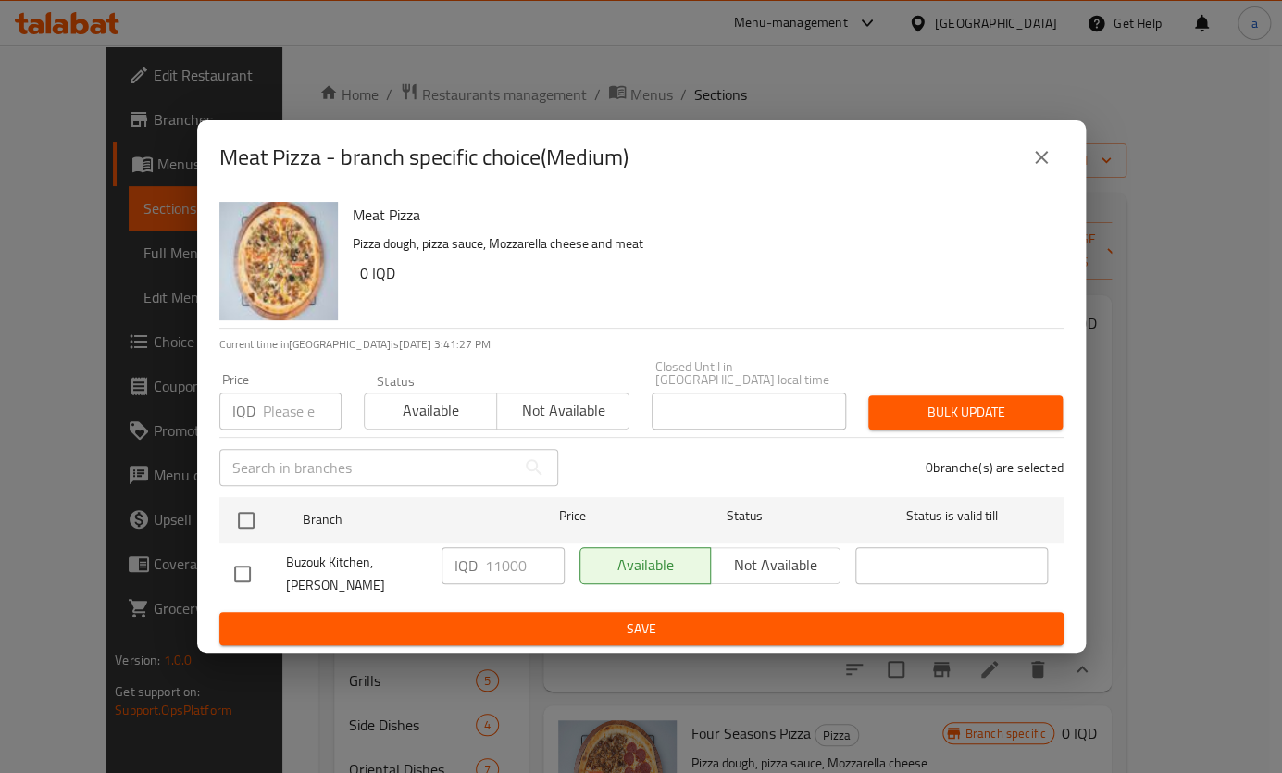
click at [1034, 168] on icon "close" at bounding box center [1041, 157] width 22 height 22
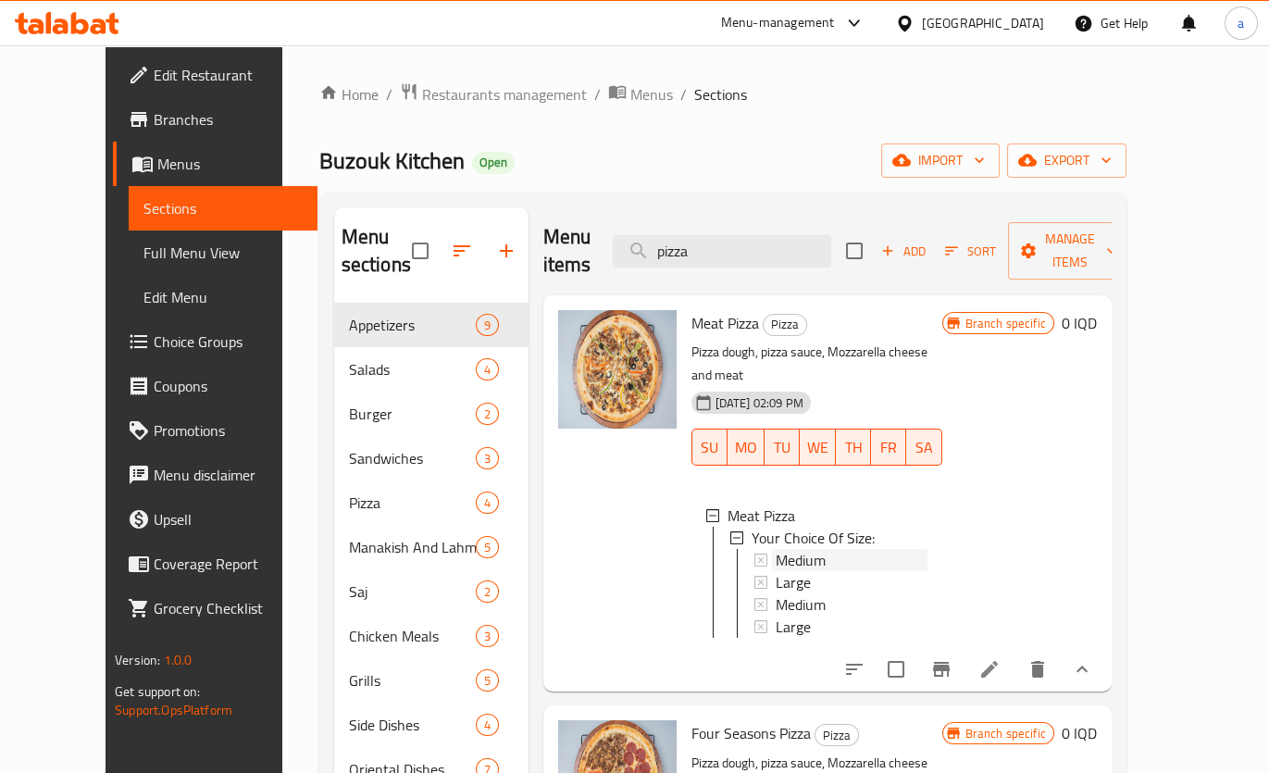
click at [785, 549] on span "Medium" at bounding box center [800, 560] width 50 height 22
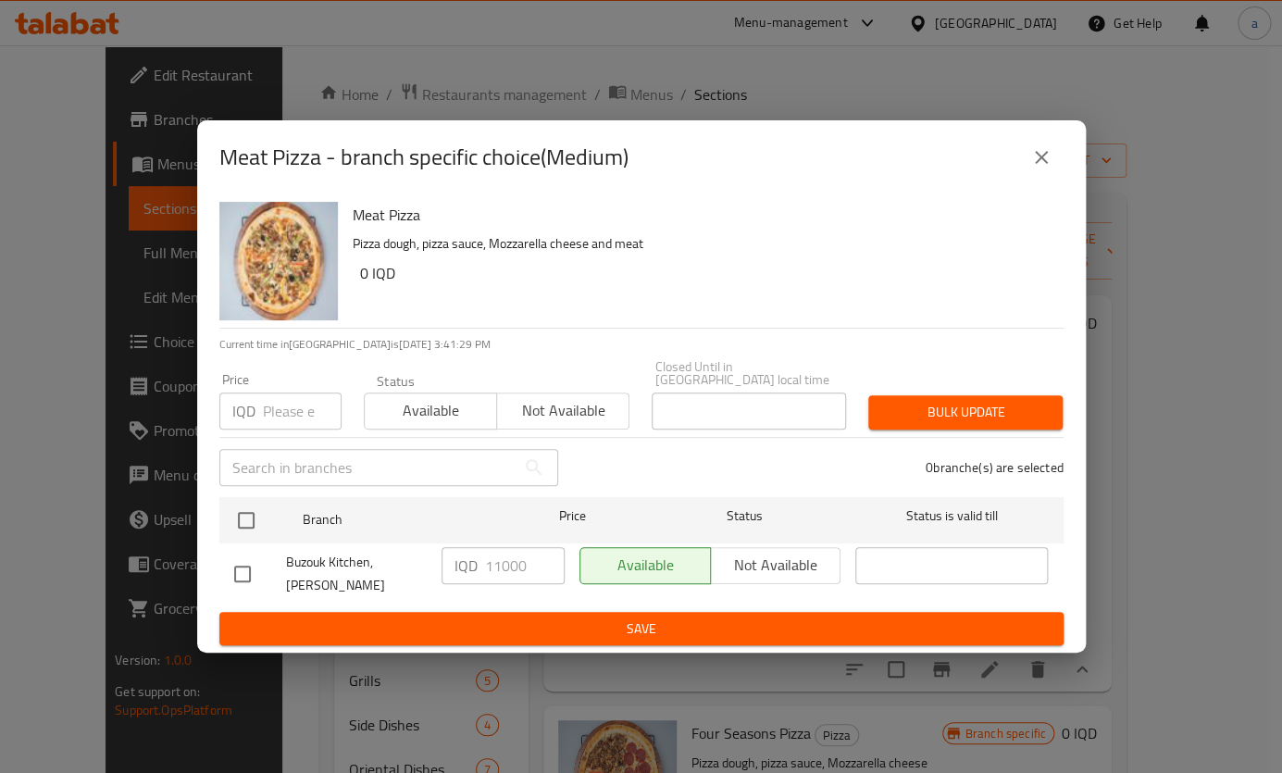
click at [1053, 168] on button "close" at bounding box center [1041, 157] width 44 height 44
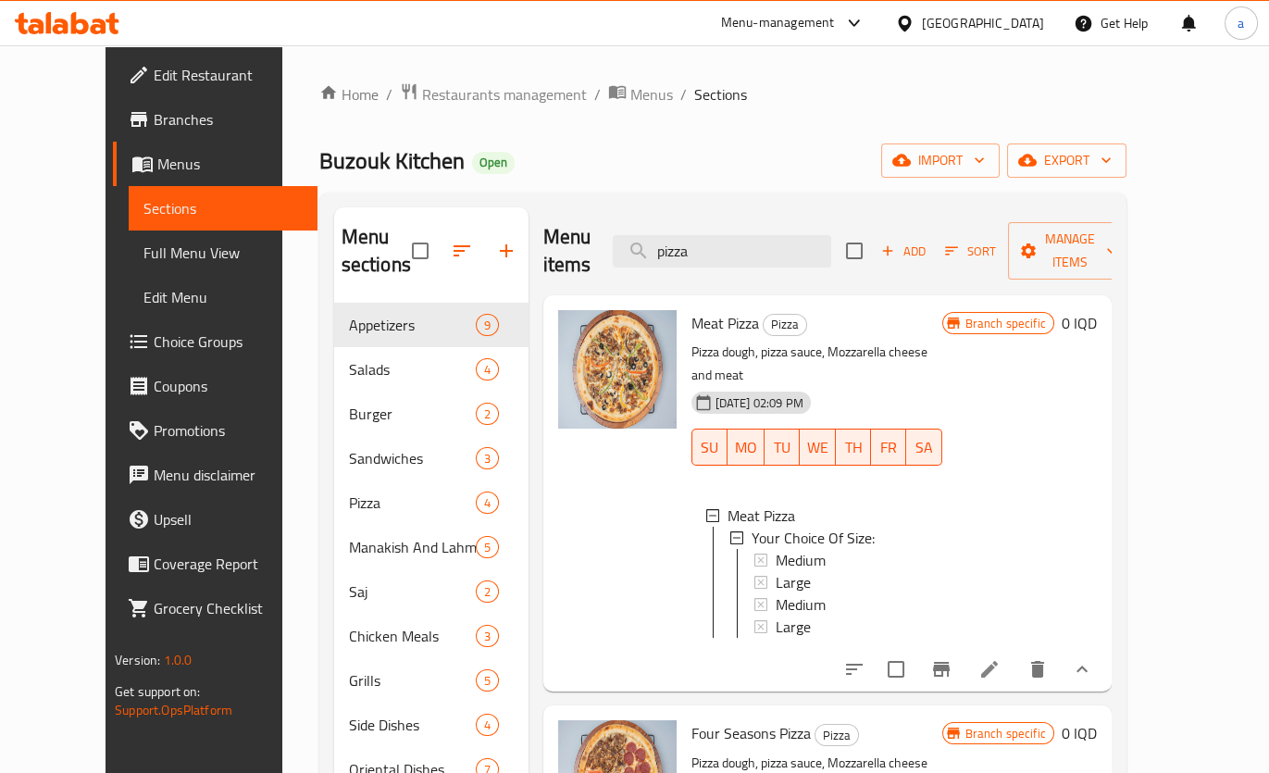
scroll to position [0, 0]
click at [712, 309] on span "Meat Pizza" at bounding box center [725, 323] width 68 height 28
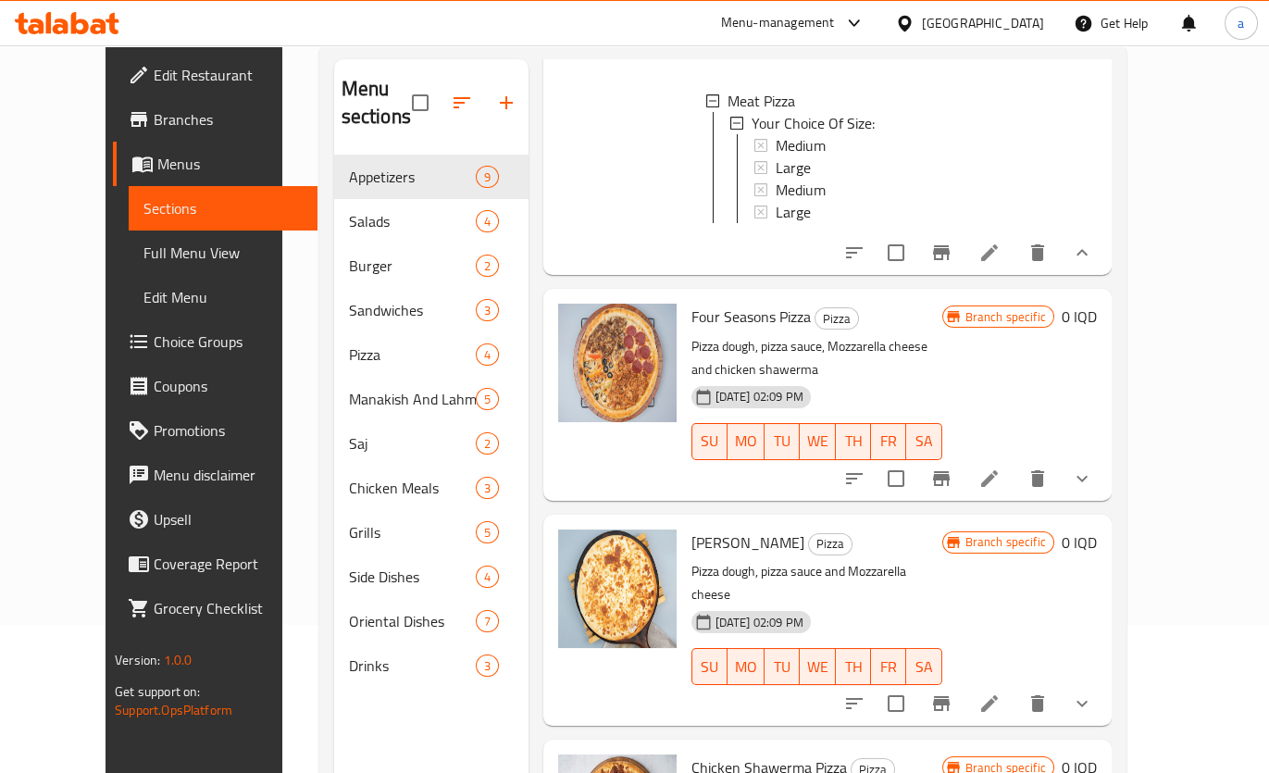
scroll to position [279, 0]
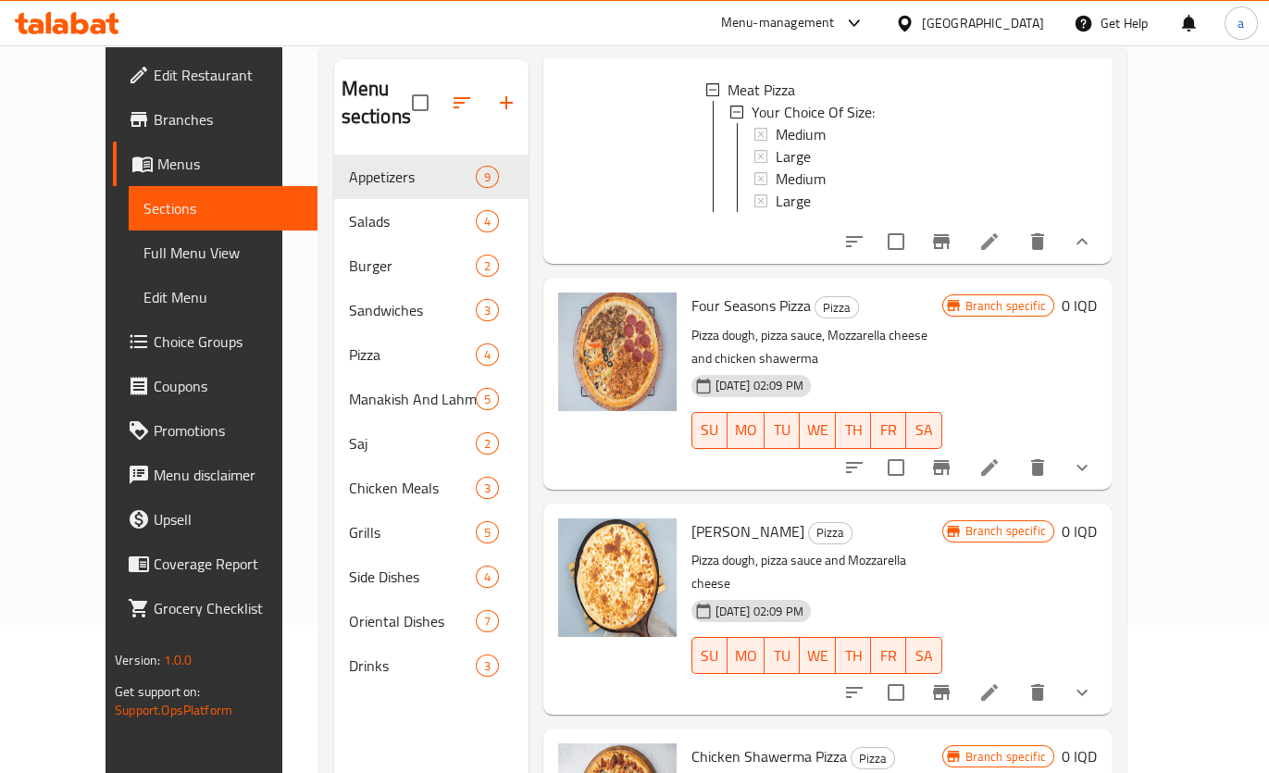
click at [1093, 456] on icon "show more" at bounding box center [1082, 467] width 22 height 22
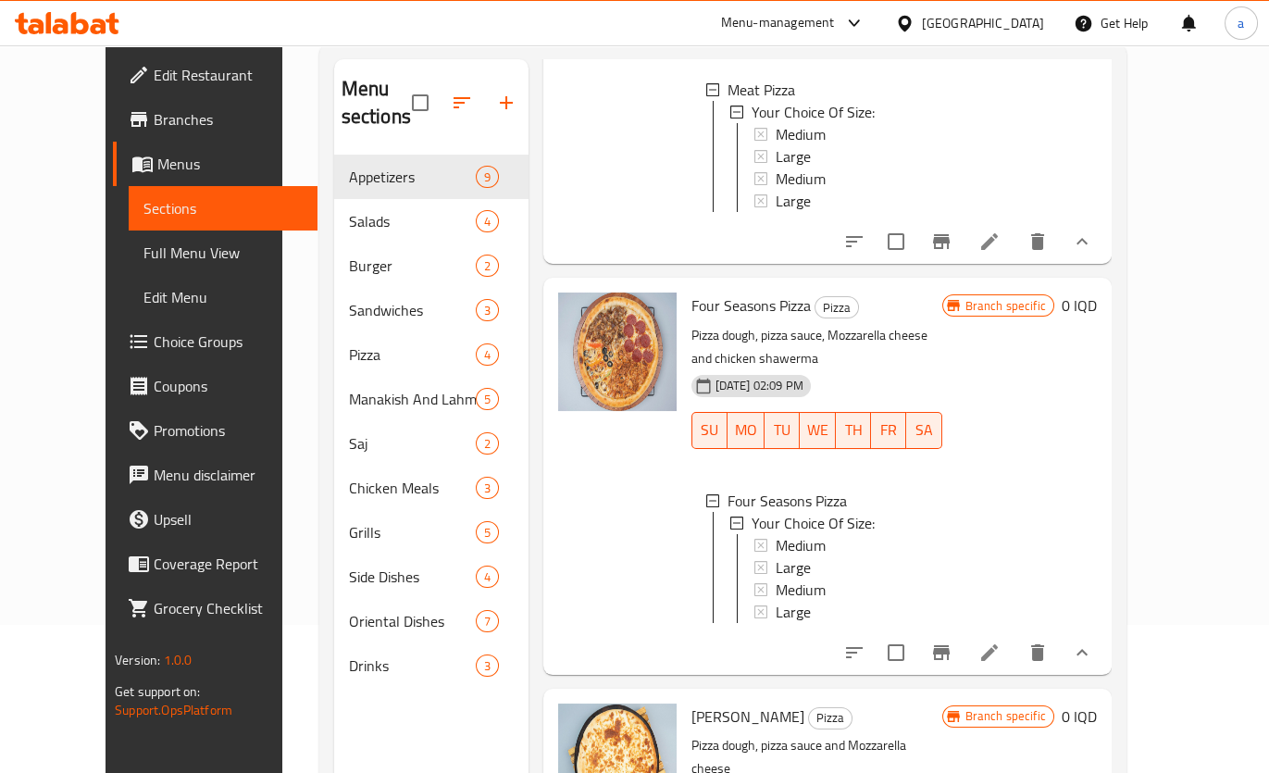
click at [1093, 641] on icon "show more" at bounding box center [1082, 652] width 22 height 22
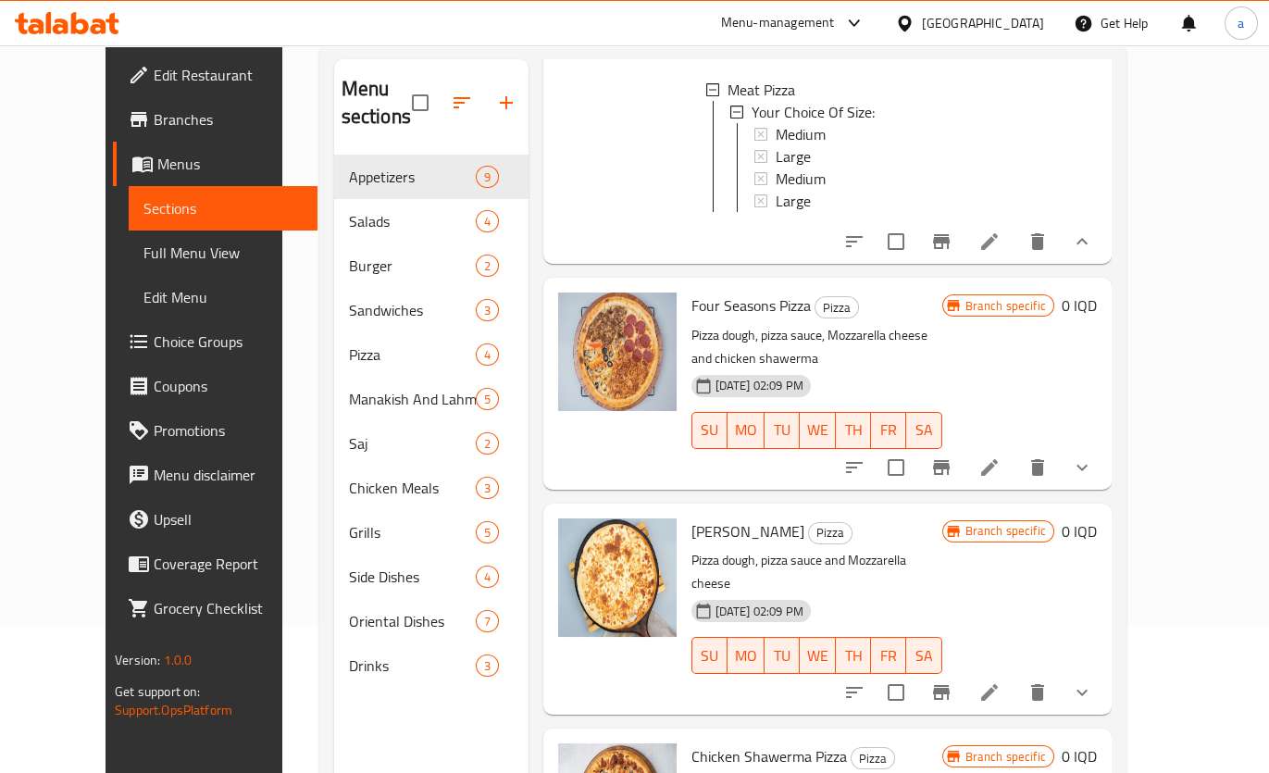
scroll to position [56, 0]
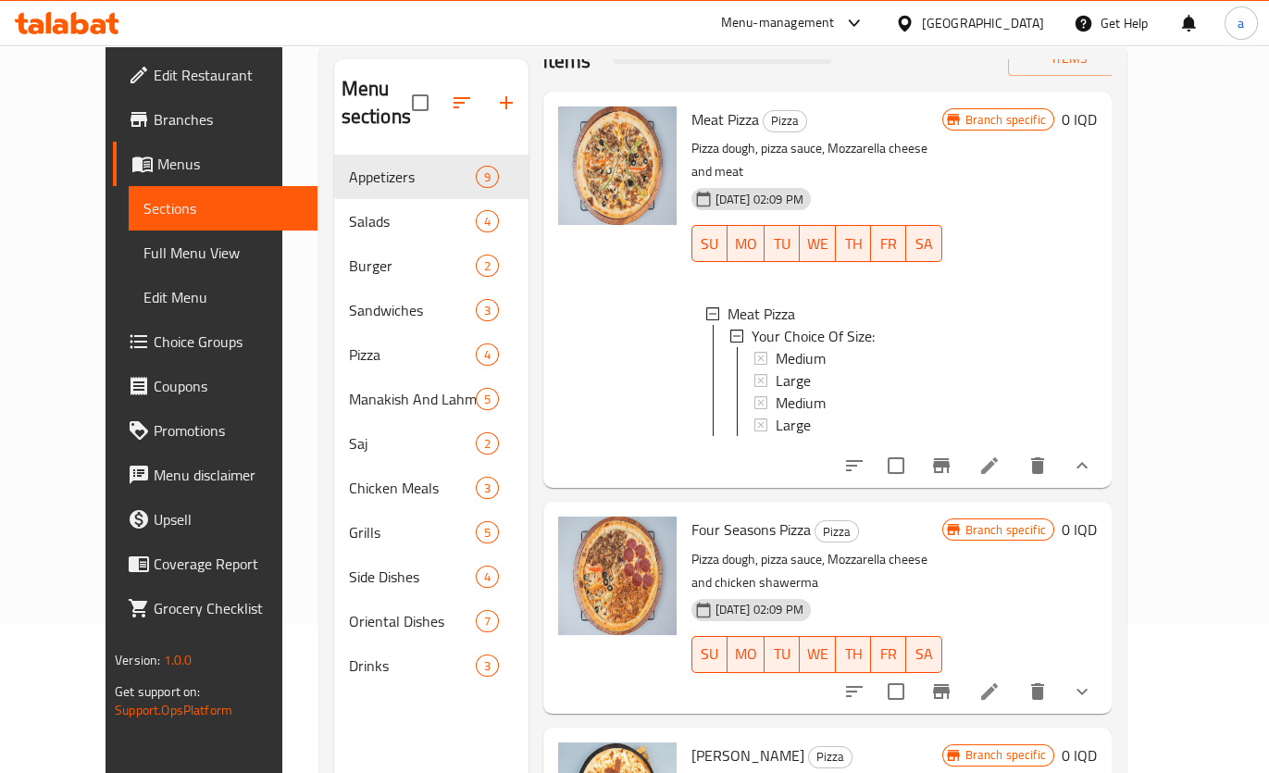
click at [804, 347] on div "Medium" at bounding box center [851, 358] width 152 height 22
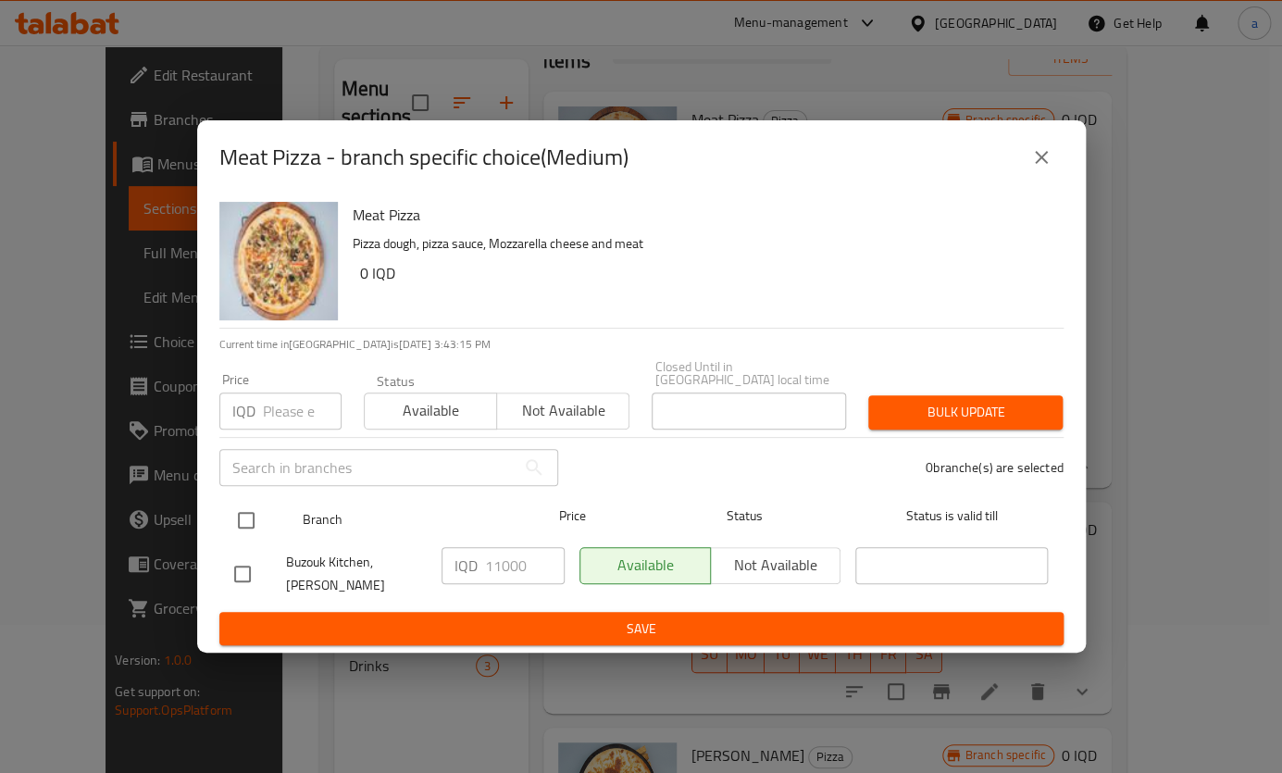
click at [227, 516] on input "checkbox" at bounding box center [246, 520] width 39 height 39
checkbox input "true"
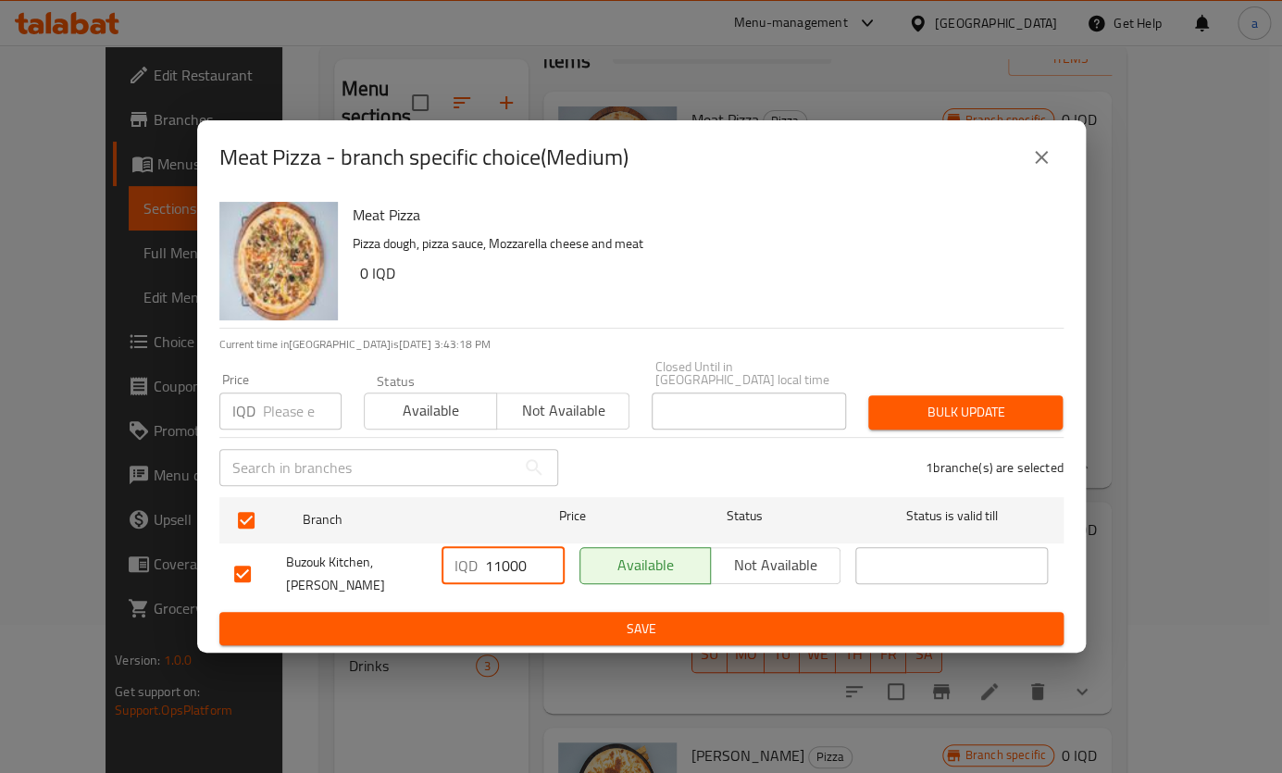
drag, startPoint x: 493, startPoint y: 561, endPoint x: 502, endPoint y: 566, distance: 10.8
click at [502, 566] on input "11000" at bounding box center [525, 565] width 80 height 37
click at [1043, 180] on button "close" at bounding box center [1041, 157] width 44 height 44
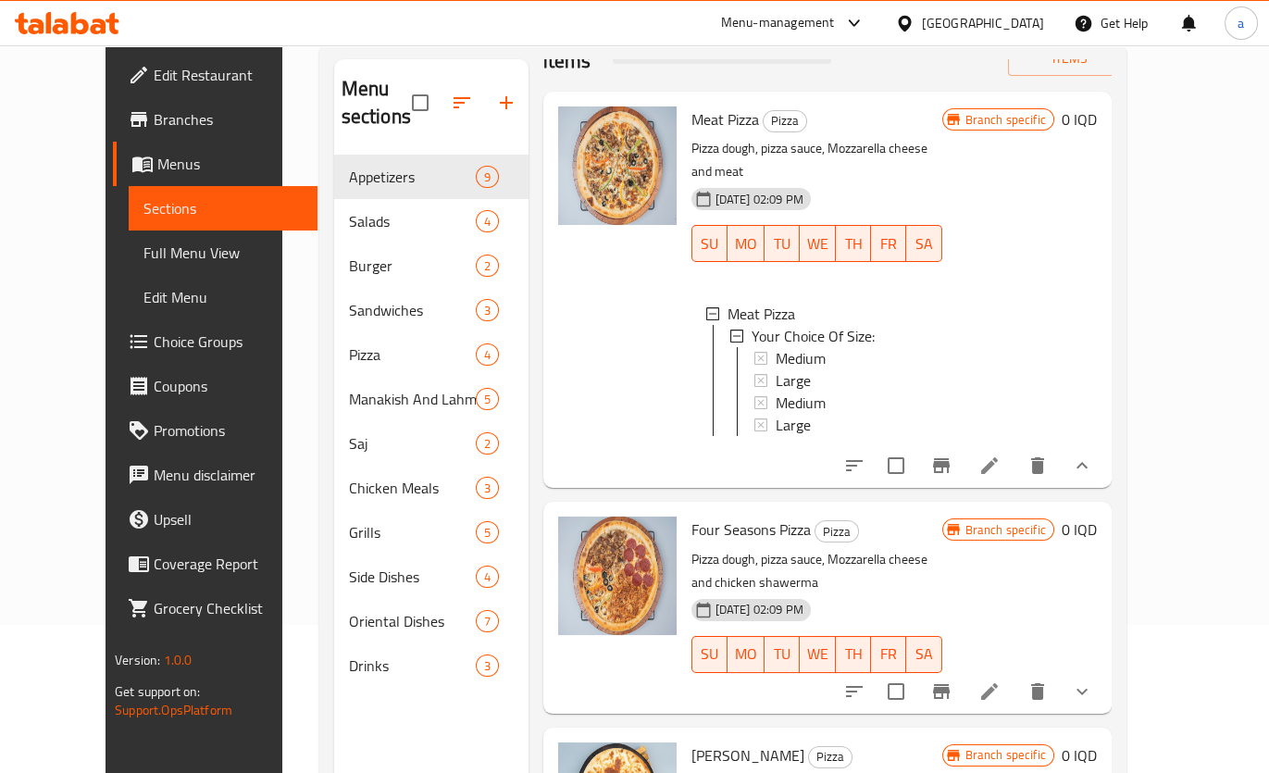
click at [1015, 449] on li at bounding box center [989, 465] width 52 height 33
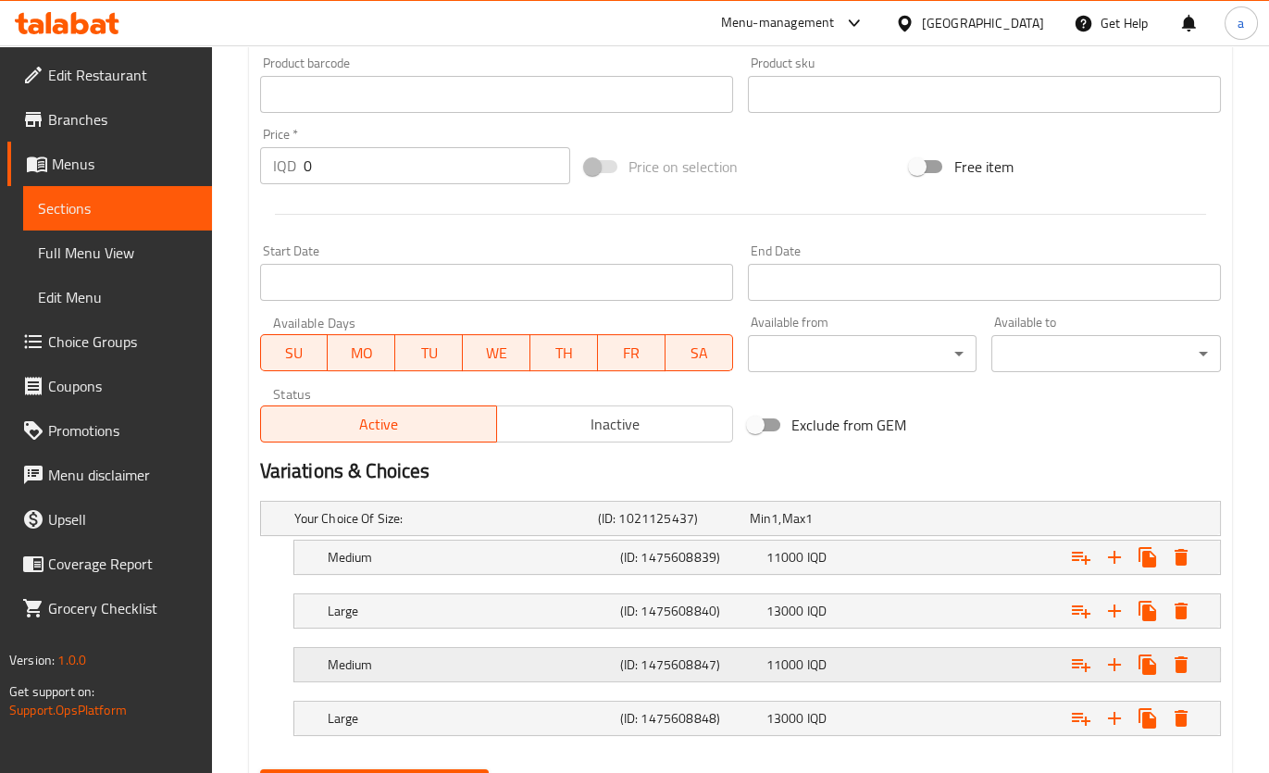
scroll to position [898, 0]
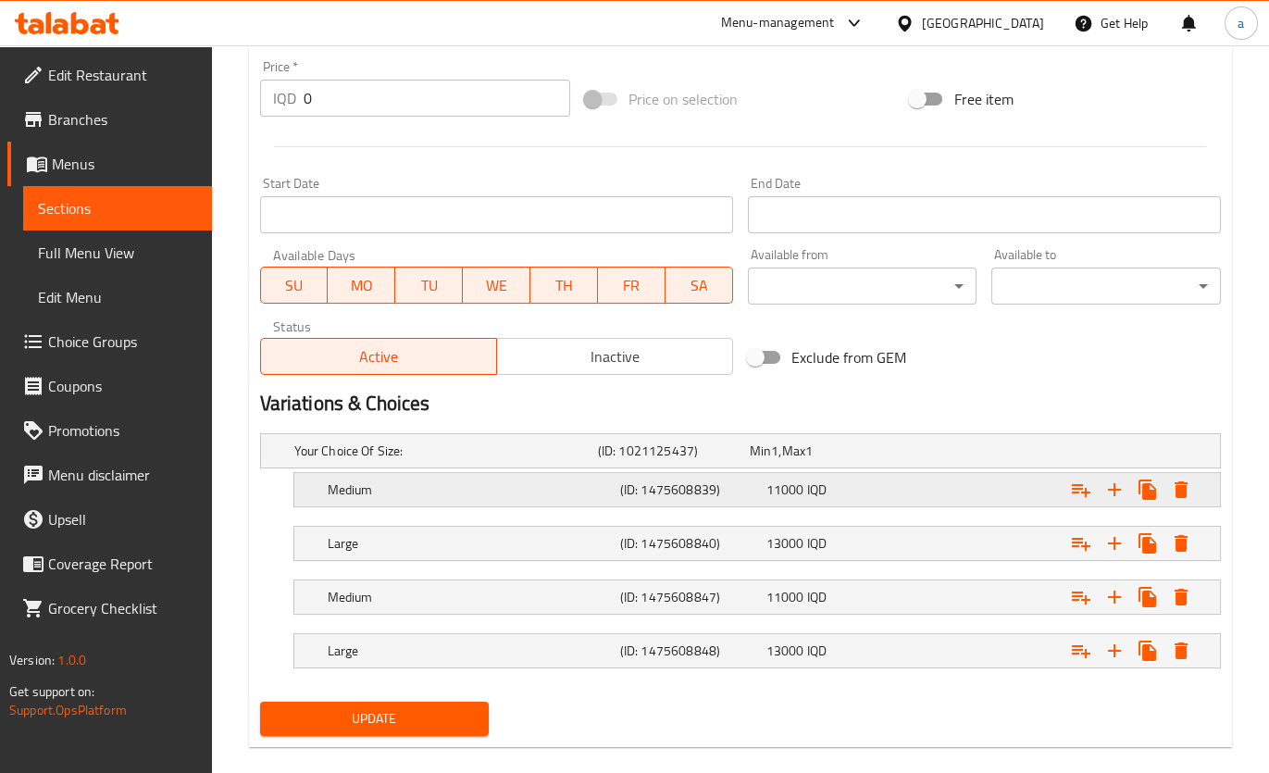
click at [548, 492] on h5 "Medium" at bounding box center [470, 489] width 285 height 19
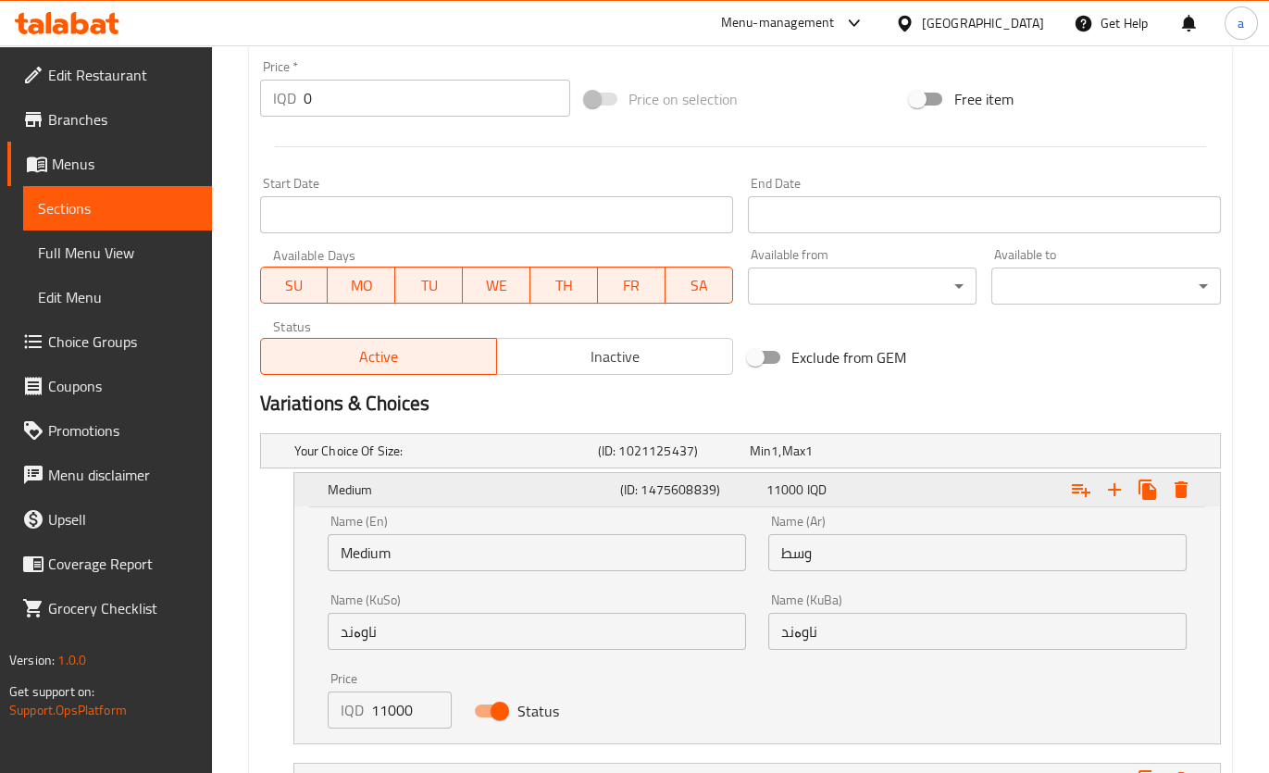
click at [548, 492] on h5 "Medium" at bounding box center [470, 489] width 285 height 19
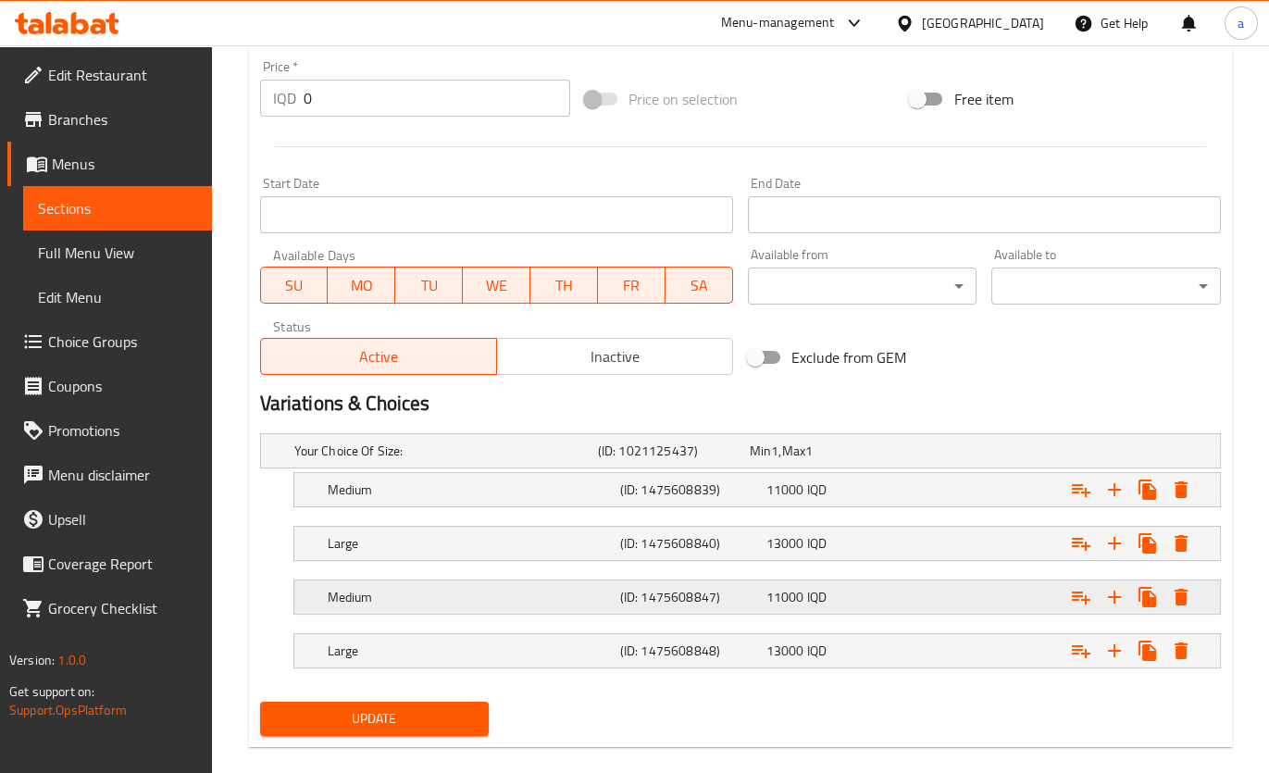
click at [512, 609] on div "Medium (ID: 1475608847) 11000 IQD" at bounding box center [762, 596] width 877 height 41
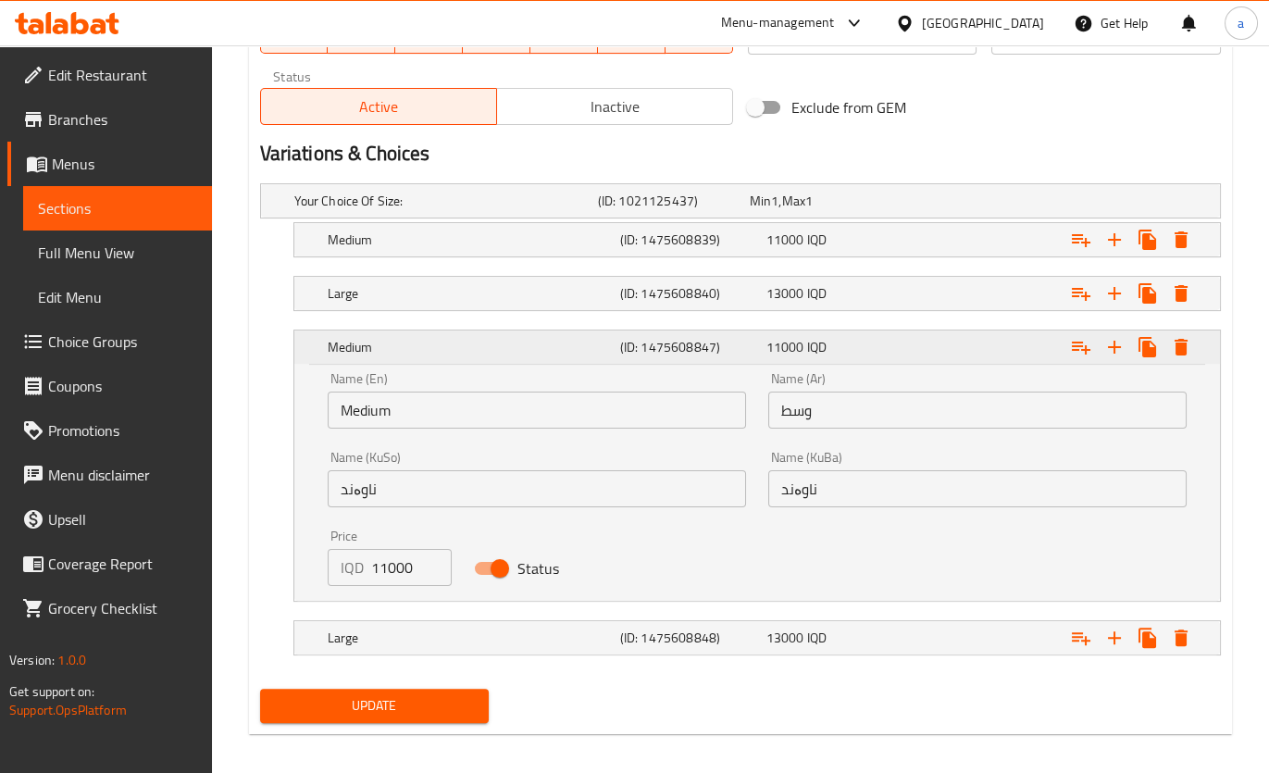
scroll to position [1158, 0]
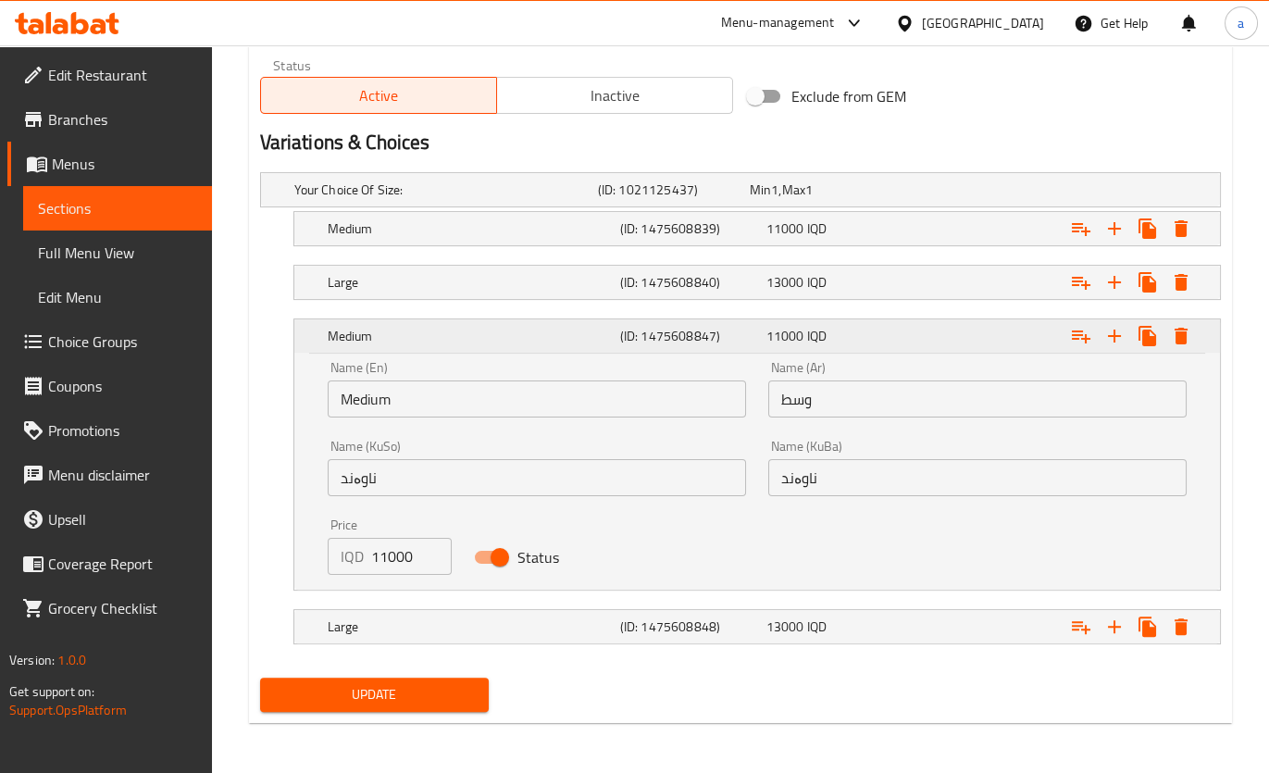
click at [602, 337] on h5 "Medium" at bounding box center [470, 336] width 285 height 19
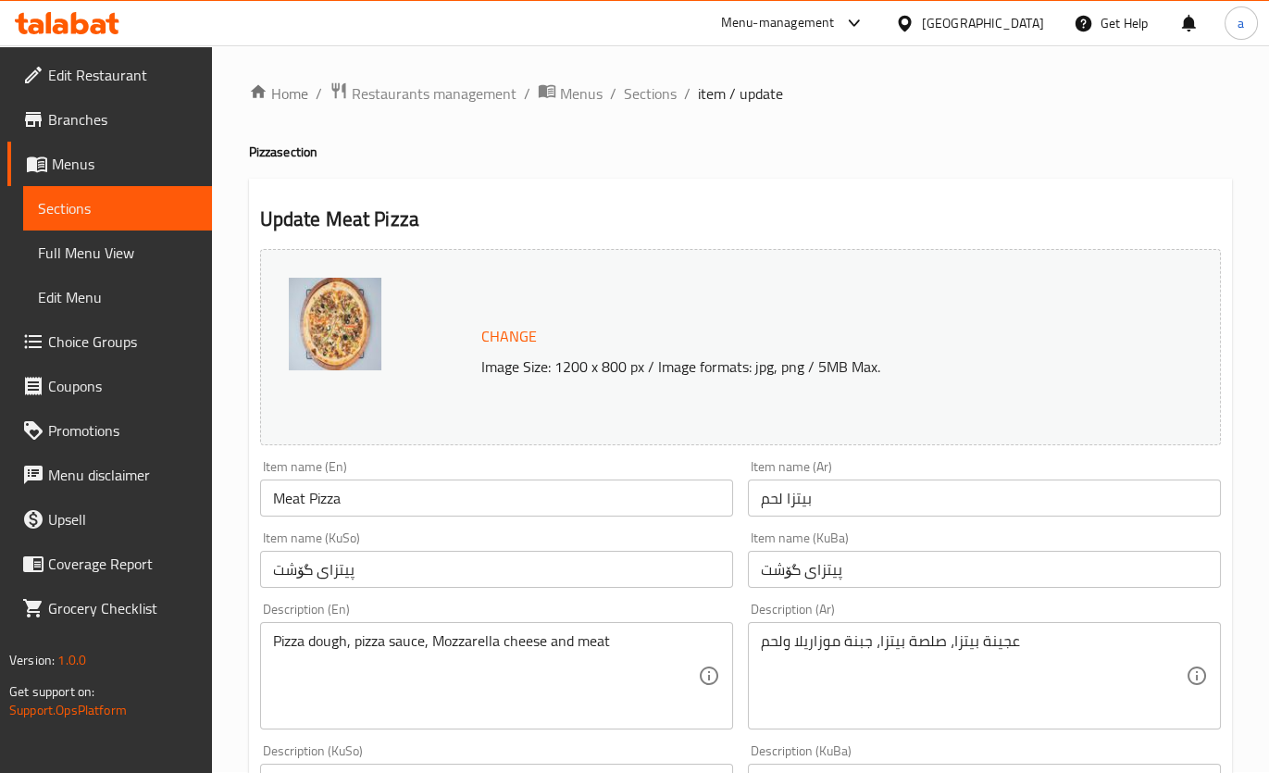
scroll to position [0, 0]
click at [632, 98] on span "Sections" at bounding box center [650, 94] width 53 height 22
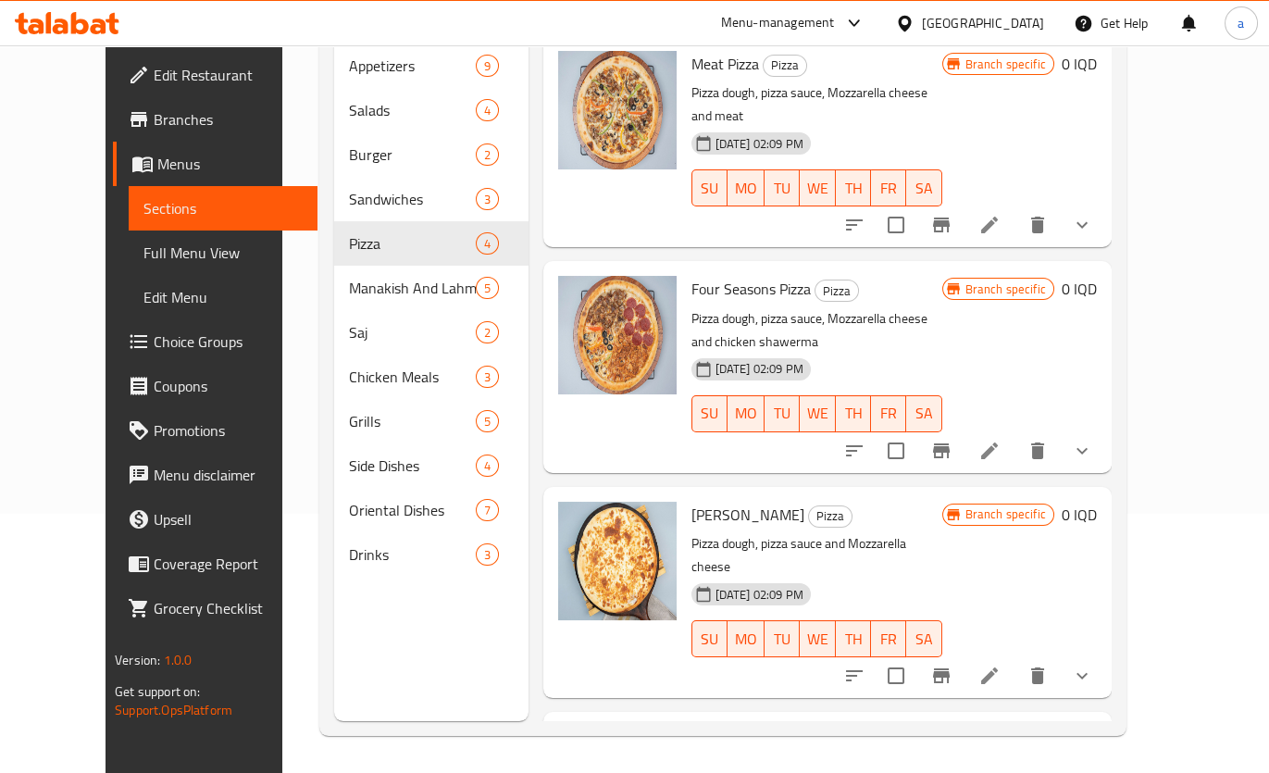
scroll to position [148, 0]
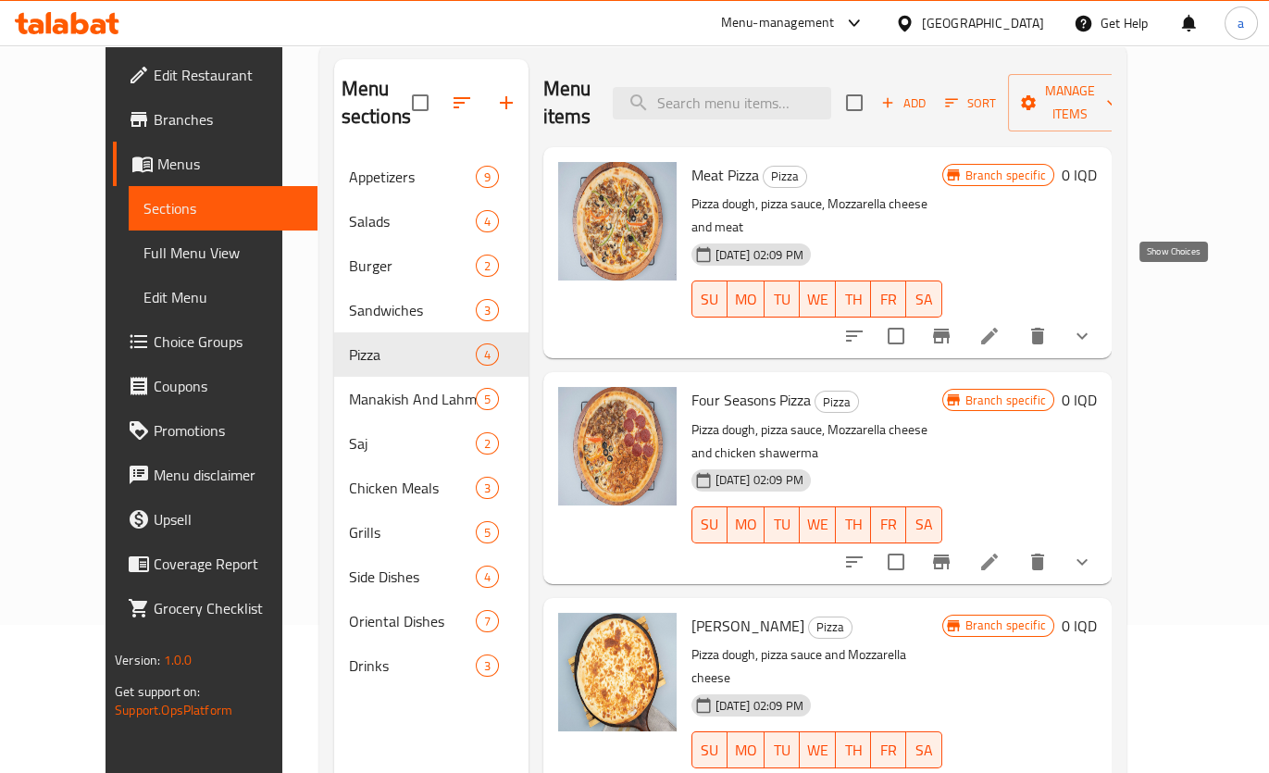
drag, startPoint x: 1170, startPoint y: 287, endPoint x: 1161, endPoint y: 296, distance: 13.1
click at [1093, 325] on icon "show more" at bounding box center [1082, 336] width 22 height 22
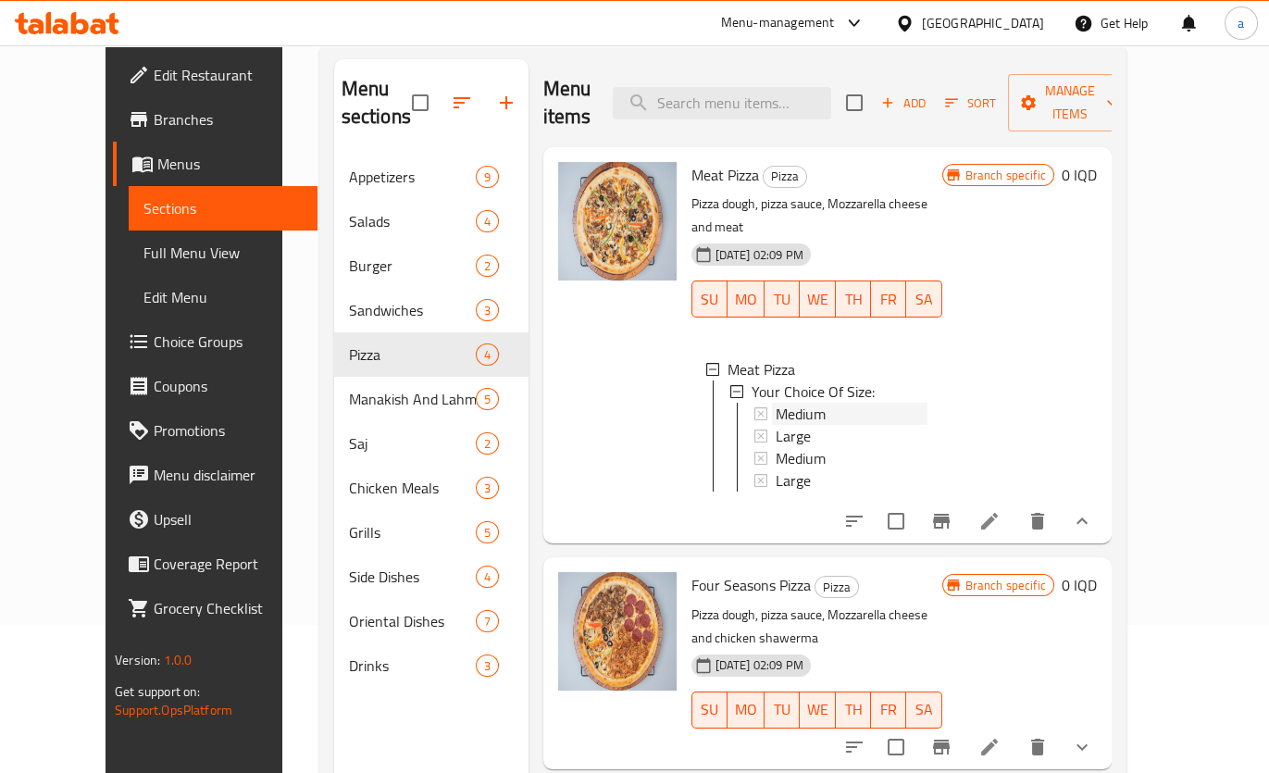
click at [790, 402] on span "Medium" at bounding box center [800, 413] width 50 height 22
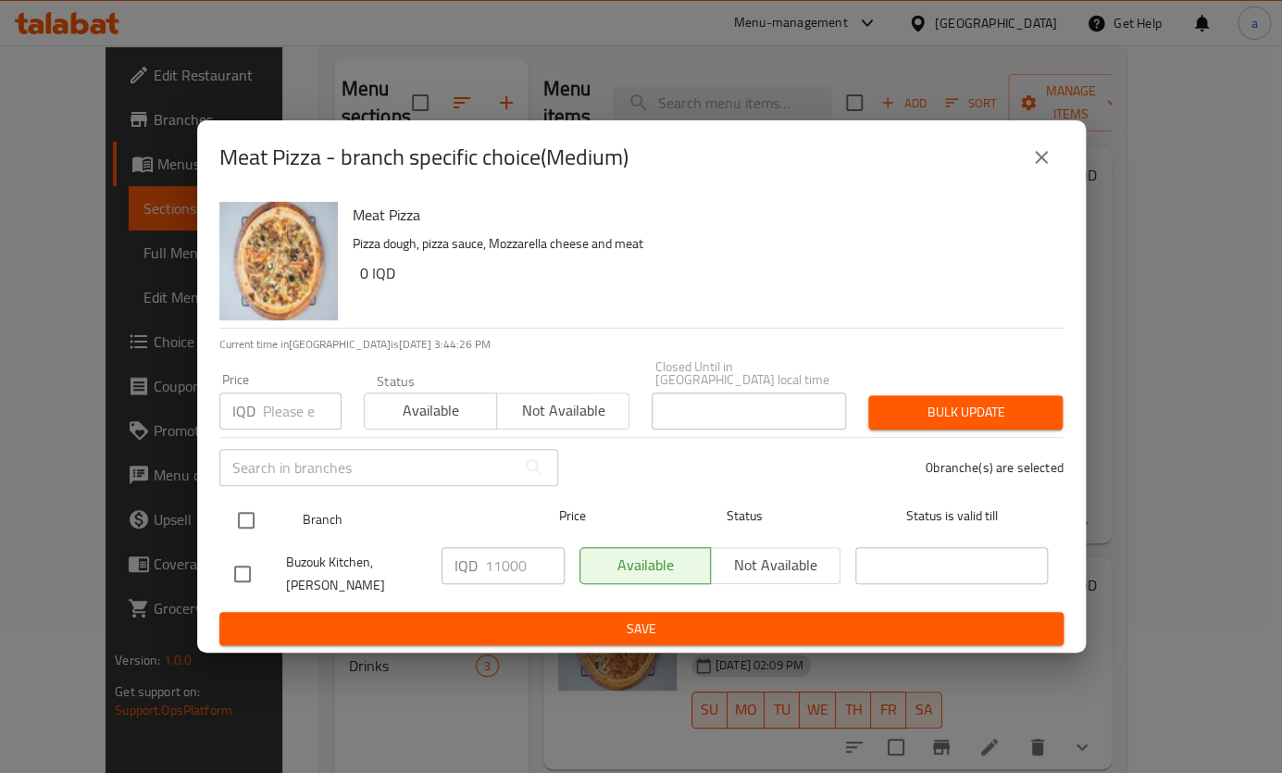
click at [250, 509] on input "checkbox" at bounding box center [246, 520] width 39 height 39
checkbox input "true"
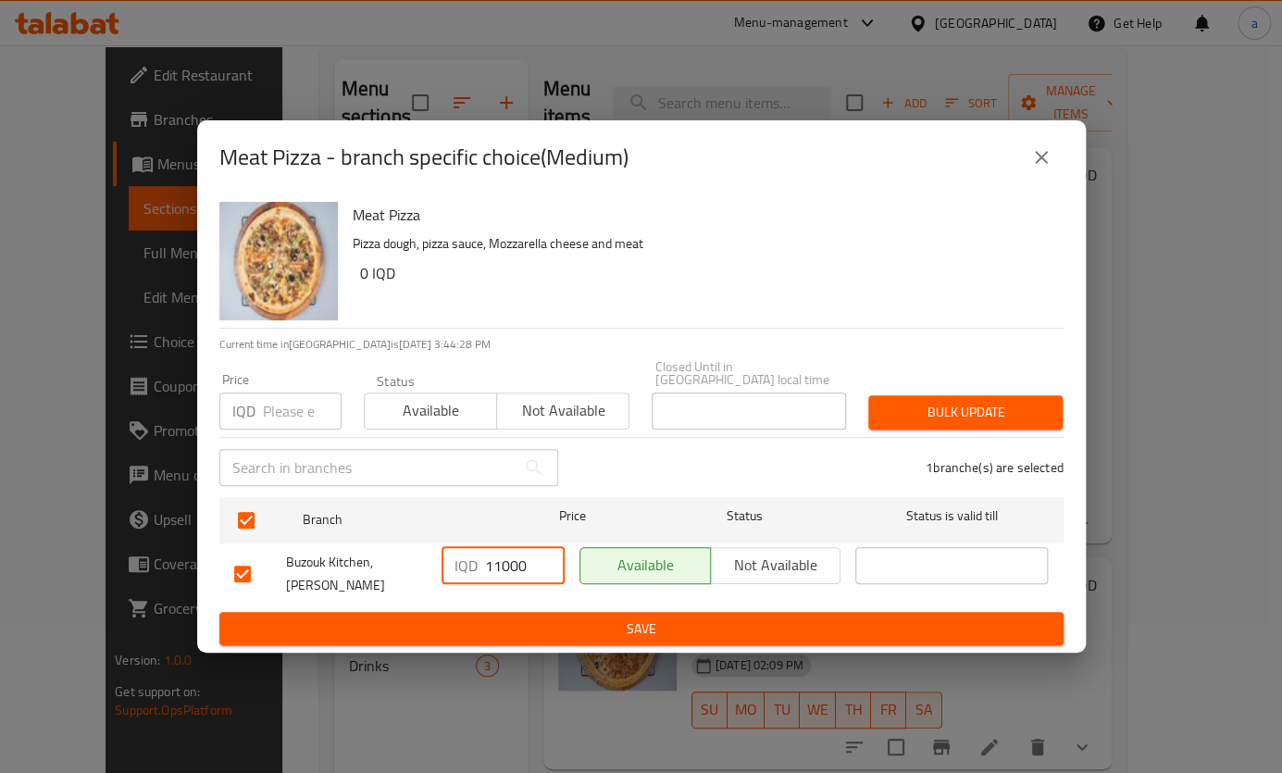
click at [495, 564] on input "11000" at bounding box center [525, 565] width 80 height 37
click at [514, 564] on input "12000" at bounding box center [525, 565] width 80 height 37
click at [513, 564] on input "12000" at bounding box center [525, 565] width 80 height 37
type input "12000"
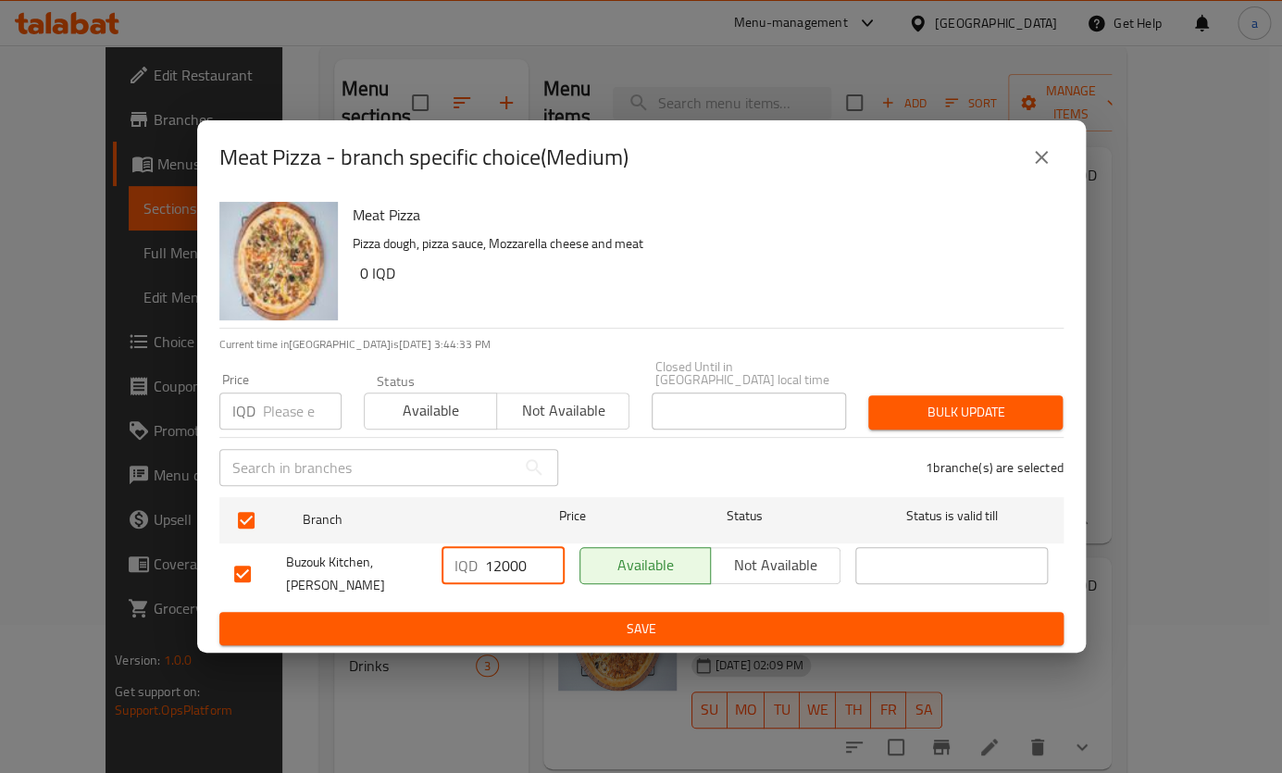
click at [481, 617] on span "Save" at bounding box center [641, 628] width 814 height 23
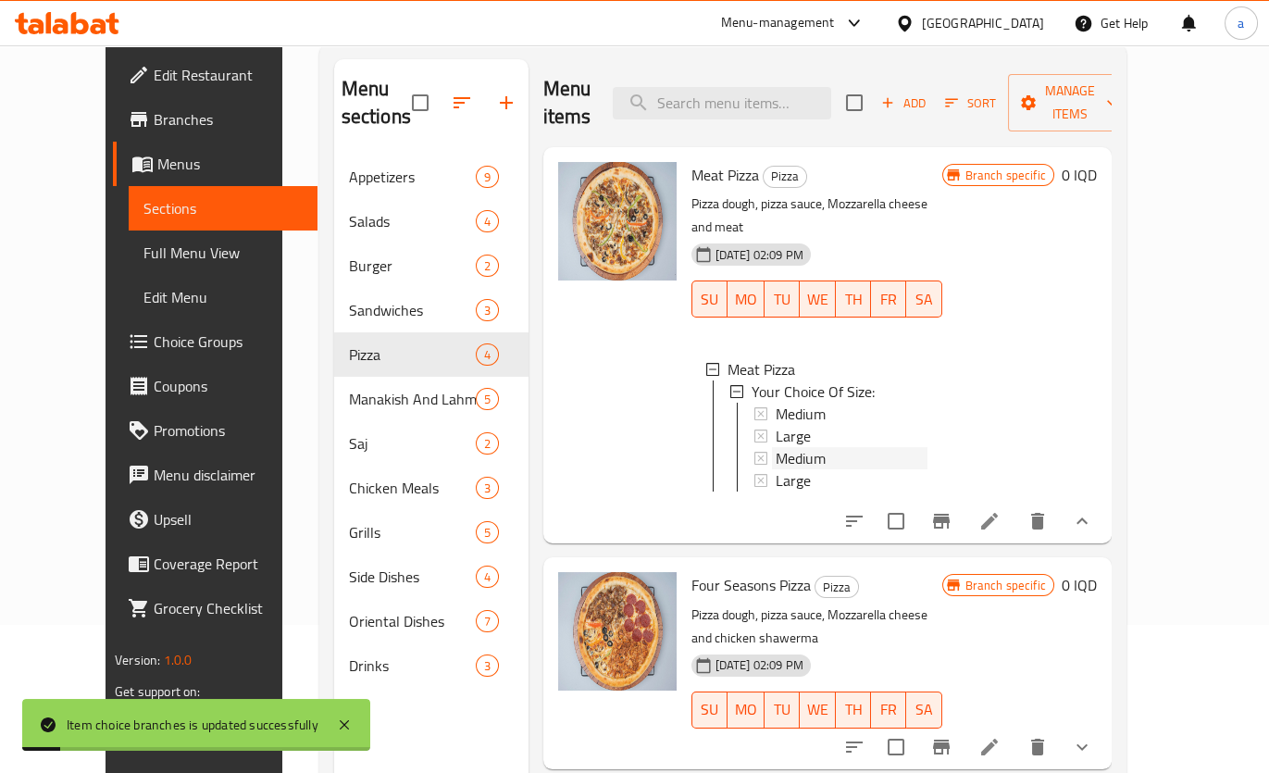
click at [775, 447] on span "Medium" at bounding box center [800, 458] width 50 height 22
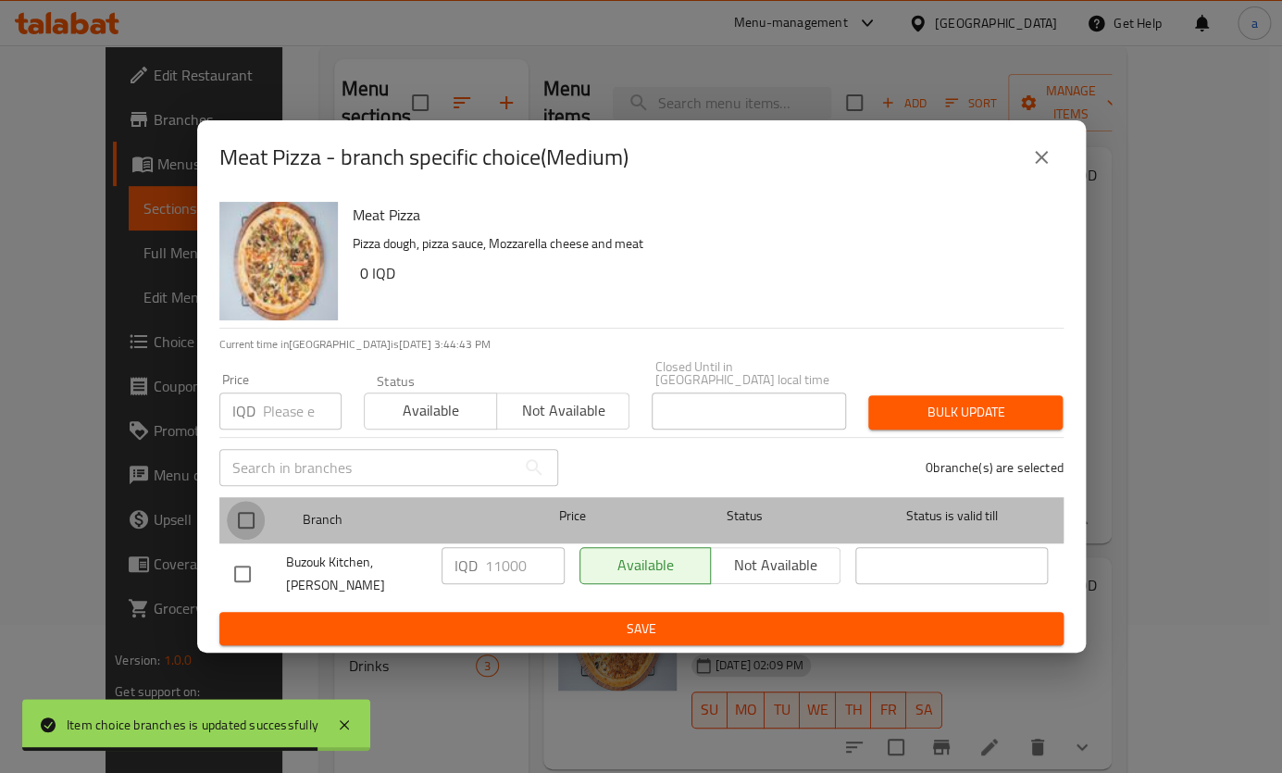
click at [250, 515] on input "checkbox" at bounding box center [246, 520] width 39 height 39
checkbox input "true"
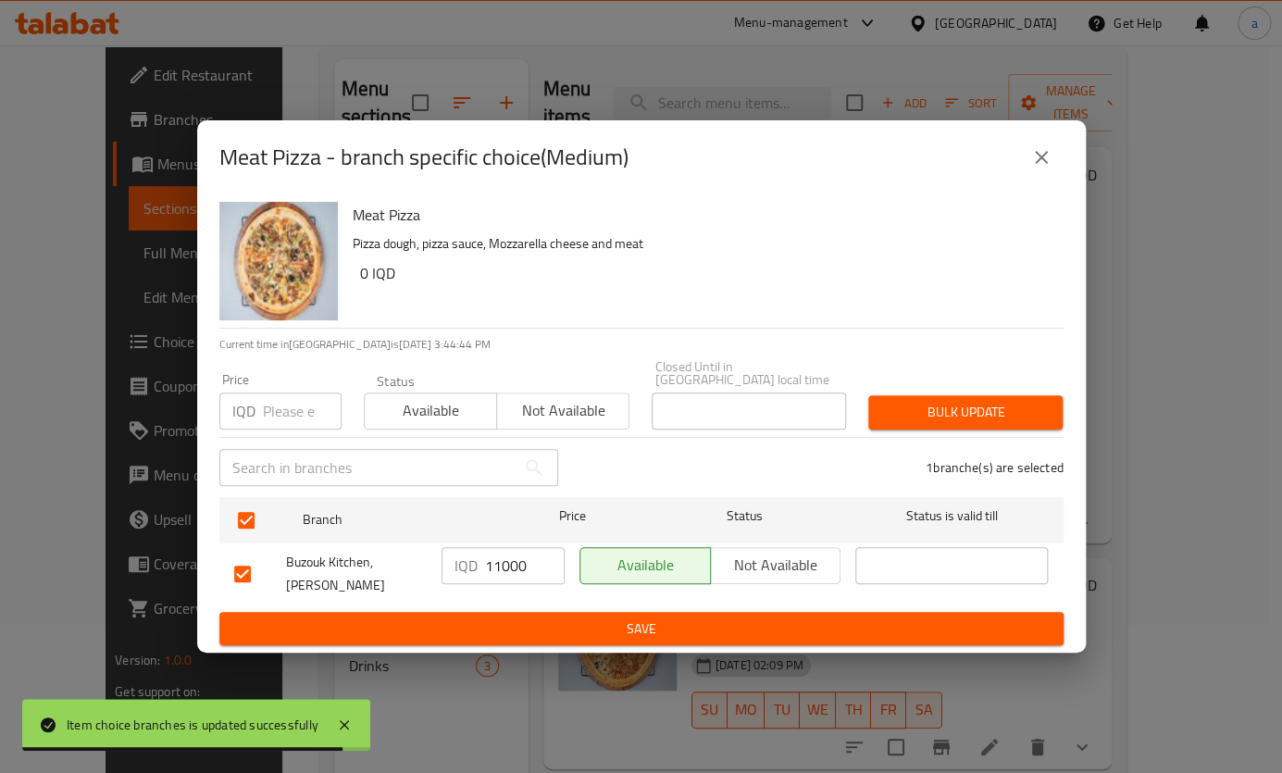
click at [482, 557] on div "IQD 11000 ​" at bounding box center [502, 565] width 123 height 37
click at [491, 563] on input "11000" at bounding box center [525, 565] width 80 height 37
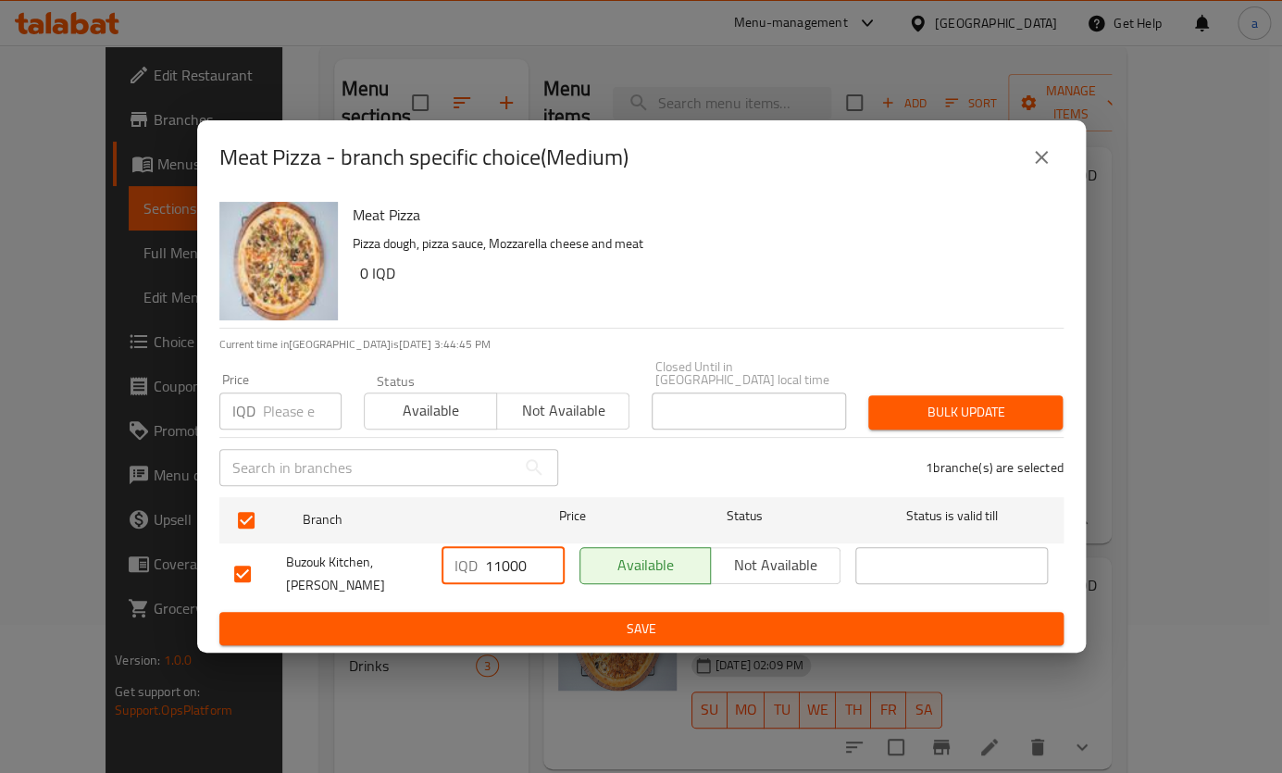
click at [491, 563] on input "11000" at bounding box center [525, 565] width 80 height 37
paste input "2"
type input "12000"
click at [549, 617] on span "Save" at bounding box center [641, 628] width 814 height 23
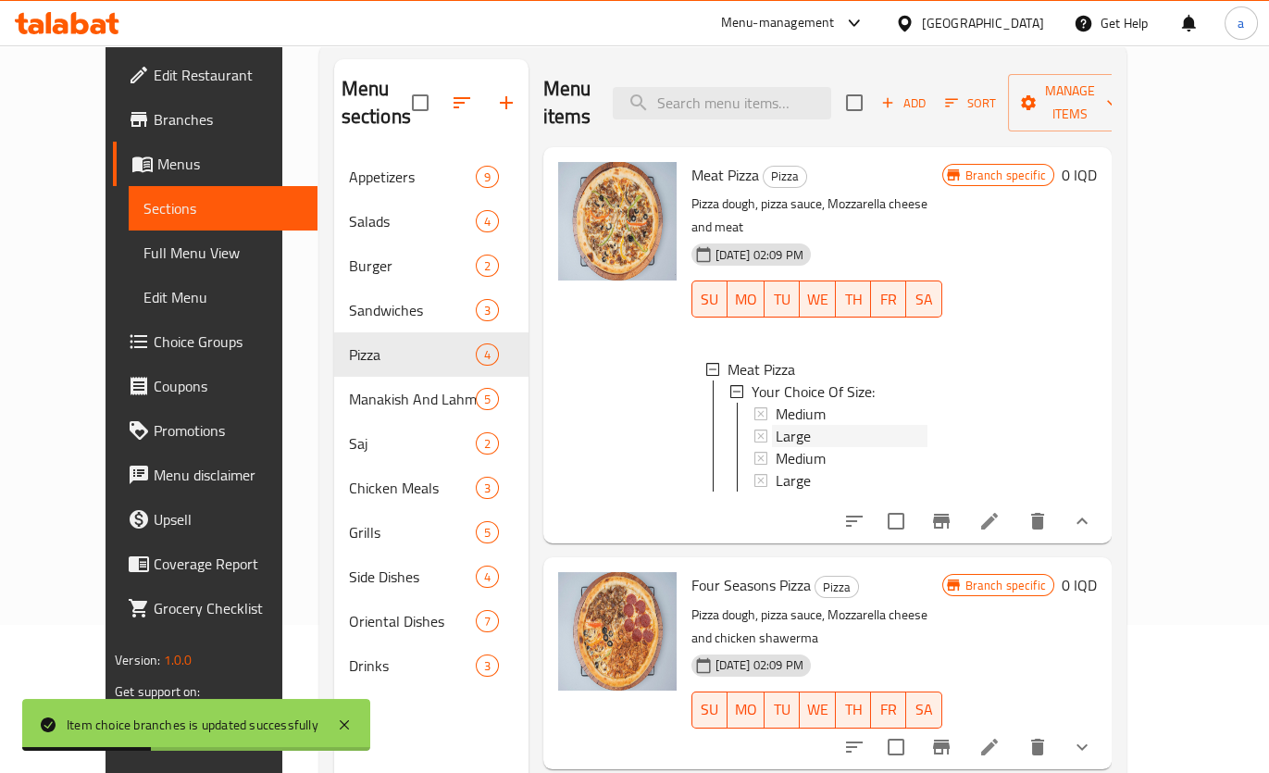
click at [775, 425] on span "Large" at bounding box center [792, 436] width 35 height 22
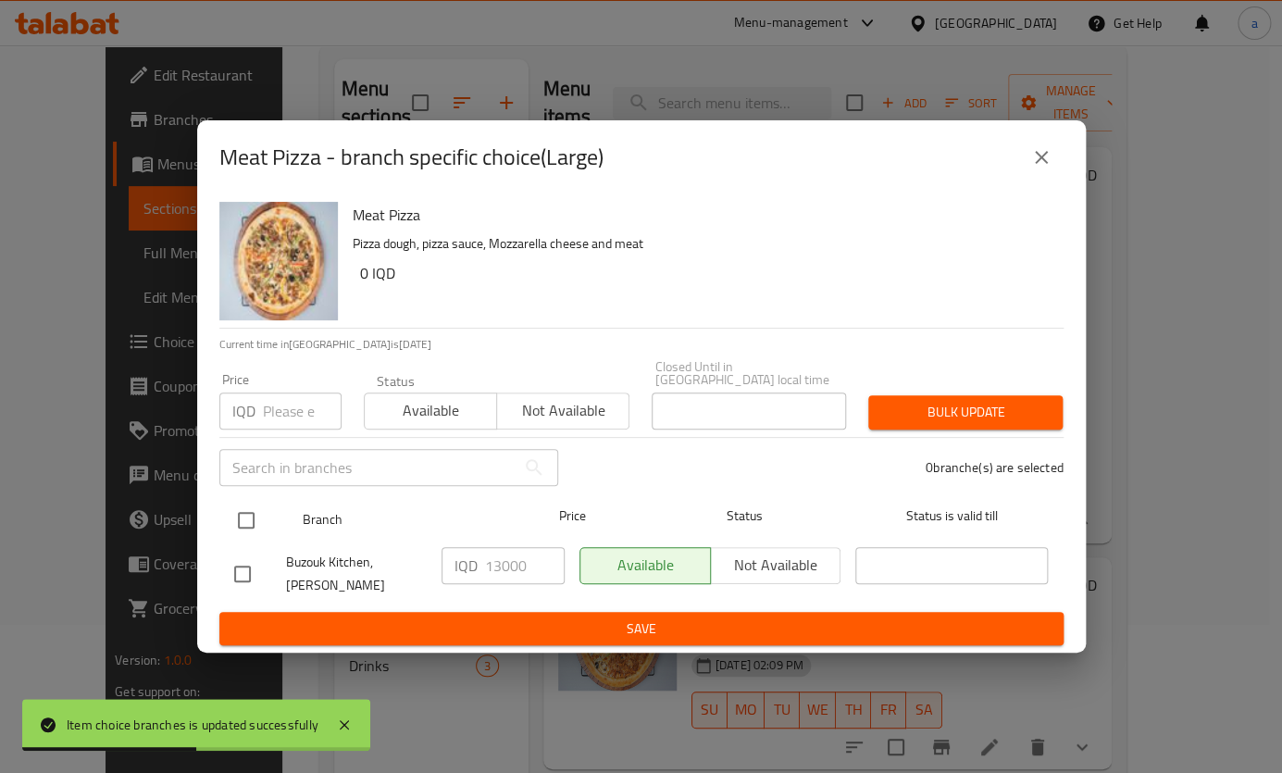
click at [241, 515] on input "checkbox" at bounding box center [246, 520] width 39 height 39
checkbox input "true"
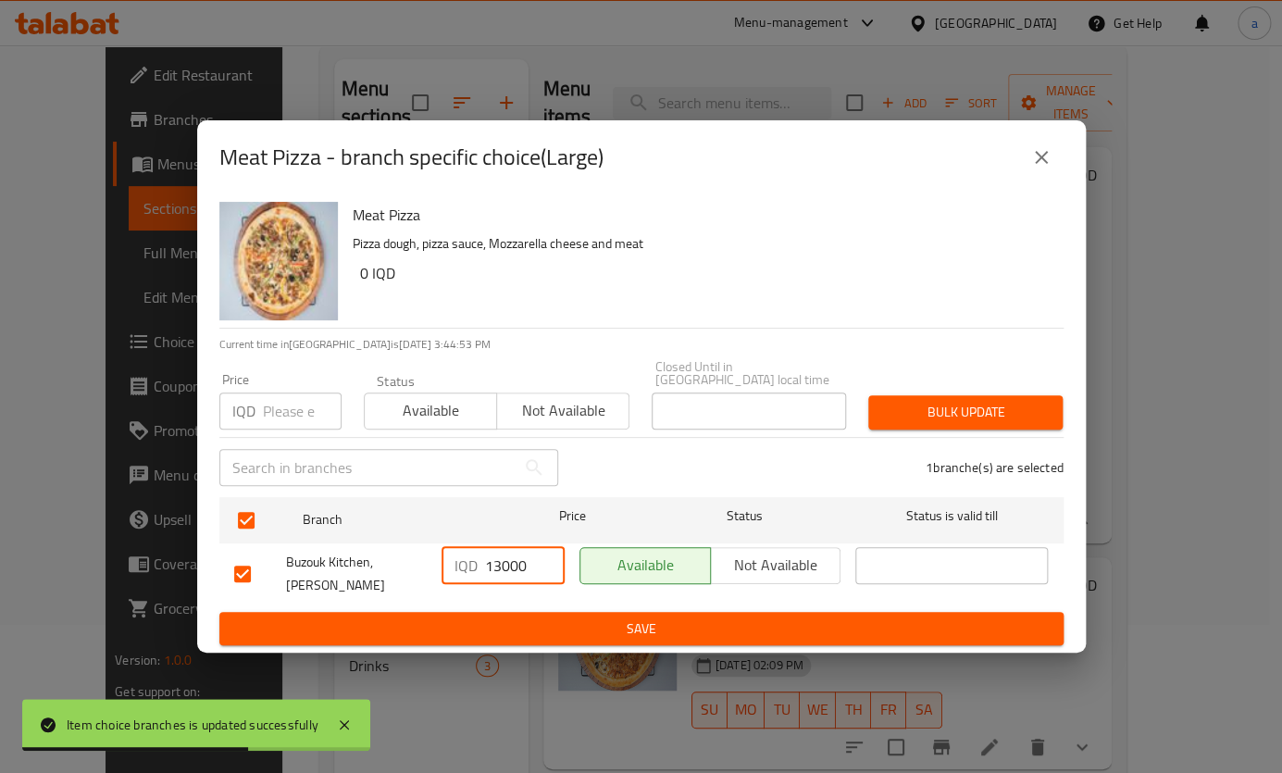
click at [499, 571] on input "13000" at bounding box center [525, 565] width 80 height 37
click at [502, 563] on input "14000" at bounding box center [525, 565] width 80 height 37
type input "14000"
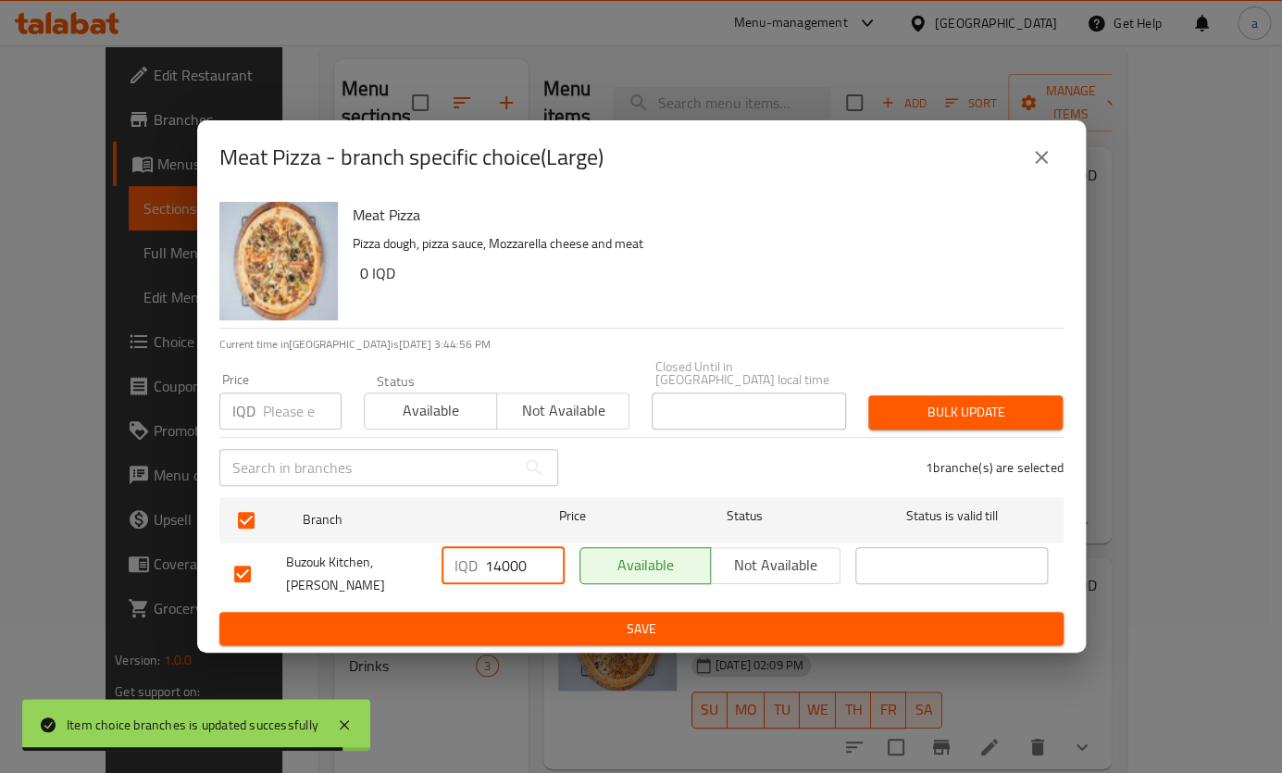
click at [526, 624] on span "Save" at bounding box center [641, 628] width 814 height 23
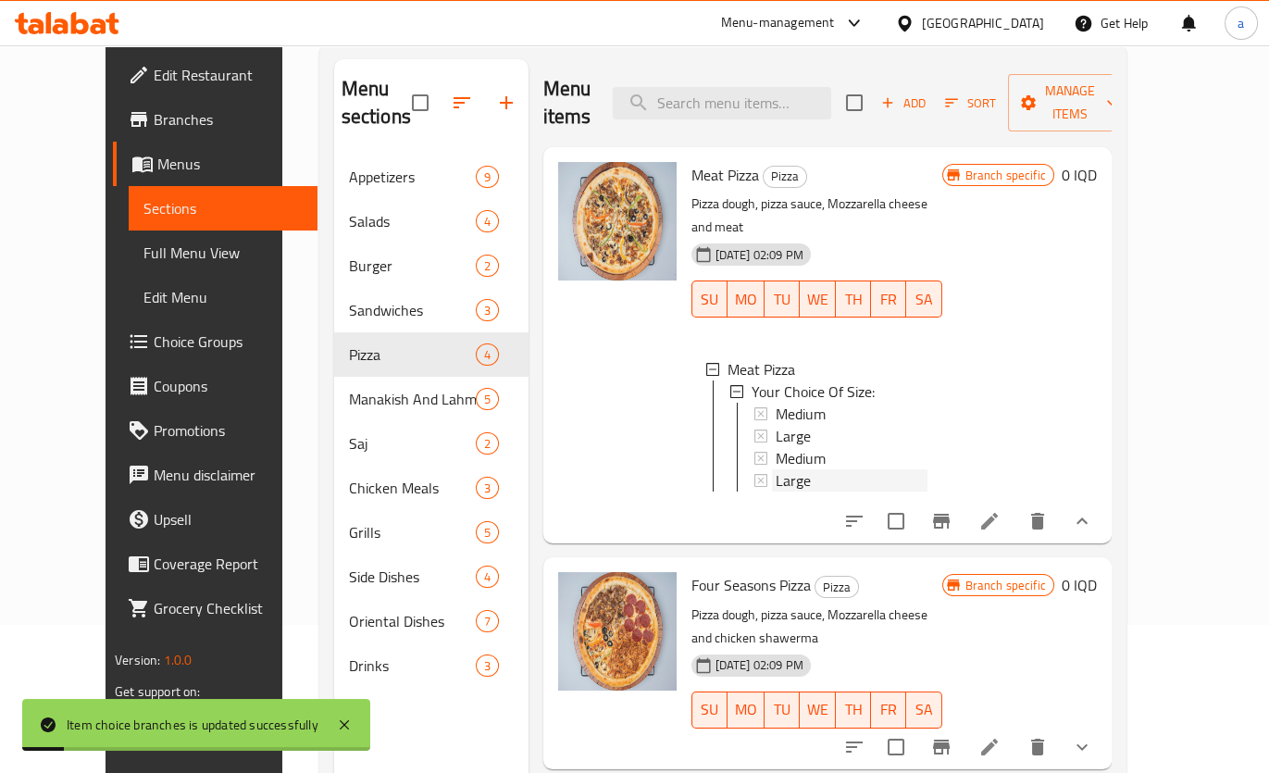
click at [775, 469] on span "Large" at bounding box center [792, 480] width 35 height 22
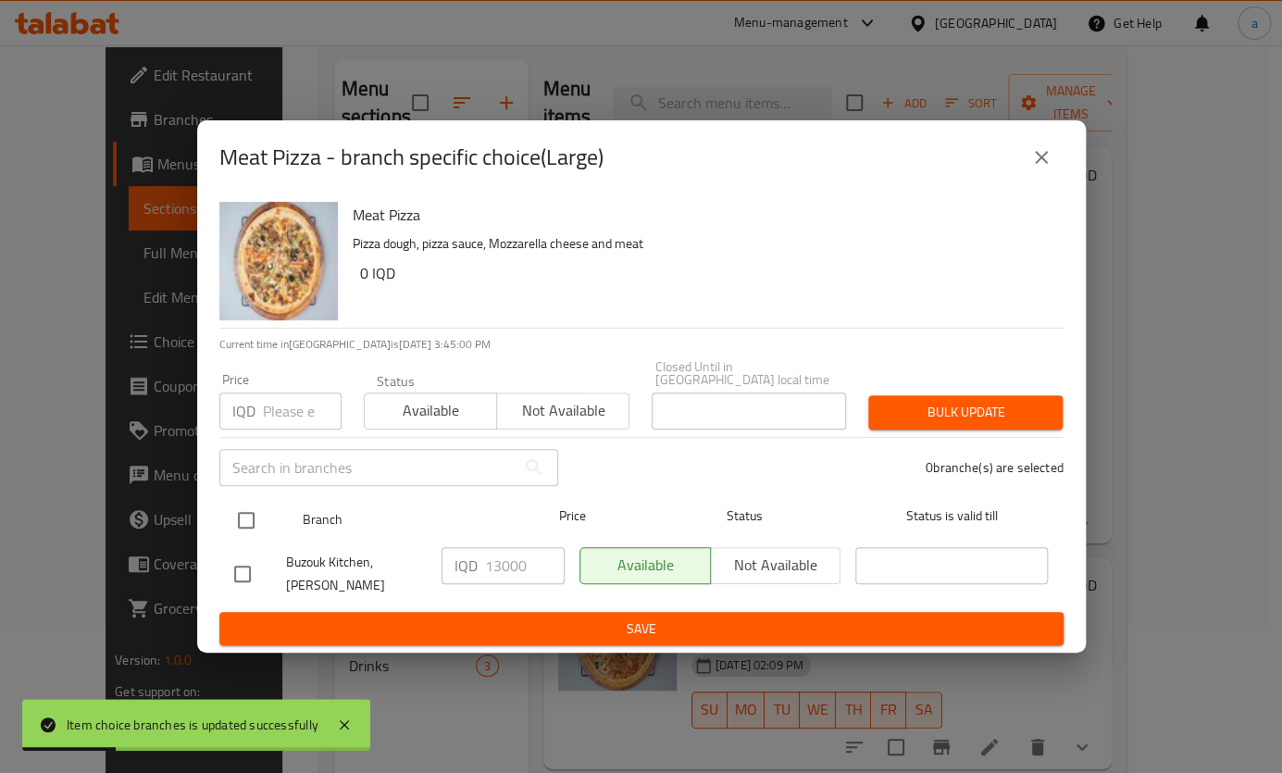
click at [266, 523] on div at bounding box center [261, 520] width 69 height 54
click at [244, 526] on input "checkbox" at bounding box center [246, 520] width 39 height 39
checkbox input "true"
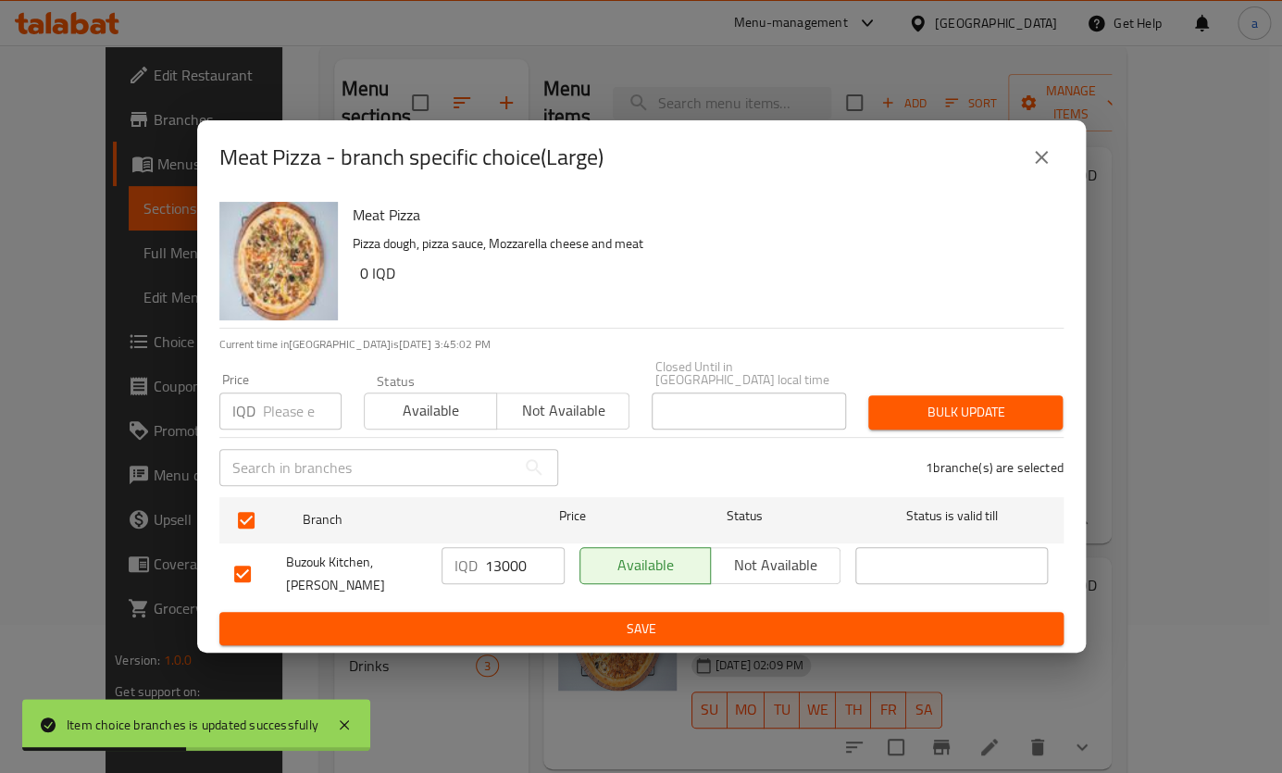
click at [491, 573] on input "13000" at bounding box center [525, 565] width 80 height 37
paste input "4"
type input "14000"
click at [518, 617] on span "Save" at bounding box center [641, 628] width 814 height 23
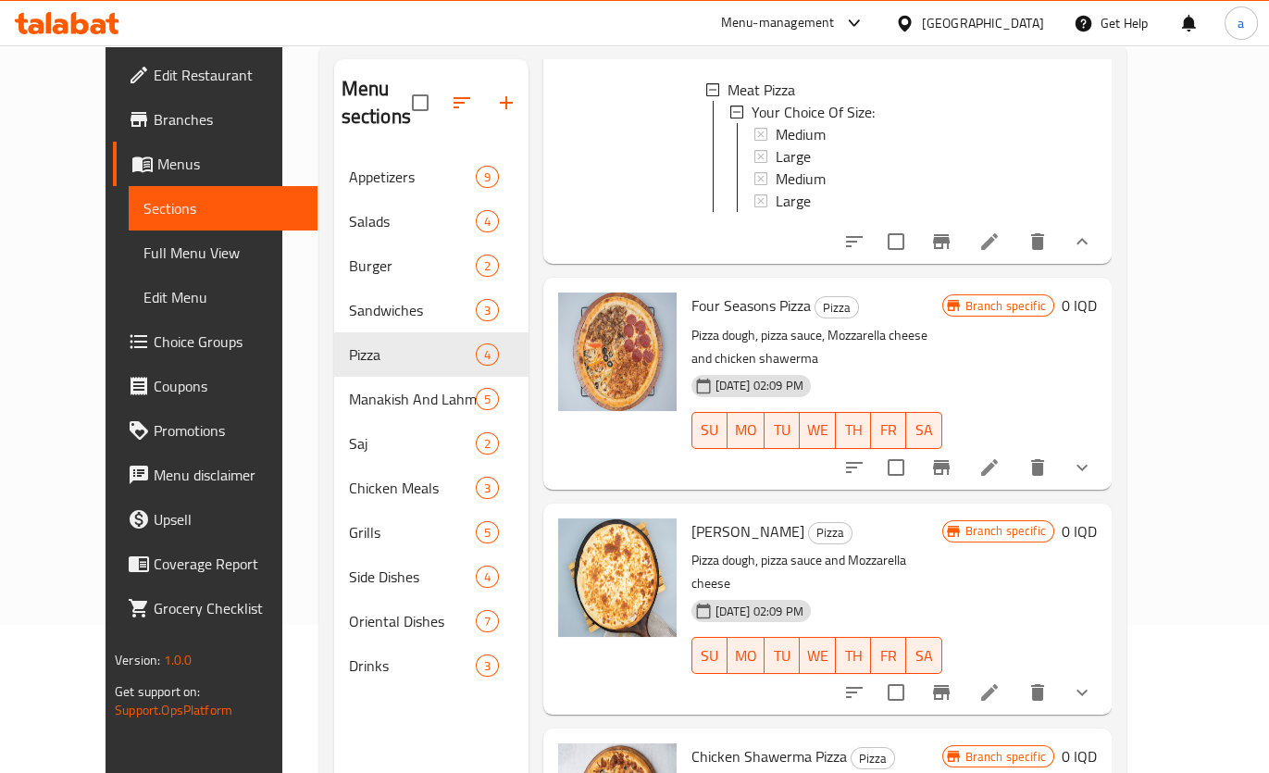
scroll to position [259, 0]
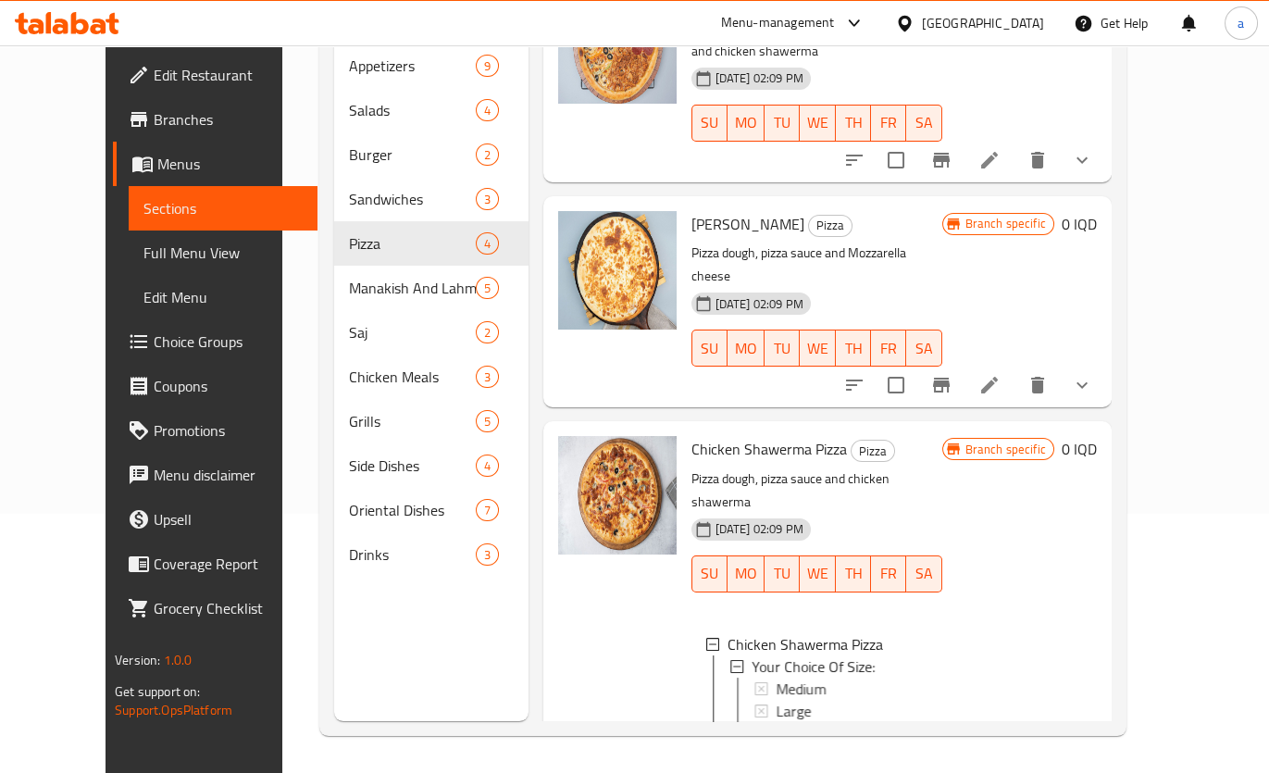
scroll to position [477, 0]
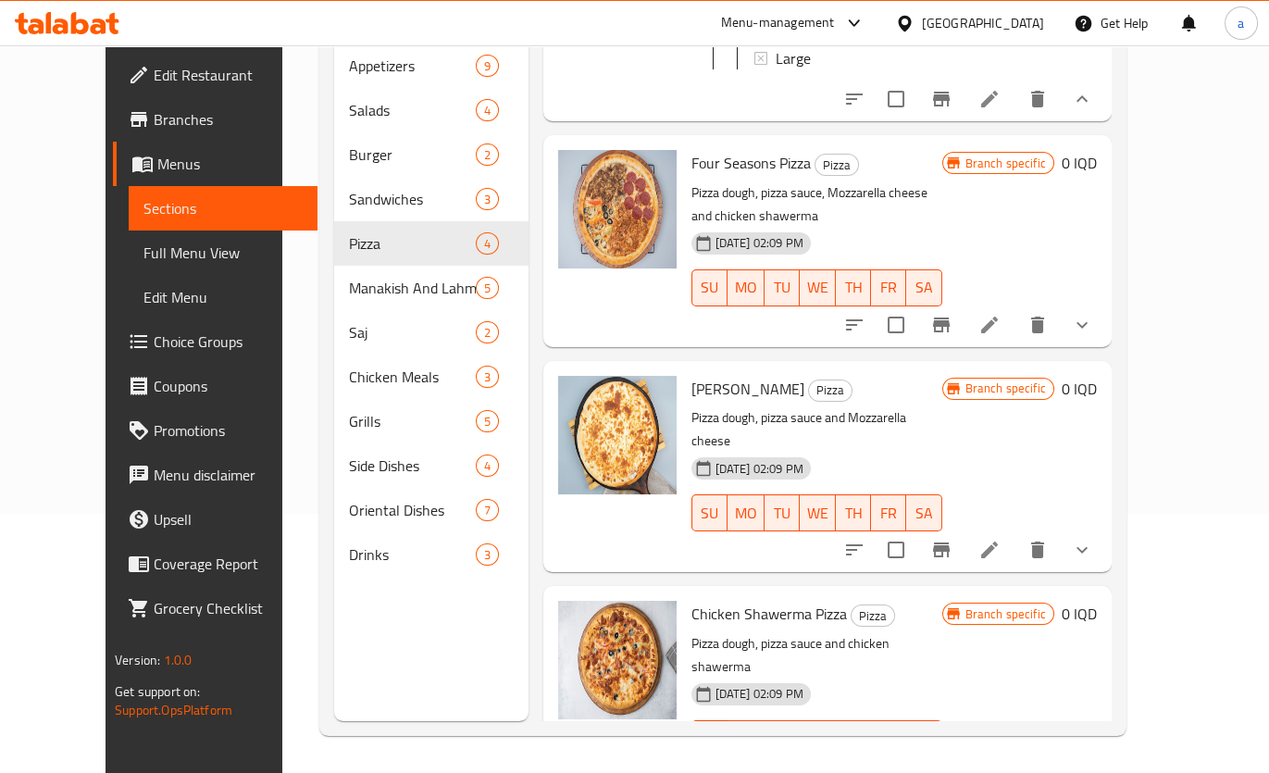
scroll to position [279, 0]
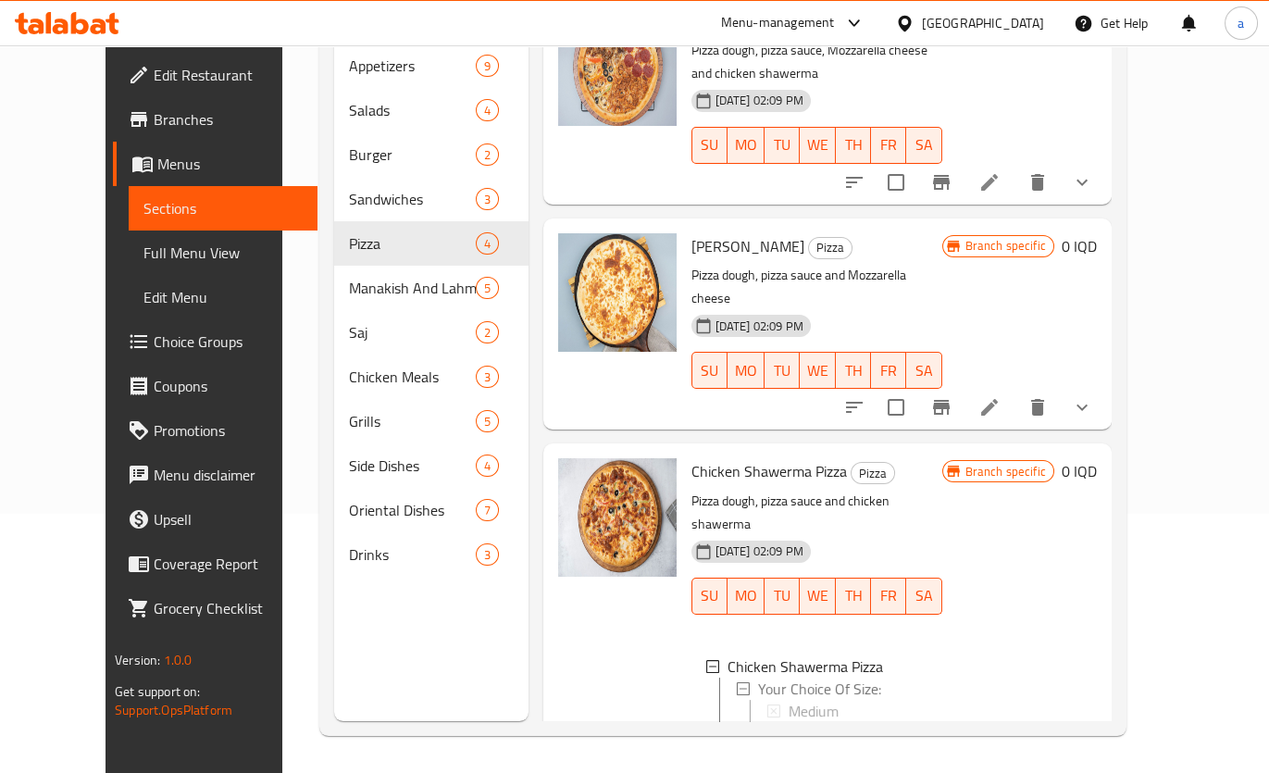
scroll to position [477, 0]
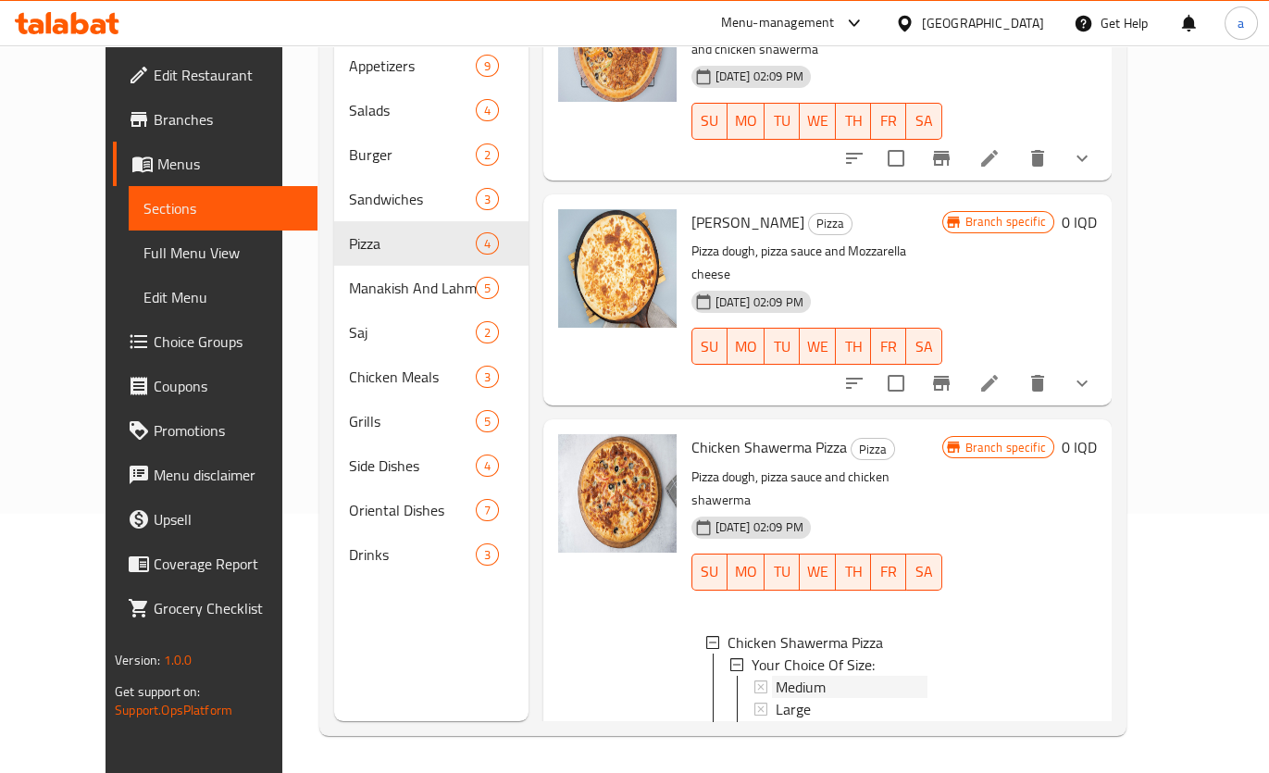
click at [777, 675] on span "Medium" at bounding box center [800, 686] width 50 height 22
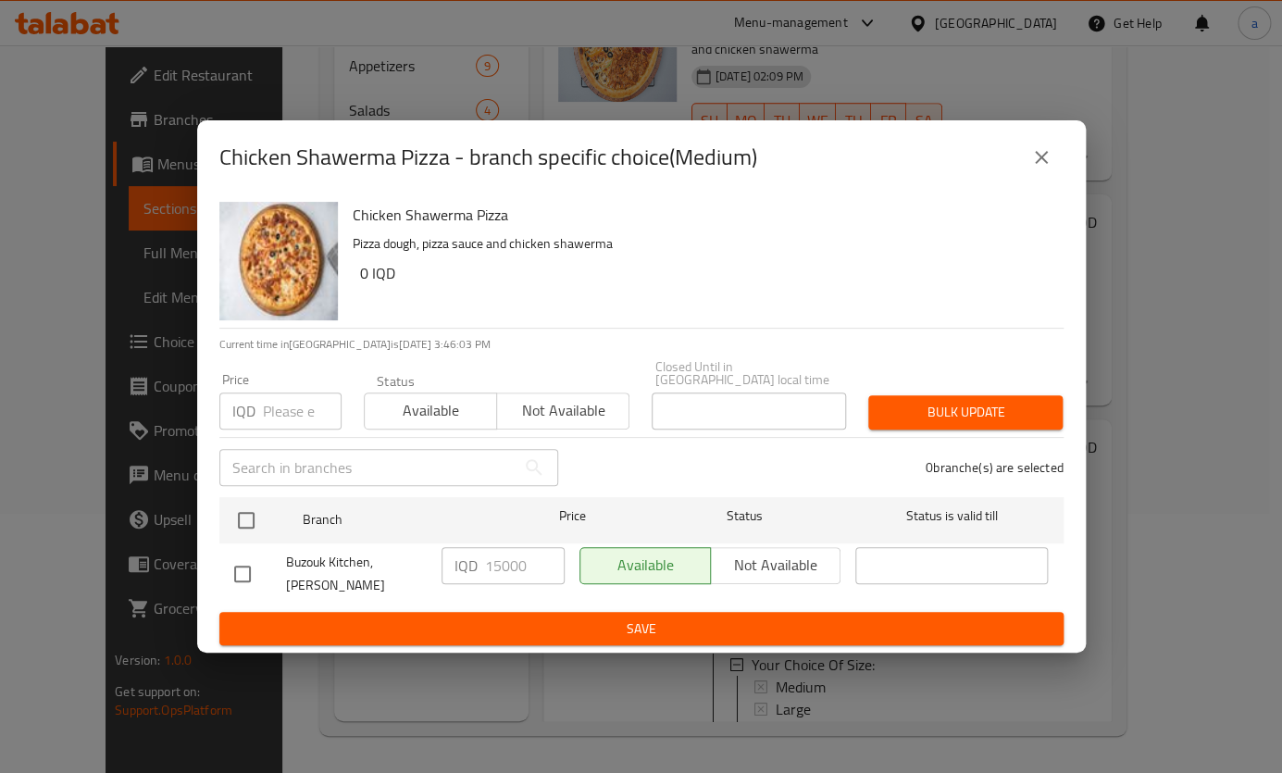
click at [1046, 168] on icon "close" at bounding box center [1041, 157] width 22 height 22
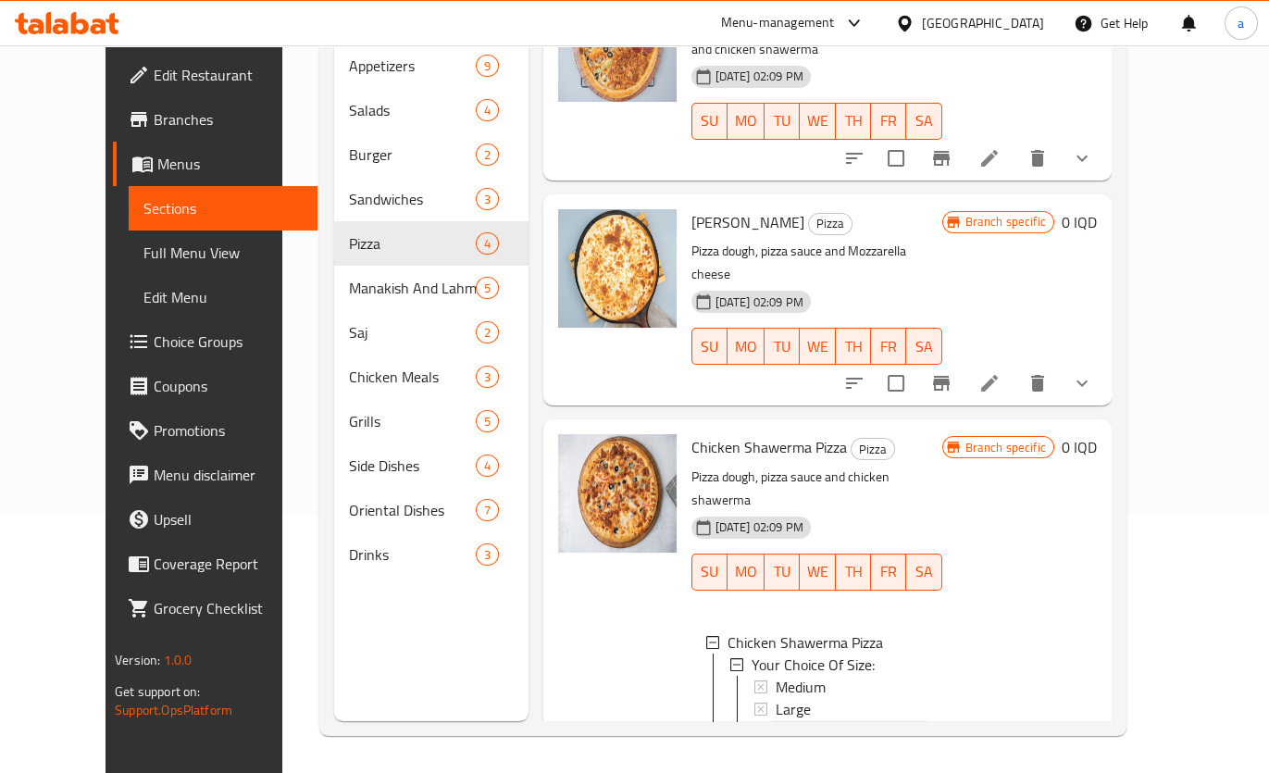
click at [797, 720] on span "Medium" at bounding box center [800, 731] width 50 height 22
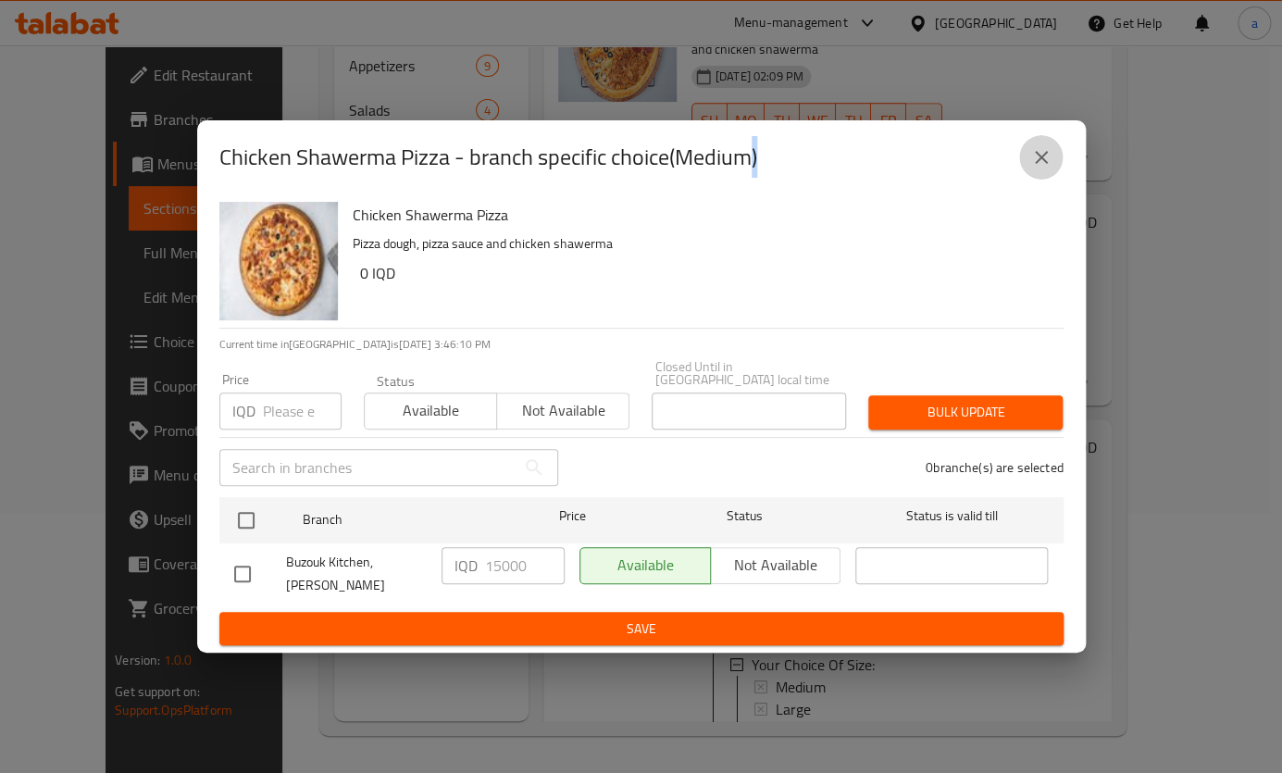
click at [1046, 168] on icon "close" at bounding box center [1041, 157] width 22 height 22
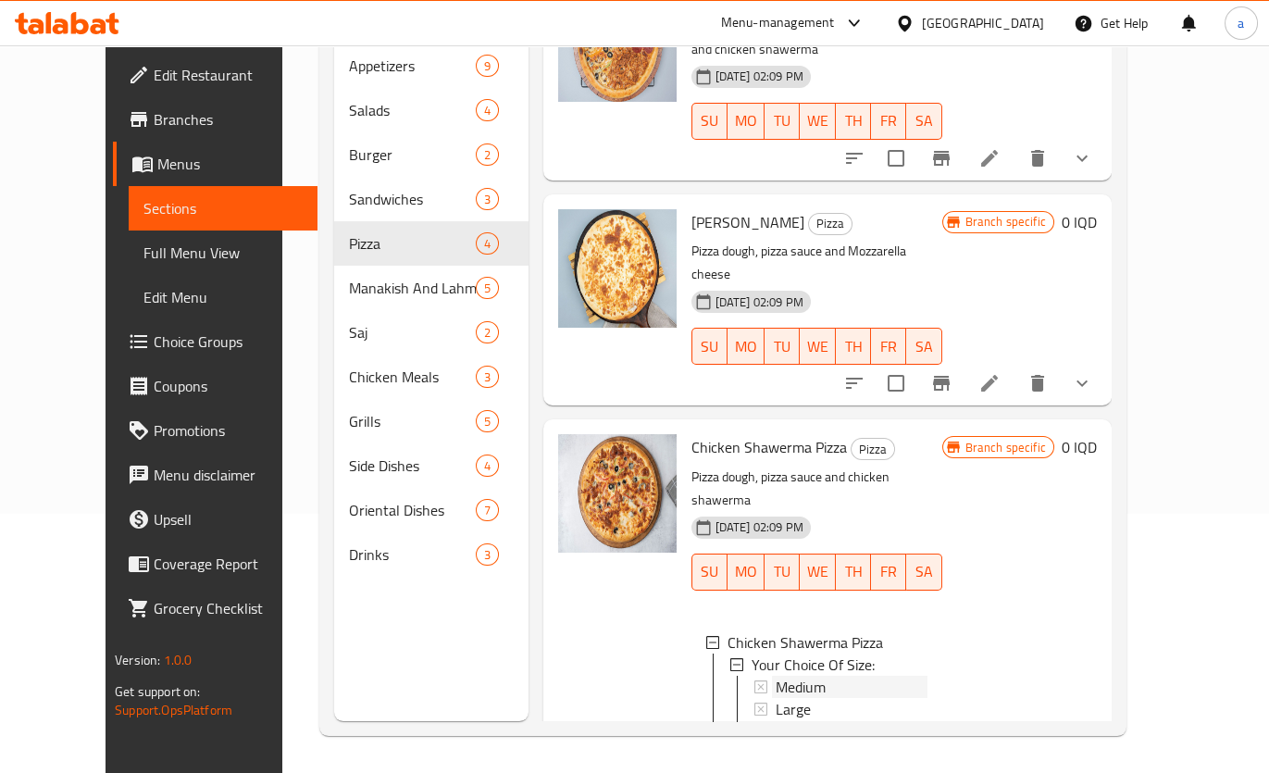
click at [810, 675] on div "Medium" at bounding box center [851, 686] width 152 height 22
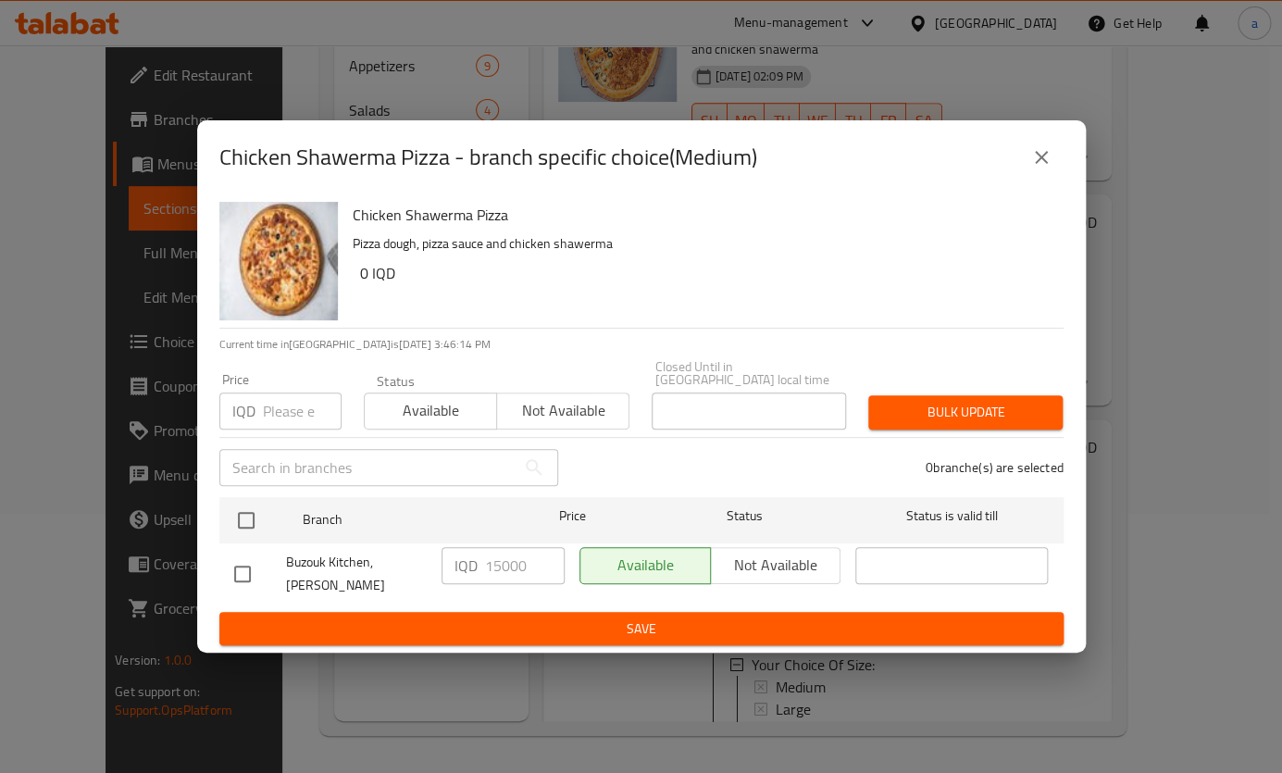
click at [1034, 167] on icon "close" at bounding box center [1041, 157] width 22 height 22
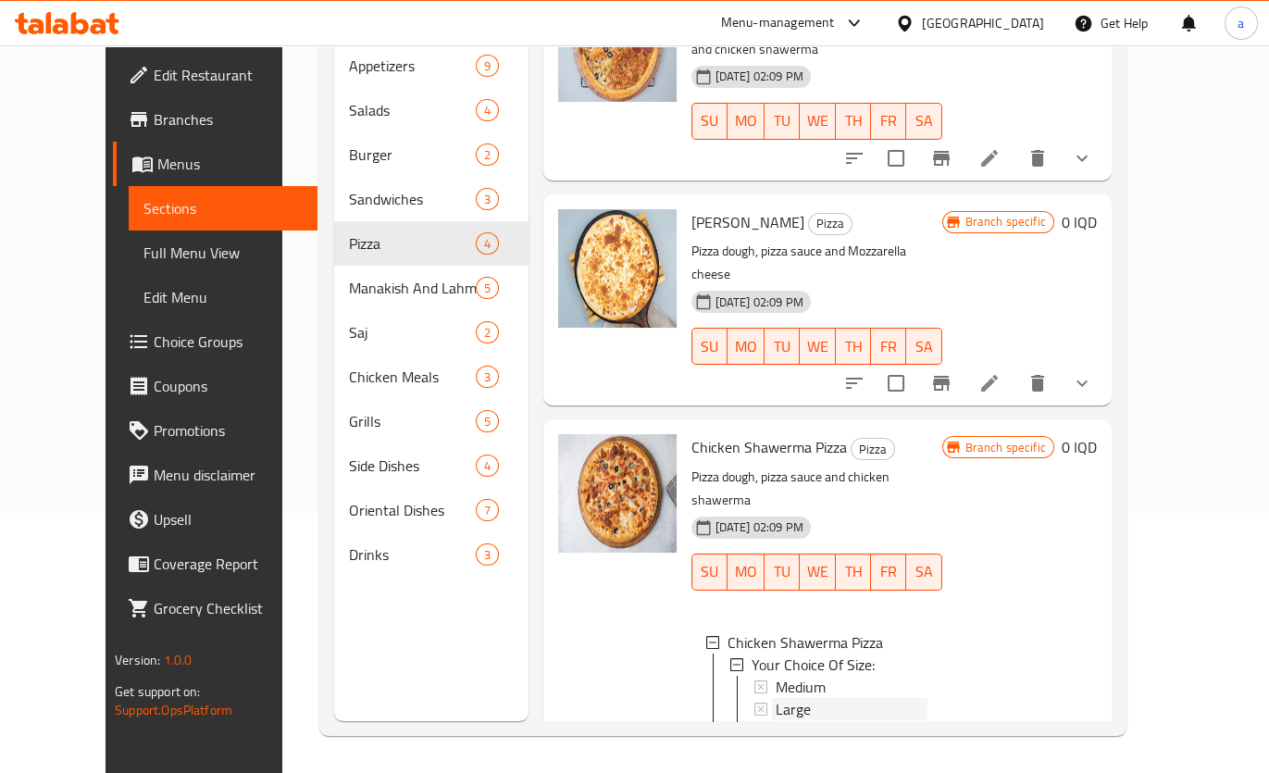
click at [775, 698] on span "Large" at bounding box center [792, 709] width 35 height 22
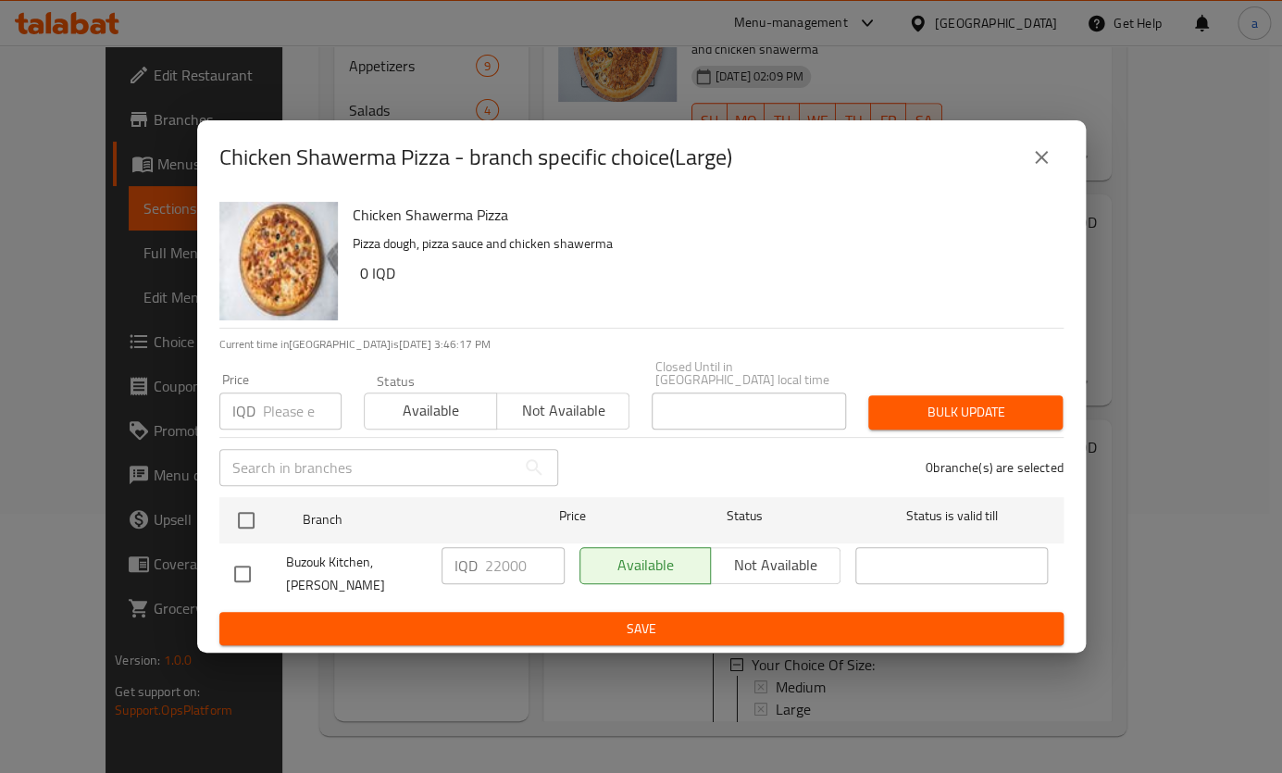
click at [1023, 173] on button "close" at bounding box center [1041, 157] width 44 height 44
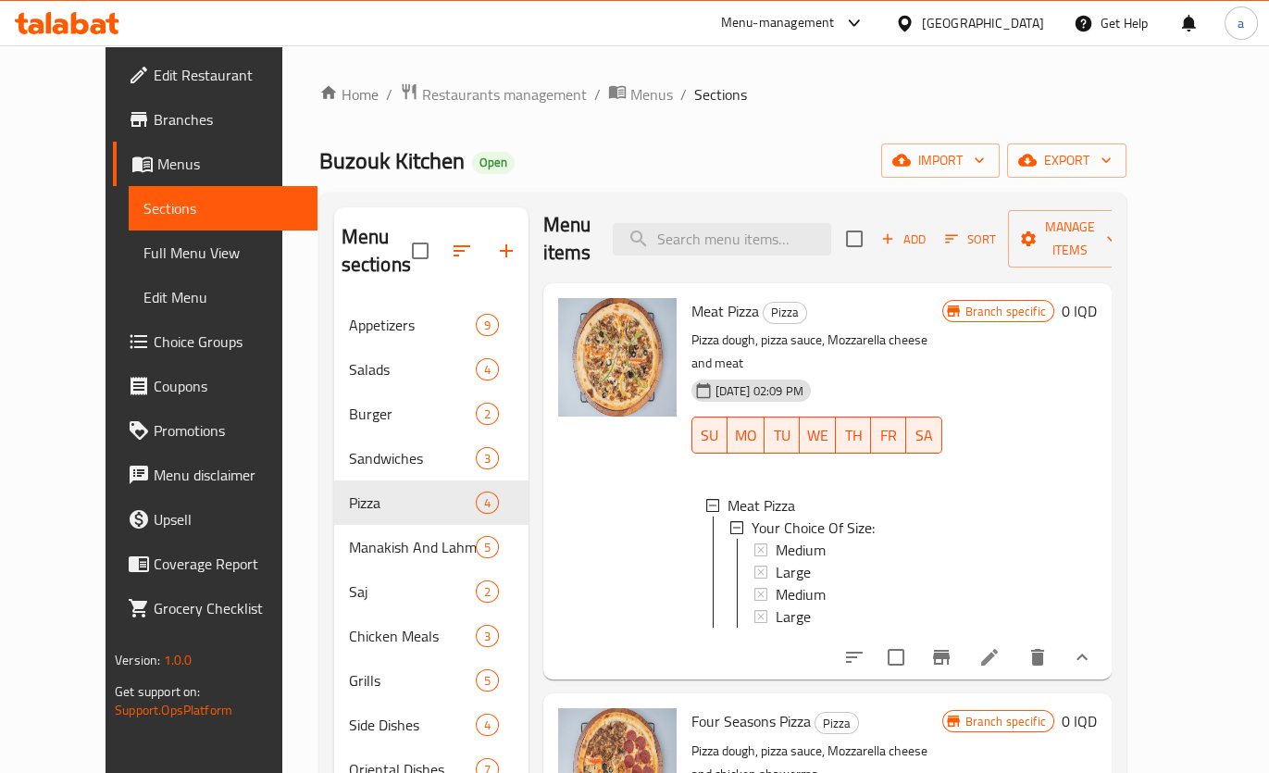
scroll to position [0, 0]
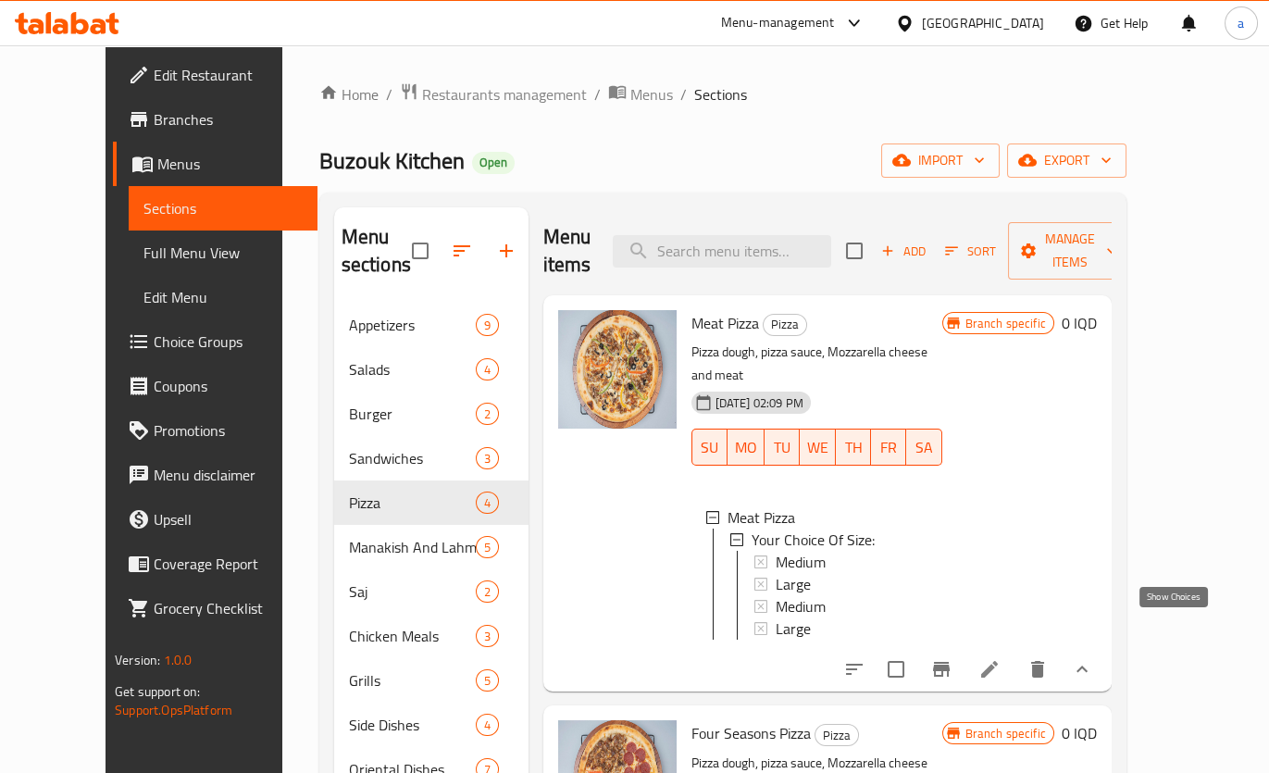
click at [1093, 658] on icon "show more" at bounding box center [1082, 669] width 22 height 22
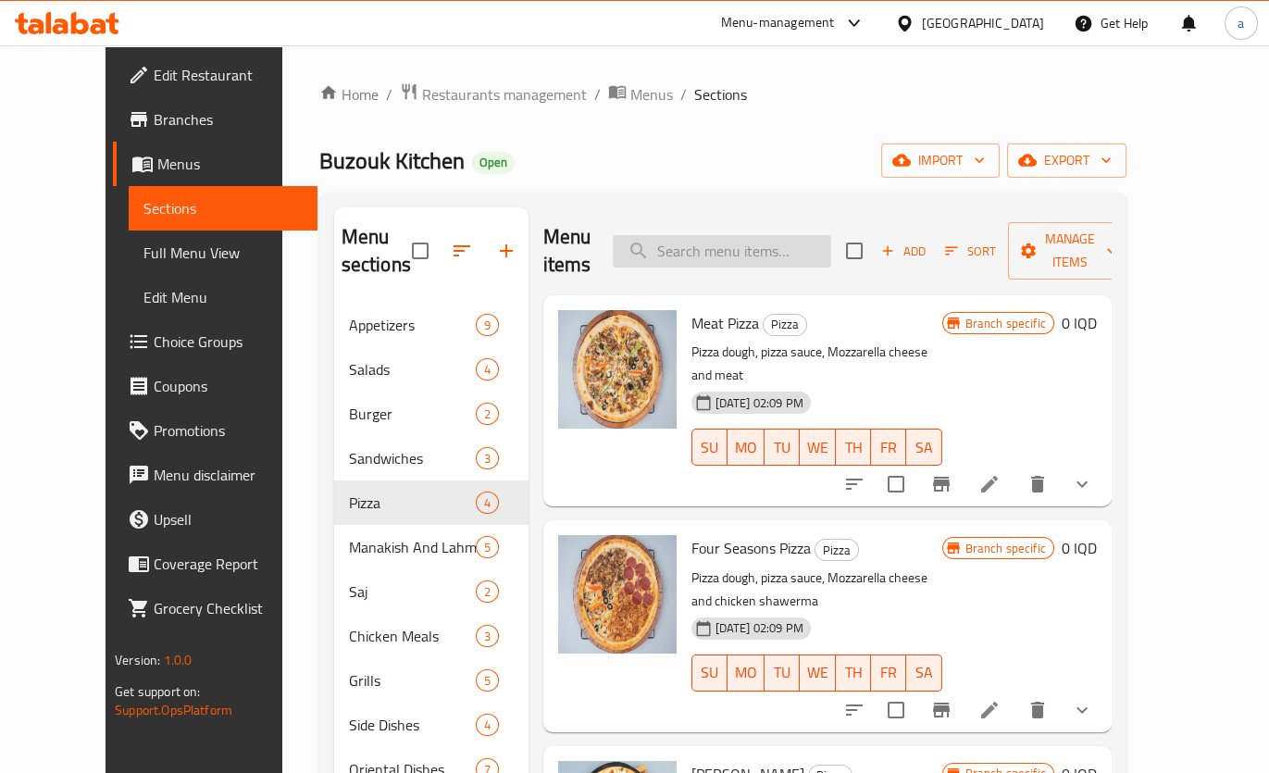
click at [827, 235] on input "search" at bounding box center [722, 251] width 218 height 32
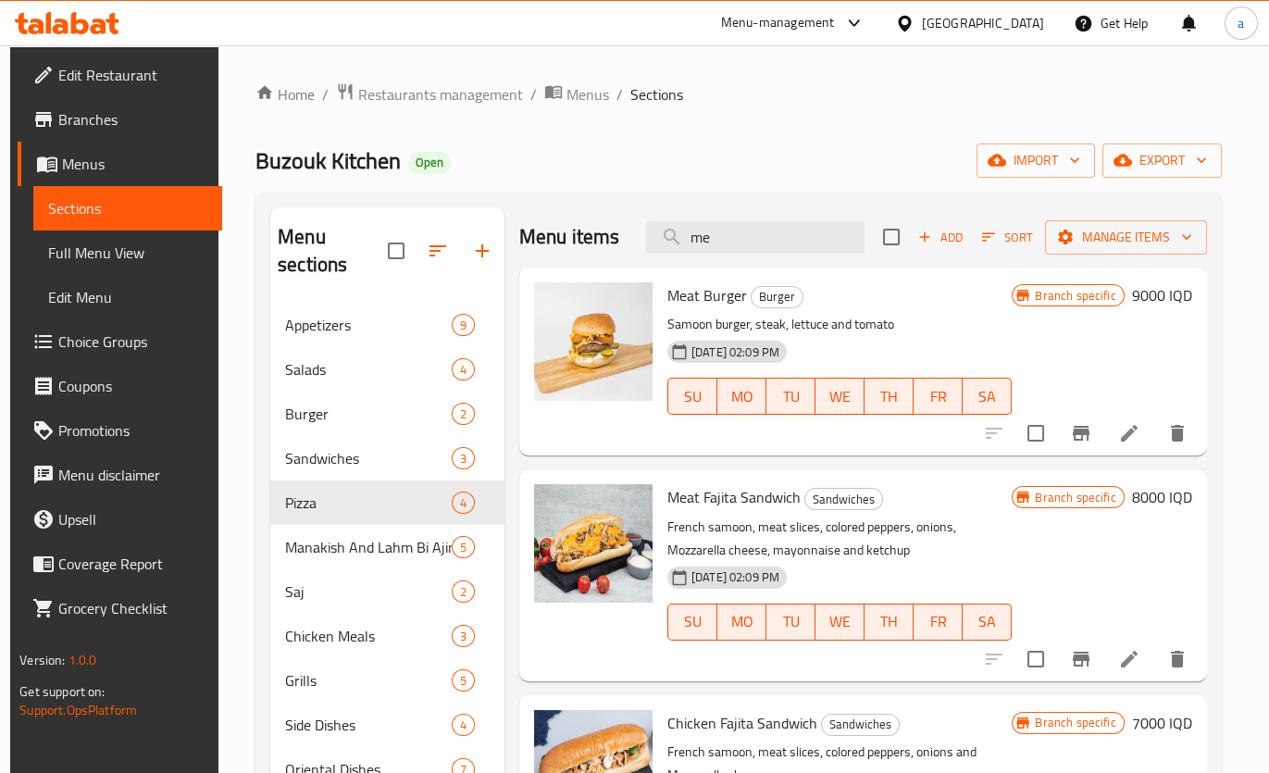
type input "m"
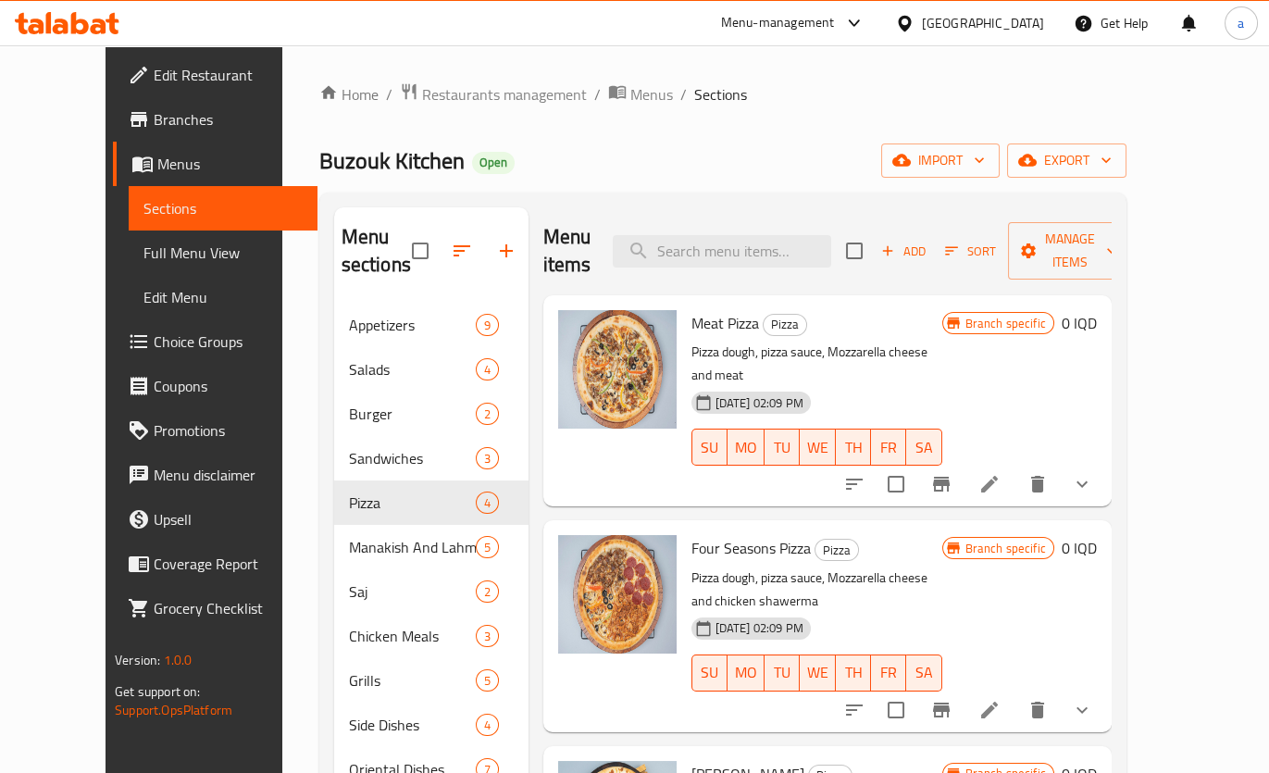
paste input "Manoucheh"
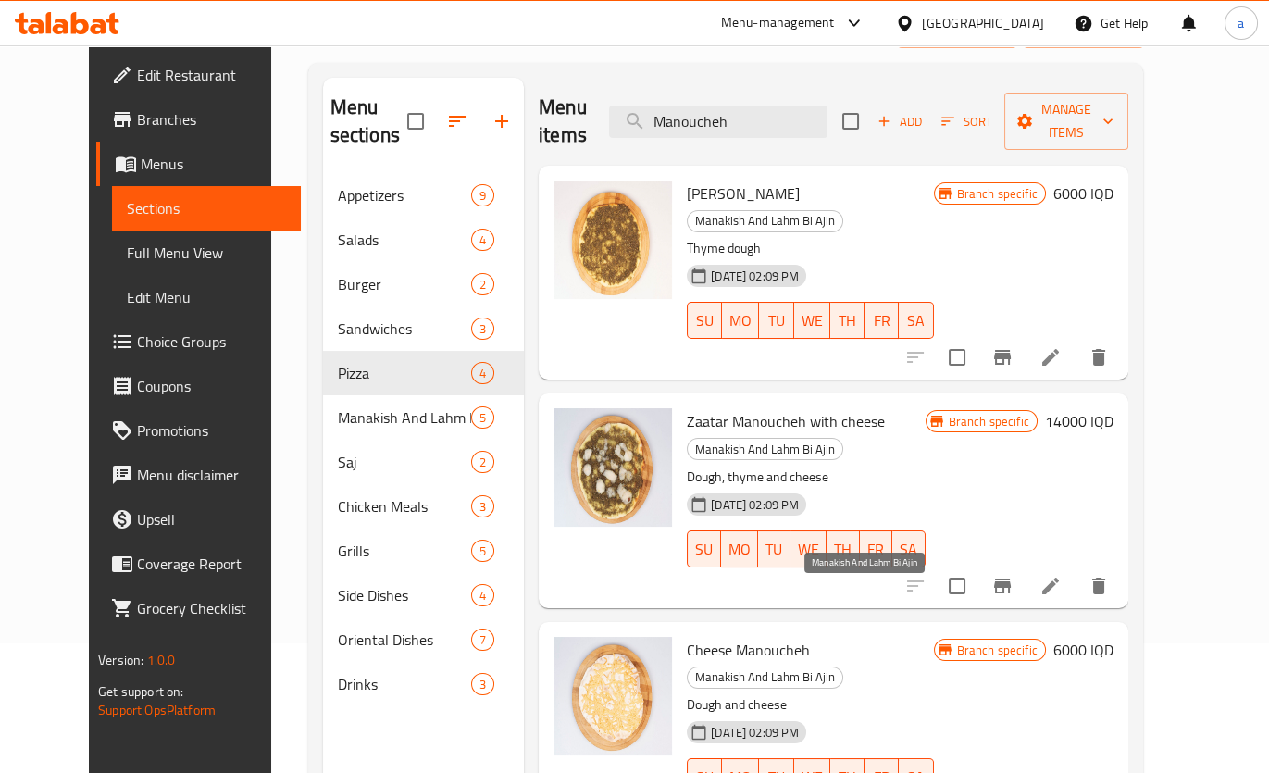
scroll to position [35, 0]
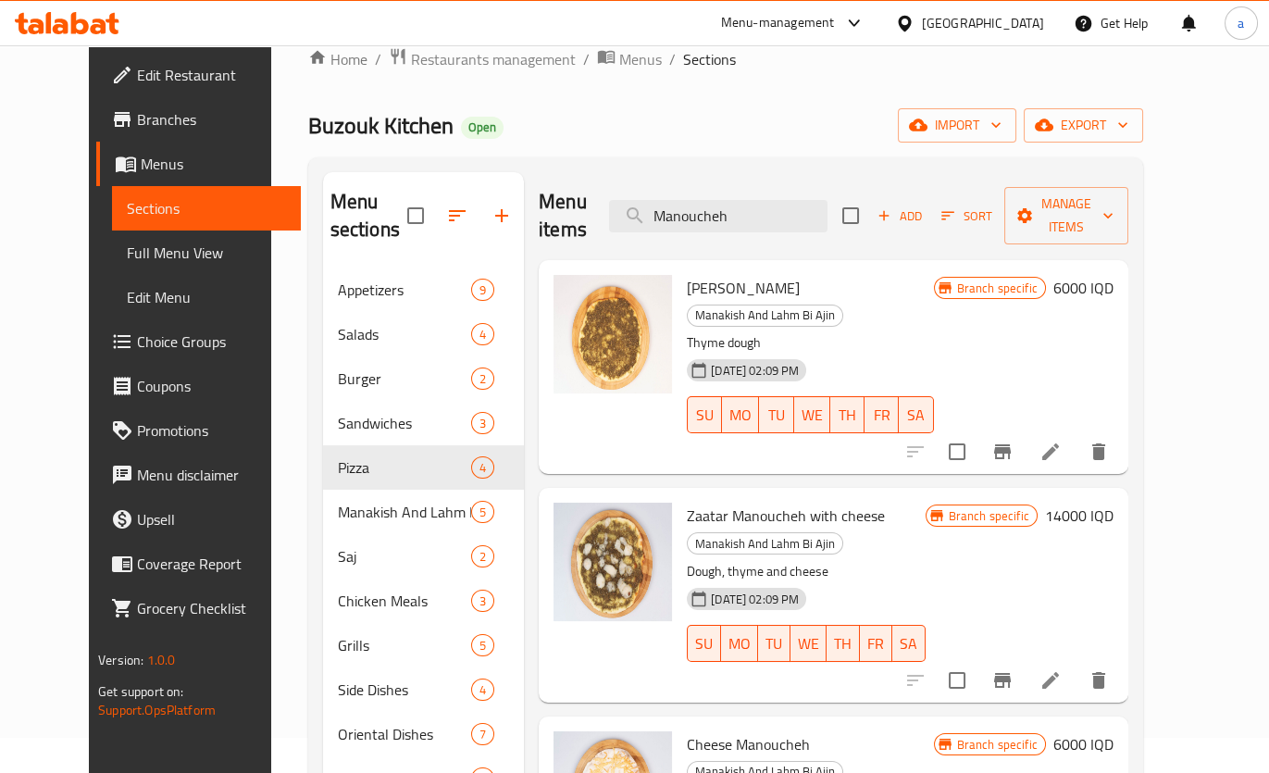
type input "Manoucheh"
drag, startPoint x: 1143, startPoint y: 267, endPoint x: 1132, endPoint y: 269, distance: 11.3
click at [1113, 275] on h6 "6000 IQD" at bounding box center [1083, 288] width 60 height 26
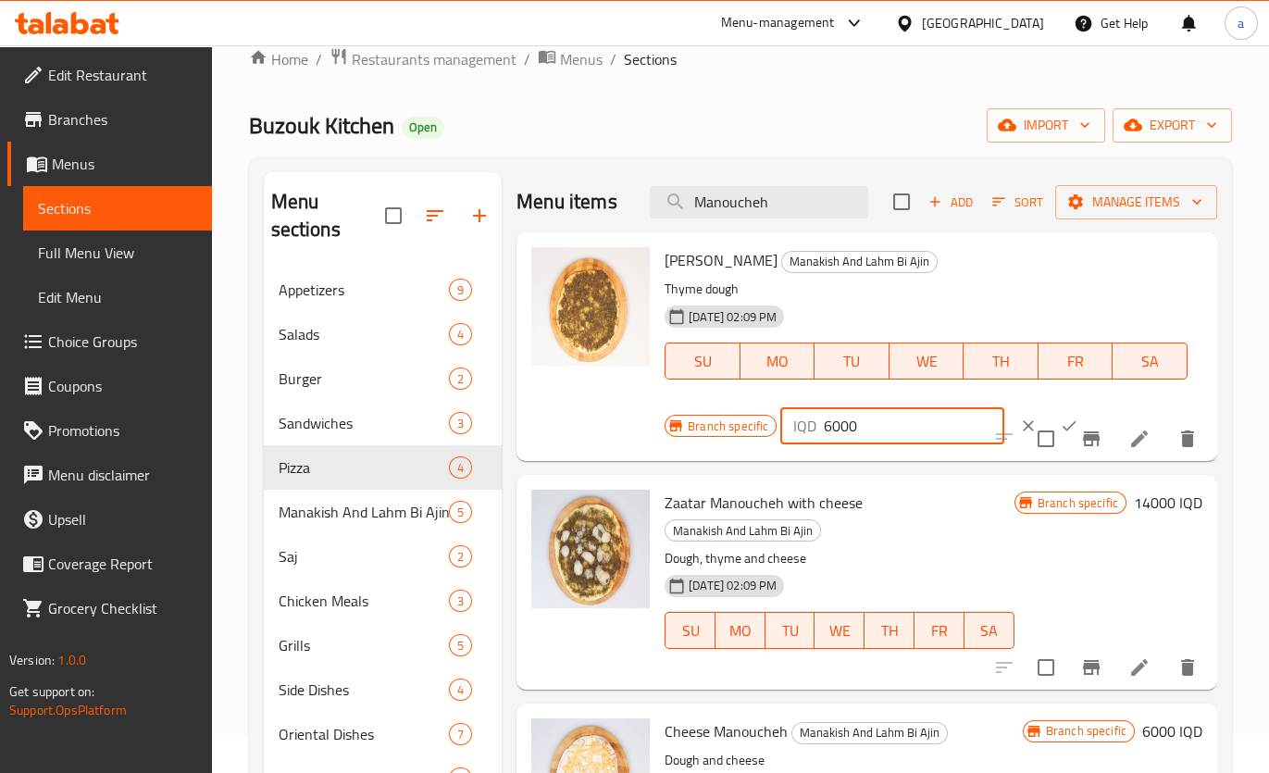
drag, startPoint x: 823, startPoint y: 430, endPoint x: 832, endPoint y: 433, distance: 9.7
click at [832, 433] on input "6000" at bounding box center [913, 425] width 180 height 37
click at [836, 429] on input "7000" at bounding box center [913, 425] width 180 height 37
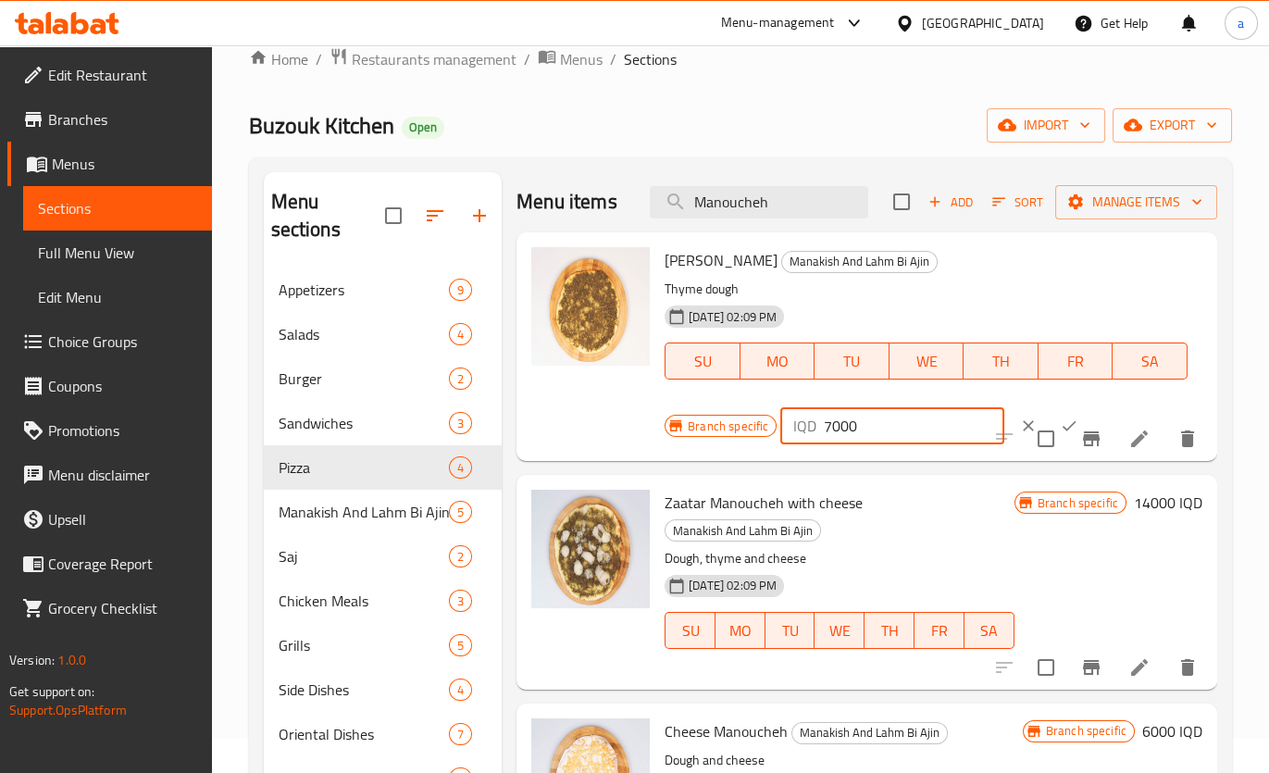
type input "7000"
click at [1048, 415] on button "ok" at bounding box center [1068, 425] width 41 height 41
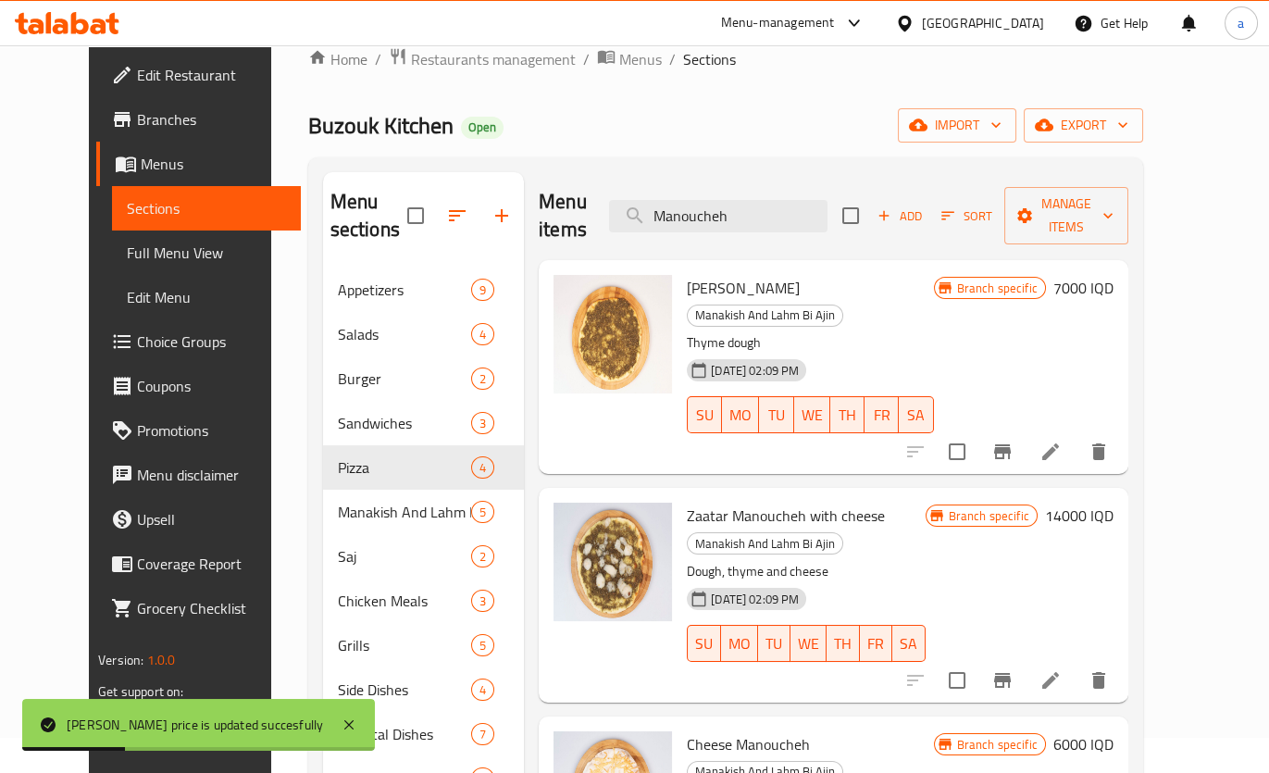
click at [1013, 440] on icon "Branch-specific-item" at bounding box center [1002, 451] width 22 height 22
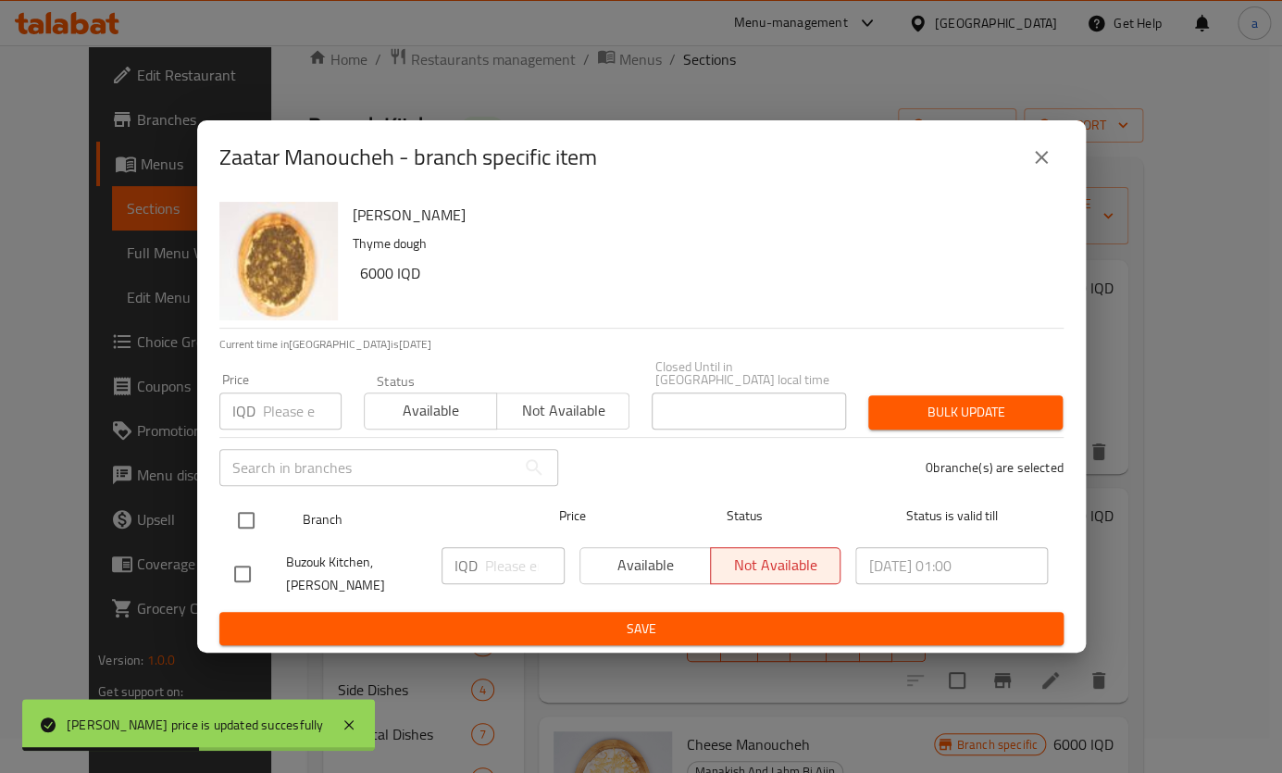
click at [268, 509] on div at bounding box center [261, 520] width 69 height 54
click at [241, 513] on input "checkbox" at bounding box center [246, 520] width 39 height 39
checkbox input "true"
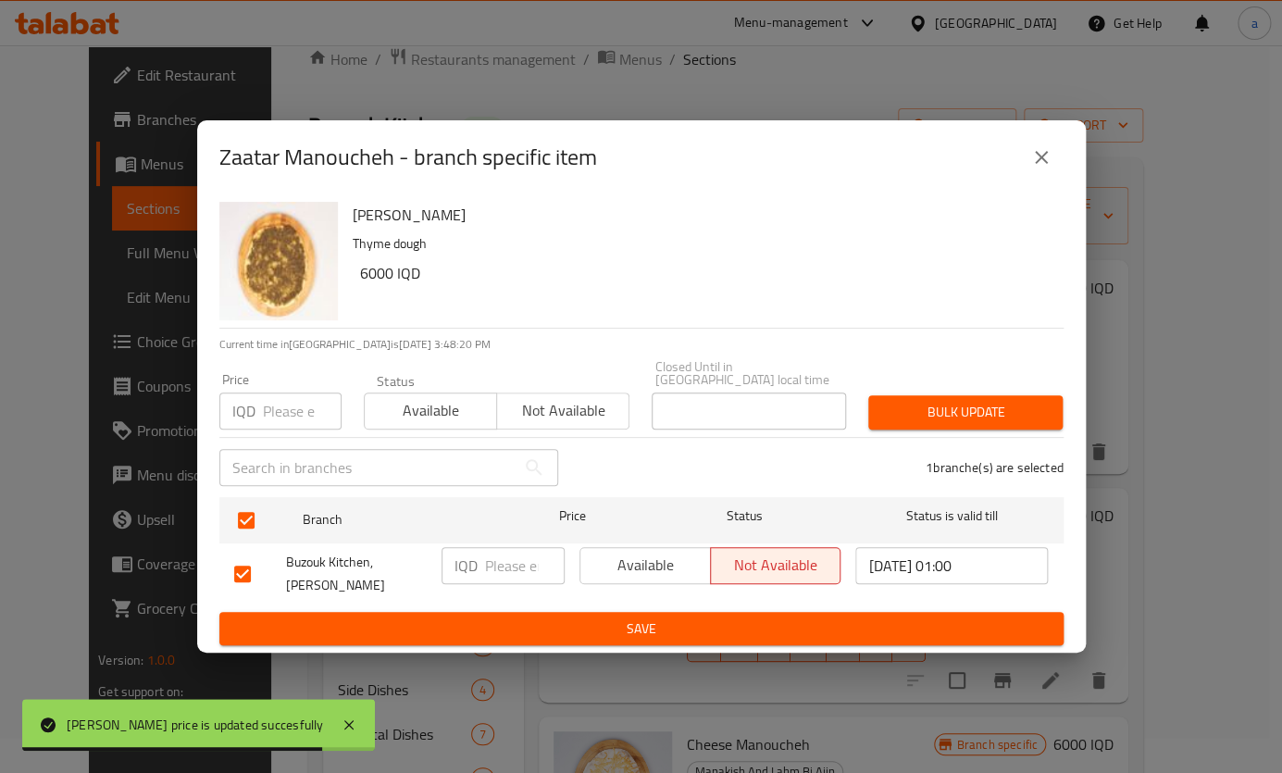
click at [518, 564] on input "number" at bounding box center [525, 565] width 80 height 37
paste input "7000"
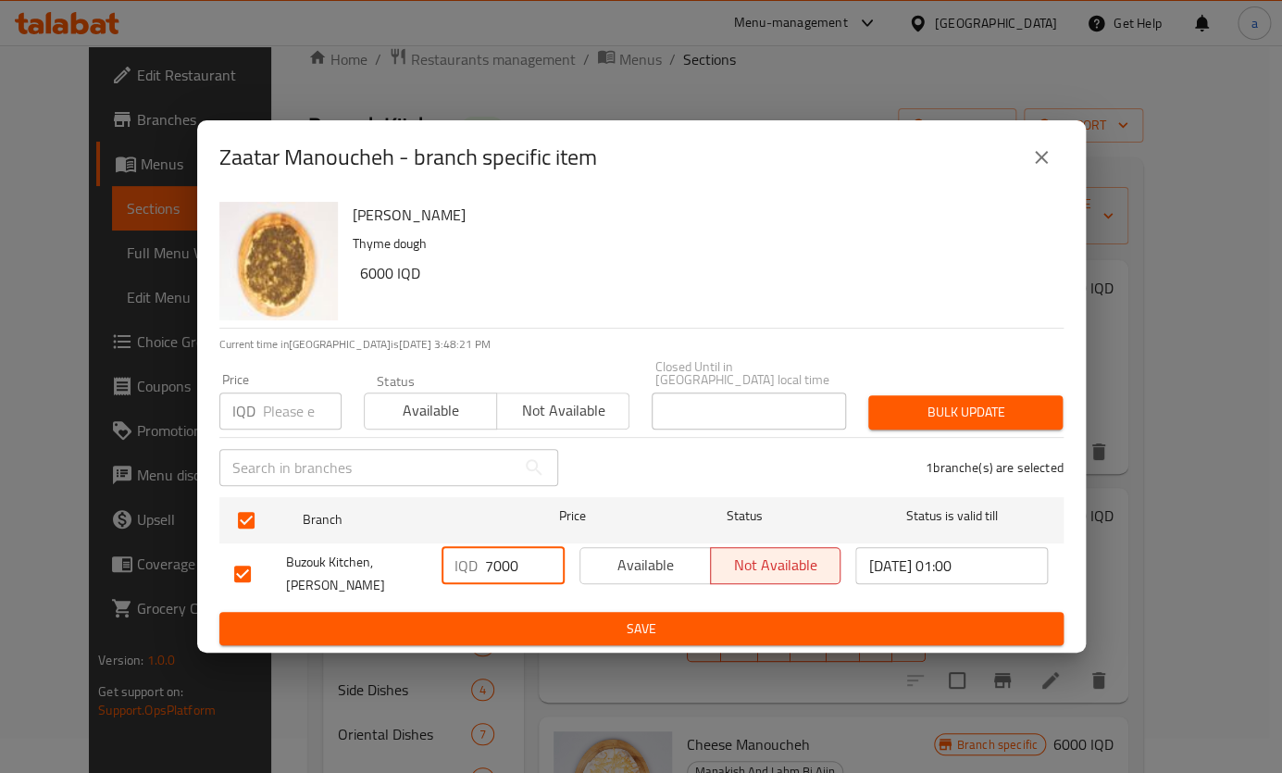
type input "7000"
click at [531, 617] on span "Save" at bounding box center [641, 628] width 814 height 23
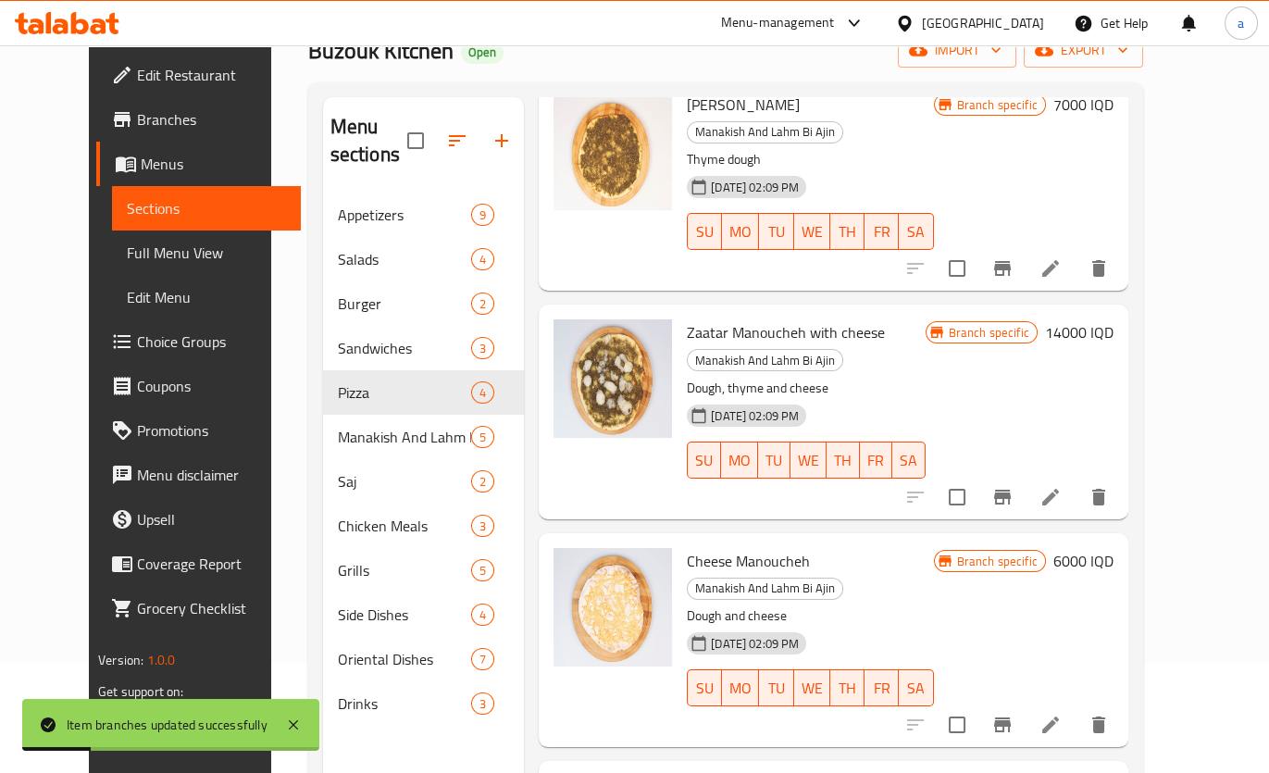
scroll to position [148, 0]
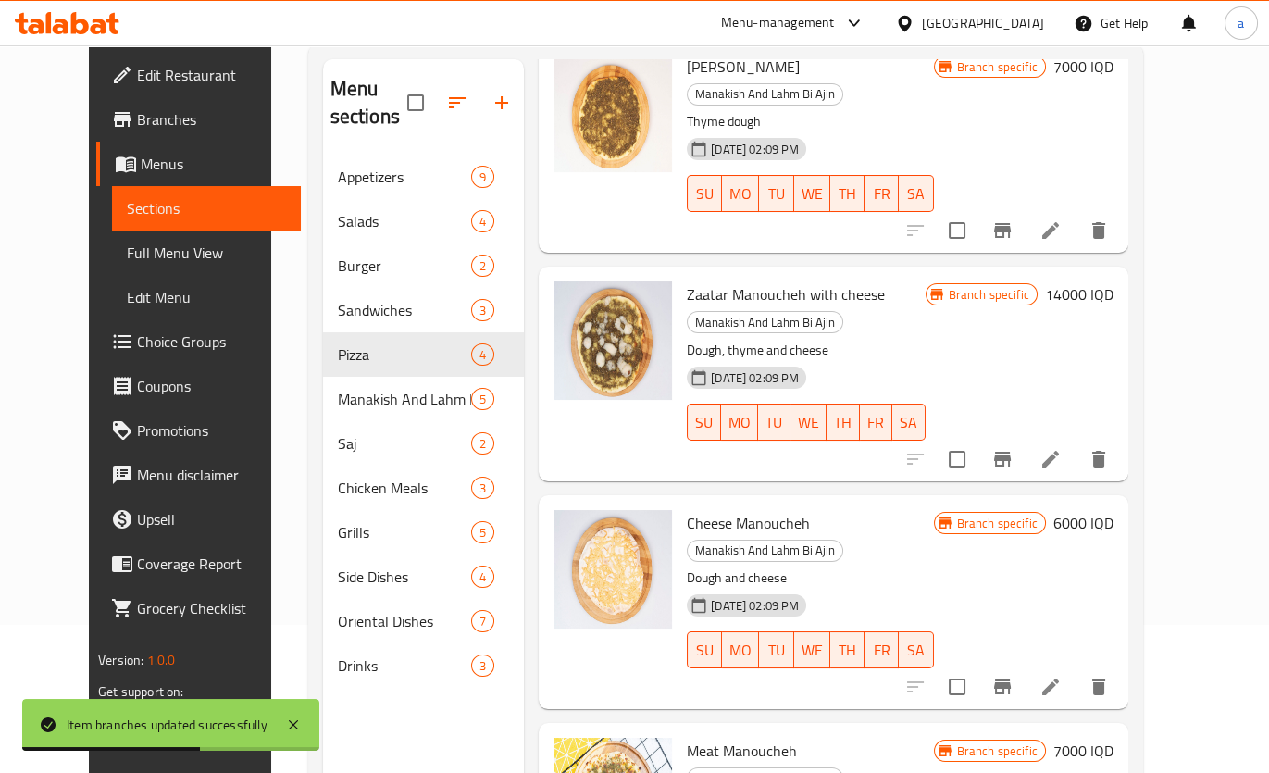
click at [1113, 510] on h6 "6000 IQD" at bounding box center [1083, 523] width 60 height 26
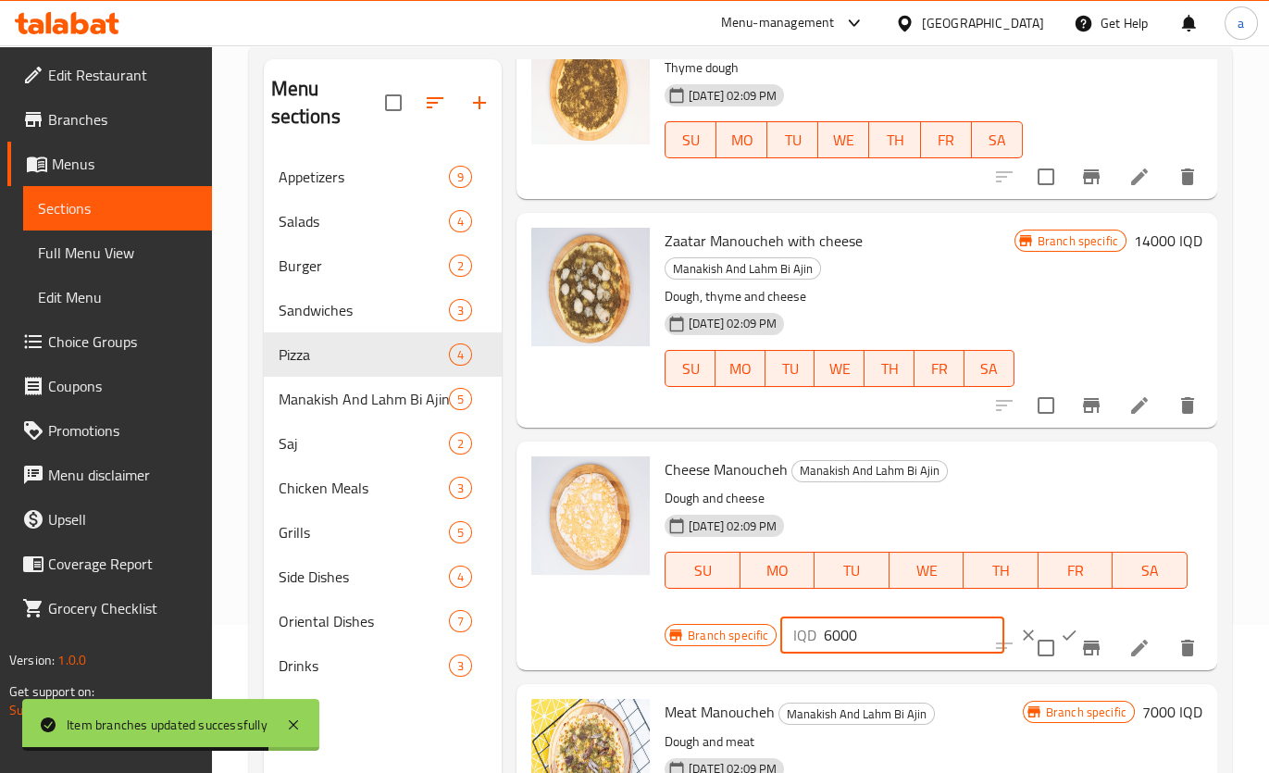
drag, startPoint x: 833, startPoint y: 642, endPoint x: 815, endPoint y: 642, distance: 17.6
click at [815, 642] on div "IQD 6000 ​" at bounding box center [891, 634] width 223 height 37
click at [823, 640] on input "6000" at bounding box center [913, 634] width 180 height 37
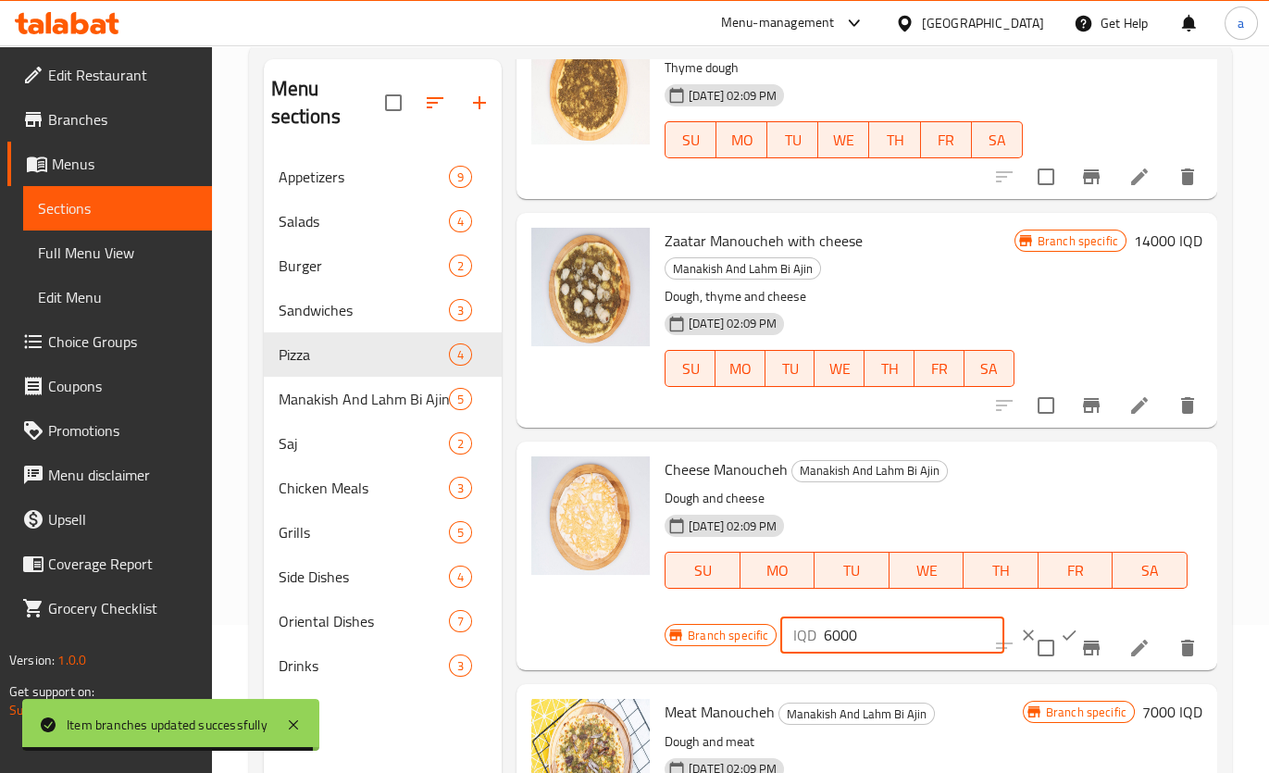
click at [828, 638] on input "6000" at bounding box center [913, 634] width 180 height 37
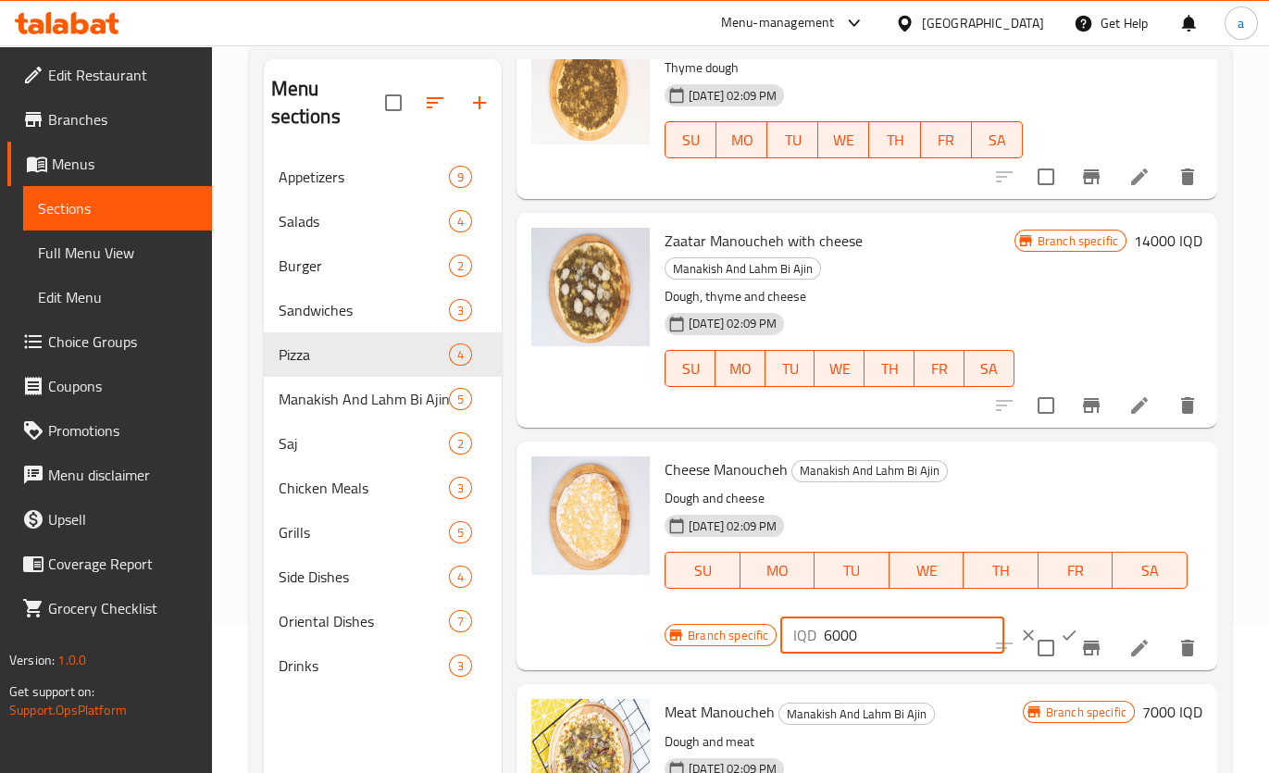
drag, startPoint x: 828, startPoint y: 638, endPoint x: 816, endPoint y: 638, distance: 12.0
click at [816, 638] on div "IQD 6000 ​" at bounding box center [891, 634] width 223 height 37
type input "7000"
click at [1048, 622] on button "ok" at bounding box center [1068, 634] width 41 height 41
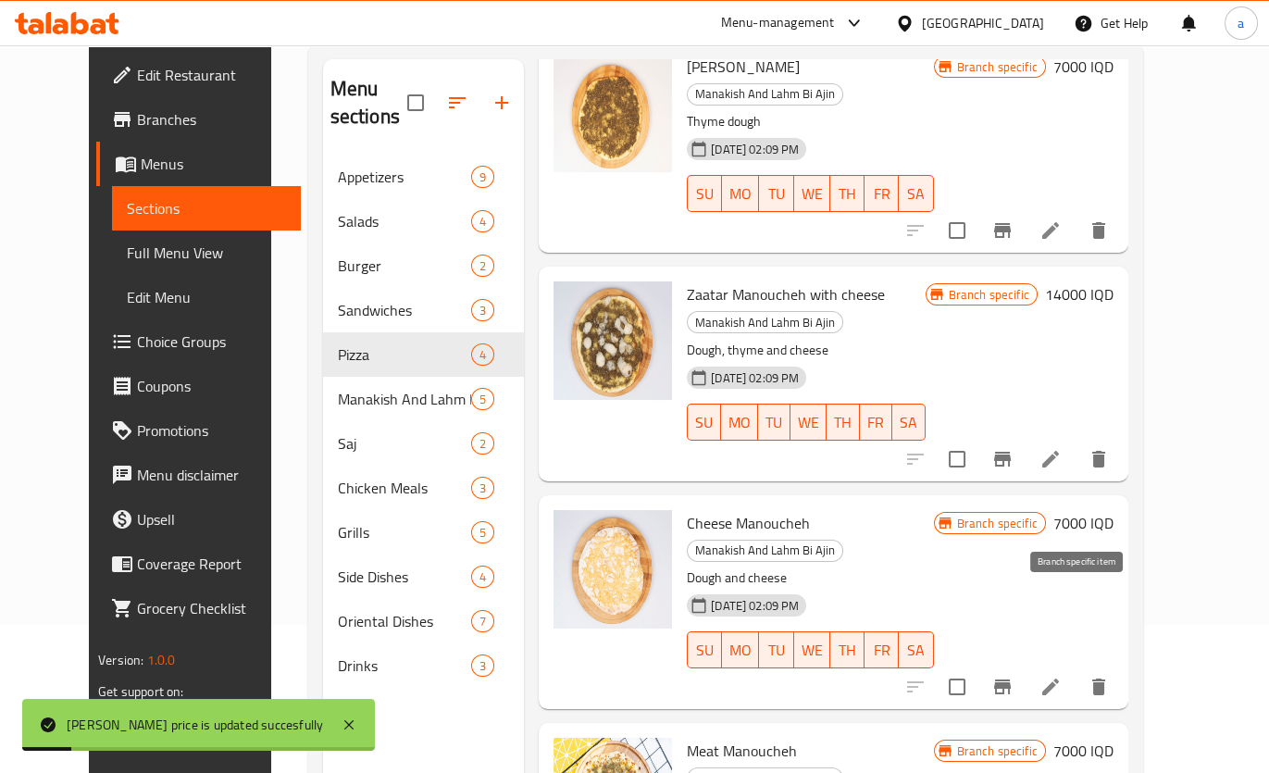
click at [1013, 675] on icon "Branch-specific-item" at bounding box center [1002, 686] width 22 height 22
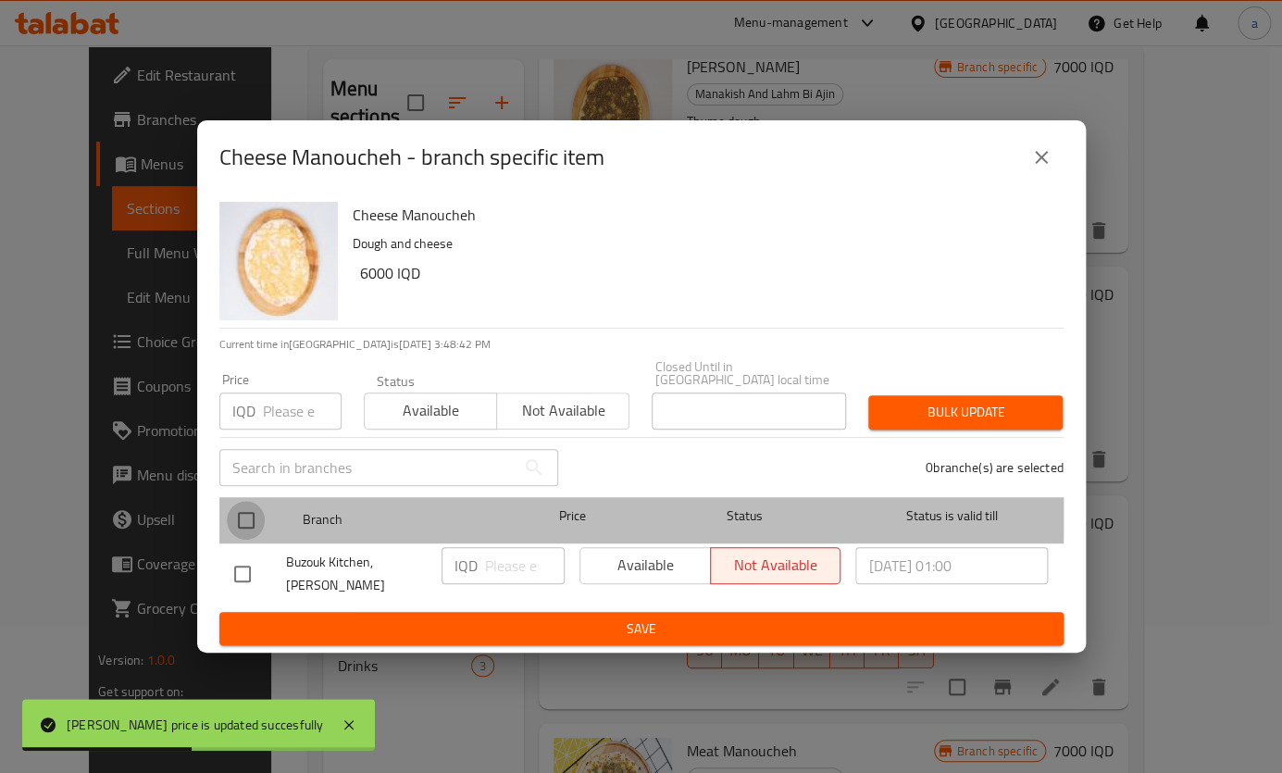
click at [254, 511] on input "checkbox" at bounding box center [246, 520] width 39 height 39
checkbox input "true"
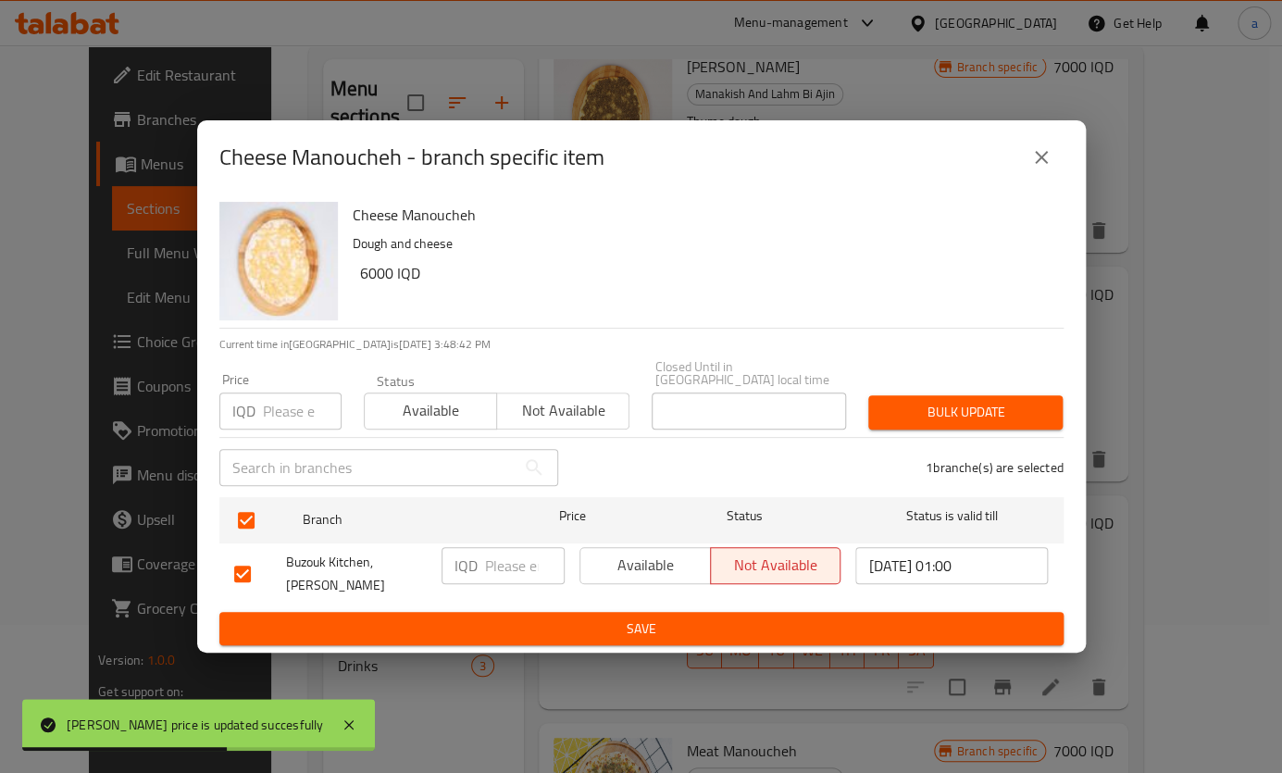
click at [490, 566] on input "number" at bounding box center [525, 565] width 80 height 37
paste input "7000"
type input "7000"
click at [529, 617] on span "Save" at bounding box center [641, 628] width 814 height 23
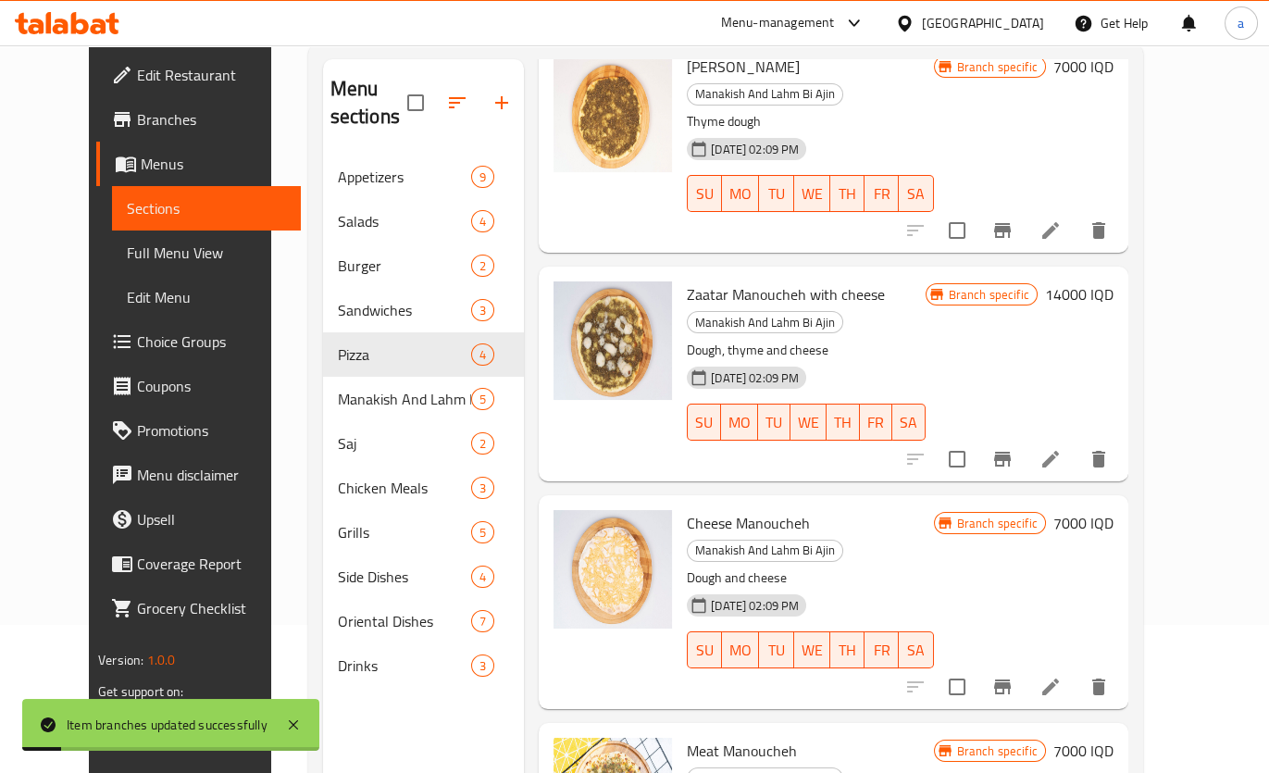
scroll to position [259, 0]
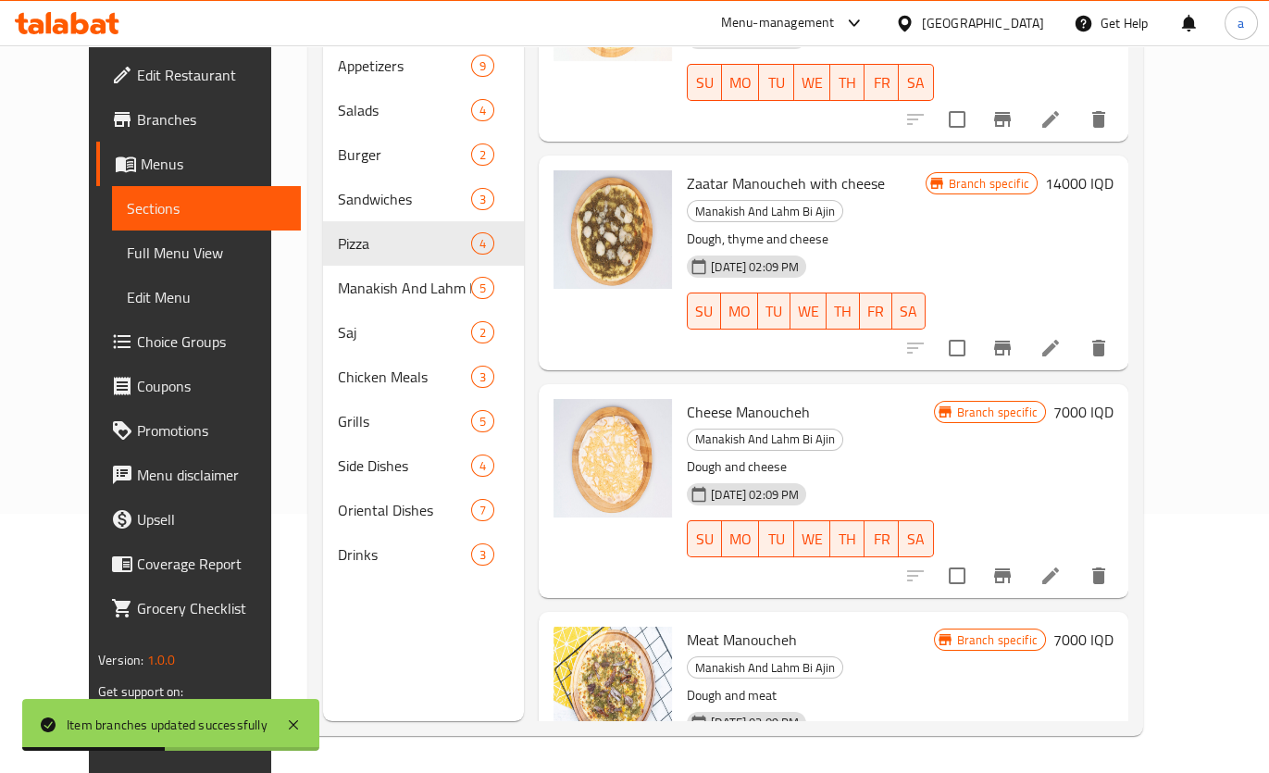
click at [1113, 626] on h6 "7000 IQD" at bounding box center [1083, 639] width 60 height 26
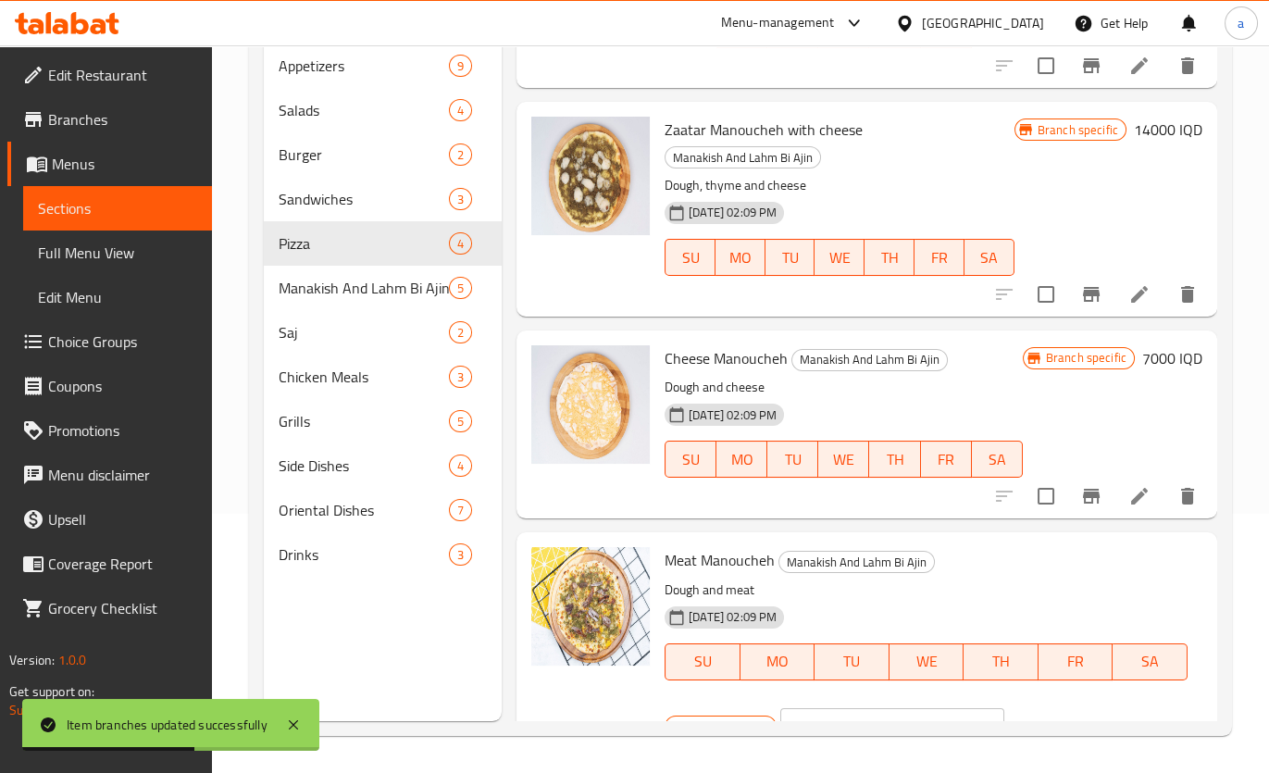
scroll to position [148, 0]
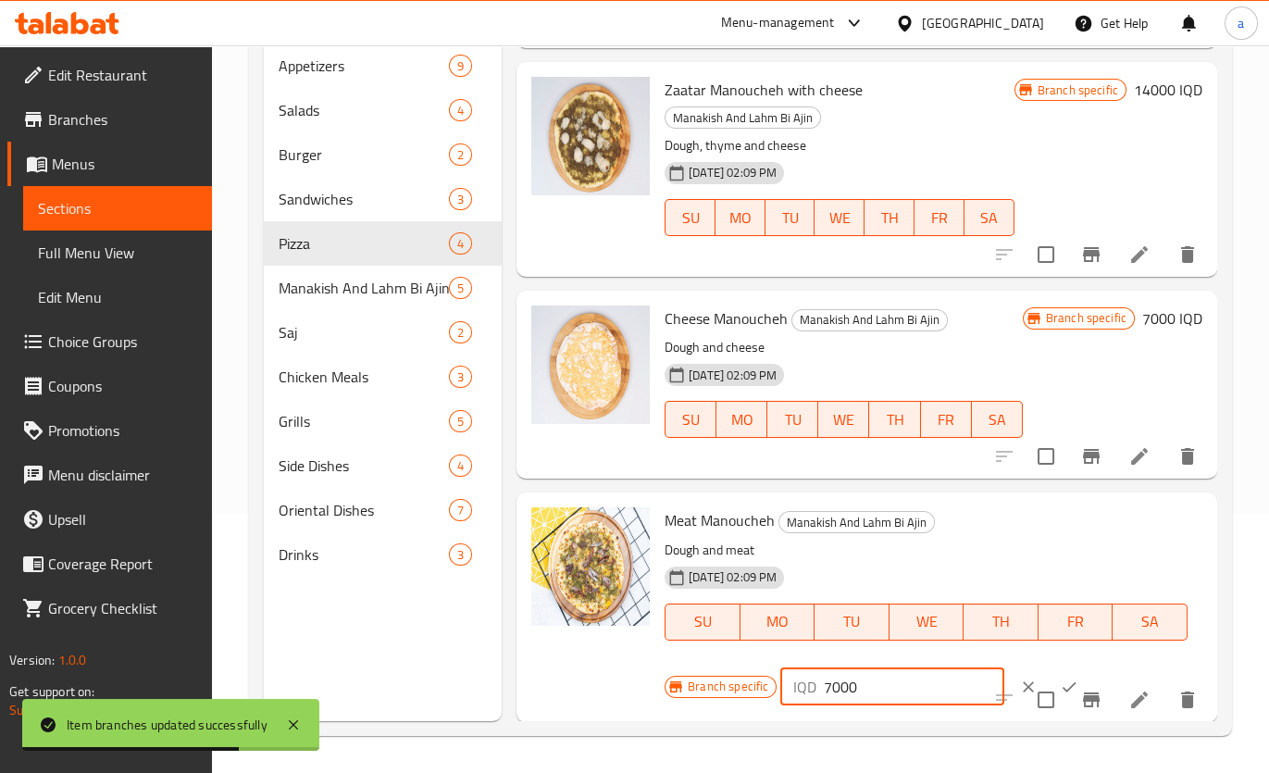
drag, startPoint x: 829, startPoint y: 683, endPoint x: 819, endPoint y: 685, distance: 10.3
click at [819, 685] on div "IQD 7000 ​" at bounding box center [891, 686] width 223 height 37
click at [835, 680] on input "8000" at bounding box center [913, 686] width 180 height 37
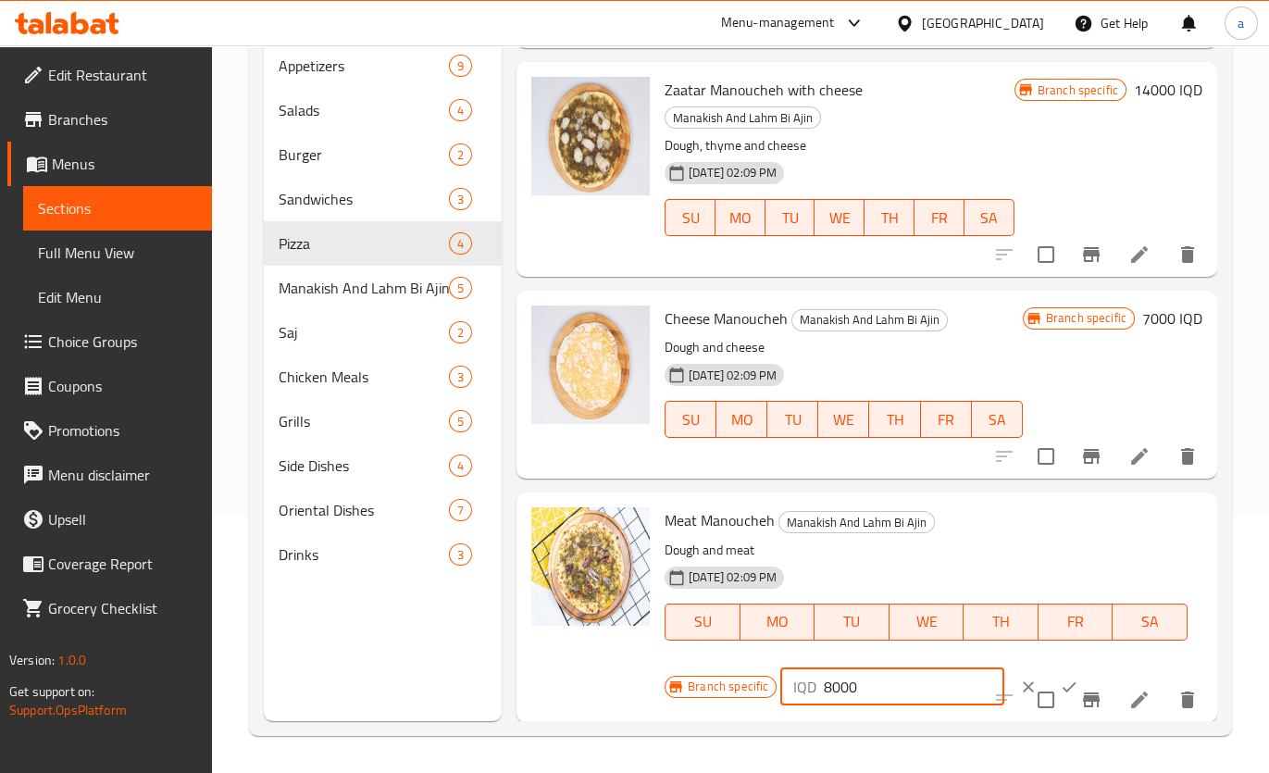
type input "8000"
click at [1059, 677] on icon "ok" at bounding box center [1068, 686] width 19 height 19
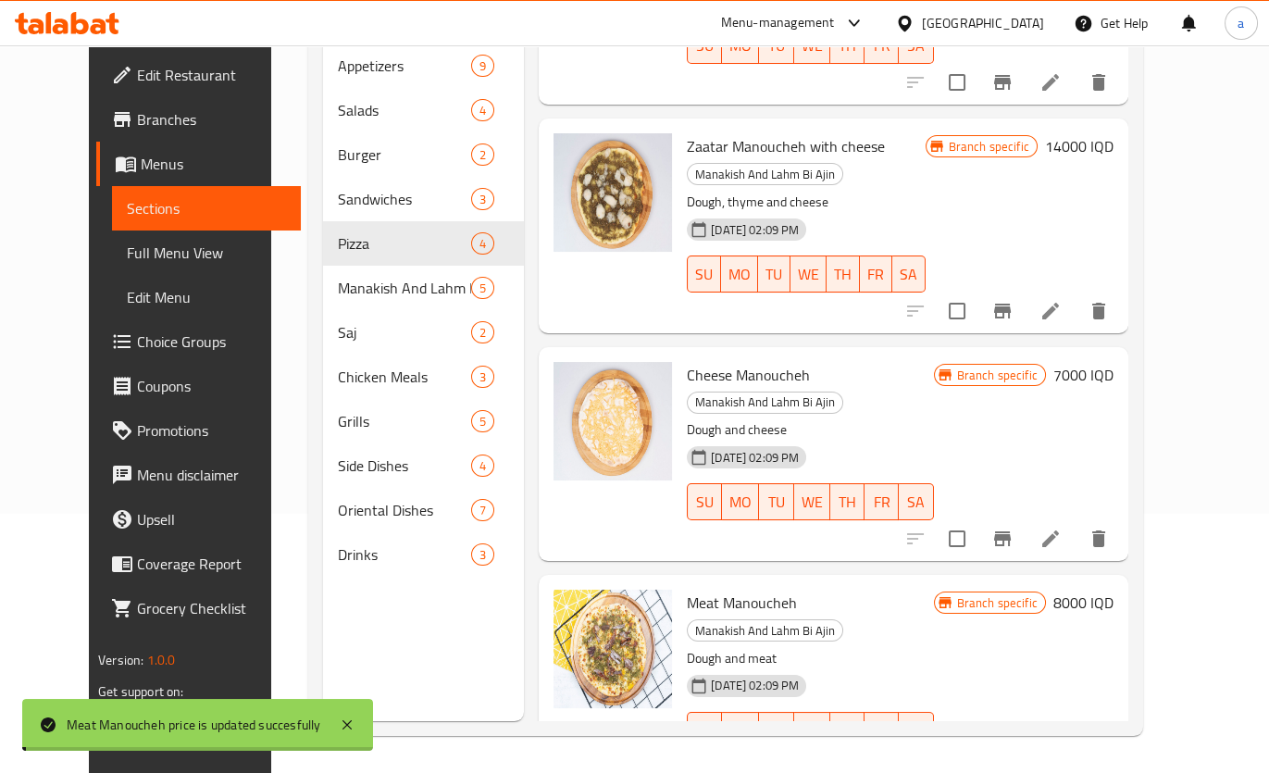
scroll to position [108, 0]
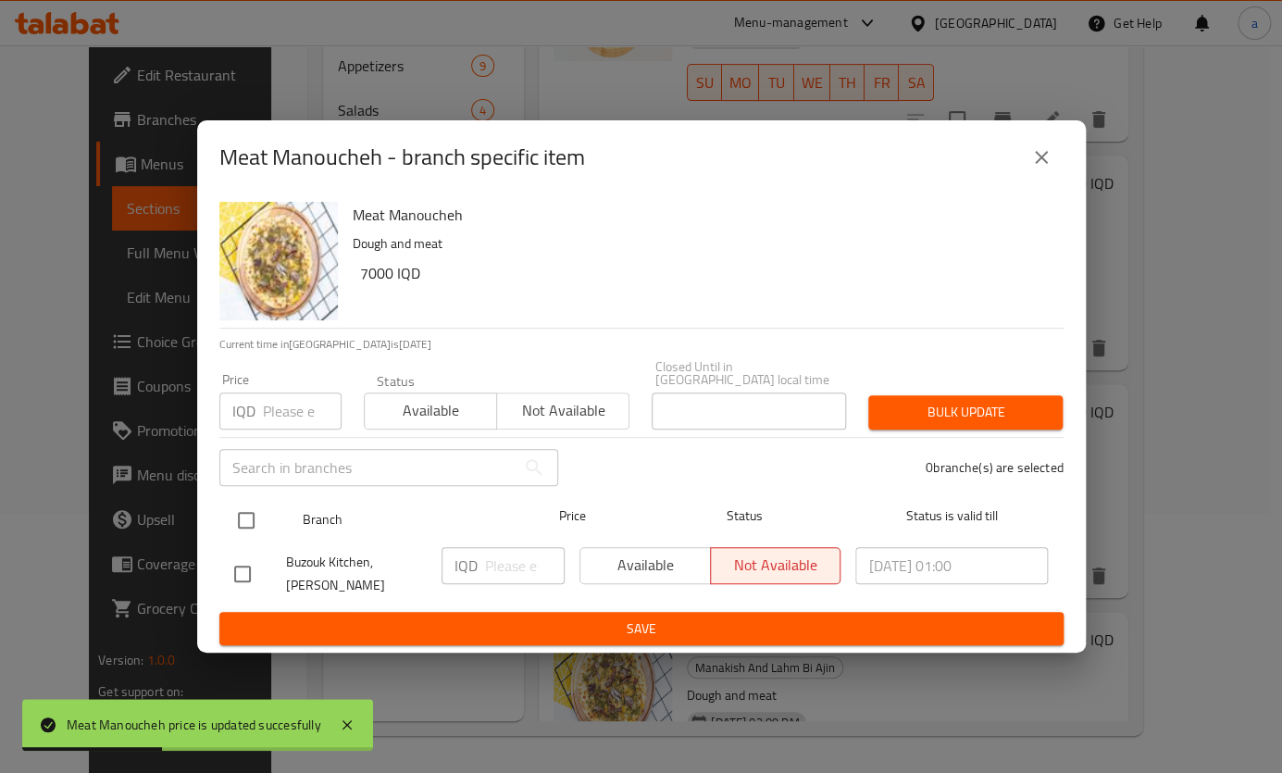
click at [254, 510] on input "checkbox" at bounding box center [246, 520] width 39 height 39
checkbox input "true"
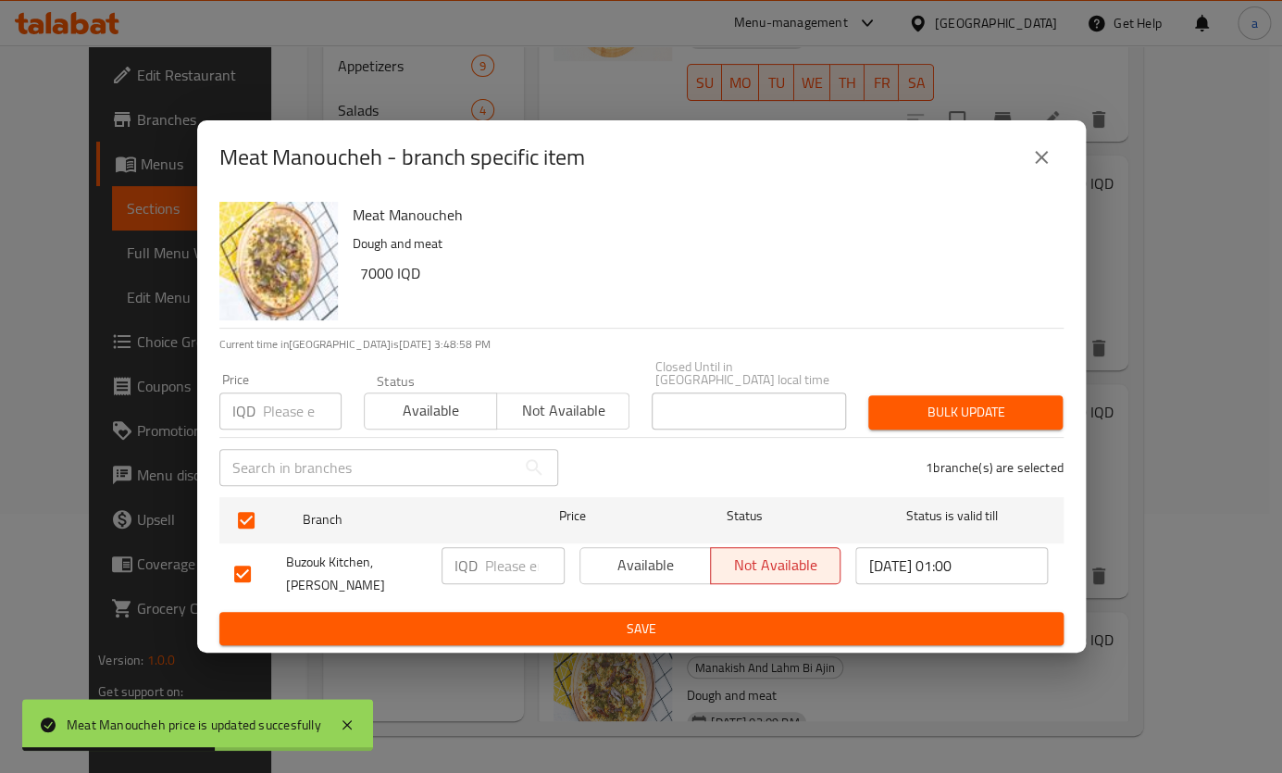
click at [498, 567] on input "number" at bounding box center [525, 565] width 80 height 37
paste input "8000"
type input "8000"
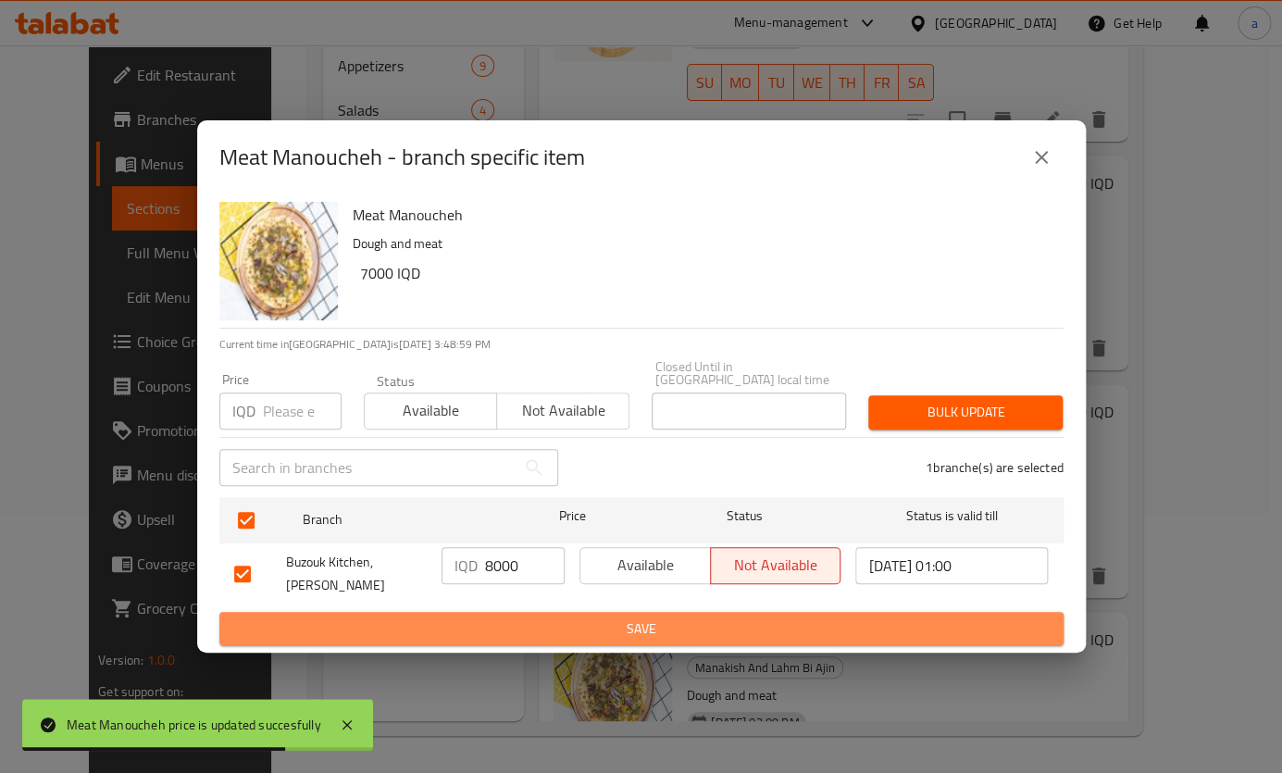
click at [526, 617] on span "Save" at bounding box center [641, 628] width 814 height 23
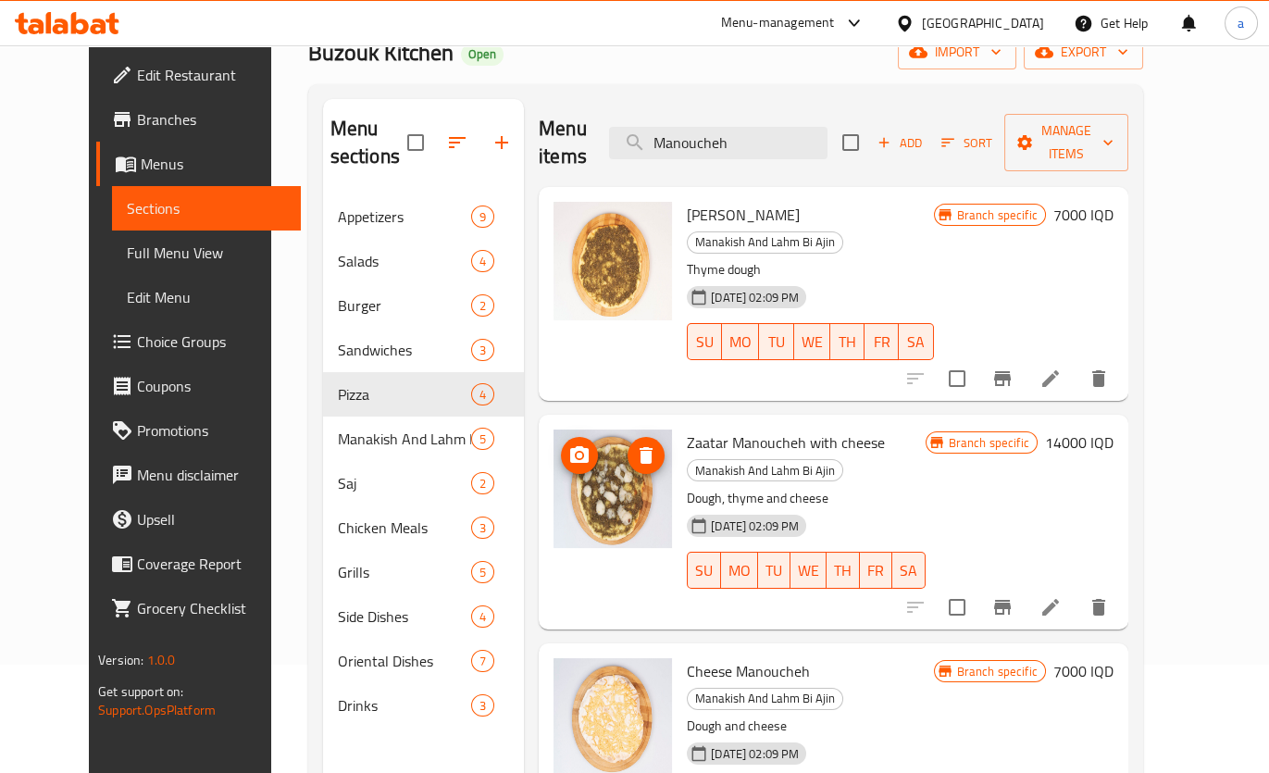
scroll to position [0, 0]
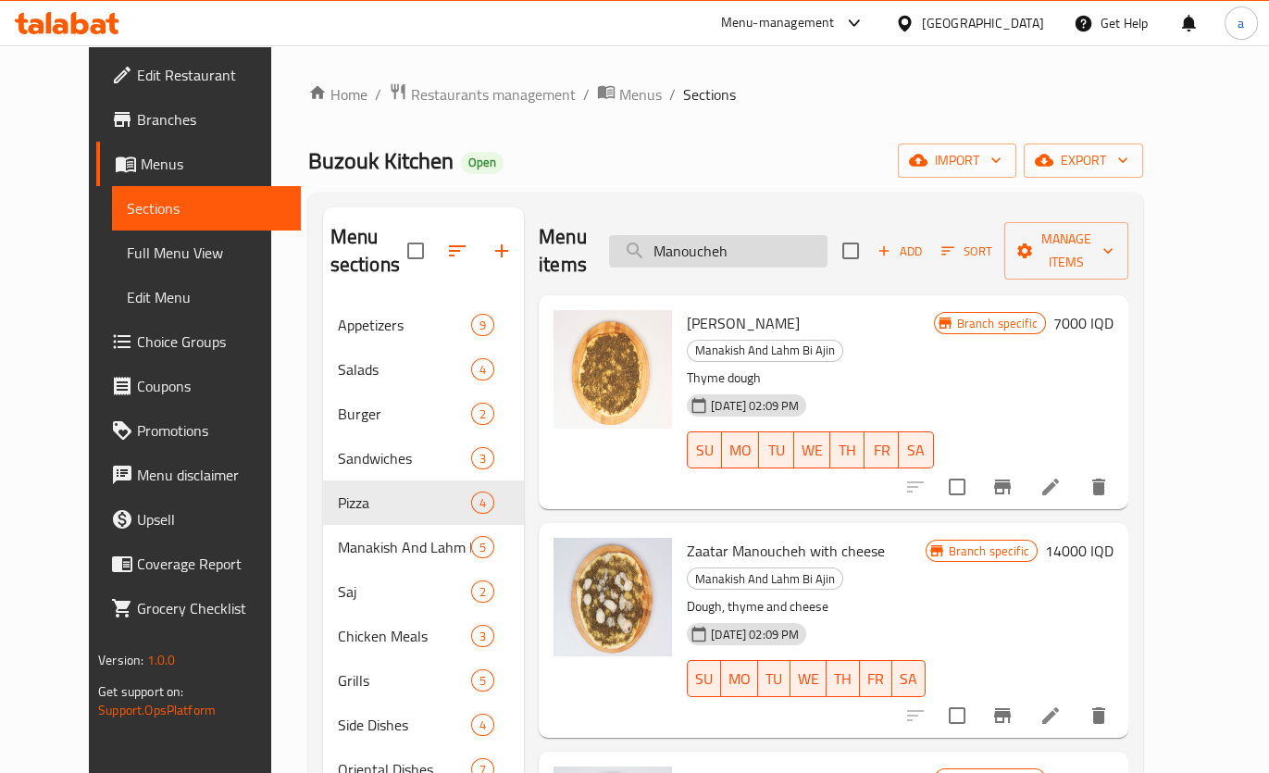
drag, startPoint x: 749, startPoint y: 227, endPoint x: 736, endPoint y: 234, distance: 15.7
click at [736, 235] on input "Manoucheh" at bounding box center [718, 251] width 218 height 32
click at [752, 236] on input "Manoucheh" at bounding box center [718, 251] width 218 height 32
click at [758, 238] on input "Manoucheh" at bounding box center [718, 251] width 218 height 32
drag, startPoint x: 763, startPoint y: 242, endPoint x: 669, endPoint y: 254, distance: 95.1
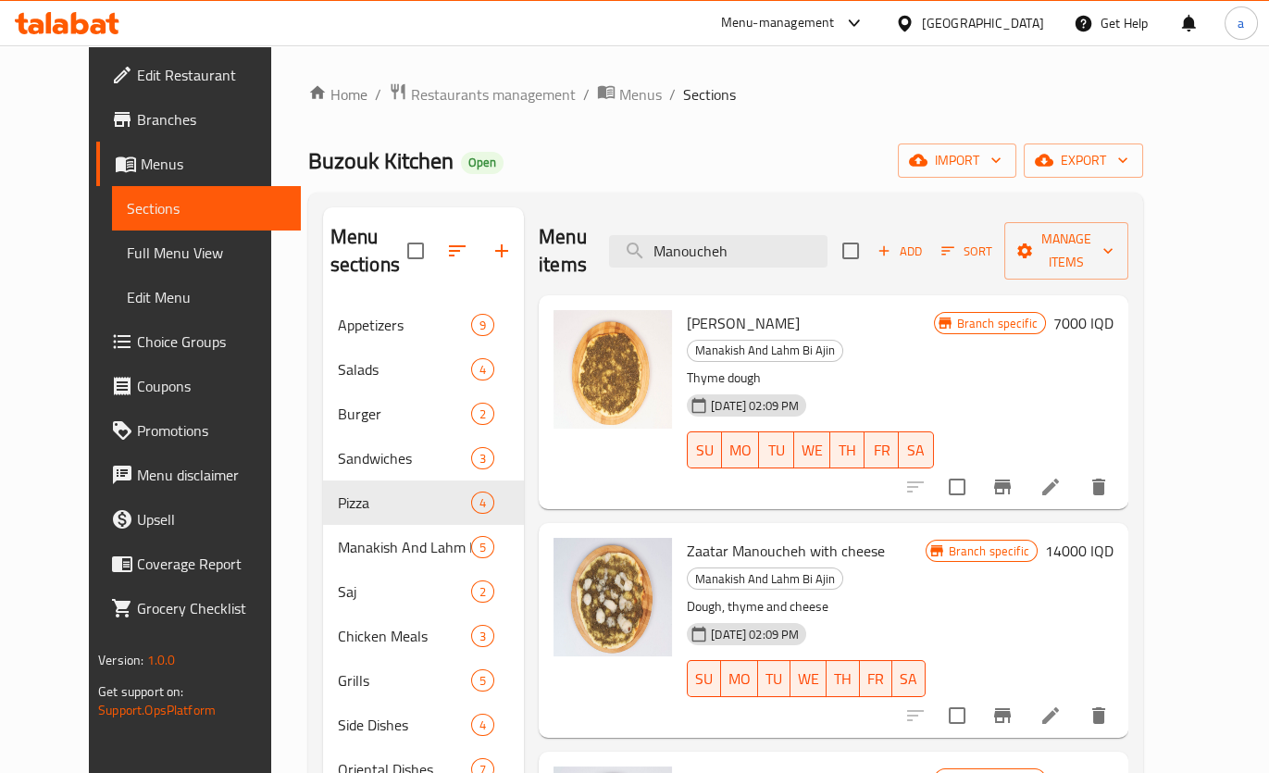
click at [669, 254] on div "Menu items Manoucheh Add Sort Manage items" at bounding box center [833, 251] width 589 height 88
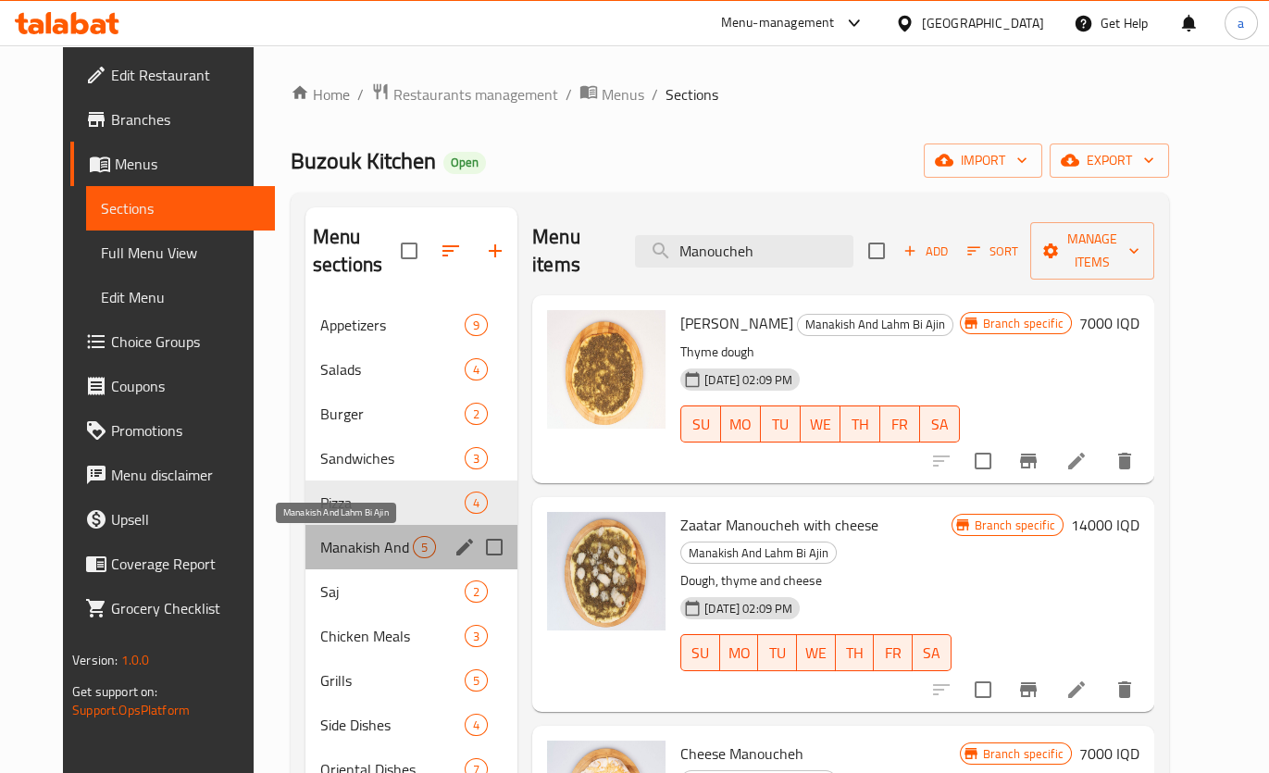
click at [325, 539] on span "Manakish And Lahm Bi Ajin" at bounding box center [366, 547] width 93 height 22
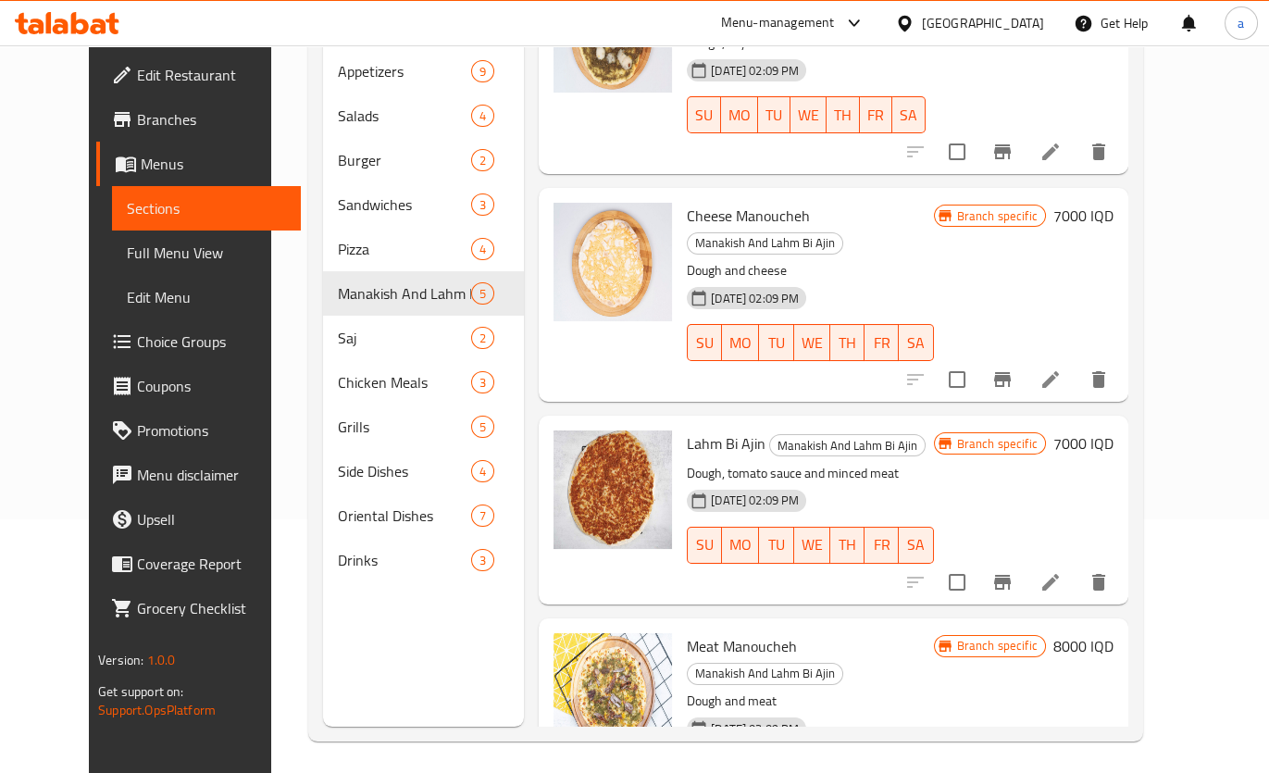
scroll to position [259, 0]
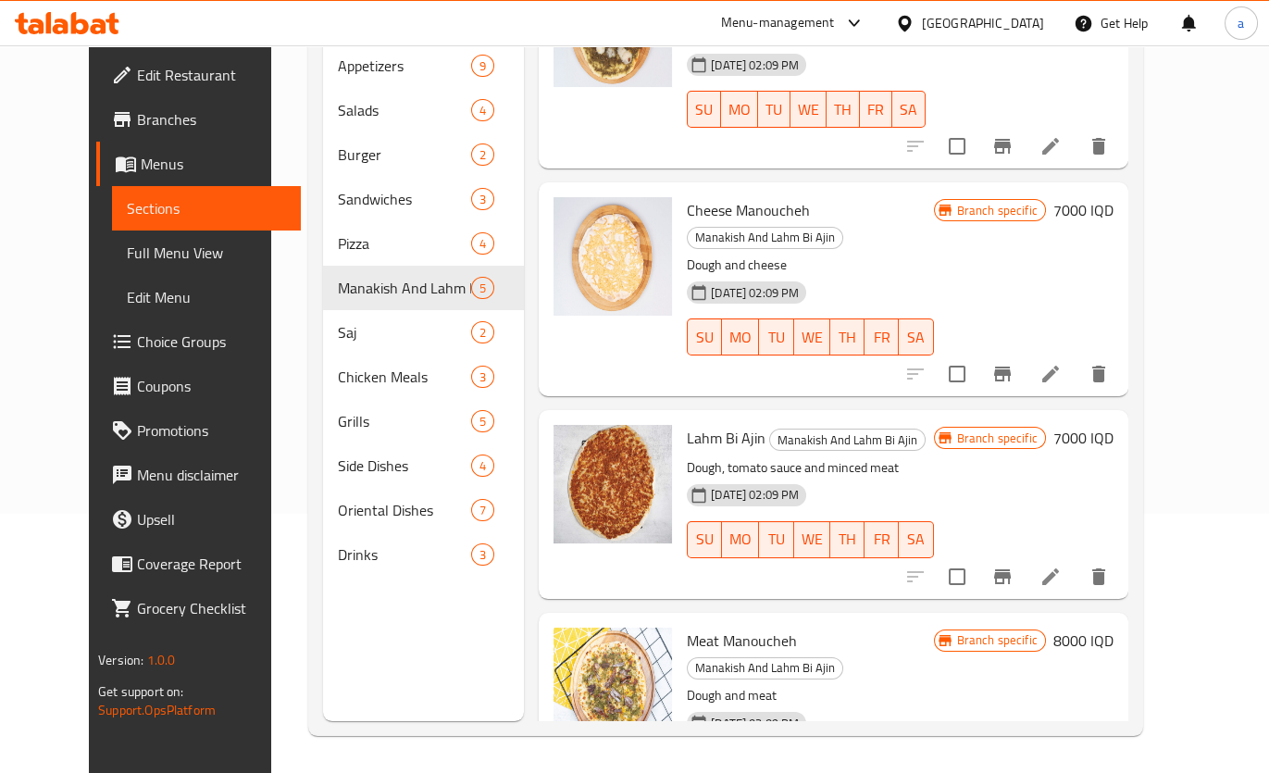
click at [1113, 425] on h6 "7000 IQD" at bounding box center [1083, 438] width 60 height 26
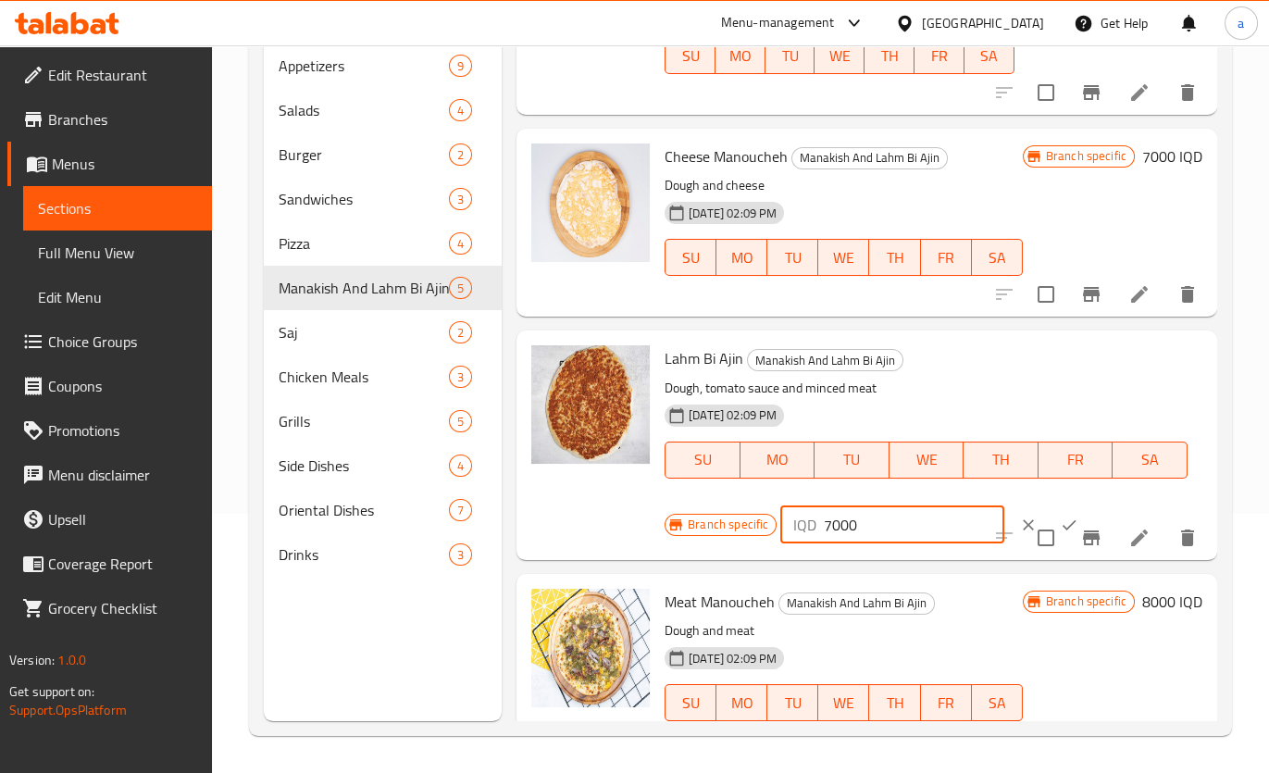
drag, startPoint x: 858, startPoint y: 518, endPoint x: 814, endPoint y: 529, distance: 44.9
click at [814, 529] on div "IQD 7000 ​" at bounding box center [891, 524] width 223 height 37
click at [807, 532] on div "IQD 7000 ​" at bounding box center [891, 524] width 223 height 37
paste input "8"
type input "8000"
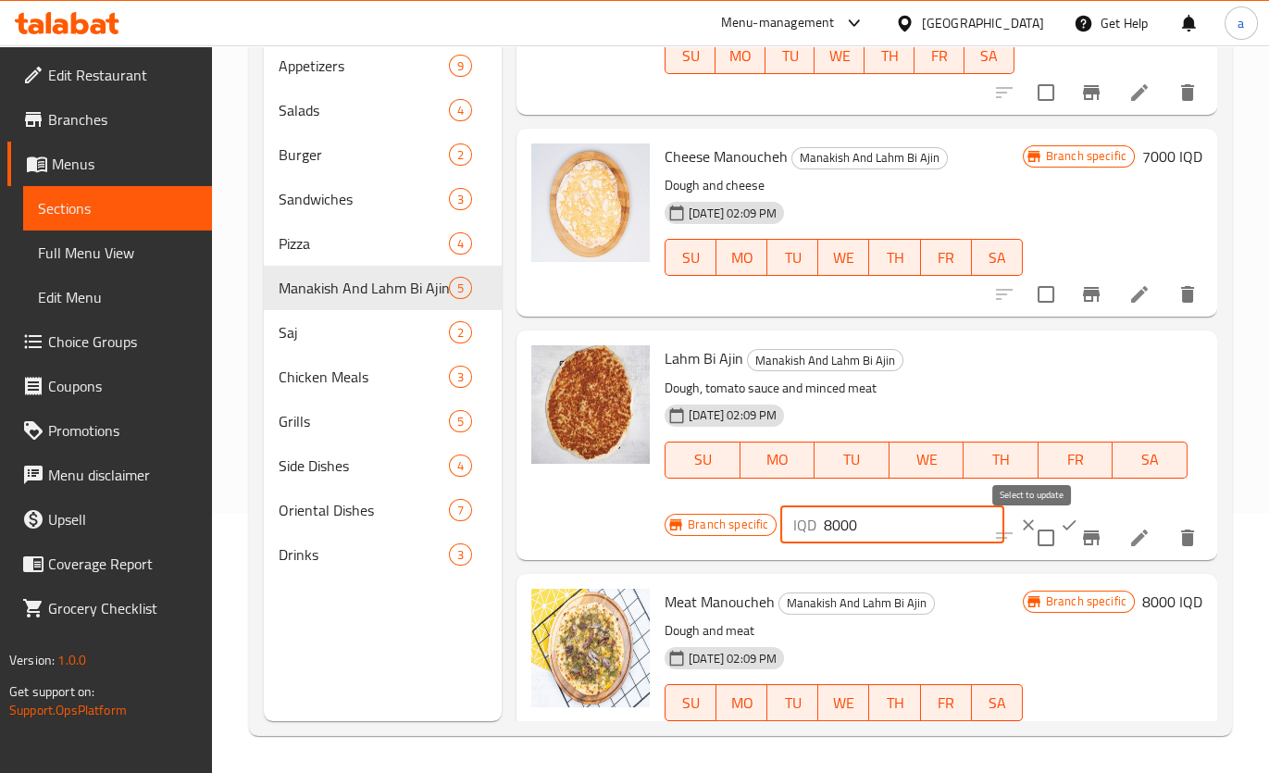
click at [1044, 518] on input "checkbox" at bounding box center [1045, 537] width 39 height 39
click at [1039, 540] on input "checkbox" at bounding box center [1045, 537] width 39 height 39
checkbox input "false"
click at [1048, 510] on button "ok" at bounding box center [1068, 524] width 41 height 41
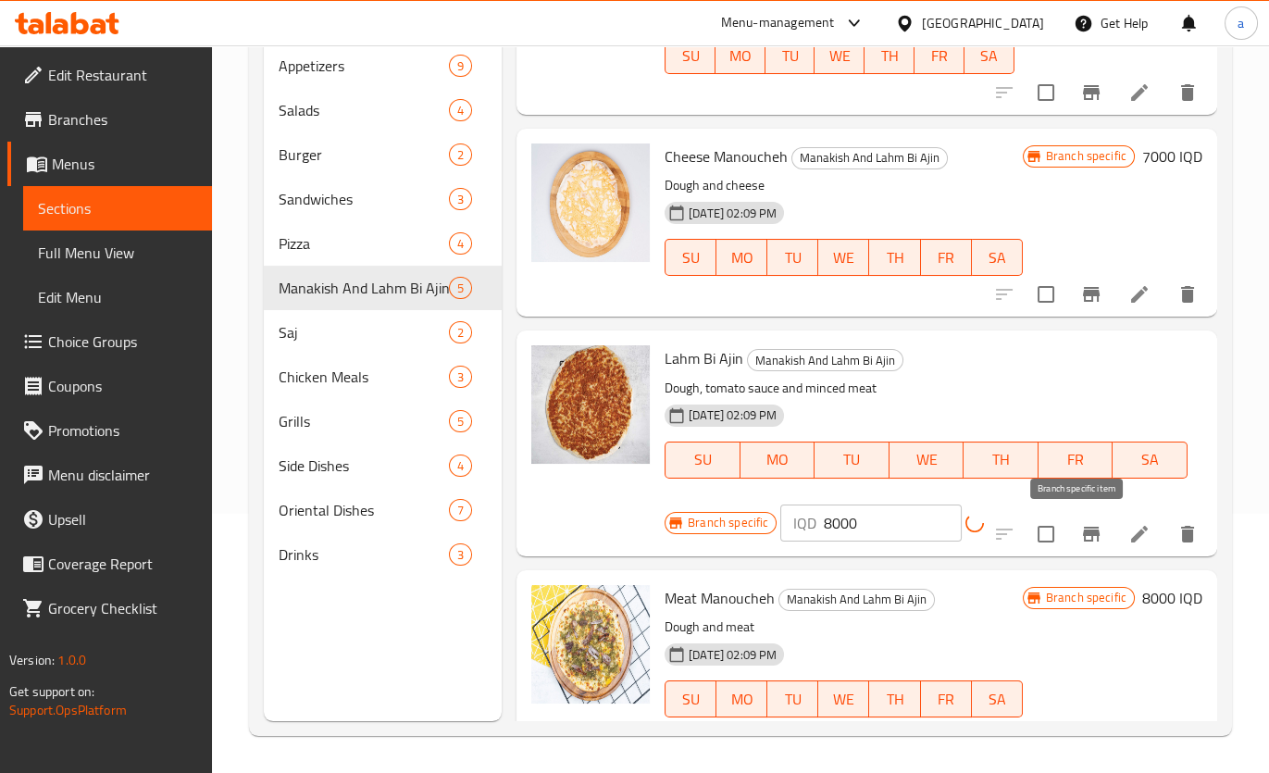
click at [1080, 527] on icon "Branch-specific-item" at bounding box center [1091, 534] width 22 height 22
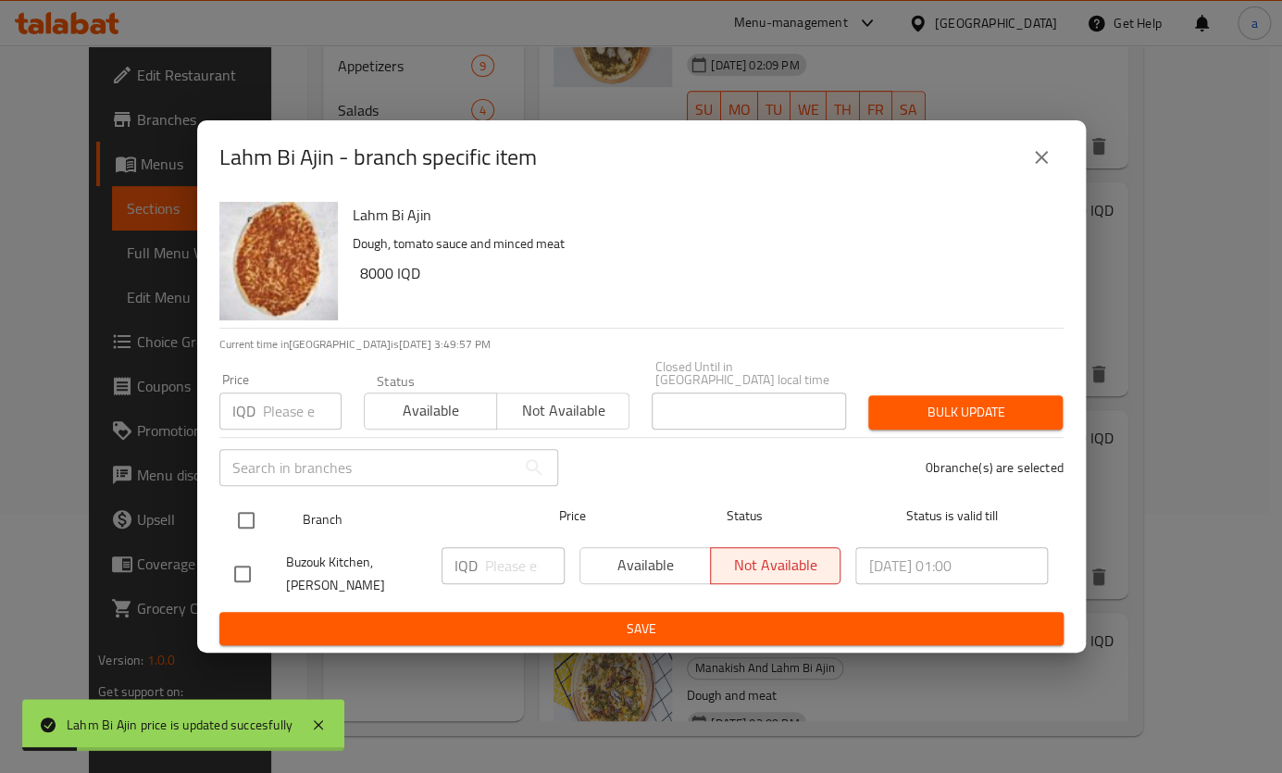
click at [250, 518] on input "checkbox" at bounding box center [246, 520] width 39 height 39
checkbox input "true"
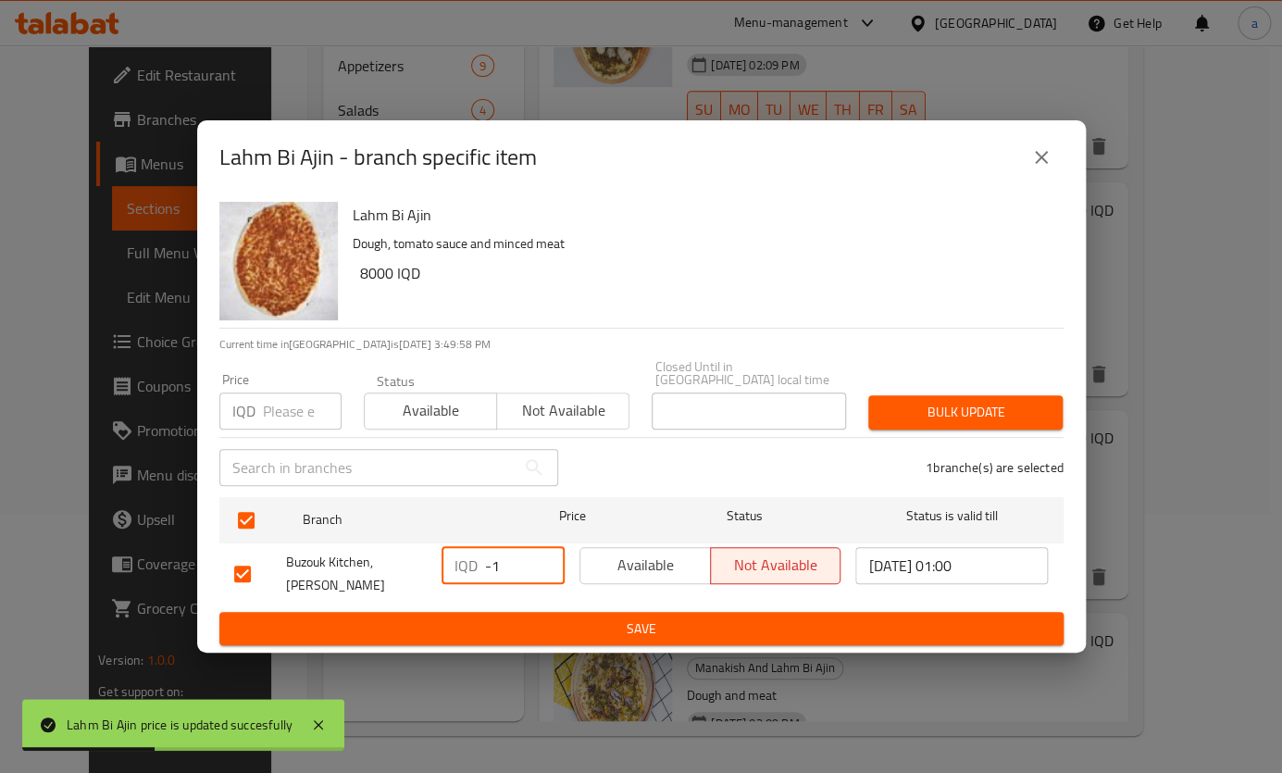
type input "-1"
click at [539, 568] on input "-1" at bounding box center [525, 565] width 80 height 37
paste input "8000"
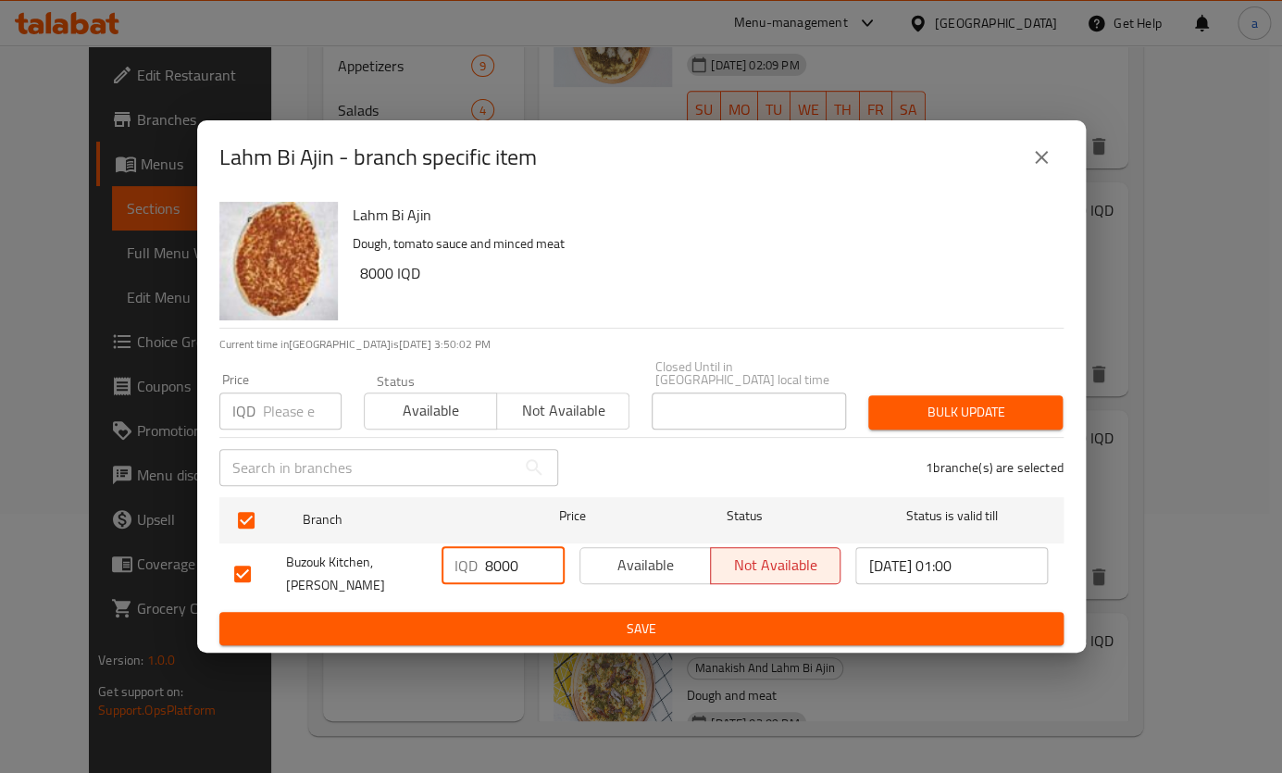
type input "8000"
click at [531, 612] on button "Save" at bounding box center [641, 629] width 844 height 34
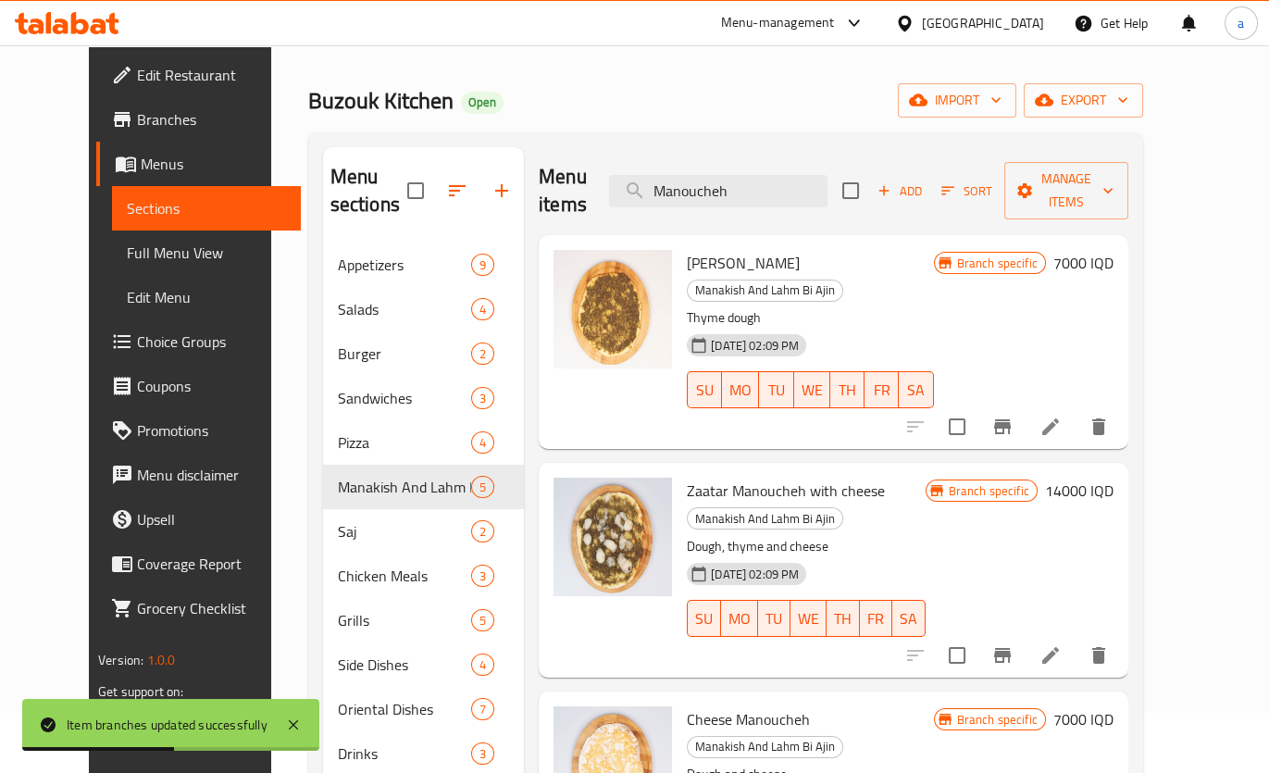
scroll to position [0, 0]
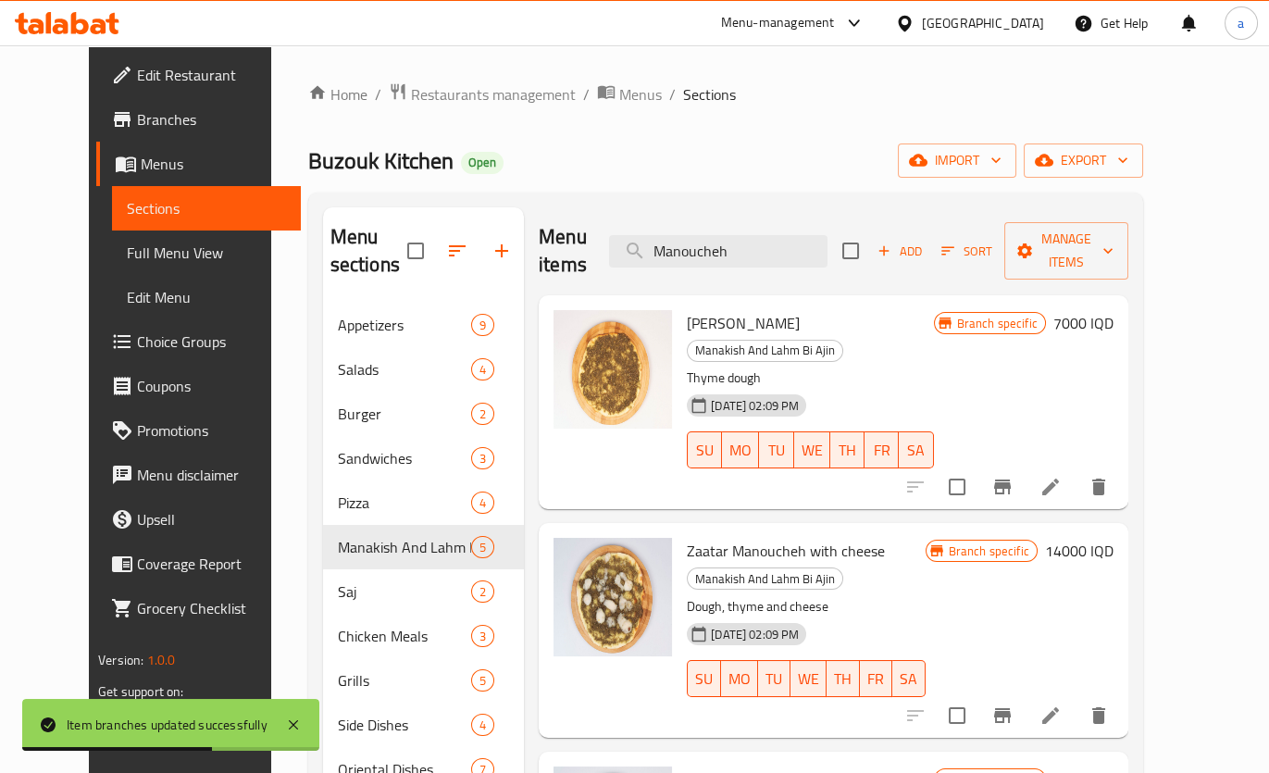
drag, startPoint x: 808, startPoint y: 236, endPoint x: 660, endPoint y: 257, distance: 149.6
click at [660, 257] on div "Menu items Manoucheh Add Sort Manage items" at bounding box center [833, 251] width 589 height 88
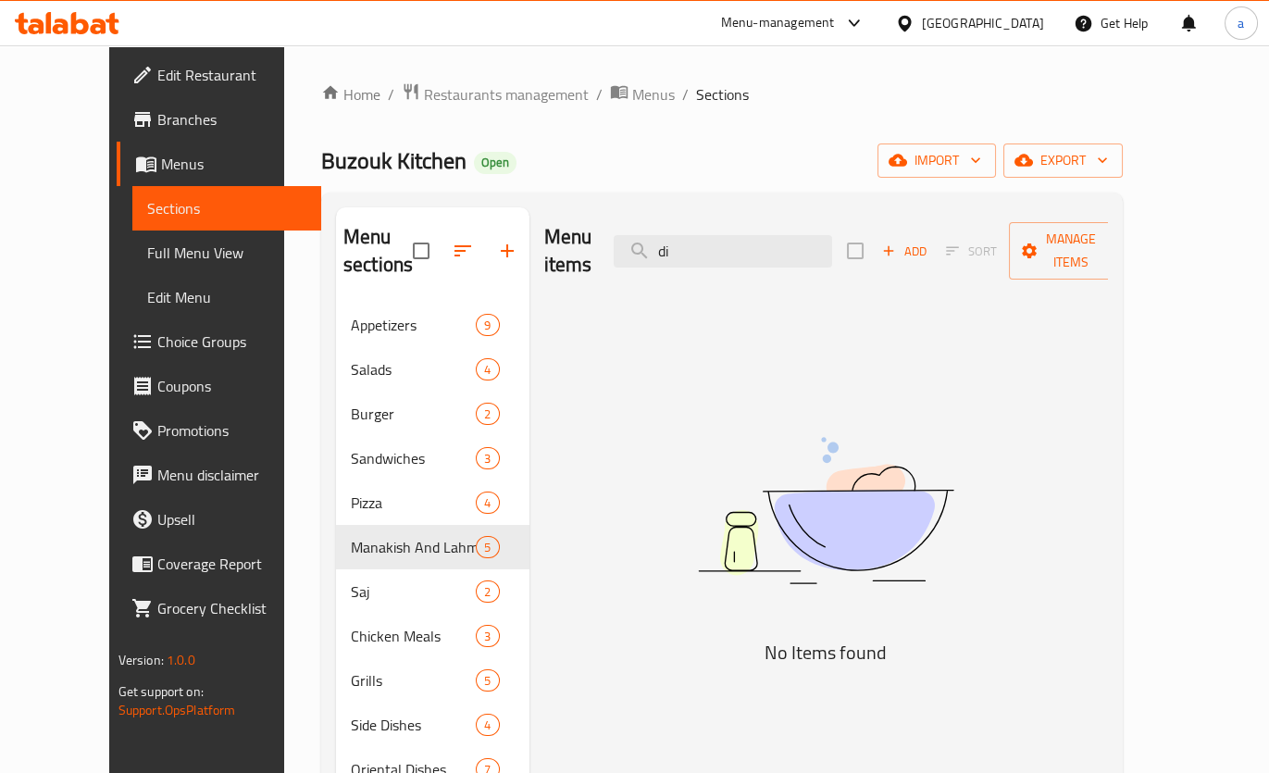
type input "d"
type input "m"
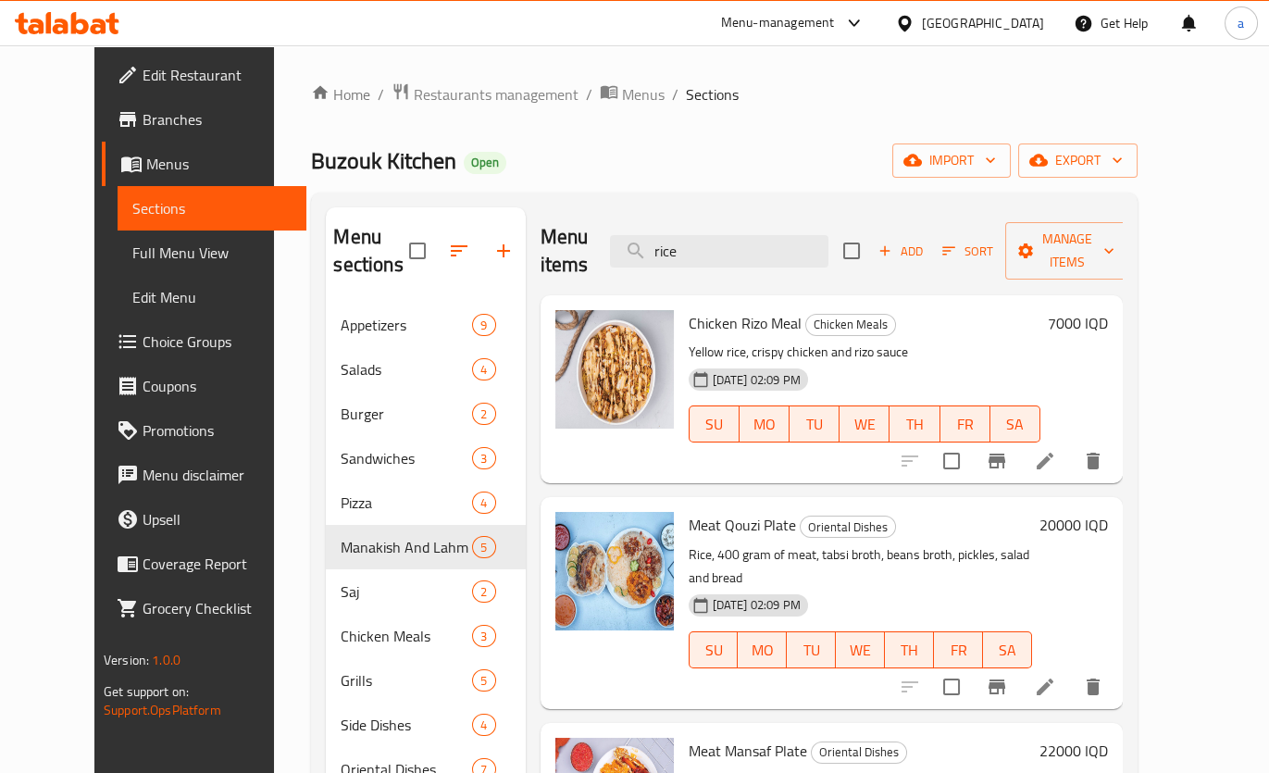
type input "rice"
click at [132, 254] on span "Full Menu View" at bounding box center [211, 252] width 159 height 22
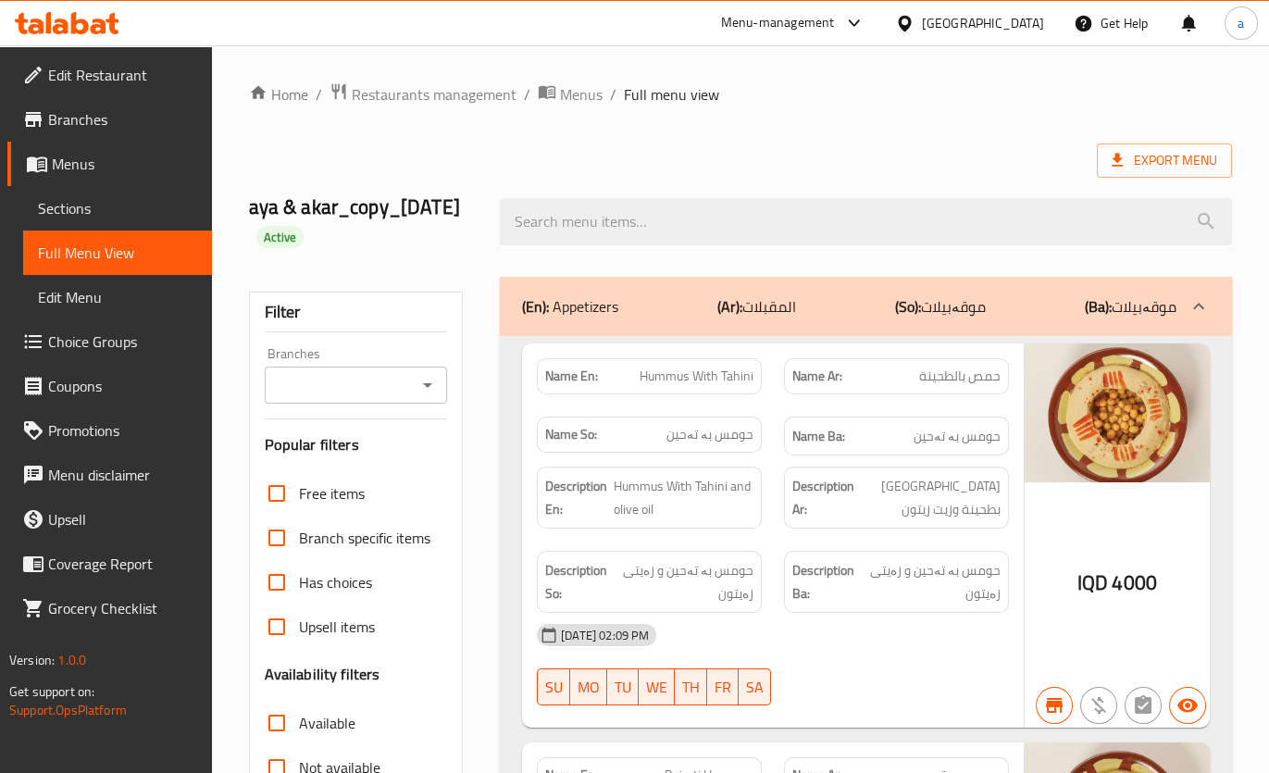
click at [421, 396] on icon "Open" at bounding box center [427, 385] width 22 height 22
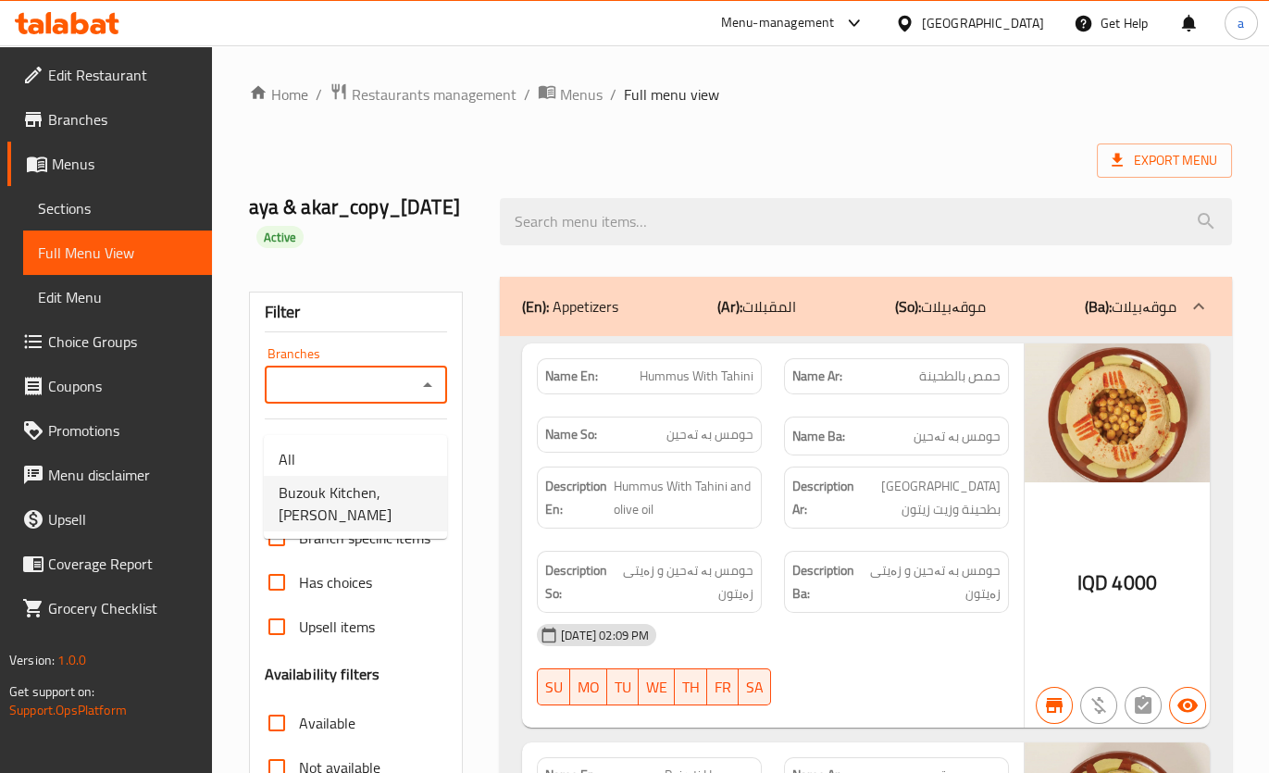
click at [398, 488] on span "Buzouk Kitchen, [PERSON_NAME]" at bounding box center [356, 503] width 154 height 44
type input "Buzouk Kitchen, [PERSON_NAME]"
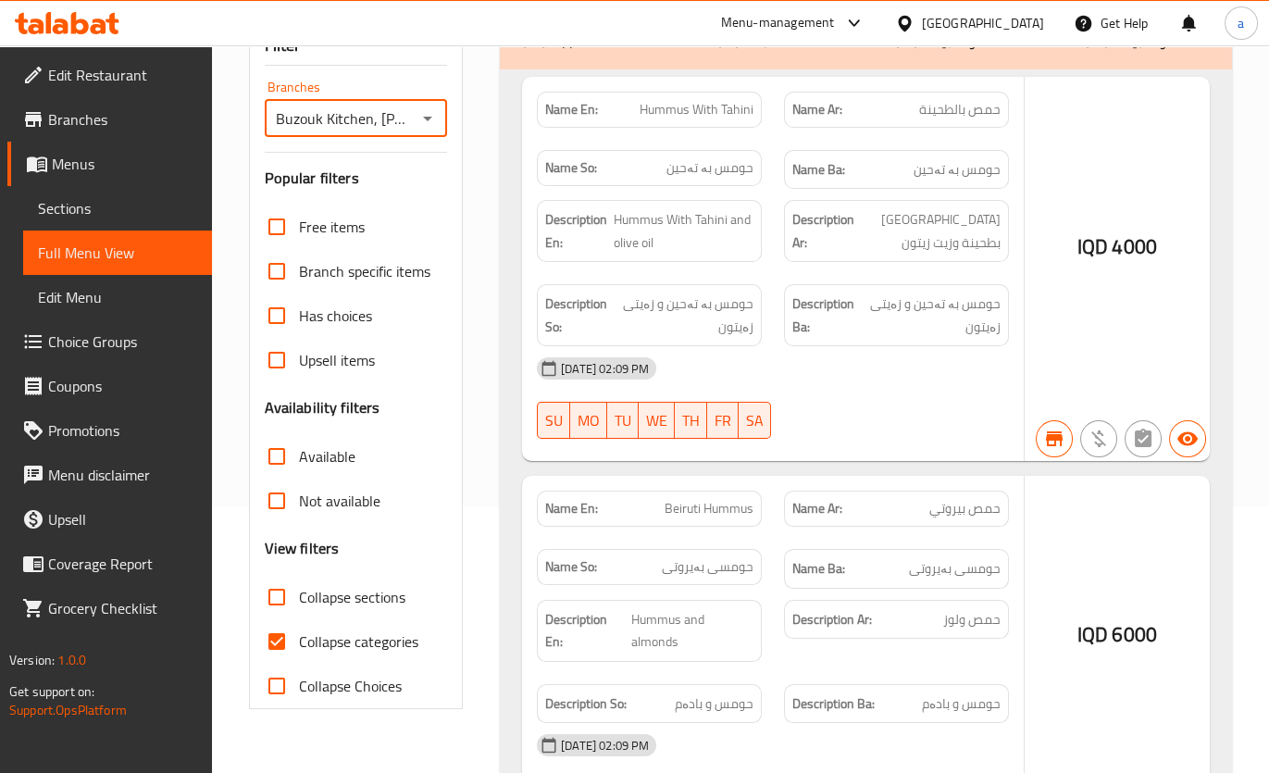
scroll to position [267, 0]
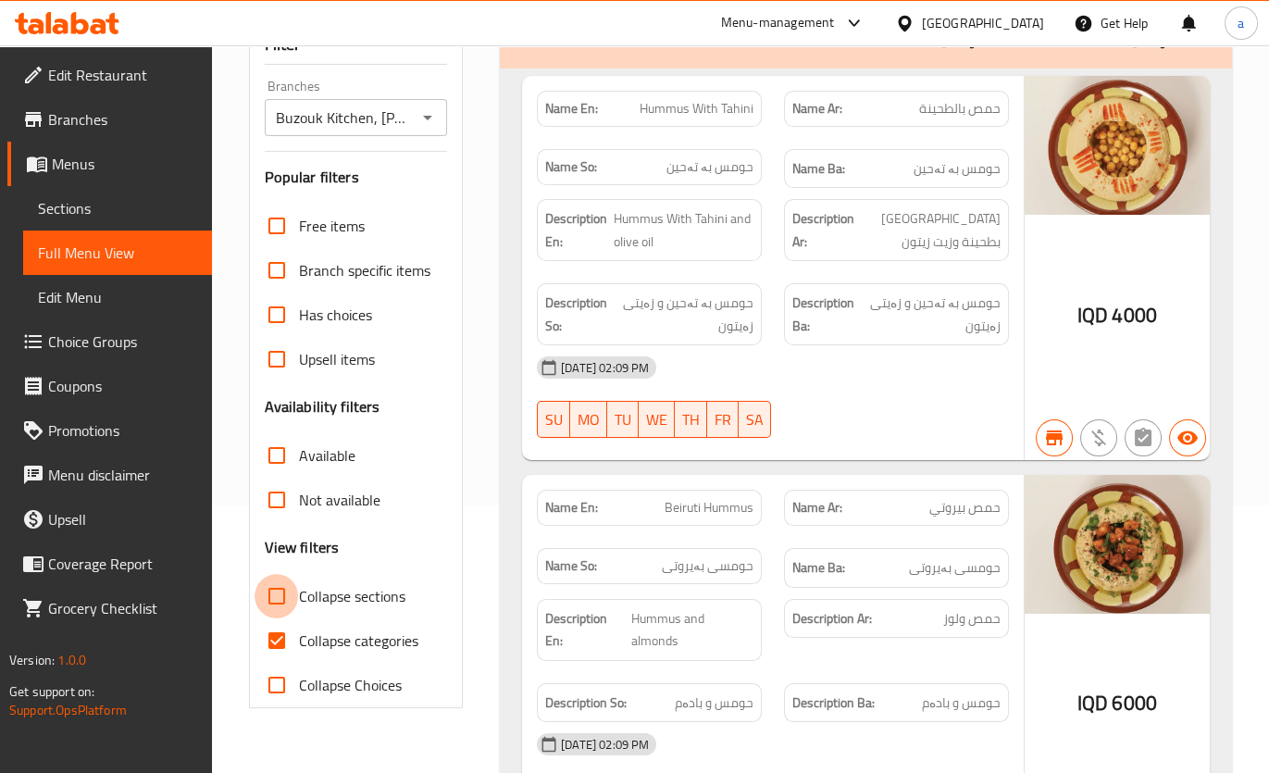
click at [279, 618] on input "Collapse sections" at bounding box center [276, 596] width 44 height 44
checkbox input "true"
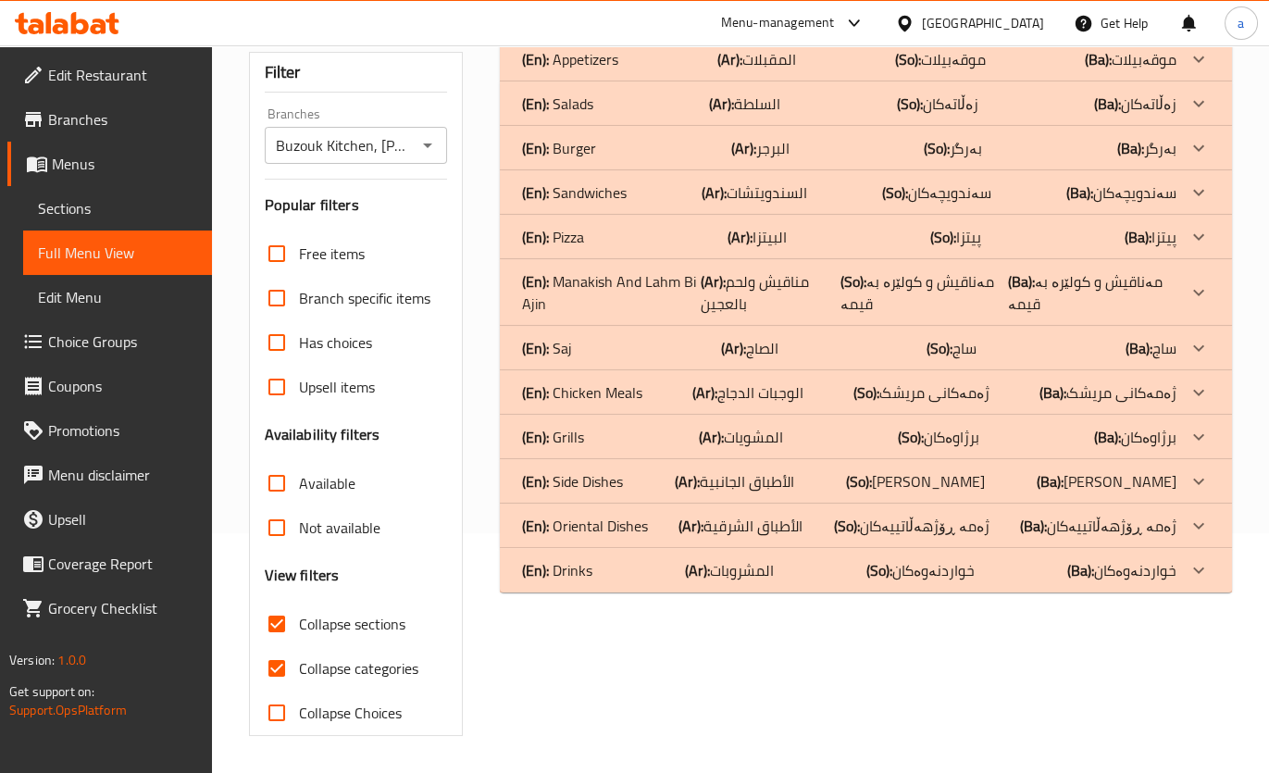
click at [274, 666] on input "Collapse categories" at bounding box center [276, 668] width 44 height 44
checkbox input "false"
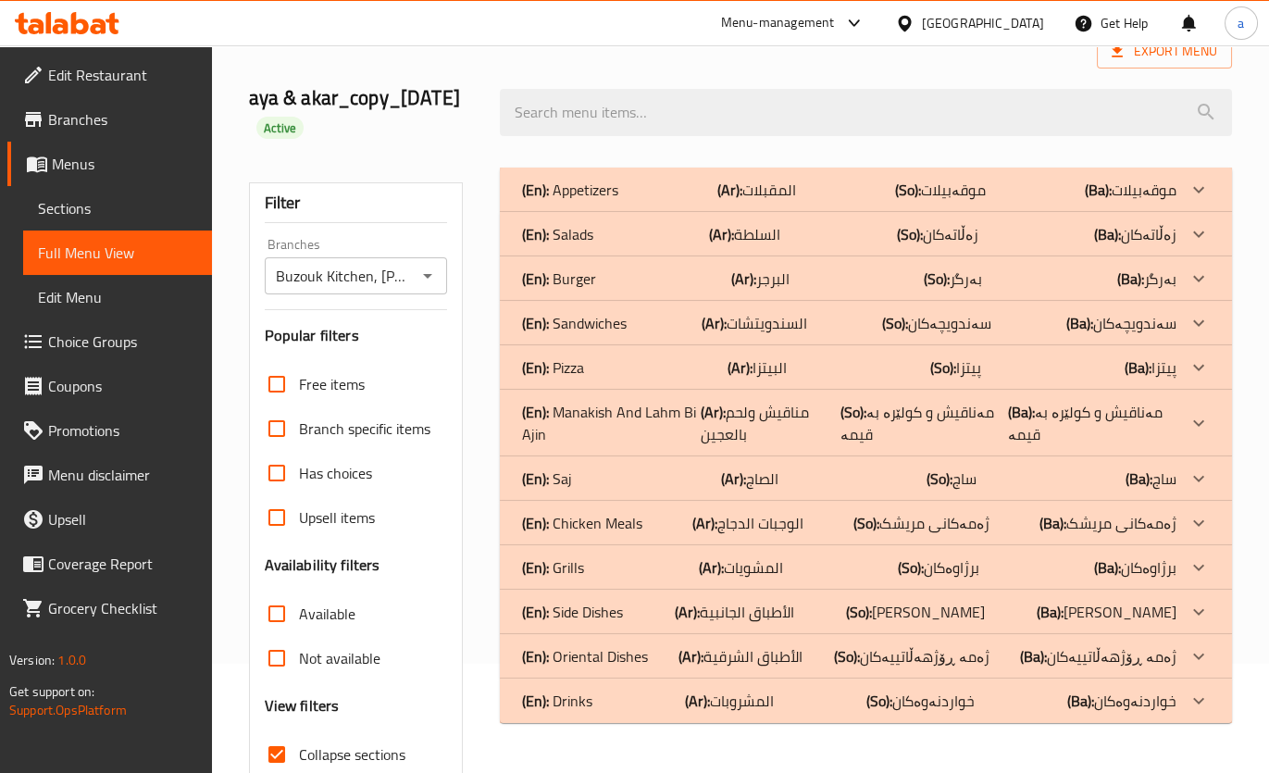
scroll to position [224, 0]
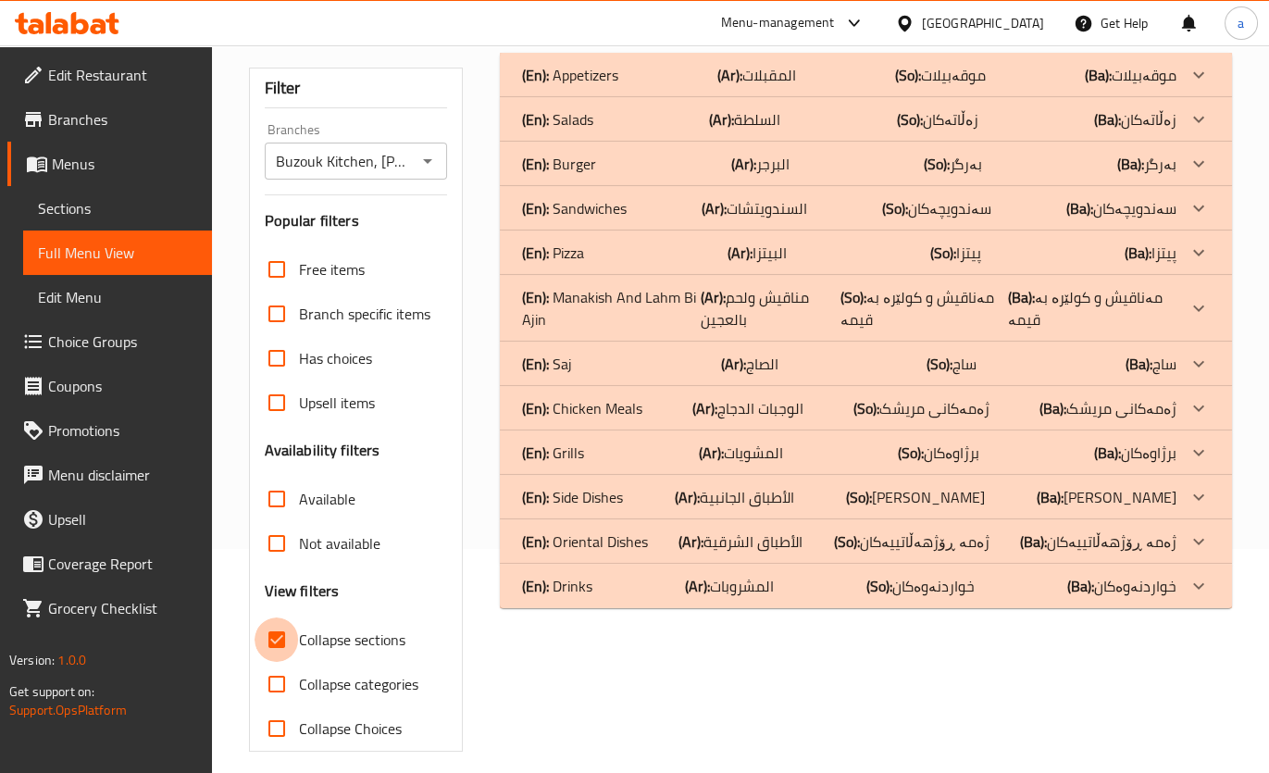
click at [263, 662] on input "Collapse sections" at bounding box center [276, 639] width 44 height 44
checkbox input "false"
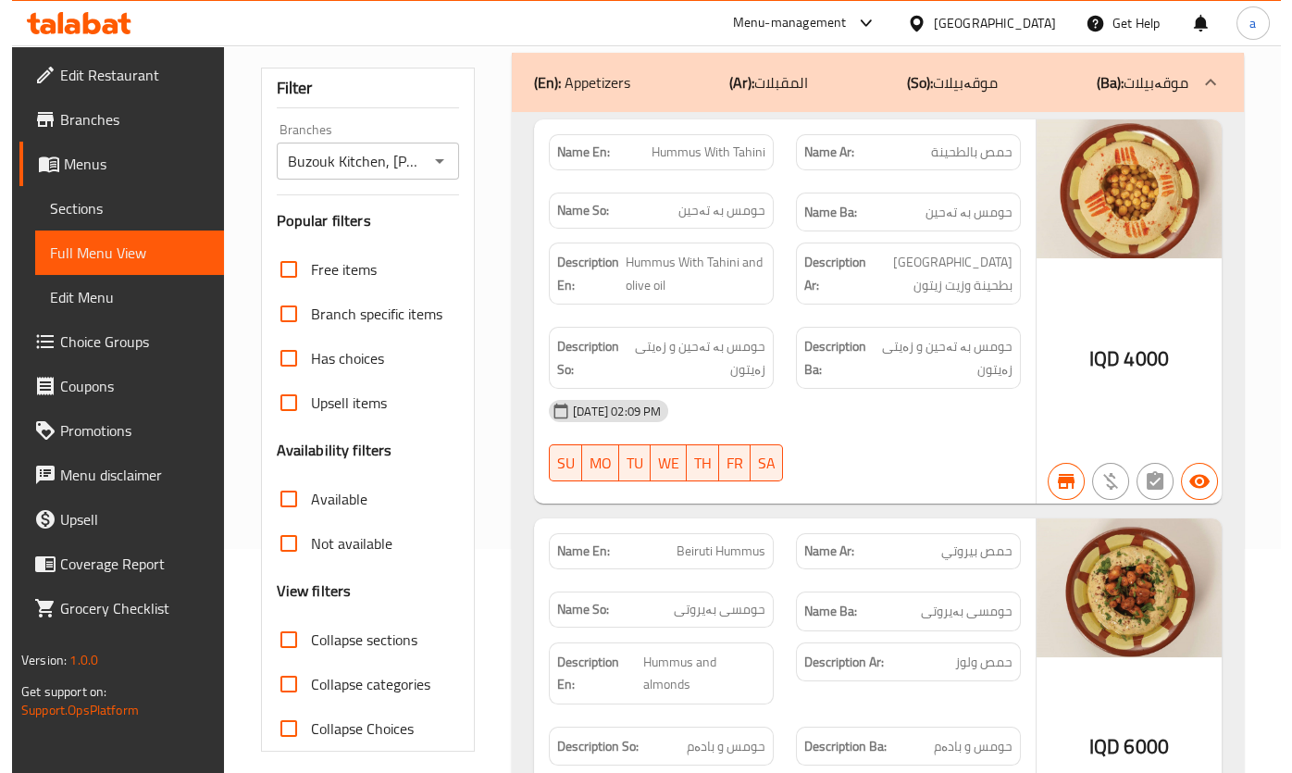
scroll to position [0, 0]
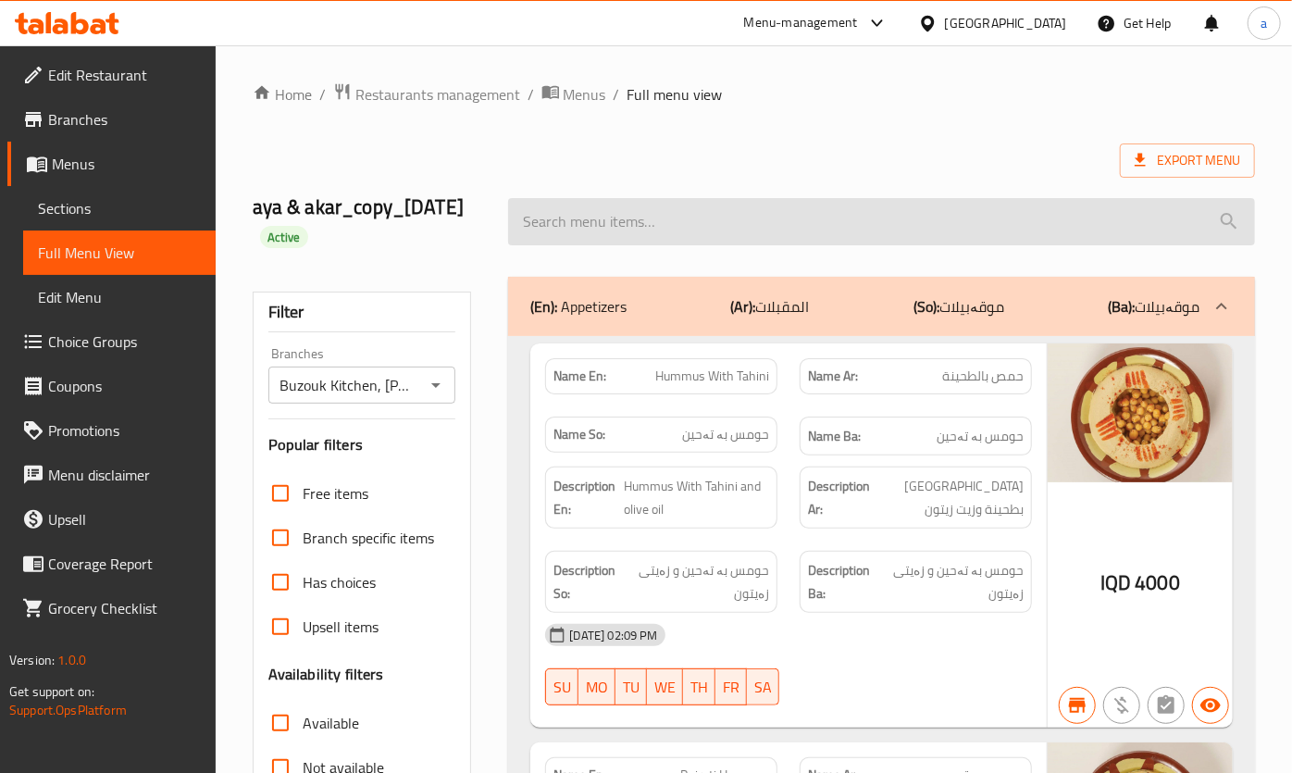
click at [632, 245] on input "search" at bounding box center [881, 221] width 746 height 47
click at [620, 237] on input "search" at bounding box center [881, 221] width 746 height 47
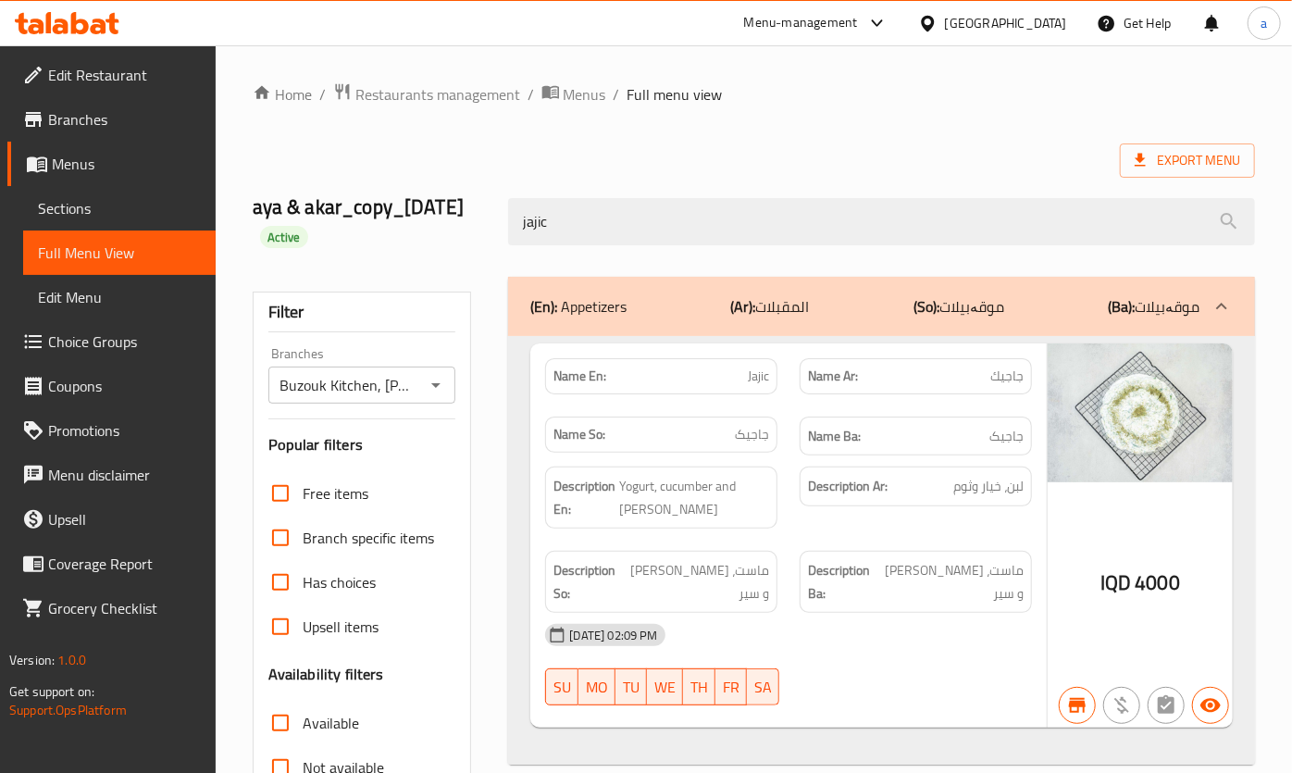
drag, startPoint x: 586, startPoint y: 218, endPoint x: 454, endPoint y: 238, distance: 132.8
click at [454, 238] on div "aya & akar_copy_13/05/2025 Active jajic" at bounding box center [753, 222] width 1024 height 110
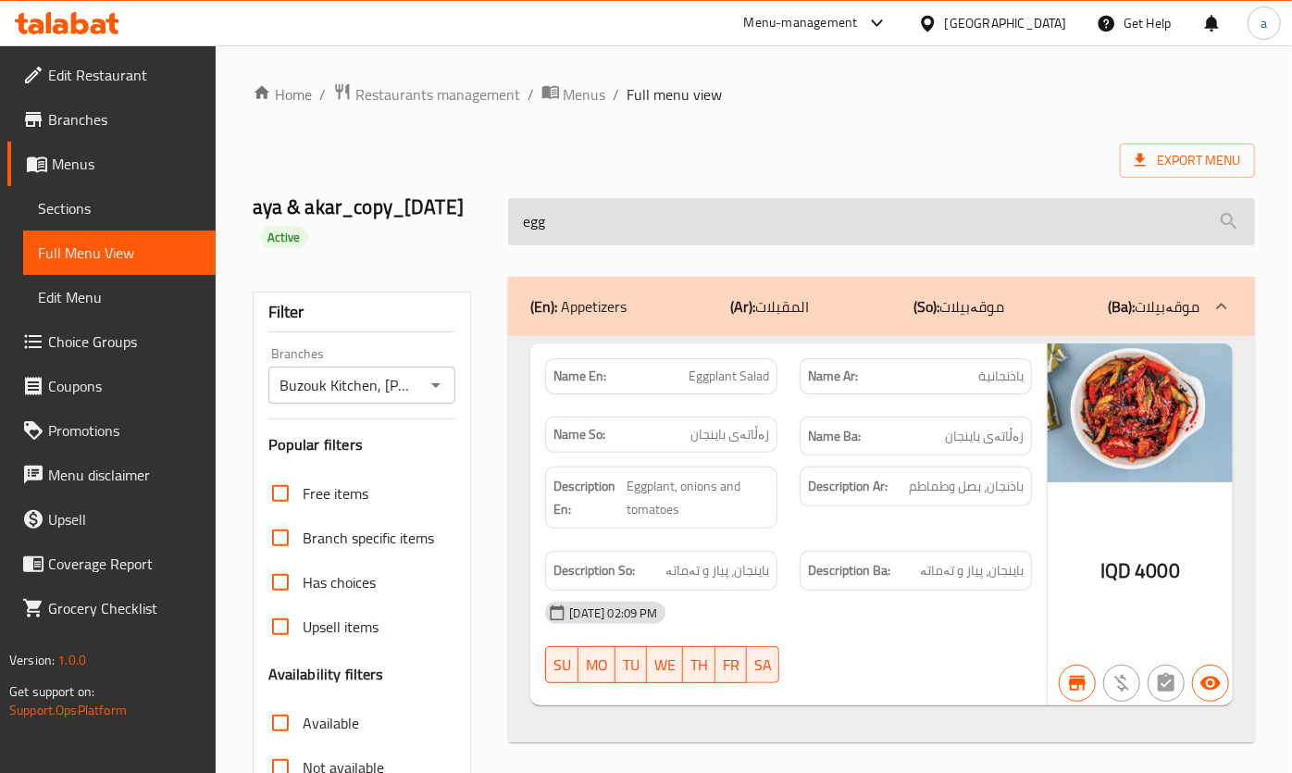
click at [710, 245] on input "egg" at bounding box center [881, 221] width 746 height 47
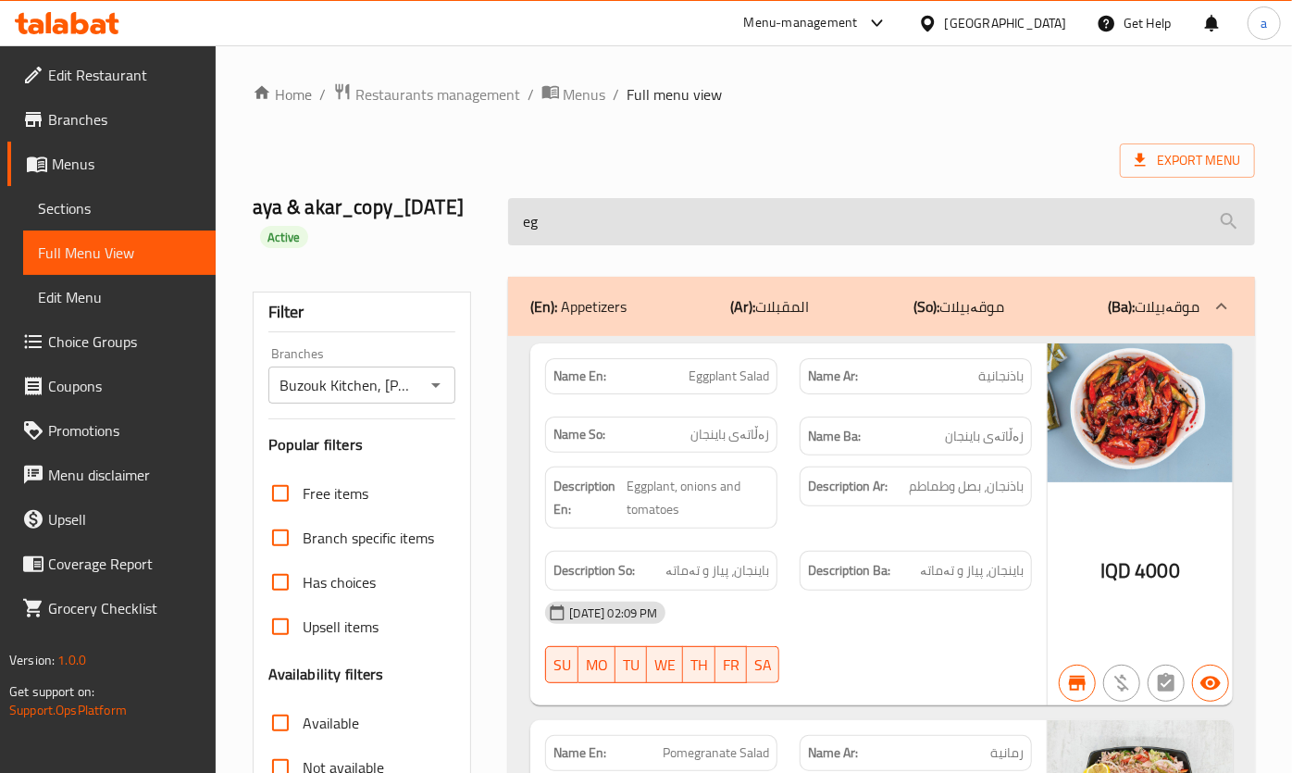
type input "e"
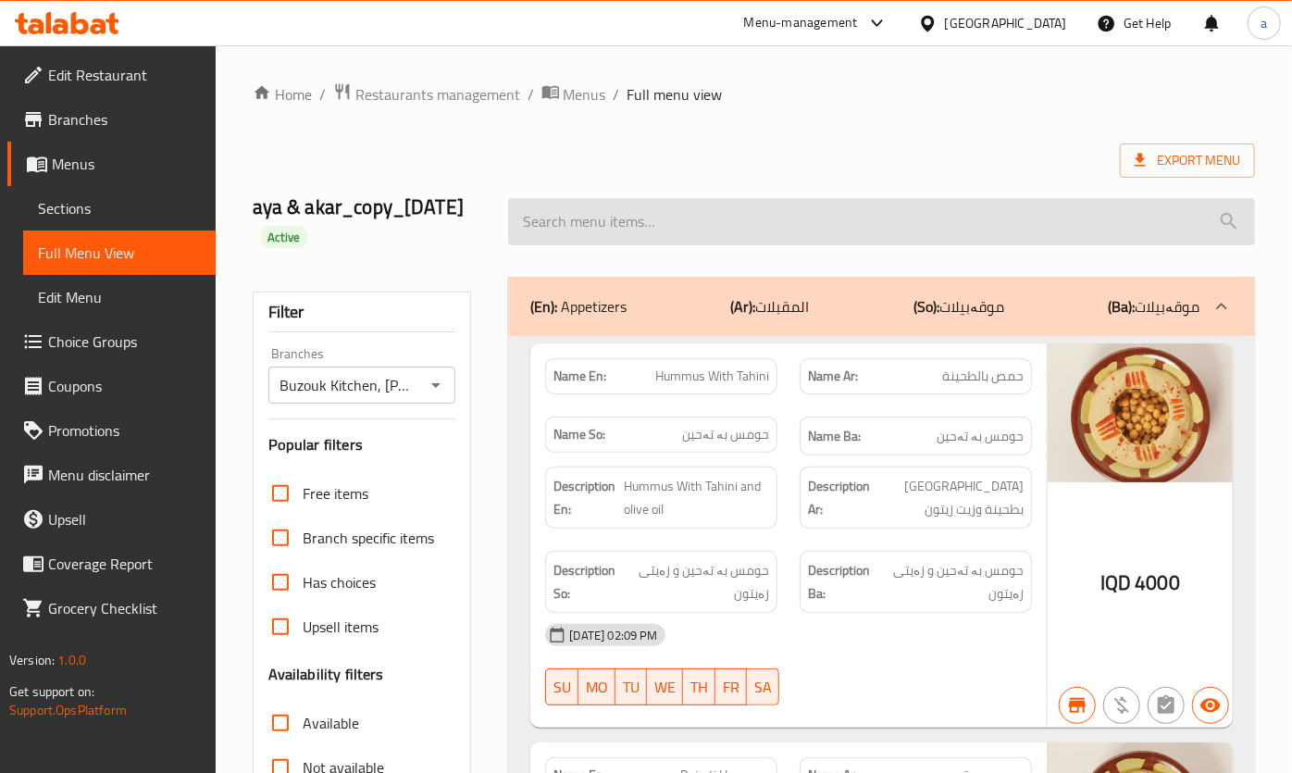
type input ","
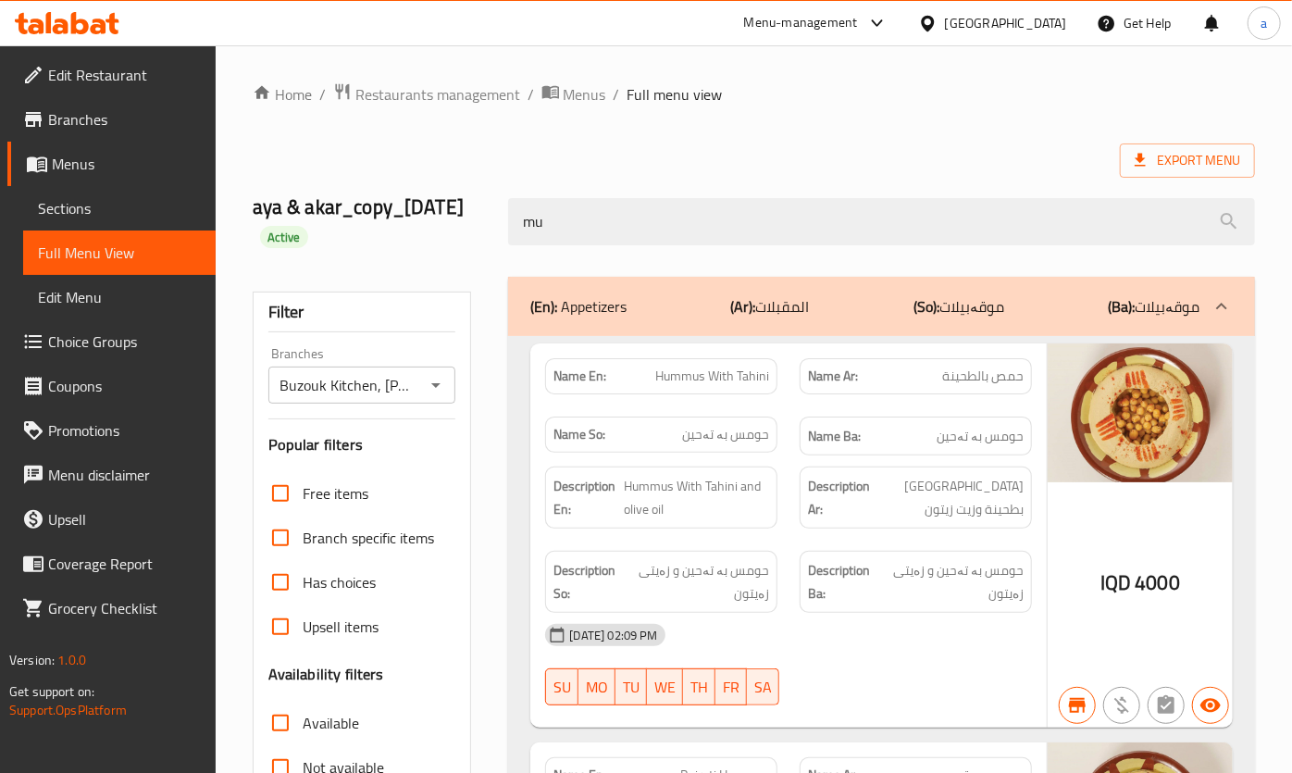
drag, startPoint x: 497, startPoint y: 227, endPoint x: 500, endPoint y: 236, distance: 9.7
click at [499, 234] on div "mu" at bounding box center [881, 221] width 768 height 69
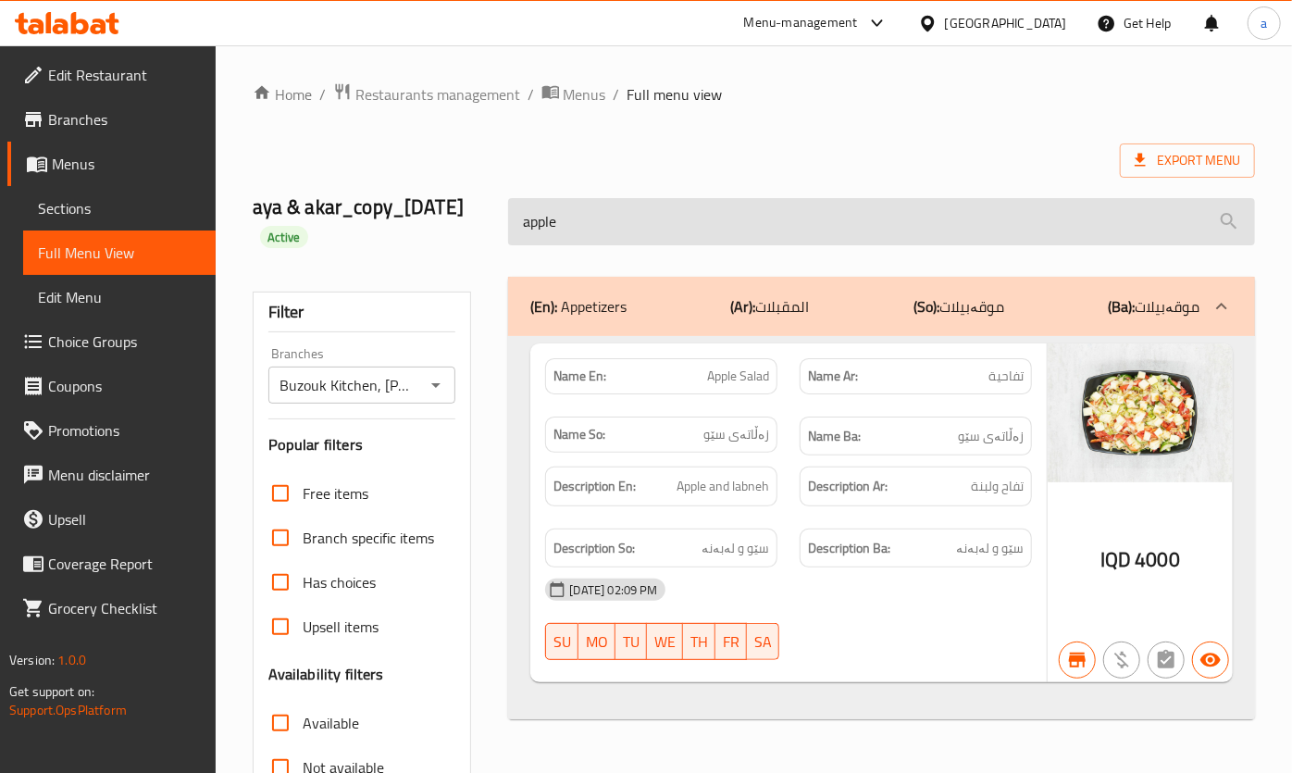
drag, startPoint x: 586, startPoint y: 246, endPoint x: 529, endPoint y: 251, distance: 56.6
click at [529, 245] on input "apple" at bounding box center [881, 221] width 746 height 47
type input "a"
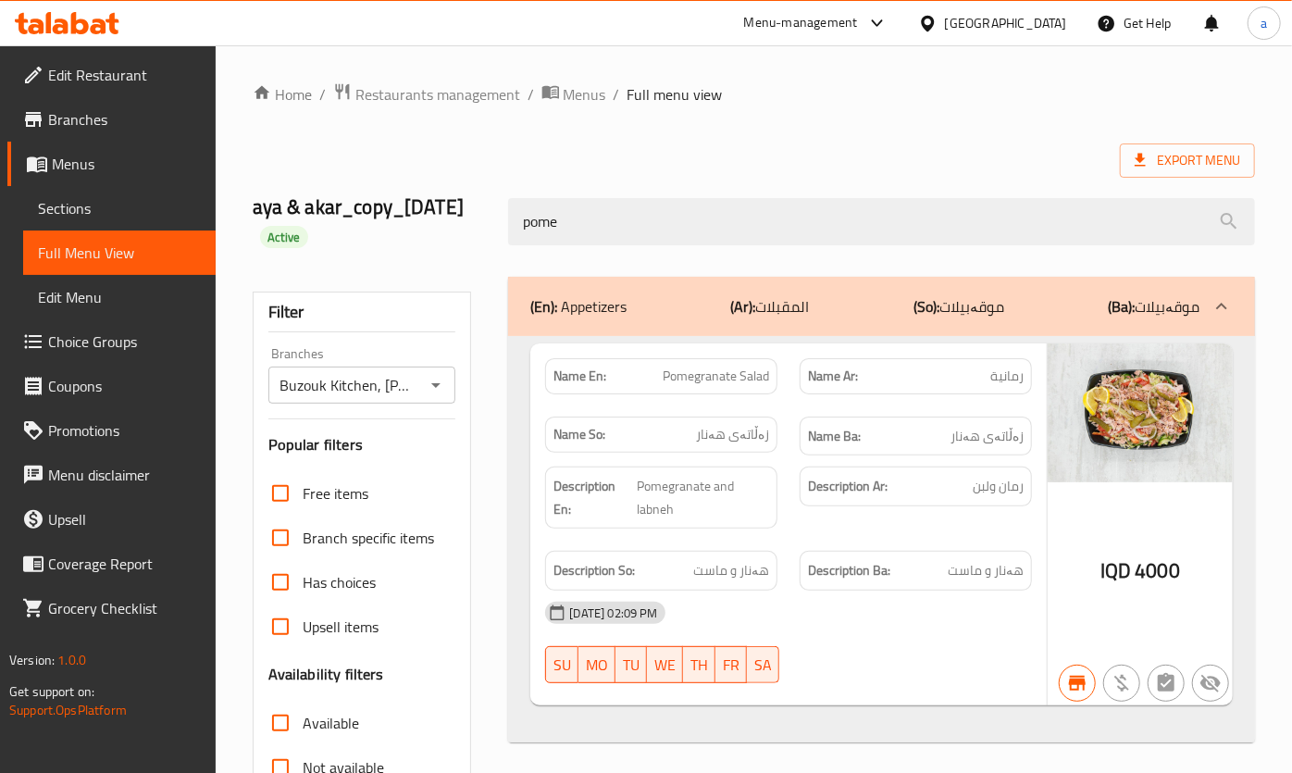
drag, startPoint x: 608, startPoint y: 254, endPoint x: 503, endPoint y: 257, distance: 104.6
click at [503, 256] on div "pome" at bounding box center [881, 221] width 768 height 69
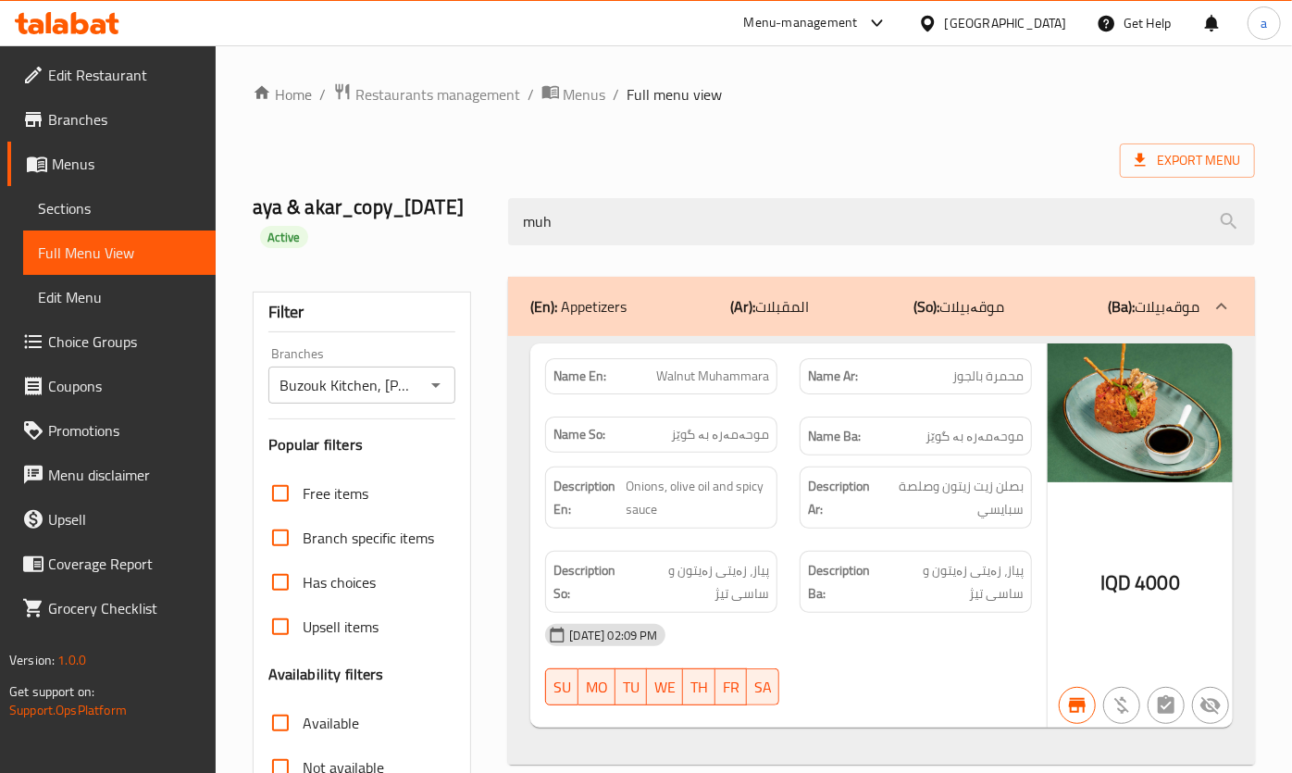
drag, startPoint x: 627, startPoint y: 255, endPoint x: 511, endPoint y: 275, distance: 118.2
click at [511, 275] on div "aya & akar_copy_13/05/2025 Active muh" at bounding box center [753, 222] width 1024 height 110
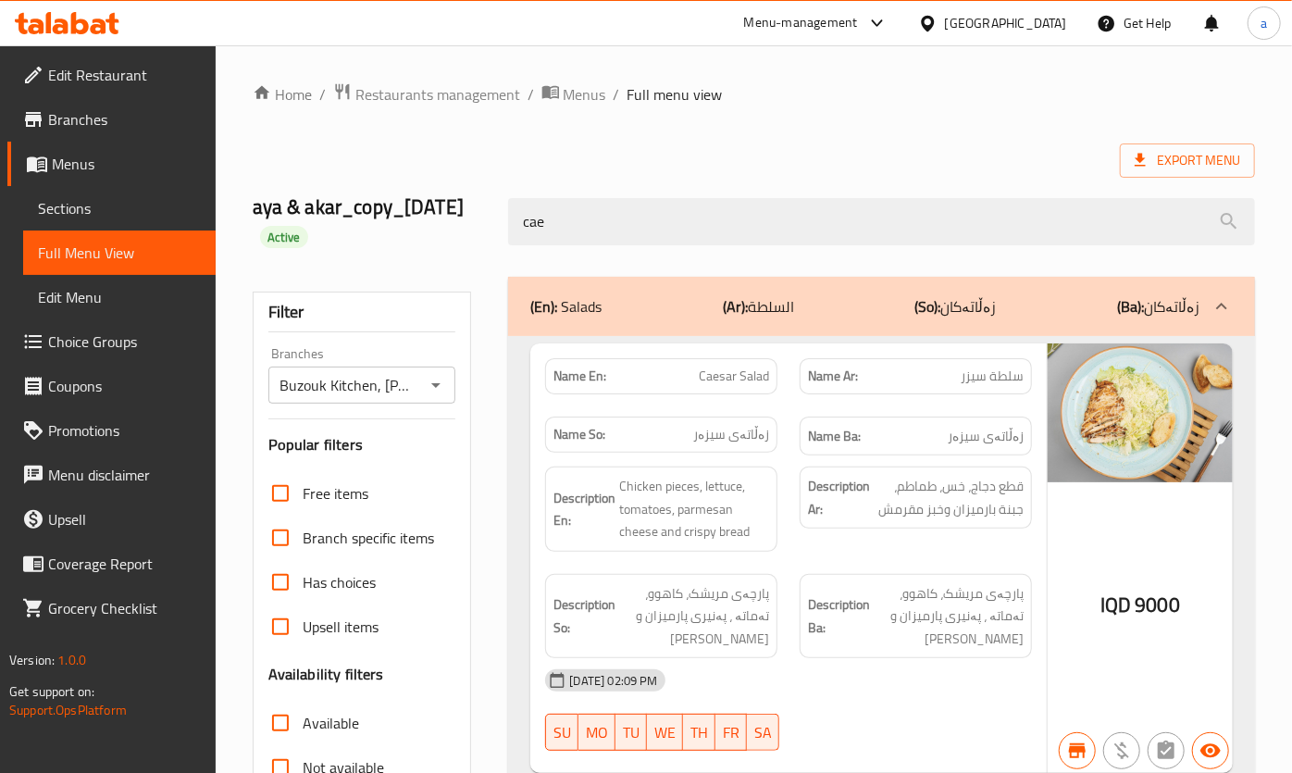
drag, startPoint x: 541, startPoint y: 235, endPoint x: 503, endPoint y: 245, distance: 39.3
click at [503, 245] on div "cae" at bounding box center [881, 221] width 768 height 69
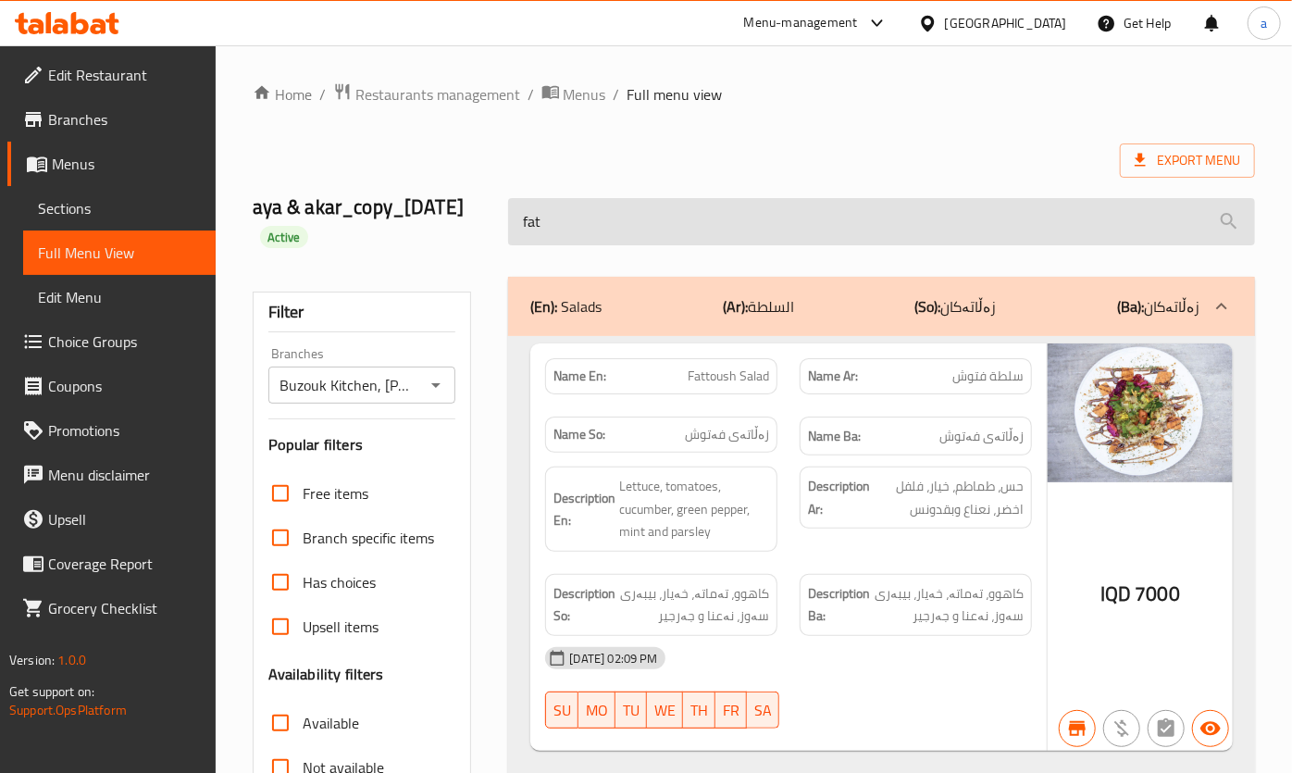
click at [513, 233] on input "fat" at bounding box center [881, 221] width 746 height 47
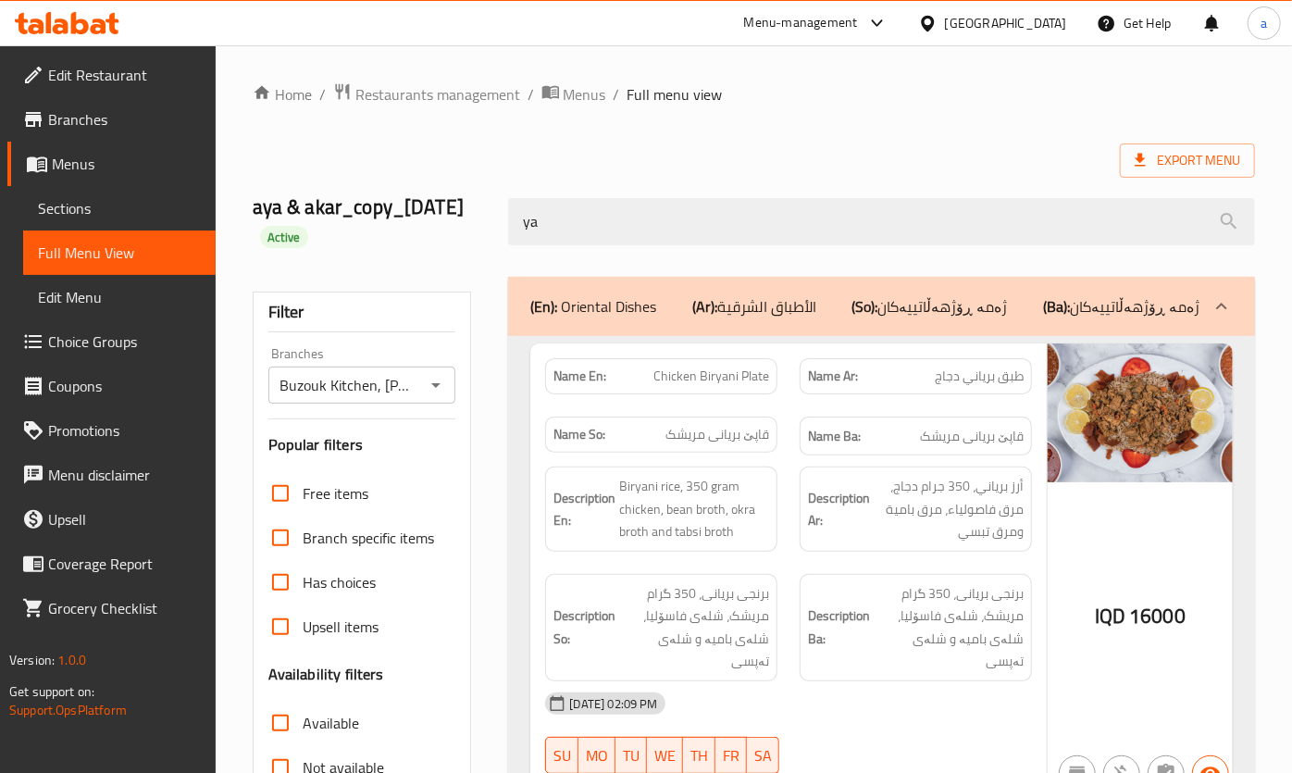
type input "y"
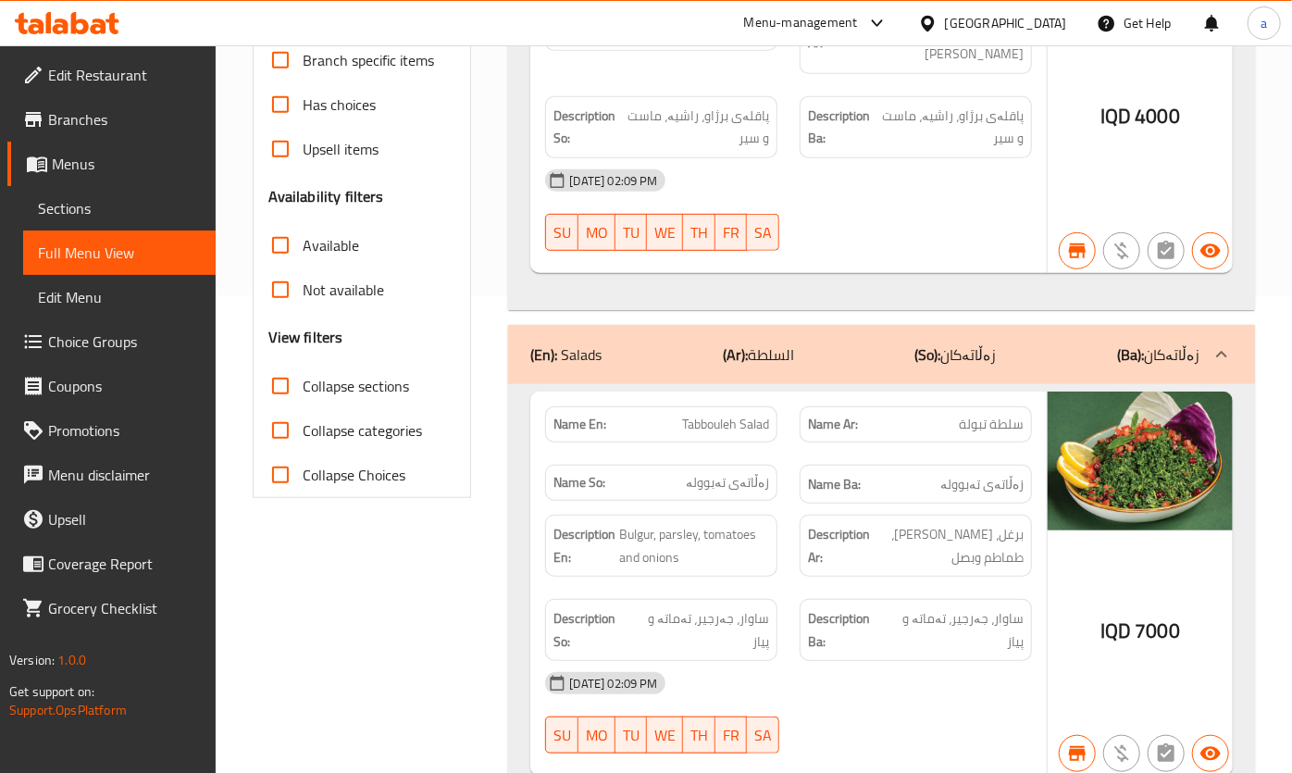
scroll to position [111, 0]
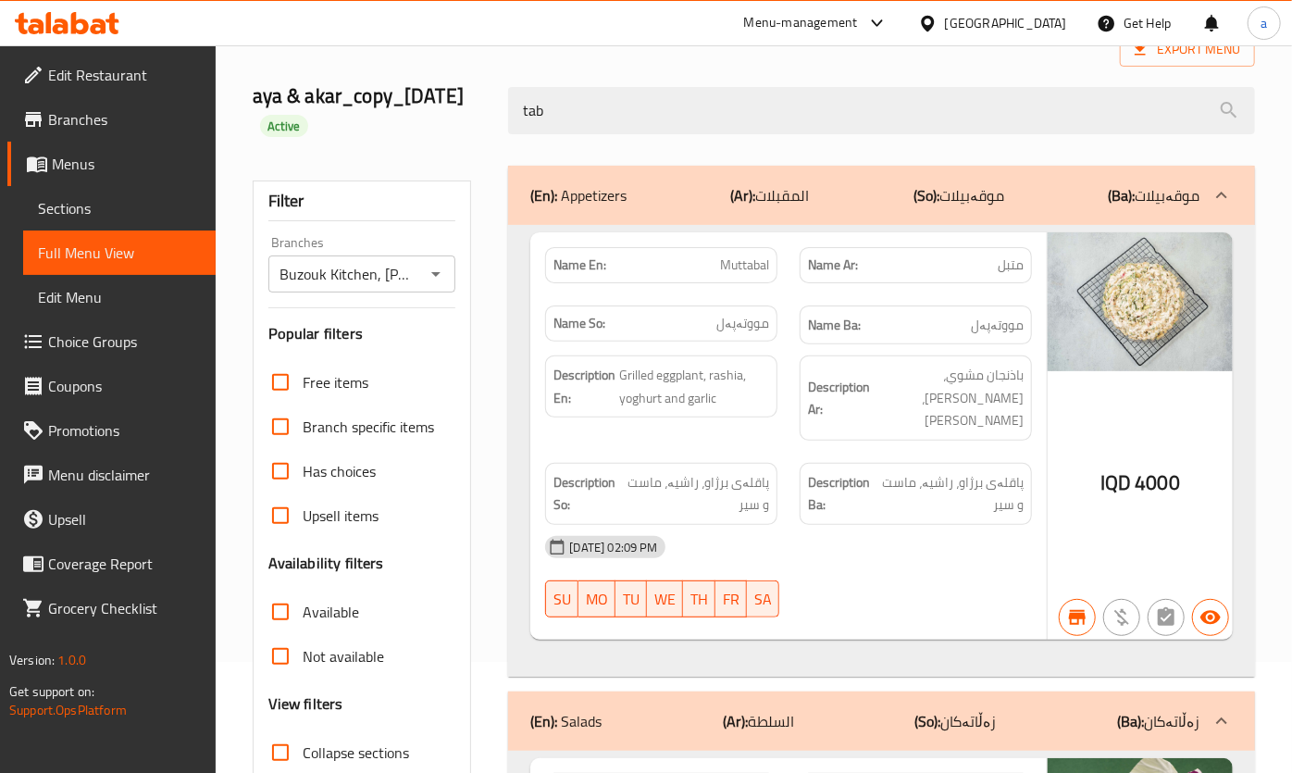
drag, startPoint x: 653, startPoint y: 136, endPoint x: 529, endPoint y: 153, distance: 125.1
click at [529, 145] on div "tab" at bounding box center [881, 110] width 768 height 69
type input "t"
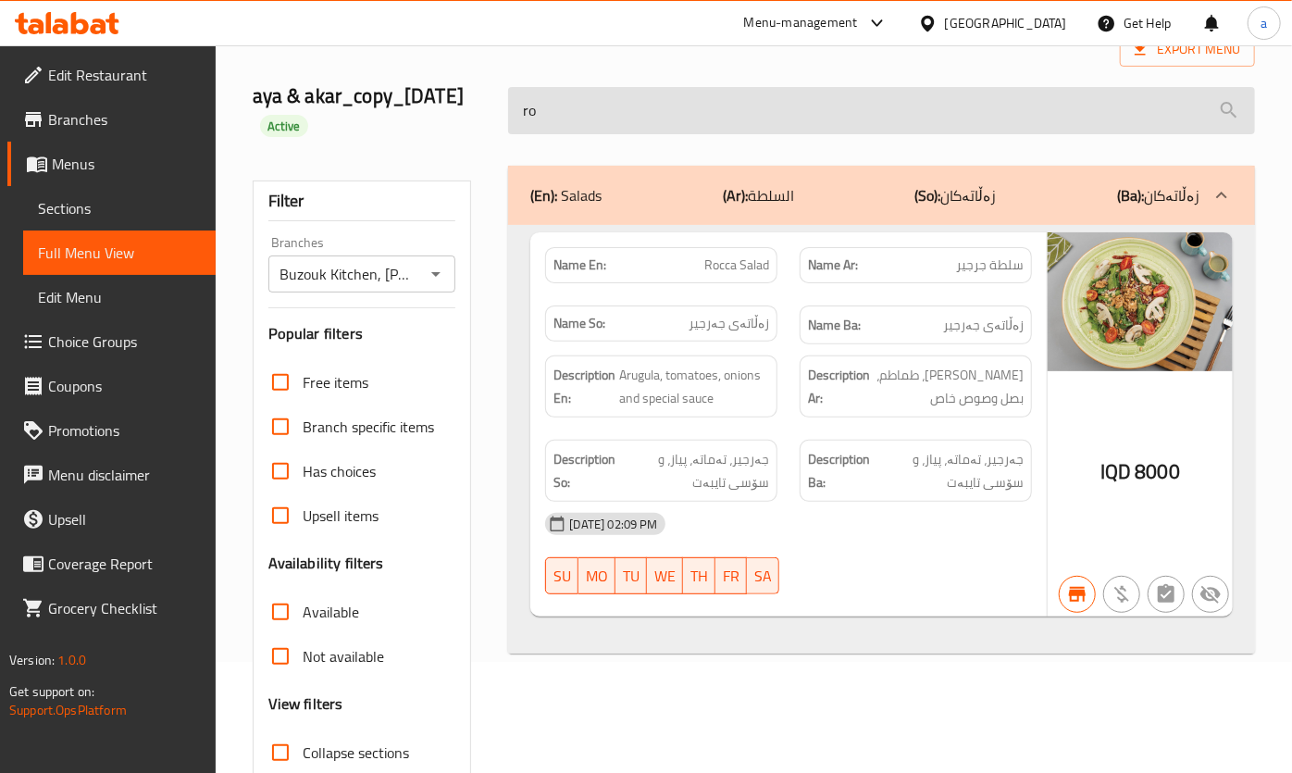
click at [616, 134] on input "ro" at bounding box center [881, 110] width 746 height 47
drag, startPoint x: 616, startPoint y: 138, endPoint x: 534, endPoint y: 146, distance: 82.8
click at [534, 134] on input "ro" at bounding box center [881, 110] width 746 height 47
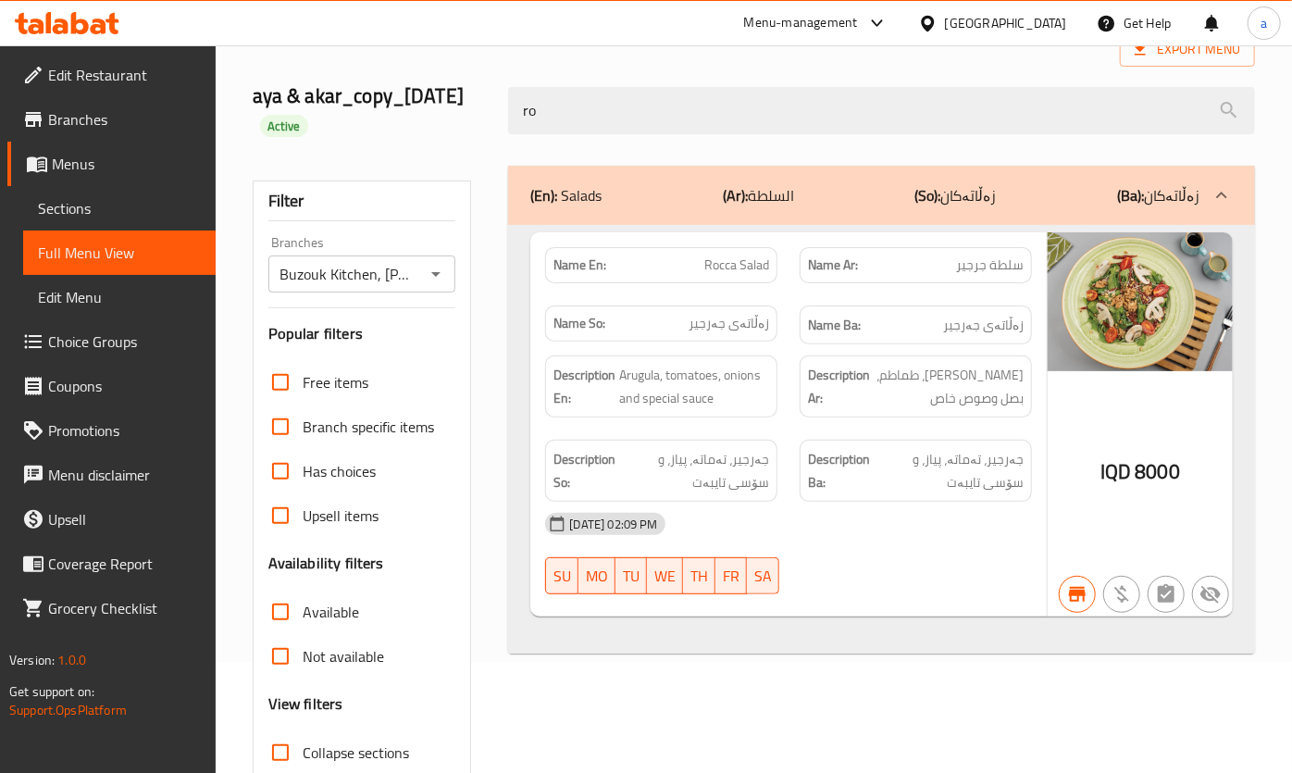
drag, startPoint x: 534, startPoint y: 146, endPoint x: 517, endPoint y: 148, distance: 16.8
click at [517, 145] on div "ro" at bounding box center [881, 110] width 768 height 69
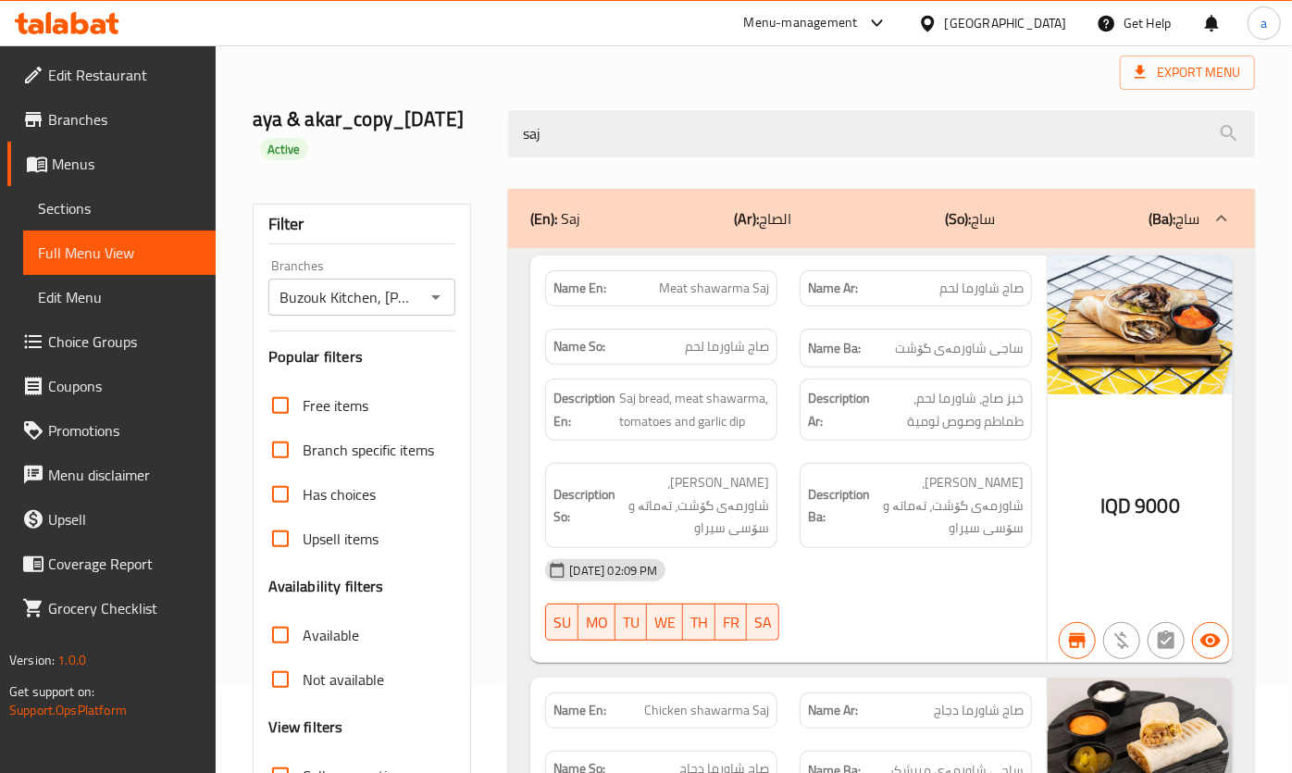
scroll to position [0, 0]
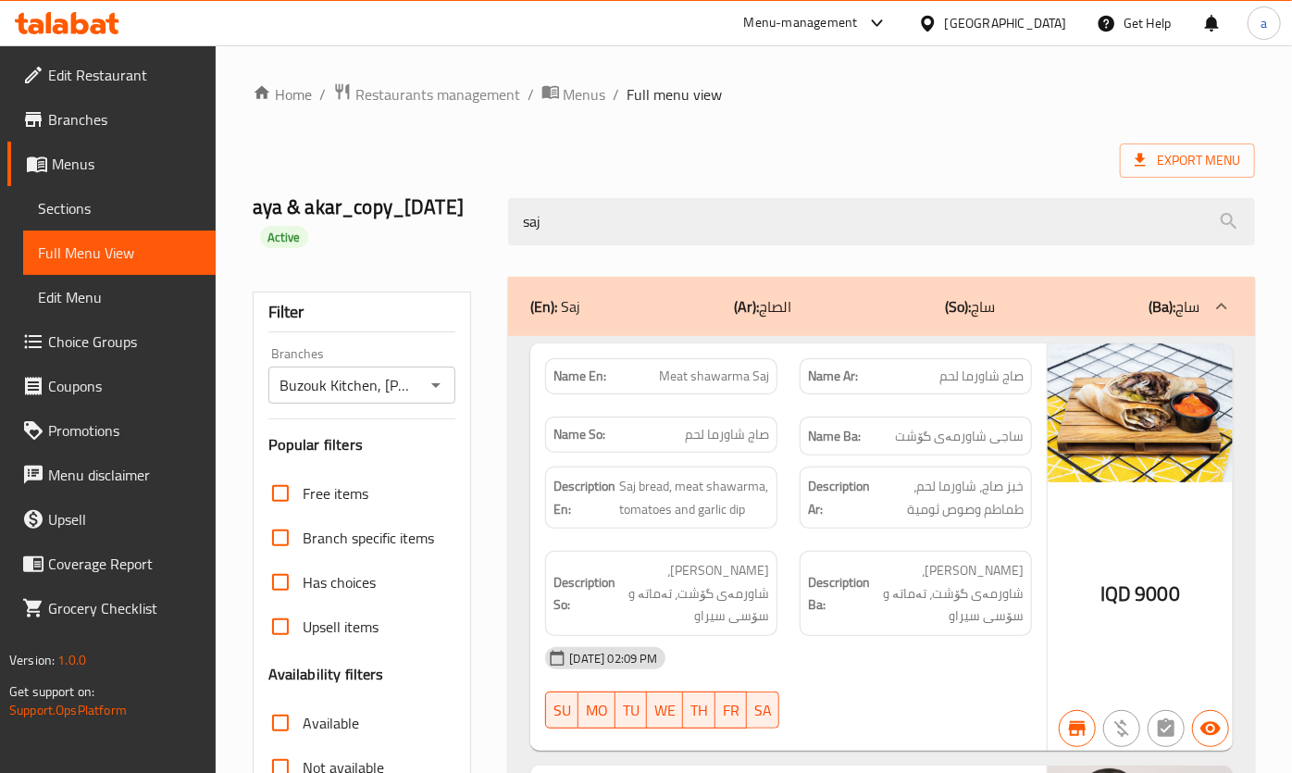
drag, startPoint x: 473, startPoint y: 218, endPoint x: 465, endPoint y: 231, distance: 14.9
click at [466, 230] on div "aya & akar_copy_13/05/2025 Active saj" at bounding box center [753, 222] width 1024 height 110
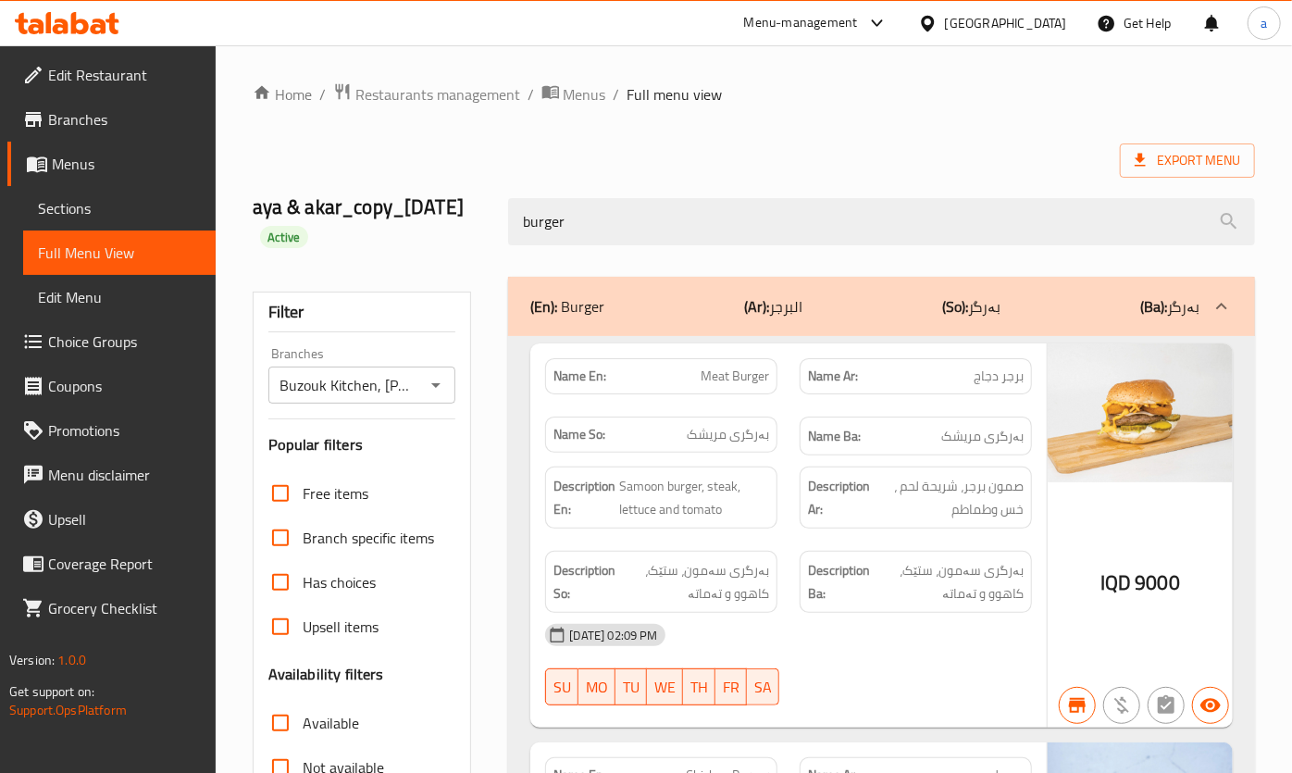
drag, startPoint x: 740, startPoint y: 238, endPoint x: 502, endPoint y: 242, distance: 238.8
click at [502, 242] on div "burger" at bounding box center [881, 221] width 768 height 69
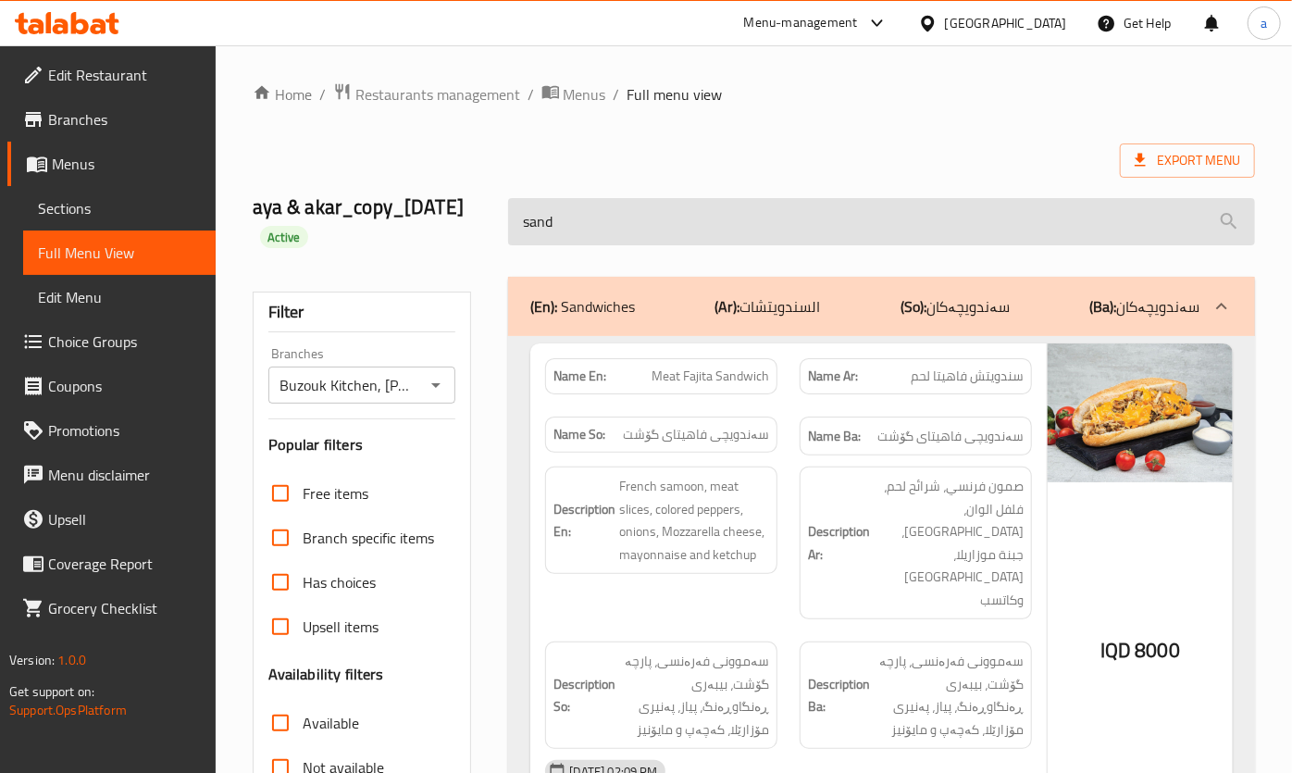
drag, startPoint x: 760, startPoint y: 234, endPoint x: 519, endPoint y: 243, distance: 240.8
click at [519, 243] on input "sand" at bounding box center [881, 221] width 746 height 47
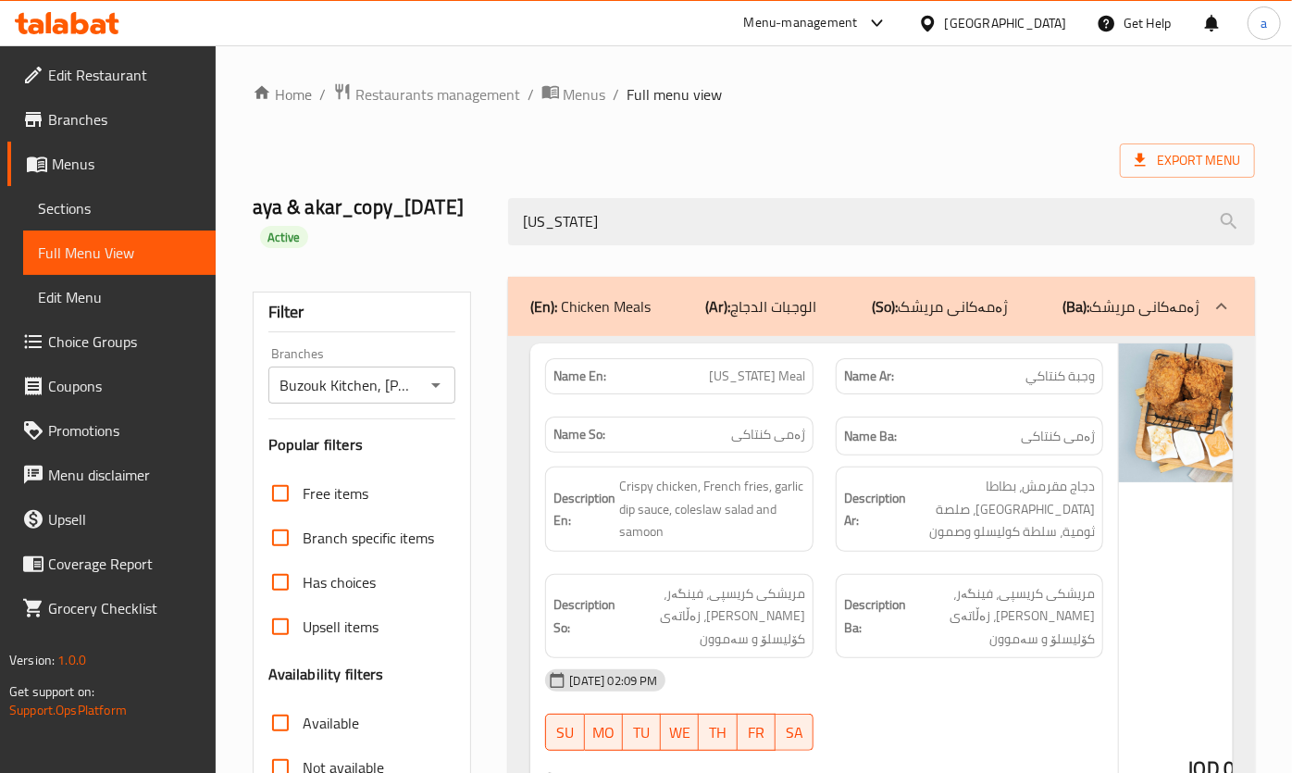
click at [409, 243] on div "aya & akar_copy_13/05/2025 Active kentucky" at bounding box center [753, 222] width 1024 height 110
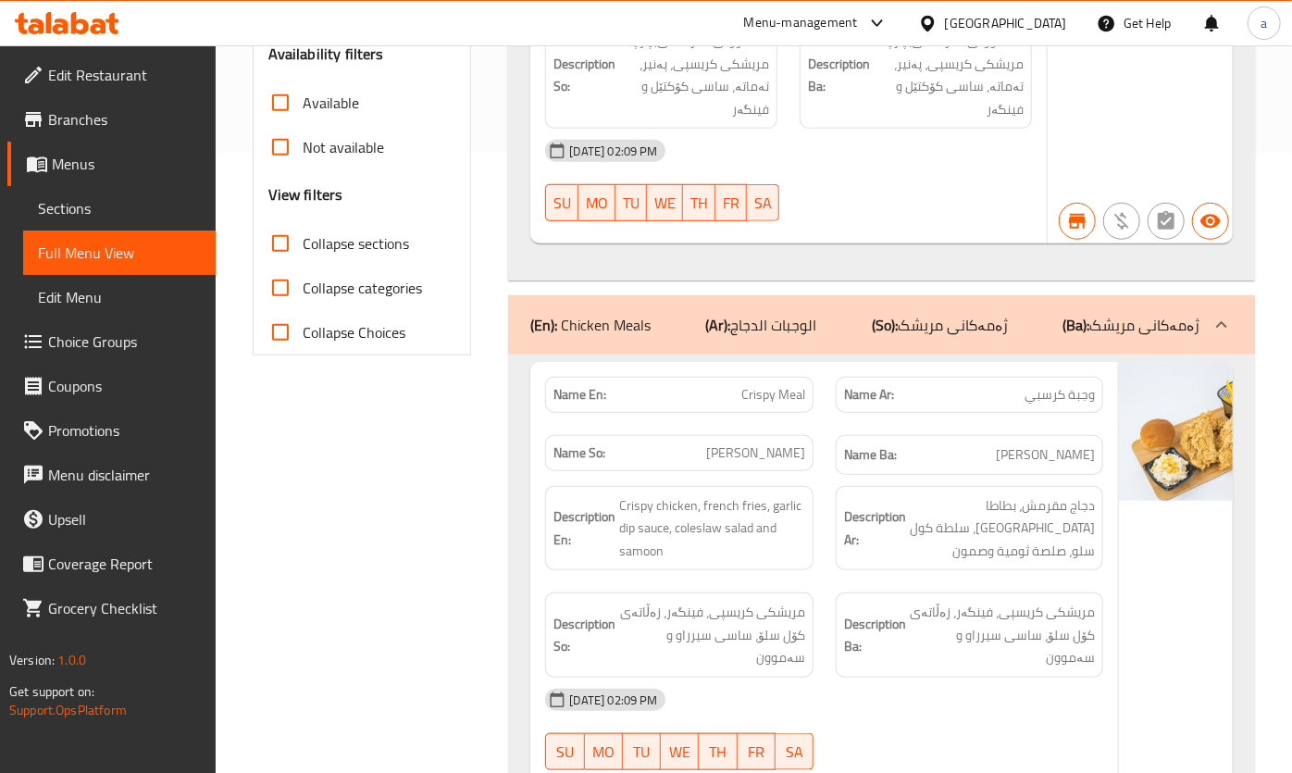
scroll to position [111, 0]
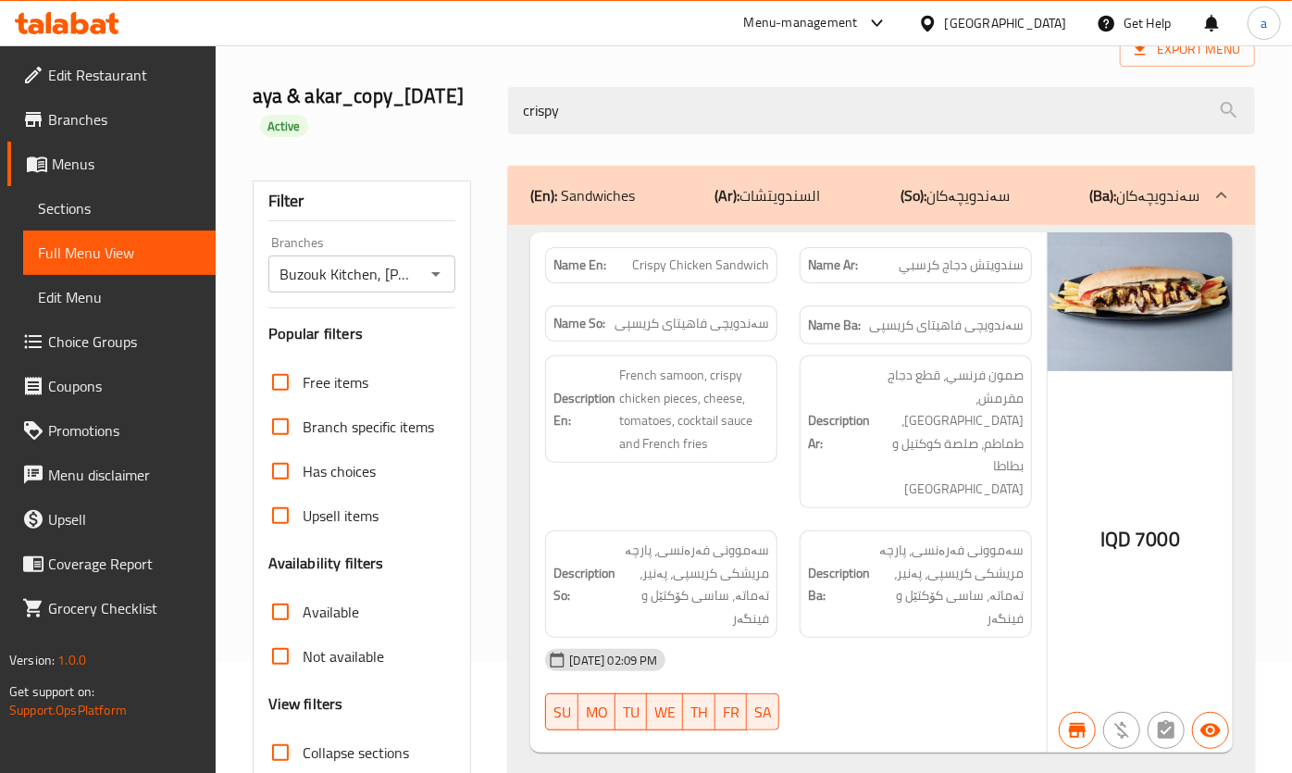
drag, startPoint x: 714, startPoint y: 139, endPoint x: 525, endPoint y: 148, distance: 189.9
click at [525, 145] on div "crispy" at bounding box center [881, 110] width 768 height 69
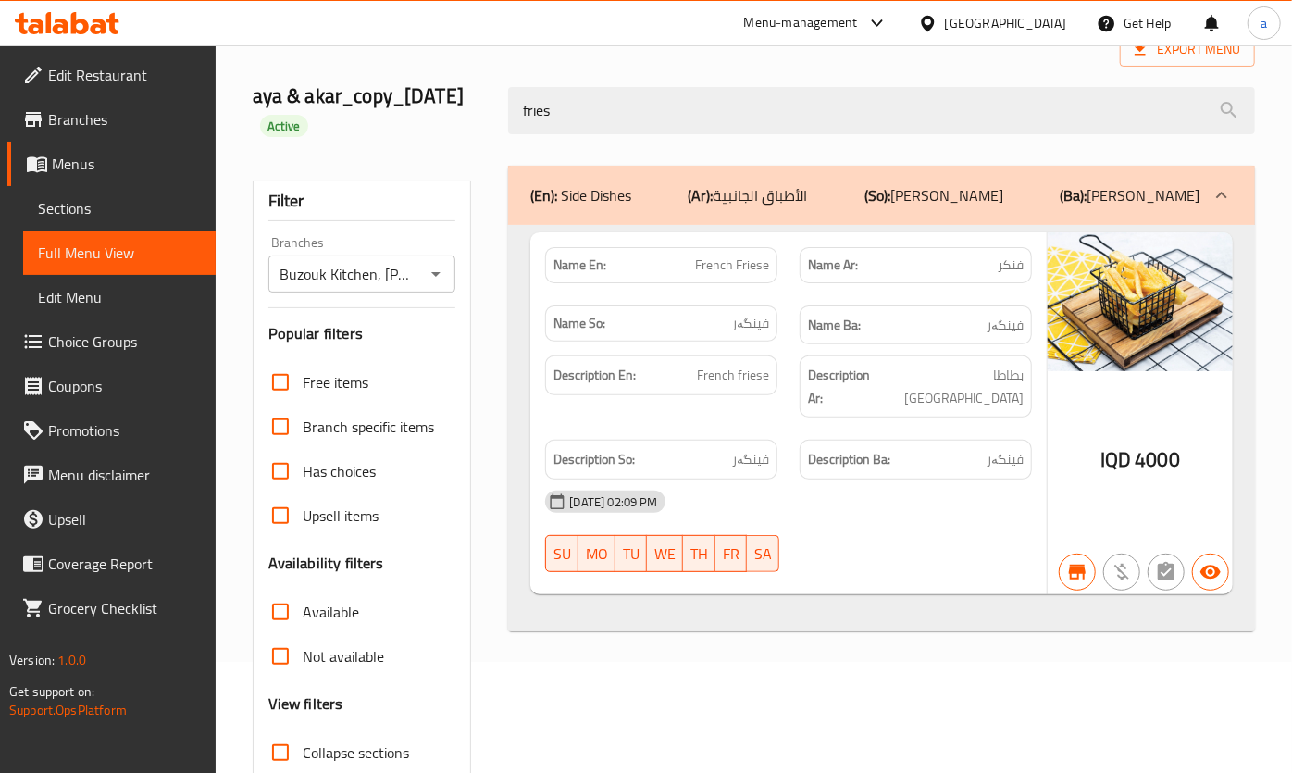
click at [487, 141] on div "aya & akar_copy_13/05/2025 Active fries" at bounding box center [753, 111] width 1024 height 110
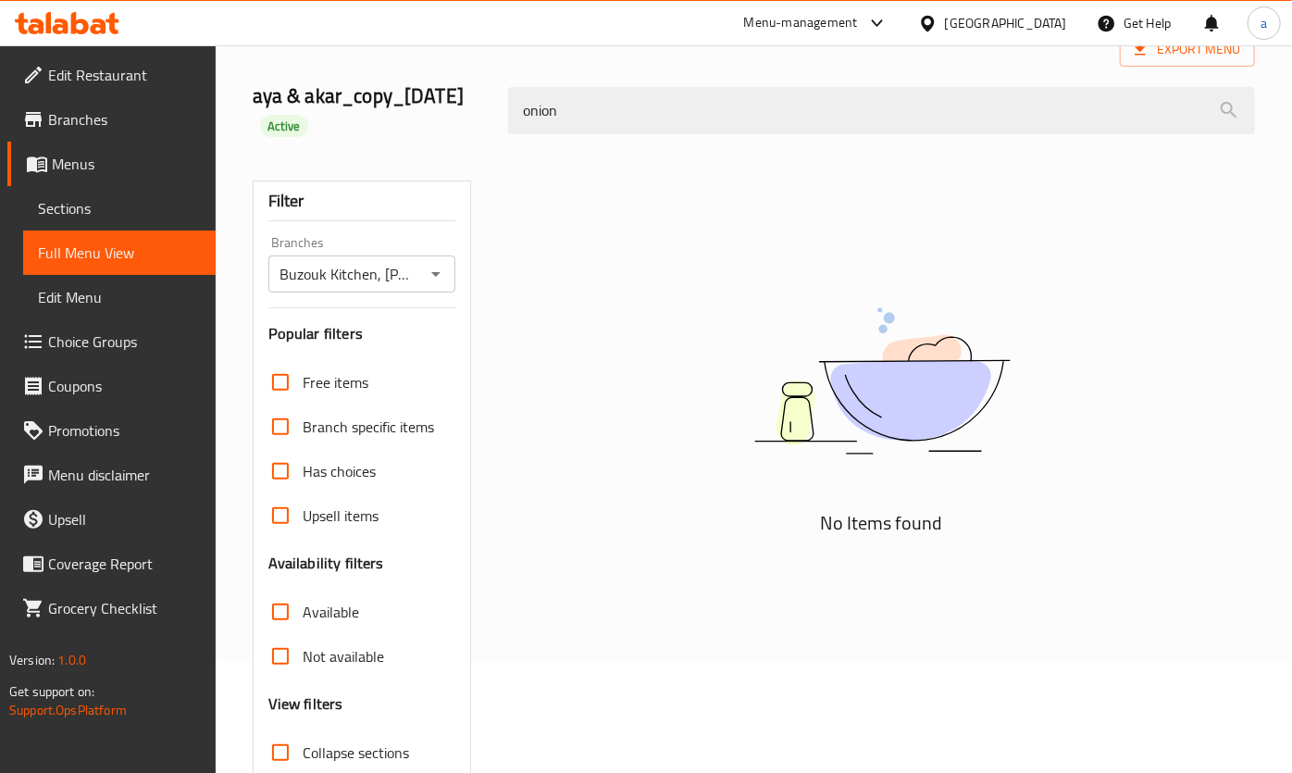
type input "onion"
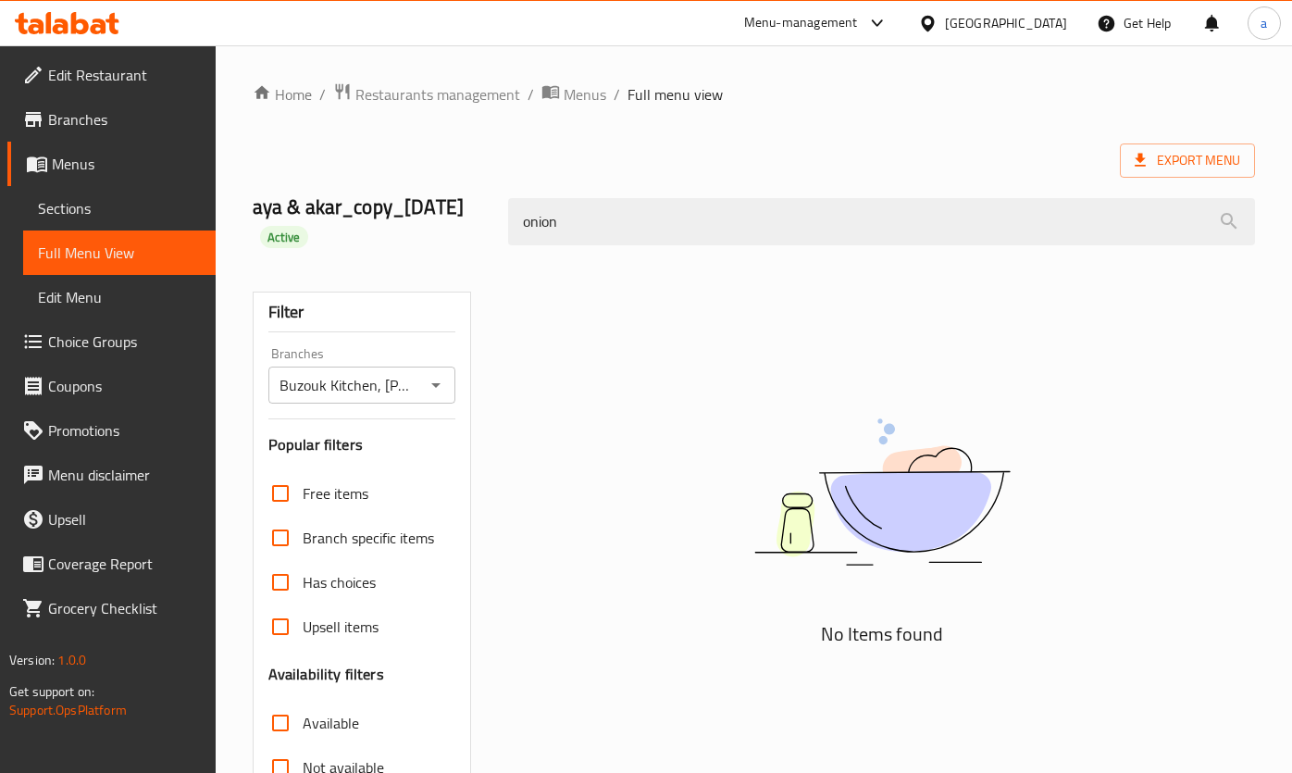
scroll to position [111, 0]
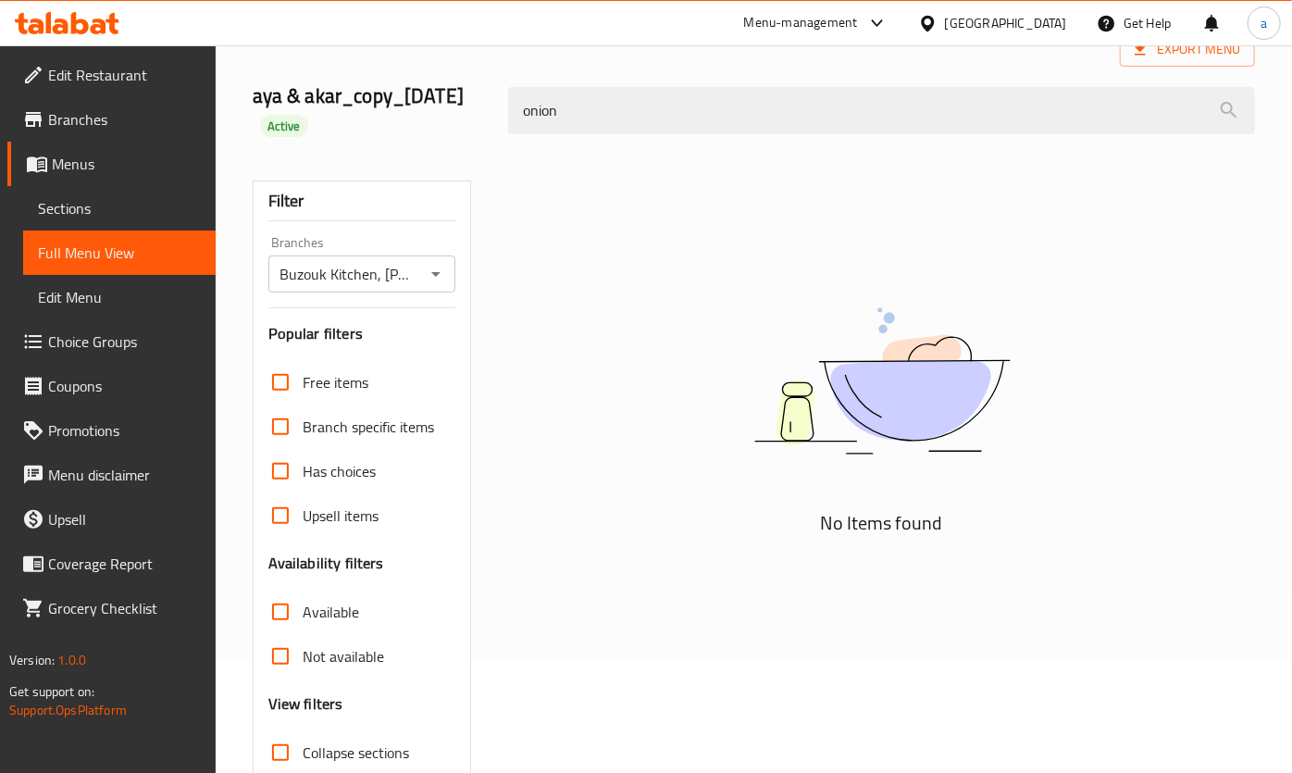
drag, startPoint x: 799, startPoint y: 126, endPoint x: 521, endPoint y: 151, distance: 279.6
click at [527, 145] on div "onion" at bounding box center [881, 110] width 768 height 69
click at [514, 145] on div "onion" at bounding box center [881, 110] width 768 height 69
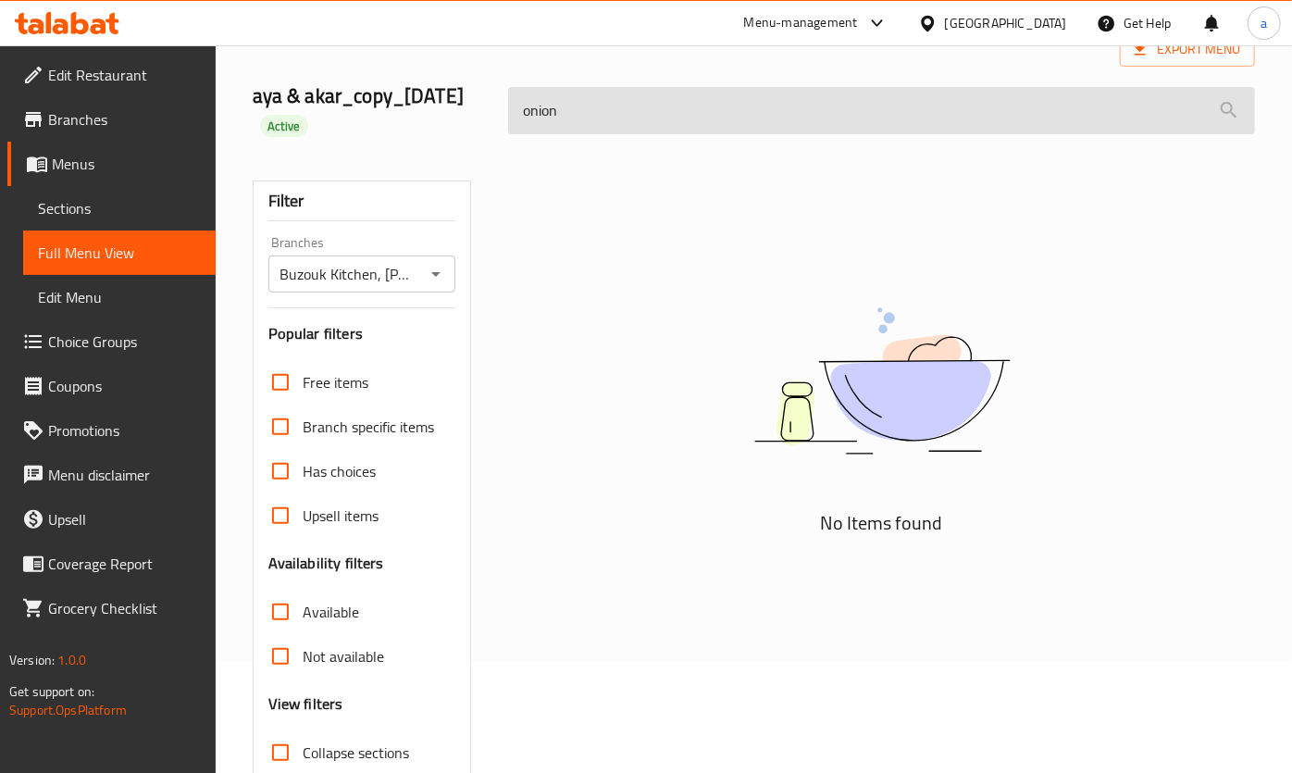
click at [539, 126] on input "onion" at bounding box center [881, 110] width 746 height 47
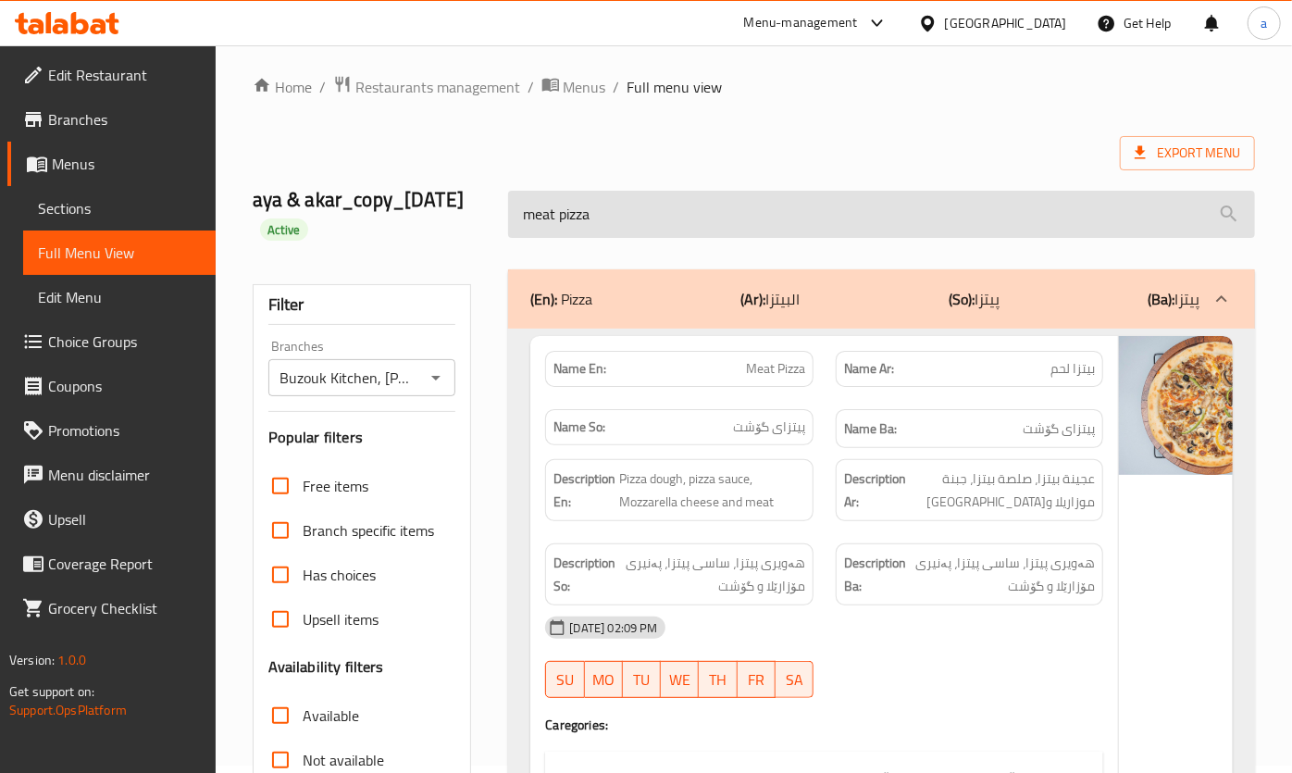
scroll to position [0, 0]
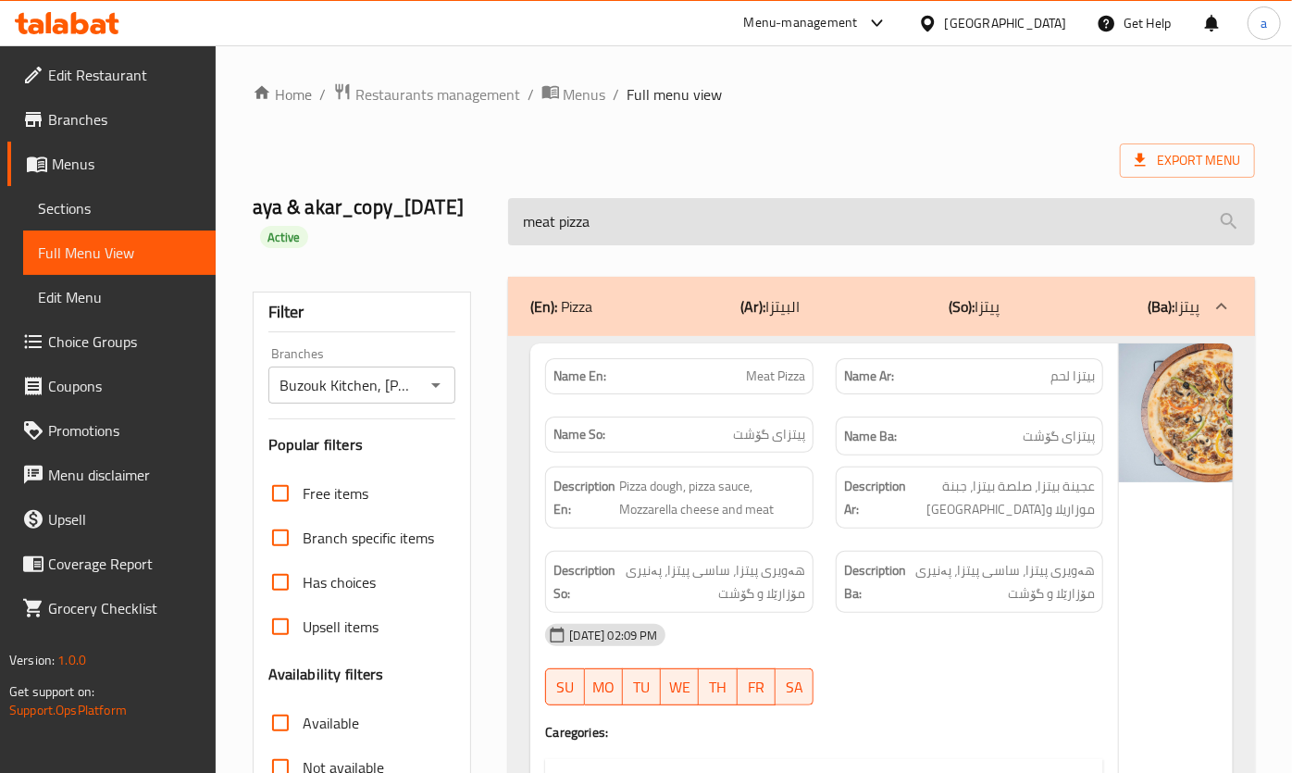
drag, startPoint x: 808, startPoint y: 241, endPoint x: 515, endPoint y: 228, distance: 292.7
click at [515, 228] on input "meat pizza" at bounding box center [881, 221] width 746 height 47
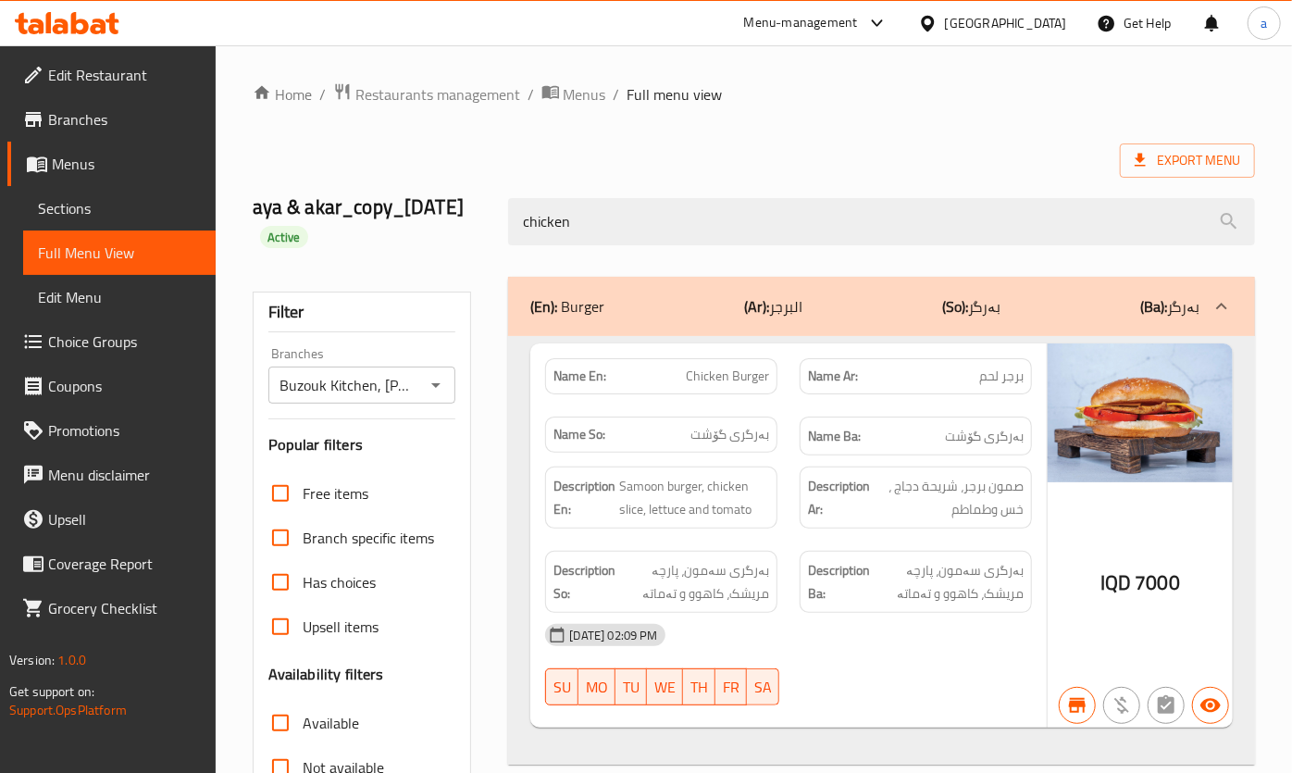
drag, startPoint x: 672, startPoint y: 259, endPoint x: 514, endPoint y: 295, distance: 162.3
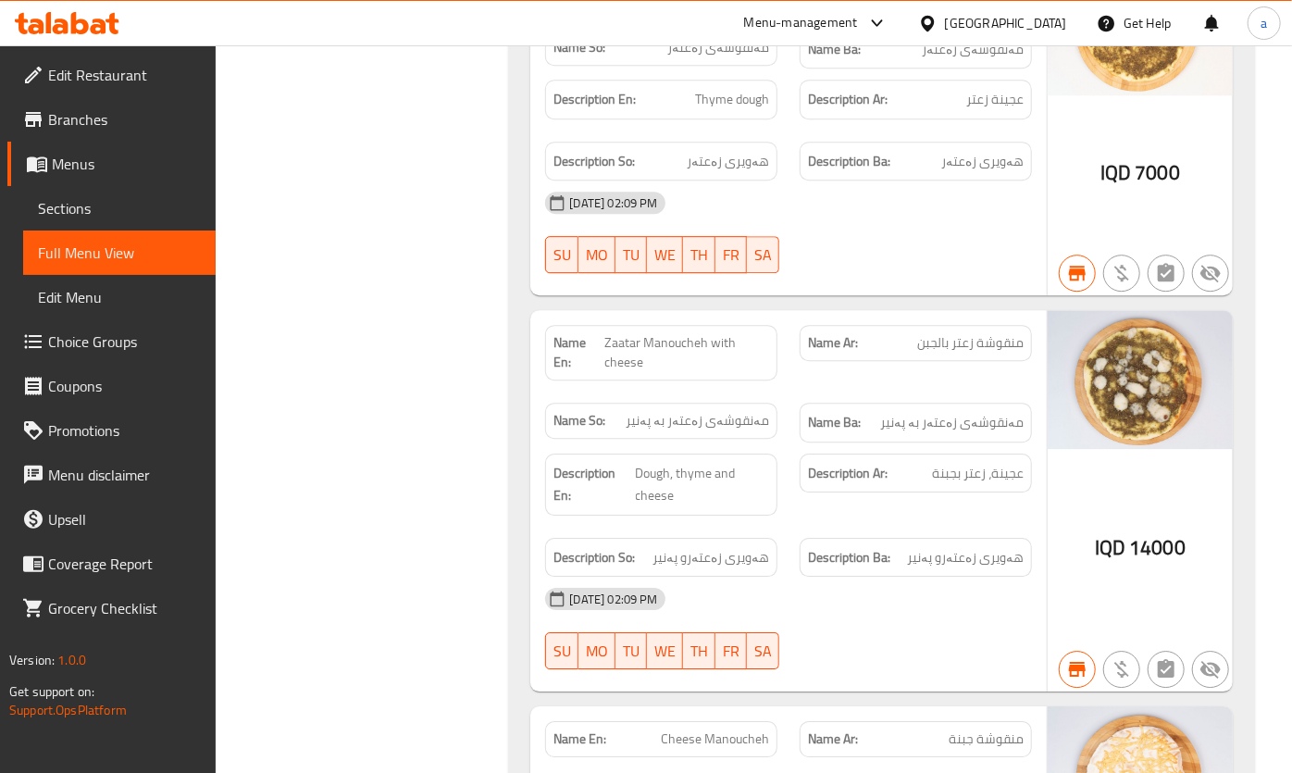
scroll to position [5944, 0]
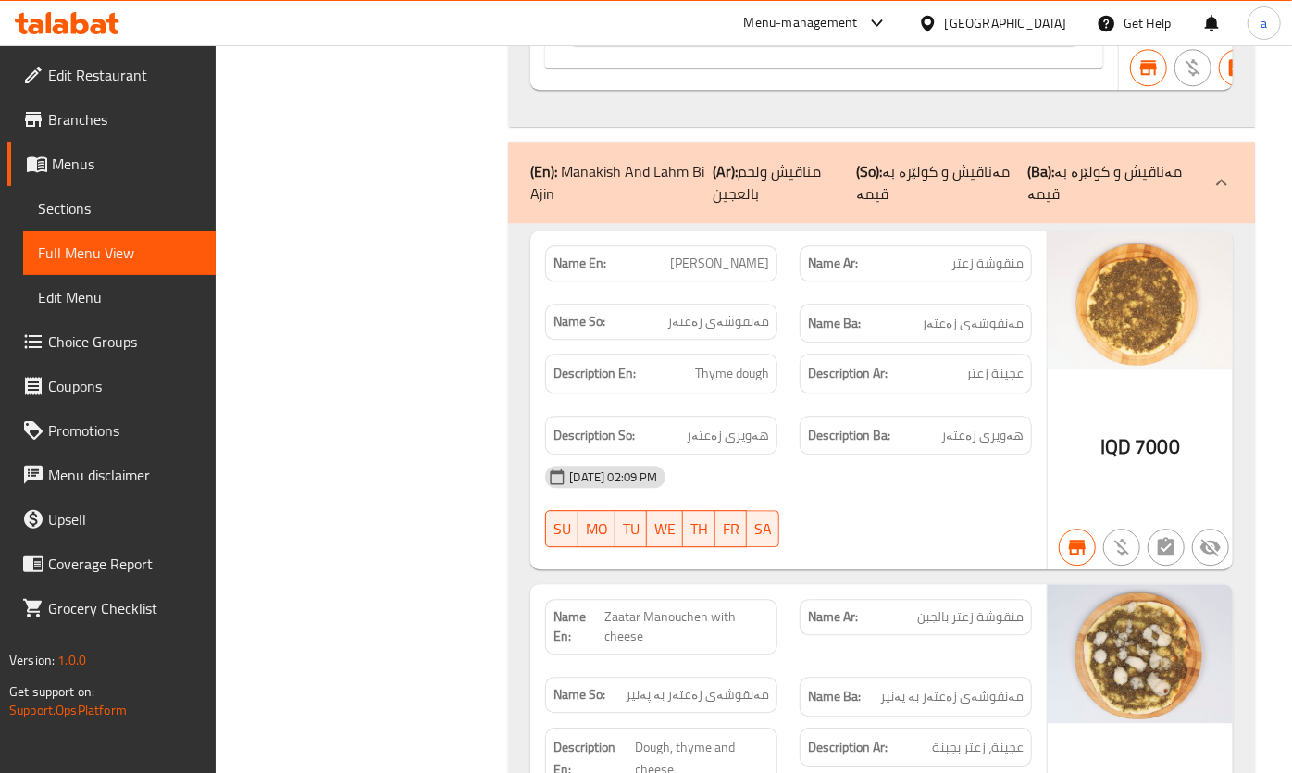
type input "m"
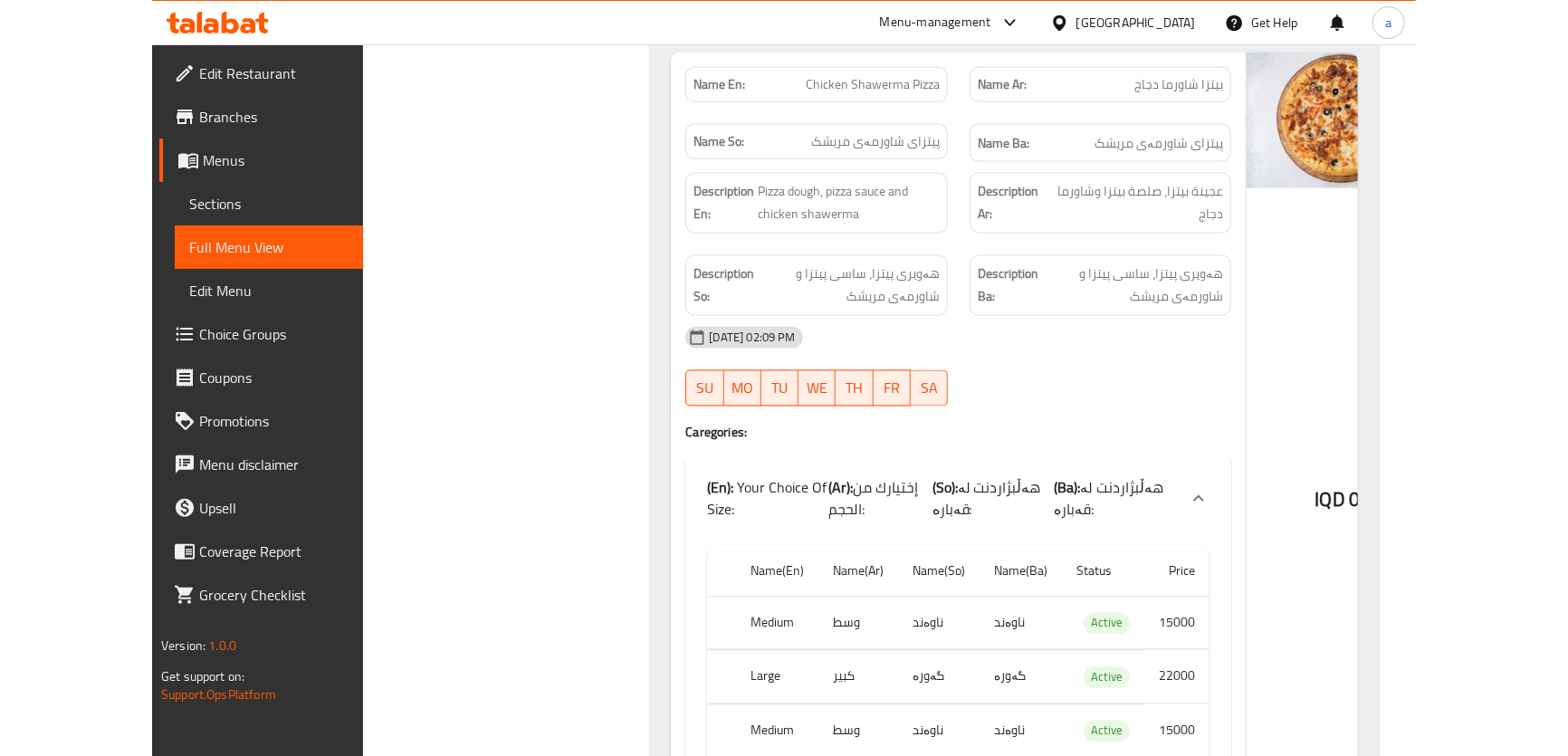
scroll to position [0, 0]
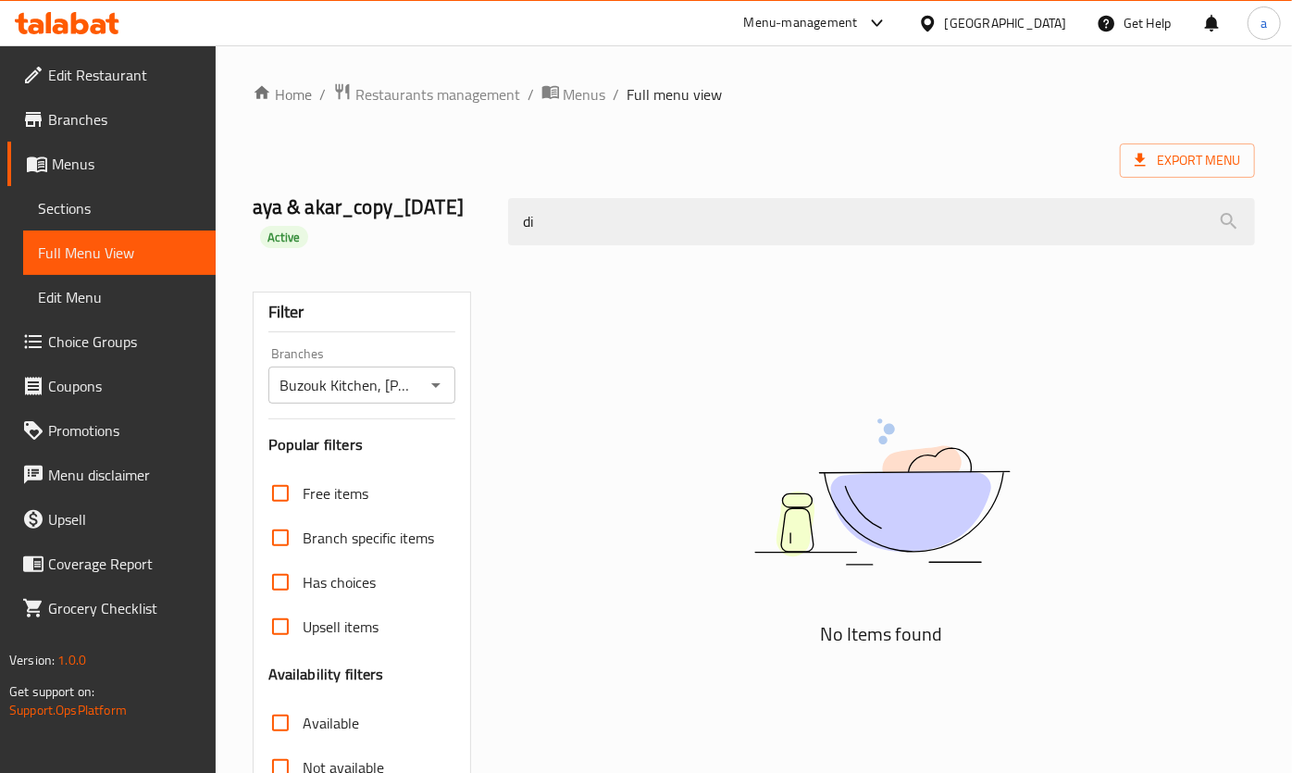
type input "d"
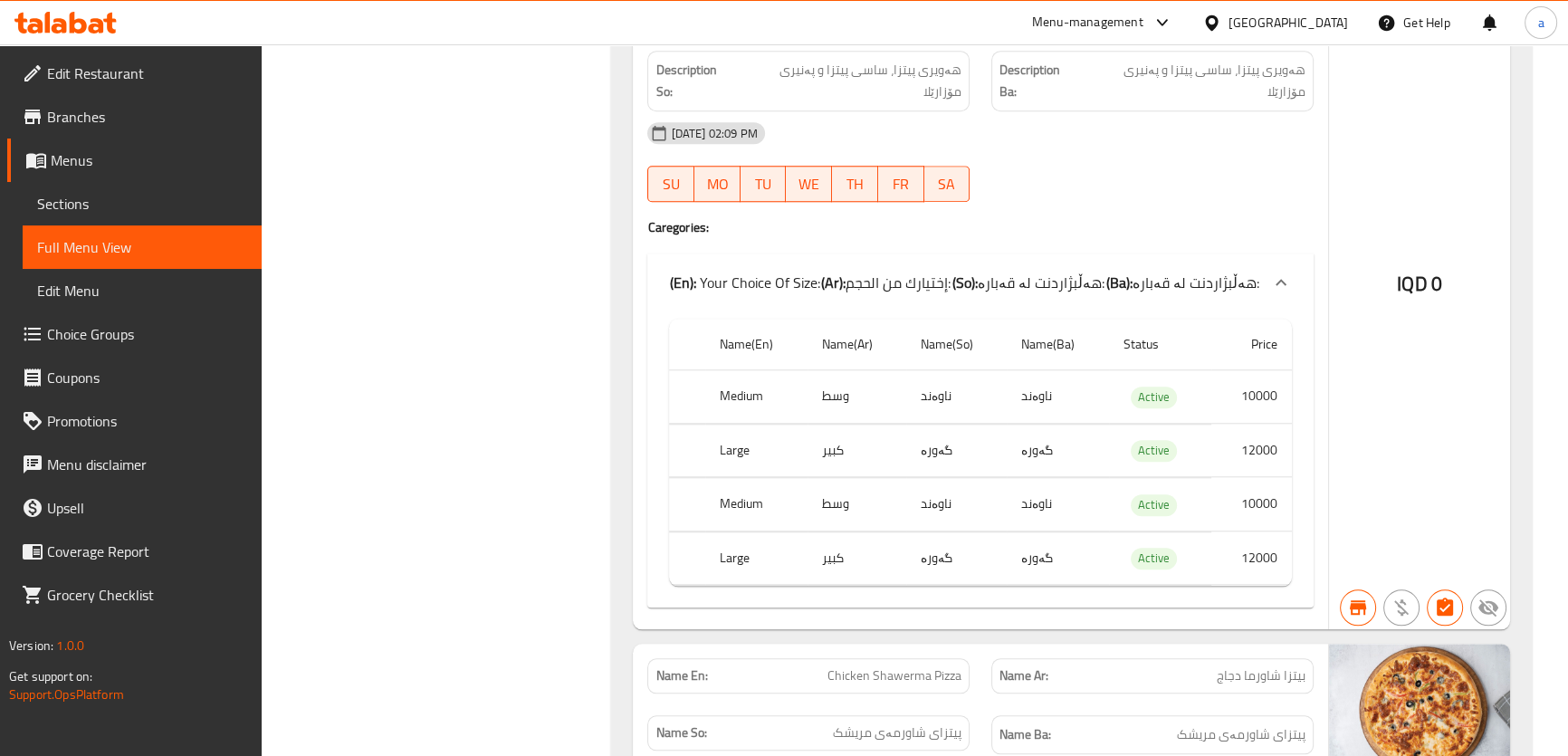
scroll to position [1810, 0]
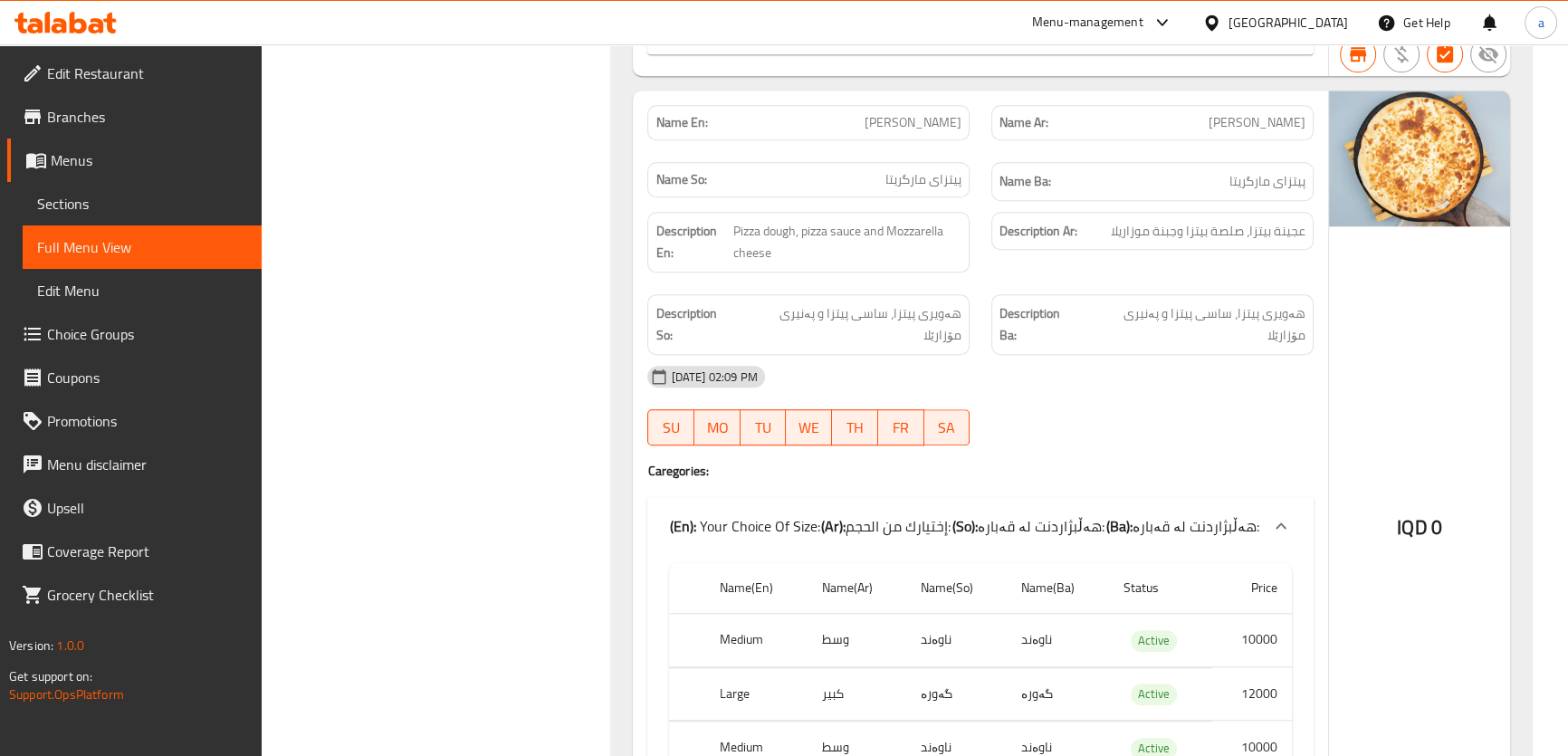
type input "Pizza"
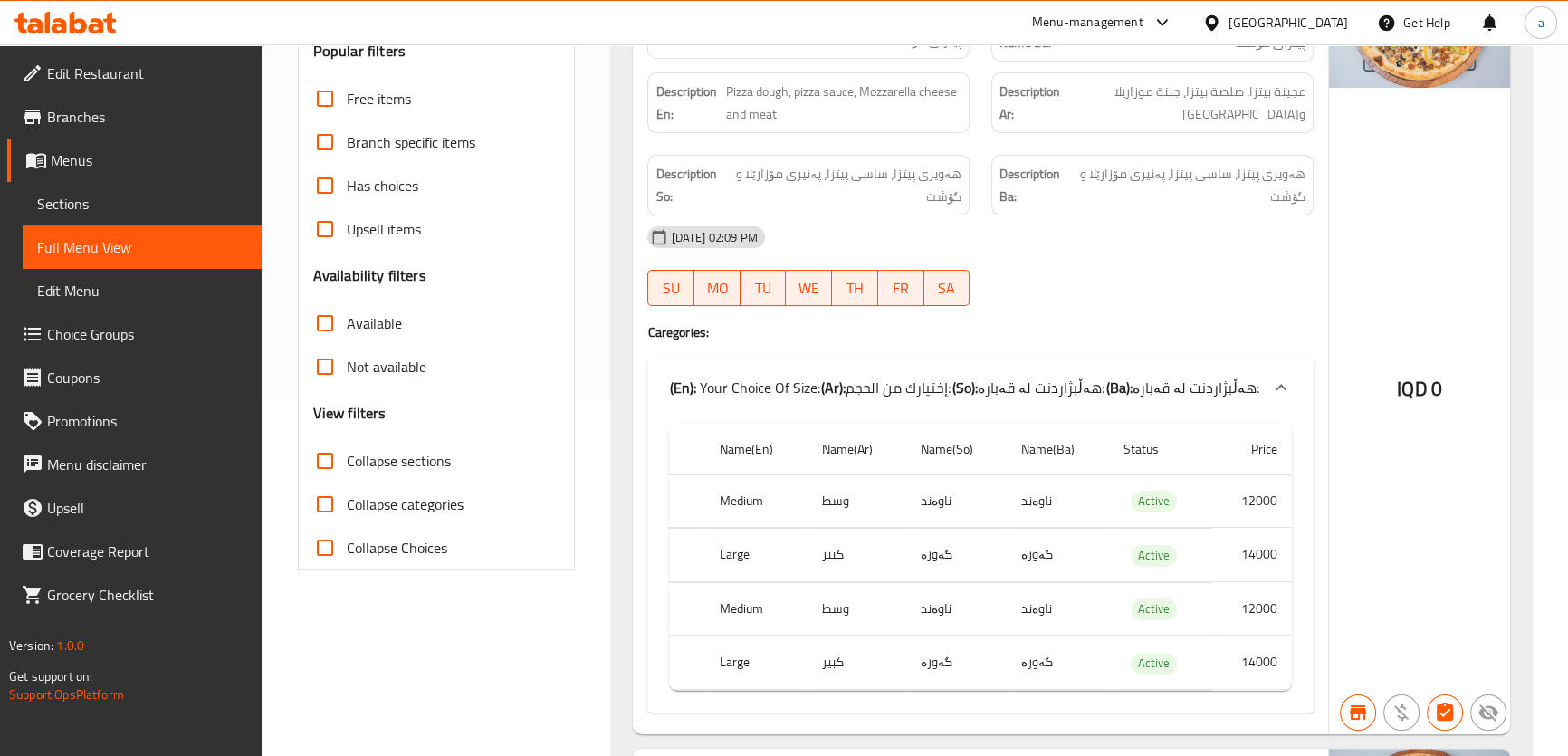
scroll to position [0, 0]
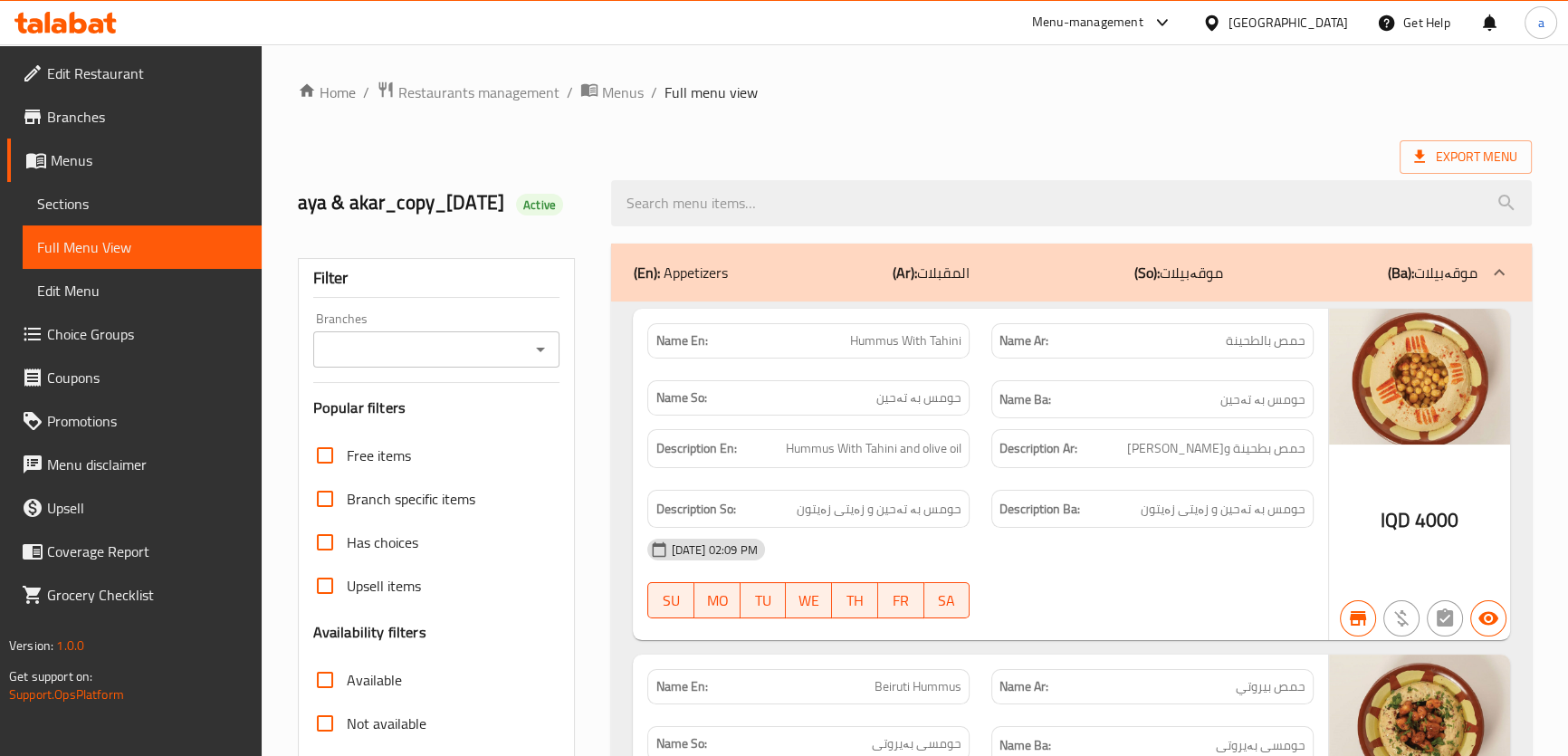
click at [539, 352] on icon "Open" at bounding box center [540, 349] width 9 height 5
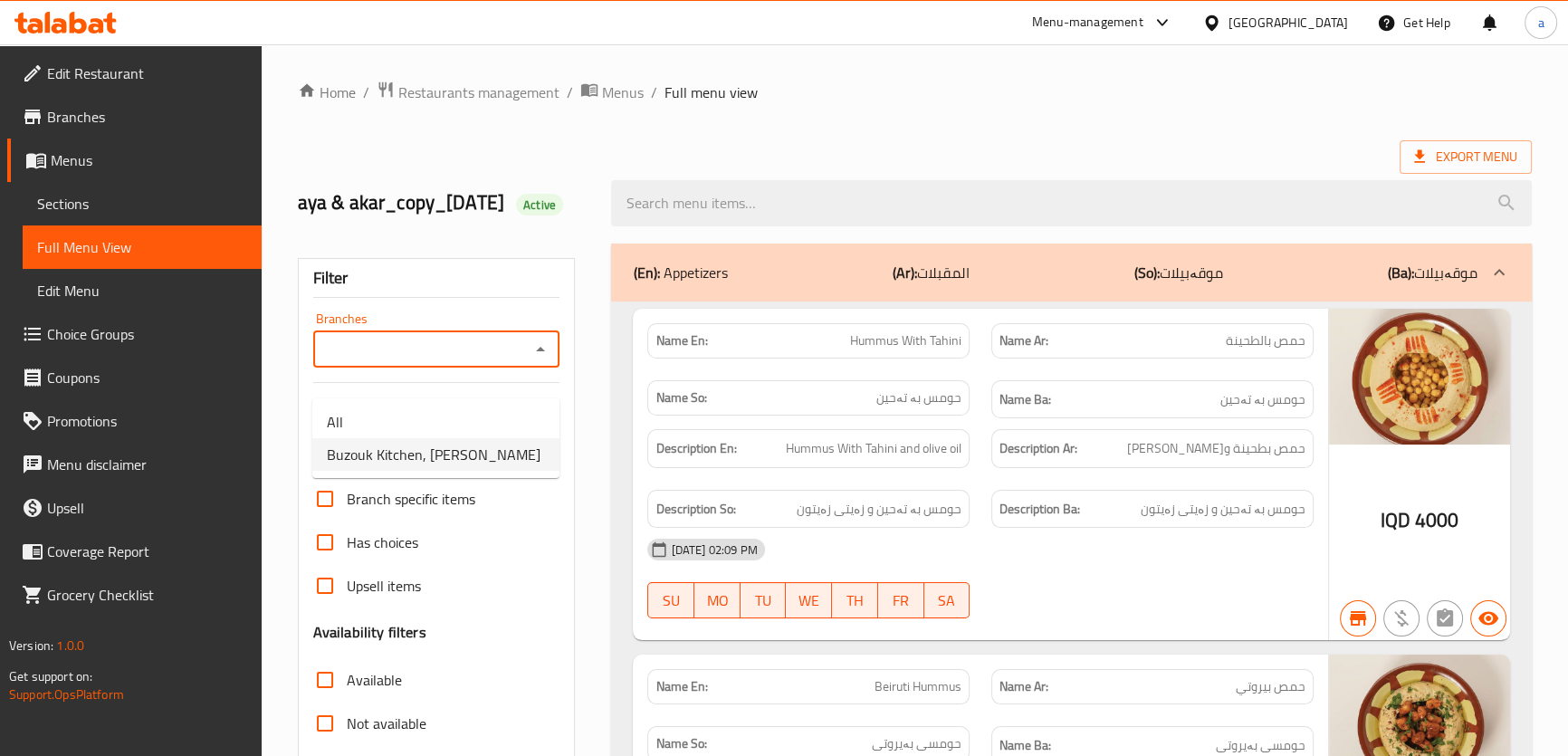
click at [529, 450] on li "Buzouk Kitchen, [PERSON_NAME]" at bounding box center [435, 454] width 247 height 32
type input "Buzouk Kitchen, [PERSON_NAME]"
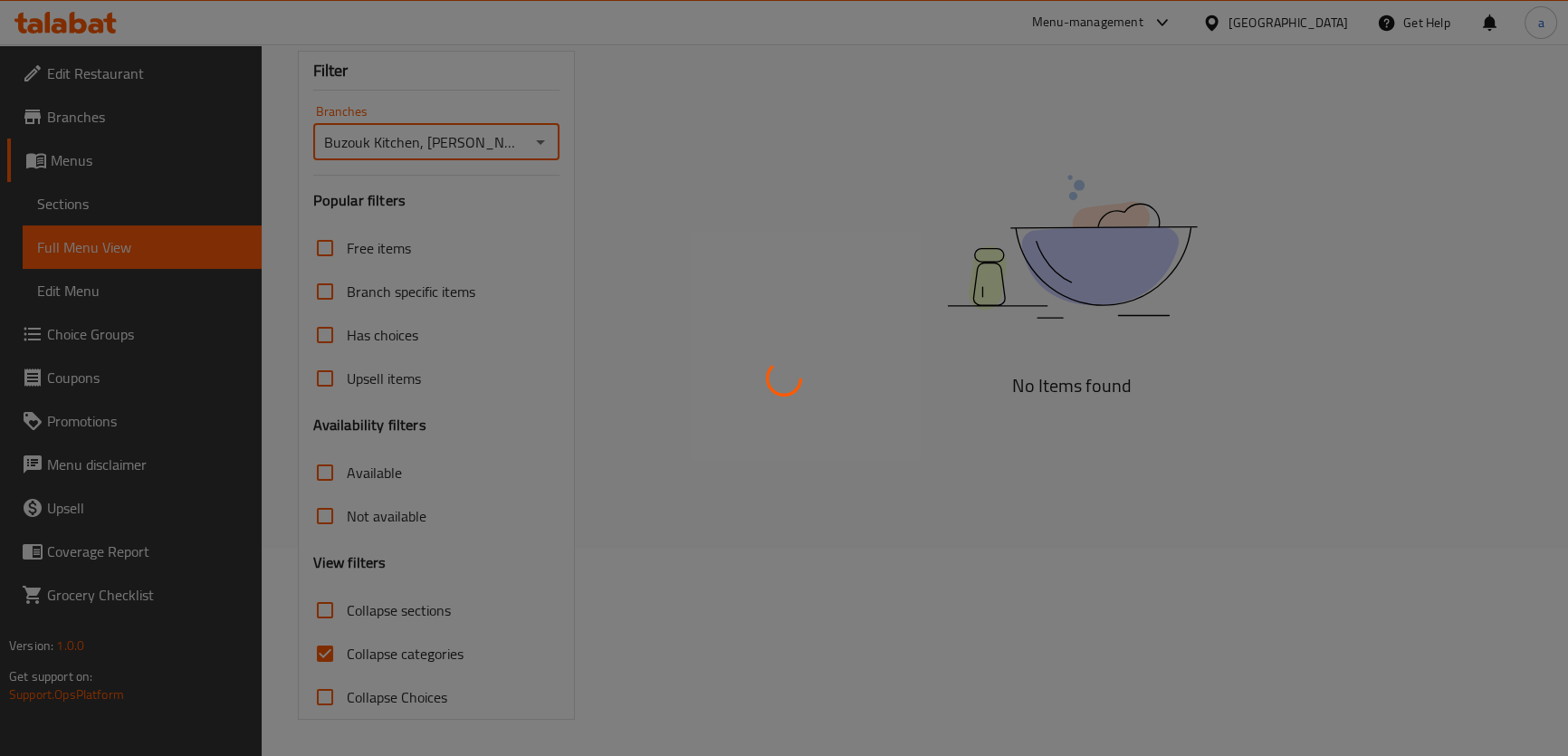
scroll to position [234, 0]
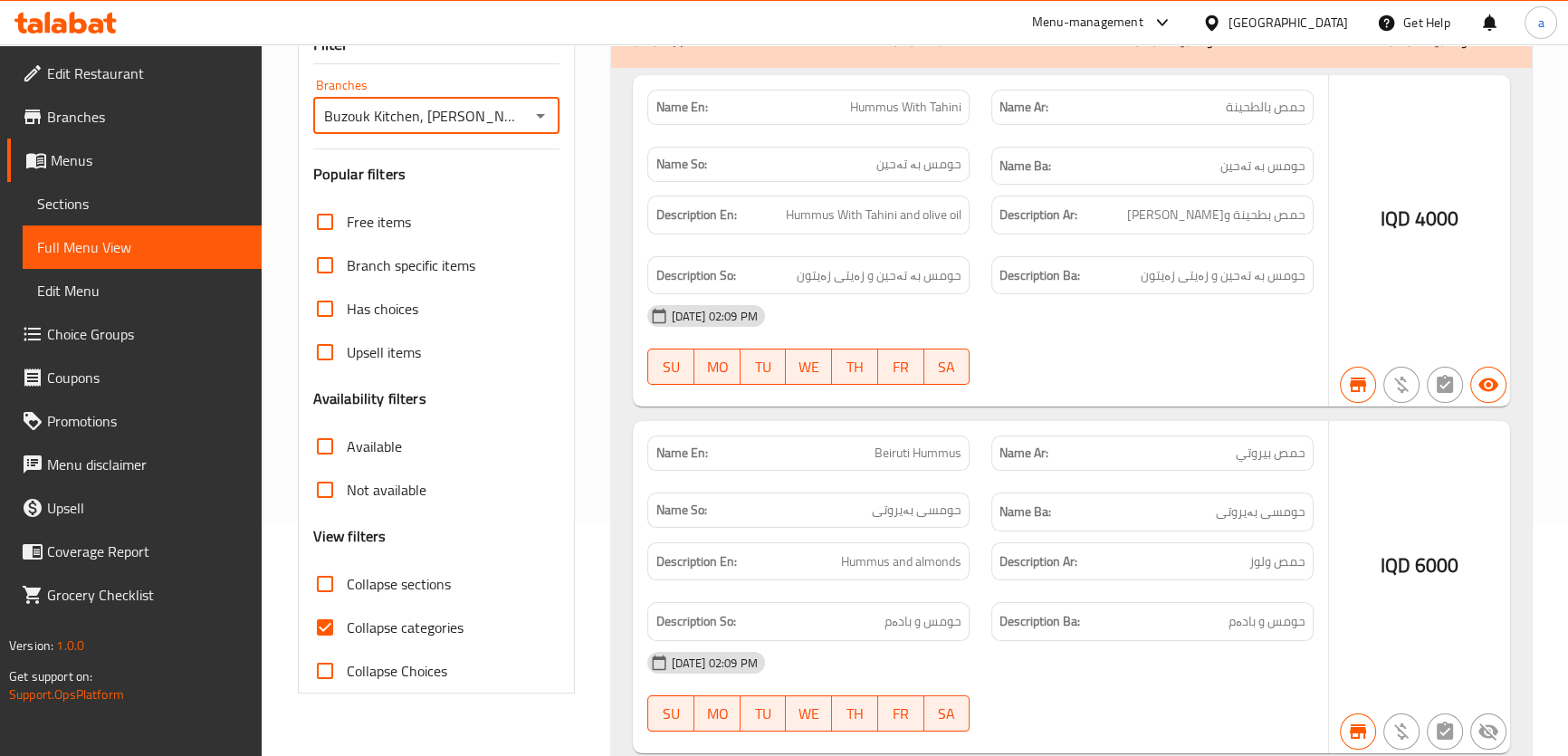
click at [331, 649] on div at bounding box center [784, 378] width 1568 height 756
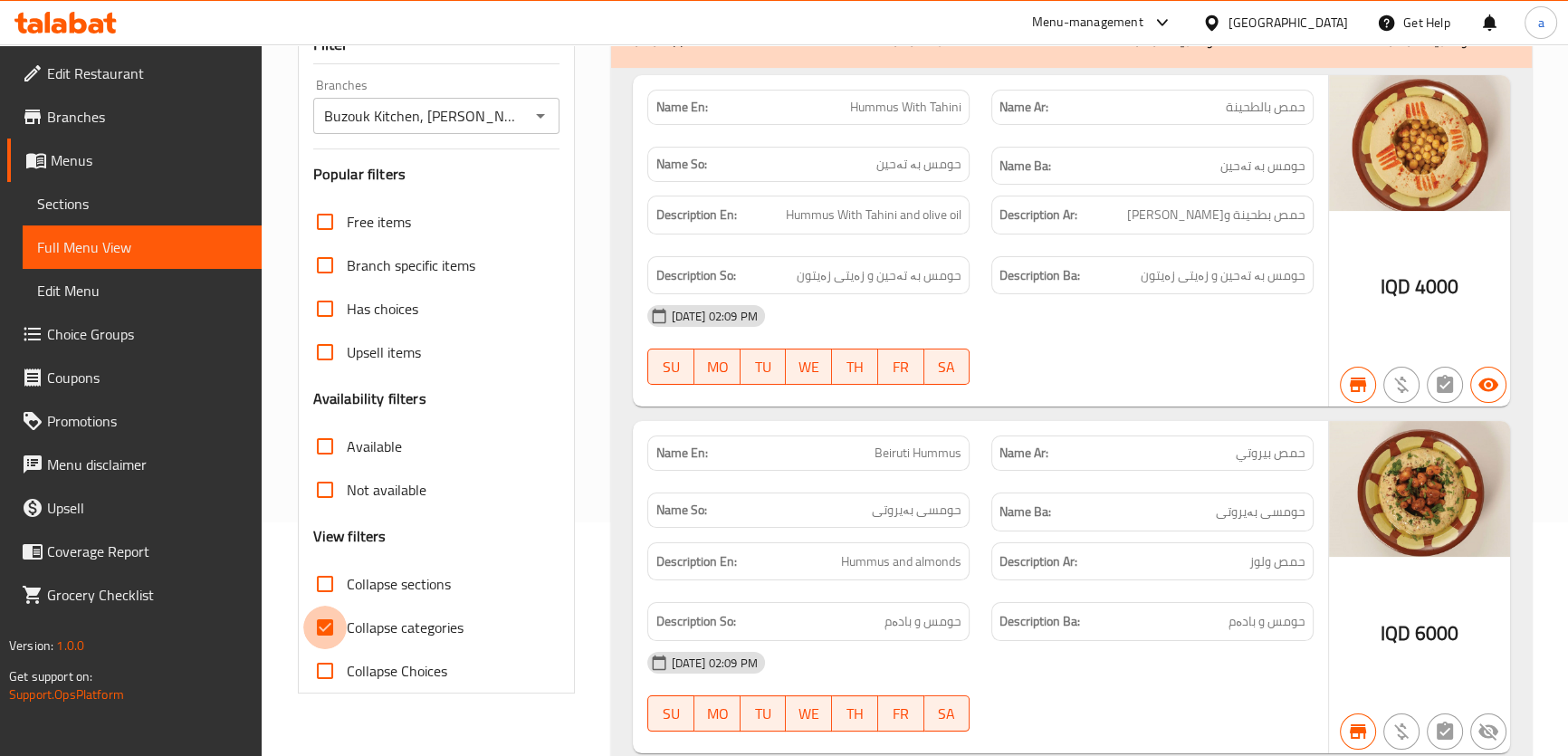
click at [326, 648] on input "Collapse categories" at bounding box center [325, 627] width 43 height 43
checkbox input "false"
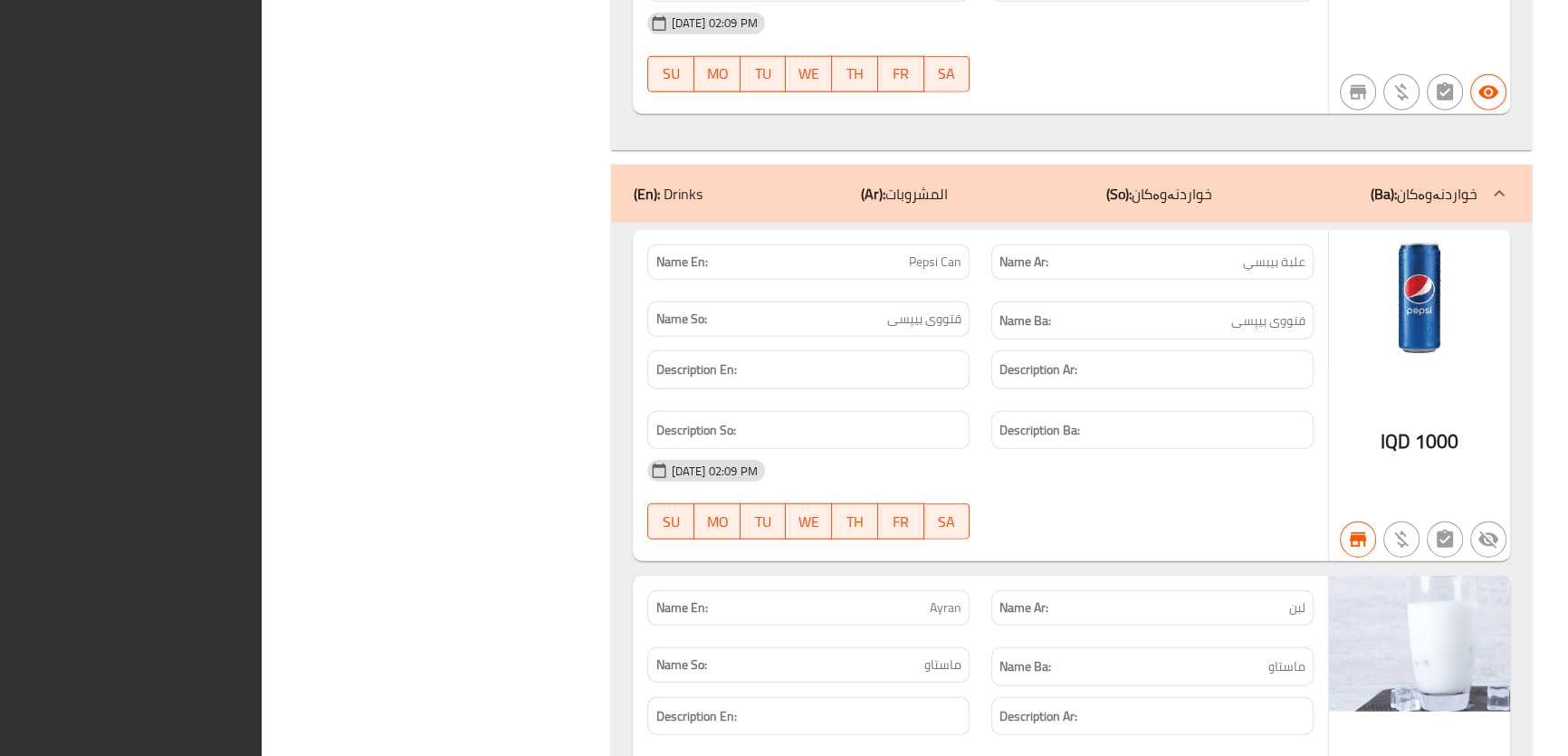
scroll to position [23337, 0]
